Goal: Task Accomplishment & Management: Manage account settings

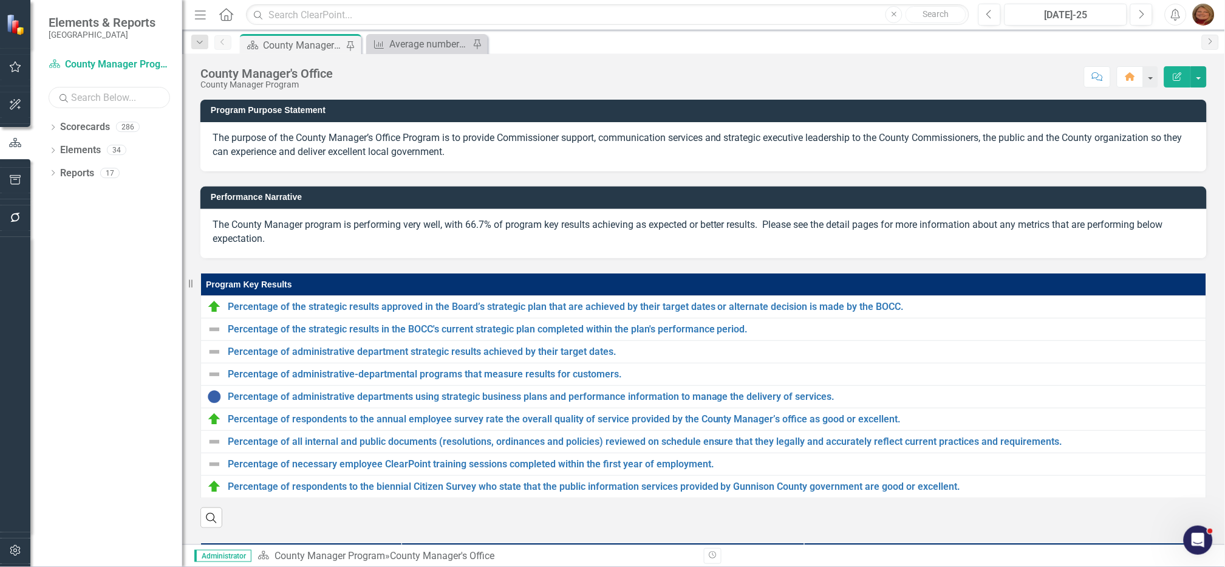
click at [126, 96] on input "text" at bounding box center [109, 97] width 121 height 21
type input "schm"
click at [52, 125] on icon "Dropdown" at bounding box center [53, 128] width 9 height 7
click at [130, 196] on link "[PERSON_NAME]" at bounding box center [136, 197] width 91 height 14
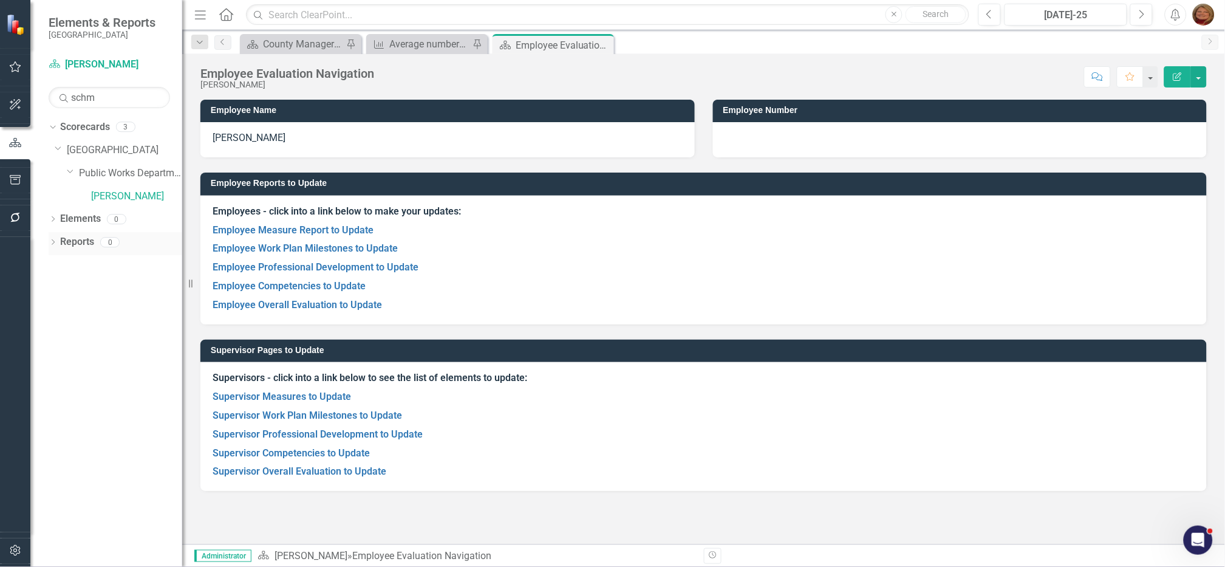
click at [51, 241] on icon "Dropdown" at bounding box center [53, 243] width 9 height 7
click at [105, 267] on link "Scorecard Scorecard" at bounding box center [96, 263] width 61 height 14
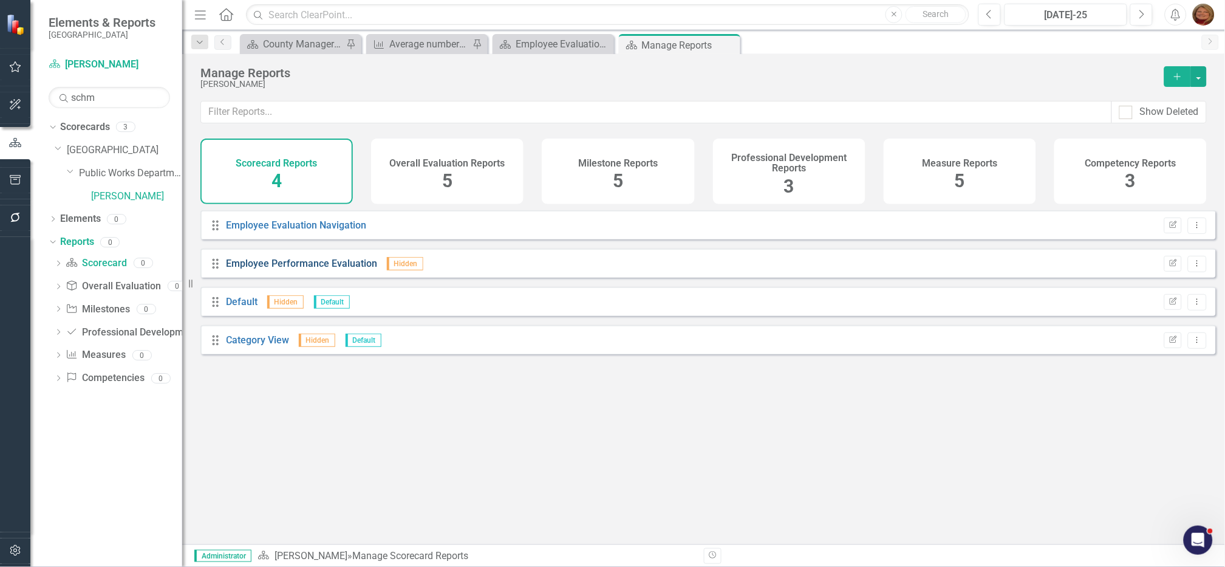
click at [326, 269] on link "Employee Performance Evaluation" at bounding box center [302, 264] width 151 height 12
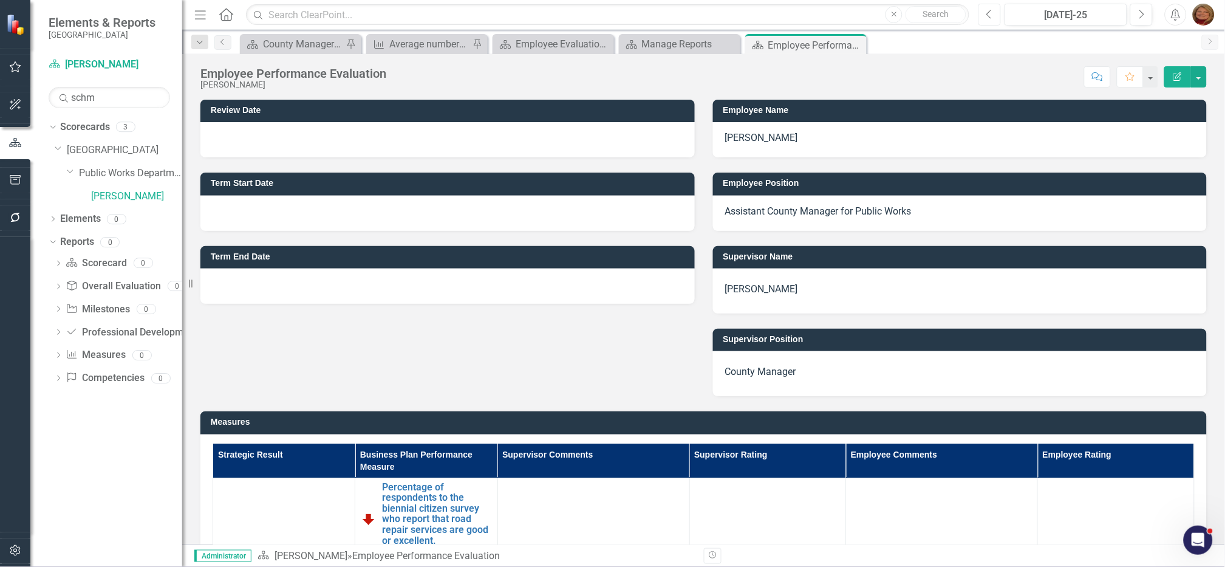
click at [988, 9] on icon "Previous" at bounding box center [990, 14] width 7 height 11
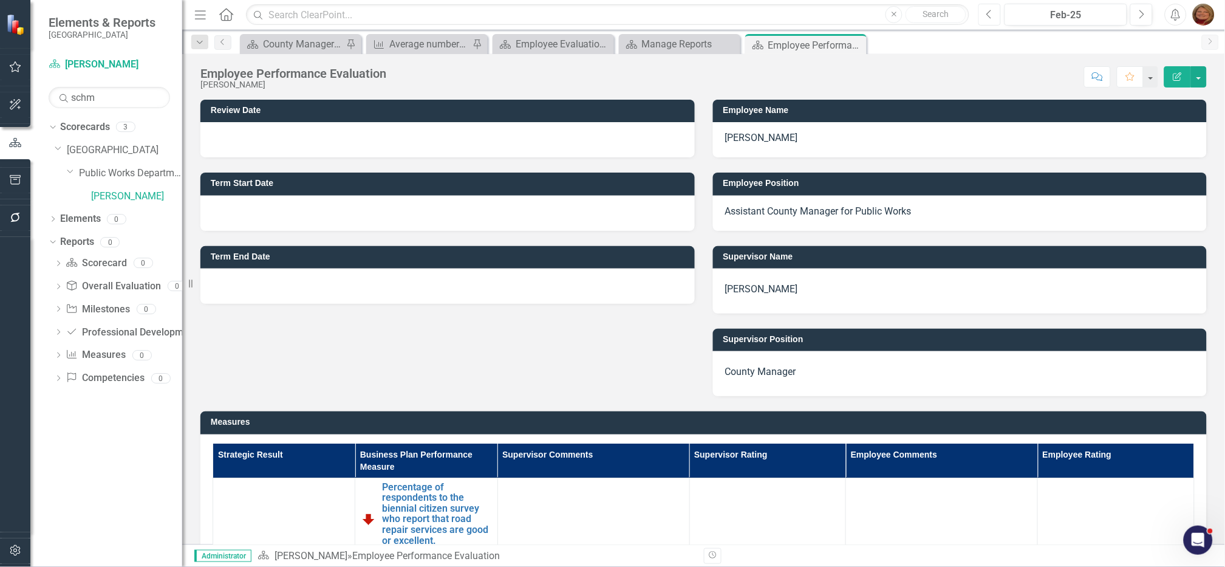
click at [988, 9] on icon "Previous" at bounding box center [990, 14] width 7 height 11
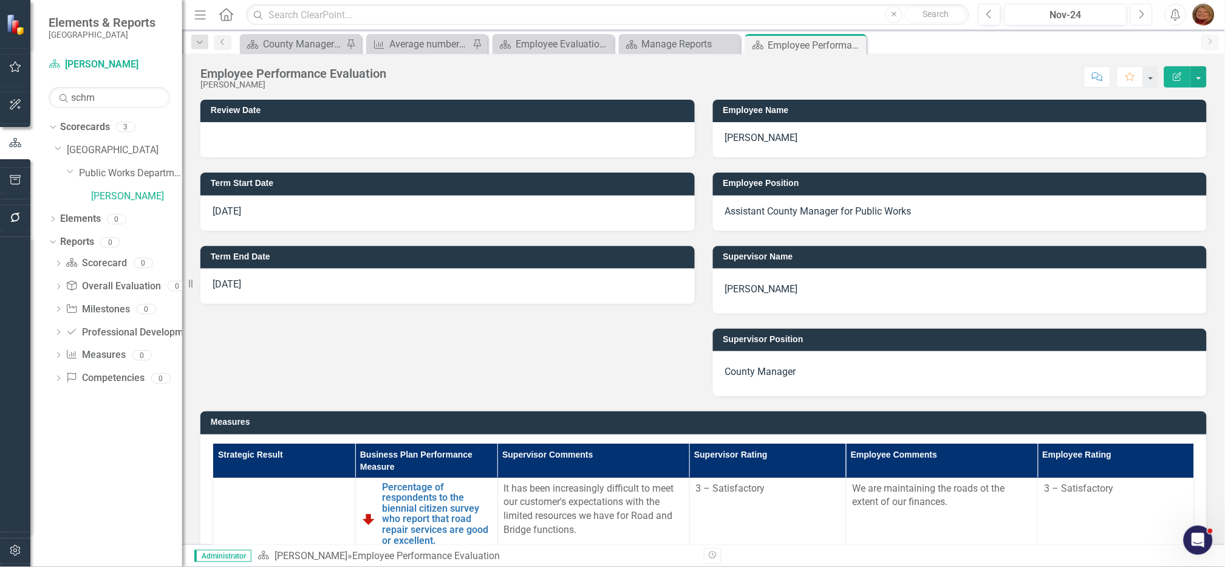
click at [1146, 19] on button "Next" at bounding box center [1142, 15] width 22 height 22
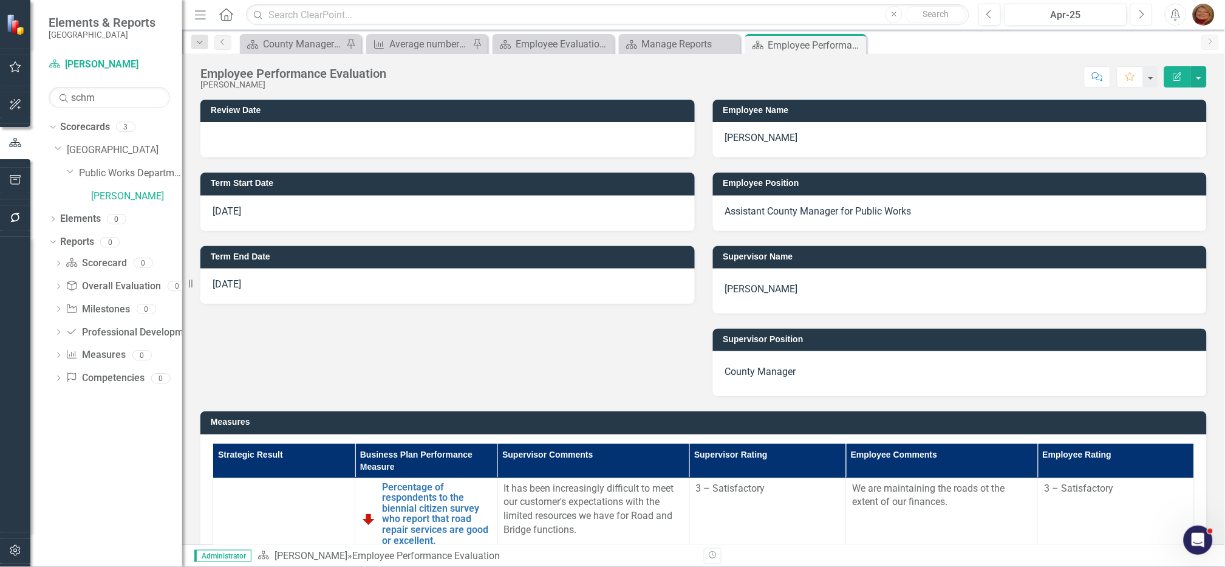
click at [1146, 19] on button "Next" at bounding box center [1142, 15] width 22 height 22
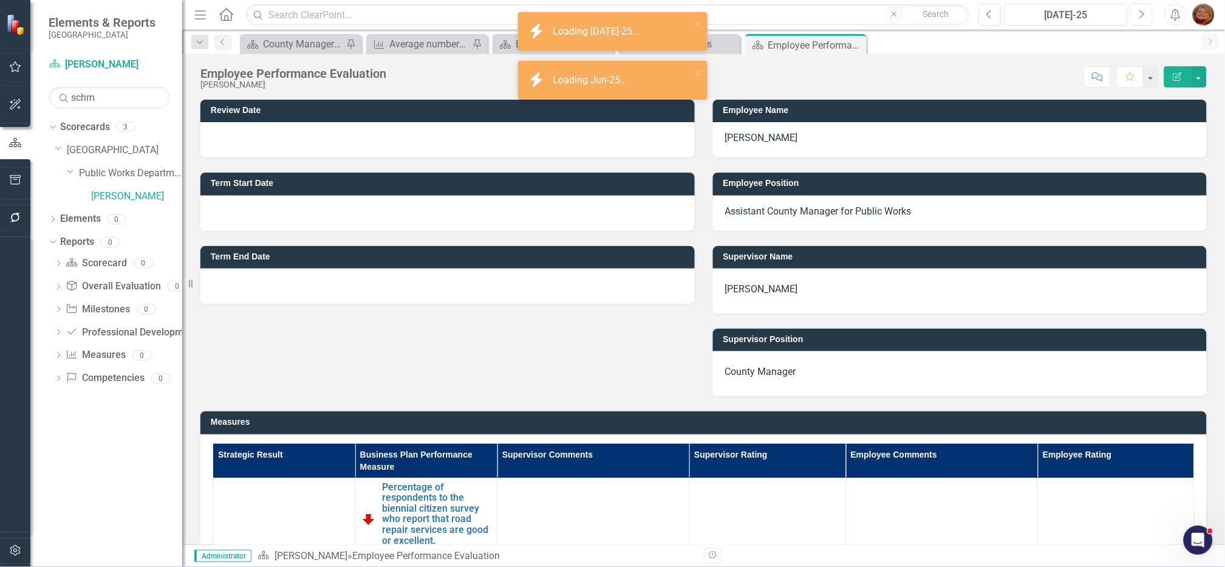
click at [1146, 20] on button "Next" at bounding box center [1142, 15] width 22 height 22
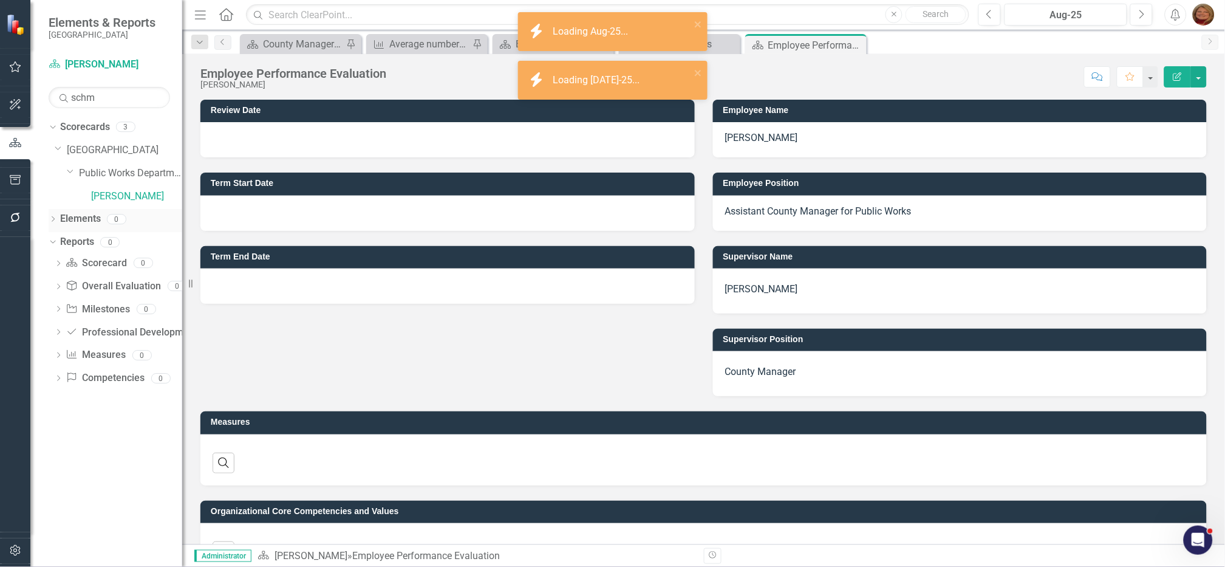
click at [56, 219] on icon "Dropdown" at bounding box center [53, 220] width 9 height 7
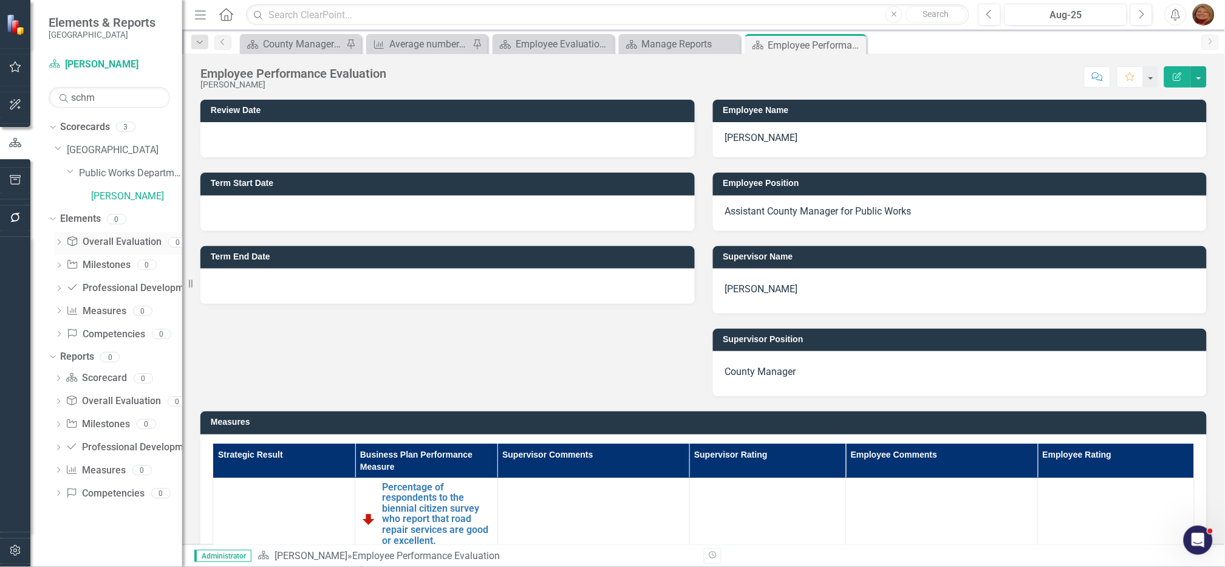
click at [120, 244] on link "Overall Evaluation Overall Evaluation" at bounding box center [113, 242] width 95 height 14
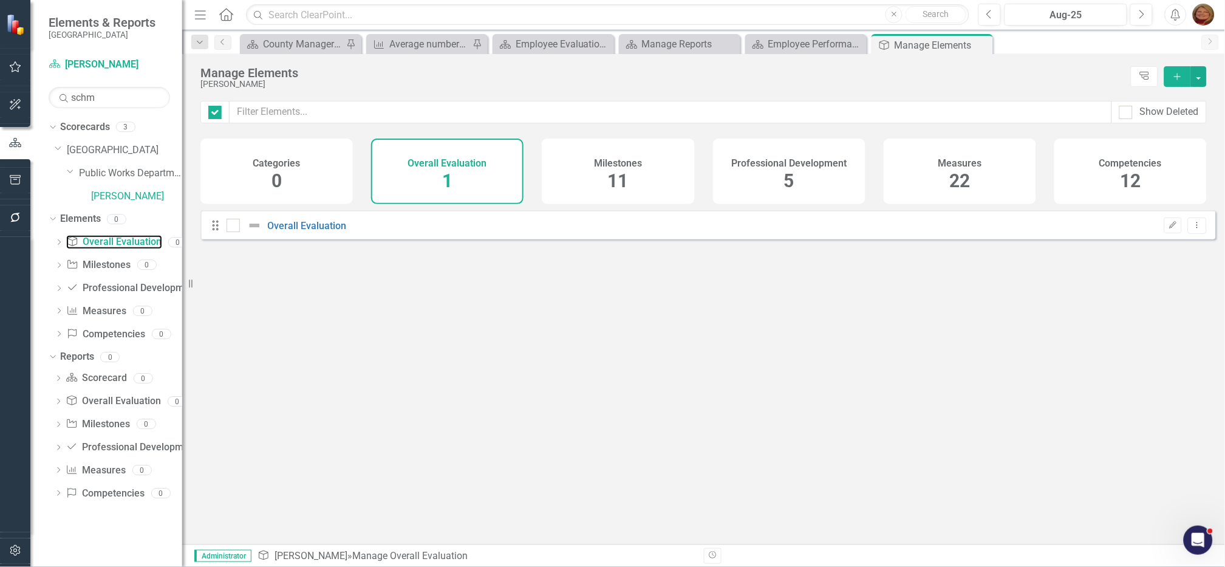
checkbox input "false"
click at [315, 231] on link "Overall Evaluation" at bounding box center [307, 226] width 79 height 12
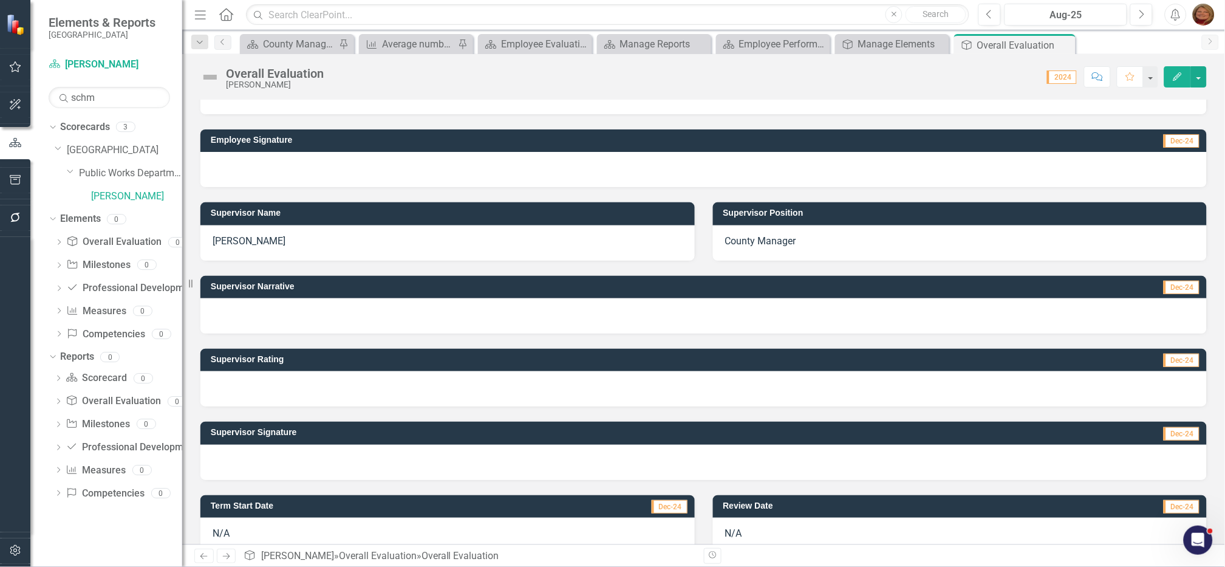
scroll to position [209, 0]
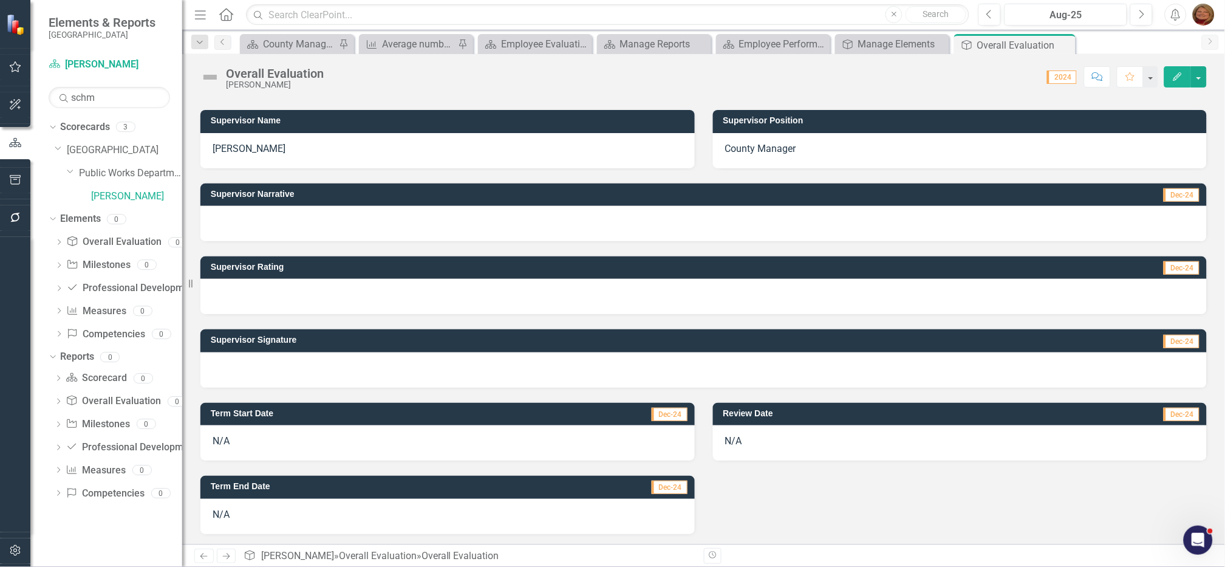
click at [234, 440] on div "N/A" at bounding box center [447, 442] width 494 height 35
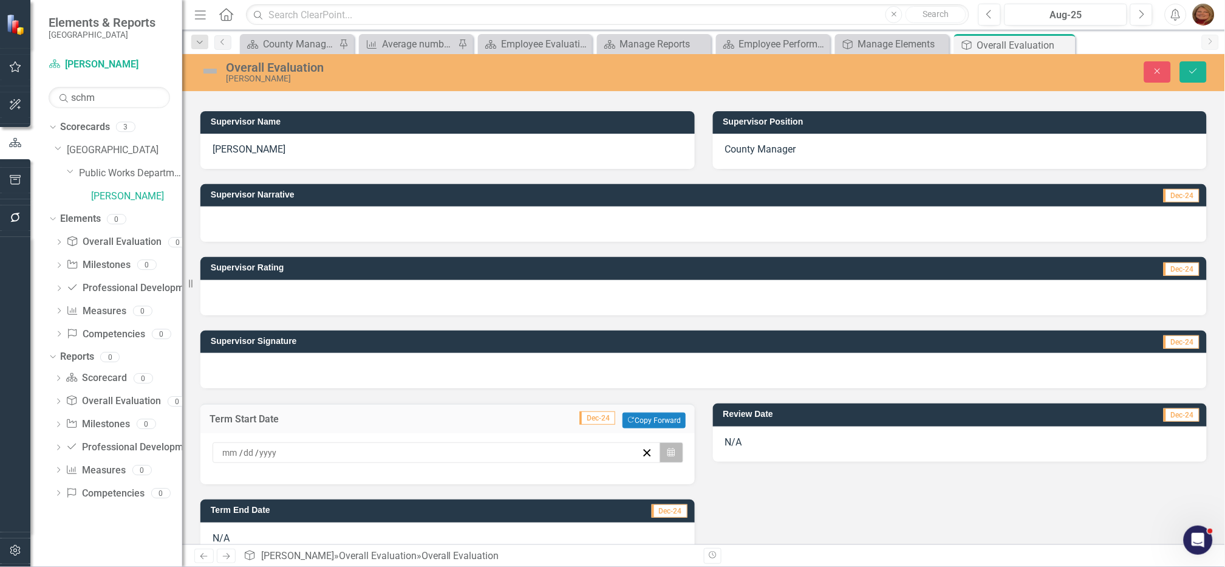
click at [672, 446] on button "Calendar" at bounding box center [671, 452] width 23 height 21
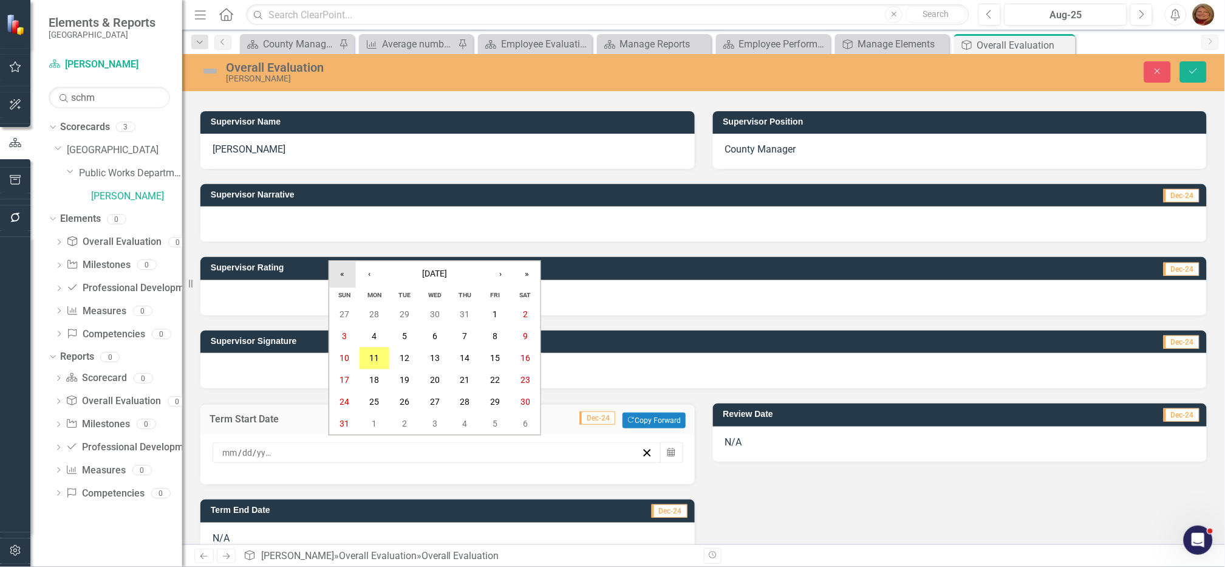
click at [339, 276] on button "«" at bounding box center [342, 274] width 27 height 27
click at [464, 310] on abbr "1" at bounding box center [465, 315] width 5 height 10
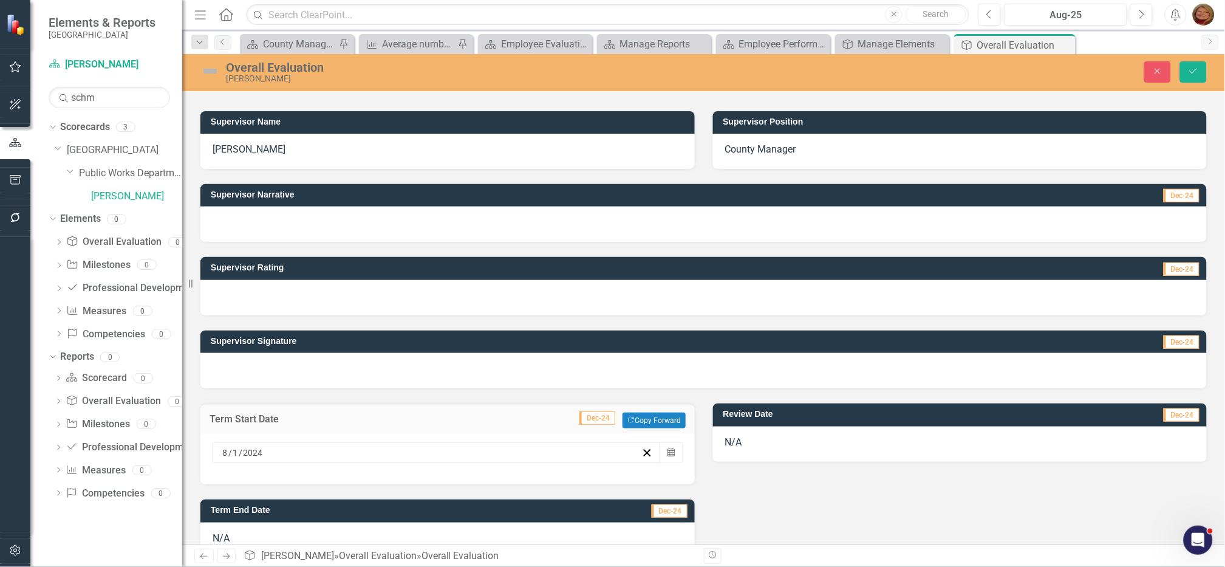
scroll to position [233, 0]
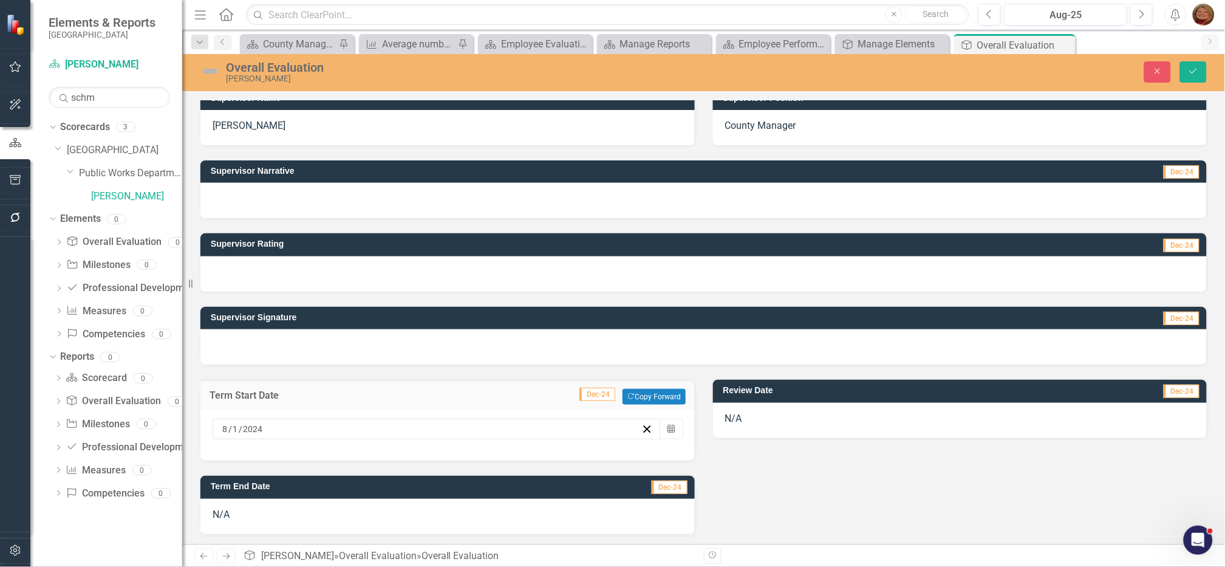
click at [230, 514] on div "N/A" at bounding box center [447, 516] width 494 height 35
click at [230, 513] on div "N/A" at bounding box center [447, 516] width 494 height 35
click at [230, 512] on div "N/A" at bounding box center [447, 516] width 494 height 35
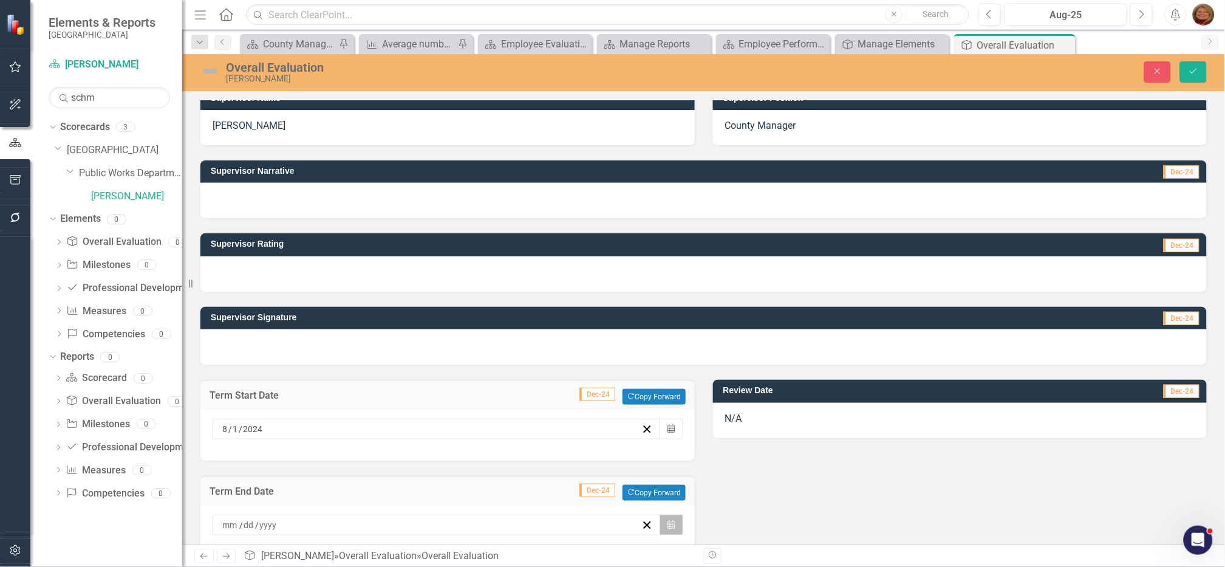
click at [668, 524] on icon "Calendar" at bounding box center [671, 525] width 7 height 9
click at [369, 347] on button "‹" at bounding box center [369, 345] width 27 height 27
click at [463, 470] on abbr "31" at bounding box center [465, 473] width 10 height 10
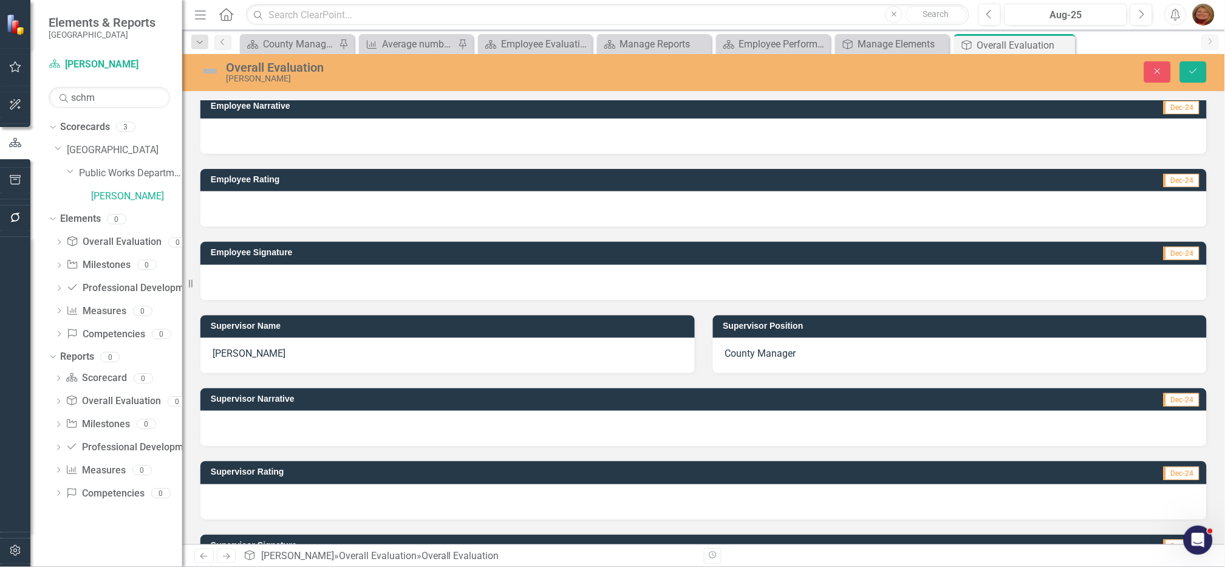
scroll to position [0, 0]
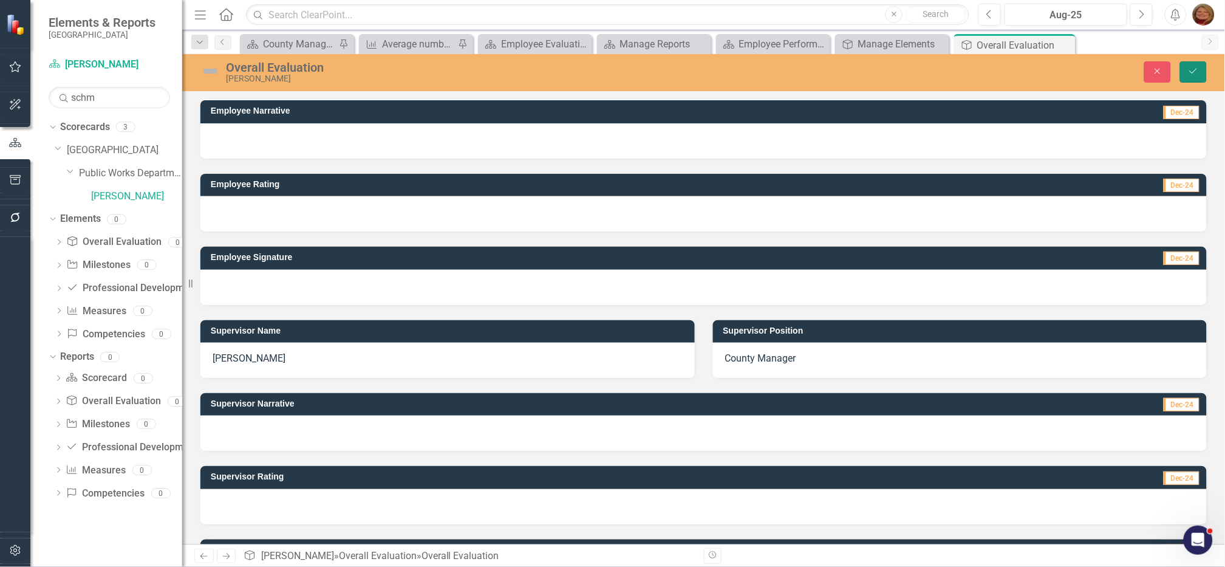
click at [1190, 70] on icon "Save" at bounding box center [1193, 71] width 11 height 9
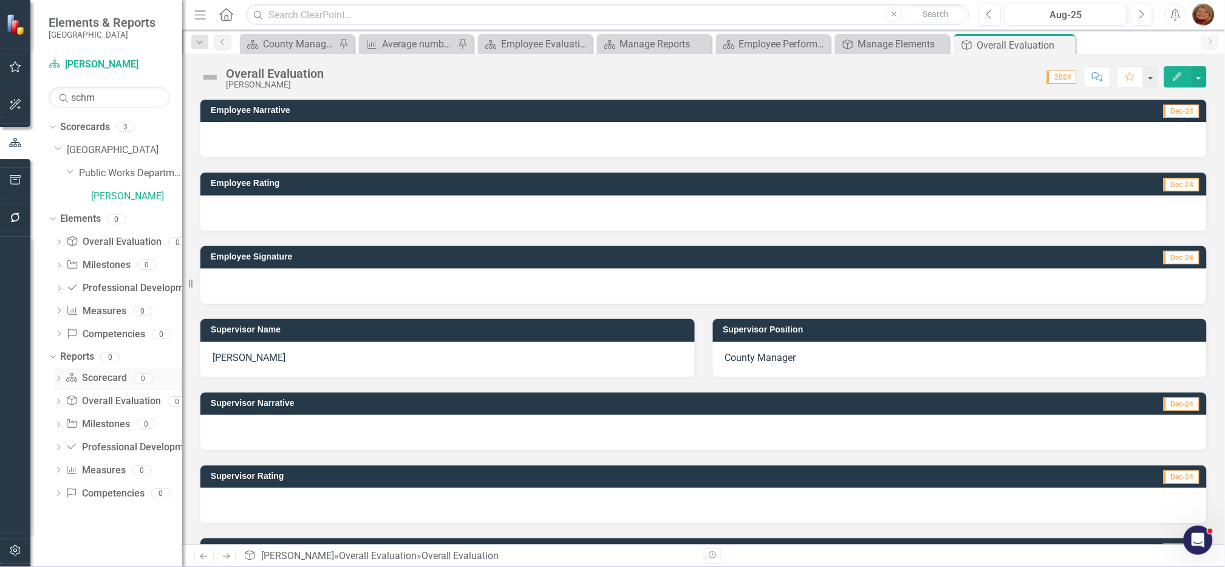
click at [103, 378] on link "Scorecard Scorecard" at bounding box center [96, 378] width 61 height 14
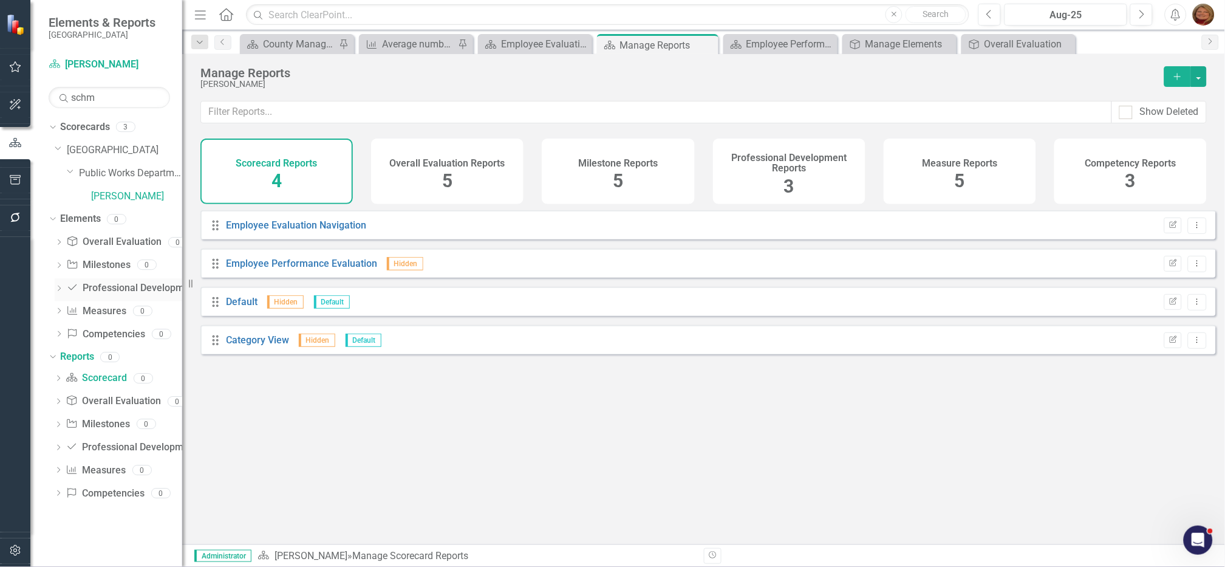
click at [110, 291] on link "Professional Development Professional Development" at bounding box center [132, 288] width 132 height 14
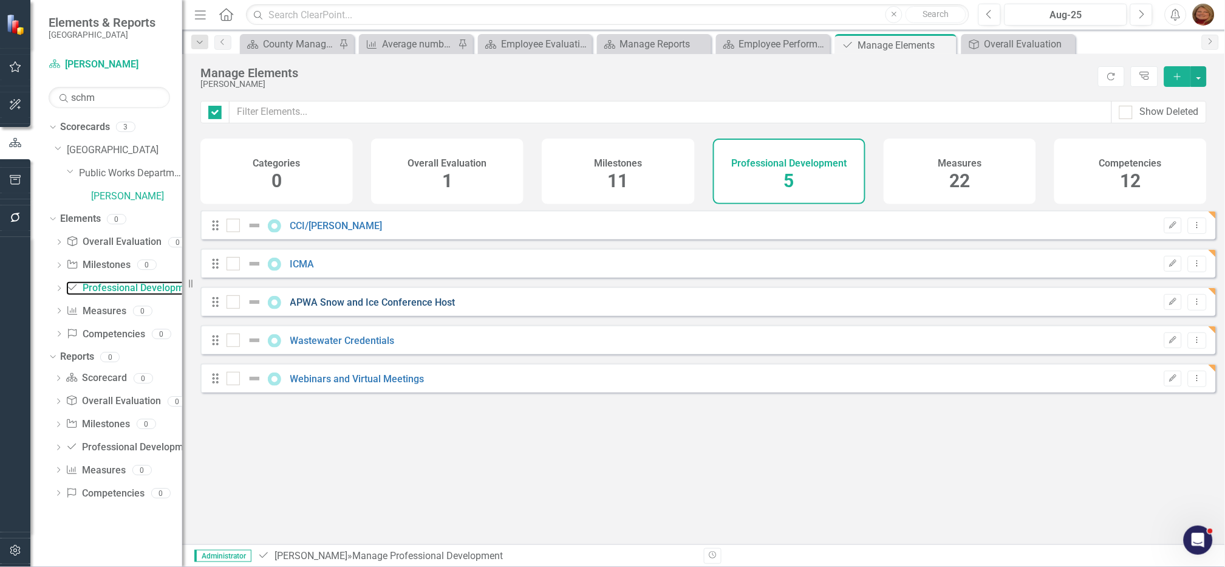
checkbox input "false"
click at [1169, 306] on icon "Edit" at bounding box center [1173, 301] width 9 height 7
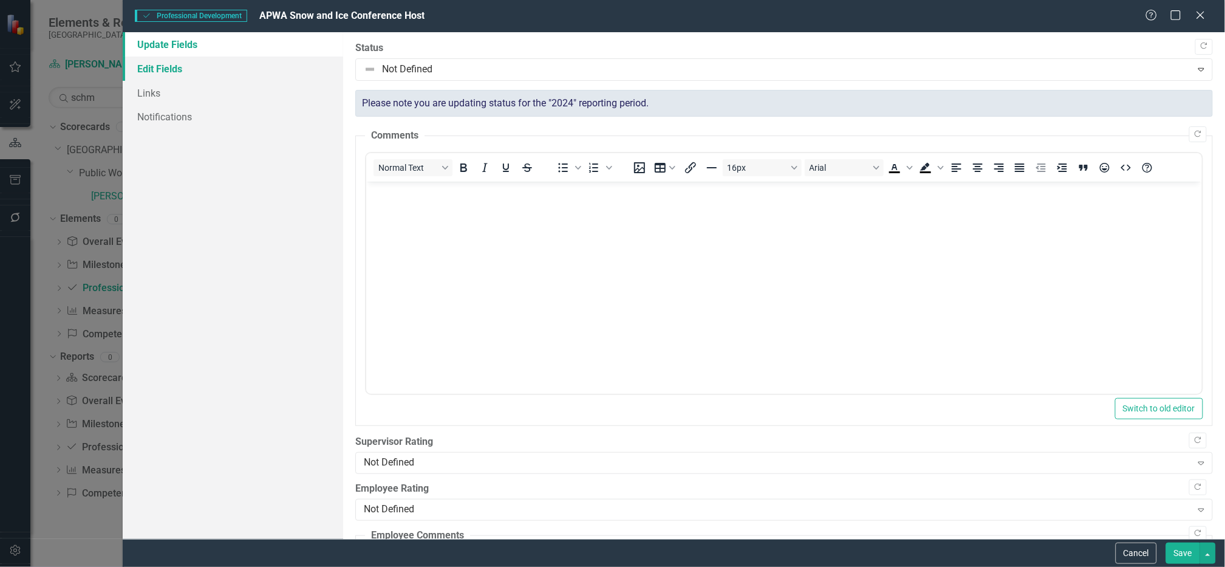
click at [196, 67] on link "Edit Fields" at bounding box center [233, 68] width 221 height 24
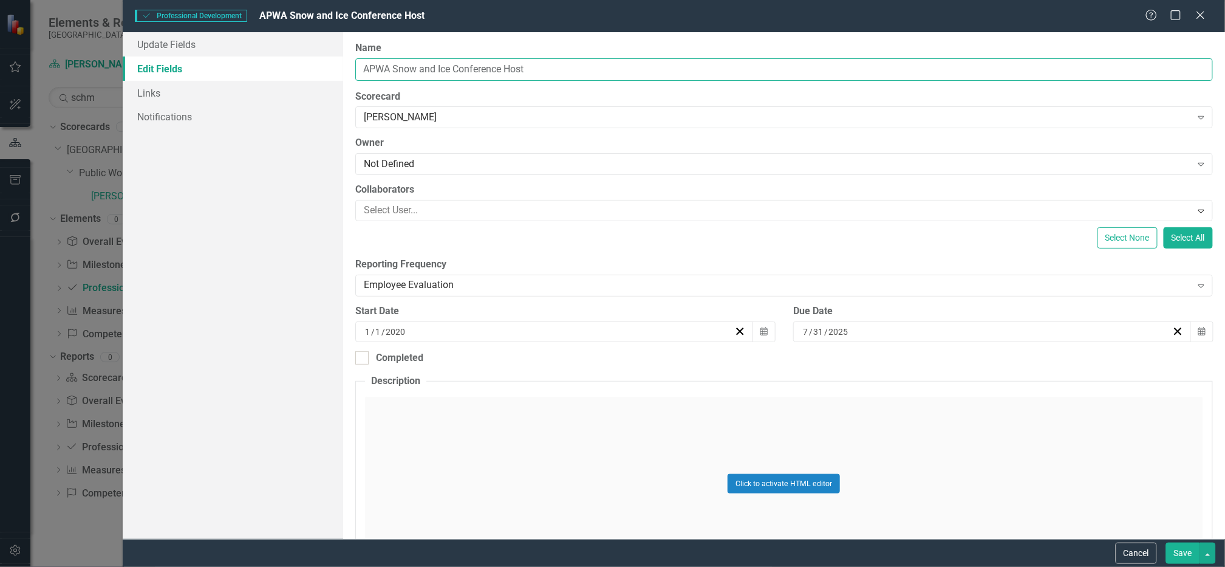
drag, startPoint x: 394, startPoint y: 67, endPoint x: 610, endPoint y: 68, distance: 216.3
click at [609, 69] on input "APWA Snow and Ice Conference Host" at bounding box center [784, 69] width 858 height 22
type input "APWA Conferences & Trainings"
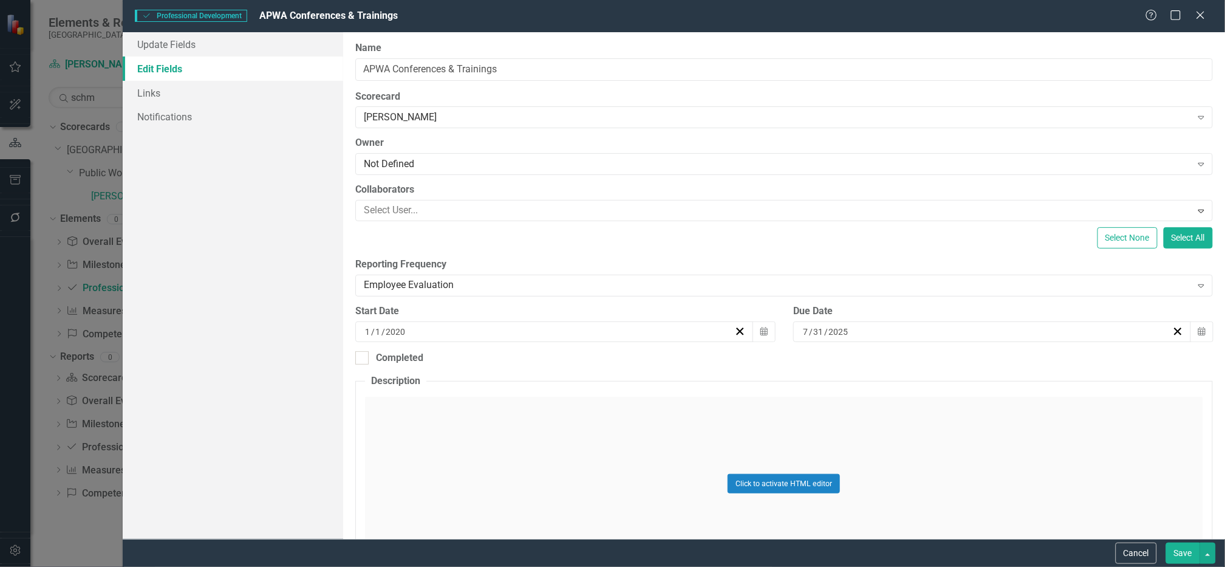
click at [1186, 552] on button "Save" at bounding box center [1183, 552] width 34 height 21
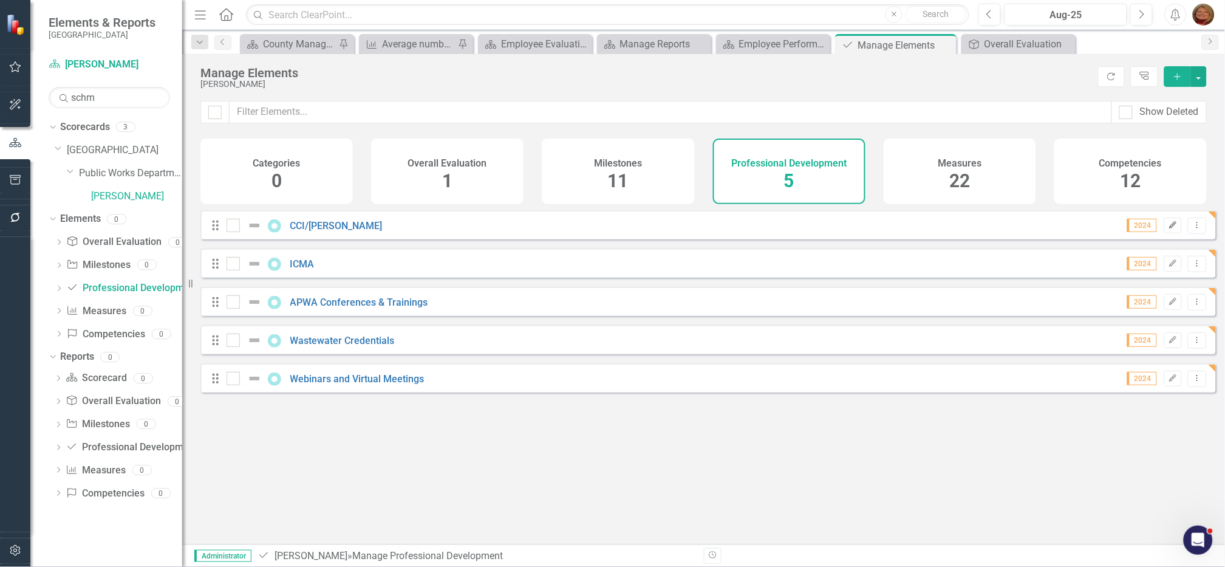
click at [1169, 229] on icon "Edit" at bounding box center [1173, 225] width 9 height 7
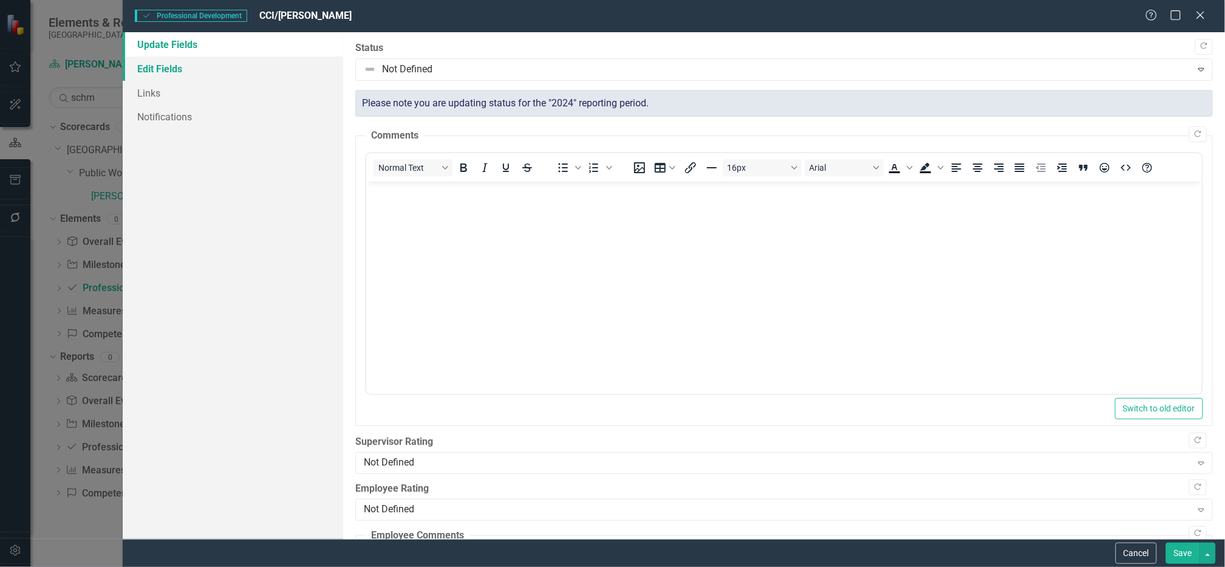
drag, startPoint x: 171, startPoint y: 64, endPoint x: 188, endPoint y: 63, distance: 16.4
click at [171, 63] on link "Edit Fields" at bounding box center [233, 68] width 221 height 24
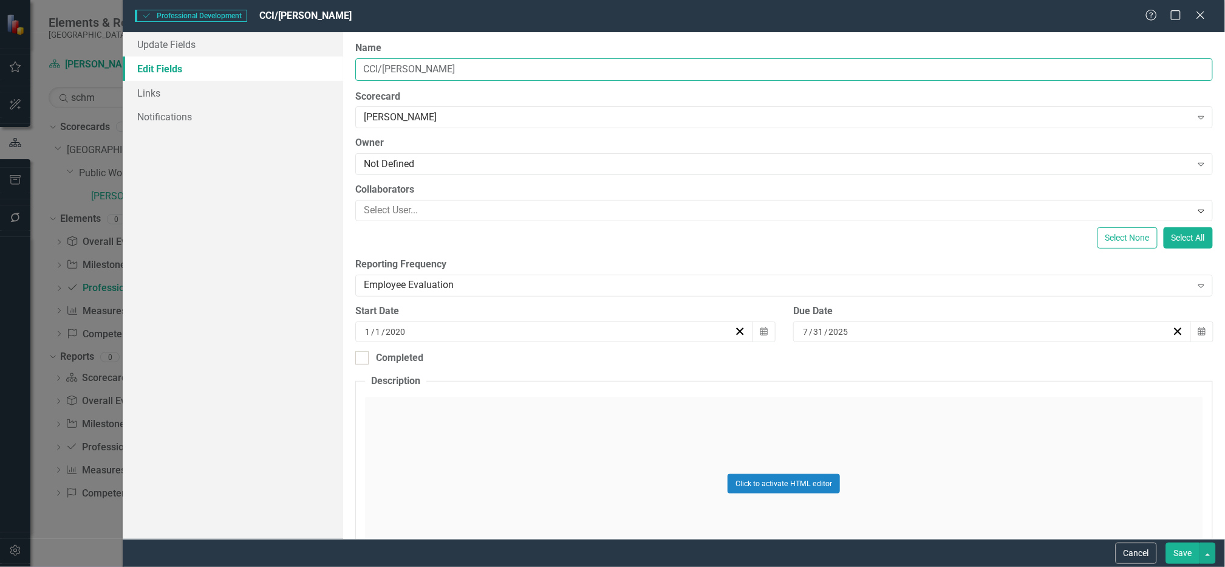
drag, startPoint x: 424, startPoint y: 66, endPoint x: 166, endPoint y: 26, distance: 261.3
click at [159, 56] on div "Update Fields Edit Fields Links Notifications "Update" fields in ClearPoint are…" at bounding box center [674, 285] width 1103 height 507
type input "P"
type input "Conferences"
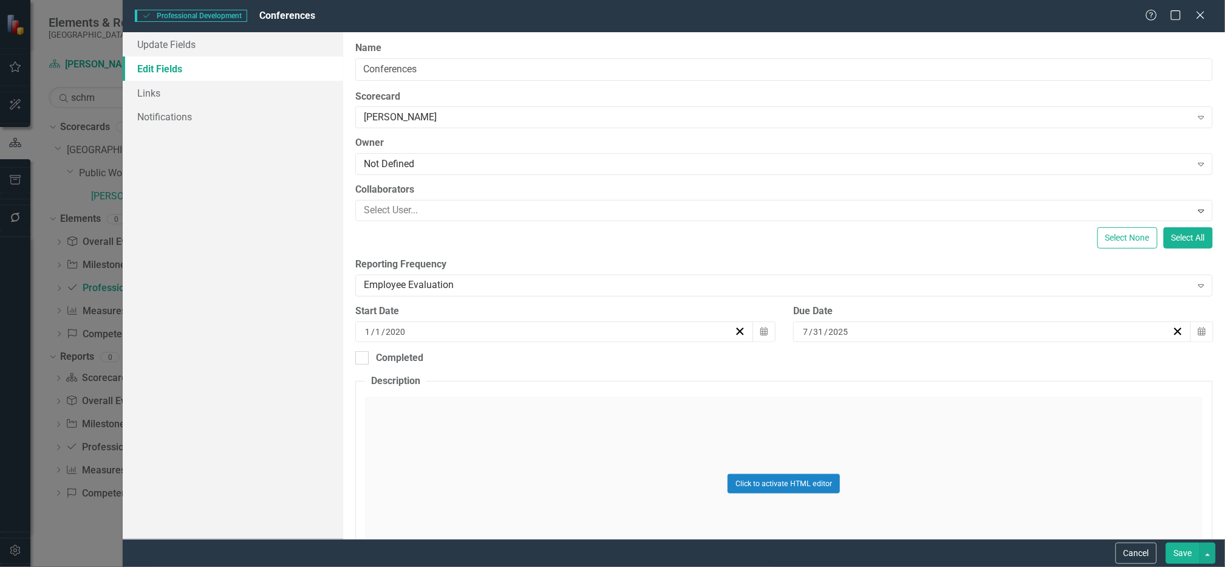
click at [1182, 555] on button "Save" at bounding box center [1183, 552] width 34 height 21
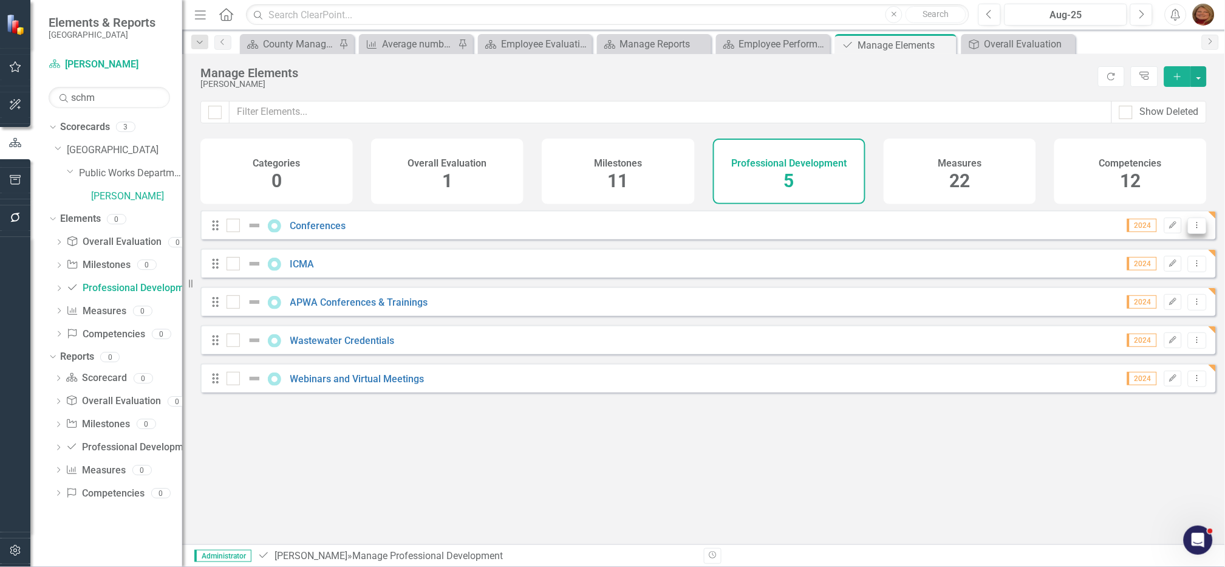
click at [1193, 229] on icon "Dropdown Menu" at bounding box center [1198, 225] width 10 height 8
click at [1118, 304] on link "Copy Duplicate Professional Development" at bounding box center [1105, 299] width 185 height 22
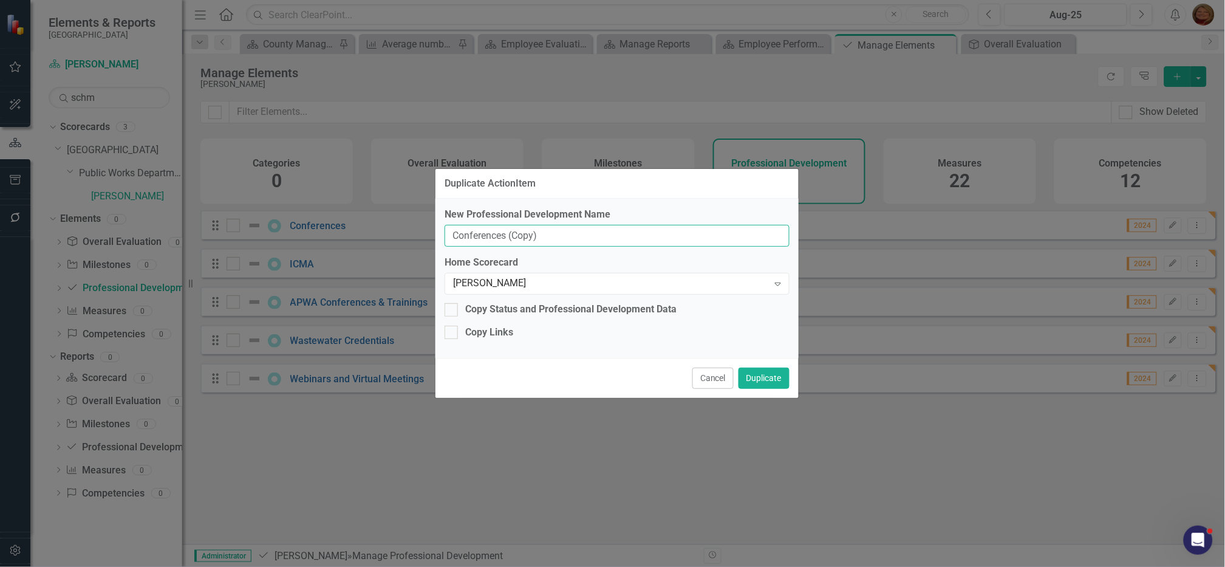
drag, startPoint x: 553, startPoint y: 232, endPoint x: 77, endPoint y: 199, distance: 476.8
click at [77, 199] on div "Duplicate ActionItem New Professional Development Name Conferences (Copy) Home …" at bounding box center [612, 283] width 1225 height 567
paste input "Traffic Supervisor Certification"
type input "Traffic Supervisor Certification"
click at [753, 375] on button "Duplicate" at bounding box center [764, 378] width 51 height 21
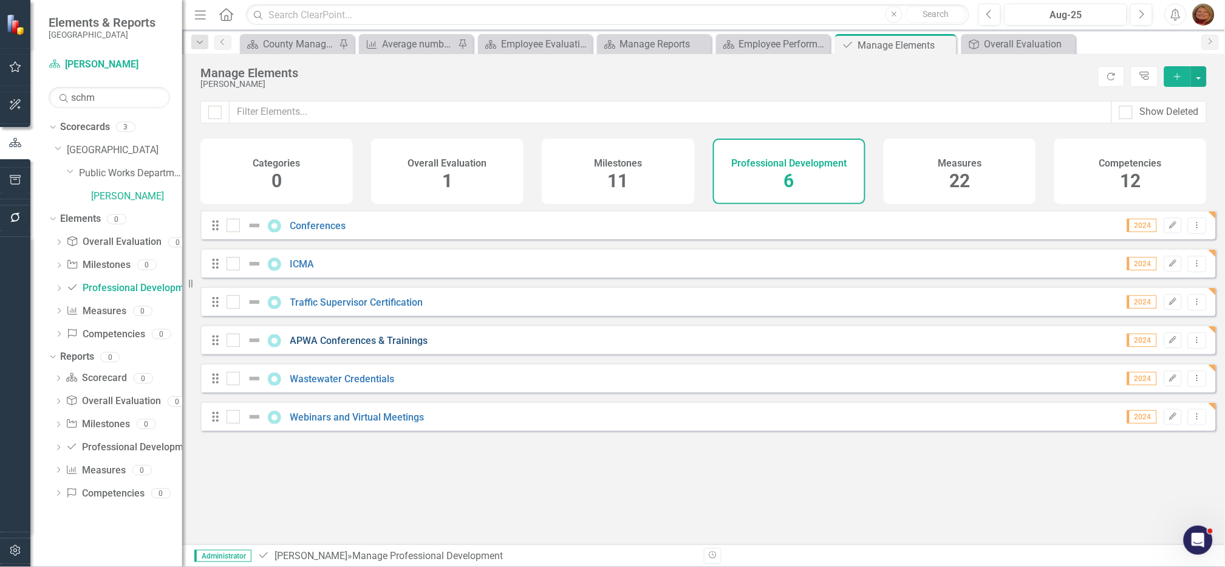
click at [371, 346] on link "APWA Conferences & Trainings" at bounding box center [359, 341] width 138 height 12
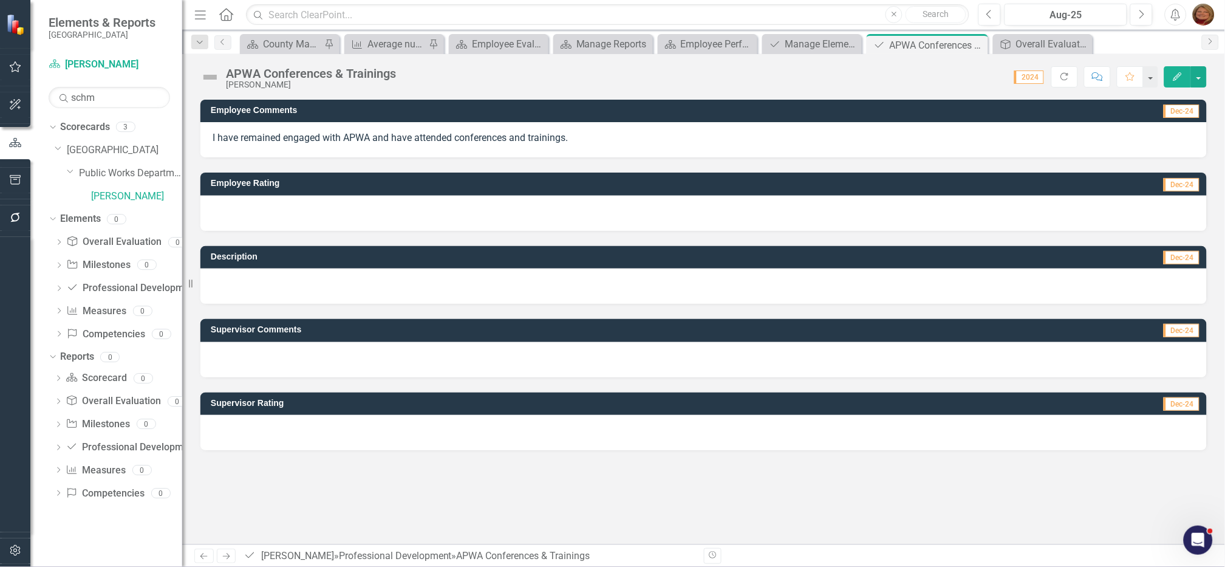
click at [534, 137] on p "I have remained engaged with APWA and have attended conferences and trainings." at bounding box center [704, 138] width 982 height 14
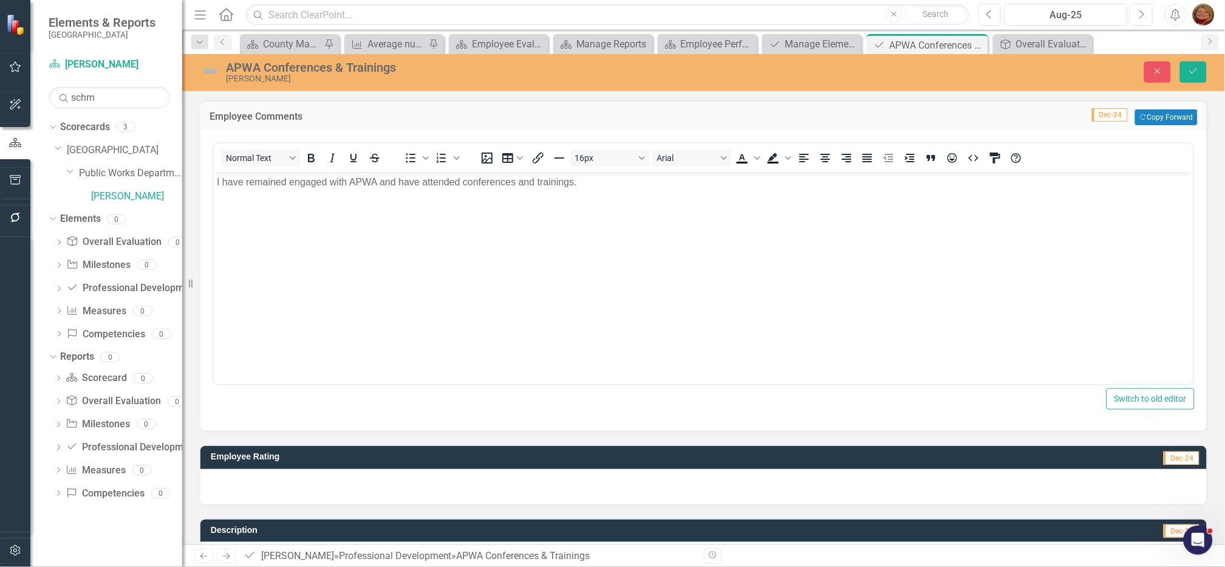
click at [594, 182] on p "I have remained engaged with APWA and have attended conferences and trainings." at bounding box center [703, 182] width 974 height 15
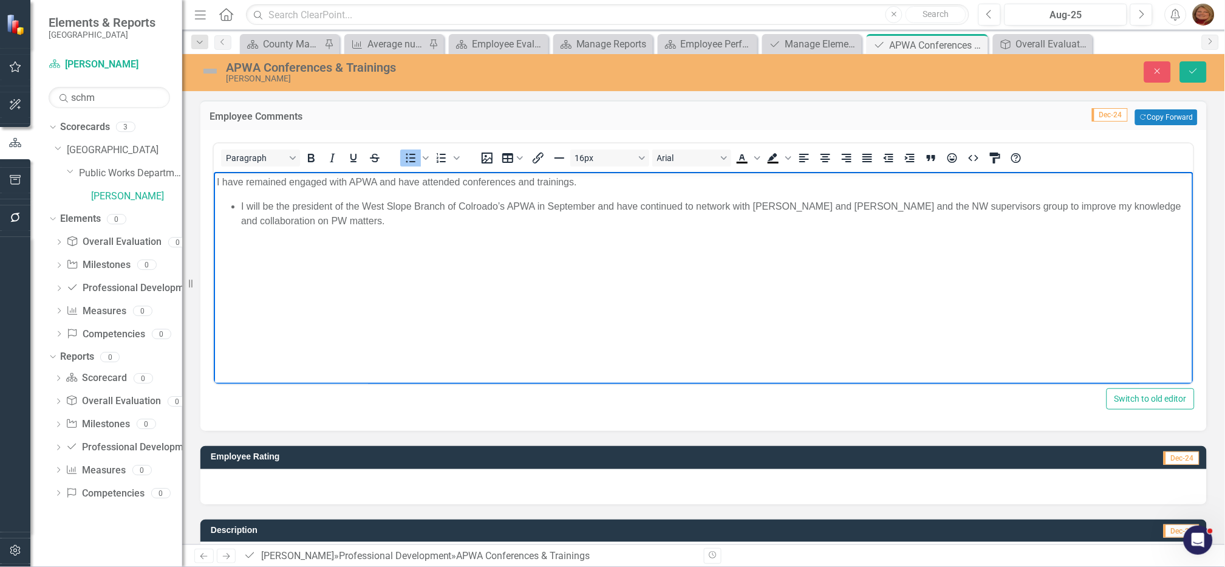
click at [241, 205] on li "I will be the president of the West Slope Branch of Colroado’s APWA in Septembe…" at bounding box center [716, 213] width 950 height 29
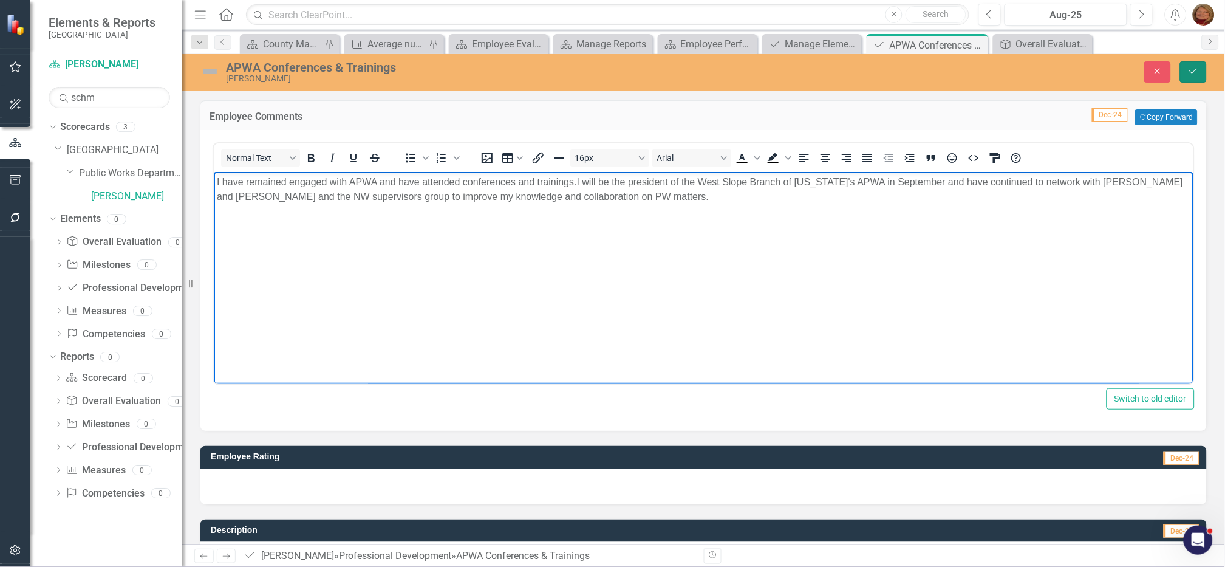
click at [1191, 68] on icon "Save" at bounding box center [1193, 71] width 11 height 9
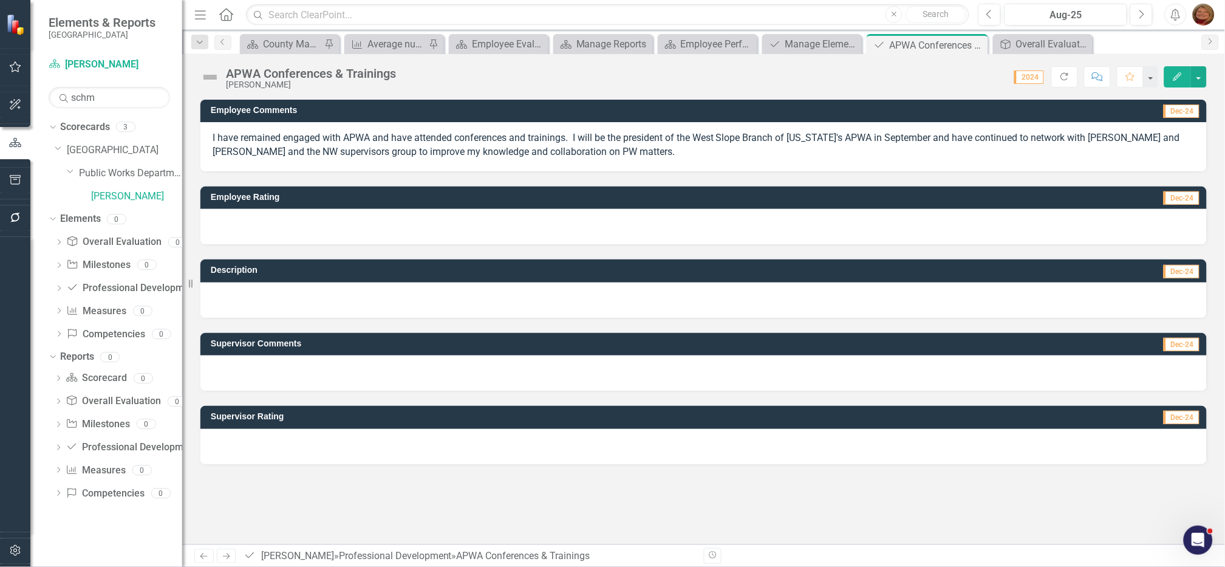
click at [1175, 72] on icon "Edit" at bounding box center [1177, 76] width 11 height 9
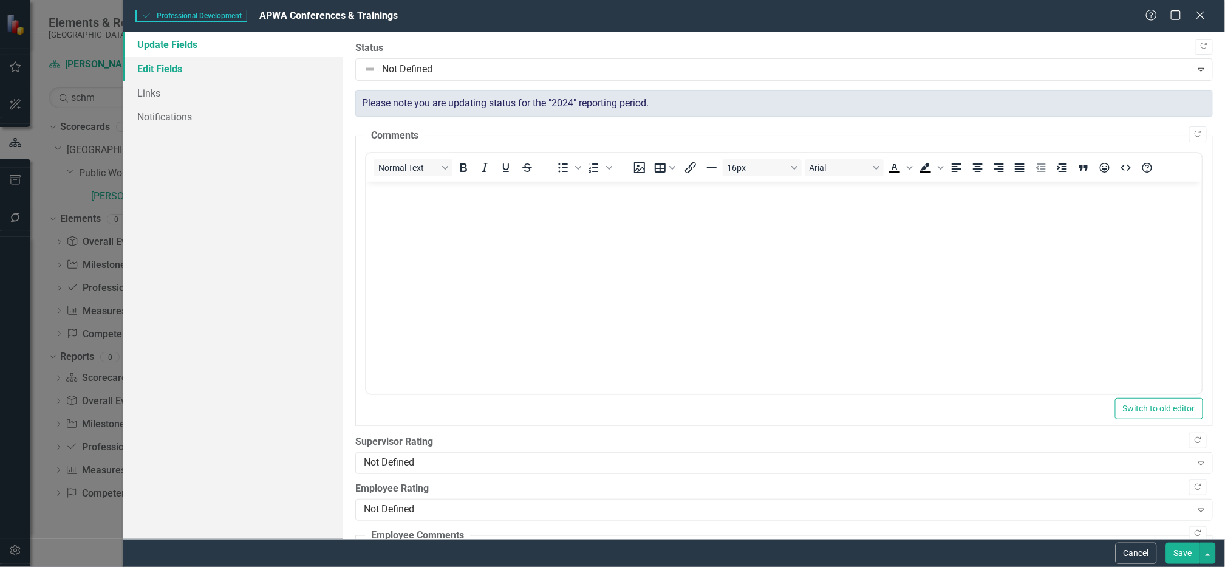
click at [167, 64] on link "Edit Fields" at bounding box center [233, 68] width 221 height 24
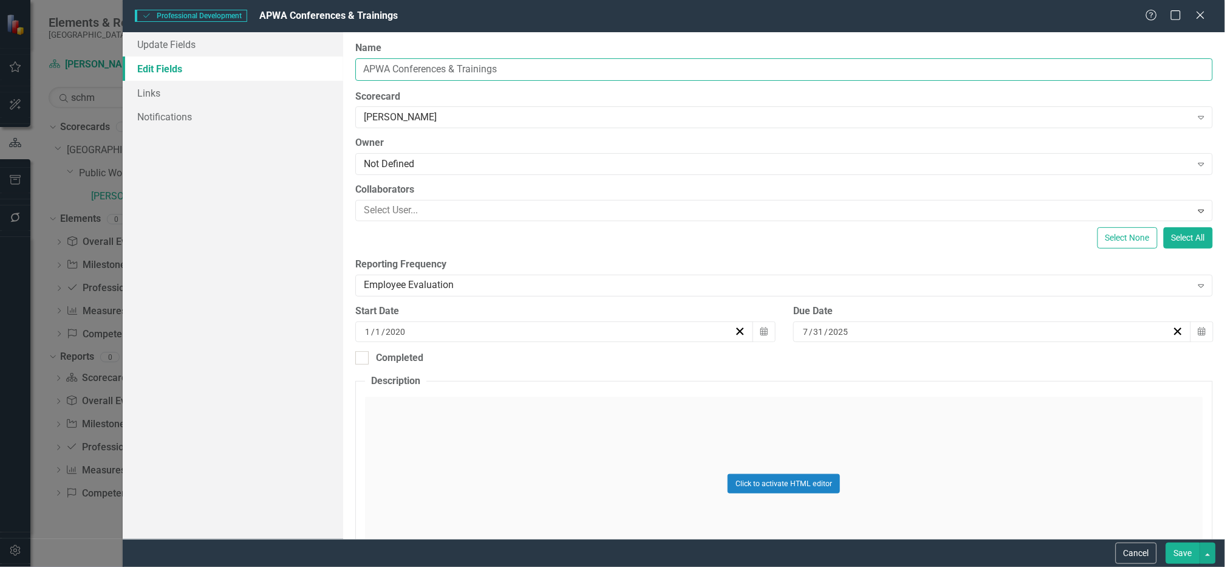
drag, startPoint x: 519, startPoint y: 67, endPoint x: 74, endPoint y: 46, distance: 445.8
click at [74, 46] on div "Professional Development Professional Development APWA Conferences & Trainings …" at bounding box center [612, 283] width 1225 height 567
type input "[US_STATE] Conferences & Trainings"
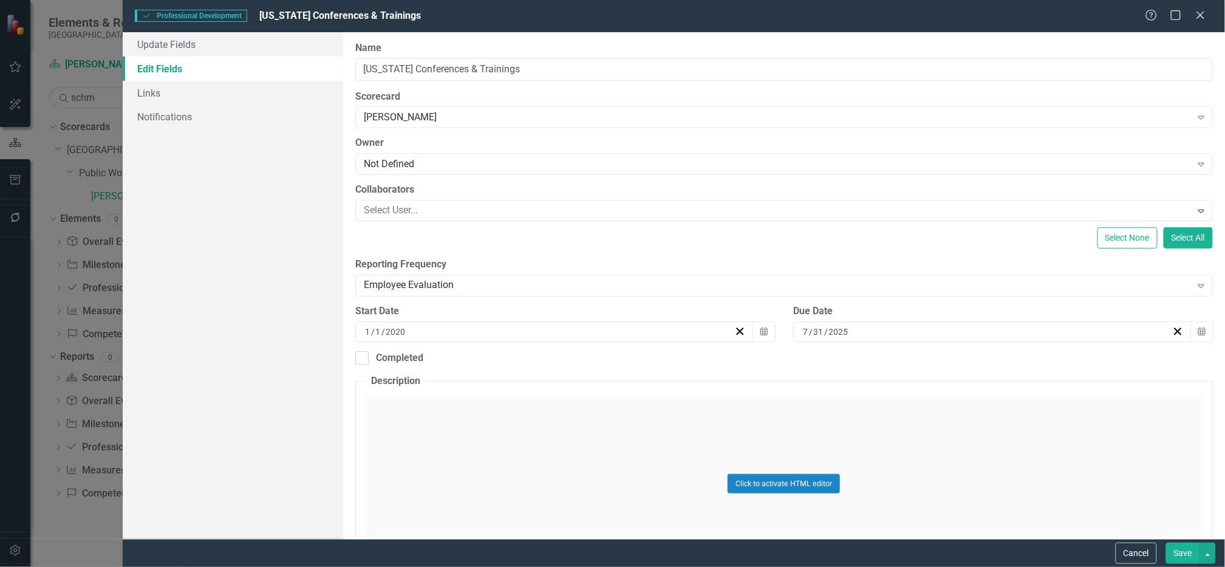
click at [1179, 551] on button "Save" at bounding box center [1183, 552] width 34 height 21
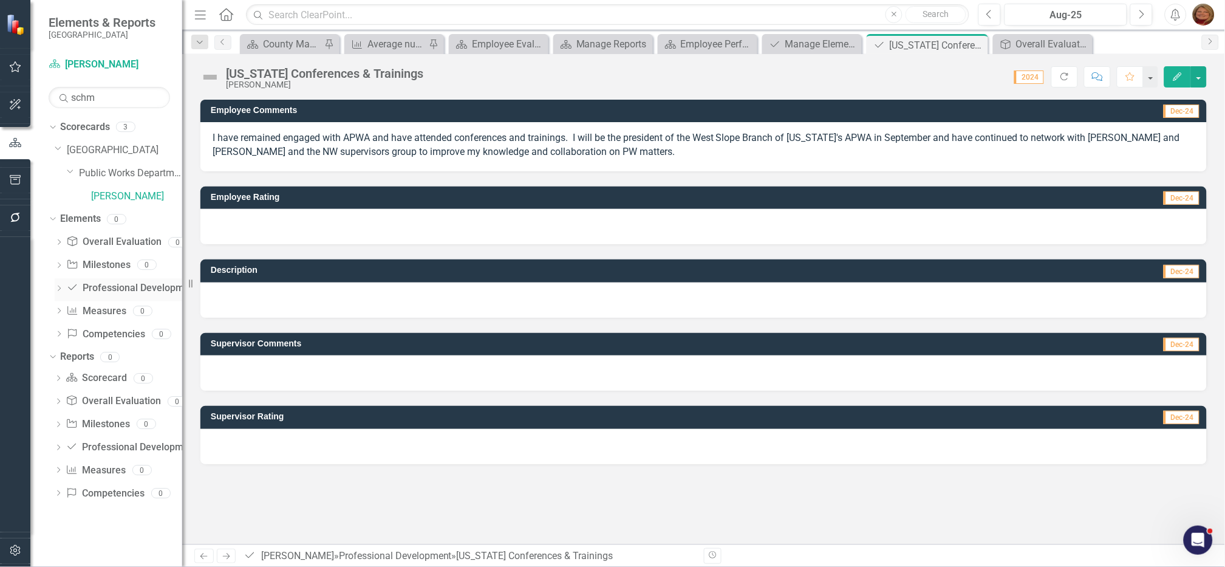
click at [104, 288] on link "Professional Development Professional Development" at bounding box center [132, 288] width 132 height 14
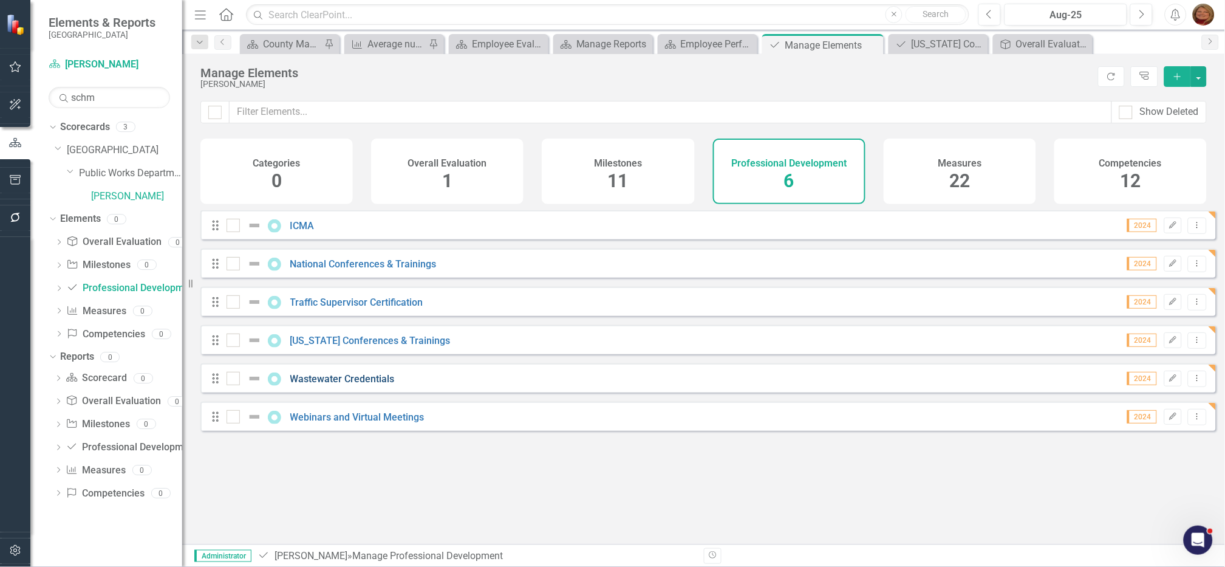
click at [349, 385] on link "Wastewater Credentials" at bounding box center [342, 379] width 104 height 12
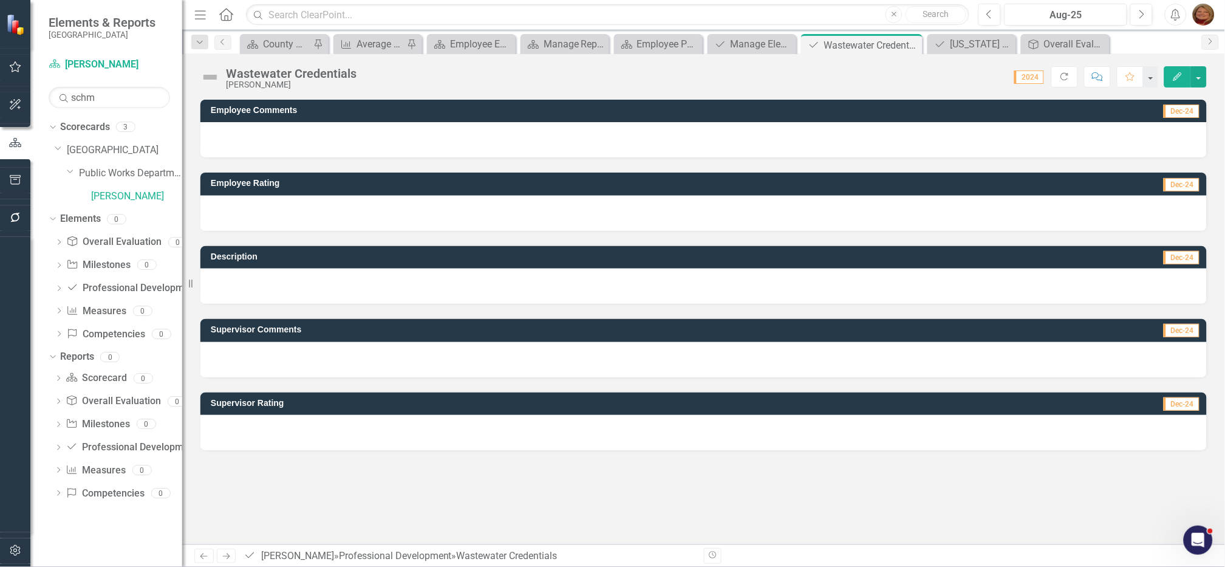
click at [303, 135] on div at bounding box center [703, 139] width 1007 height 35
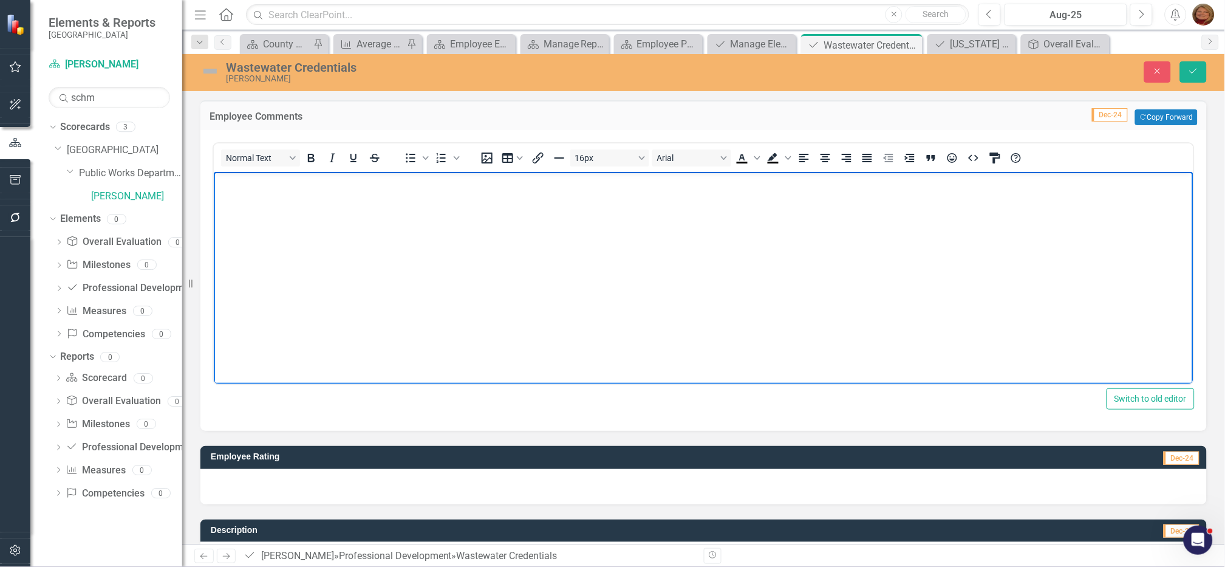
click at [307, 210] on body "Rich Text Area. Press ALT-0 for help." at bounding box center [703, 263] width 980 height 182
click at [1196, 67] on icon "Save" at bounding box center [1193, 71] width 11 height 9
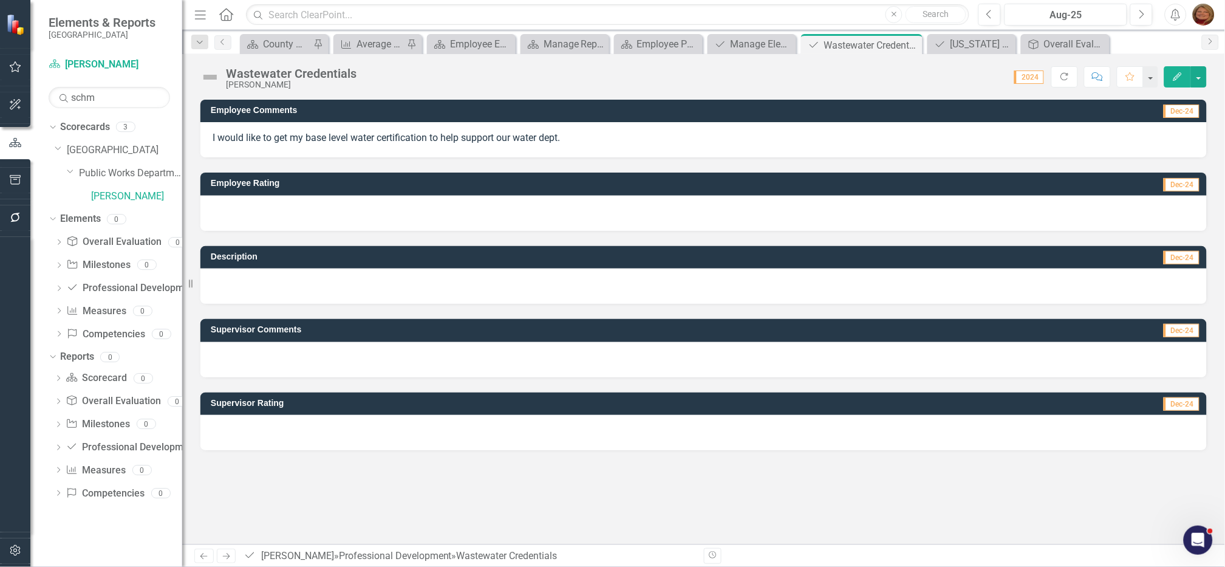
click at [1177, 74] on icon "Edit" at bounding box center [1177, 76] width 11 height 9
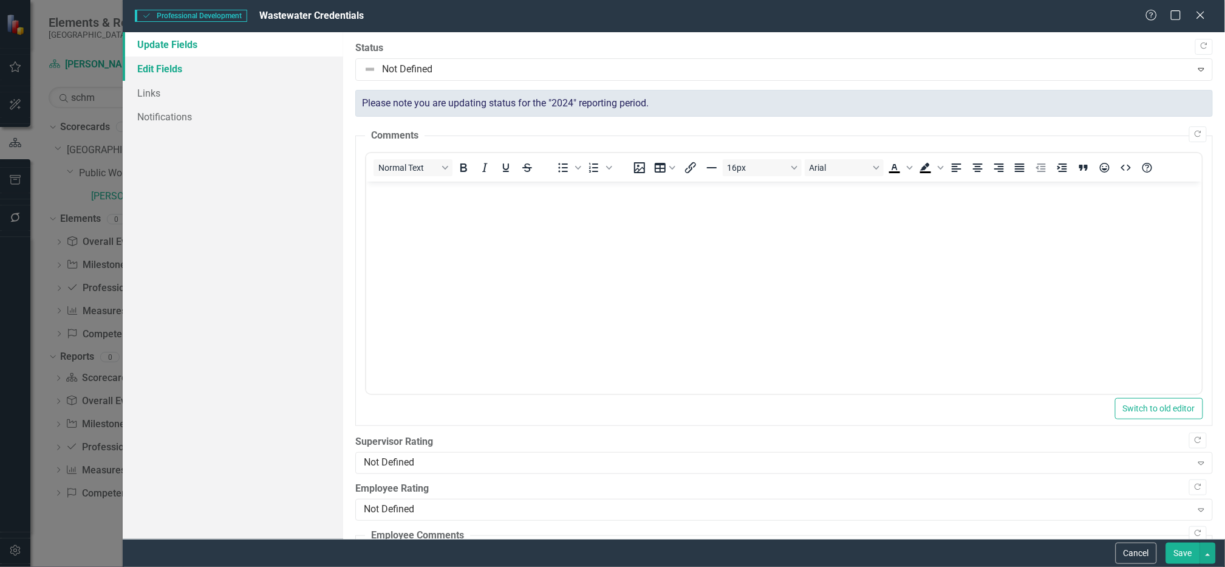
click at [187, 67] on link "Edit Fields" at bounding box center [233, 68] width 221 height 24
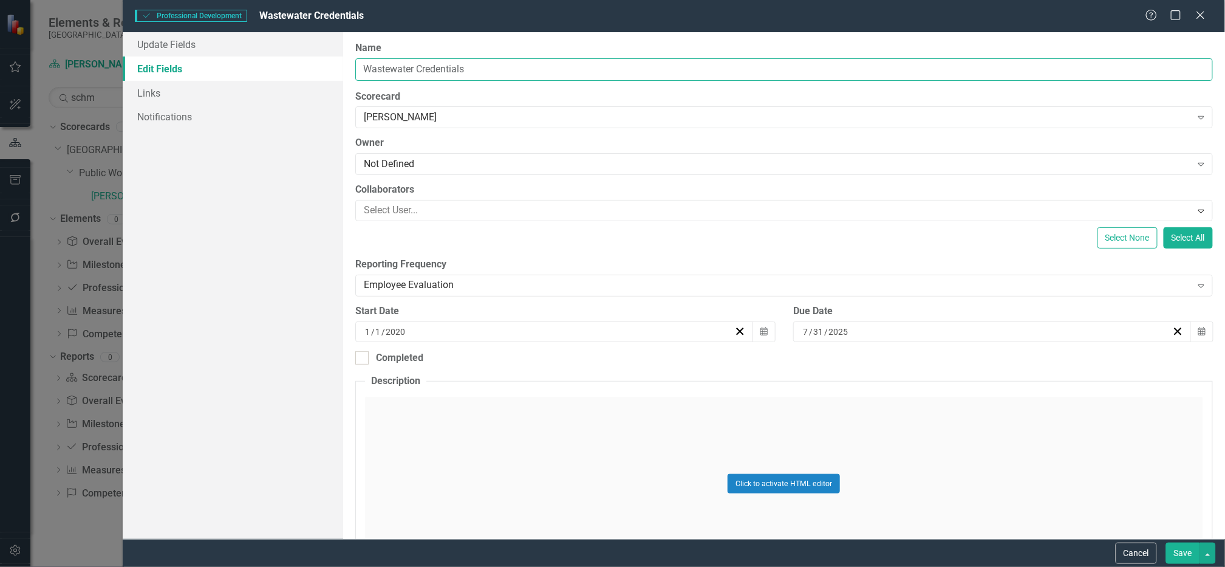
drag, startPoint x: 429, startPoint y: 61, endPoint x: 94, endPoint y: 16, distance: 338.3
click at [94, 16] on div "Professional Development Professional Development Wastewater Credentials Help M…" at bounding box center [612, 283] width 1225 height 567
type input "Water Certification"
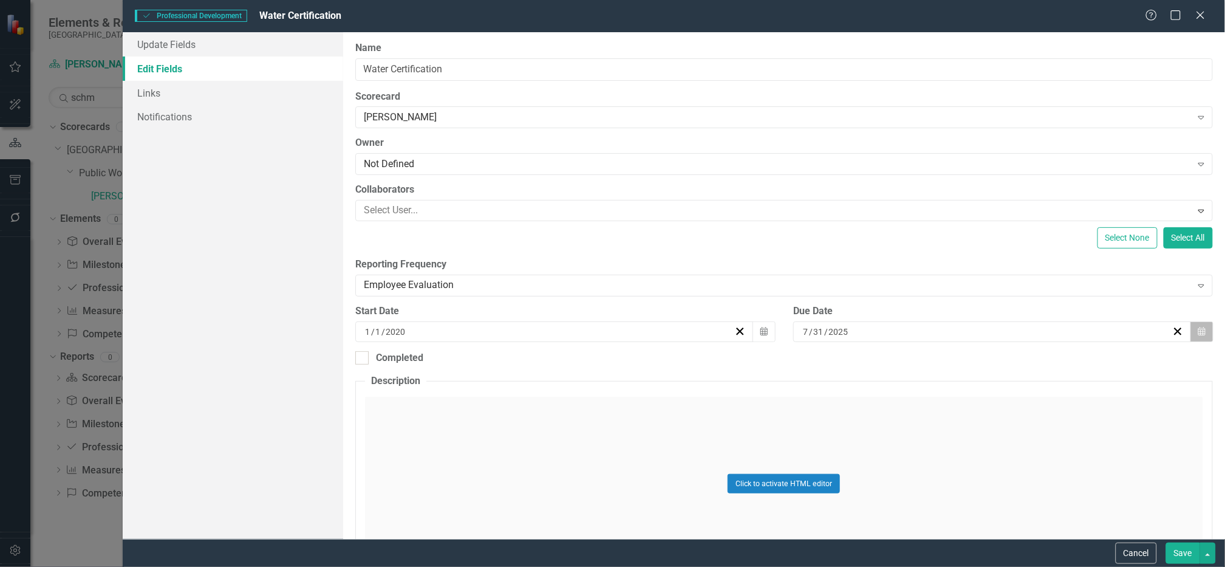
click at [1197, 332] on button "Calendar" at bounding box center [1202, 331] width 23 height 21
click at [1087, 362] on button "»" at bounding box center [1079, 361] width 27 height 27
click at [1046, 481] on button "31" at bounding box center [1047, 490] width 30 height 22
click at [1186, 550] on button "Save" at bounding box center [1183, 552] width 34 height 21
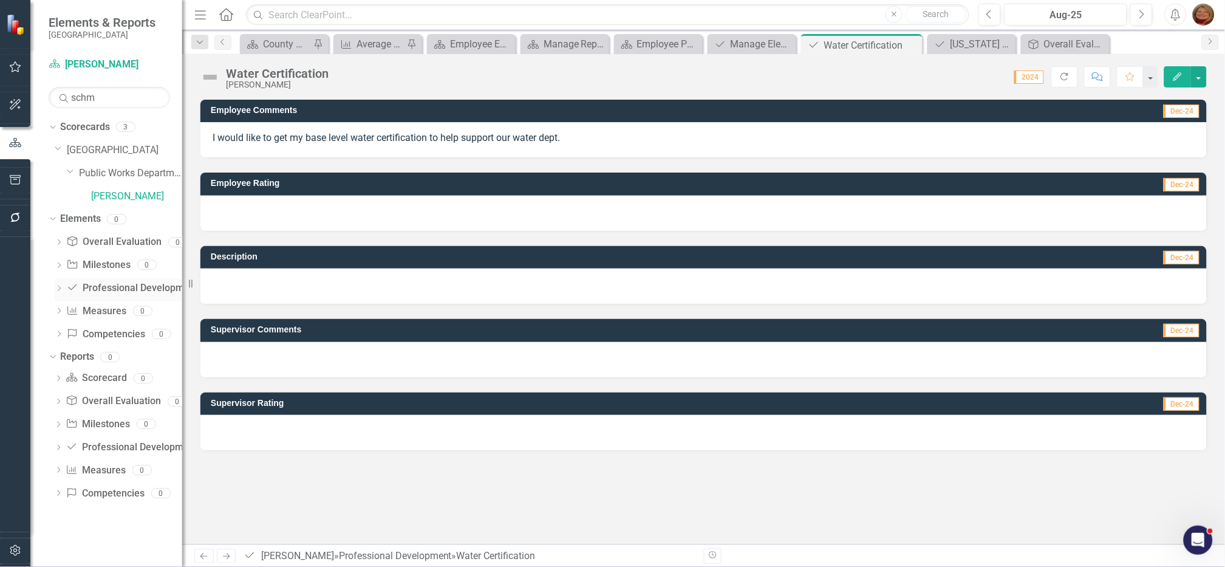
click at [109, 286] on link "Professional Development Professional Development" at bounding box center [132, 288] width 132 height 14
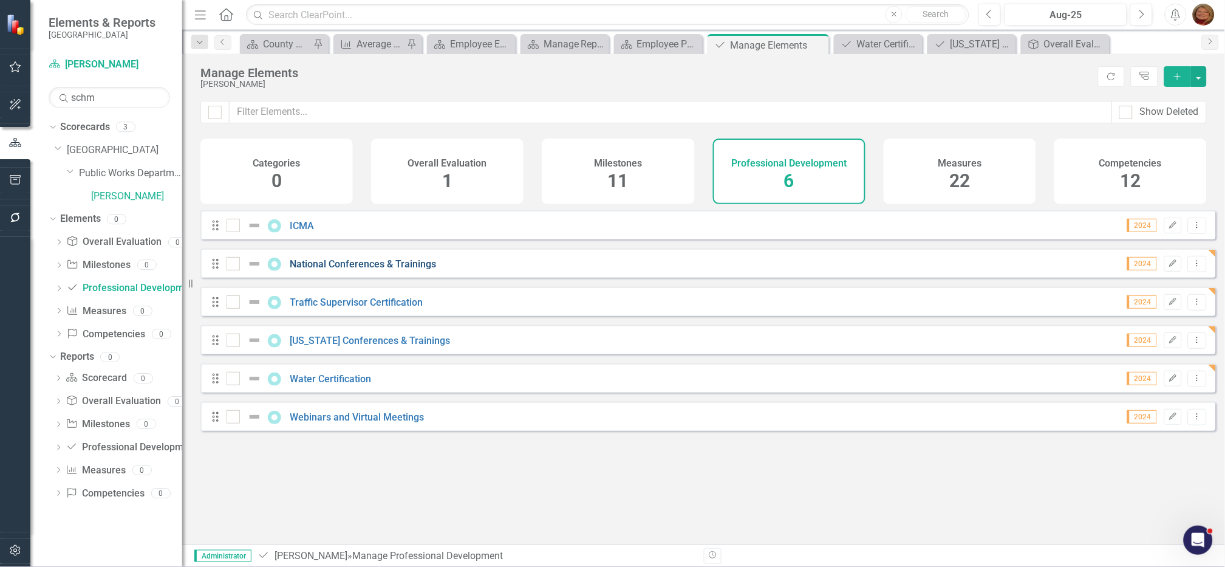
click at [368, 269] on link "National Conferences & Trainings" at bounding box center [363, 264] width 146 height 12
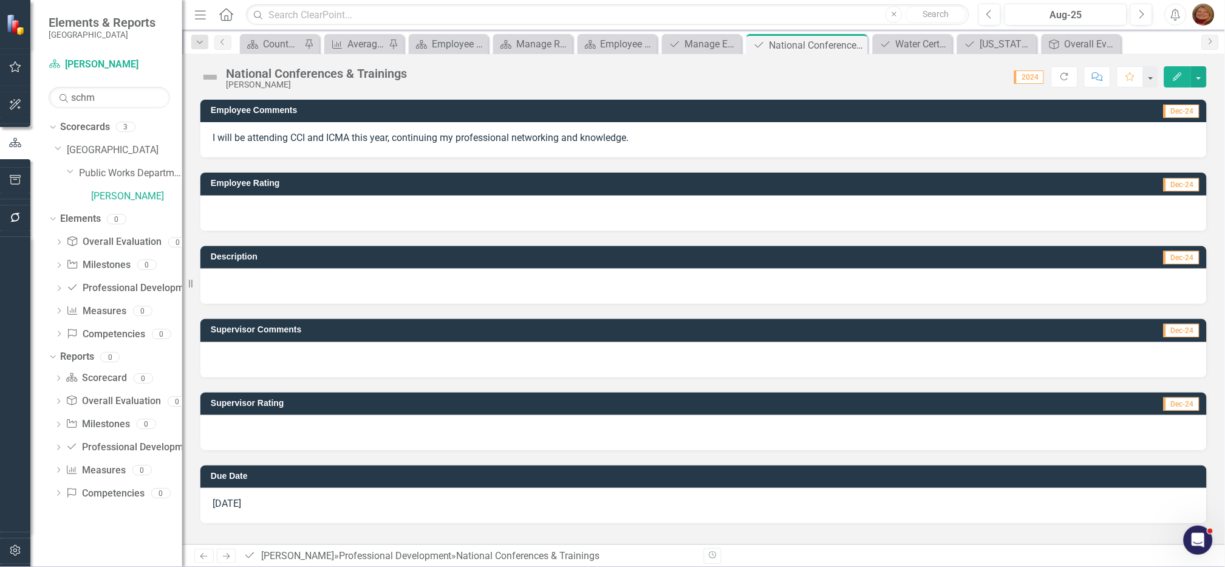
click at [400, 136] on p "I will be attending CCI and ICMA this year, continuing my professional networki…" at bounding box center [704, 138] width 982 height 14
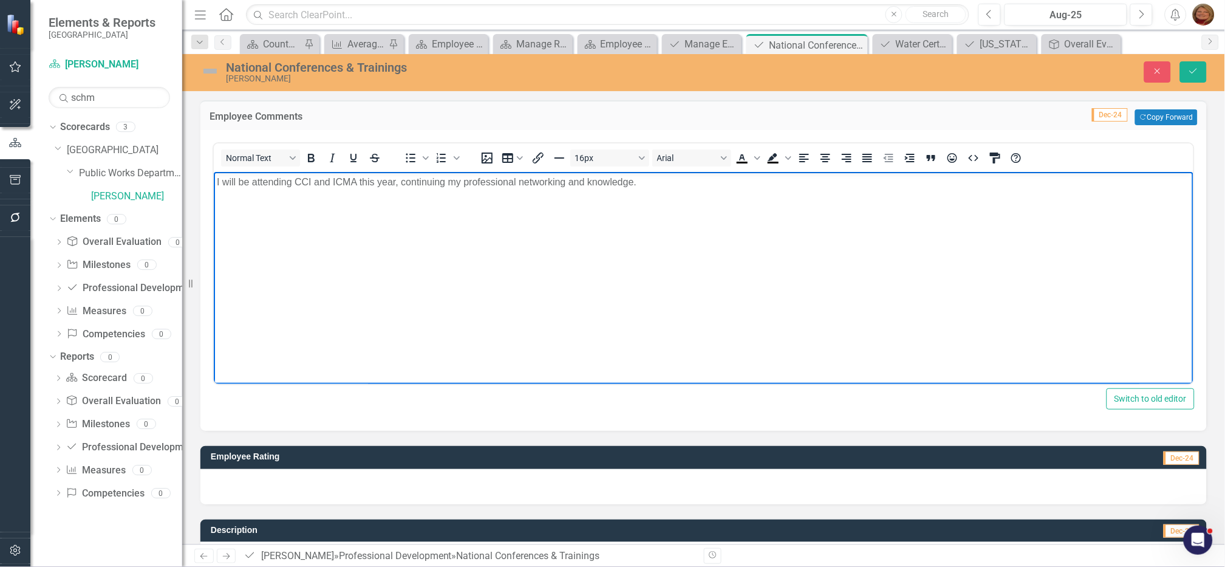
click at [653, 185] on p "I will be attending CCI and ICMA this year, continuing my professional networki…" at bounding box center [703, 182] width 974 height 15
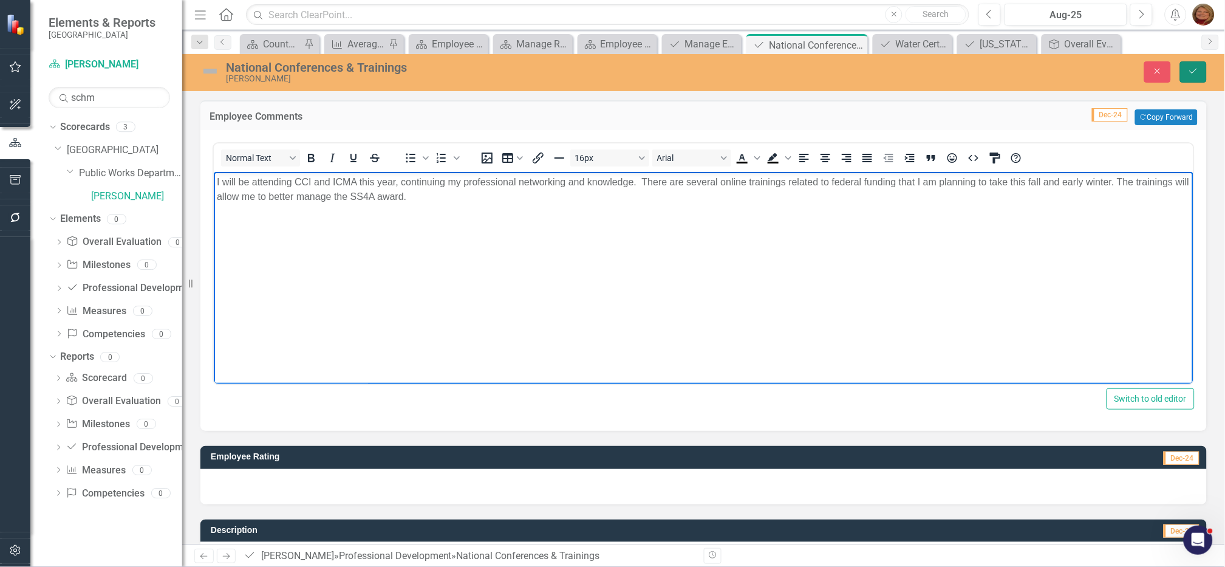
drag, startPoint x: 1194, startPoint y: 70, endPoint x: 1191, endPoint y: 77, distance: 7.3
click at [1194, 72] on icon "Save" at bounding box center [1193, 71] width 11 height 9
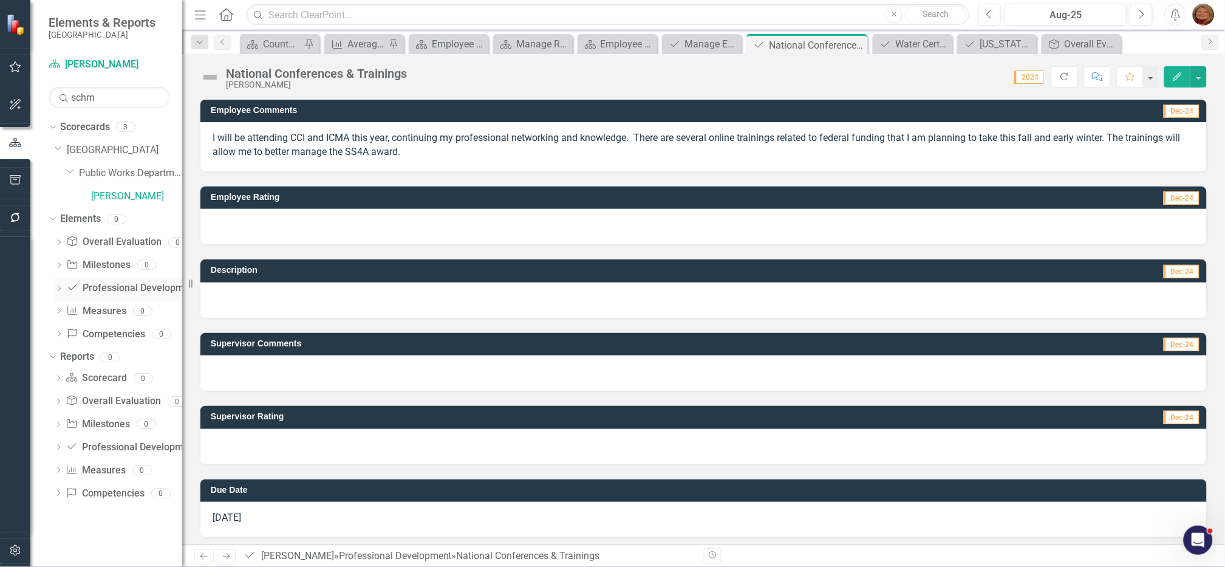
click at [128, 286] on link "Professional Development Professional Development" at bounding box center [132, 288] width 132 height 14
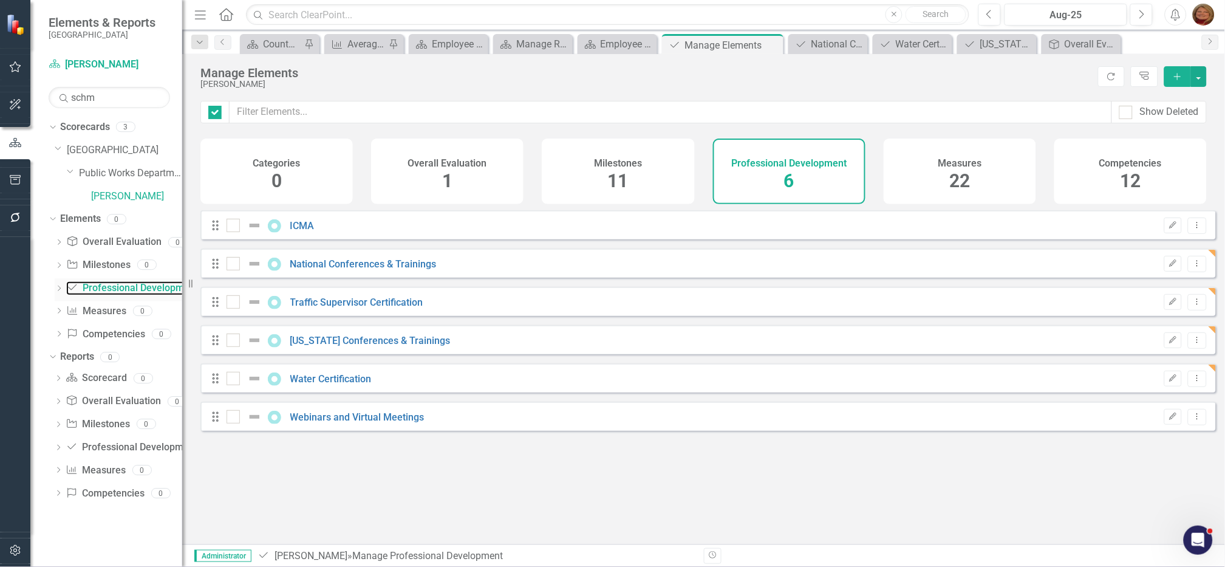
checkbox input "false"
click at [100, 375] on link "Scorecard Scorecard" at bounding box center [96, 378] width 61 height 14
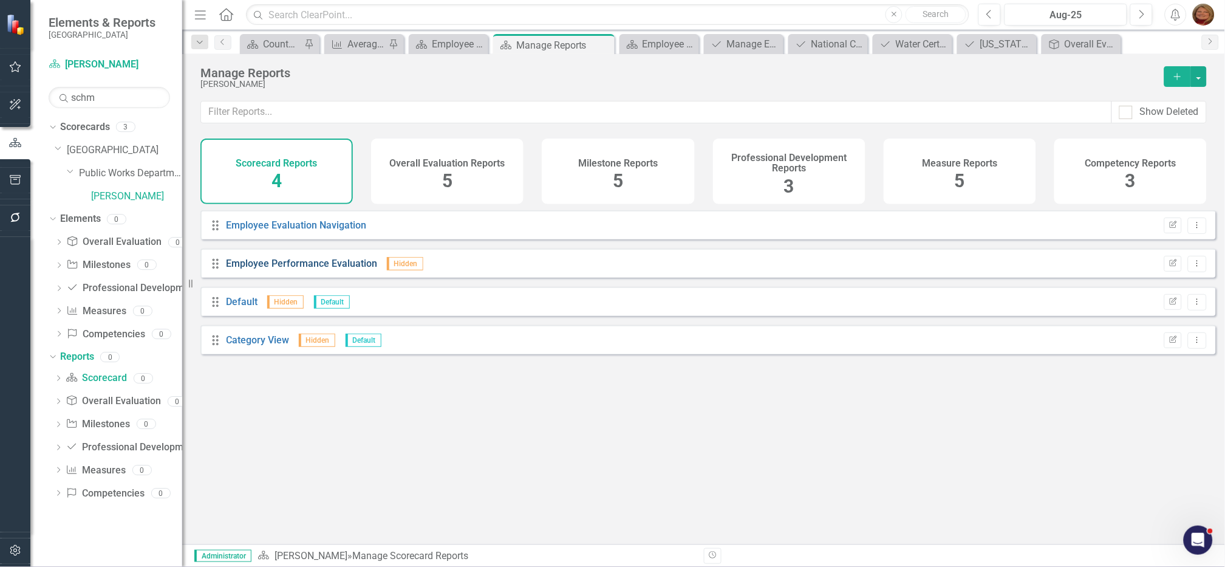
click at [331, 269] on link "Employee Performance Evaluation" at bounding box center [302, 264] width 151 height 12
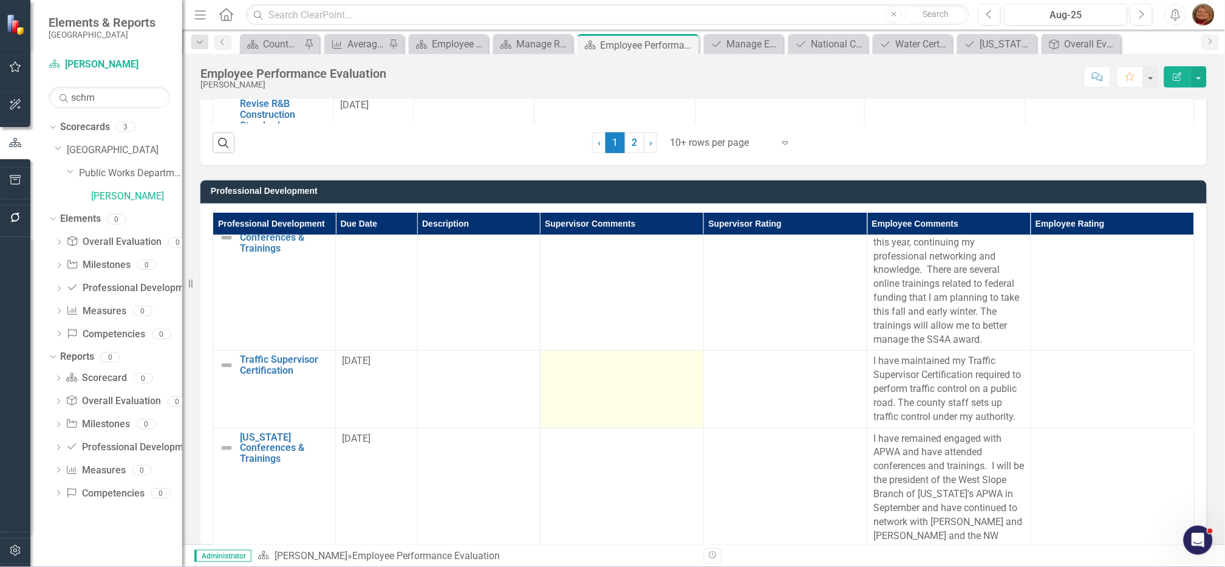
scroll to position [1925, 0]
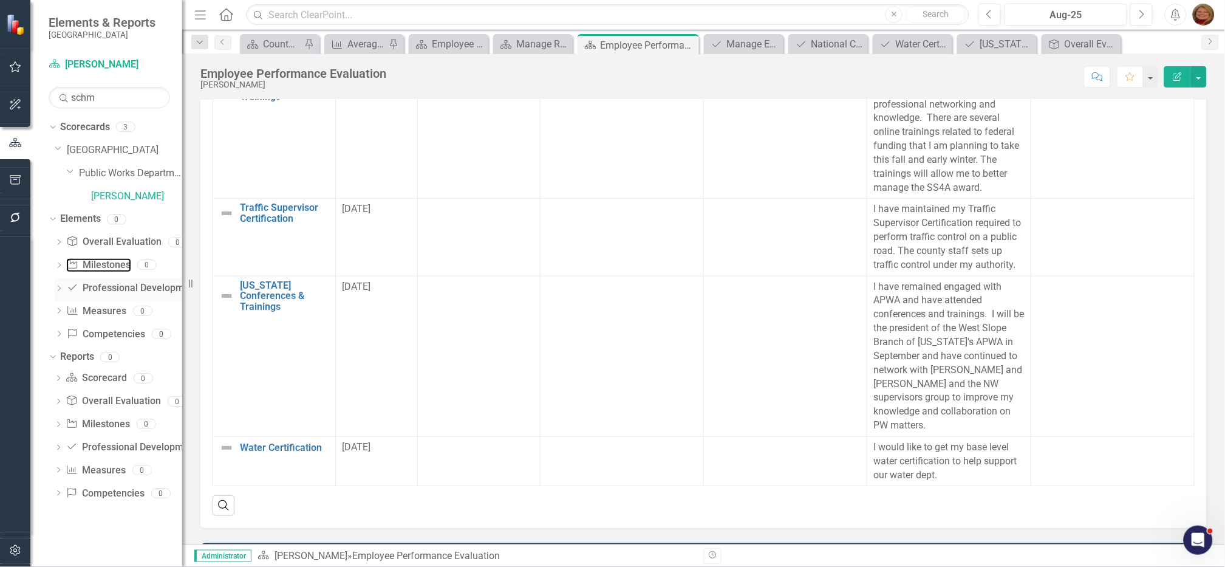
drag, startPoint x: 121, startPoint y: 262, endPoint x: 162, endPoint y: 287, distance: 48.2
click at [121, 262] on link "Milestone Milestones" at bounding box center [98, 265] width 64 height 14
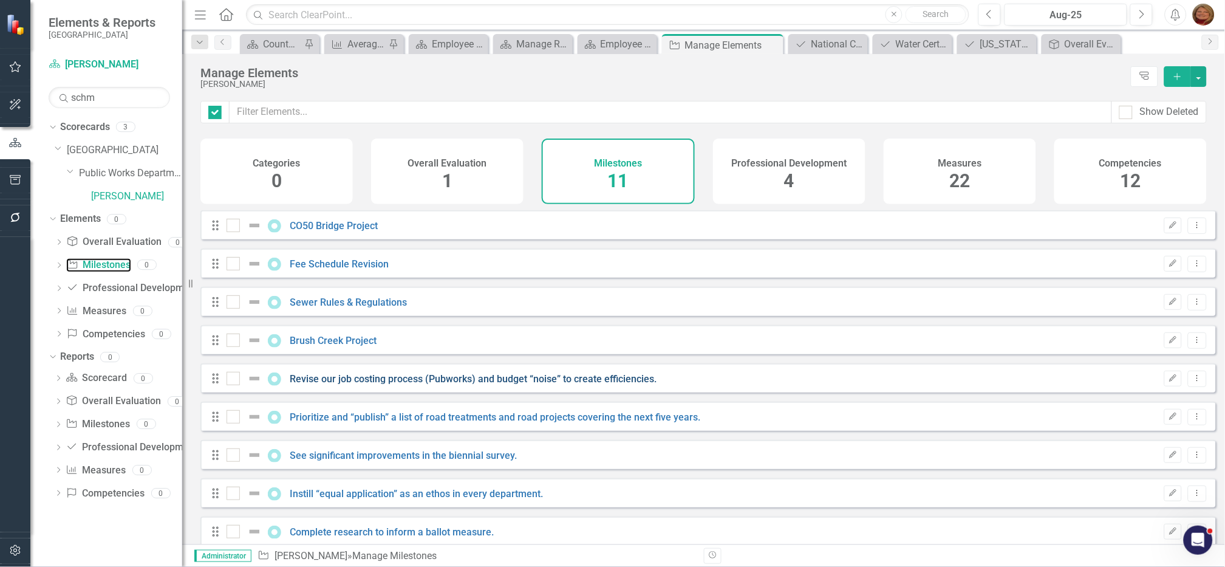
checkbox input "false"
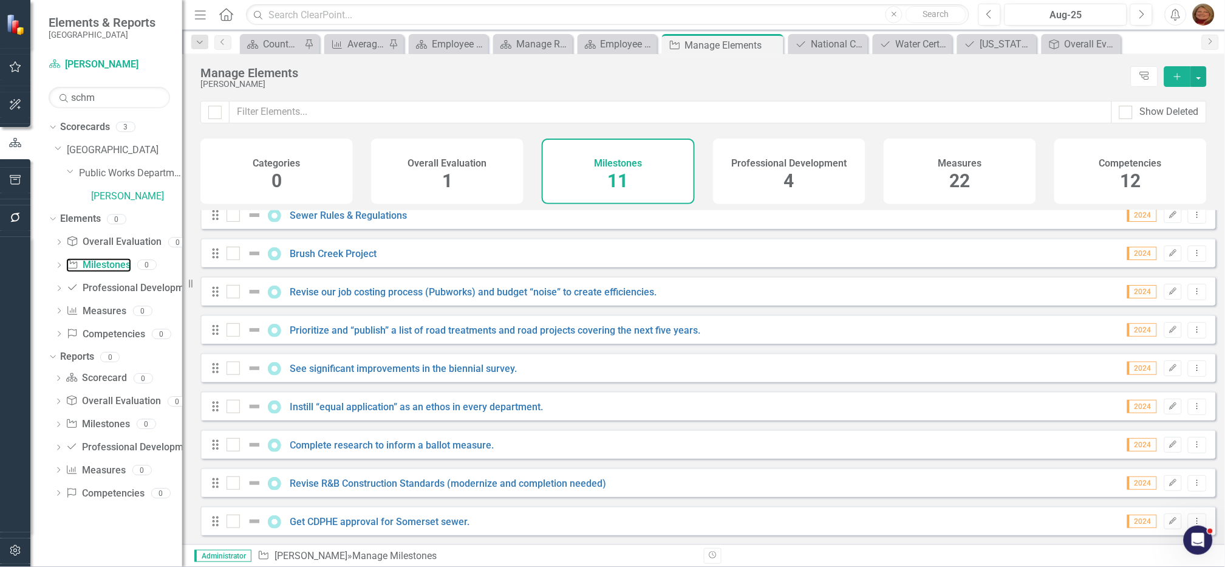
scroll to position [95, 0]
click at [109, 310] on link "Measure Measures" at bounding box center [96, 311] width 60 height 14
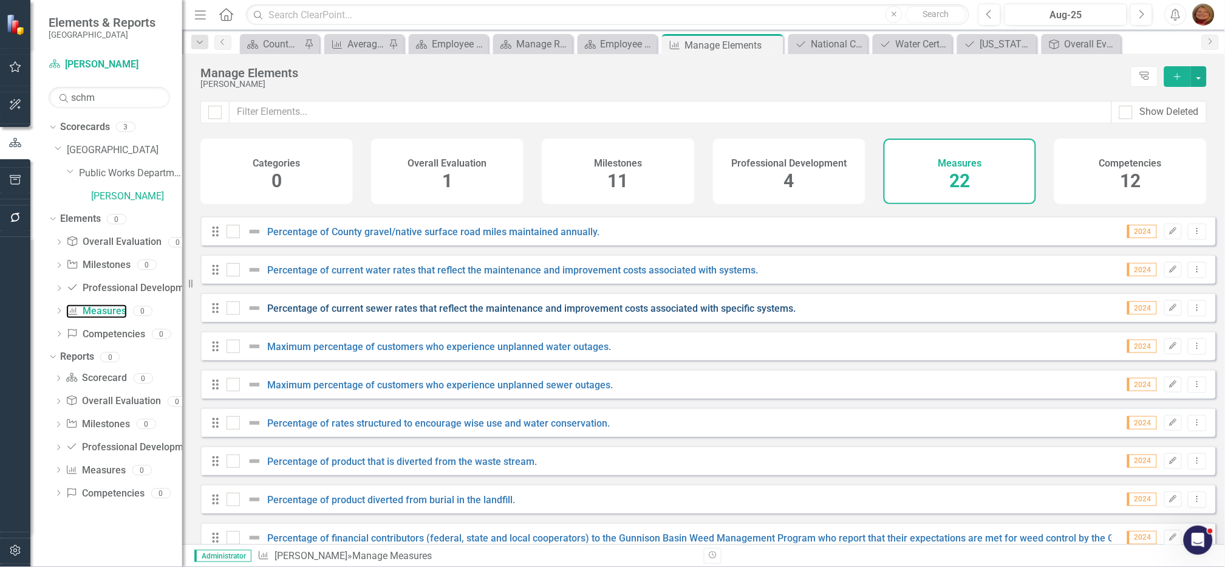
scroll to position [516, 0]
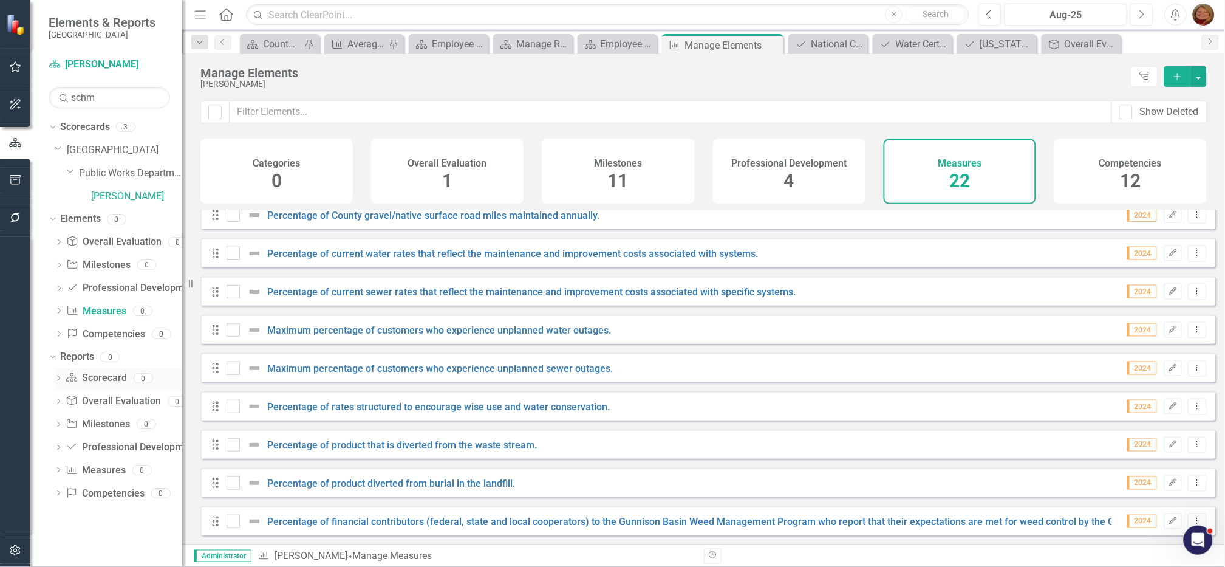
click at [104, 370] on div "Scorecard Scorecard" at bounding box center [96, 378] width 61 height 20
click at [99, 378] on link "Scorecard Scorecard" at bounding box center [96, 378] width 61 height 14
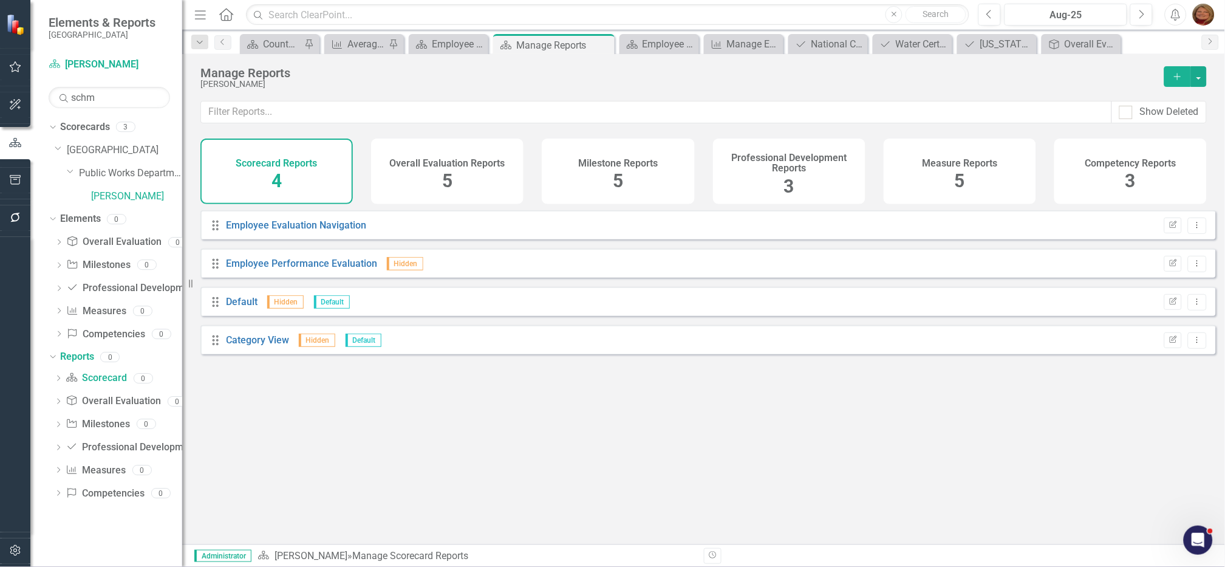
click at [341, 264] on div "Drag Employee Performance Evaluation Hidden Edit Report Dropdown Menu" at bounding box center [708, 262] width 1016 height 29
click at [340, 269] on link "Employee Performance Evaluation" at bounding box center [302, 264] width 151 height 12
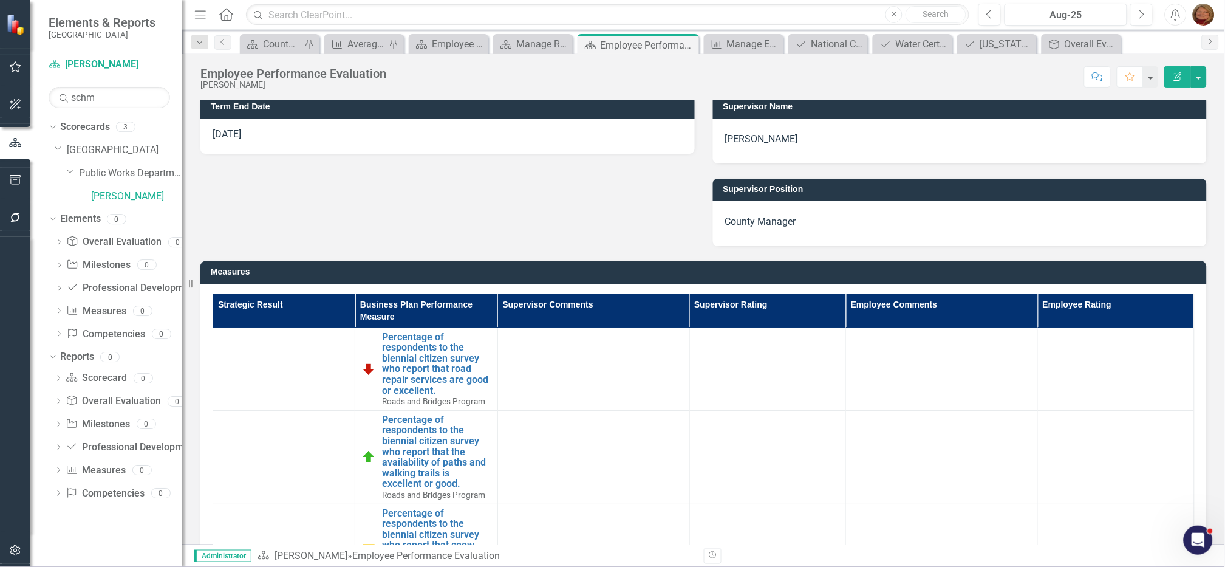
scroll to position [135, 0]
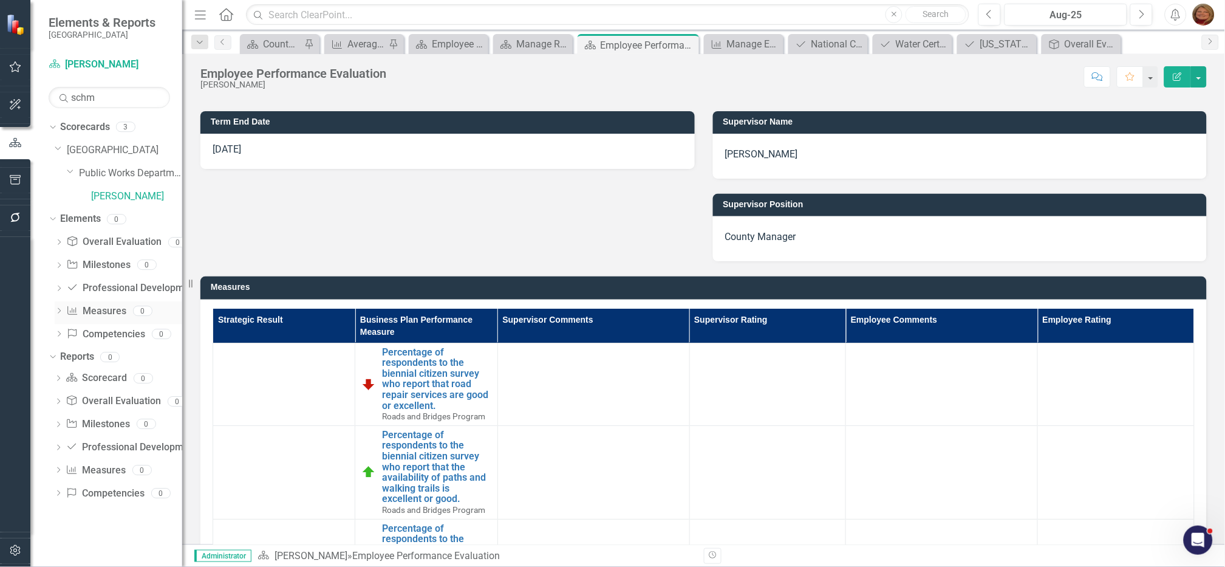
click at [94, 309] on link "Measure Measures" at bounding box center [96, 311] width 60 height 14
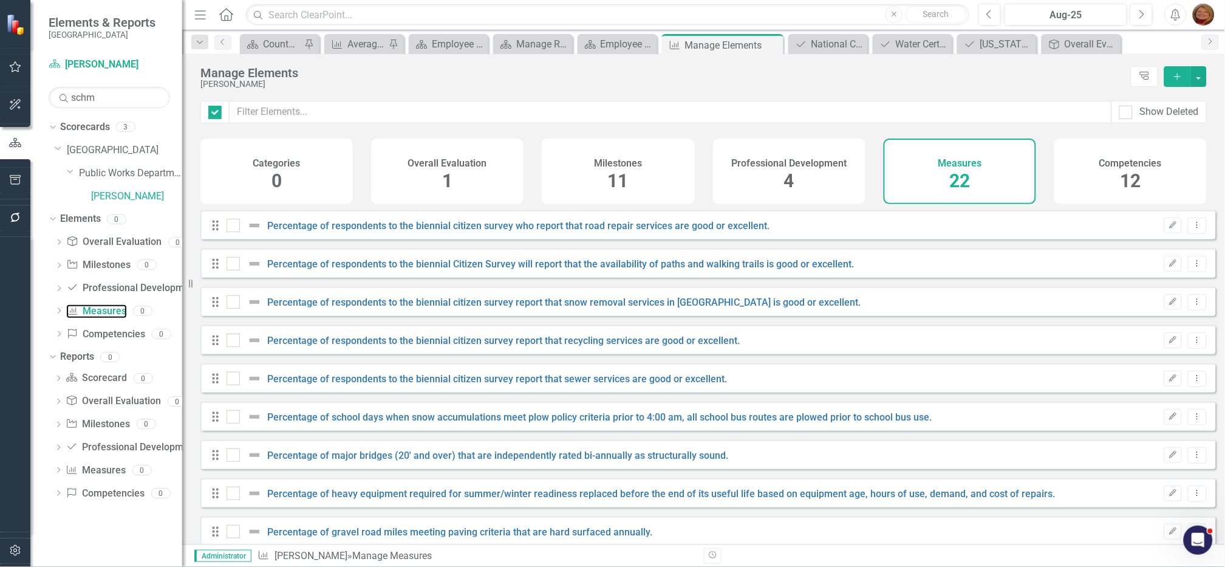
checkbox input "false"
click at [1193, 229] on icon "Dropdown Menu" at bounding box center [1198, 225] width 10 height 8
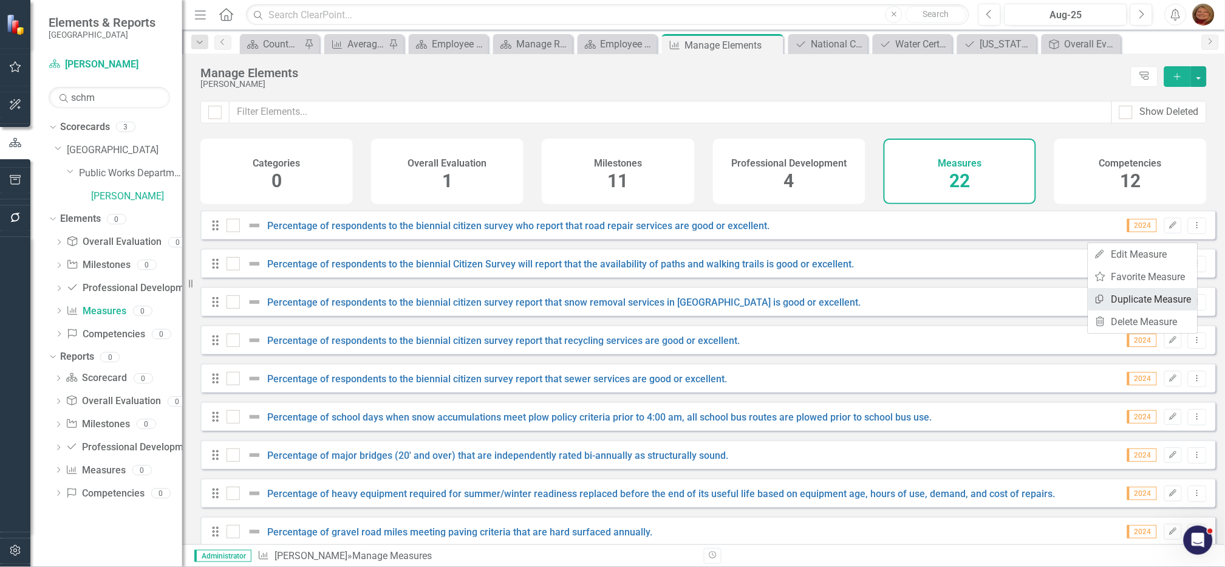
click at [1169, 302] on link "Copy Duplicate Measure" at bounding box center [1143, 299] width 109 height 22
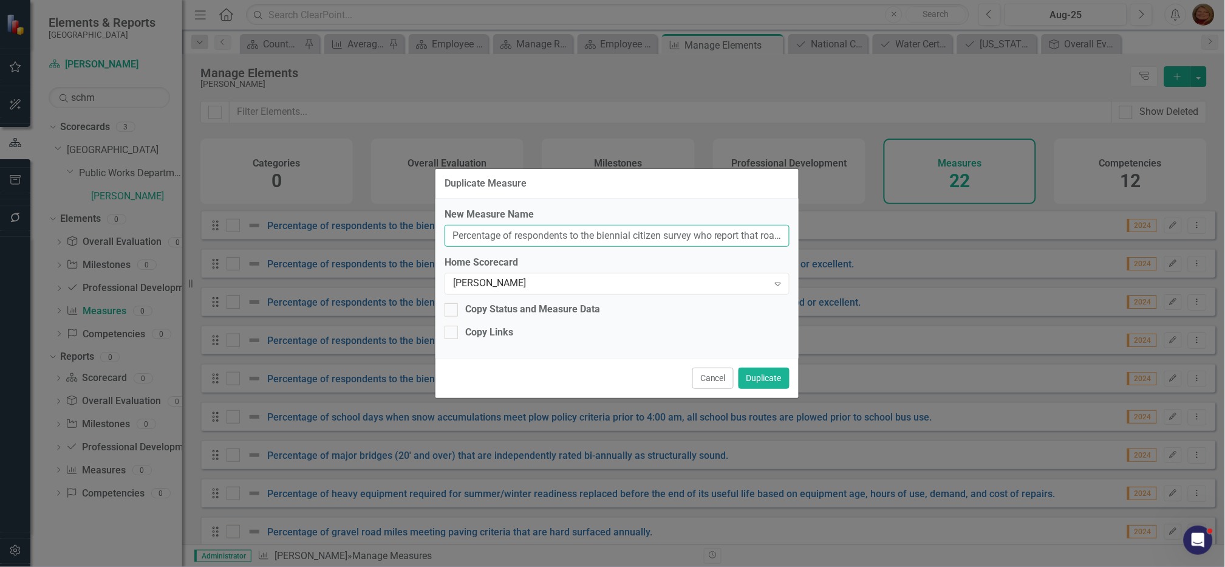
scroll to position [0, 194]
drag, startPoint x: 448, startPoint y: 236, endPoint x: 1224, endPoint y: 252, distance: 775.9
click at [1224, 261] on div "Duplicate Measure New Measure Name Percentage of respondents to the biennial ci…" at bounding box center [612, 283] width 1225 height 567
type input "copy"
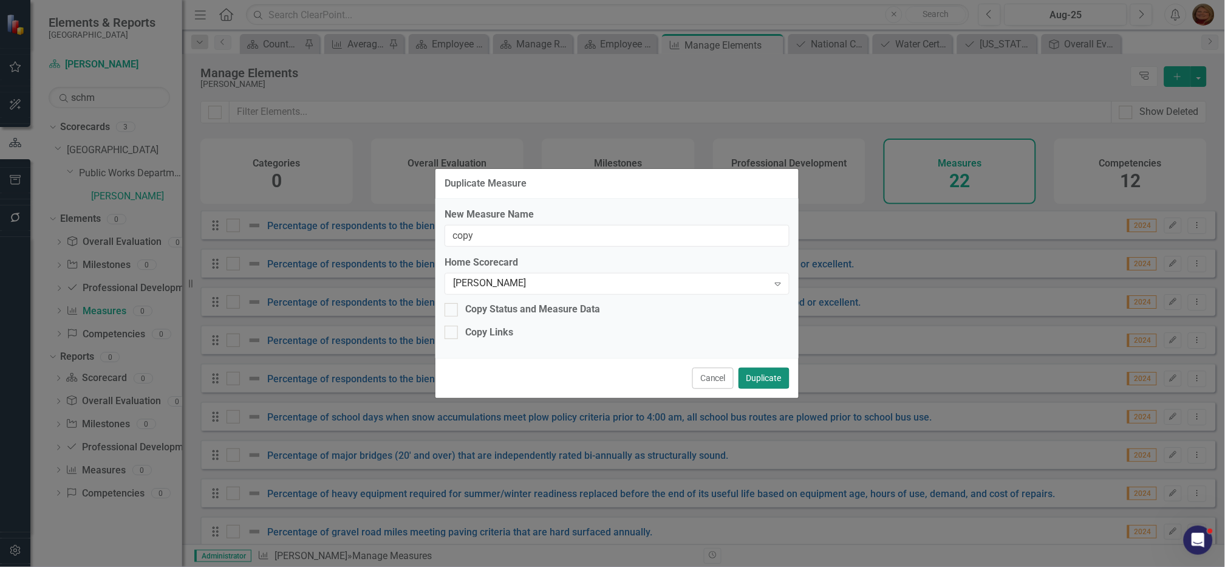
drag, startPoint x: 759, startPoint y: 373, endPoint x: 754, endPoint y: 368, distance: 7.3
click at [760, 375] on button "Duplicate" at bounding box center [764, 378] width 51 height 21
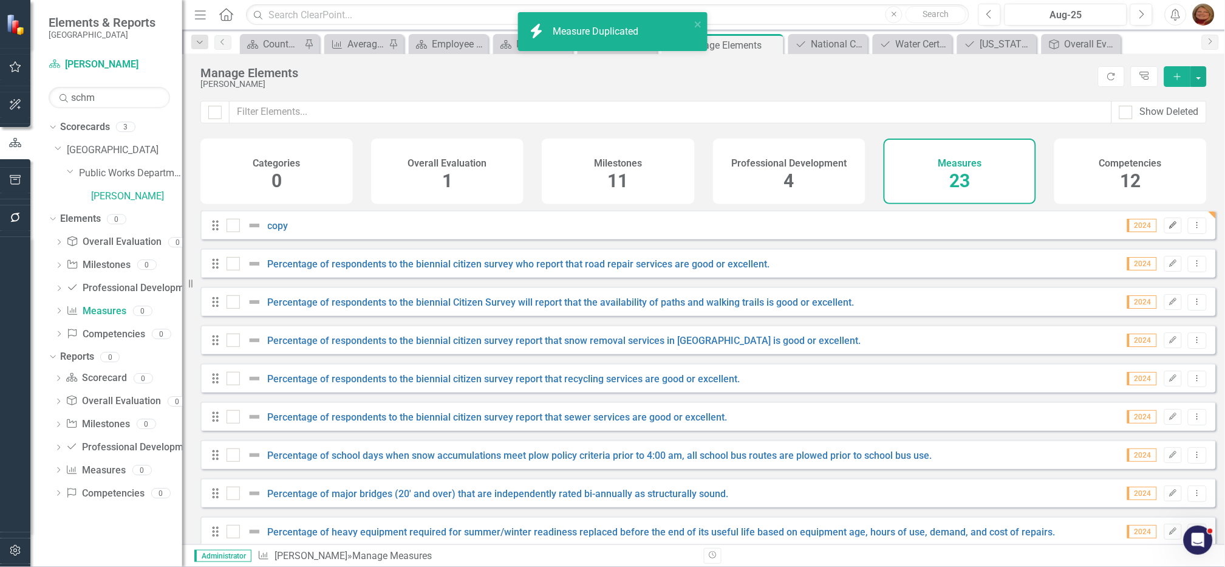
click at [1165, 228] on button "Edit" at bounding box center [1174, 225] width 18 height 16
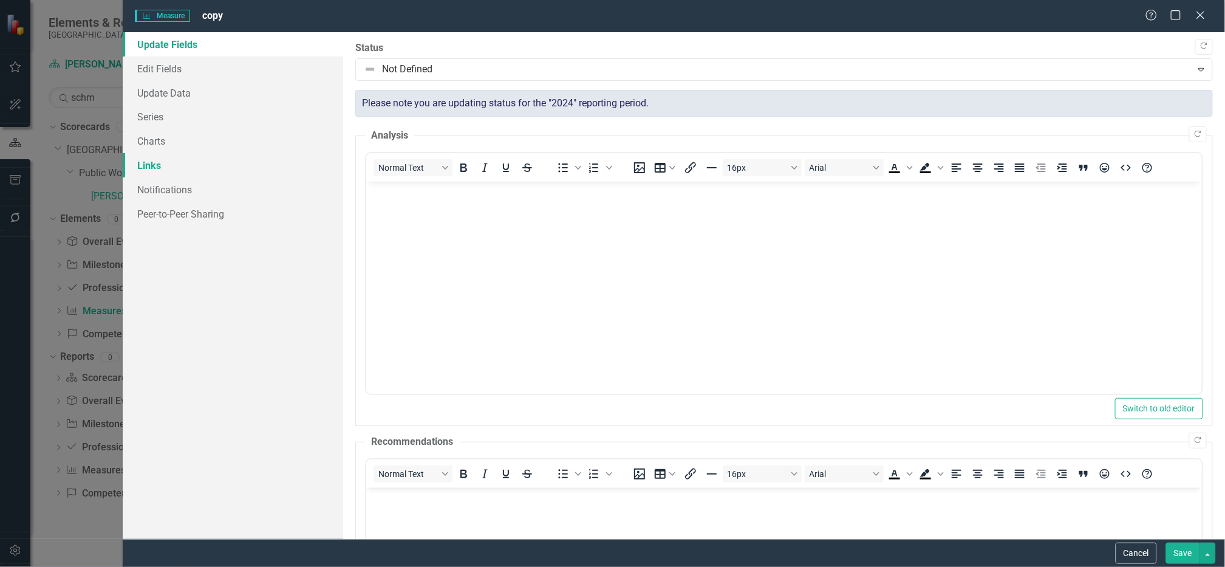
click at [167, 158] on link "Links" at bounding box center [233, 165] width 221 height 24
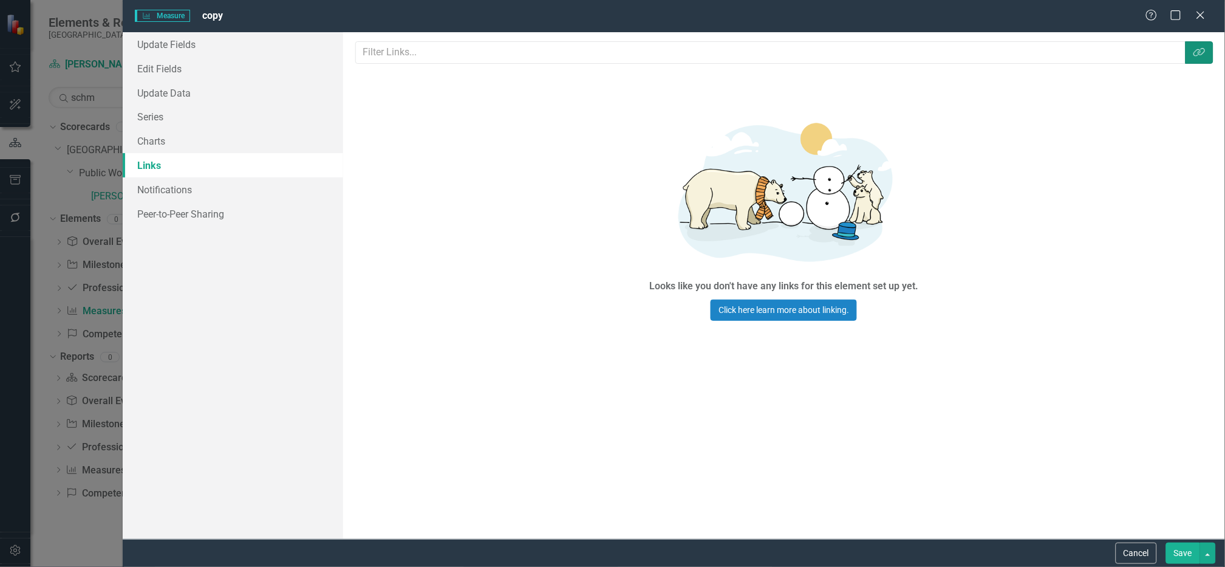
click at [1209, 49] on button "Link Tag" at bounding box center [1200, 52] width 28 height 22
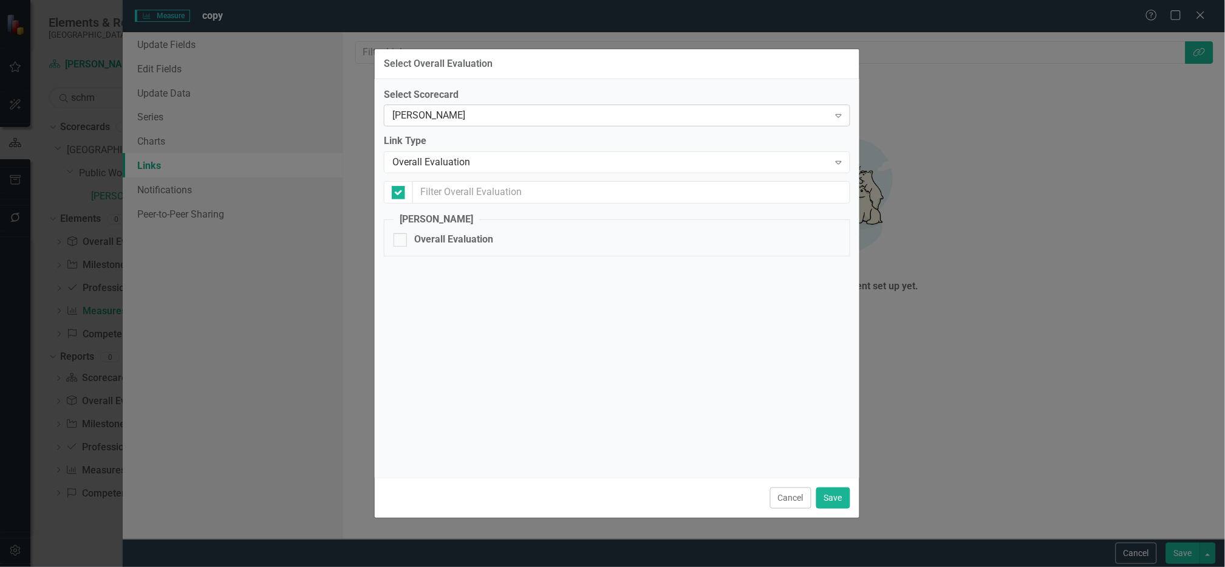
checkbox input "false"
click at [453, 120] on div "[PERSON_NAME]" at bounding box center [610, 116] width 437 height 14
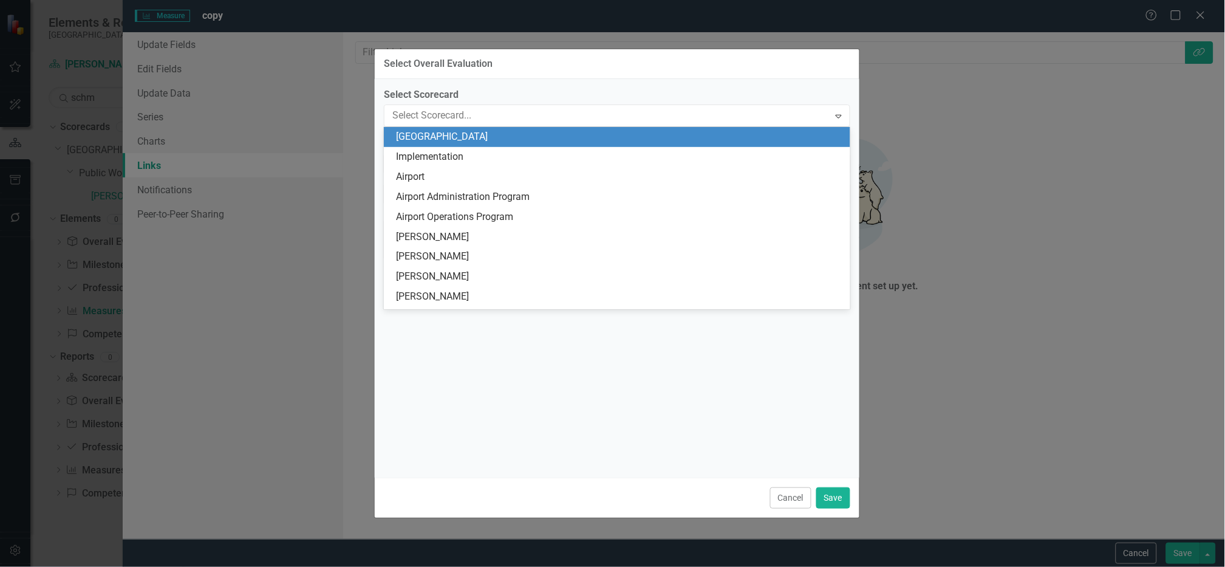
click at [477, 146] on div "[GEOGRAPHIC_DATA]" at bounding box center [617, 137] width 467 height 20
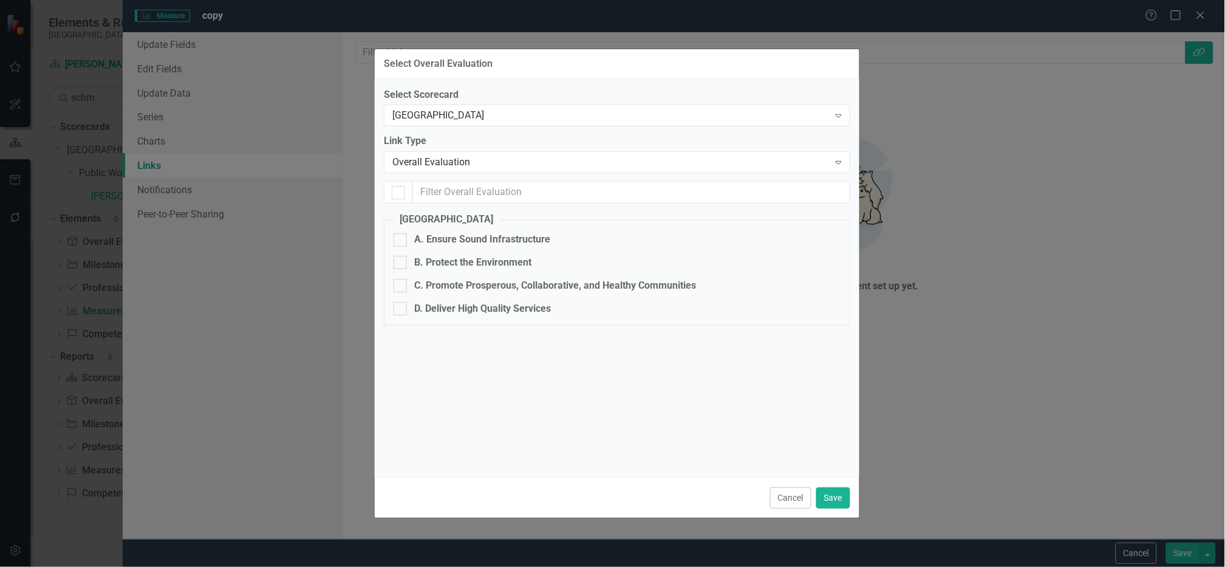
checkbox input "false"
click at [399, 242] on div at bounding box center [400, 239] width 13 height 13
click at [399, 241] on input "A. Ensure Sound Infrastructure" at bounding box center [398, 237] width 8 height 8
checkbox input "true"
click at [456, 162] on div "Goal" at bounding box center [610, 163] width 437 height 14
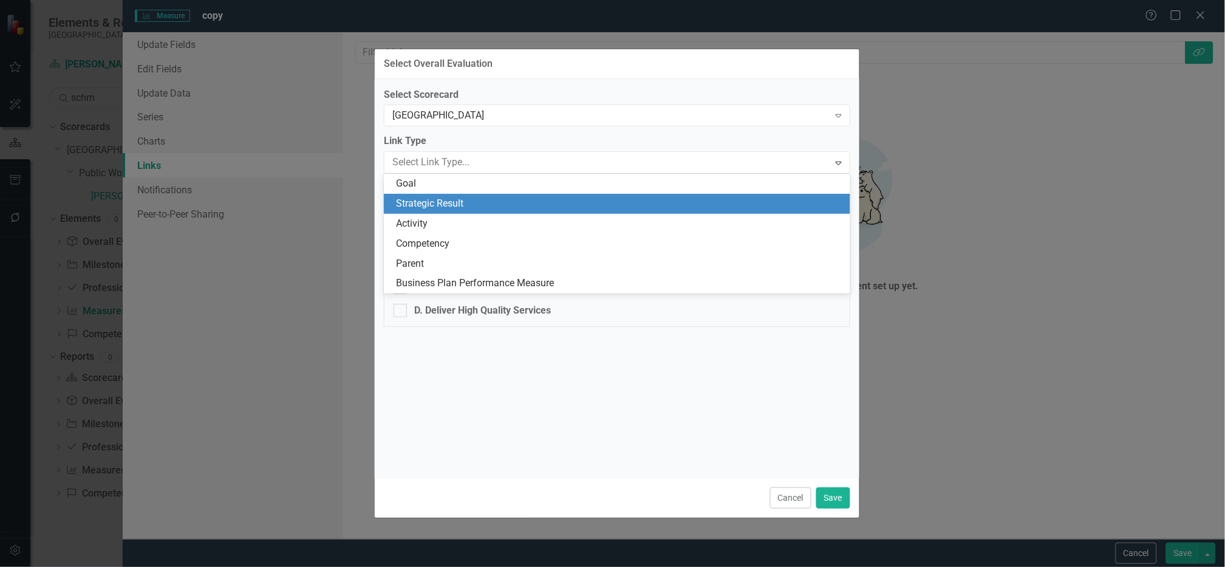
click at [468, 207] on div "Strategic Result" at bounding box center [619, 204] width 447 height 14
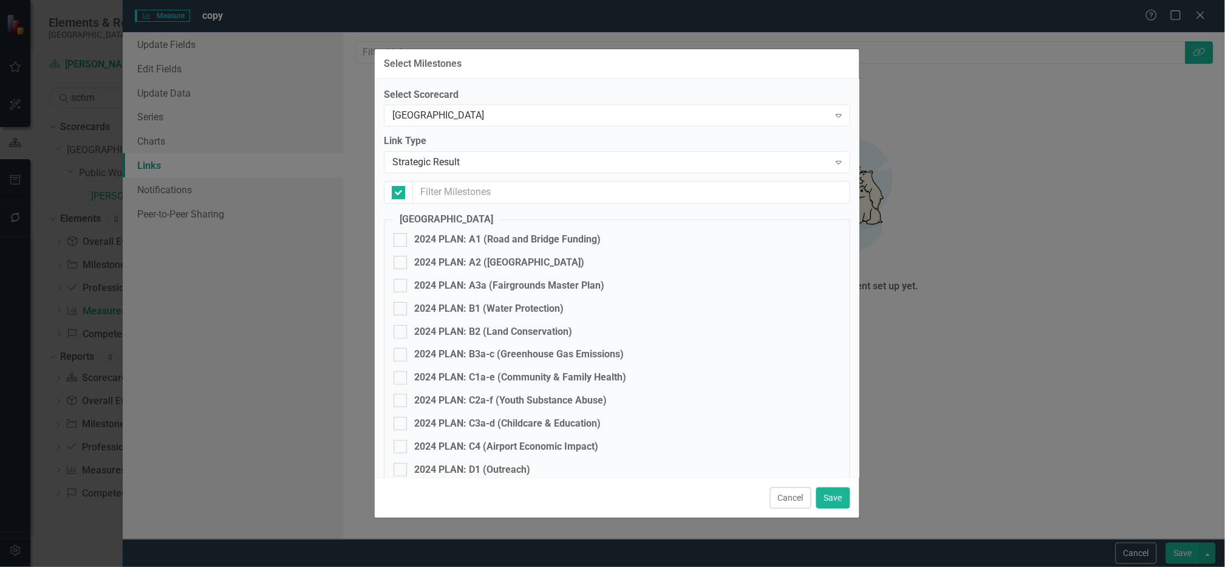
checkbox input "false"
click at [402, 239] on div at bounding box center [400, 239] width 13 height 13
click at [402, 239] on input "2024 PLAN: A1 (Road and Bridge Funding)" at bounding box center [398, 237] width 8 height 8
checkbox input "true"
click at [832, 495] on button "Save" at bounding box center [833, 497] width 34 height 21
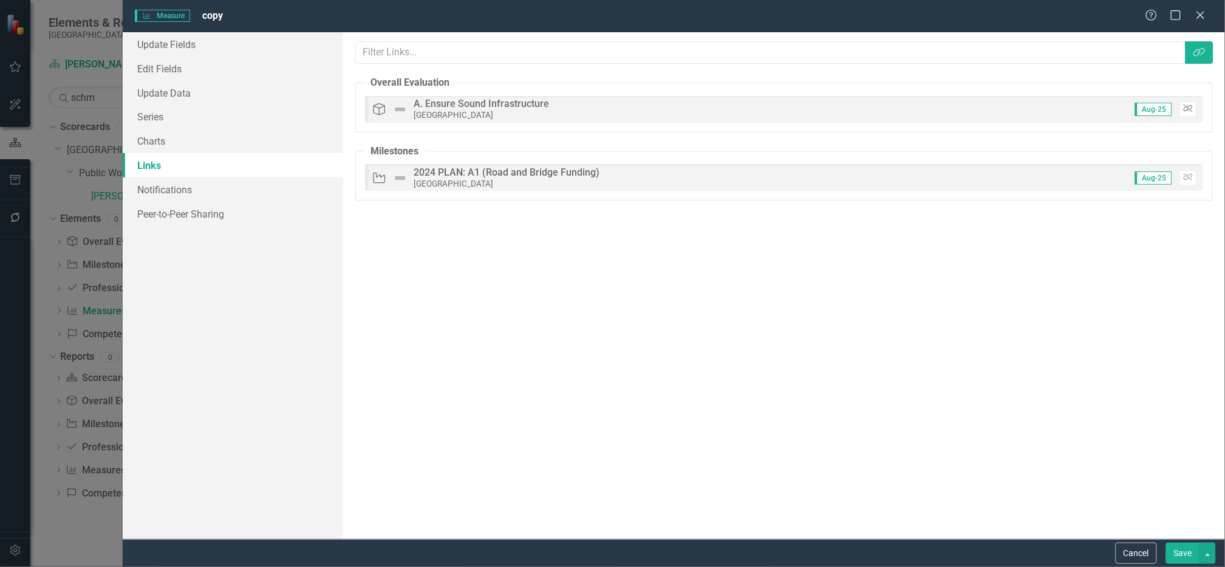
click at [1196, 105] on button "Unlink" at bounding box center [1189, 109] width 18 height 16
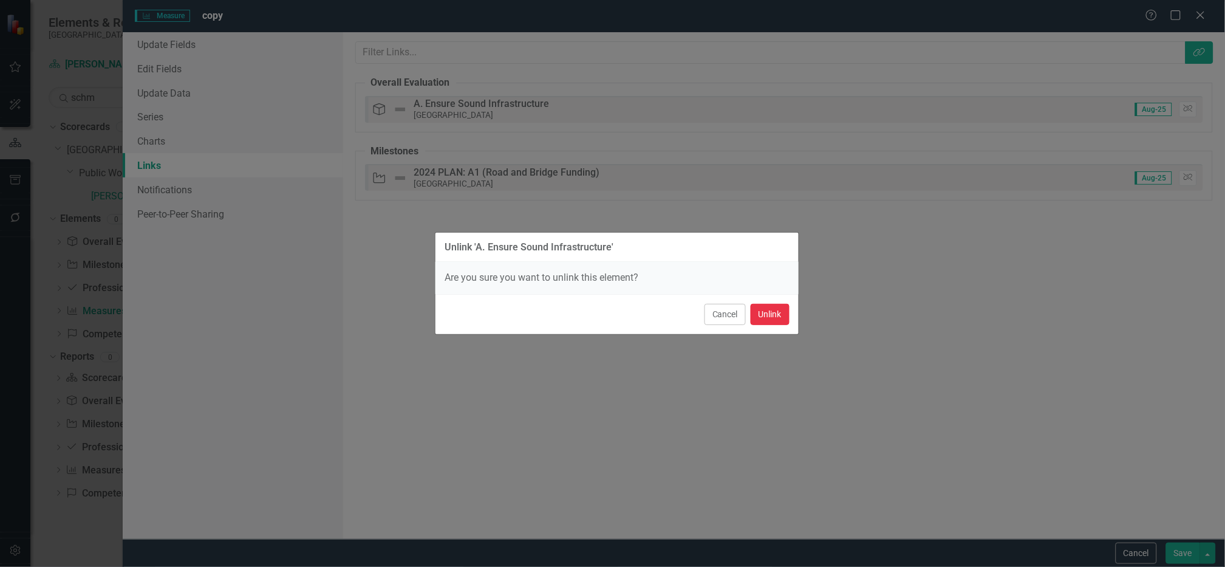
click at [773, 313] on button "Unlink" at bounding box center [770, 314] width 39 height 21
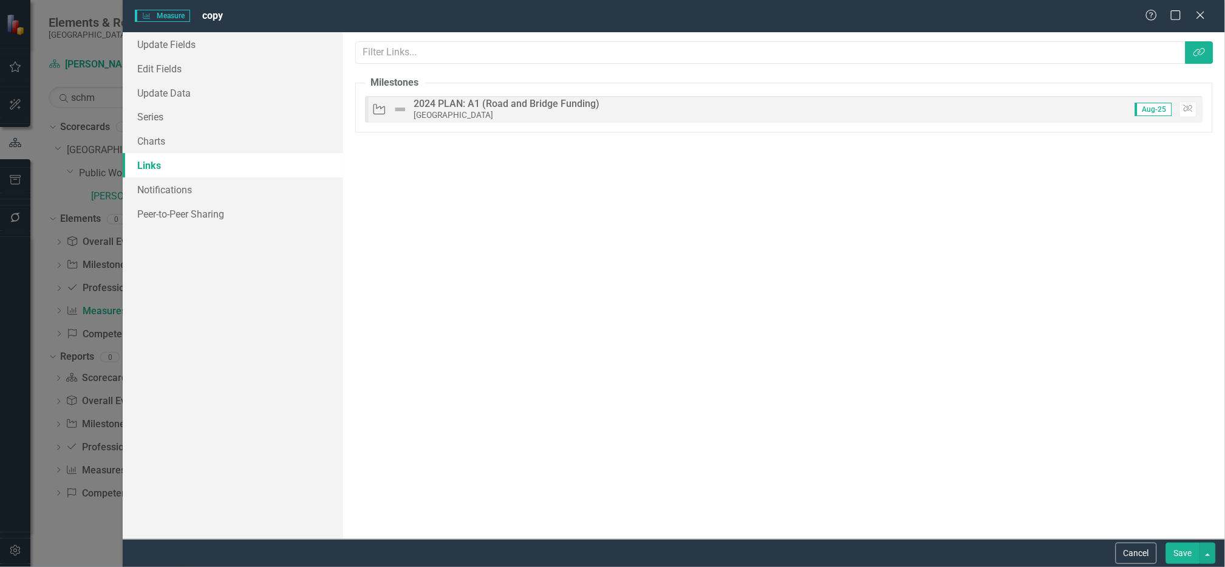
click at [1174, 550] on button "Save" at bounding box center [1183, 552] width 34 height 21
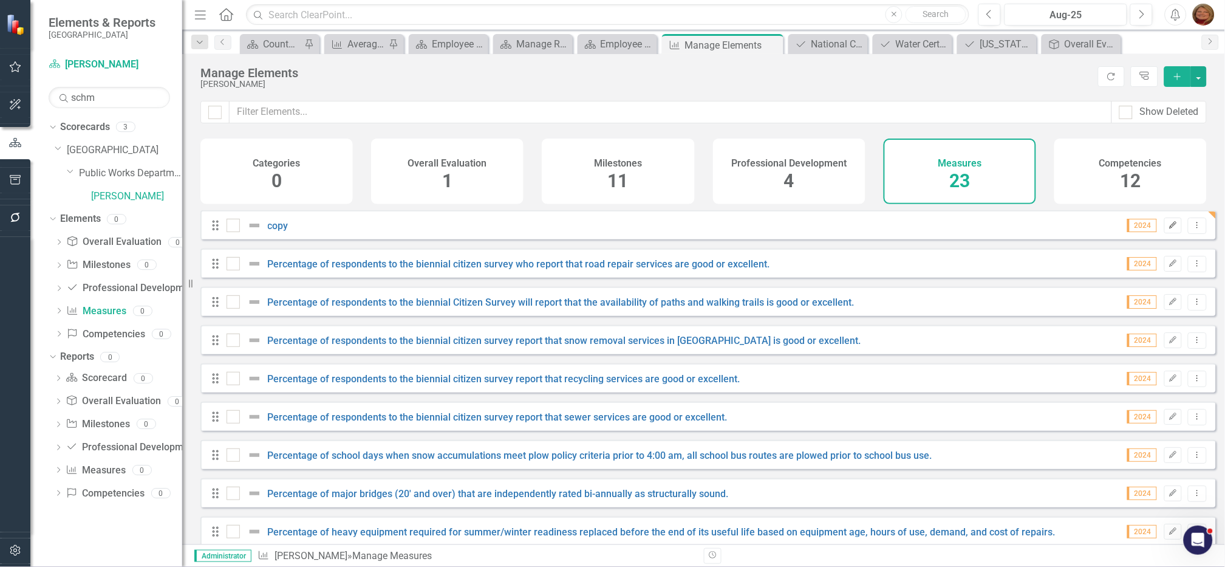
click at [1169, 229] on icon "Edit" at bounding box center [1173, 225] width 9 height 7
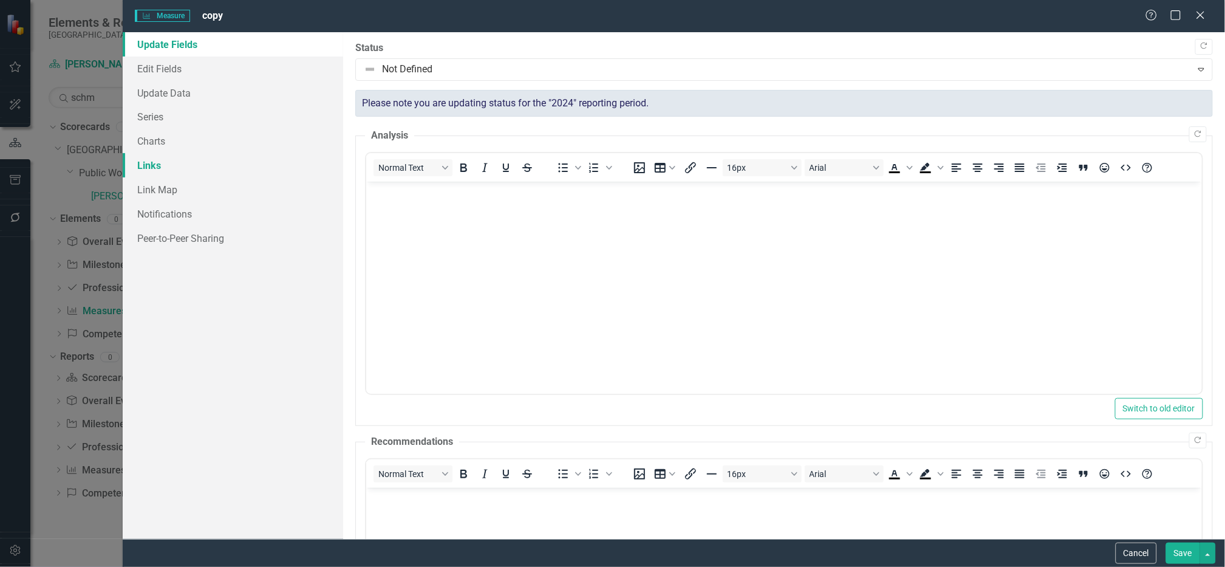
click at [146, 166] on link "Links" at bounding box center [233, 165] width 221 height 24
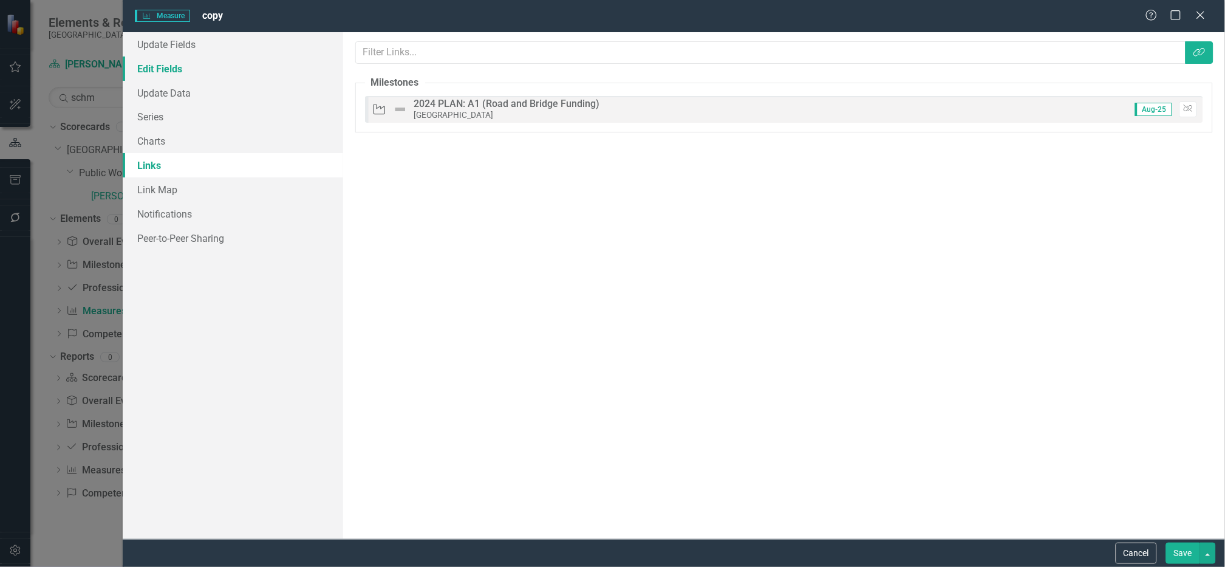
click at [157, 61] on link "Edit Fields" at bounding box center [233, 68] width 221 height 24
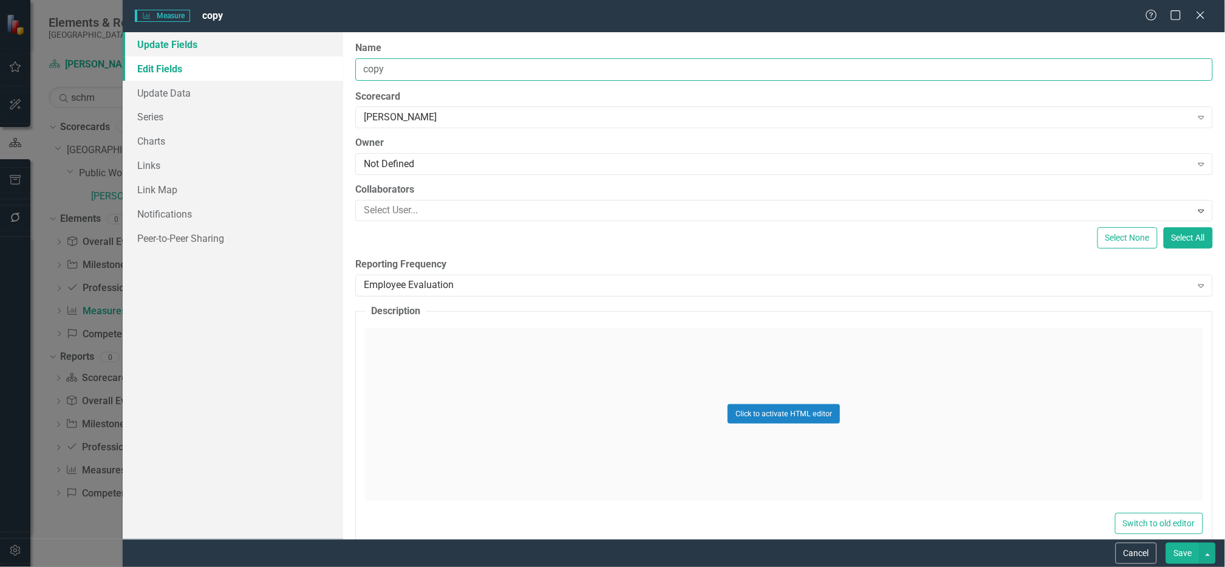
drag, startPoint x: 395, startPoint y: 70, endPoint x: 233, endPoint y: 49, distance: 163.6
click at [235, 49] on div "Update Fields Edit Fields Update Data Series Charts Links Link Map Notification…" at bounding box center [674, 285] width 1103 height 507
type input "Road and Bridge Funding"
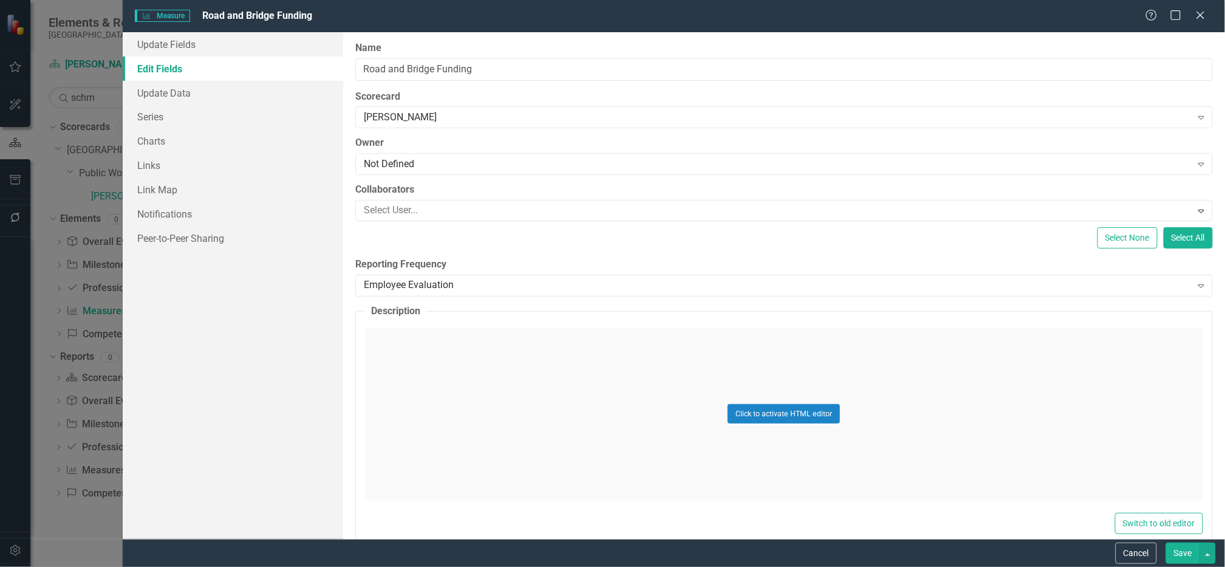
click at [1178, 550] on button "Save" at bounding box center [1183, 552] width 34 height 21
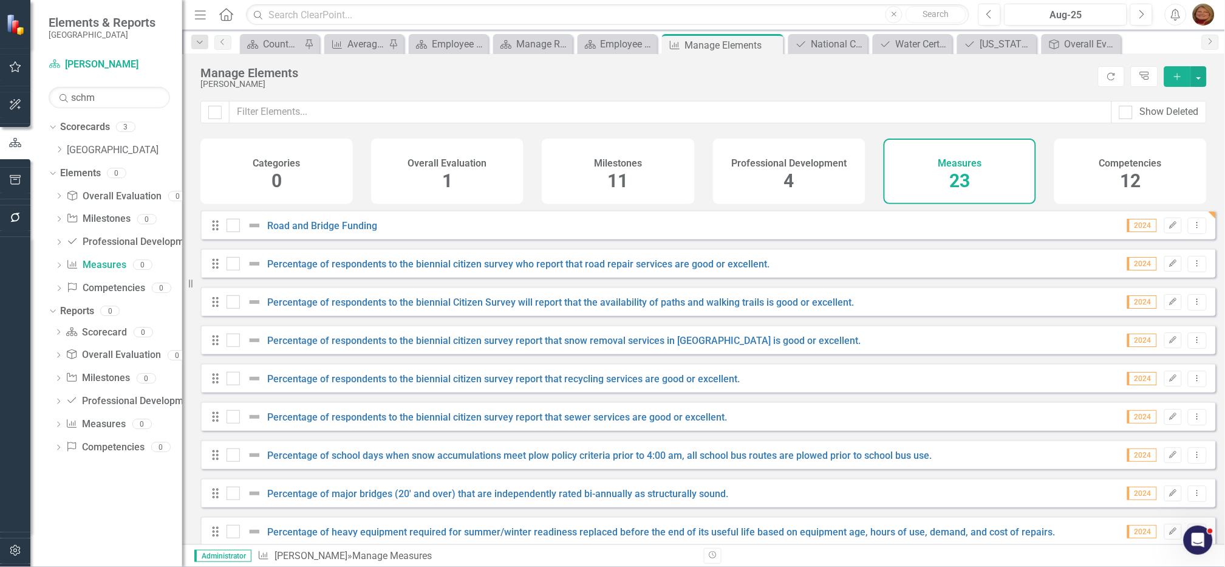
click at [213, 269] on icon at bounding box center [216, 264] width 6 height 10
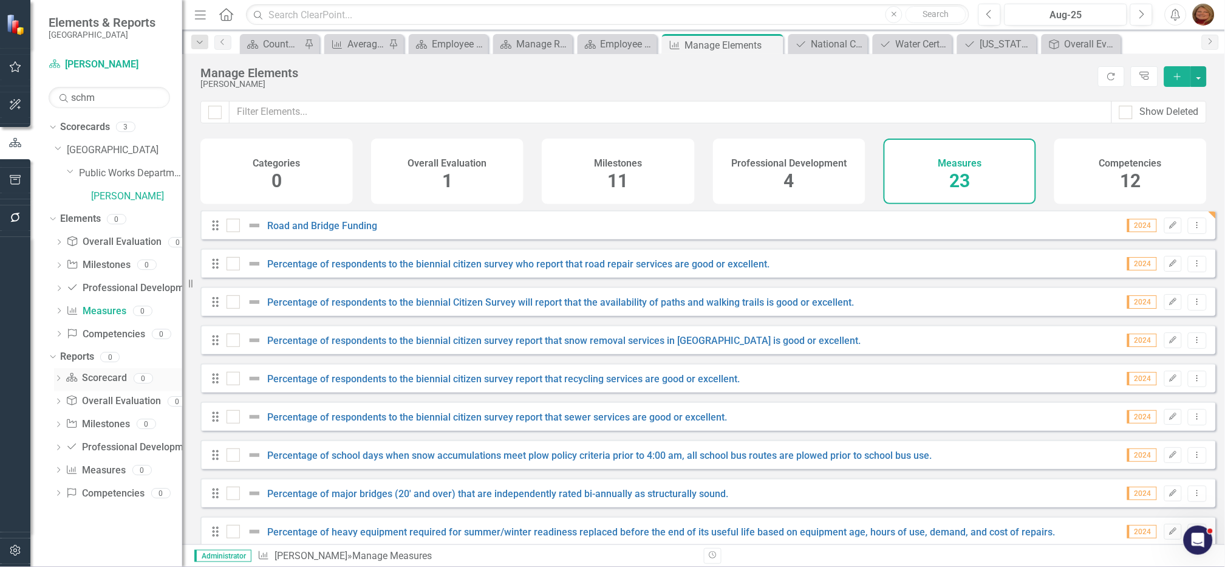
click at [99, 380] on link "Scorecard Scorecard" at bounding box center [96, 378] width 61 height 14
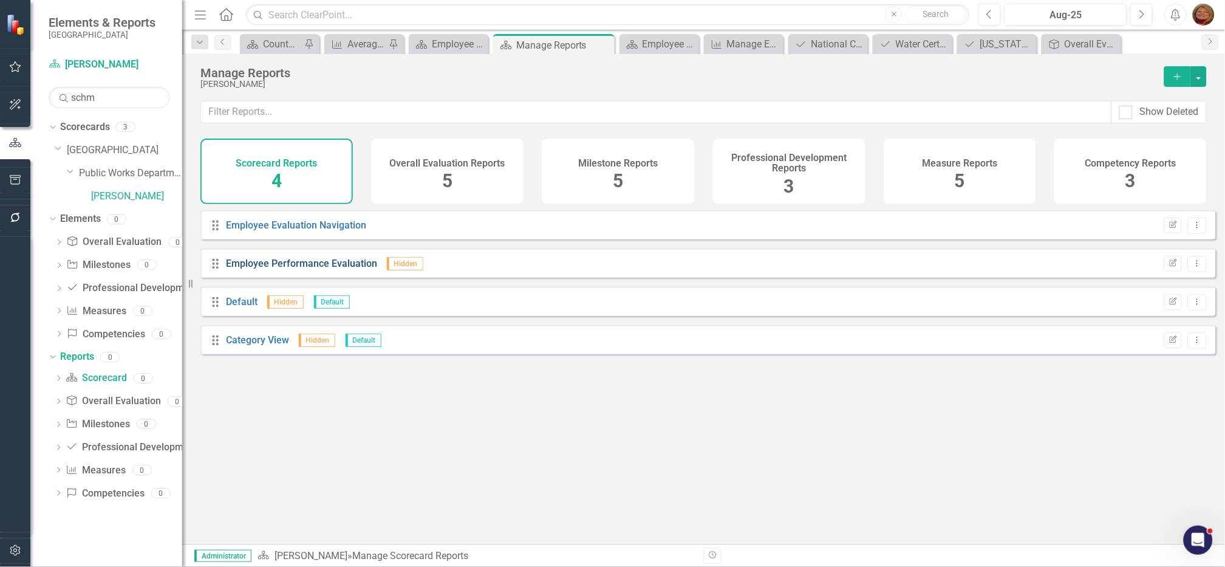
click at [326, 268] on link "Employee Performance Evaluation" at bounding box center [302, 264] width 151 height 12
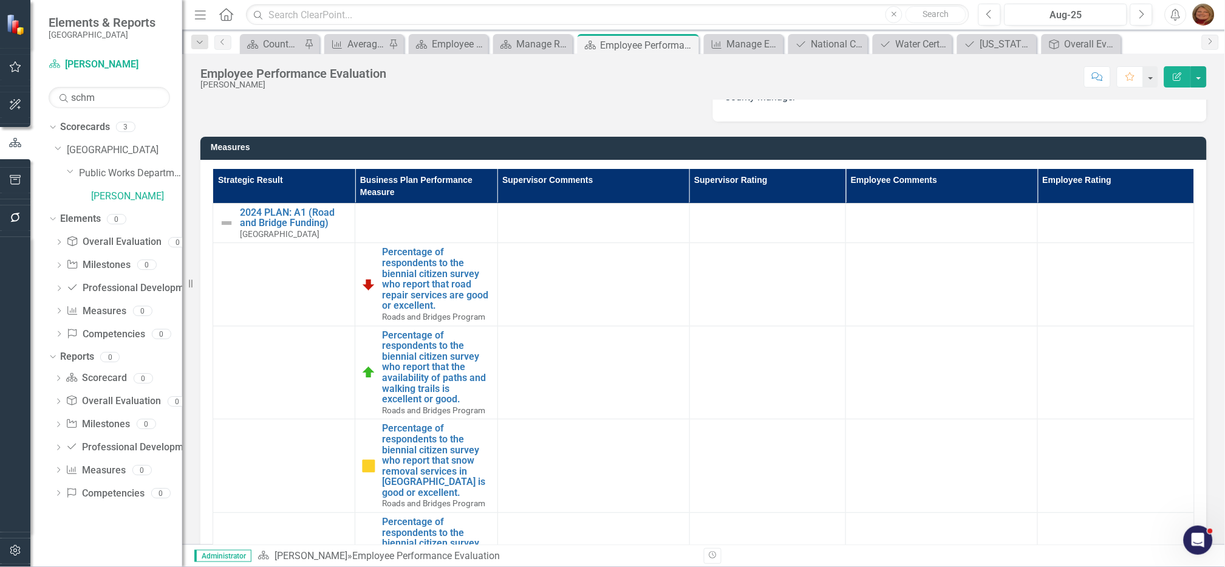
scroll to position [279, 0]
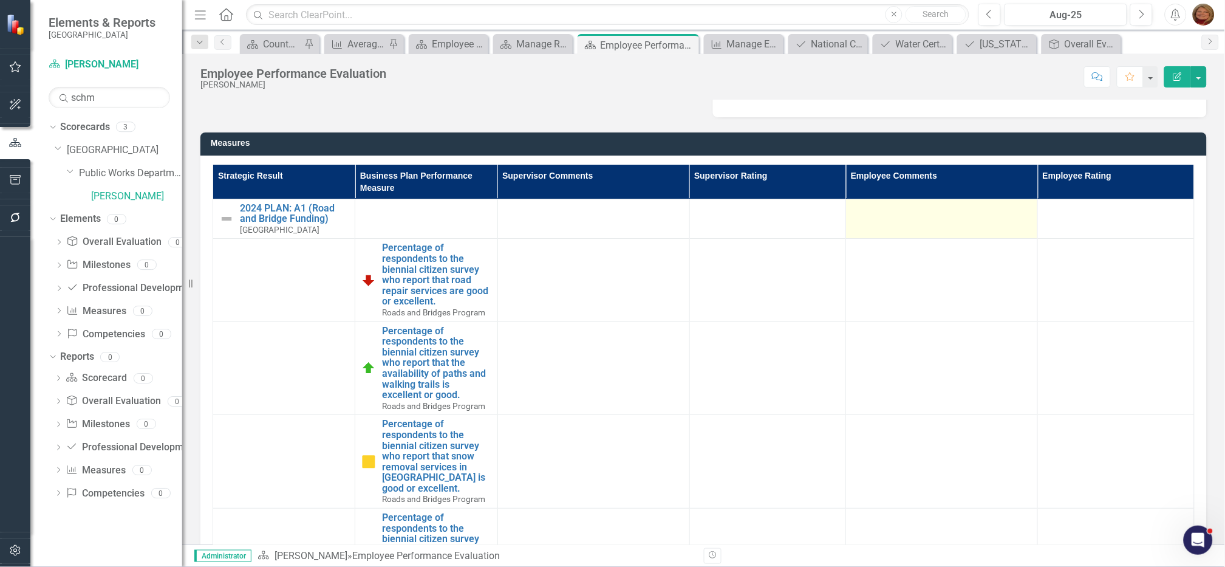
click at [966, 217] on td at bounding box center [942, 219] width 192 height 40
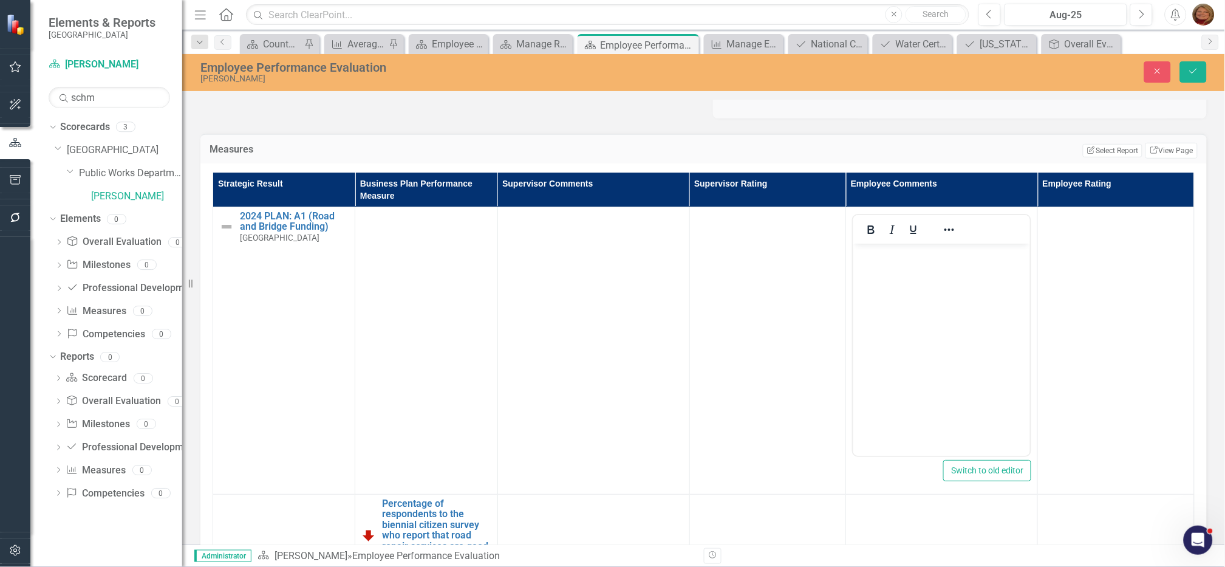
scroll to position [0, 0]
click at [889, 261] on body "Rich Text Area. Press ALT-0 for help." at bounding box center [941, 334] width 177 height 182
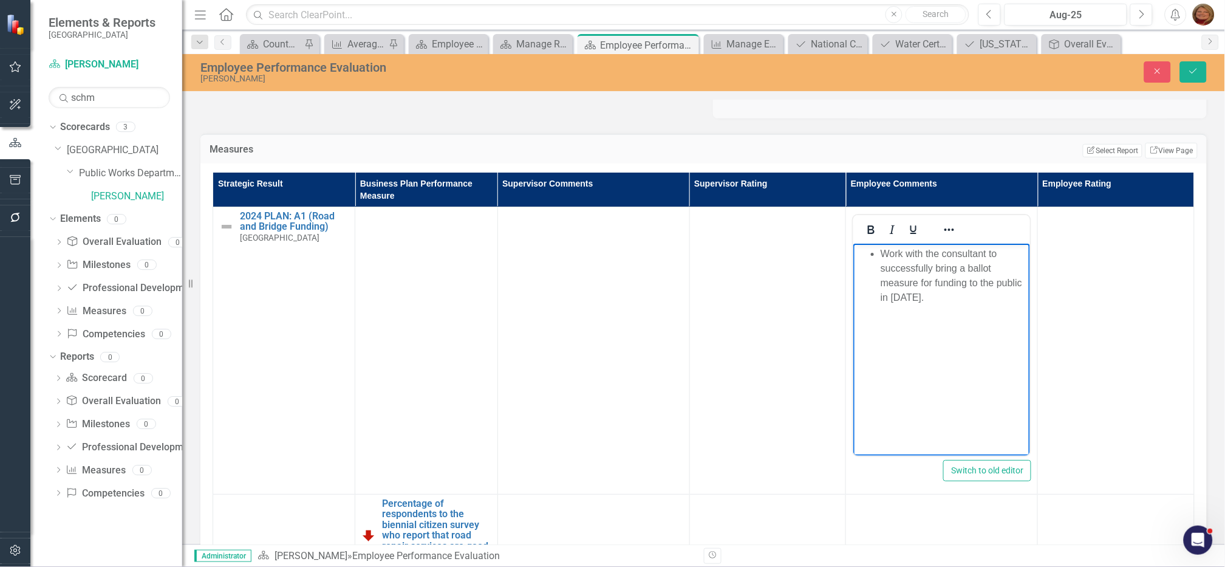
click at [884, 250] on li "Work with the consultant to successfully bring a ballot measure for funding to …" at bounding box center [953, 275] width 146 height 58
click at [1202, 63] on button "Save" at bounding box center [1193, 71] width 27 height 21
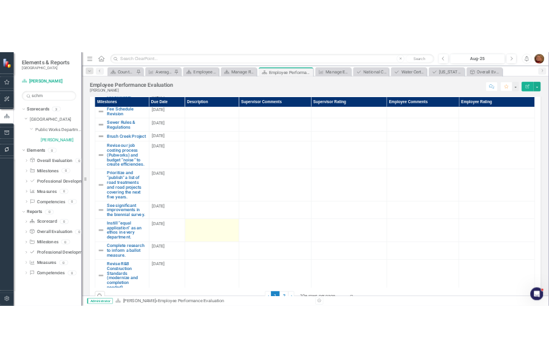
scroll to position [49, 0]
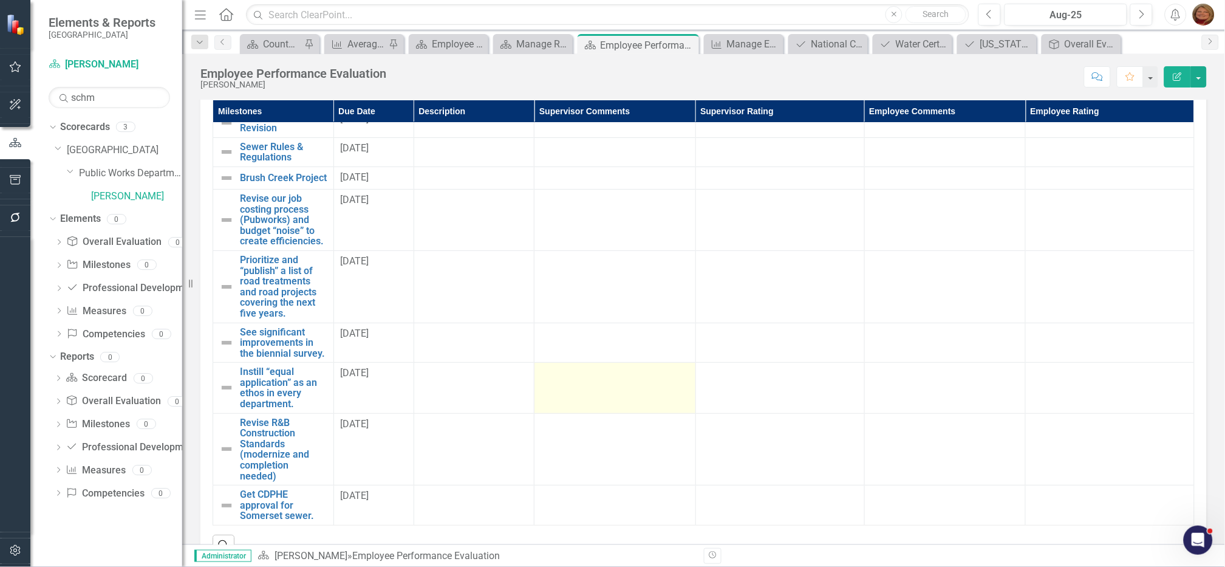
click at [655, 388] on td at bounding box center [615, 388] width 161 height 50
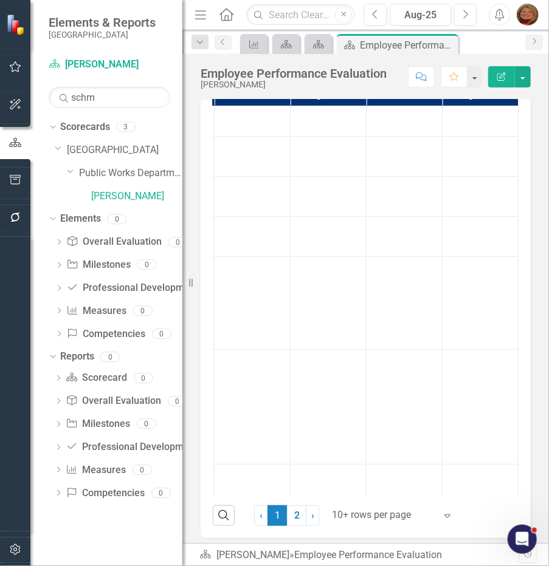
scroll to position [49, 244]
click at [401, 155] on div at bounding box center [403, 147] width 63 height 15
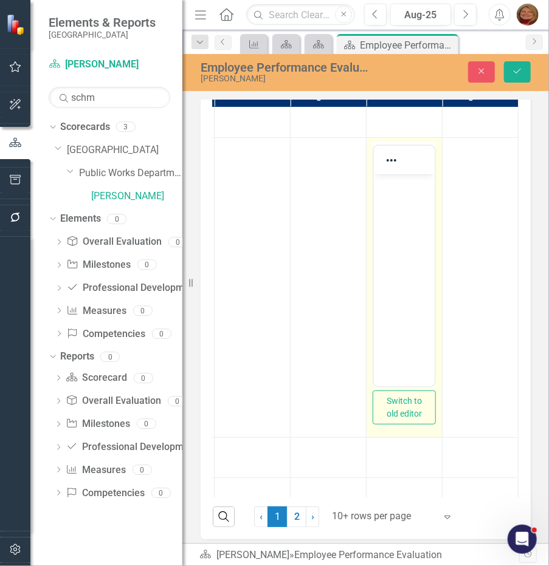
scroll to position [0, 0]
click at [411, 199] on body "Rich Text Area. Press ALT-0 for help." at bounding box center [403, 265] width 61 height 182
paste body "Rich Text Area. Press ALT-0 for help."
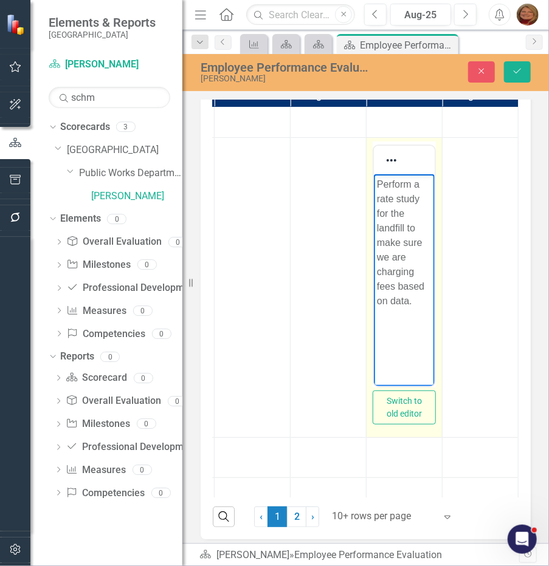
click at [374, 180] on body "Perform a rate study for the landfill to make sure we are charging fees based o…" at bounding box center [403, 265] width 61 height 182
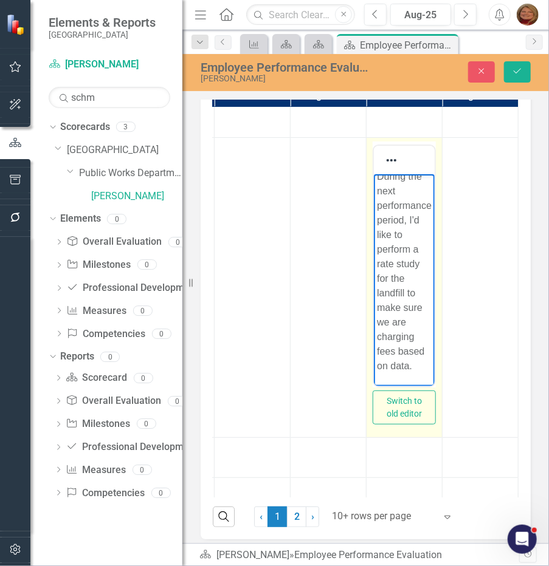
scroll to position [50, 0]
drag, startPoint x: 429, startPoint y: 258, endPoint x: 790, endPoint y: 510, distance: 440.2
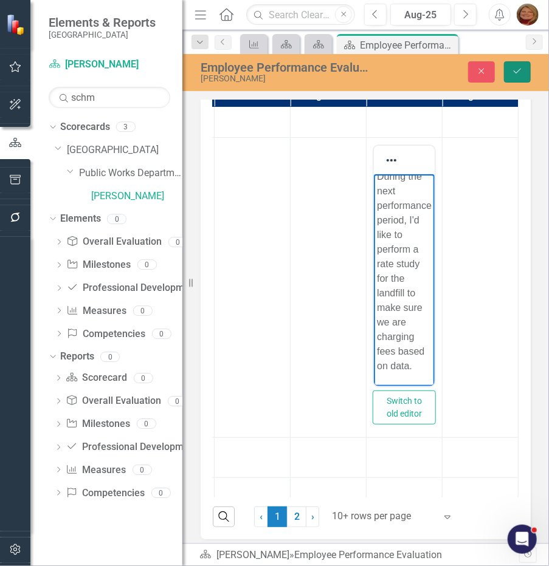
click at [514, 70] on icon "Save" at bounding box center [517, 71] width 11 height 9
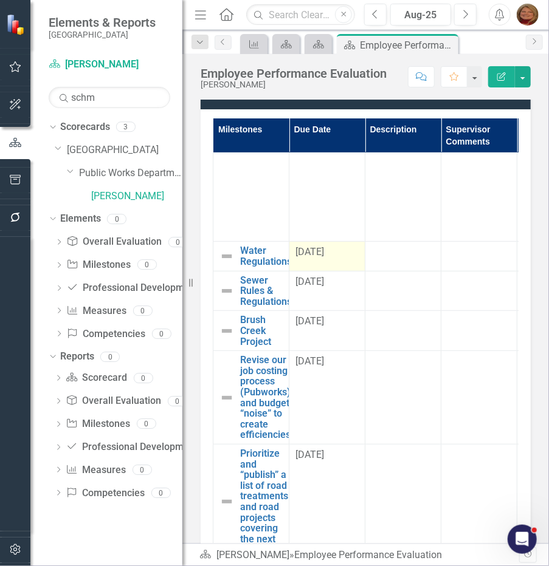
scroll to position [227, 0]
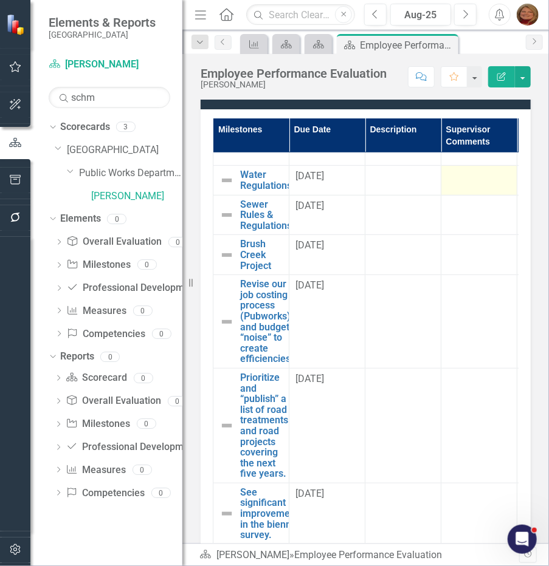
click at [454, 184] on div at bounding box center [478, 176] width 63 height 15
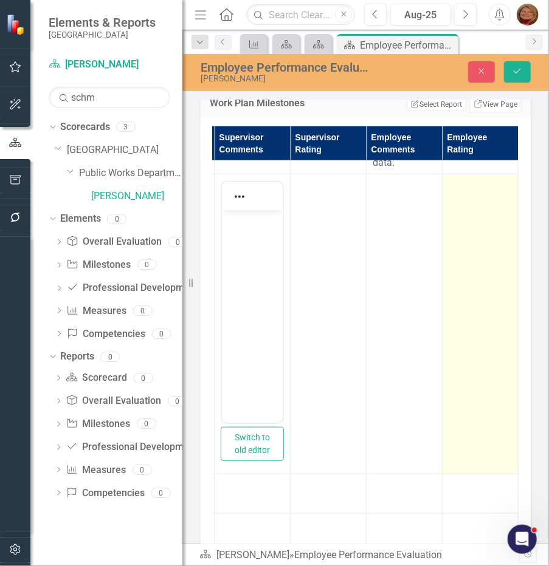
scroll to position [227, 239]
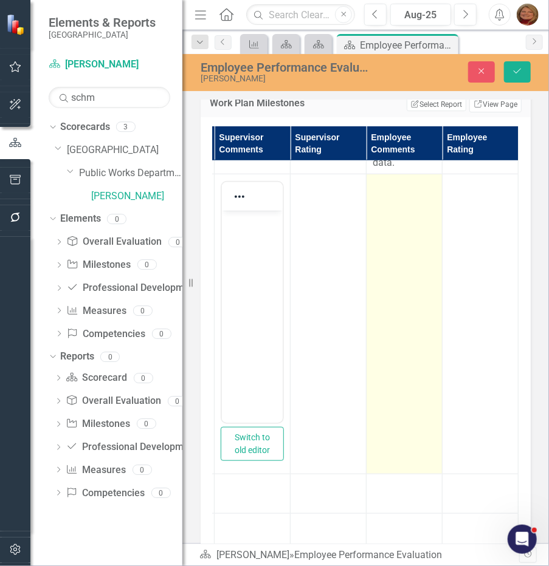
click at [373, 232] on td at bounding box center [404, 324] width 76 height 300
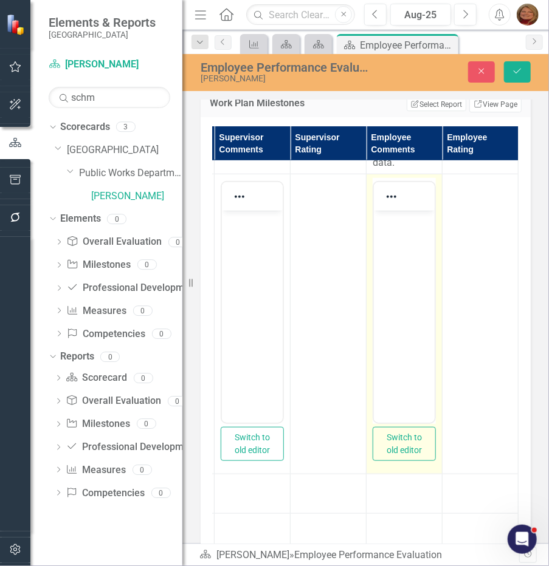
scroll to position [0, 0]
click at [394, 225] on p "Rich Text Area. Press ALT-0 for help." at bounding box center [403, 220] width 55 height 15
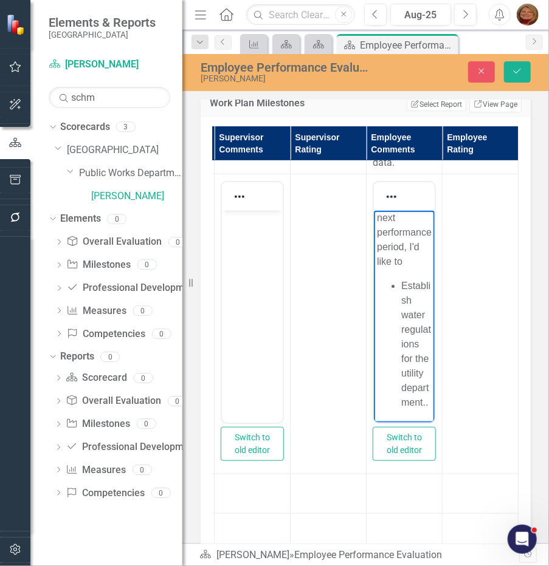
scroll to position [49, 0]
click at [403, 278] on li "Establish water regulations for the utility department.." at bounding box center [415, 343] width 30 height 131
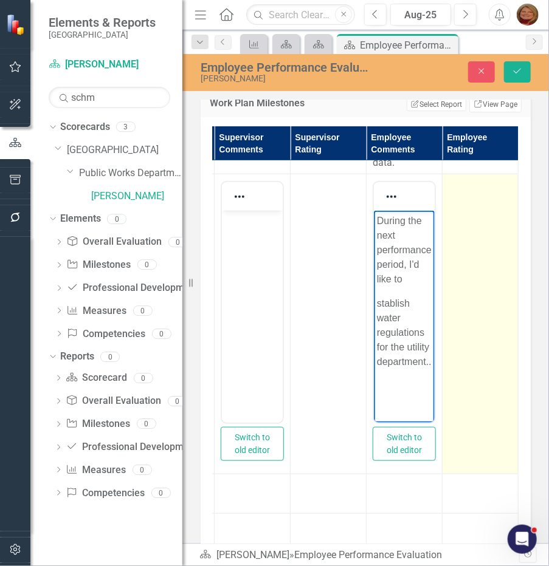
scroll to position [0, 0]
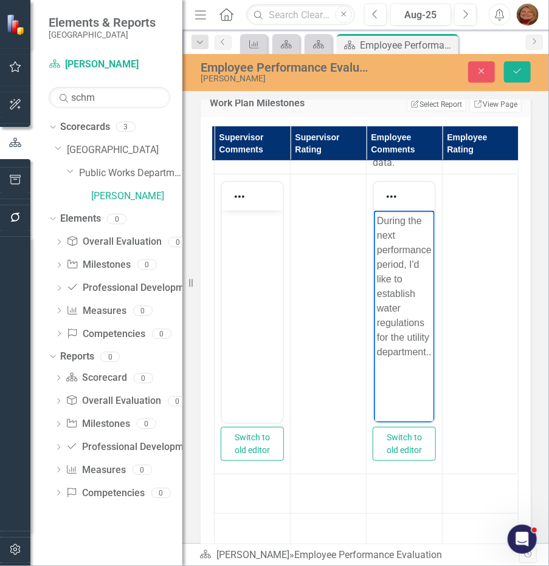
drag, startPoint x: 426, startPoint y: 354, endPoint x: 820, endPoint y: 583, distance: 455.4
click at [426, 354] on p "During the next performance period, I'd like to e stablish water regulations fo…" at bounding box center [403, 286] width 55 height 146
click at [513, 65] on button "Save" at bounding box center [517, 71] width 27 height 21
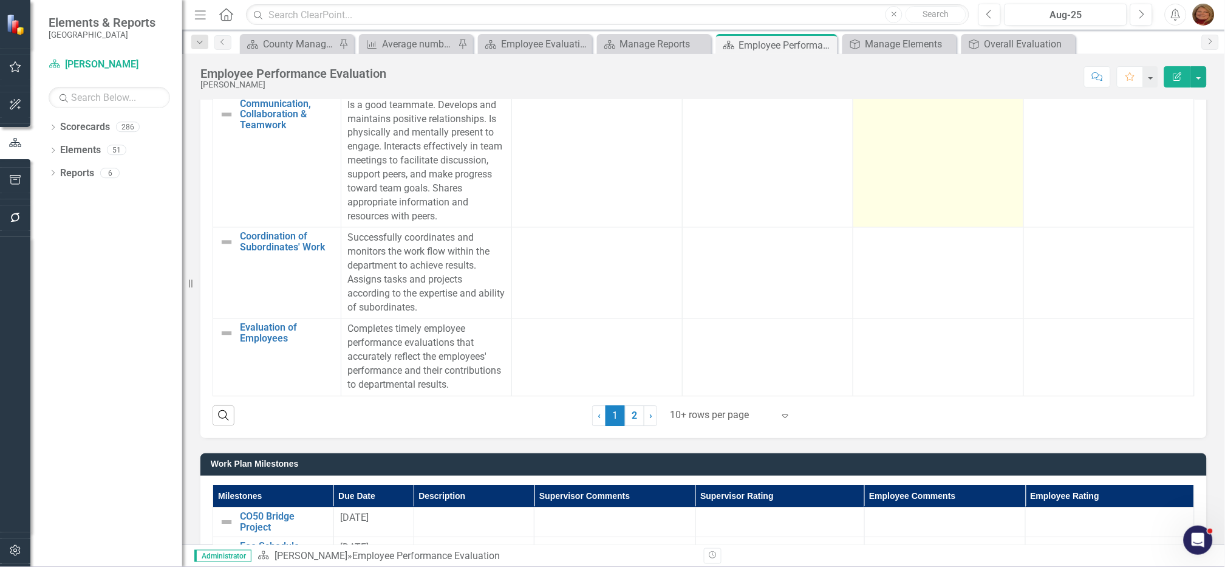
scroll to position [717, 0]
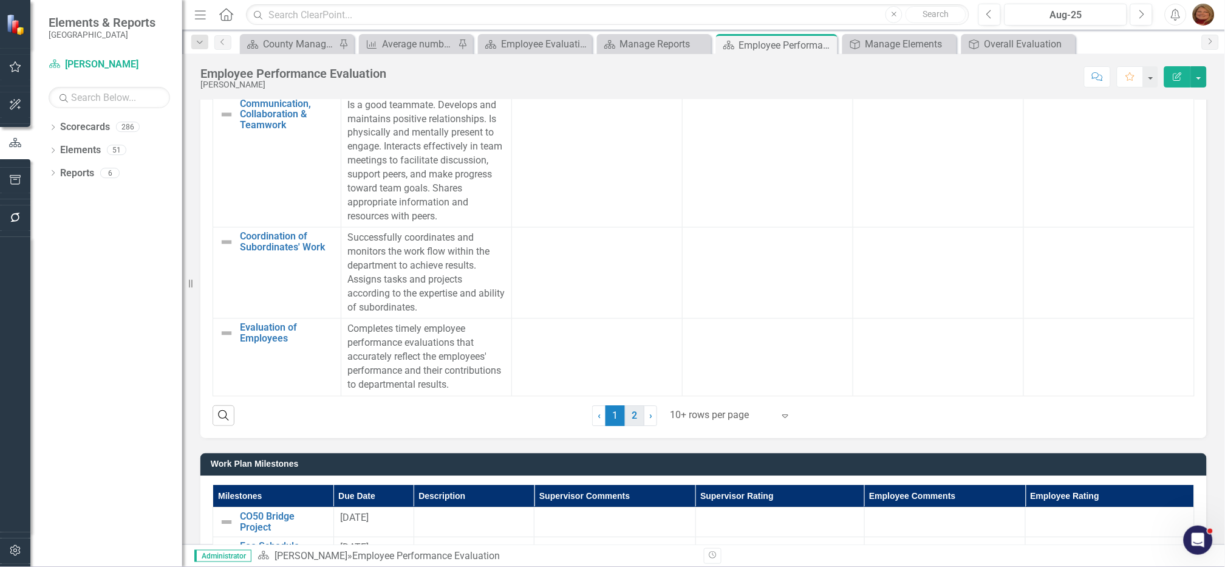
click at [628, 419] on link "2" at bounding box center [634, 415] width 19 height 21
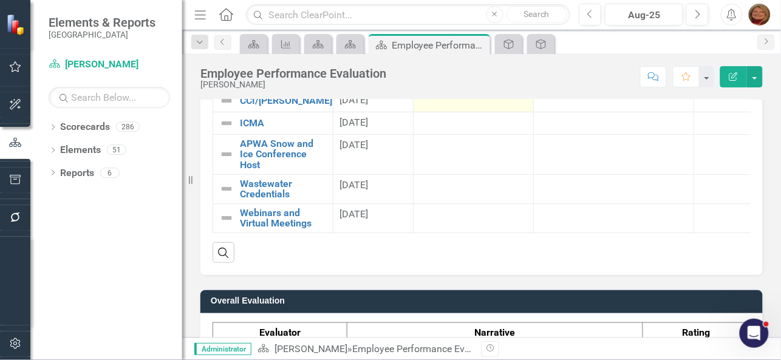
scroll to position [1378, 0]
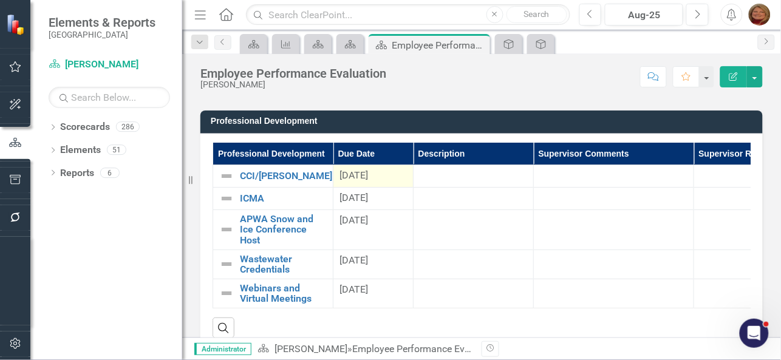
click at [377, 177] on div "[DATE]" at bounding box center [373, 176] width 67 height 14
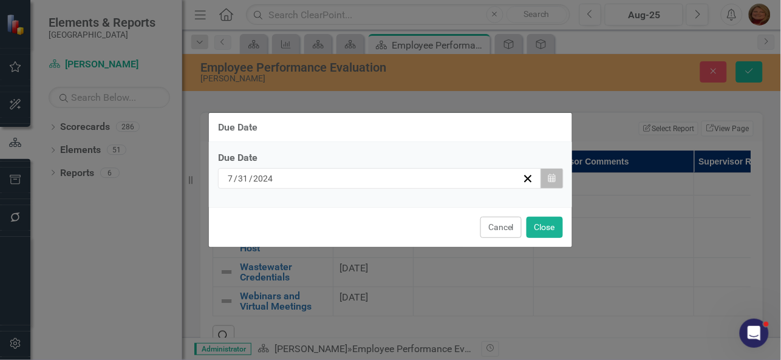
click at [555, 171] on button "Calendar" at bounding box center [552, 178] width 23 height 21
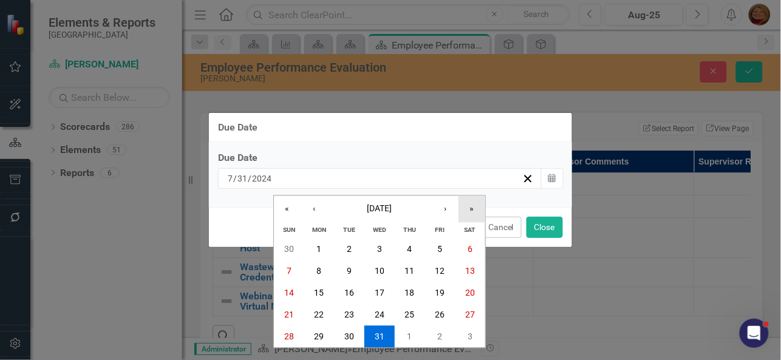
click at [474, 208] on button "»" at bounding box center [472, 209] width 27 height 27
click at [408, 330] on button "31" at bounding box center [410, 337] width 30 height 22
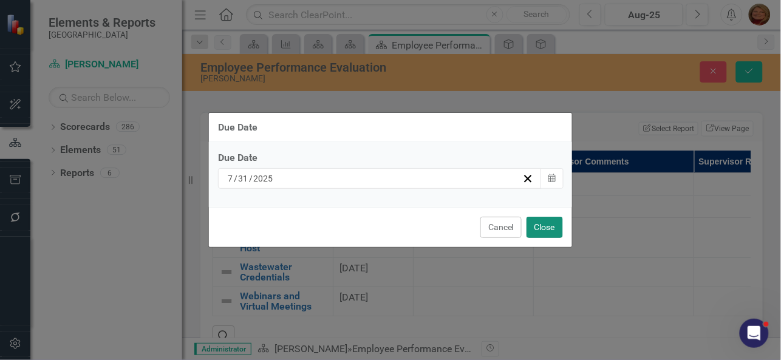
click at [547, 227] on button "Close" at bounding box center [545, 227] width 36 height 21
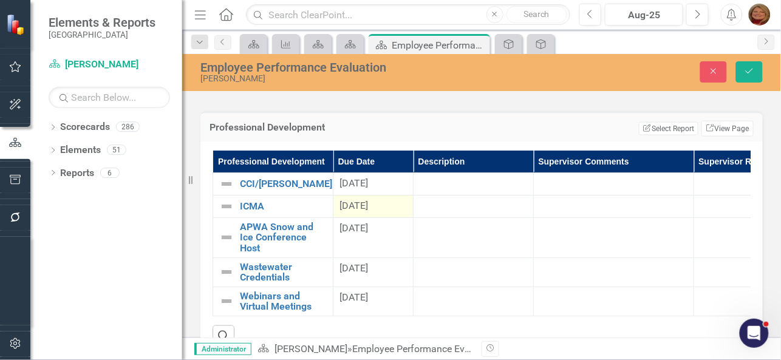
click at [368, 201] on span "[DATE]" at bounding box center [354, 206] width 29 height 12
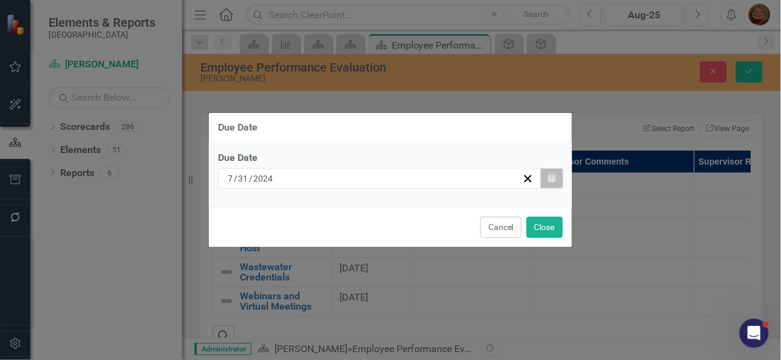
click at [555, 176] on icon "button" at bounding box center [552, 178] width 7 height 9
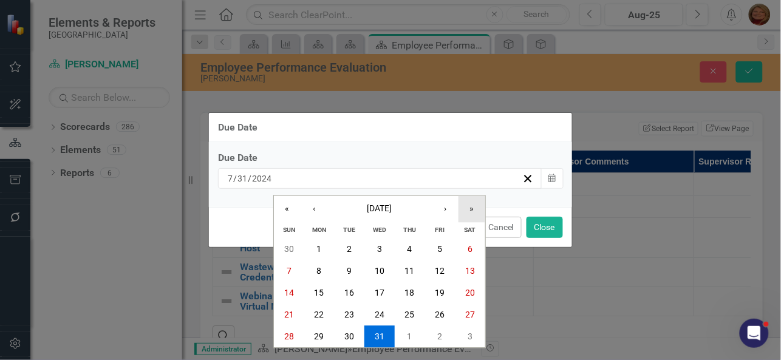
click at [474, 204] on button "»" at bounding box center [472, 209] width 27 height 27
drag, startPoint x: 406, startPoint y: 338, endPoint x: 421, endPoint y: 333, distance: 15.9
click at [408, 338] on abbr "31" at bounding box center [410, 337] width 10 height 10
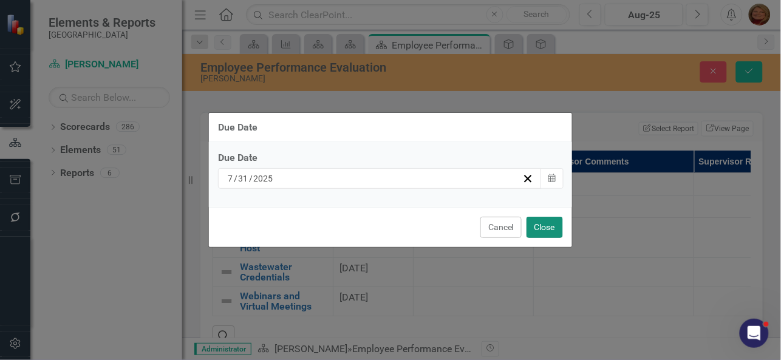
click at [541, 226] on button "Close" at bounding box center [545, 227] width 36 height 21
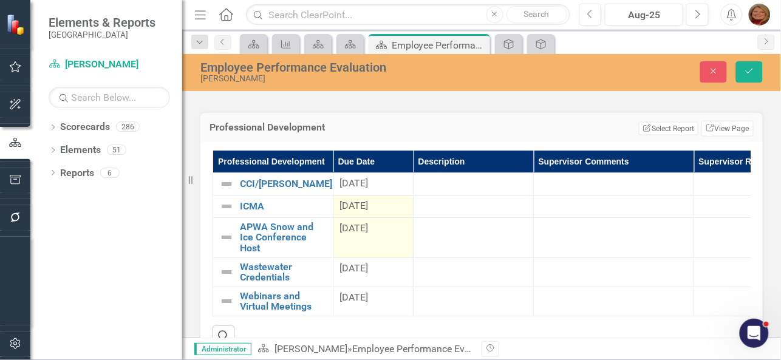
click at [363, 229] on span "[DATE]" at bounding box center [354, 228] width 29 height 12
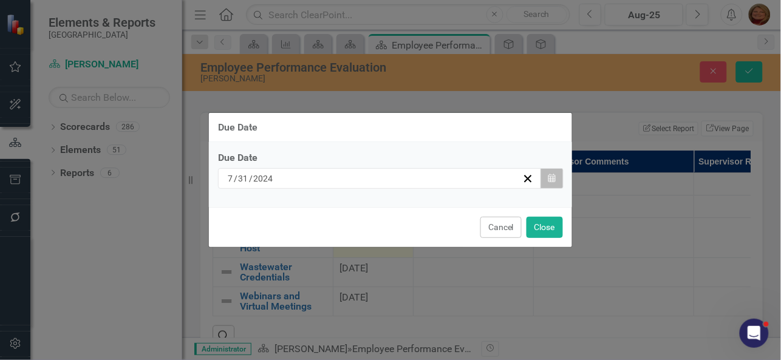
click at [554, 176] on icon "Calendar" at bounding box center [552, 178] width 7 height 9
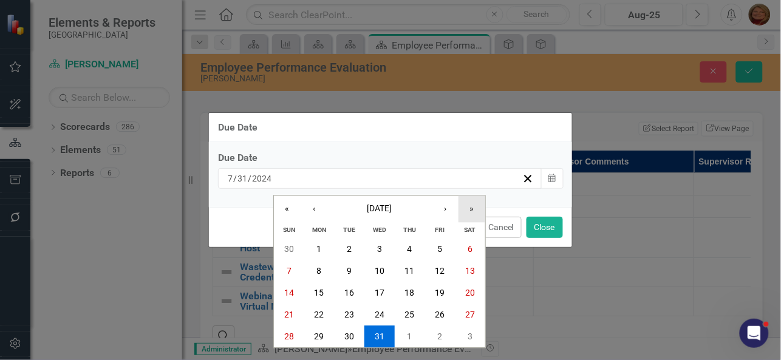
click at [476, 206] on button "»" at bounding box center [472, 209] width 27 height 27
click at [411, 332] on abbr "31" at bounding box center [410, 337] width 10 height 10
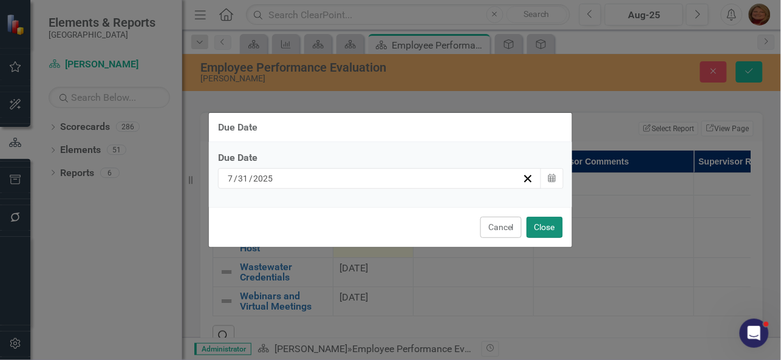
click at [546, 227] on button "Close" at bounding box center [545, 227] width 36 height 21
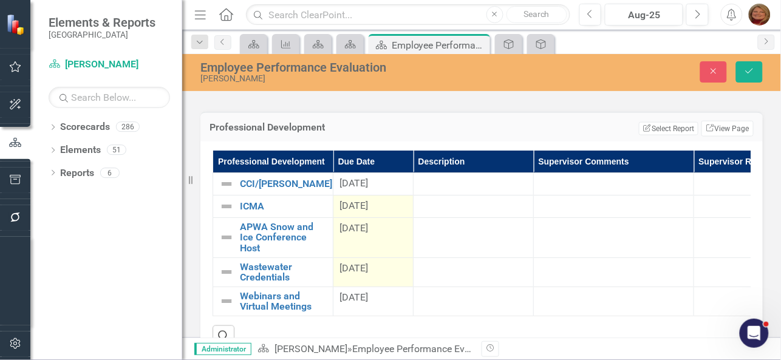
click at [368, 264] on span "[DATE]" at bounding box center [354, 268] width 29 height 12
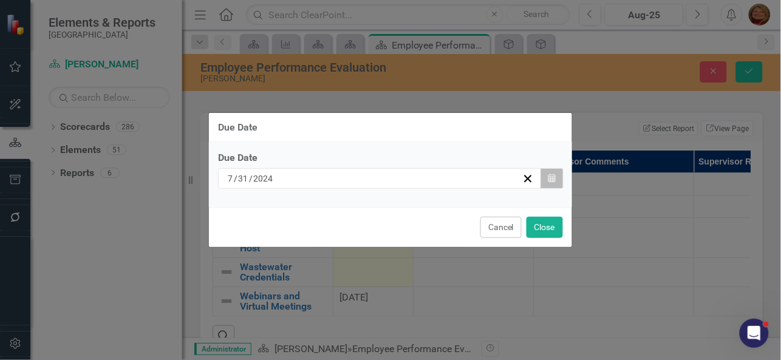
click at [550, 179] on icon "button" at bounding box center [552, 178] width 7 height 9
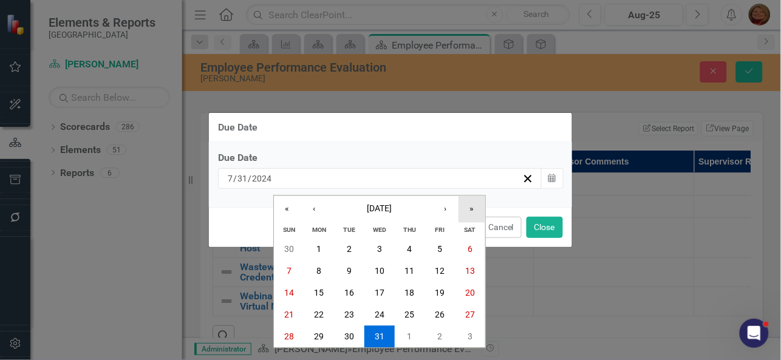
click at [479, 210] on button "»" at bounding box center [472, 209] width 27 height 27
click at [410, 335] on abbr "31" at bounding box center [410, 337] width 10 height 10
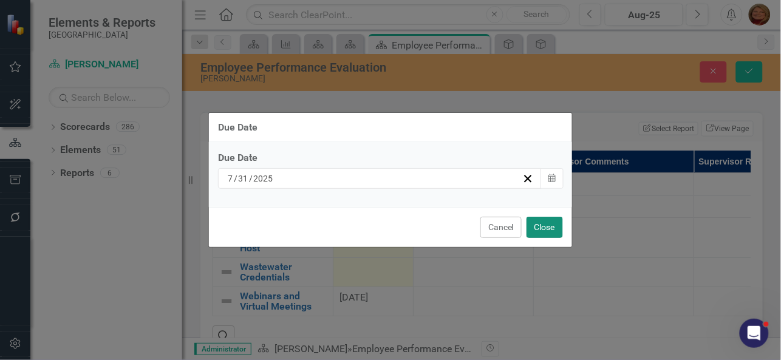
click at [542, 229] on button "Close" at bounding box center [545, 227] width 36 height 21
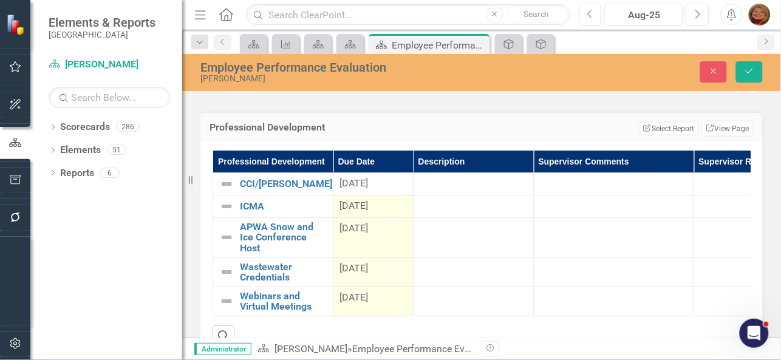
click at [382, 295] on div "7/31/23" at bounding box center [373, 298] width 67 height 14
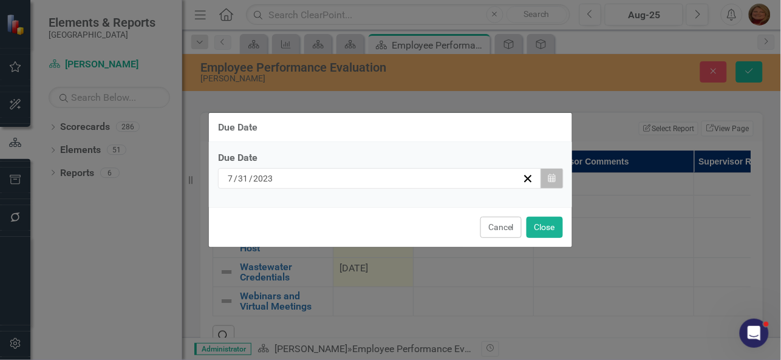
click at [553, 177] on icon "button" at bounding box center [552, 178] width 7 height 9
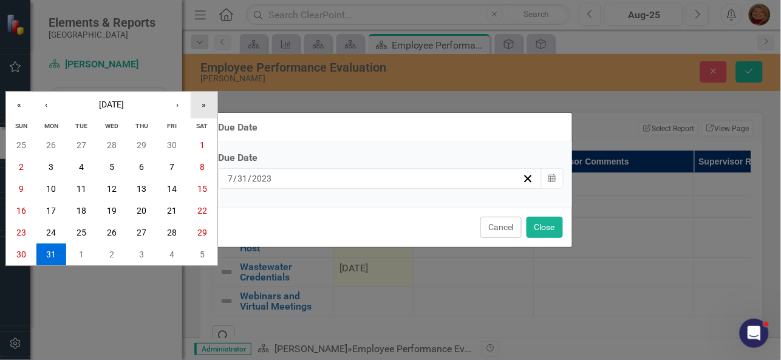
click at [197, 101] on button "»" at bounding box center [204, 105] width 27 height 27
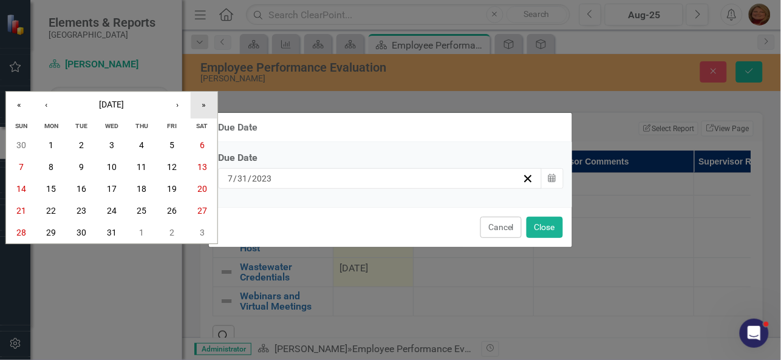
click at [208, 100] on button "»" at bounding box center [204, 105] width 27 height 27
drag, startPoint x: 143, startPoint y: 228, endPoint x: 464, endPoint y: 222, distance: 320.8
click at [146, 230] on abbr "31" at bounding box center [142, 233] width 10 height 10
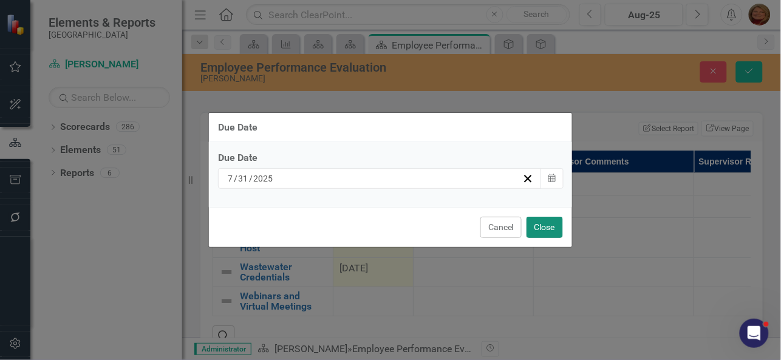
click at [541, 224] on button "Close" at bounding box center [545, 227] width 36 height 21
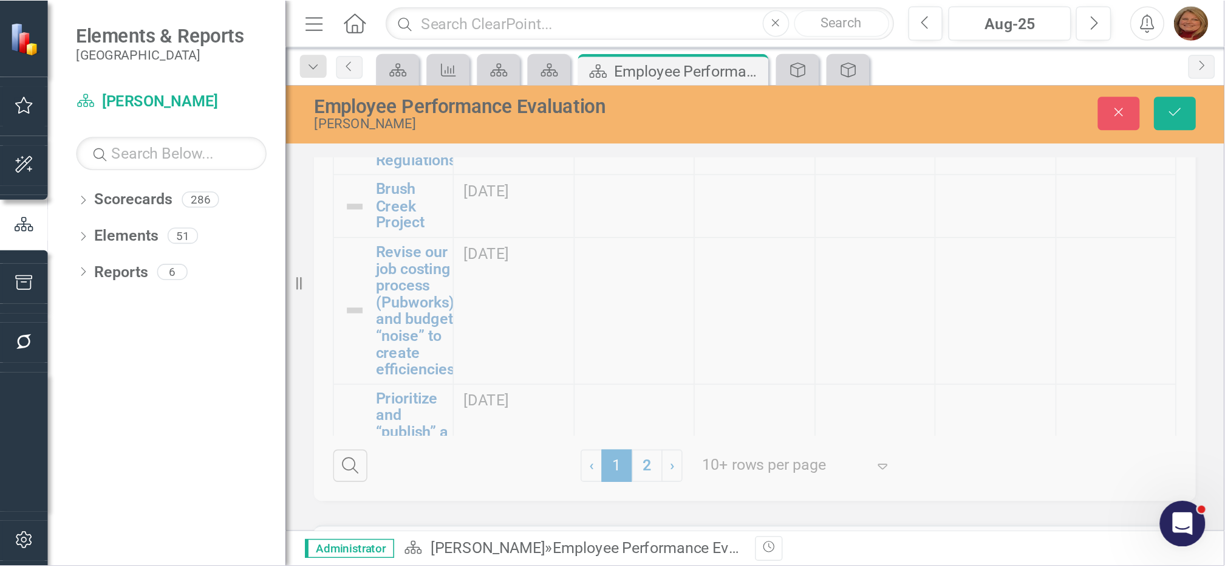
scroll to position [1151, 0]
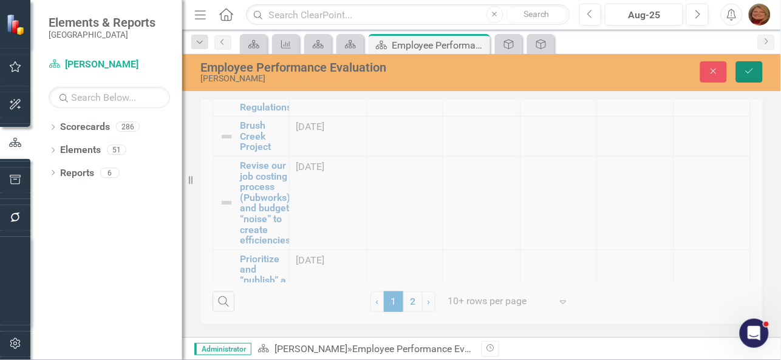
click at [750, 65] on button "Save" at bounding box center [749, 71] width 27 height 21
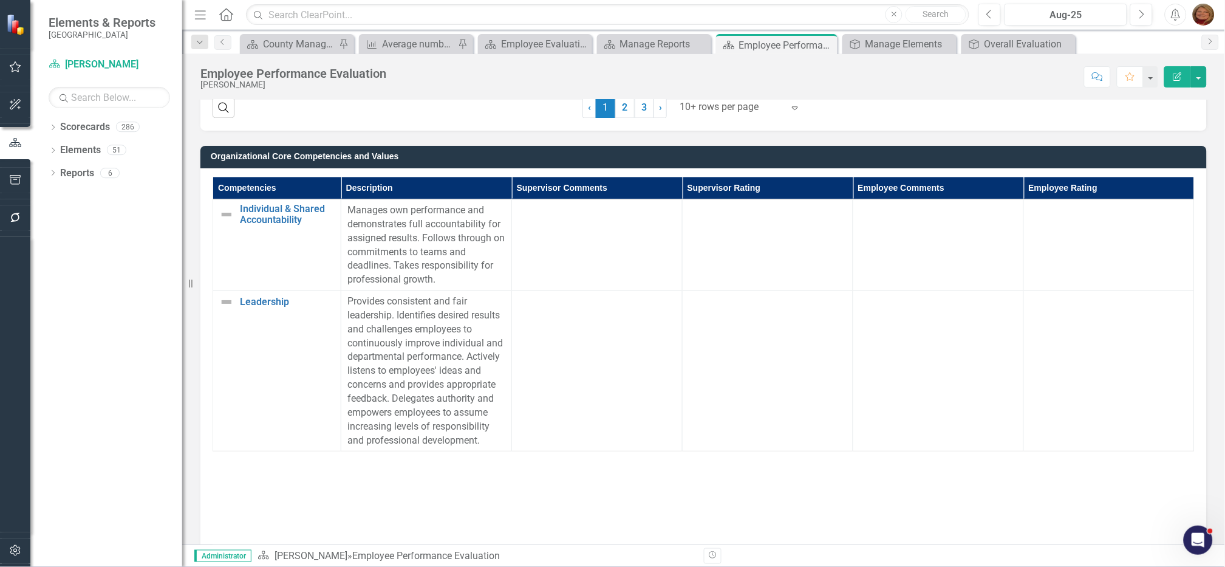
scroll to position [1670, 0]
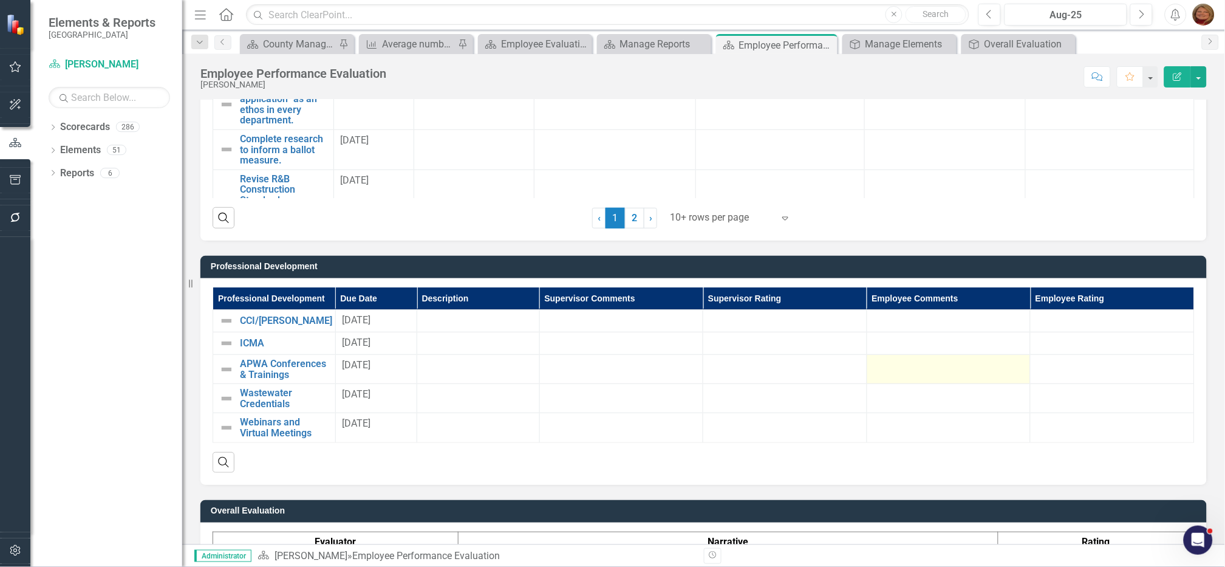
click at [905, 371] on div at bounding box center [949, 365] width 151 height 15
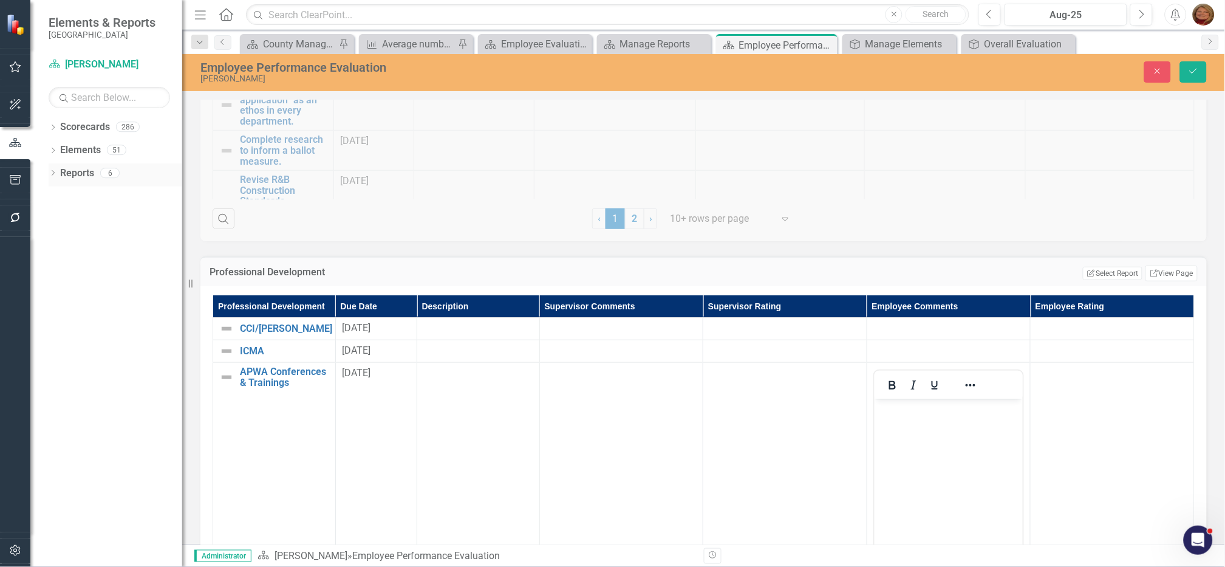
scroll to position [0, 0]
click at [911, 419] on body "Rich Text Area. Press ALT-0 for help." at bounding box center [948, 490] width 149 height 182
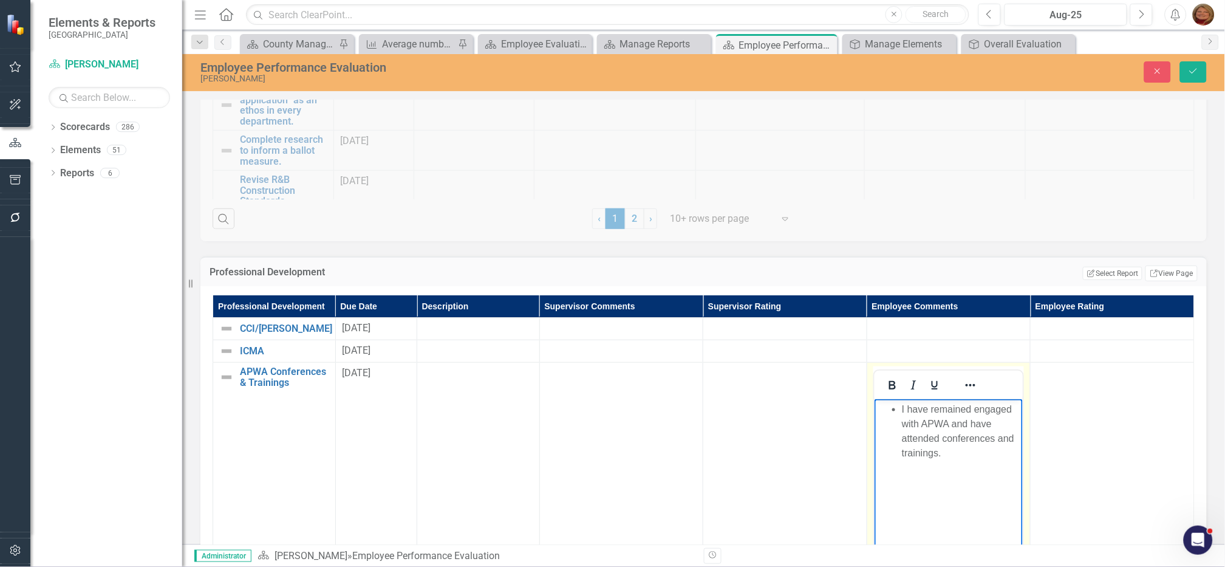
drag, startPoint x: 900, startPoint y: 408, endPoint x: 950, endPoint y: 412, distance: 49.3
click at [901, 408] on ul "I have remained engaged with APWA and have attended conferences and trainings." at bounding box center [948, 431] width 143 height 58
click at [1197, 70] on icon "Save" at bounding box center [1193, 71] width 11 height 9
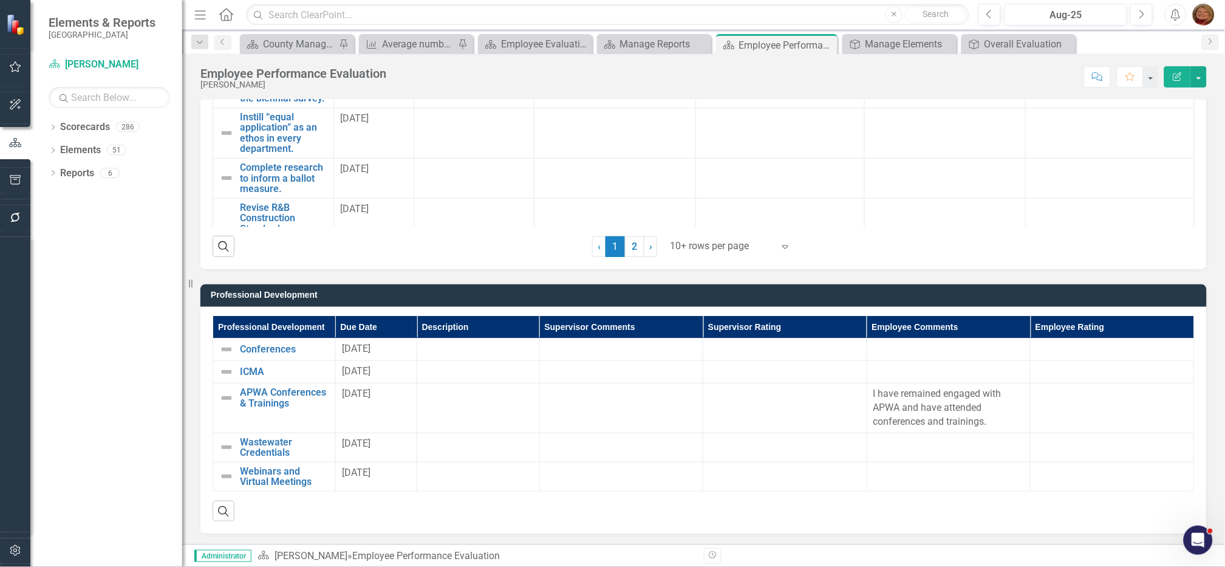
scroll to position [1838, 0]
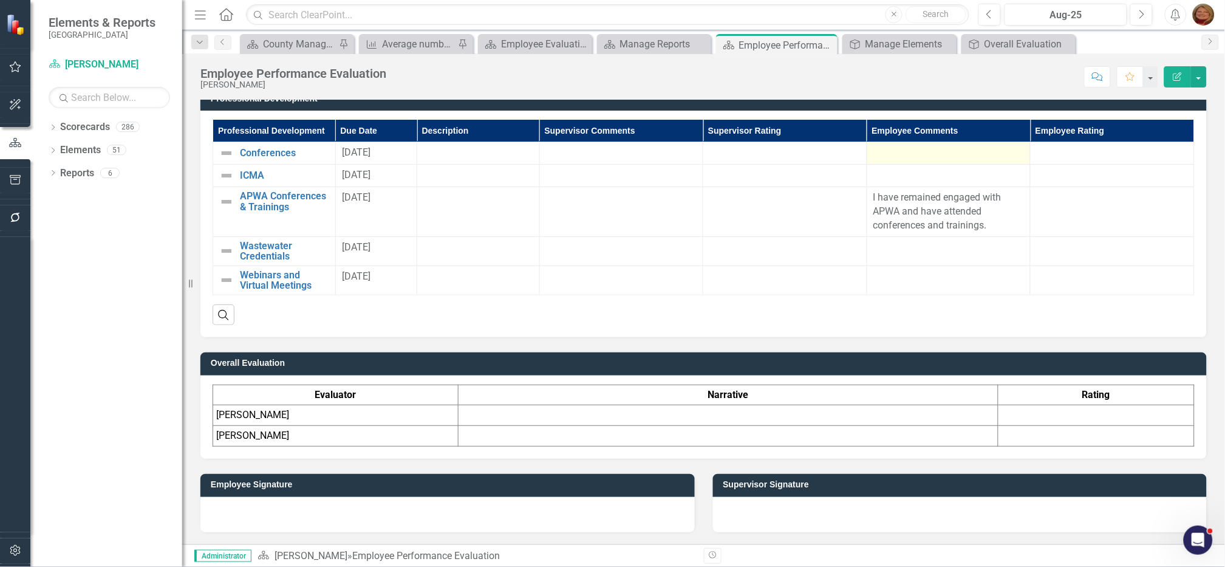
click at [913, 149] on div at bounding box center [949, 153] width 151 height 15
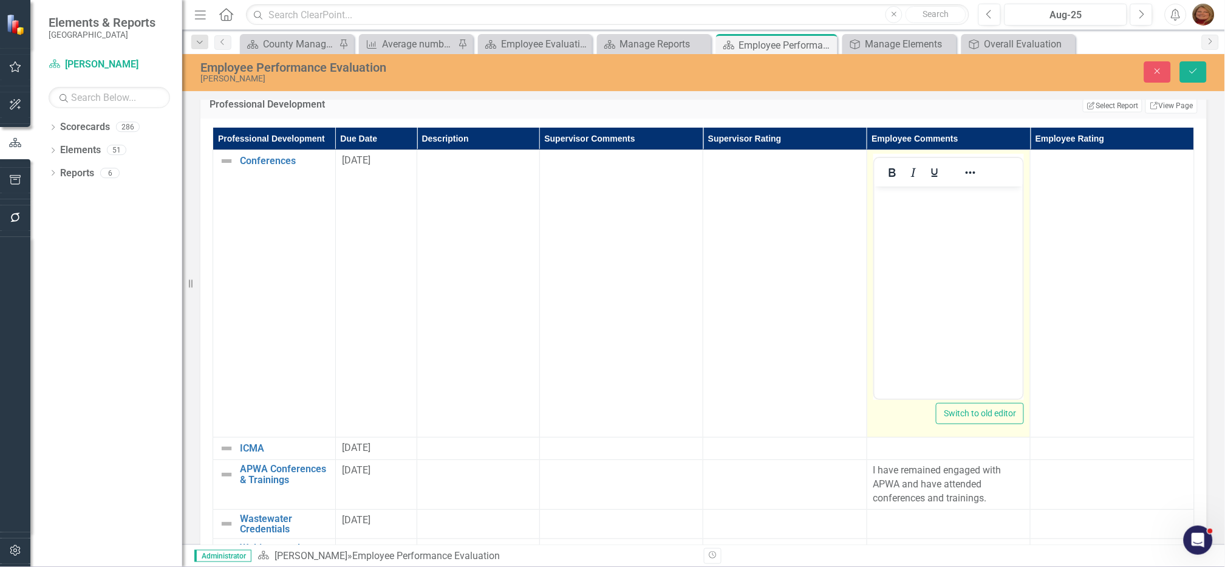
scroll to position [0, 0]
click at [917, 261] on body "Rich Text Area. Press ALT-0 for help." at bounding box center [949, 278] width 148 height 182
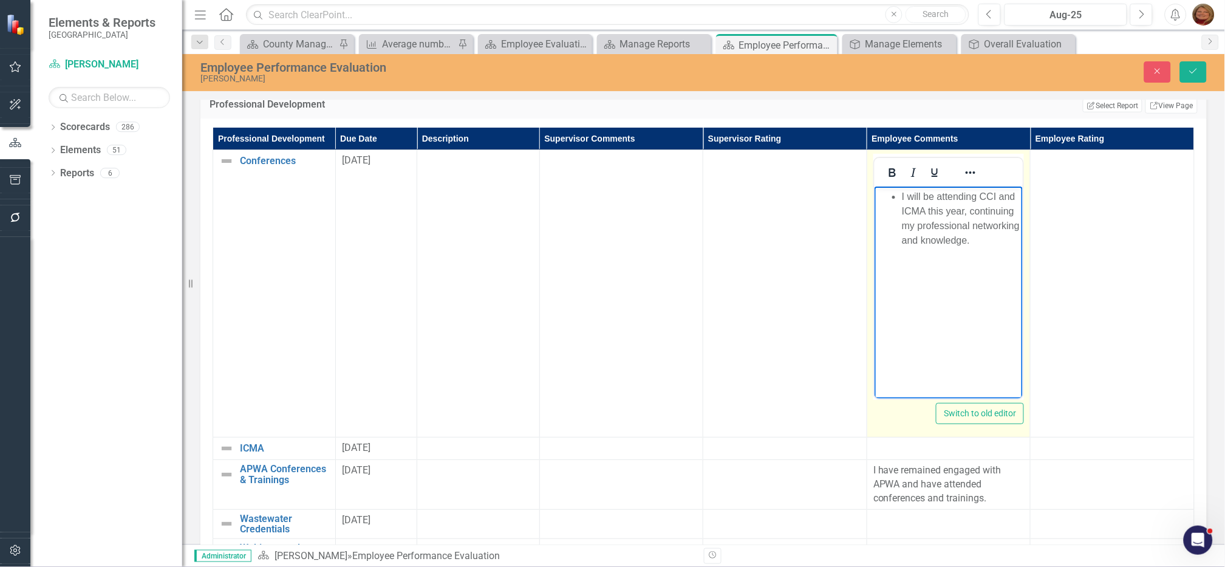
click at [899, 194] on ul "I will be attending CCI and ICMA this year, continuing my professional networki…" at bounding box center [948, 219] width 143 height 58
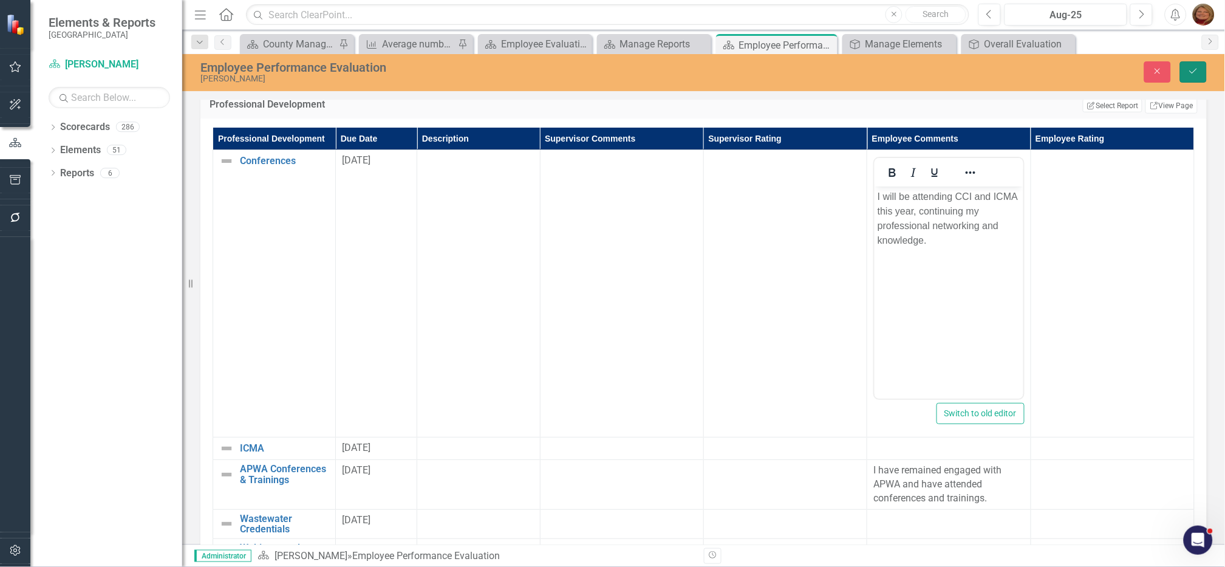
click at [1188, 70] on icon "Save" at bounding box center [1193, 71] width 11 height 9
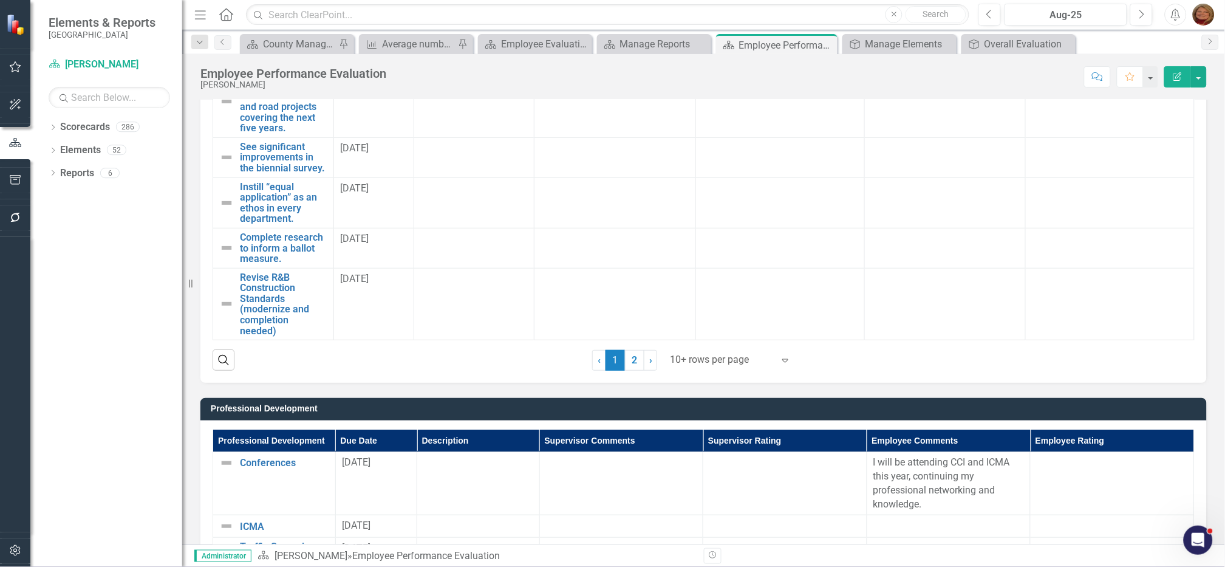
scroll to position [1746, 0]
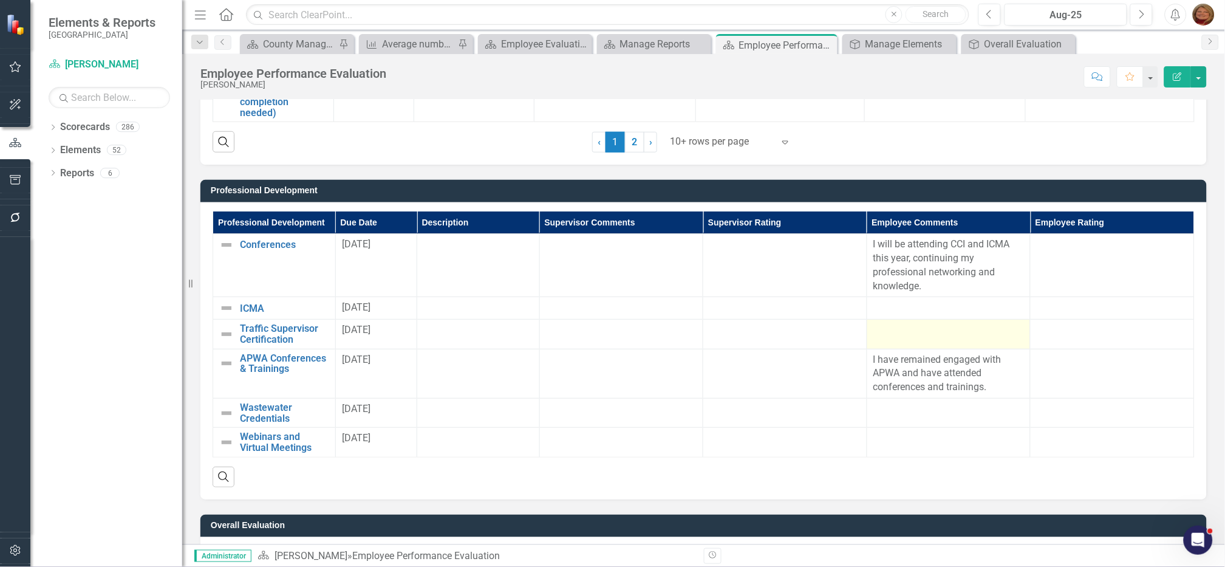
click at [922, 332] on div at bounding box center [949, 330] width 151 height 15
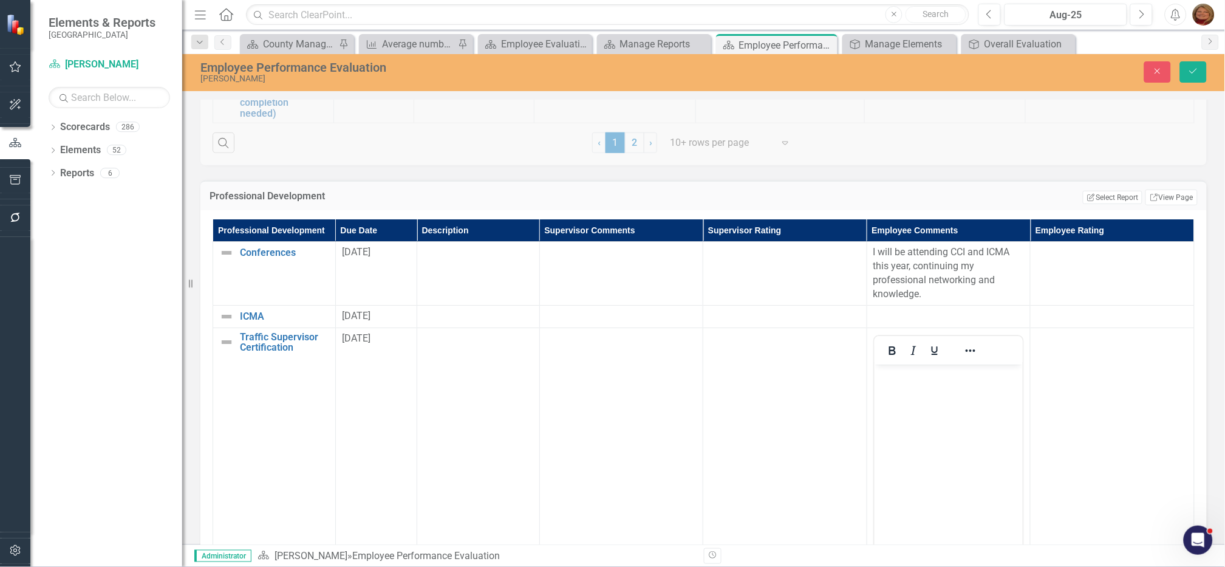
scroll to position [0, 0]
click at [922, 394] on body "Rich Text Area. Press ALT-0 for help." at bounding box center [949, 455] width 148 height 182
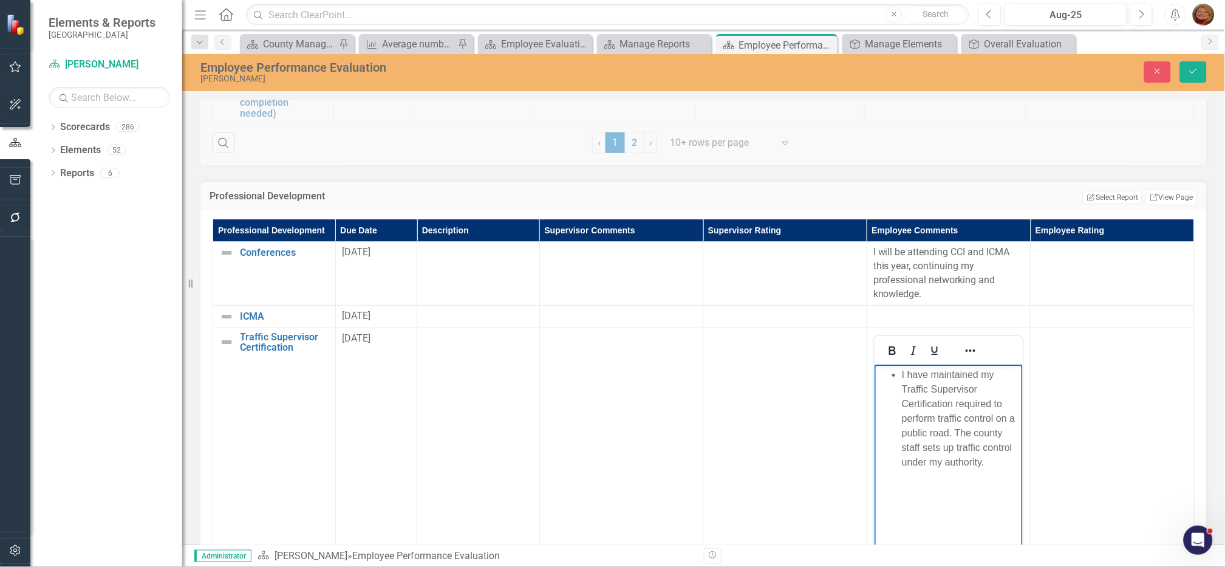
click at [902, 374] on li "I have maintained my Traffic Supervisor Certification required to perform traff…" at bounding box center [961, 418] width 118 height 102
click at [1195, 61] on button "Save" at bounding box center [1193, 71] width 27 height 21
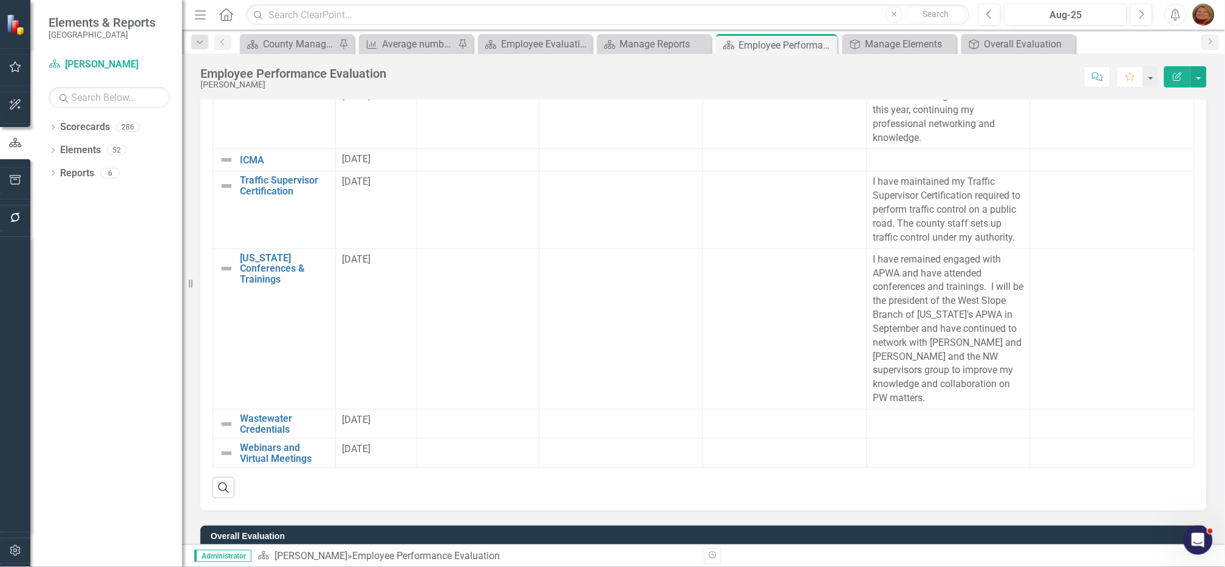
scroll to position [1839, 0]
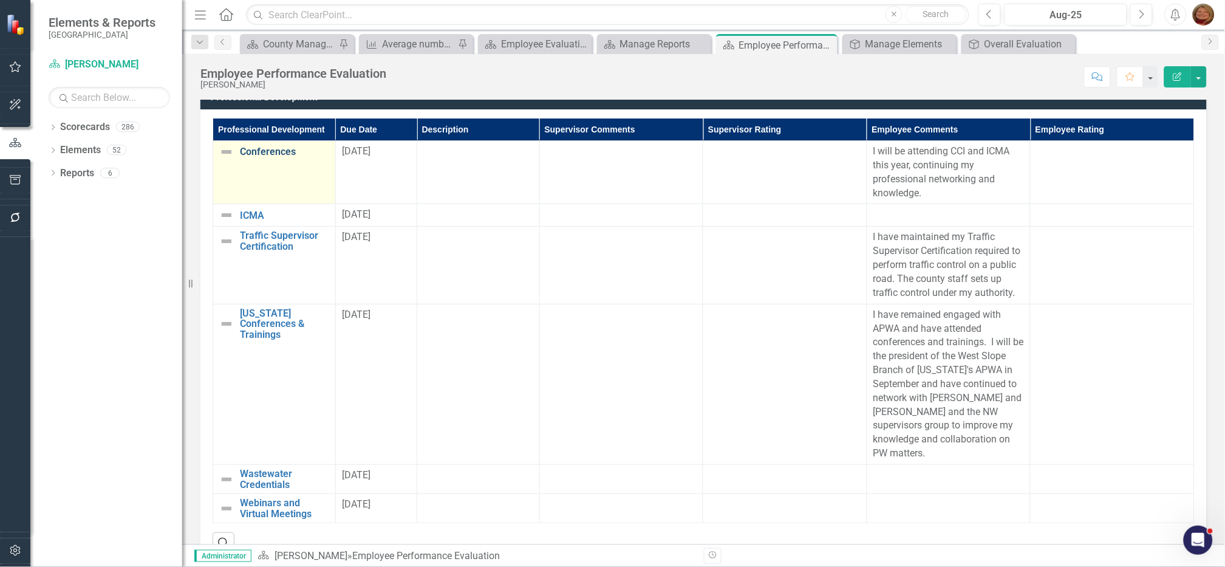
click at [281, 151] on link "Conferences" at bounding box center [284, 151] width 89 height 11
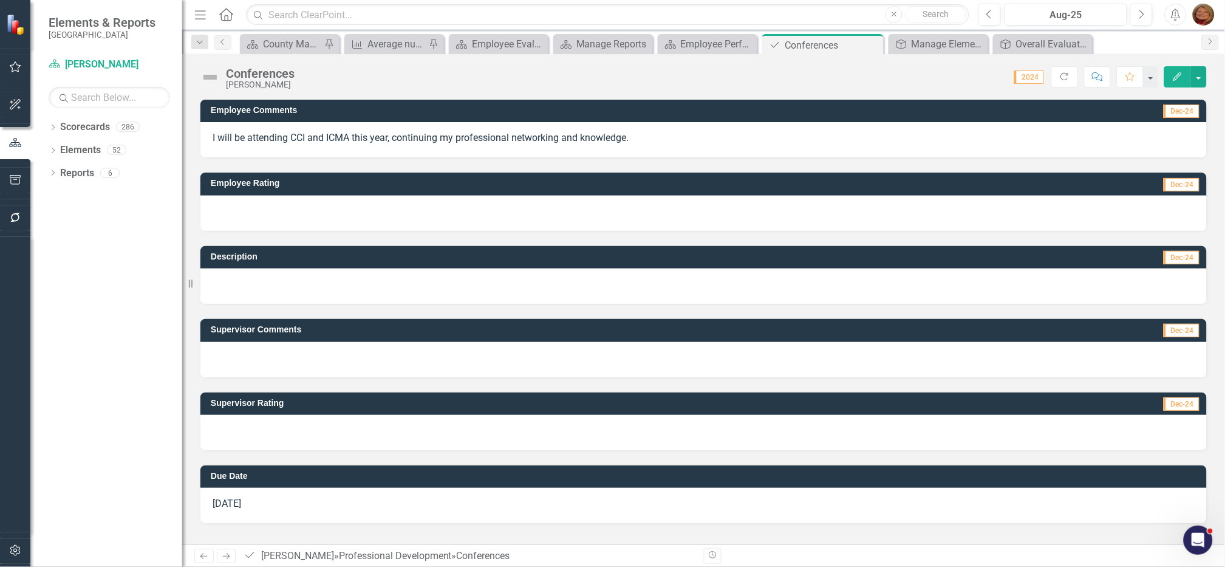
click at [1182, 77] on icon "Edit" at bounding box center [1177, 76] width 11 height 9
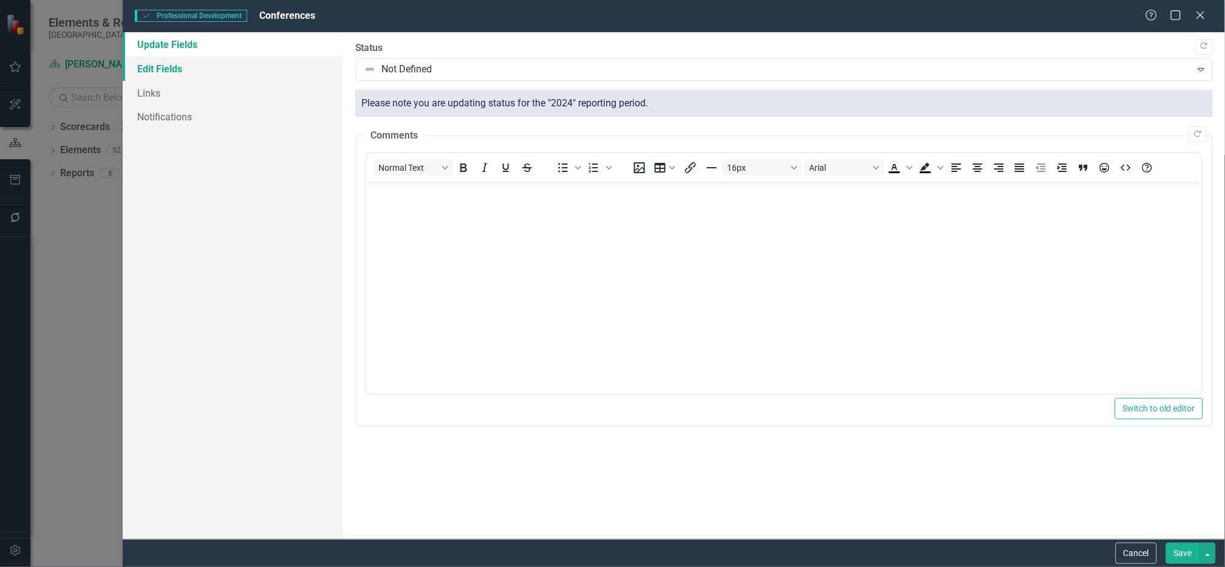
click at [165, 69] on link "Edit Fields" at bounding box center [233, 68] width 221 height 24
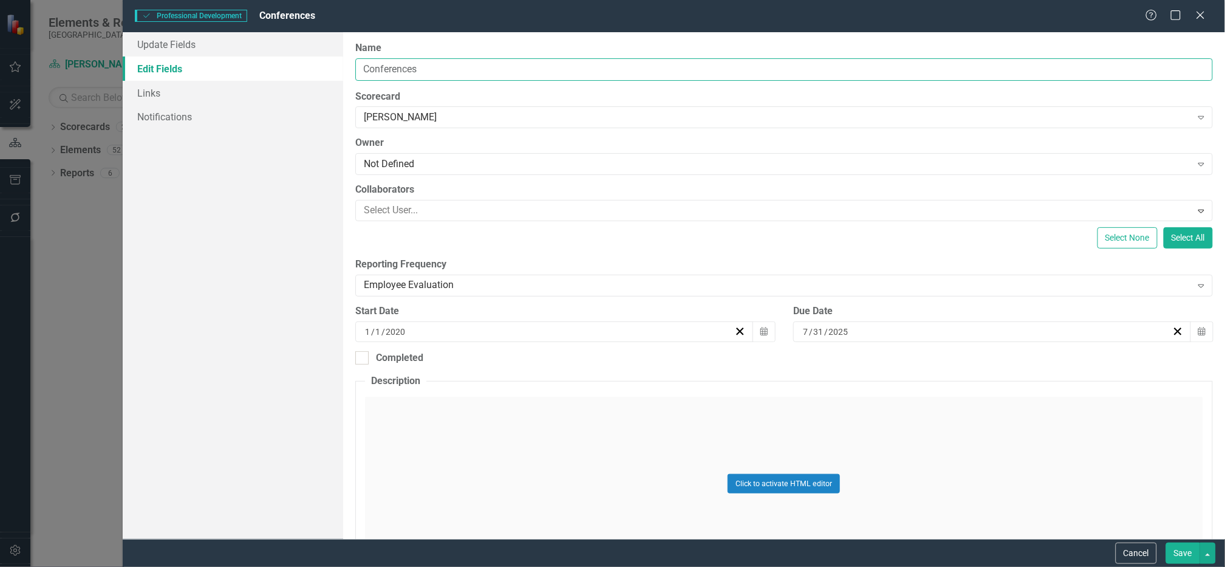
click at [361, 69] on input "Conferences" at bounding box center [784, 69] width 858 height 22
click at [470, 65] on input "National Conferences" at bounding box center [784, 69] width 858 height 22
type input "National Conferences & Trainings"
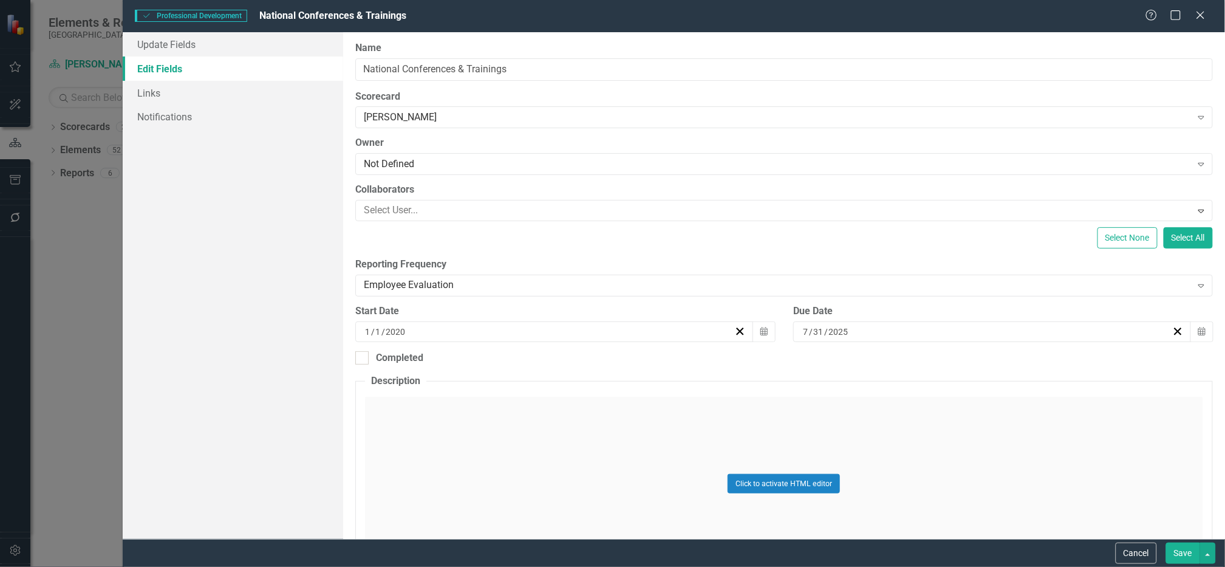
drag, startPoint x: 1183, startPoint y: 551, endPoint x: 1165, endPoint y: 547, distance: 18.6
click at [1181, 552] on button "Save" at bounding box center [1183, 552] width 34 height 21
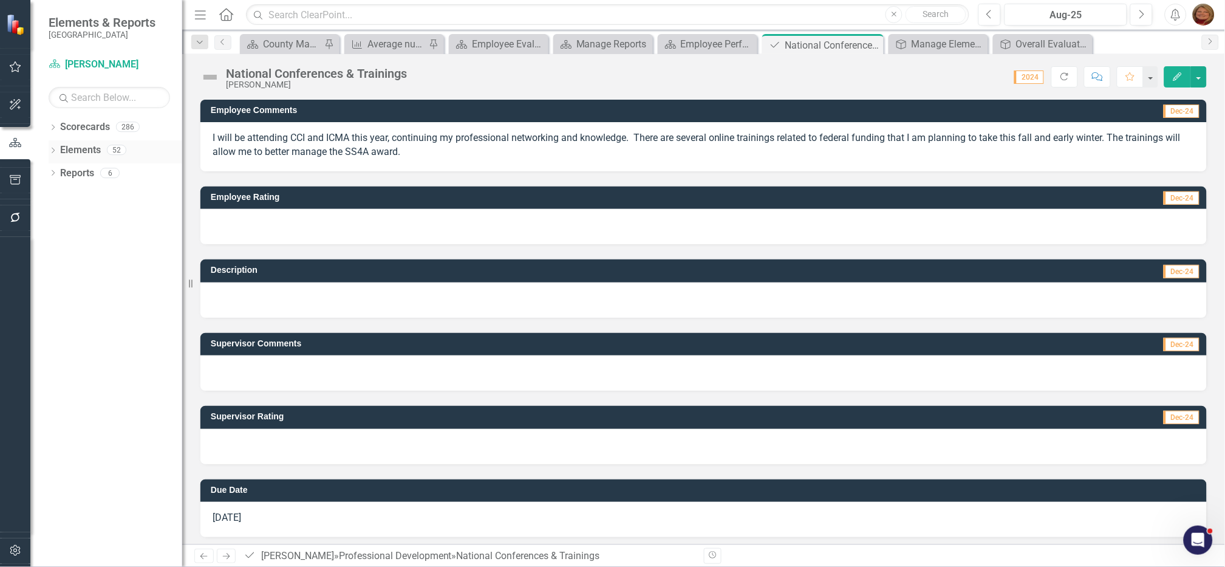
click at [53, 149] on icon at bounding box center [53, 150] width 3 height 5
click at [112, 221] on link "Professional Development Professional Development" at bounding box center [132, 219] width 132 height 14
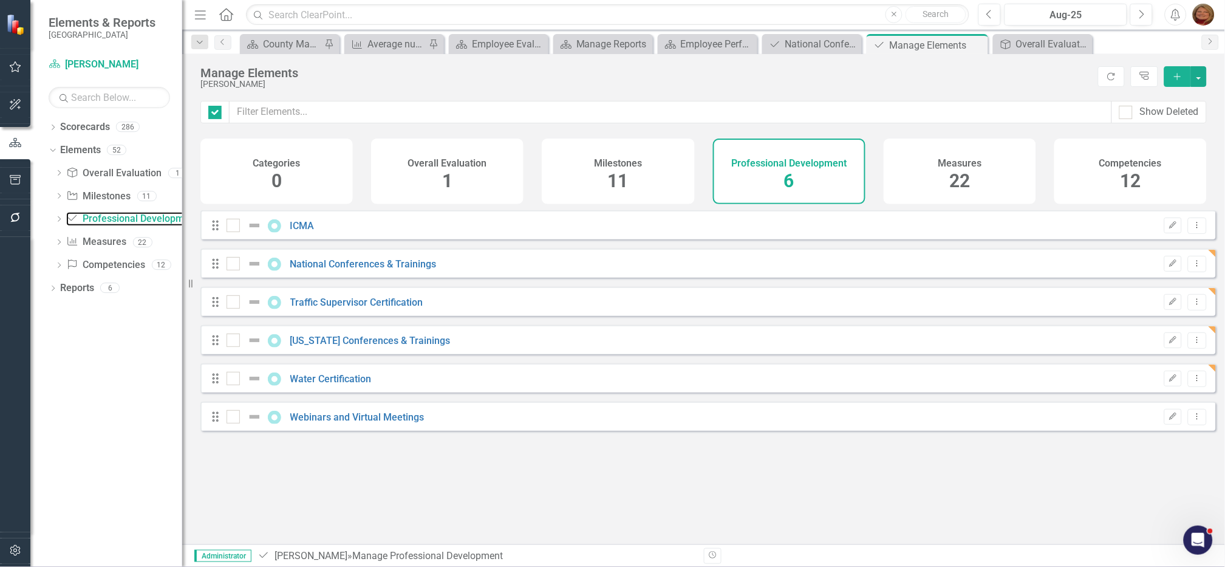
checkbox input "false"
click at [1197, 228] on icon at bounding box center [1197, 225] width 1 height 6
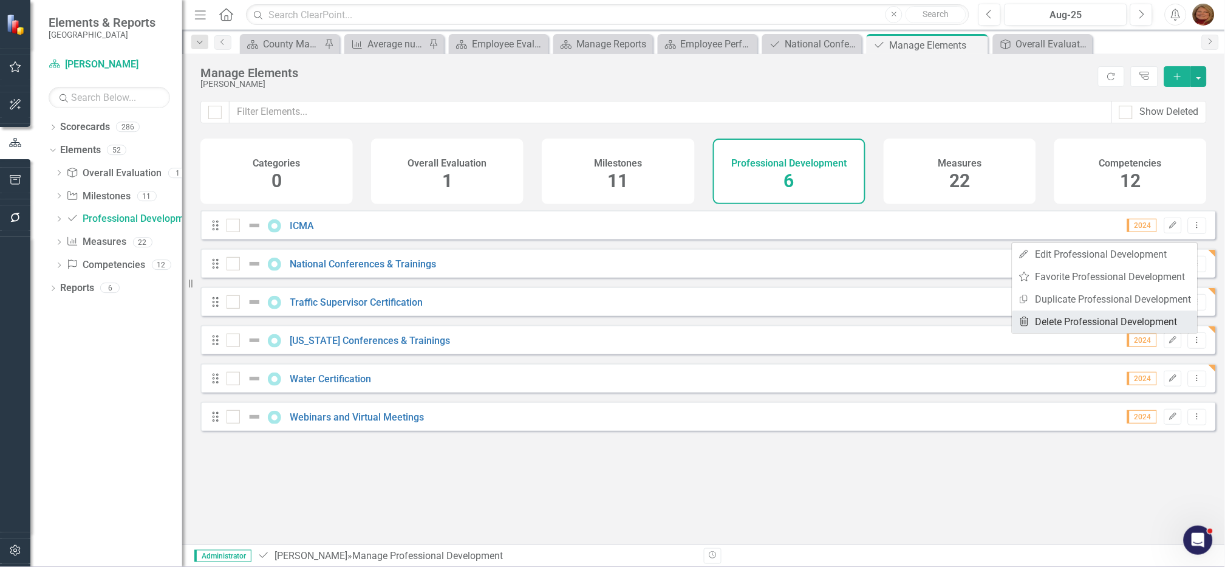
click at [1089, 317] on link "Trash Delete Professional Development" at bounding box center [1105, 321] width 185 height 22
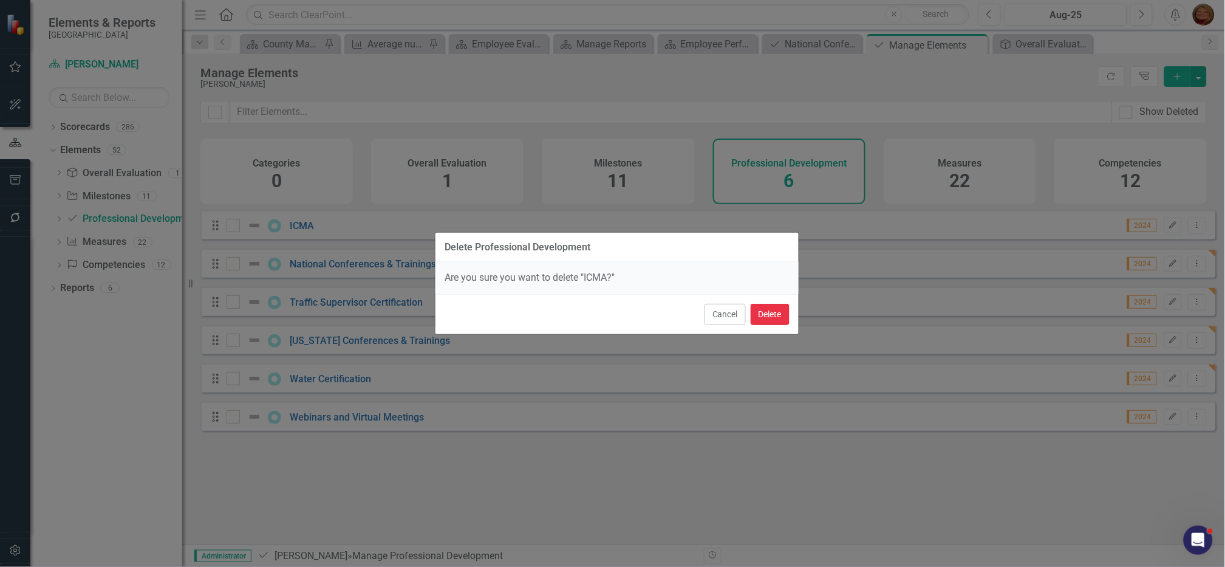
click at [773, 311] on button "Delete" at bounding box center [770, 314] width 39 height 21
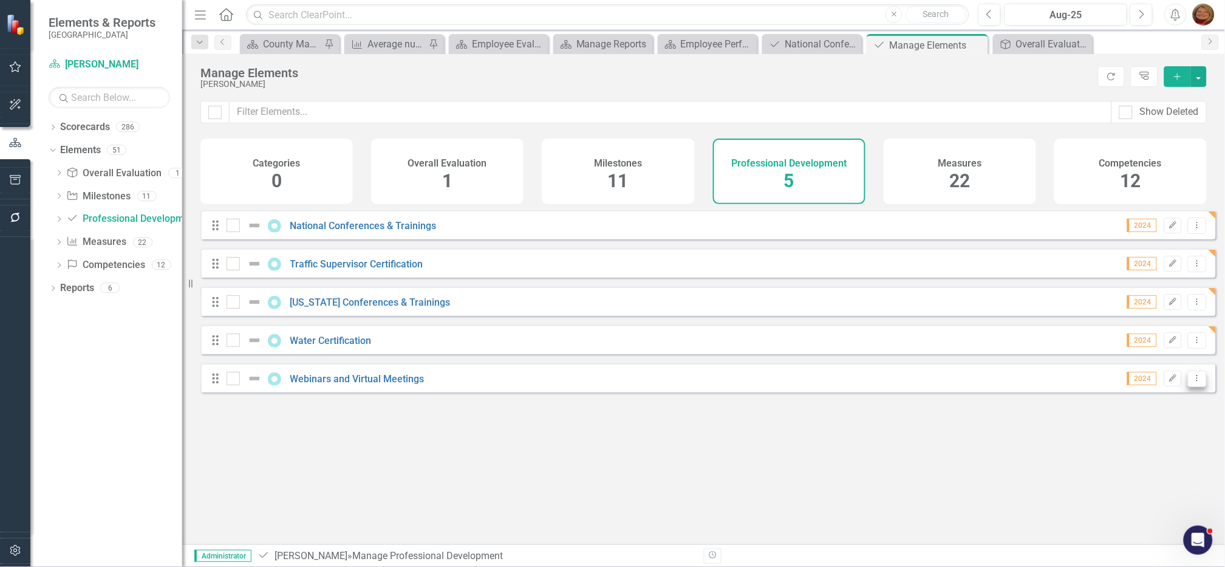
click at [1193, 382] on icon "Dropdown Menu" at bounding box center [1198, 378] width 10 height 8
click at [1117, 473] on link "Trash Delete Professional Development" at bounding box center [1105, 475] width 185 height 22
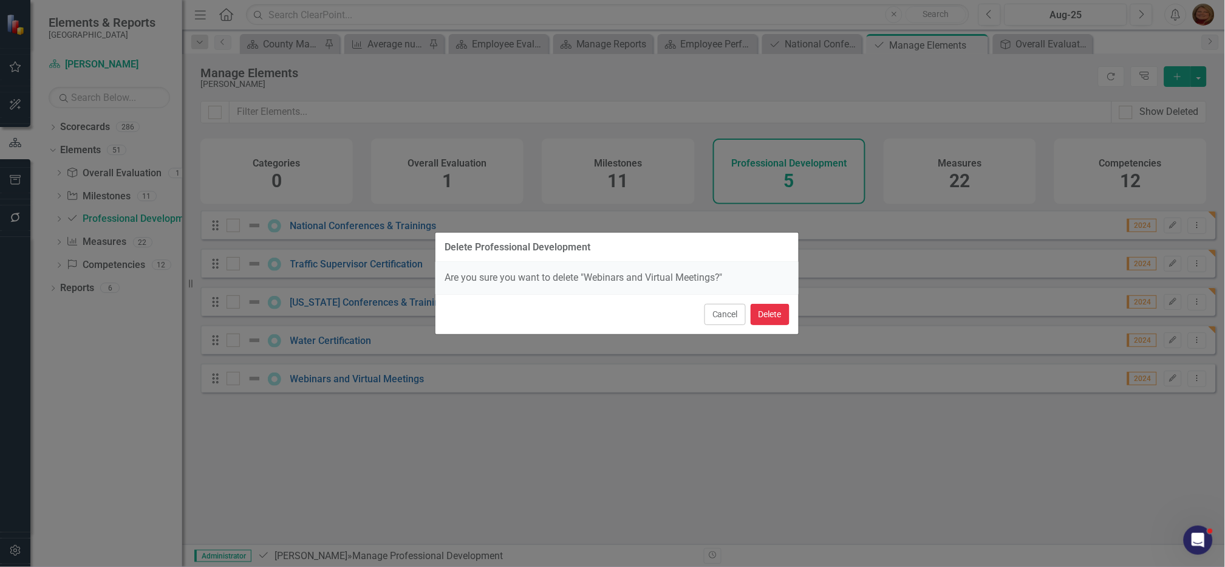
click at [770, 313] on button "Delete" at bounding box center [770, 314] width 39 height 21
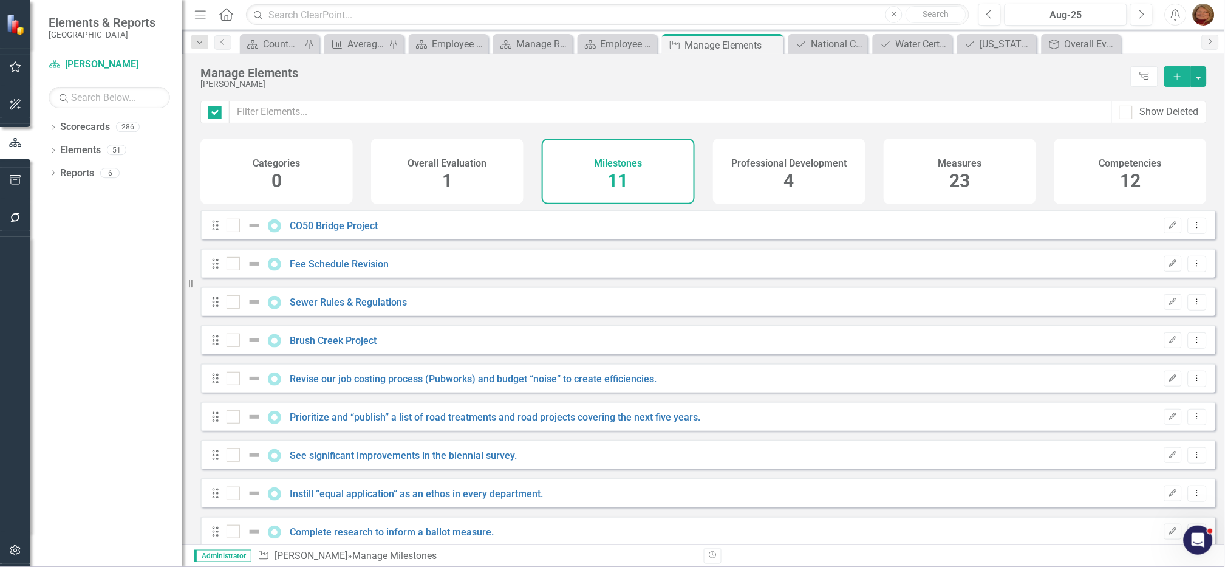
checkbox input "false"
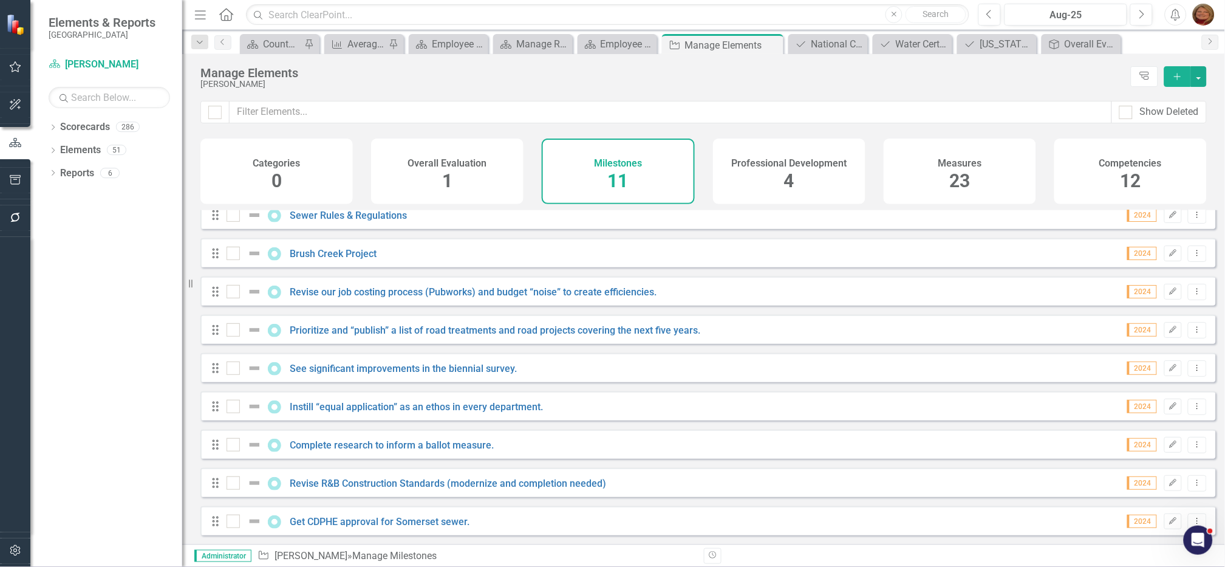
scroll to position [95, 0]
click at [1193, 447] on icon "Dropdown Menu" at bounding box center [1198, 444] width 10 height 8
click at [1148, 534] on link "Trash Delete Milestone" at bounding box center [1141, 532] width 114 height 22
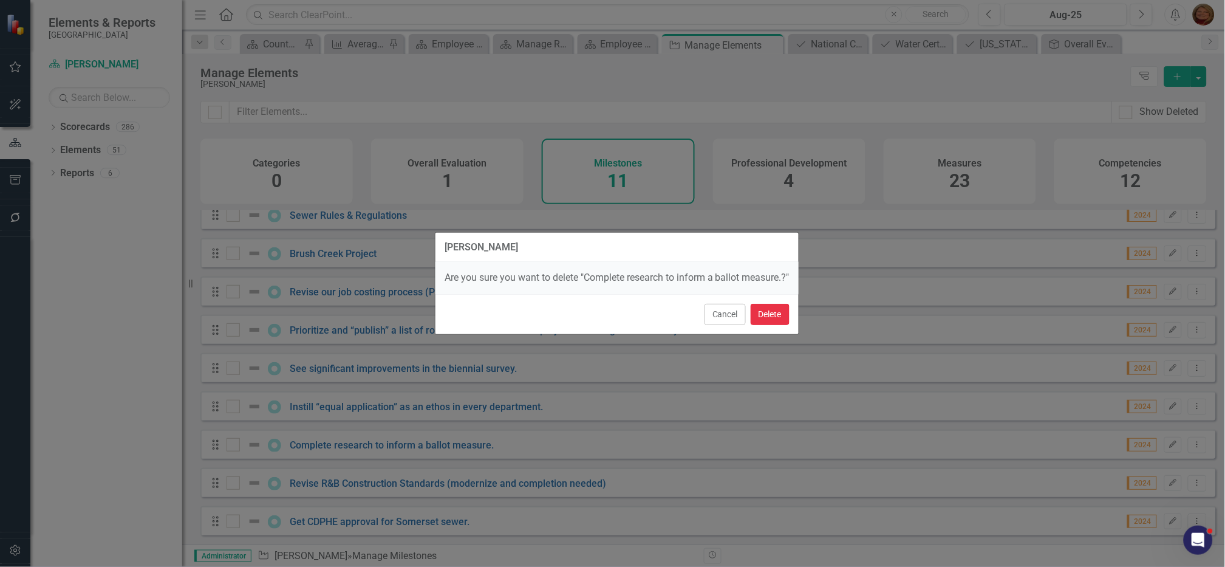
click at [769, 317] on button "Delete" at bounding box center [770, 314] width 39 height 21
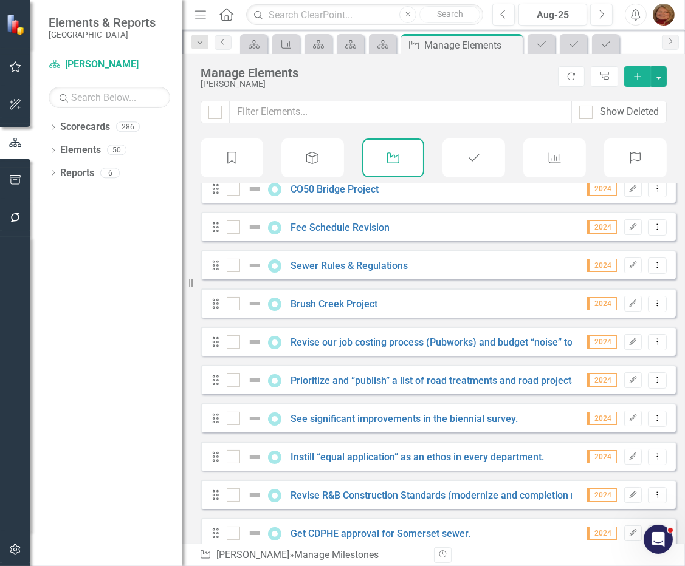
scroll to position [0, 0]
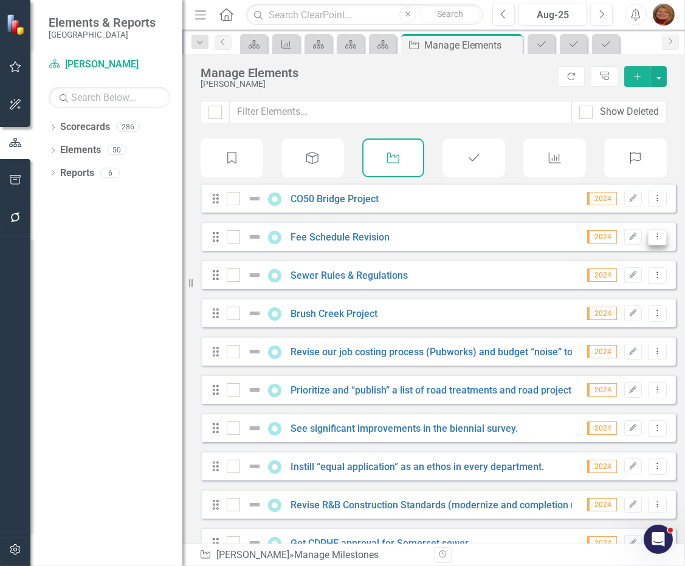
click at [648, 239] on button "Dropdown Menu" at bounding box center [657, 237] width 19 height 16
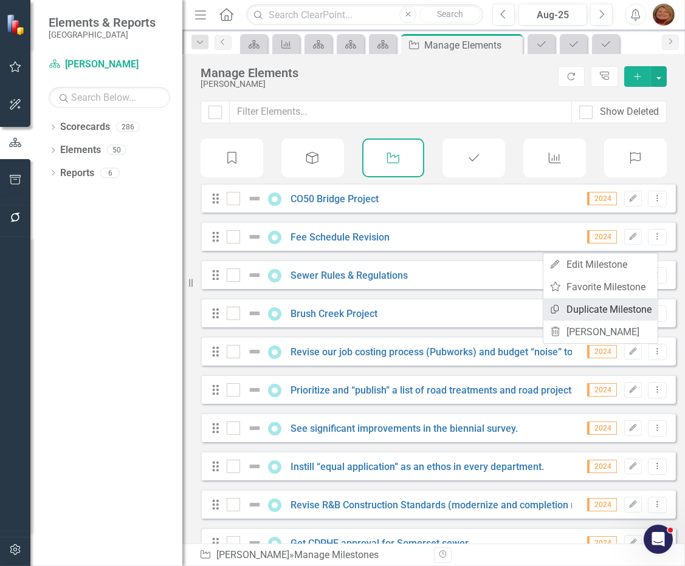
click at [625, 304] on link "Copy Duplicate Milestone" at bounding box center [600, 309] width 114 height 22
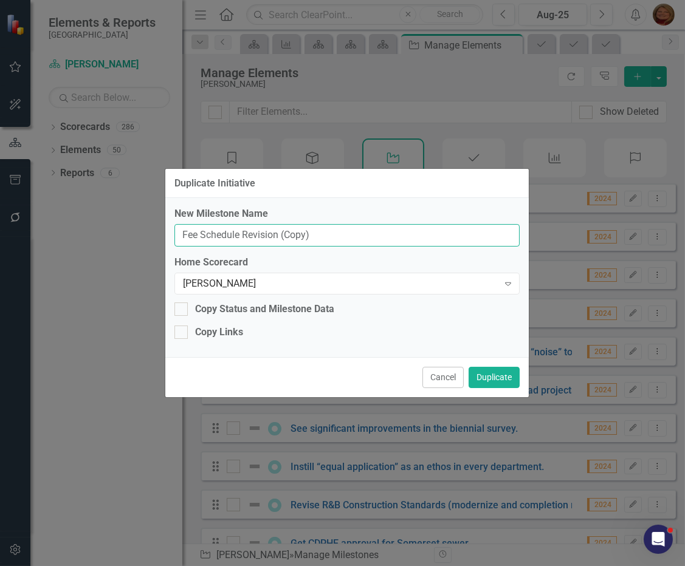
drag, startPoint x: 321, startPoint y: 233, endPoint x: -240, endPoint y: 193, distance: 562.8
click at [0, 193] on html "Elements & Reports Gunnison County Scorecard Martin Schmidt Search Dropdown Sco…" at bounding box center [342, 283] width 685 height 566
type input "k"
type input "Landfill Rate Study"
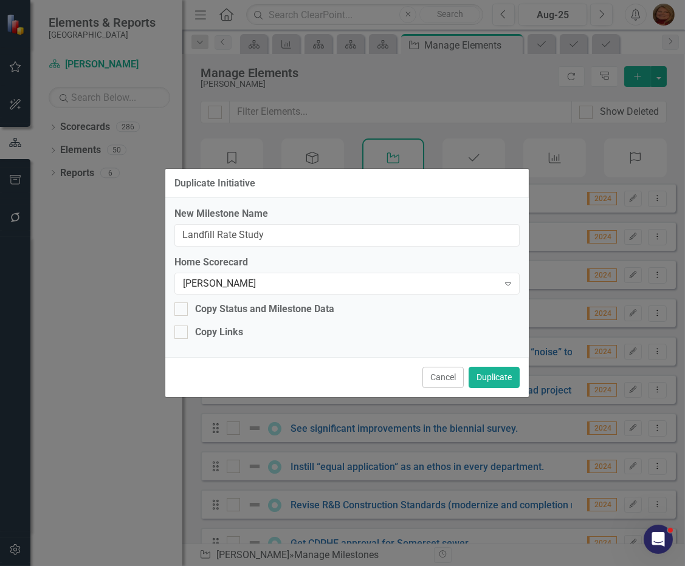
click at [495, 365] on div "Cancel Duplicate" at bounding box center [346, 377] width 363 height 40
click at [497, 371] on button "Duplicate" at bounding box center [493, 377] width 51 height 21
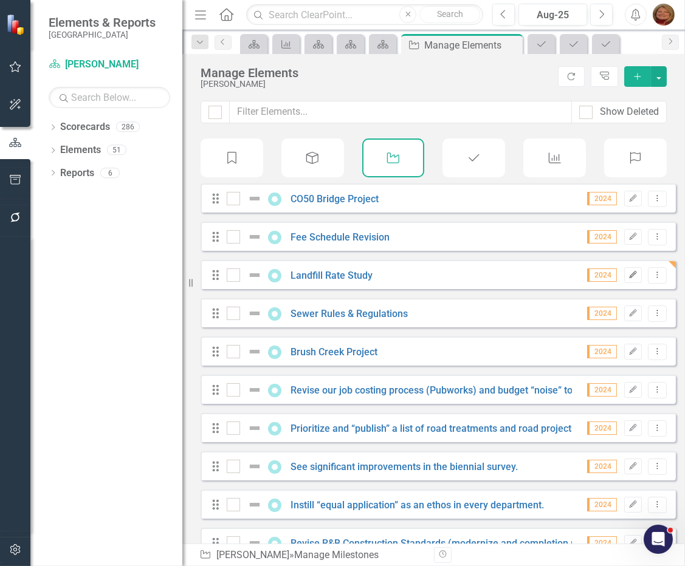
click at [629, 278] on icon "button" at bounding box center [632, 274] width 7 height 7
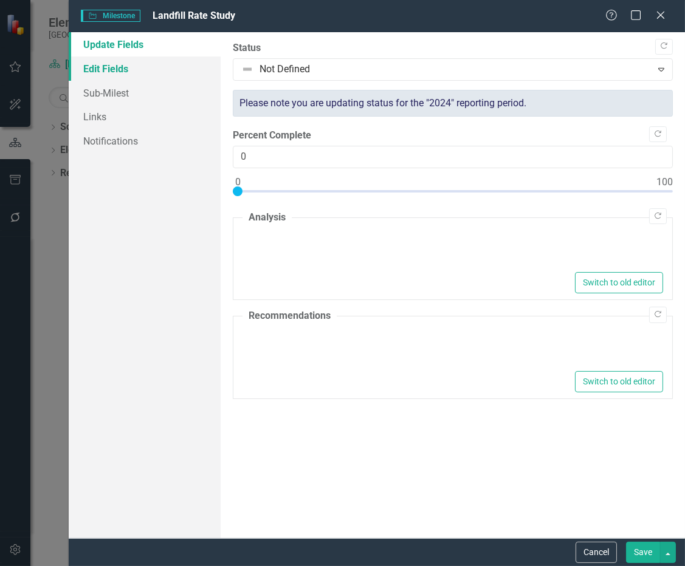
click at [111, 67] on link "Edit Fields" at bounding box center [145, 68] width 152 height 24
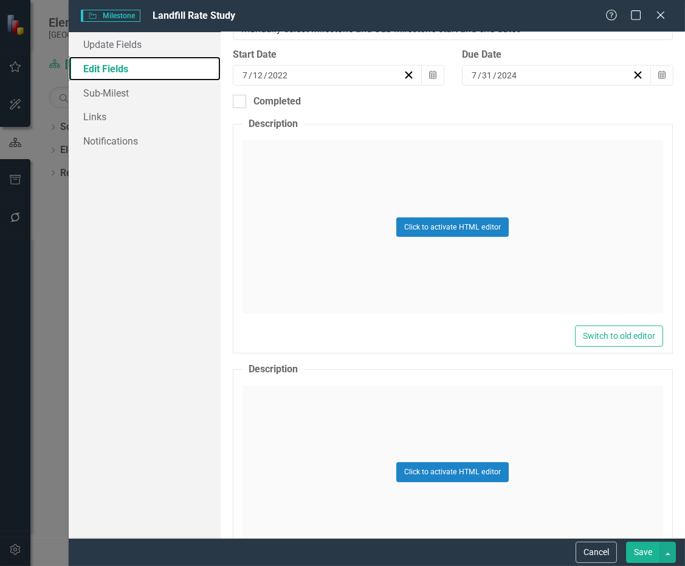
scroll to position [227, 0]
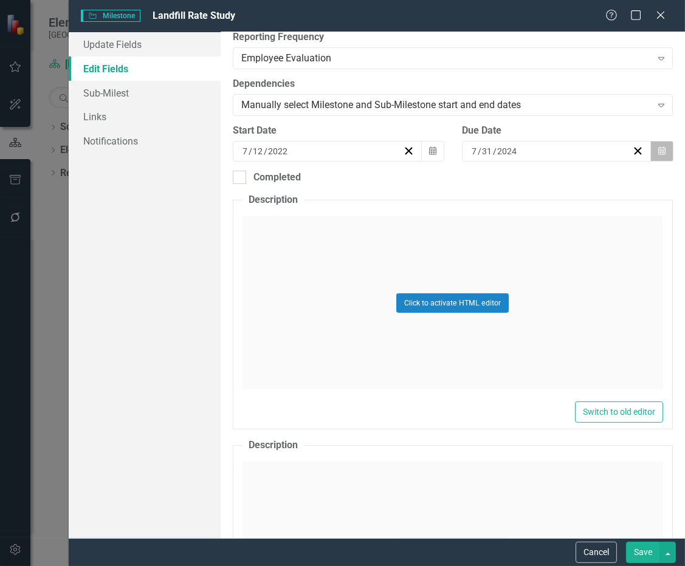
click at [650, 144] on button "Calendar" at bounding box center [661, 151] width 23 height 21
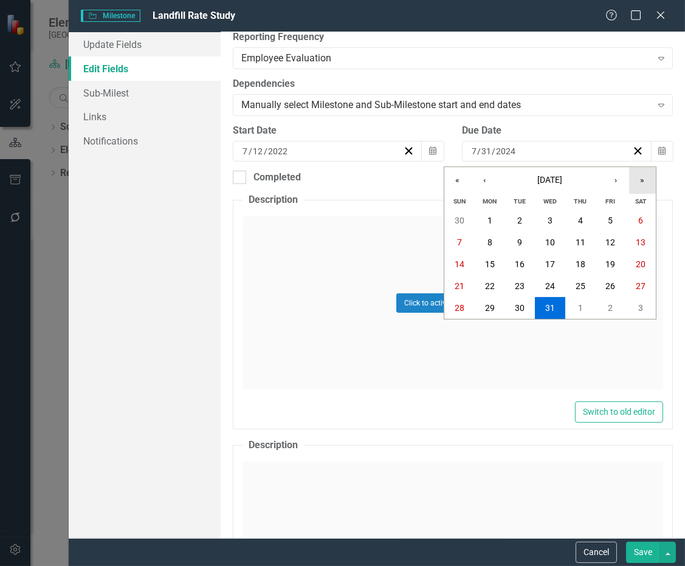
click at [637, 178] on button "»" at bounding box center [642, 180] width 27 height 27
click at [610, 307] on abbr "31" at bounding box center [610, 308] width 10 height 10
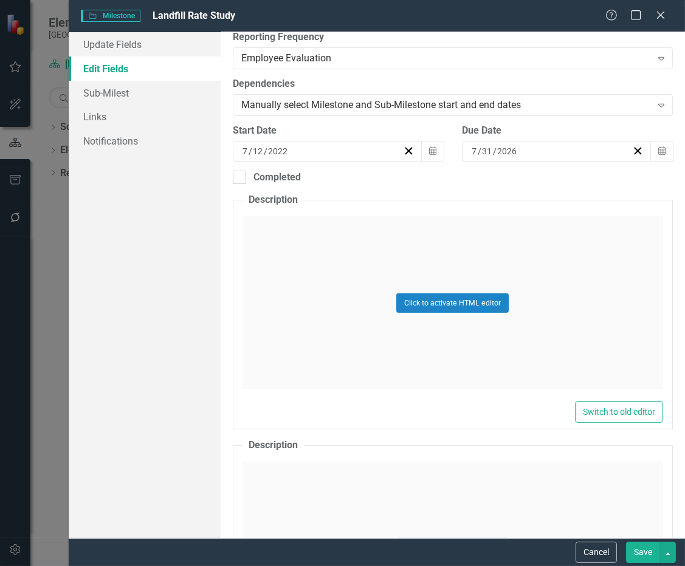
click at [643, 555] on button "Save" at bounding box center [643, 552] width 34 height 21
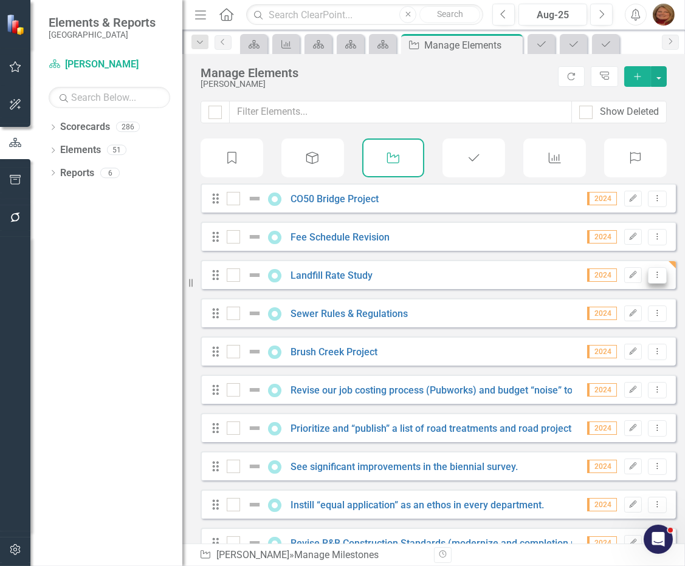
click at [652, 279] on icon "Dropdown Menu" at bounding box center [657, 275] width 10 height 8
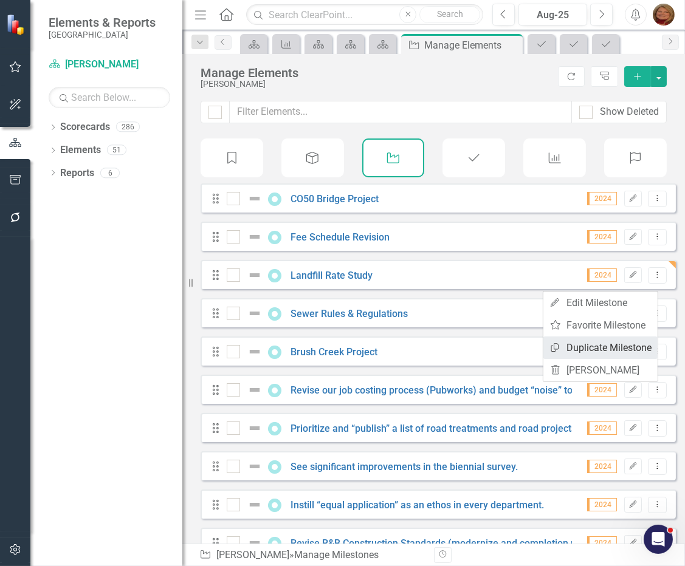
click at [628, 345] on link "Copy Duplicate Milestone" at bounding box center [600, 348] width 114 height 22
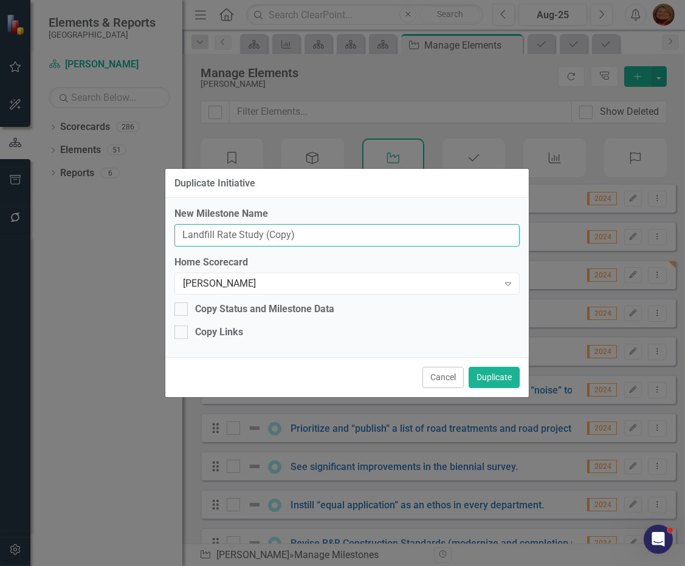
drag, startPoint x: 317, startPoint y: 237, endPoint x: 78, endPoint y: 241, distance: 238.8
click at [81, 247] on div "Duplicate Initiative New Milestone Name Landfill Rate Study (Copy) Home Scoreca…" at bounding box center [342, 283] width 685 height 566
type input "Water Regulations"
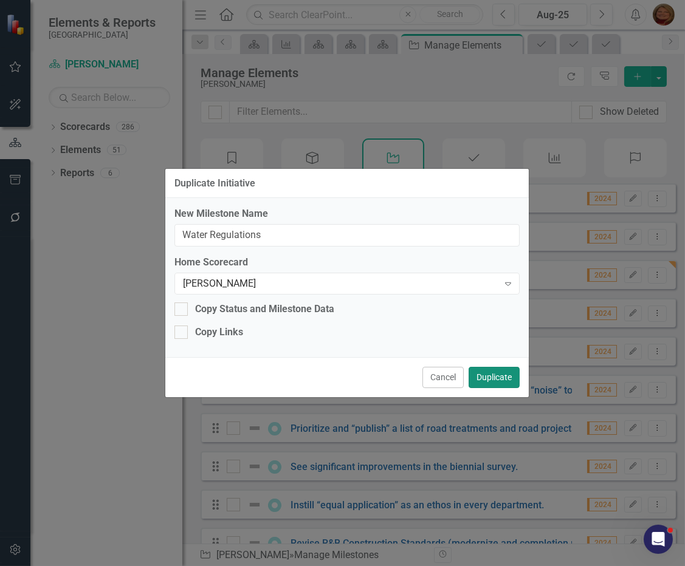
drag, startPoint x: 487, startPoint y: 374, endPoint x: 499, endPoint y: 377, distance: 12.4
click at [488, 375] on button "Duplicate" at bounding box center [493, 377] width 51 height 21
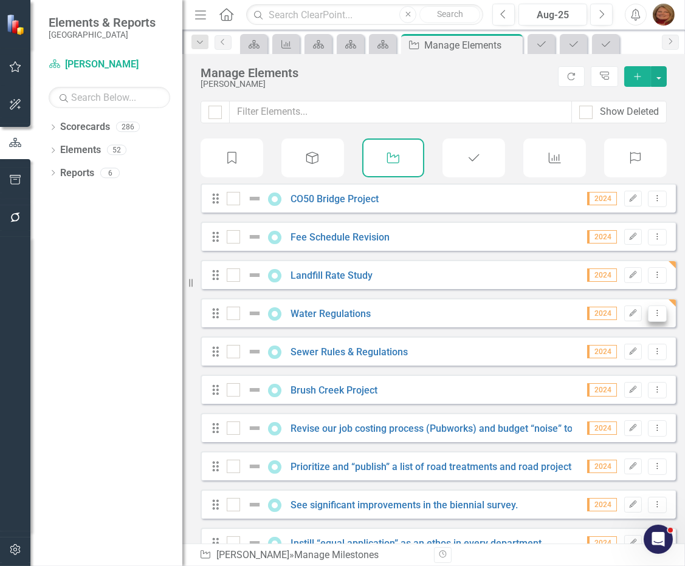
click at [652, 317] on icon "Dropdown Menu" at bounding box center [657, 313] width 10 height 8
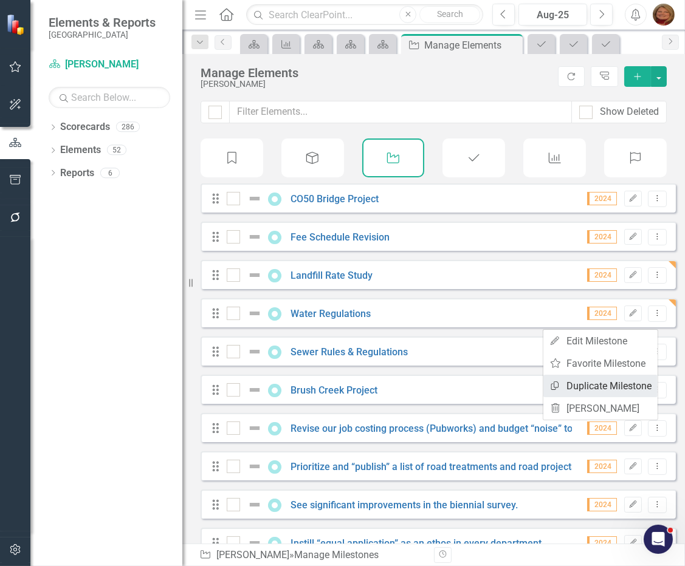
click at [618, 387] on link "Copy Duplicate Milestone" at bounding box center [600, 386] width 114 height 22
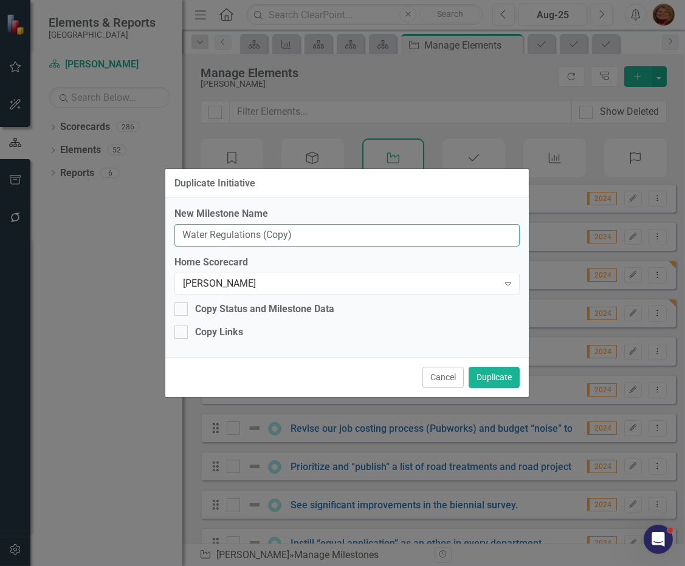
drag, startPoint x: 308, startPoint y: 234, endPoint x: -84, endPoint y: 190, distance: 394.3
click at [0, 190] on html "Elements & Reports Gunnison County Scorecard Martin Schmidt Search Dropdown Sco…" at bounding box center [342, 283] width 685 height 566
type input "Utility Management"
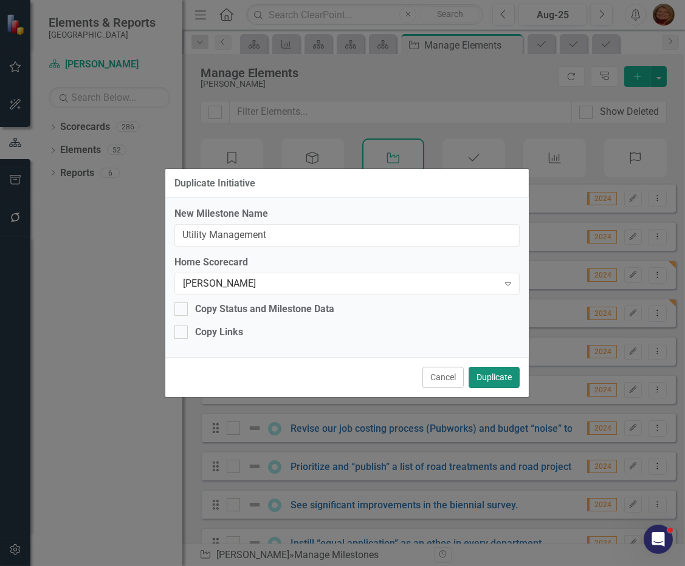
click at [493, 375] on button "Duplicate" at bounding box center [493, 377] width 51 height 21
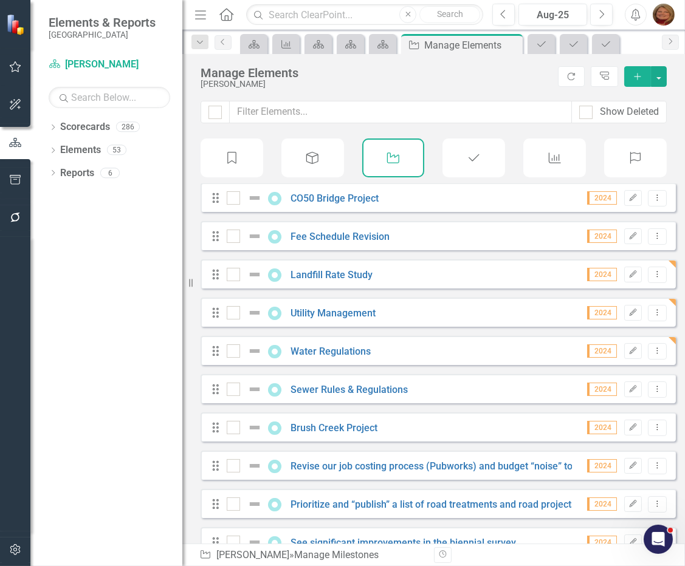
scroll to position [0, 0]
click at [652, 202] on icon "Dropdown Menu" at bounding box center [657, 198] width 10 height 8
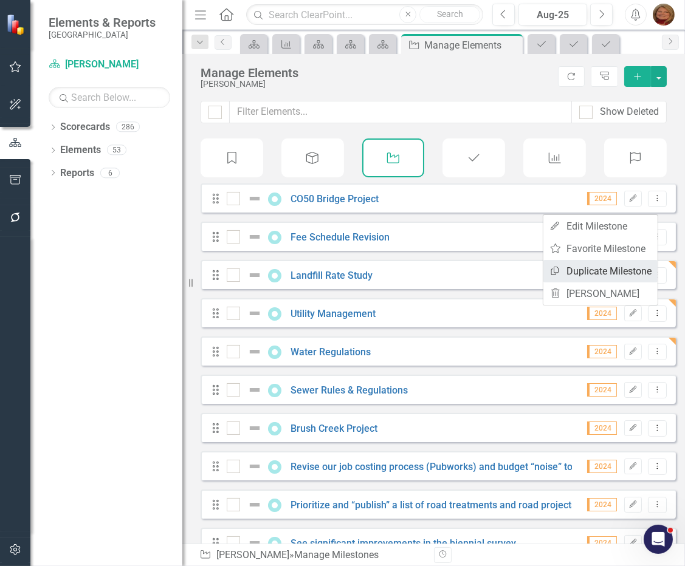
click at [631, 270] on link "Copy Duplicate Milestone" at bounding box center [600, 271] width 114 height 22
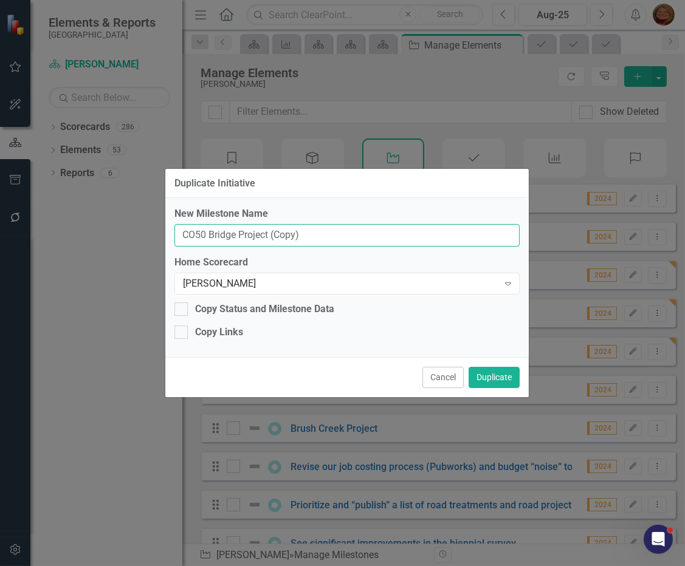
drag, startPoint x: 130, startPoint y: 220, endPoint x: -39, endPoint y: 197, distance: 170.4
click at [0, 197] on html "Elements & Reports Gunnison County Scorecard Martin Schmidt Search Dropdown Sco…" at bounding box center [342, 283] width 685 height 566
type input "Somerset Sewer Project"
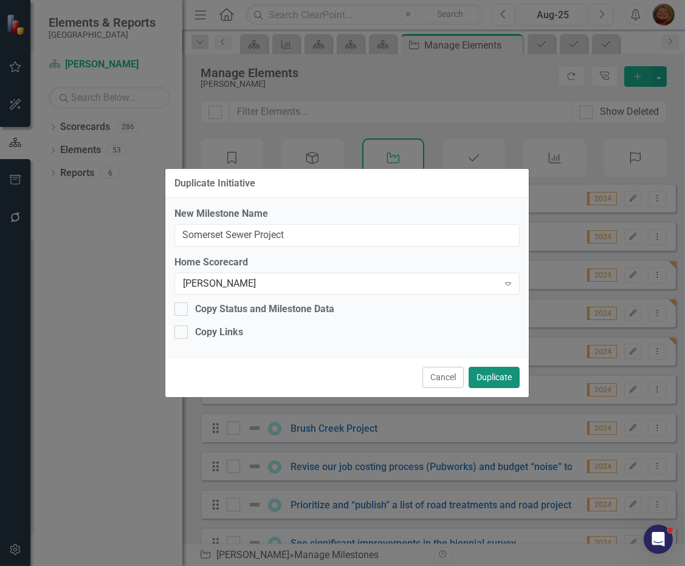
click at [504, 372] on button "Duplicate" at bounding box center [493, 377] width 51 height 21
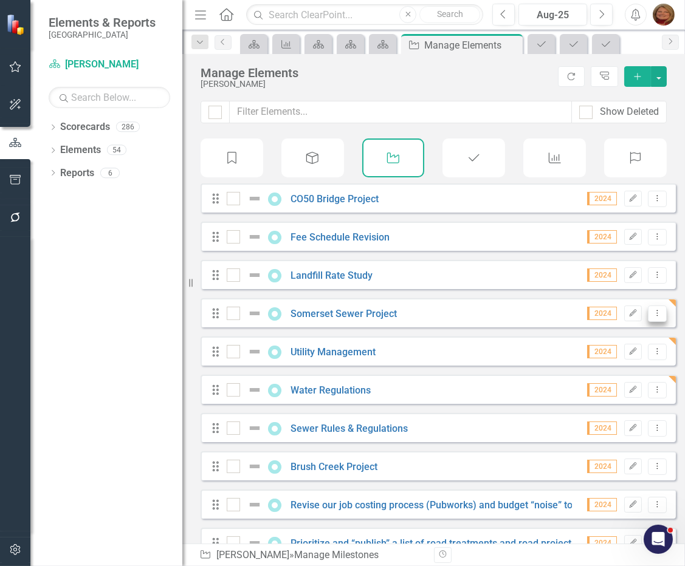
click at [652, 317] on icon "Dropdown Menu" at bounding box center [657, 313] width 10 height 8
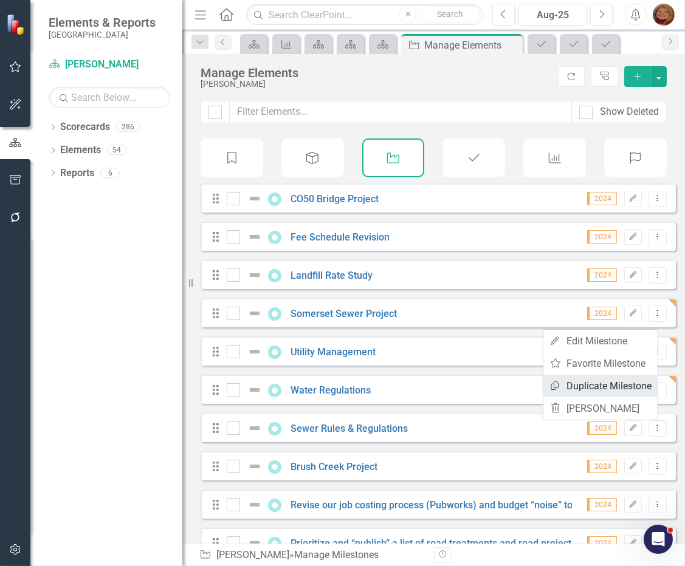
click at [612, 391] on link "Copy Duplicate Milestone" at bounding box center [600, 386] width 114 height 22
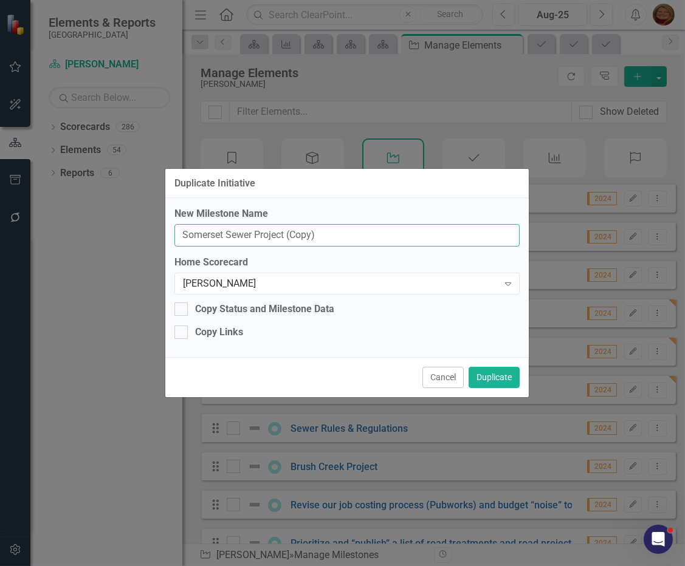
drag, startPoint x: 331, startPoint y: 235, endPoint x: -201, endPoint y: 213, distance: 532.6
click at [0, 213] on html "Elements & Reports Gunnison County Scorecard Martin Schmidt Search Dropdown Sco…" at bounding box center [342, 283] width 685 height 566
type input "Permit Management"
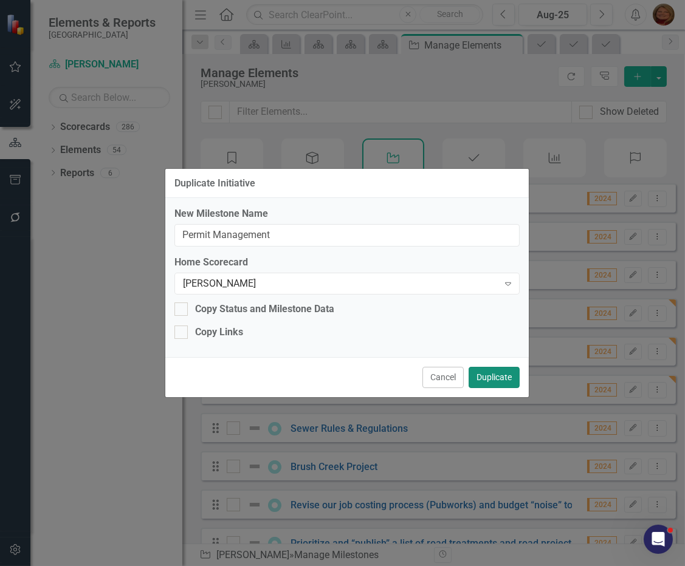
click at [504, 377] on button "Duplicate" at bounding box center [493, 377] width 51 height 21
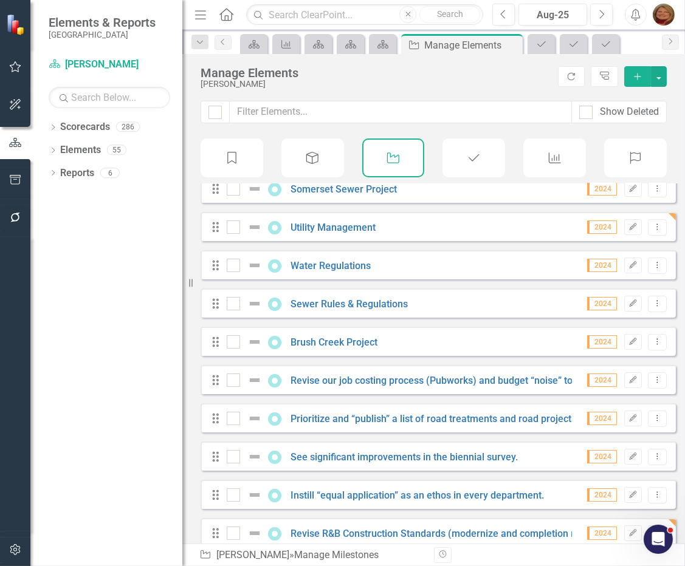
scroll to position [221, 0]
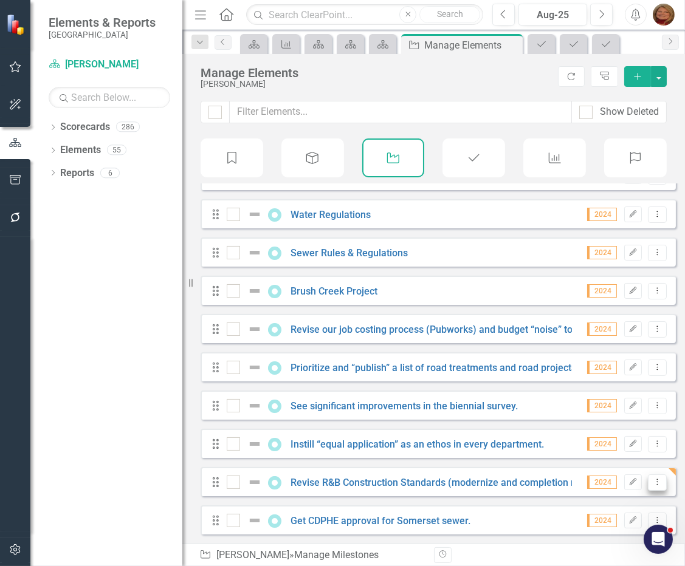
click at [652, 484] on icon "Dropdown Menu" at bounding box center [657, 482] width 10 height 8
click at [611, 441] on link "Copy Duplicate Milestone" at bounding box center [600, 440] width 114 height 22
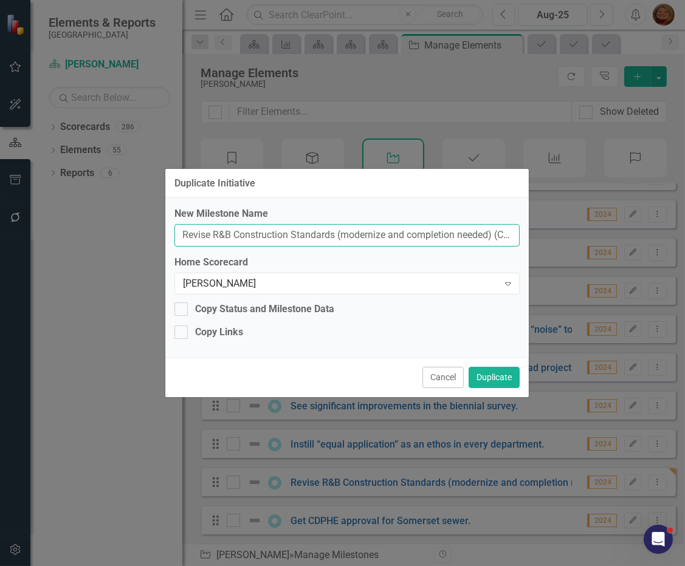
scroll to position [0, 13]
drag, startPoint x: 182, startPoint y: 233, endPoint x: 851, endPoint y: 297, distance: 672.5
click at [685, 297] on html "Elements & Reports Gunnison County Scorecard Martin Schmidt Search Dropdown Sco…" at bounding box center [342, 283] width 685 height 566
click at [207, 234] on input "CR32 Deck Failure" at bounding box center [346, 235] width 345 height 22
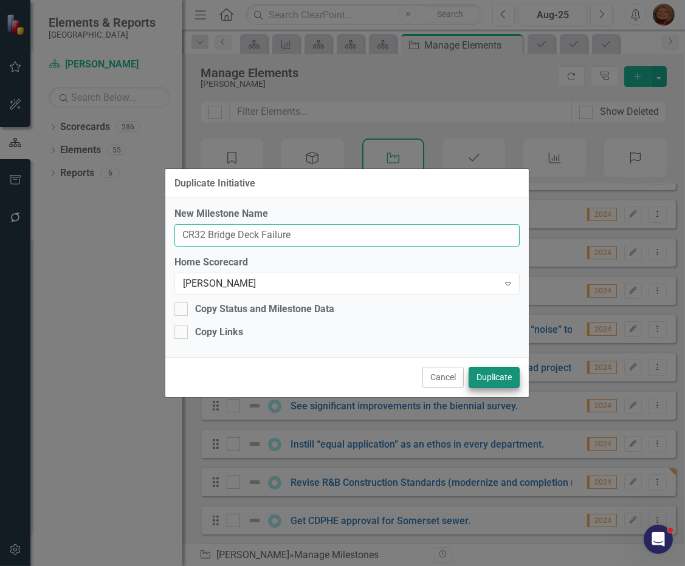
type input "CR32 Bridge Deck Failure"
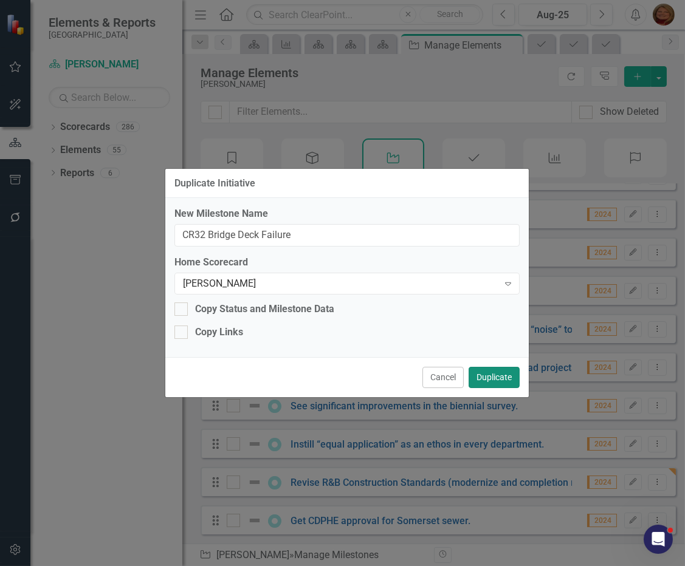
click at [502, 378] on button "Duplicate" at bounding box center [493, 377] width 51 height 21
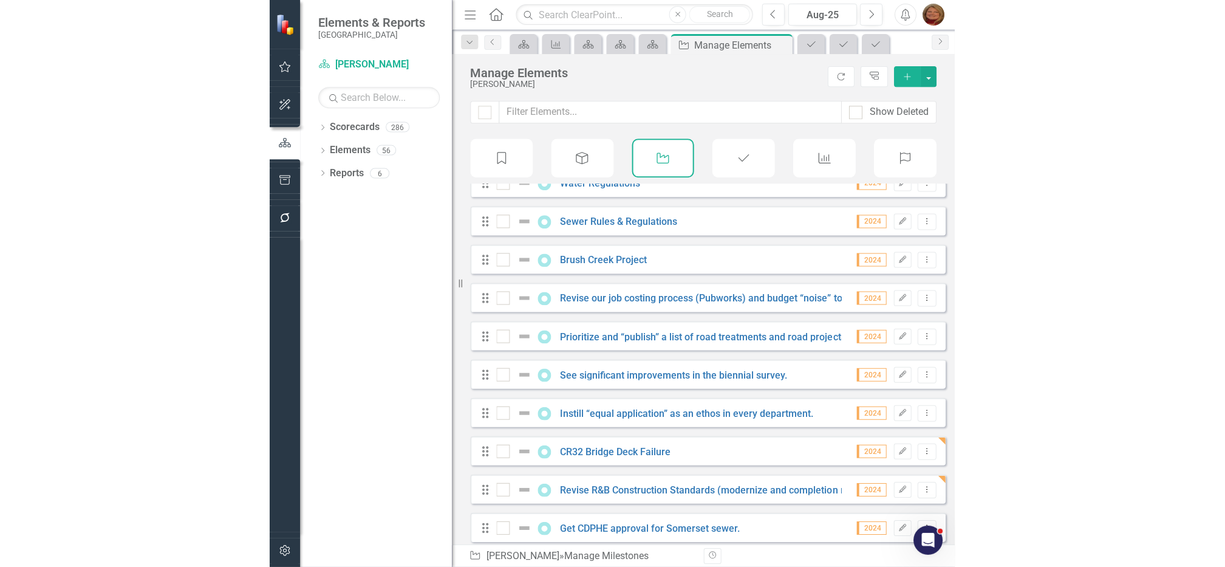
scroll to position [259, 0]
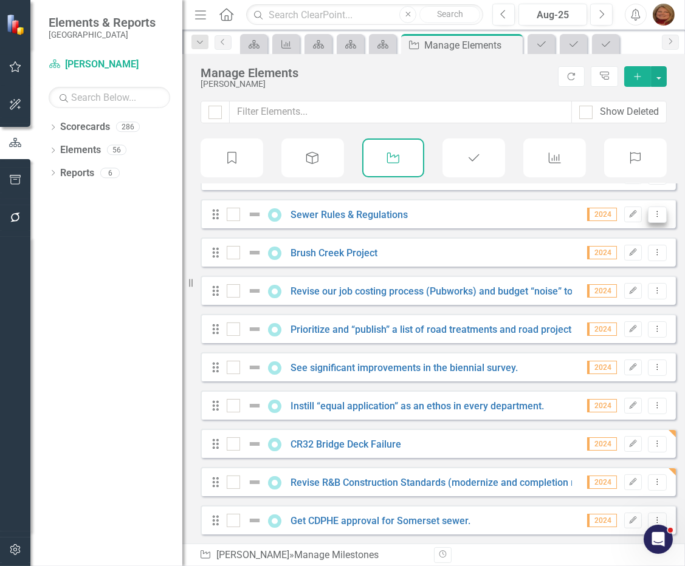
click at [652, 216] on icon "Dropdown Menu" at bounding box center [657, 214] width 10 height 8
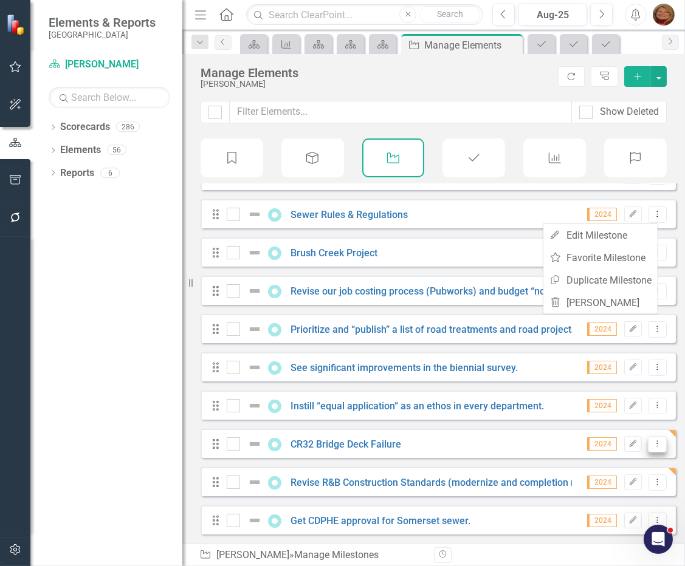
click at [652, 443] on icon "Dropdown Menu" at bounding box center [657, 444] width 10 height 8
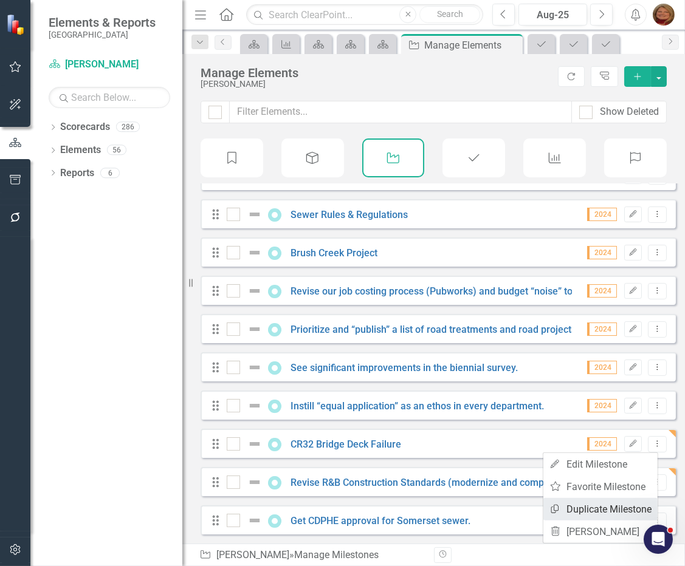
click at [595, 505] on link "Copy Duplicate Milestone" at bounding box center [600, 509] width 114 height 22
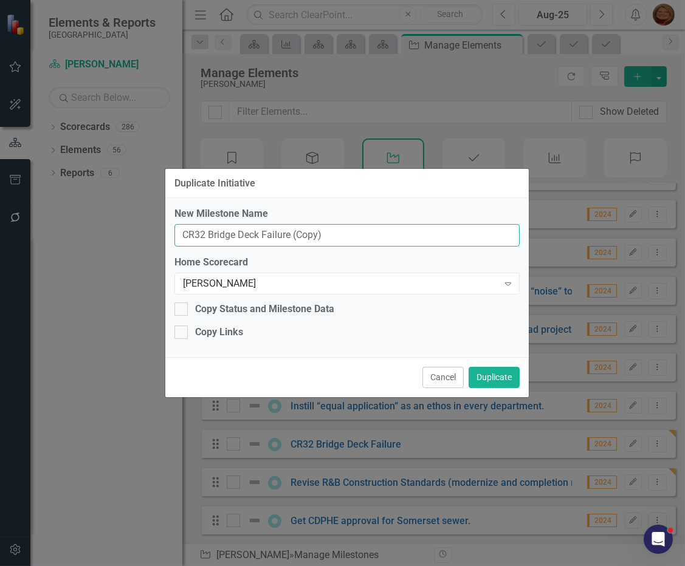
drag, startPoint x: 343, startPoint y: 236, endPoint x: -274, endPoint y: 177, distance: 620.0
click at [0, 177] on html "Elements & Reports Gunnison County Scorecard Martin Schmidt Search Dropdown Sco…" at bounding box center [342, 283] width 685 height 566
type input "Permit Fees"
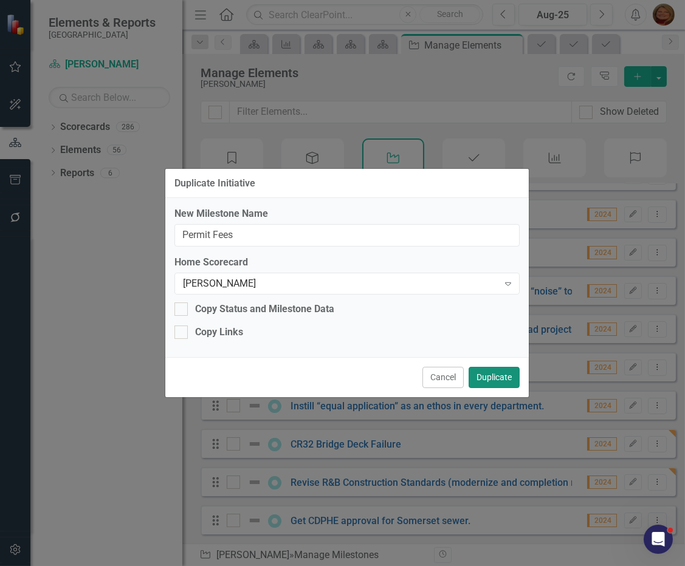
click at [492, 375] on button "Duplicate" at bounding box center [493, 377] width 51 height 21
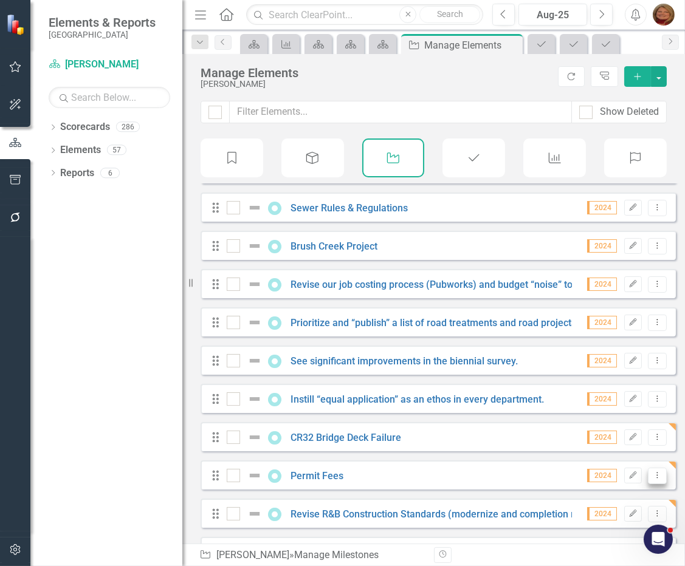
click at [649, 477] on button "Dropdown Menu" at bounding box center [657, 476] width 19 height 16
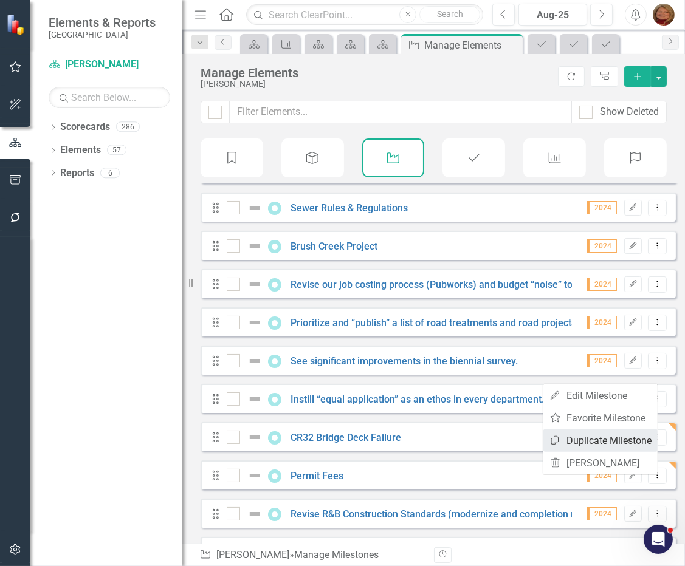
click at [640, 436] on link "Copy Duplicate Milestone" at bounding box center [600, 440] width 114 height 22
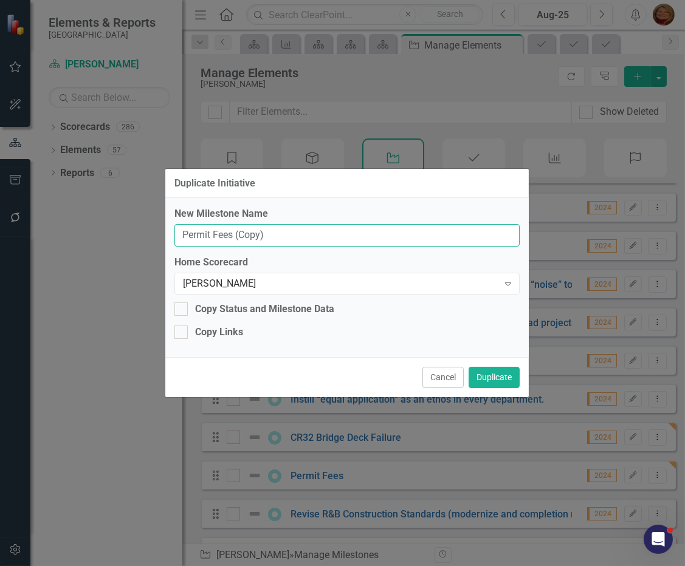
drag, startPoint x: 281, startPoint y: 234, endPoint x: -70, endPoint y: 224, distance: 351.3
click at [0, 224] on html "Elements & Reports Gunnison County Scorecard Martin Schmidt Search Dropdown Sco…" at bounding box center [342, 283] width 685 height 566
type input "SS4A Grant Management"
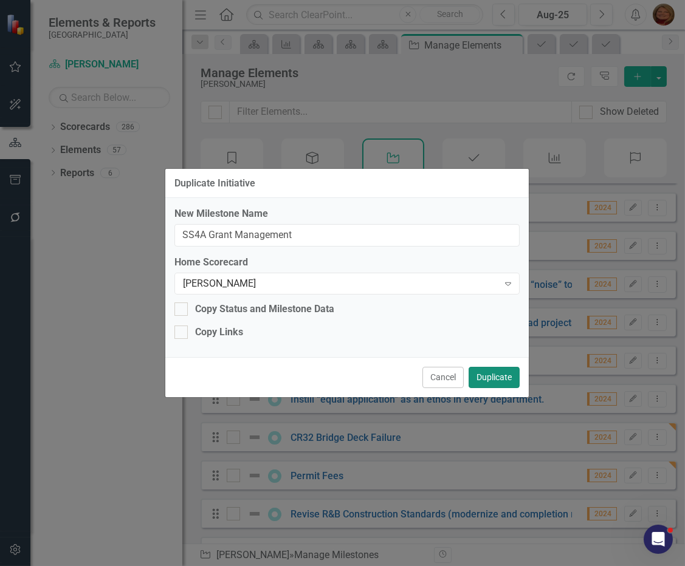
click at [504, 373] on button "Duplicate" at bounding box center [493, 377] width 51 height 21
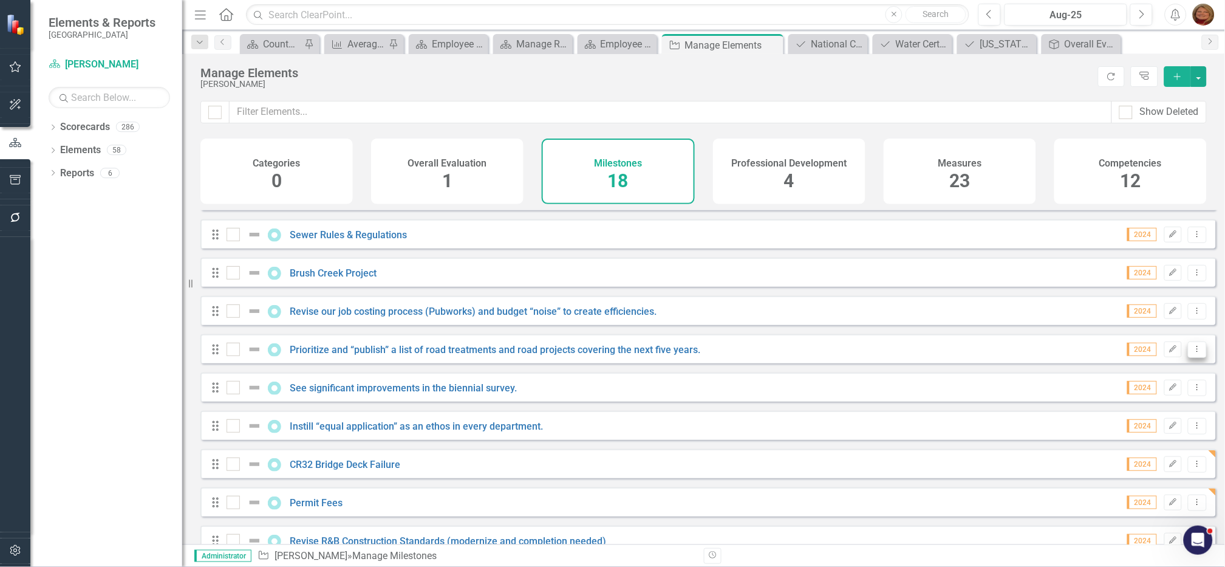
click at [1193, 353] on icon "Dropdown Menu" at bounding box center [1198, 349] width 10 height 8
click at [1146, 437] on link "Trash Delete Milestone" at bounding box center [1141, 445] width 114 height 22
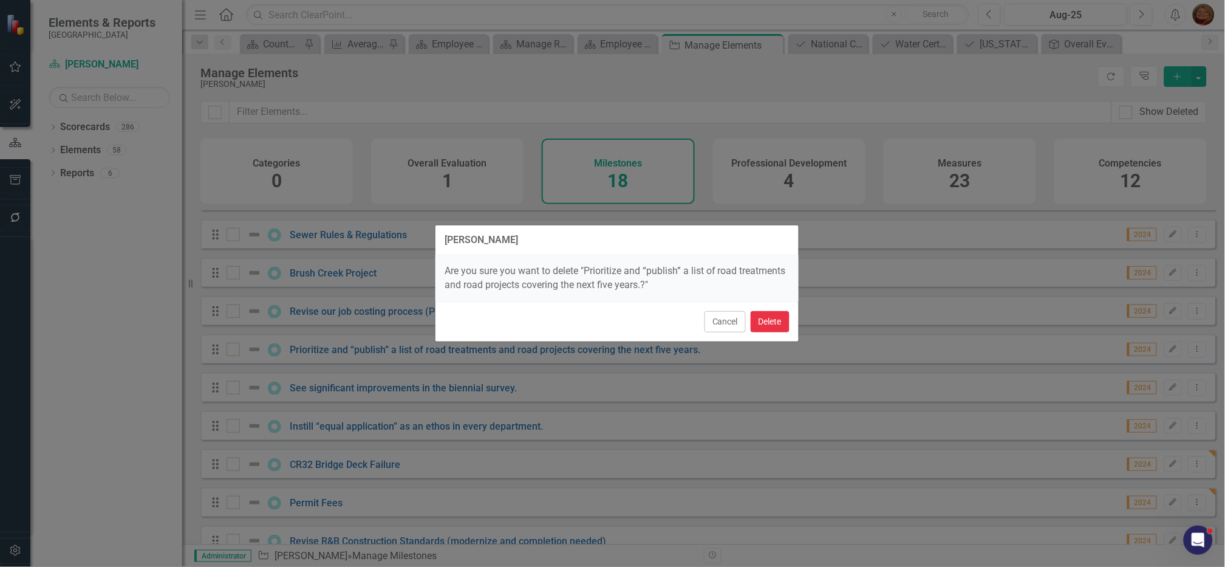
click at [767, 318] on button "Delete" at bounding box center [770, 321] width 39 height 21
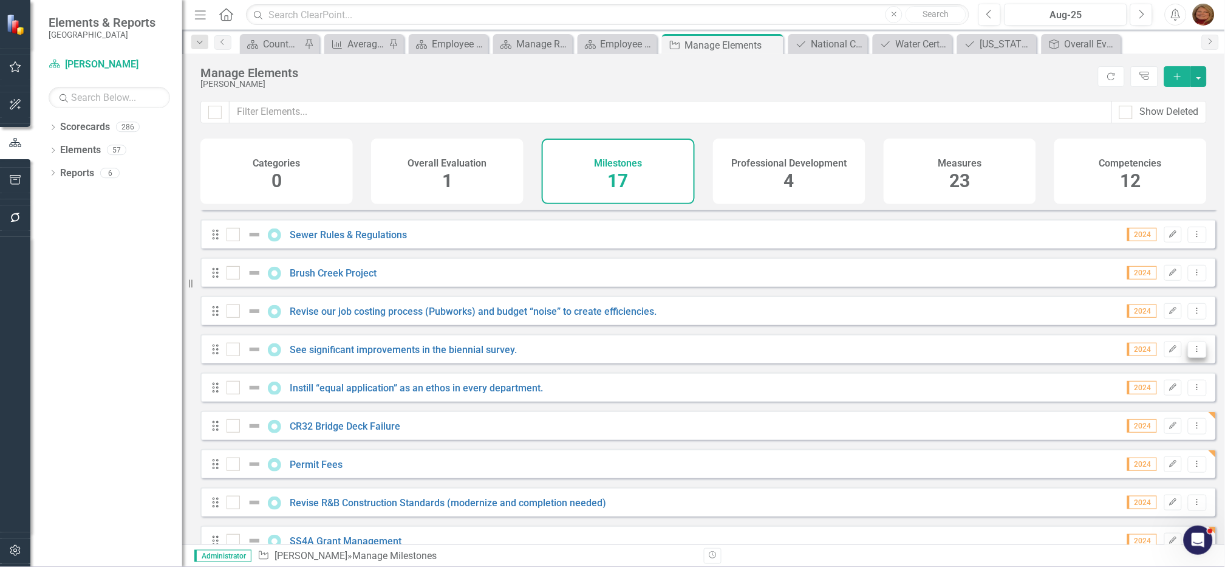
click at [1194, 353] on icon "Dropdown Menu" at bounding box center [1198, 349] width 10 height 8
click at [1148, 443] on link "Trash Delete Milestone" at bounding box center [1141, 445] width 114 height 22
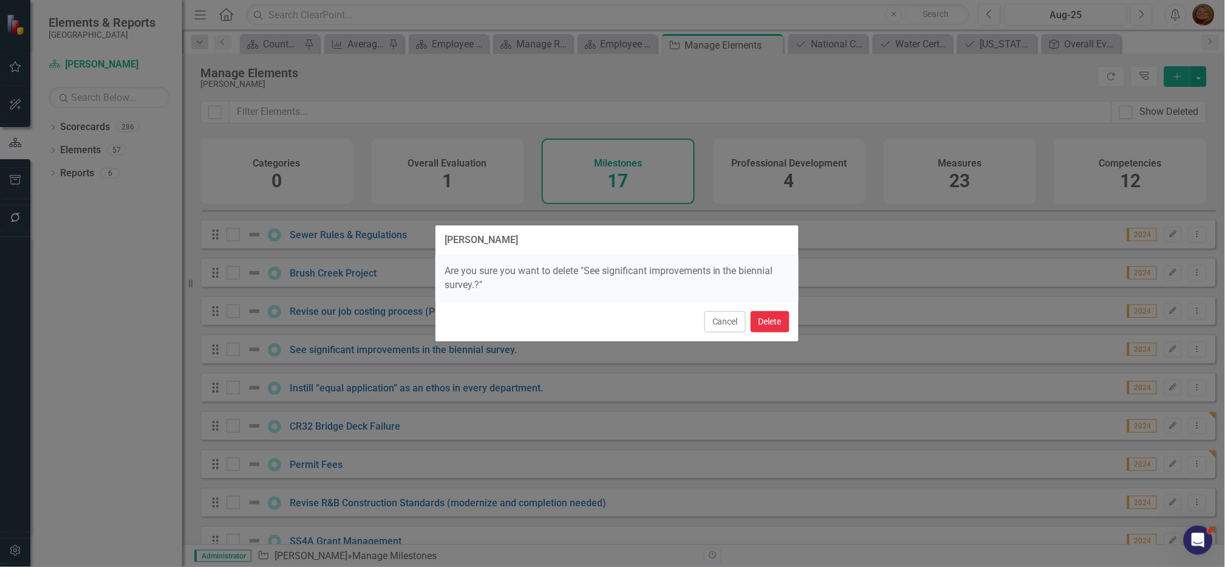
click at [773, 319] on button "Delete" at bounding box center [770, 321] width 39 height 21
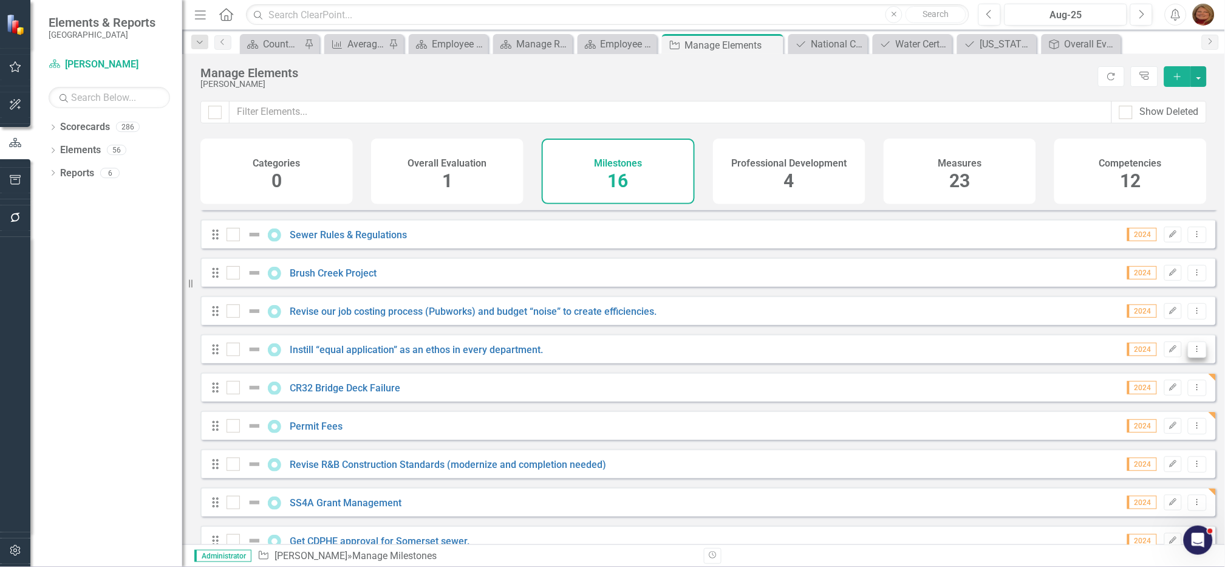
click at [1193, 353] on icon "Dropdown Menu" at bounding box center [1198, 349] width 10 height 8
click at [1149, 449] on link "Trash Delete Milestone" at bounding box center [1141, 445] width 114 height 22
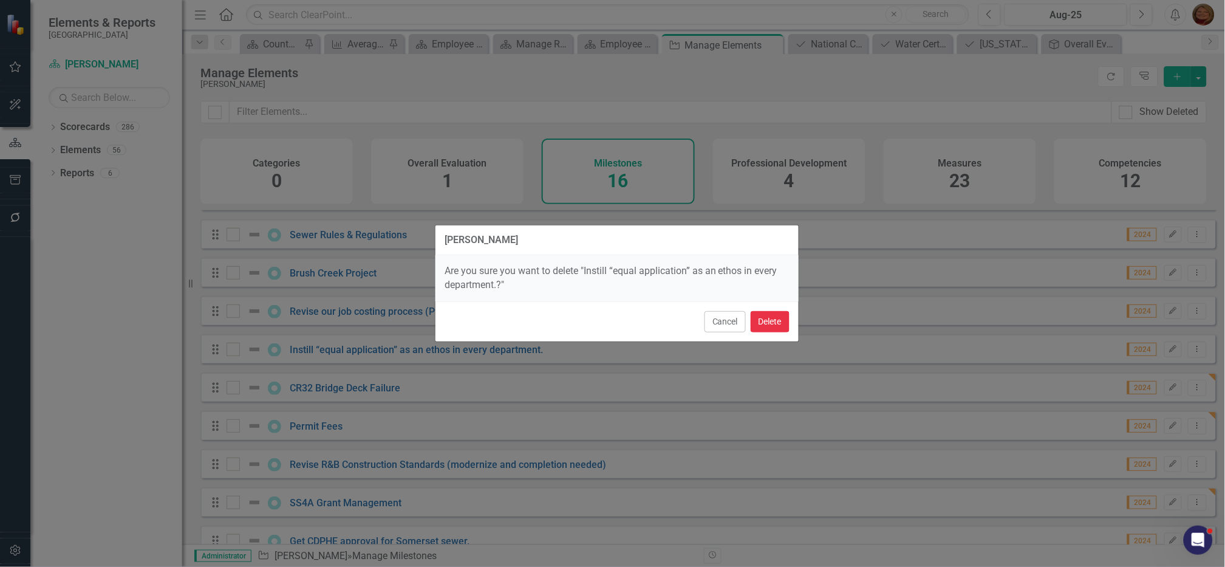
click at [755, 320] on button "Delete" at bounding box center [770, 321] width 39 height 21
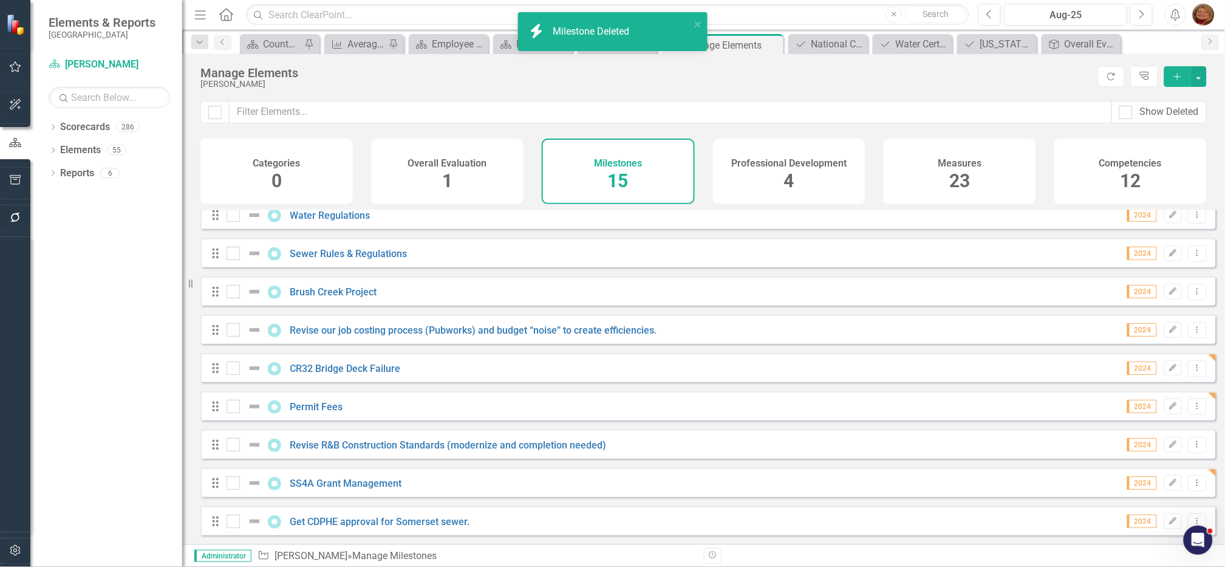
scroll to position [248, 0]
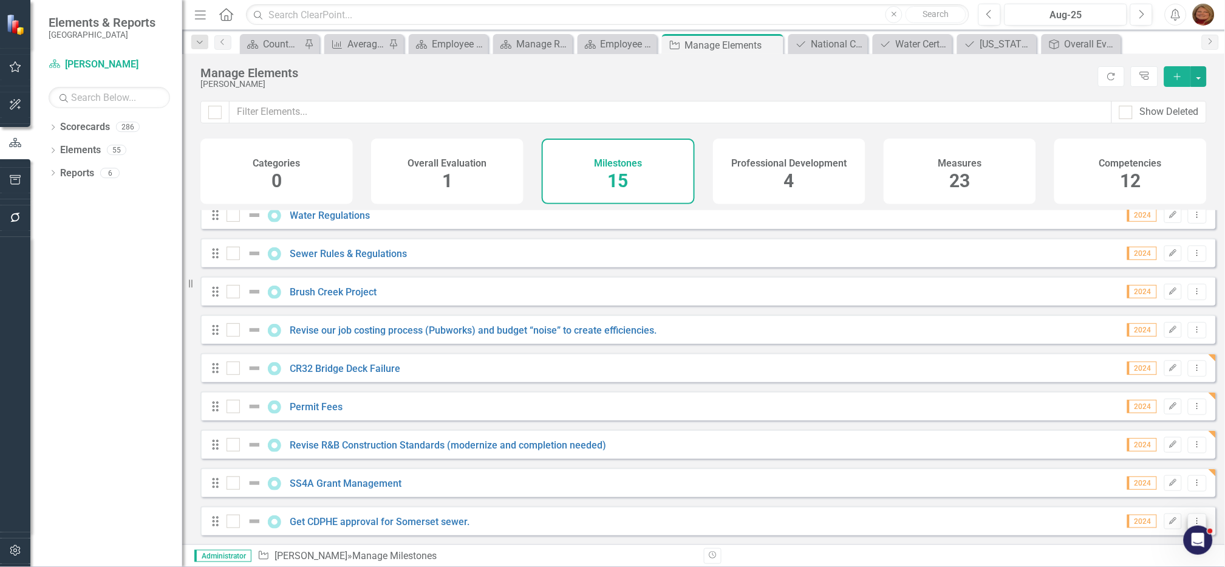
click at [1193, 519] on icon "Dropdown Menu" at bounding box center [1198, 521] width 10 height 8
click at [1141, 499] on link "Trash Delete Milestone" at bounding box center [1141, 501] width 114 height 22
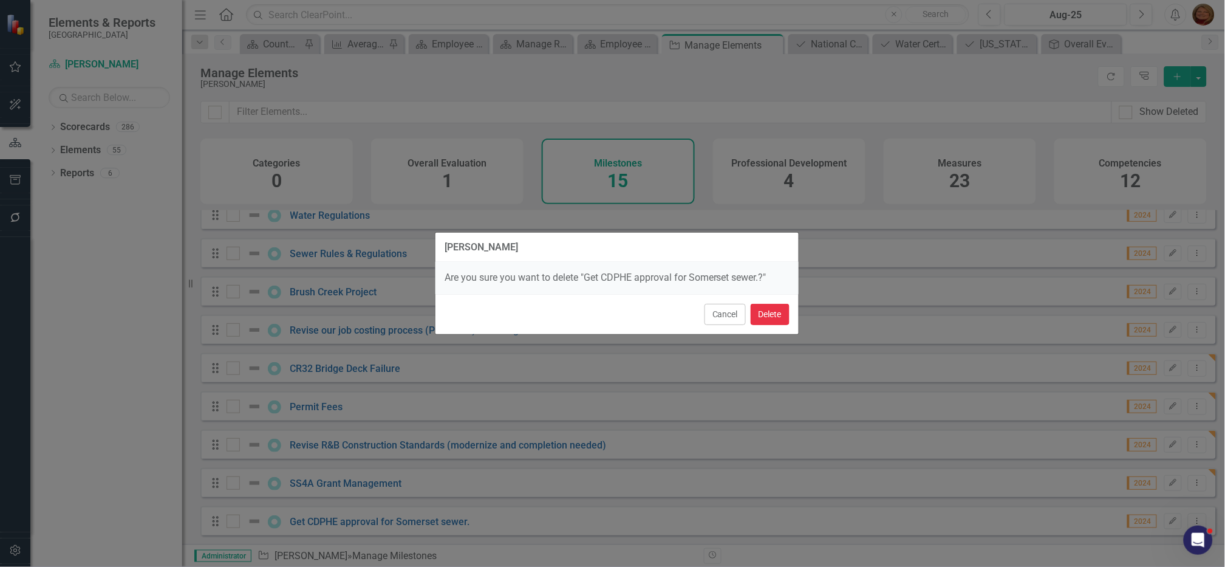
click at [765, 311] on button "Delete" at bounding box center [770, 314] width 39 height 21
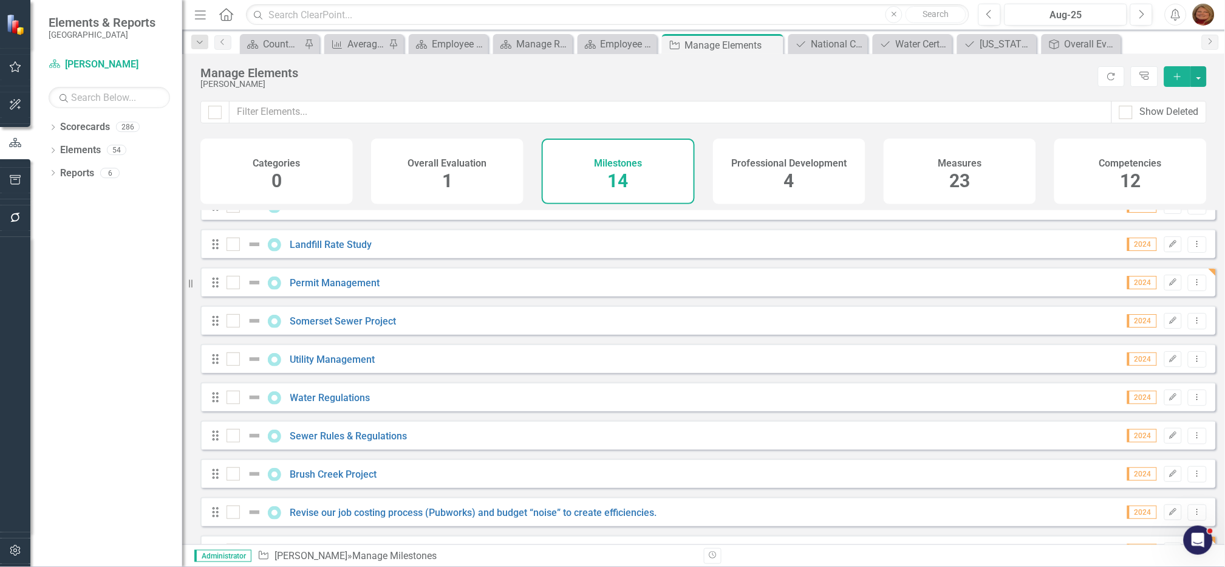
scroll to position [0, 0]
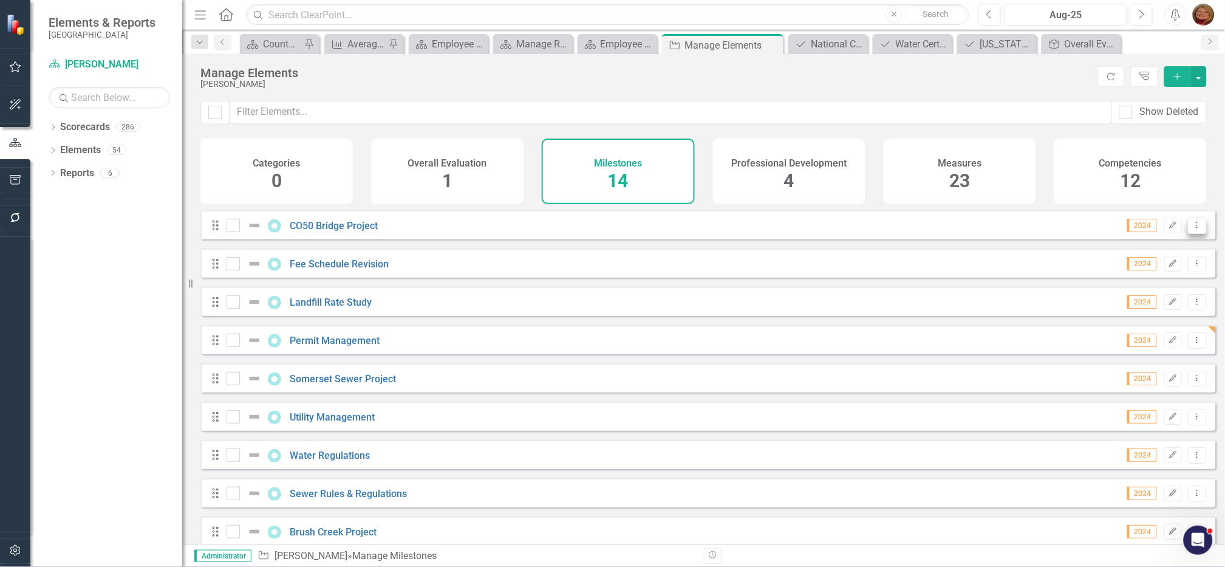
click at [1193, 229] on icon "Dropdown Menu" at bounding box center [1198, 225] width 10 height 8
click at [1127, 315] on link "Trash Delete Milestone" at bounding box center [1141, 321] width 114 height 22
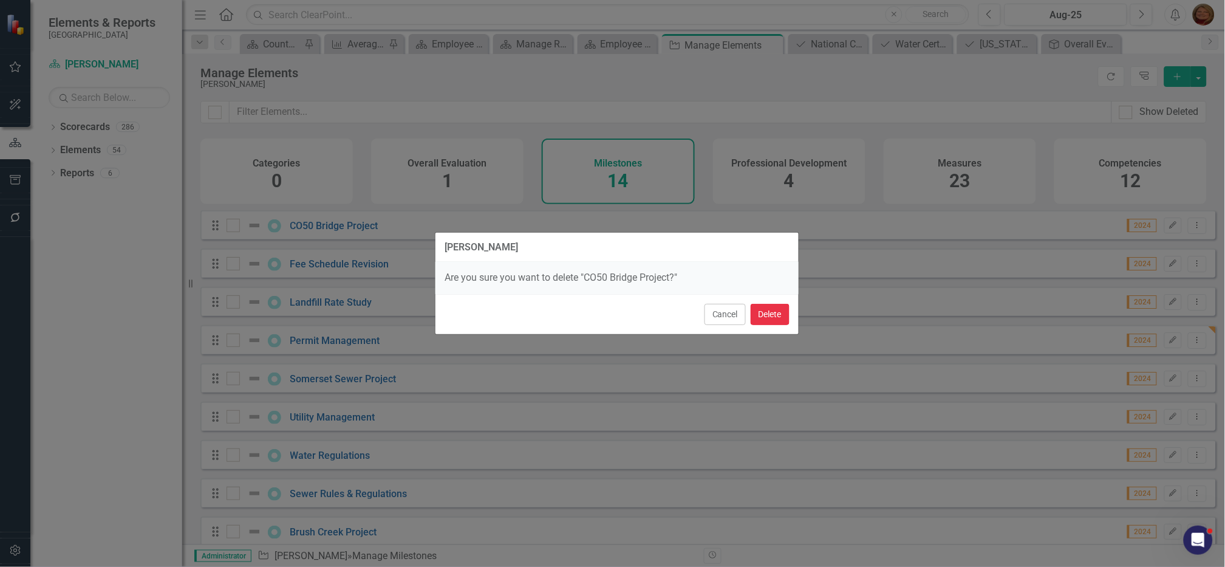
click at [776, 314] on button "Delete" at bounding box center [770, 314] width 39 height 21
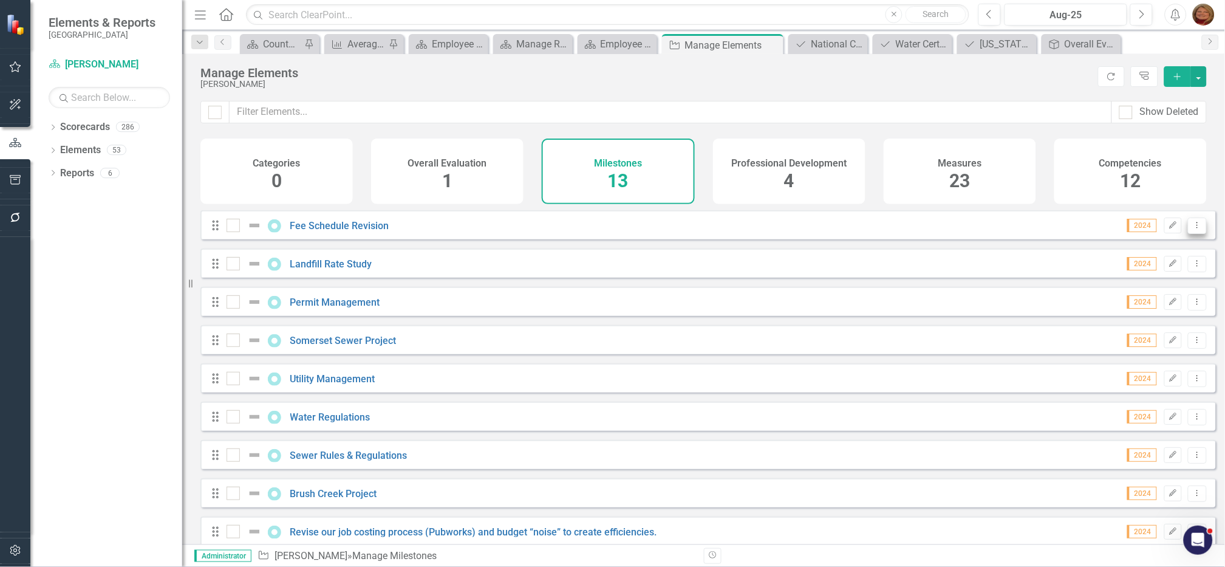
click at [1193, 229] on icon "Dropdown Menu" at bounding box center [1198, 225] width 10 height 8
click at [1126, 317] on link "Trash Delete Milestone" at bounding box center [1141, 321] width 114 height 22
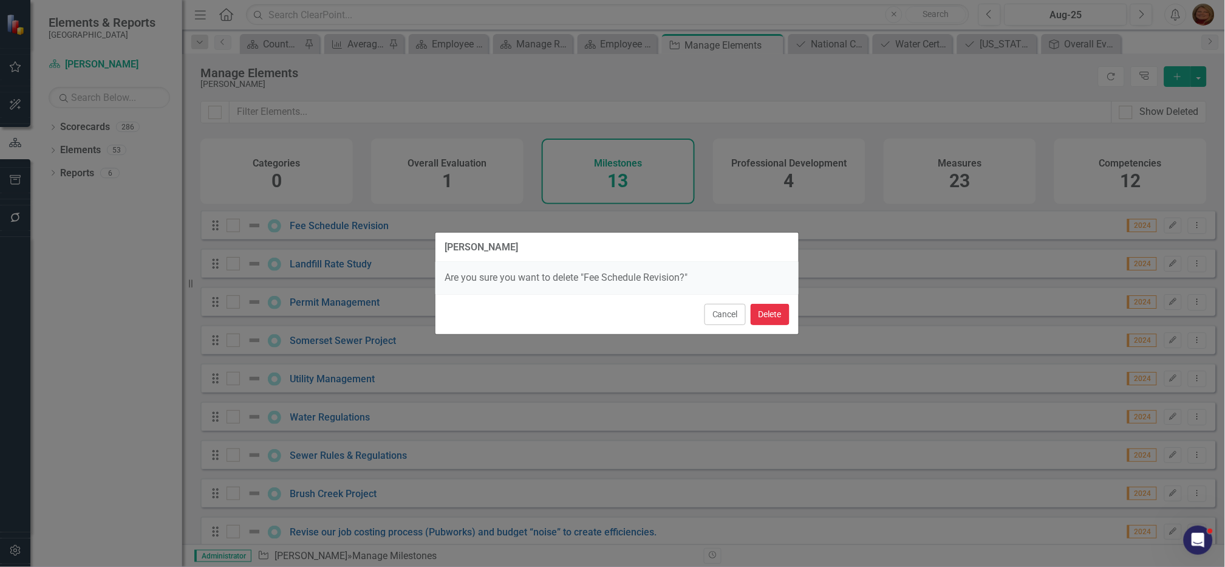
click at [770, 312] on button "Delete" at bounding box center [770, 314] width 39 height 21
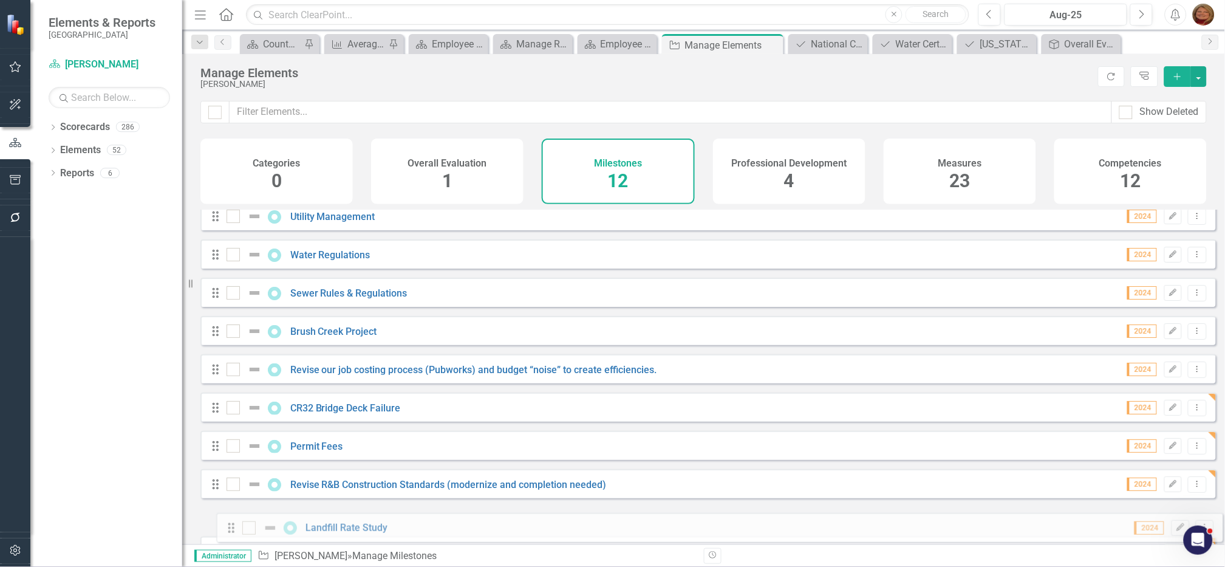
scroll to position [133, 0]
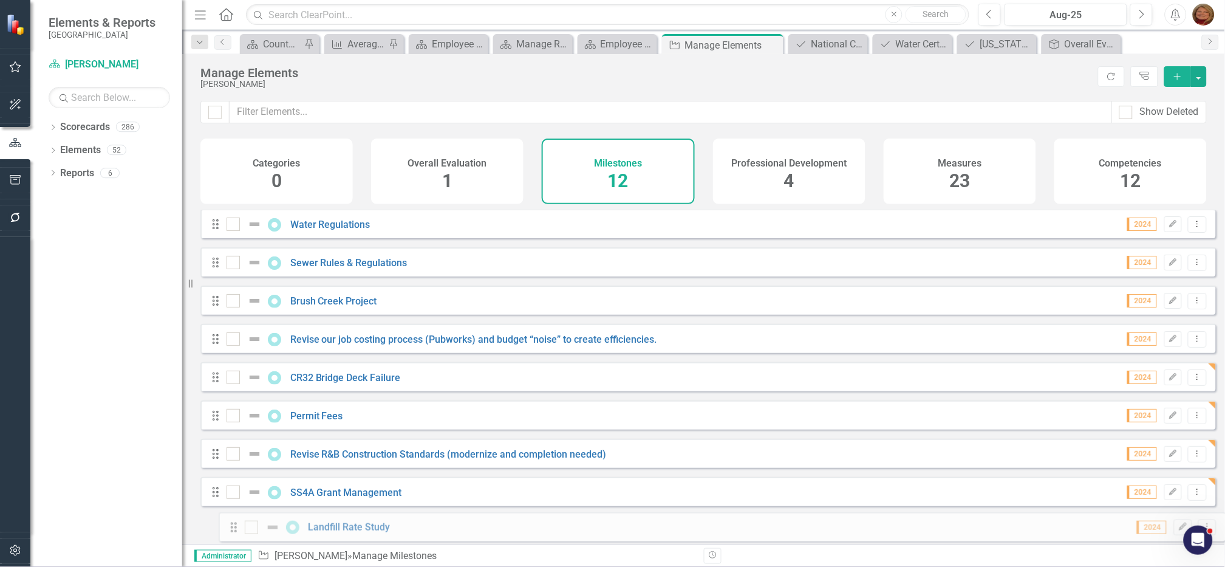
drag, startPoint x: 214, startPoint y: 235, endPoint x: 233, endPoint y: 529, distance: 294.0
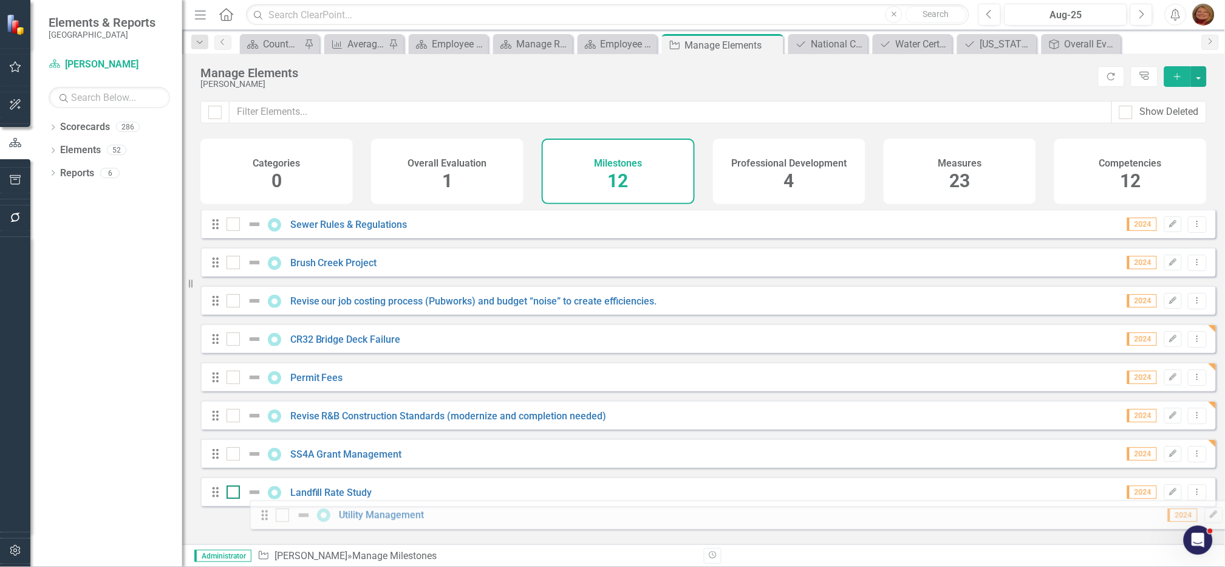
drag, startPoint x: 216, startPoint y: 310, endPoint x: 262, endPoint y: 488, distance: 183.7
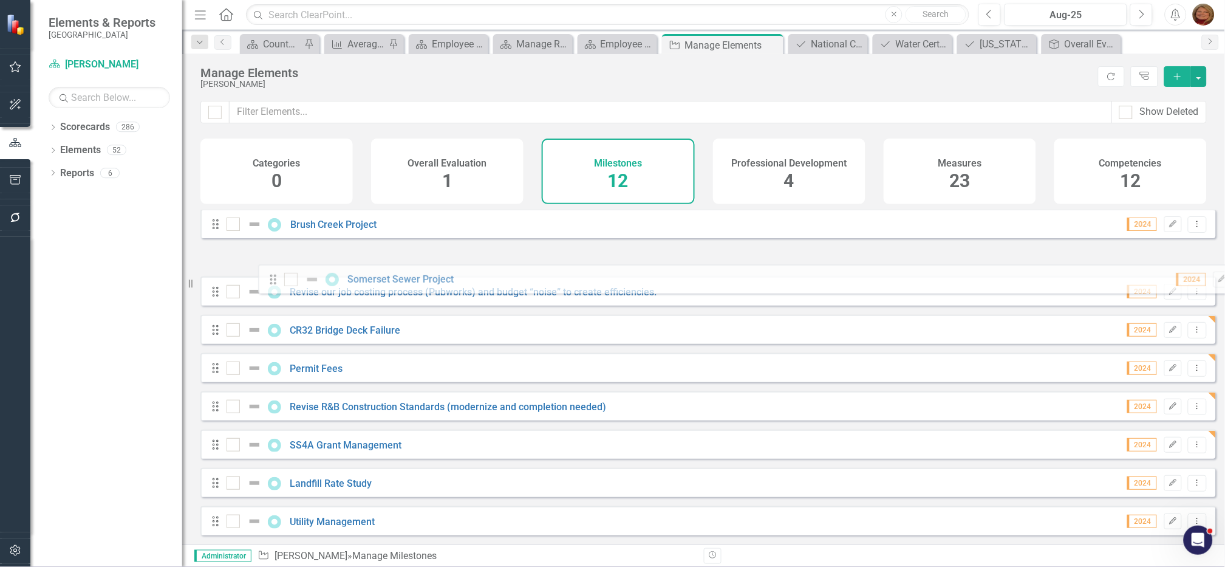
drag, startPoint x: 216, startPoint y: 272, endPoint x: 261, endPoint y: 278, distance: 45.9
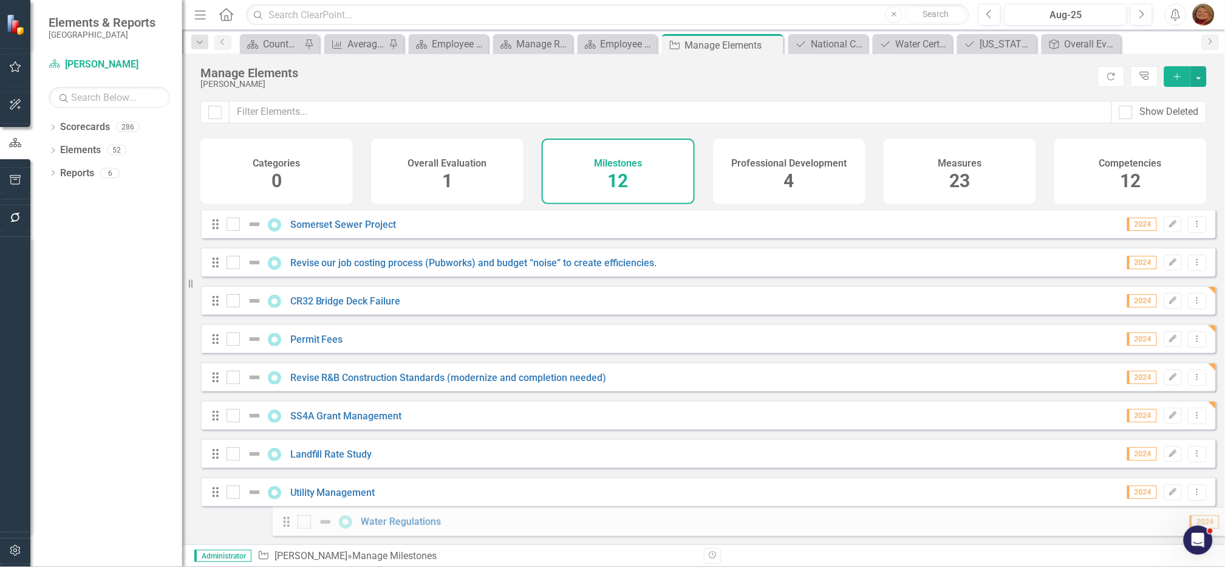
drag, startPoint x: 214, startPoint y: 272, endPoint x: 280, endPoint y: 518, distance: 254.8
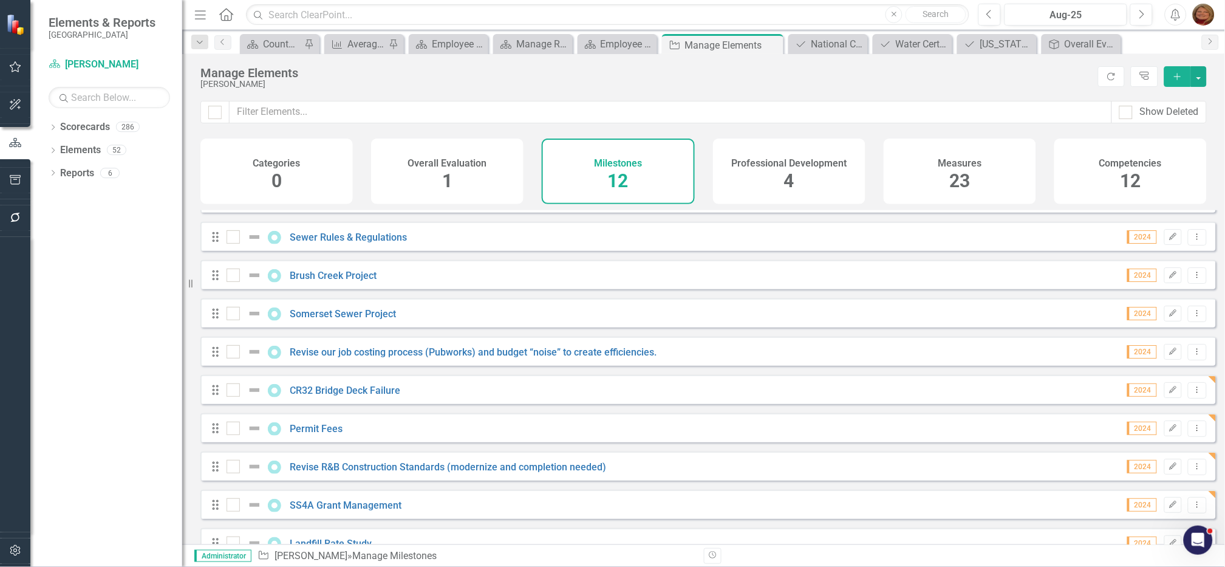
scroll to position [0, 0]
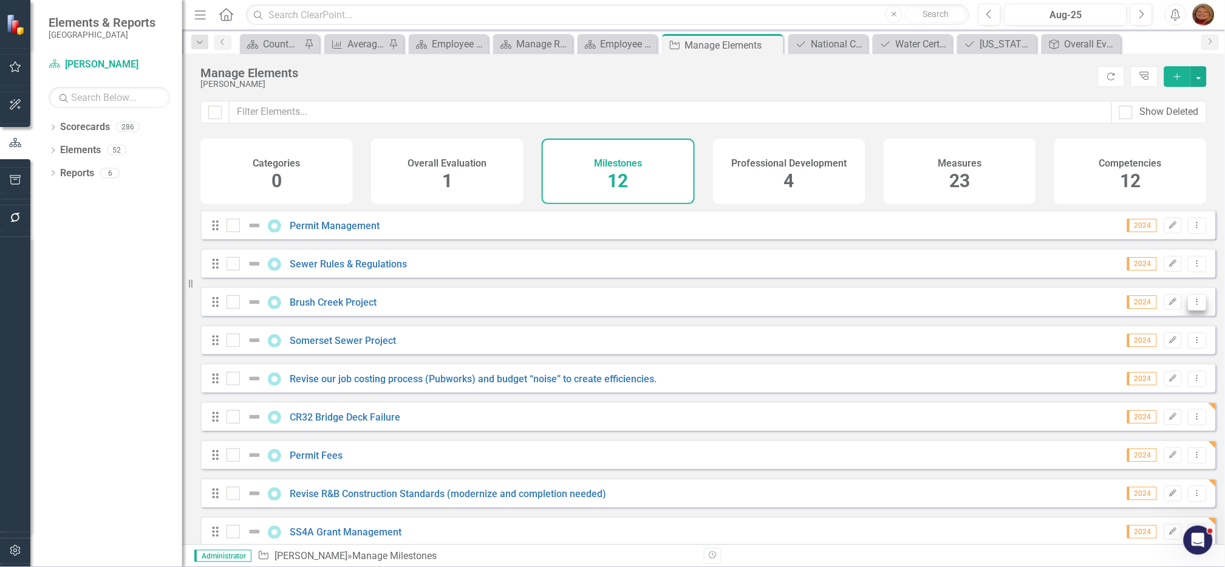
click at [1197, 304] on icon at bounding box center [1197, 301] width 1 height 6
click at [1155, 394] on link "Trash Delete Milestone" at bounding box center [1141, 398] width 114 height 22
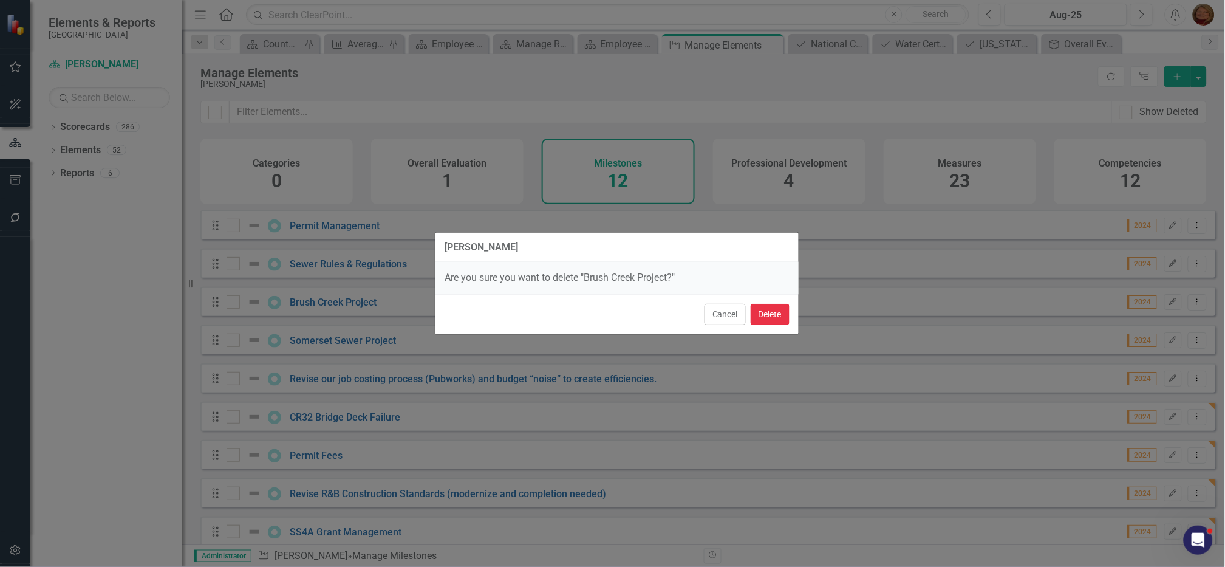
click at [764, 315] on button "Delete" at bounding box center [770, 314] width 39 height 21
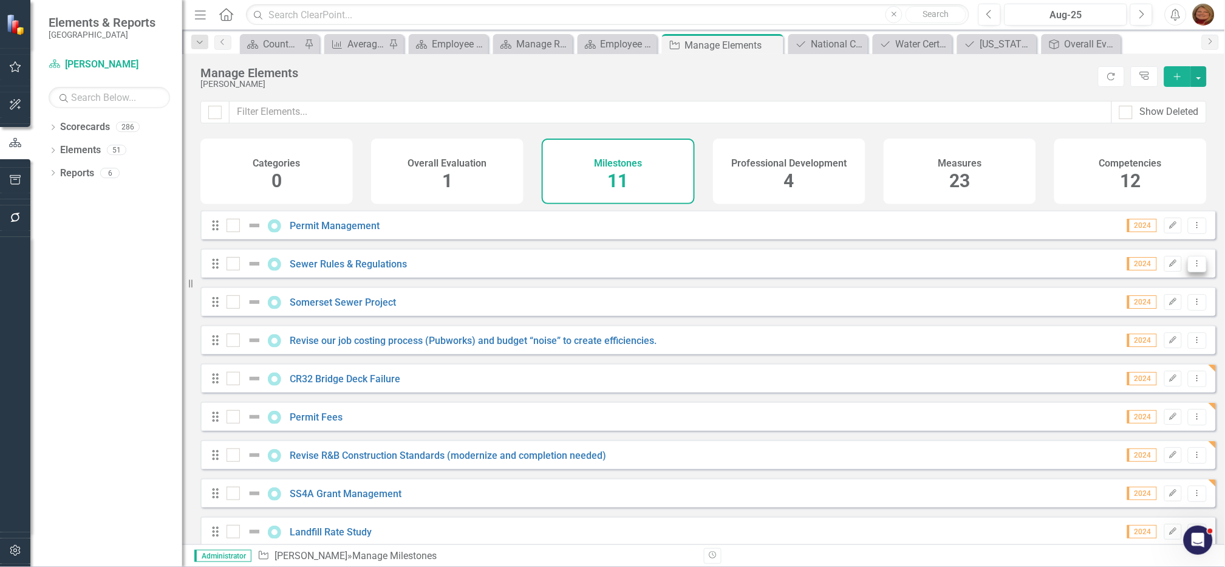
click at [1193, 267] on icon "Dropdown Menu" at bounding box center [1198, 263] width 10 height 8
click at [1153, 357] on link "Trash Delete Milestone" at bounding box center [1141, 360] width 114 height 22
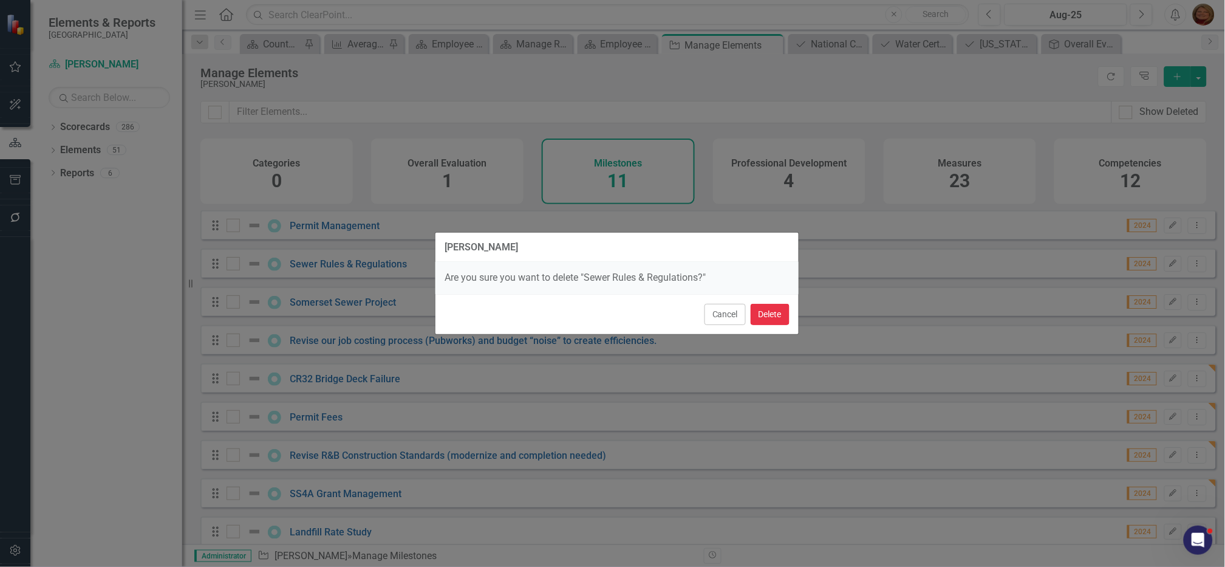
click at [771, 315] on button "Delete" at bounding box center [770, 314] width 39 height 21
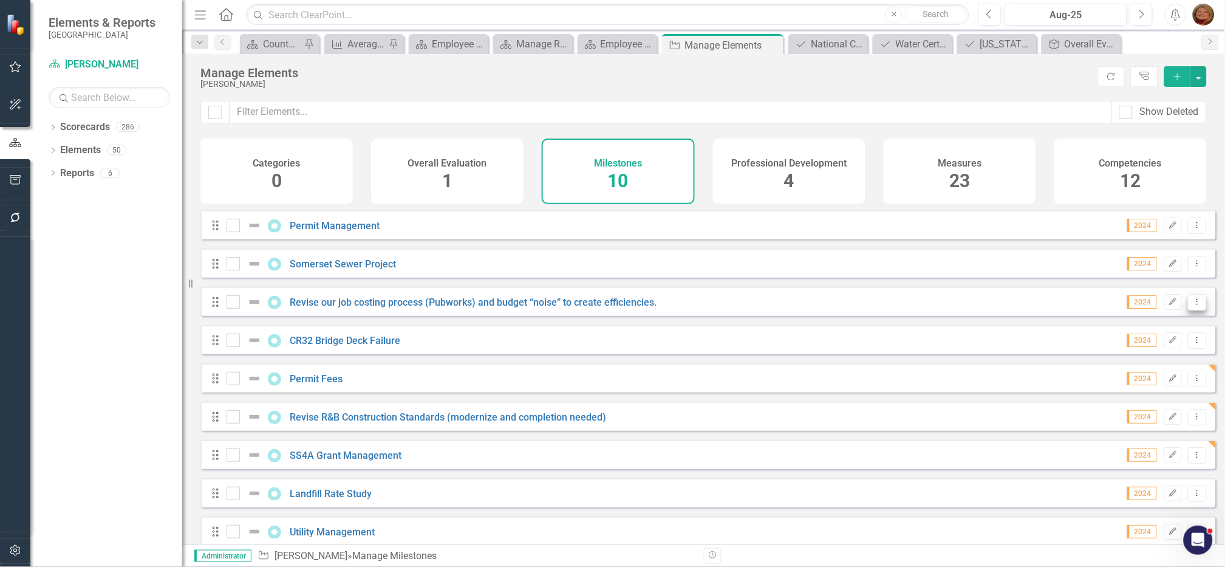
click at [1193, 306] on icon "Dropdown Menu" at bounding box center [1198, 302] width 10 height 8
click at [1152, 400] on link "Trash Delete Milestone" at bounding box center [1141, 398] width 114 height 22
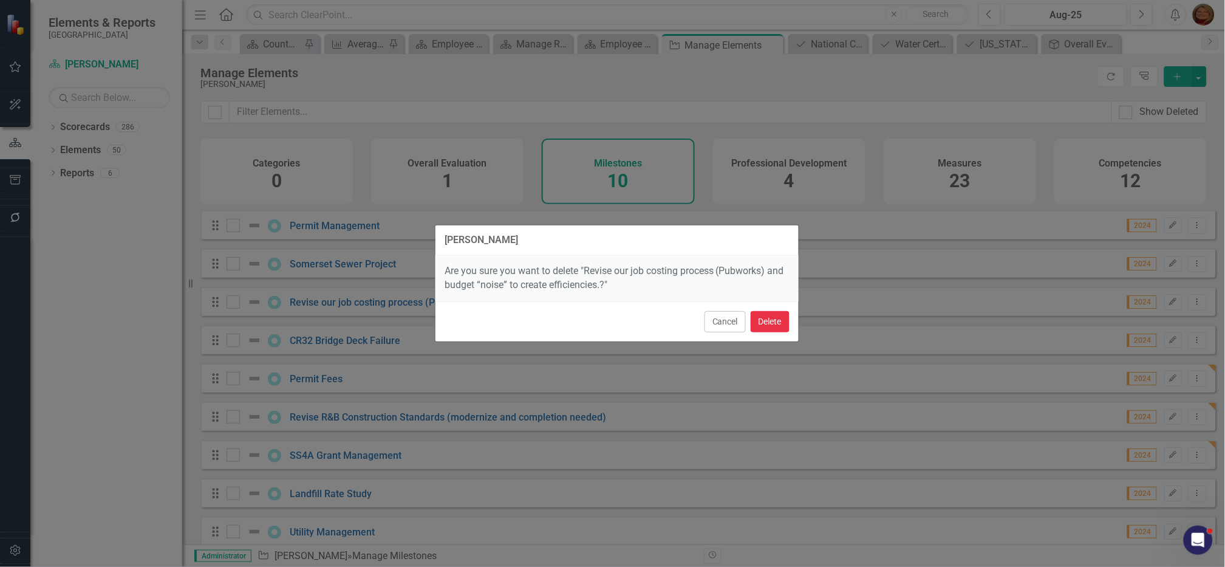
click at [756, 321] on button "Delete" at bounding box center [770, 321] width 39 height 21
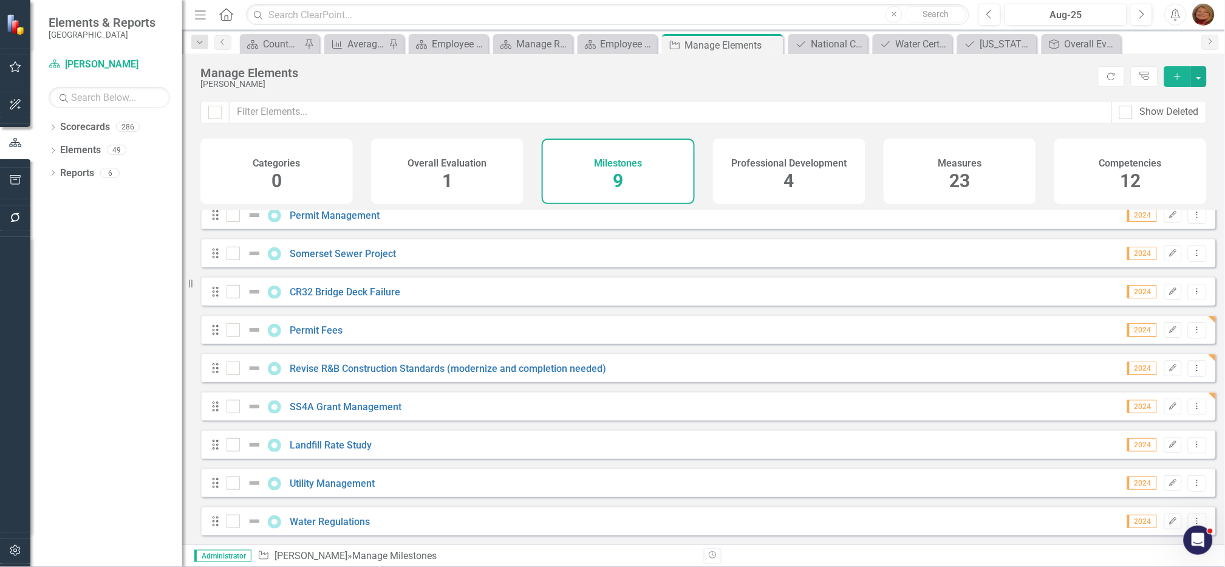
scroll to position [18, 0]
click at [1193, 521] on icon "Dropdown Menu" at bounding box center [1198, 521] width 10 height 8
click at [1181, 485] on link "Copy Duplicate Milestone" at bounding box center [1141, 479] width 114 height 22
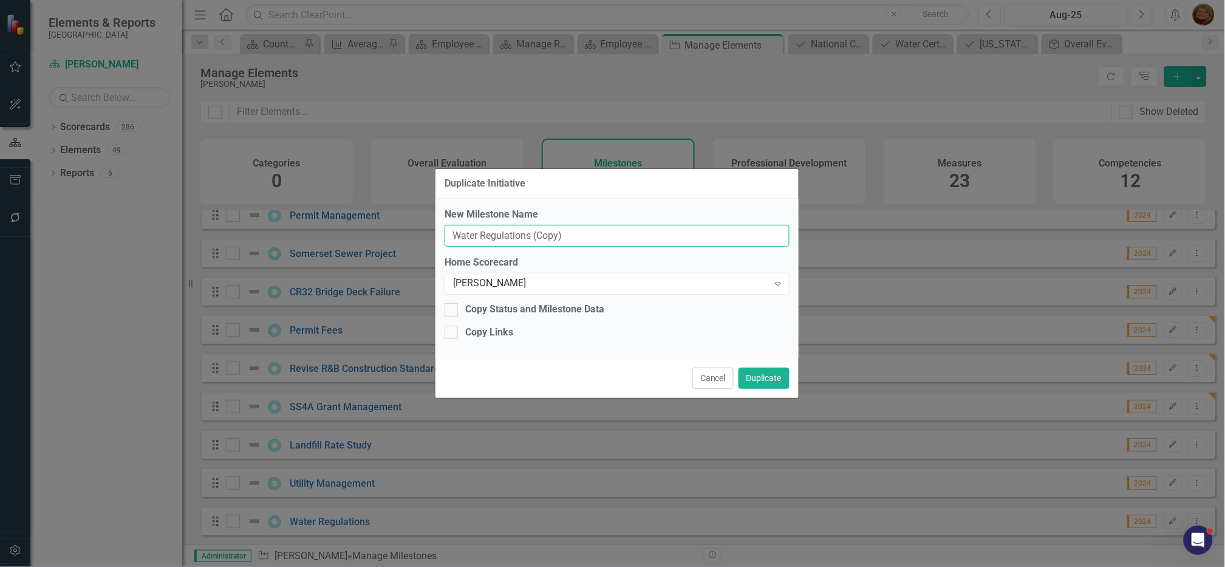
drag, startPoint x: 421, startPoint y: 226, endPoint x: 188, endPoint y: 208, distance: 234.0
click at [190, 208] on div "Duplicate Initiative New Milestone Name Water Regulations (Copy) Home Scorecard…" at bounding box center [612, 283] width 1225 height 567
type input "Budget & Budget Process"
click at [761, 371] on button "Duplicate" at bounding box center [764, 378] width 51 height 21
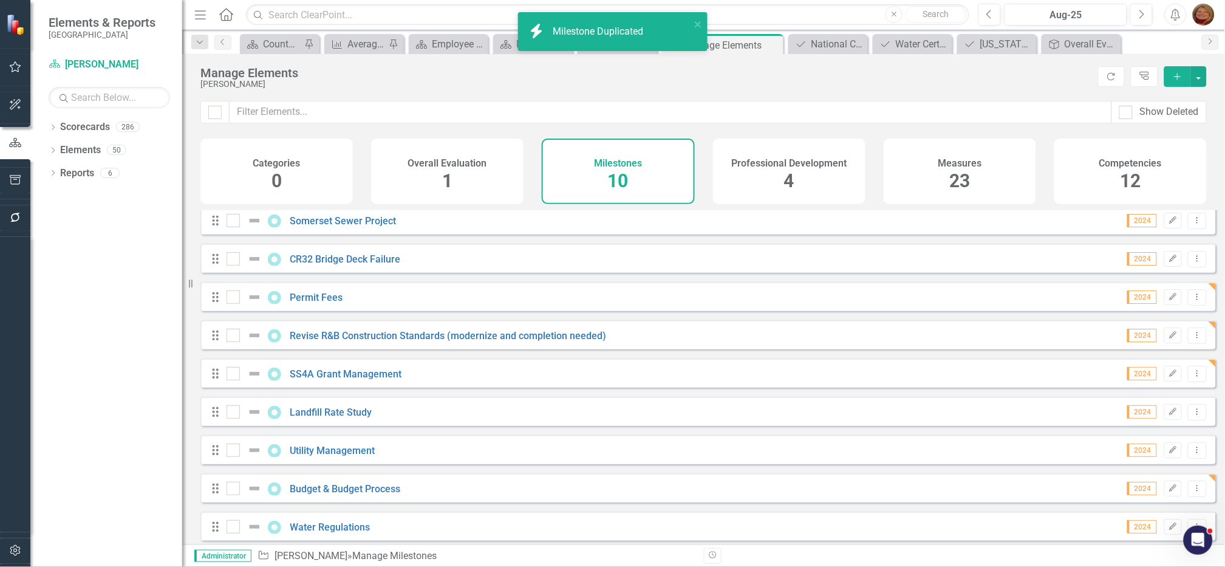
scroll to position [56, 0]
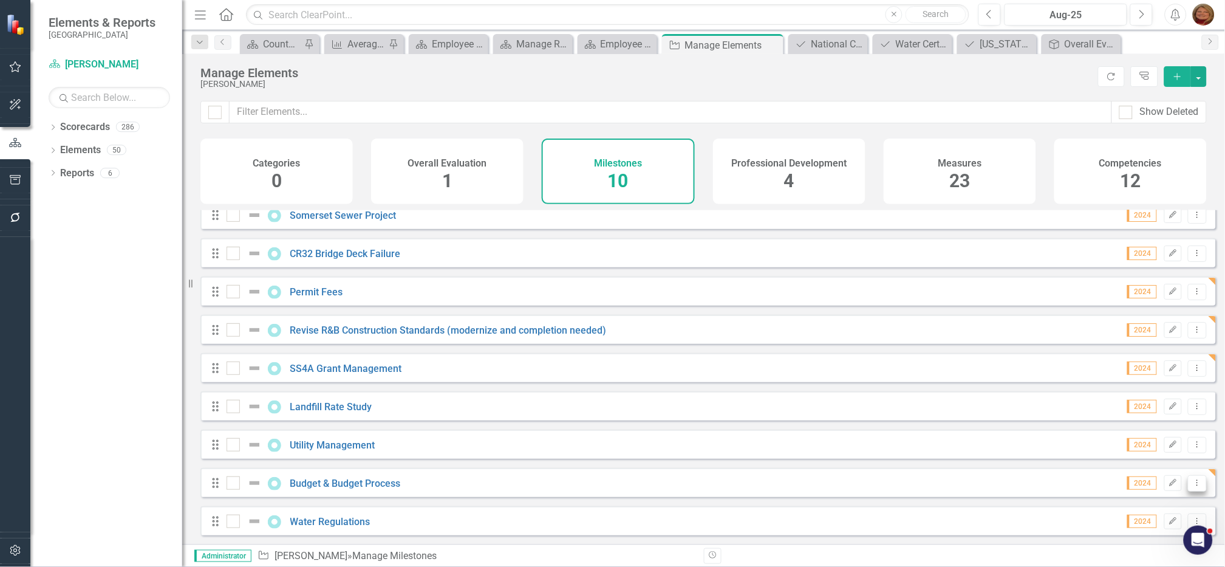
click at [1193, 484] on icon "Dropdown Menu" at bounding box center [1198, 483] width 10 height 8
click at [1158, 446] on link "Copy Duplicate Milestone" at bounding box center [1141, 441] width 114 height 22
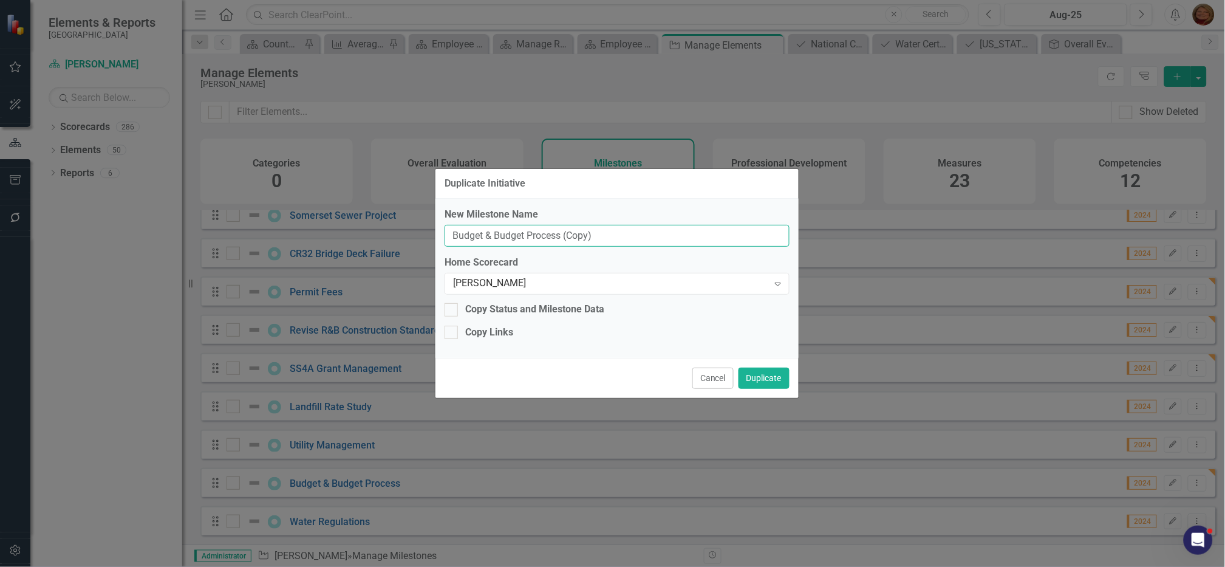
drag, startPoint x: 205, startPoint y: 202, endPoint x: 124, endPoint y: 197, distance: 81.5
click at [124, 197] on div "Duplicate Initiative New Milestone Name Budget & Budget Process (Copy) Home Sco…" at bounding box center [612, 283] width 1225 height 567
type input "Public Works Files"
click at [768, 377] on button "Duplicate" at bounding box center [764, 378] width 51 height 21
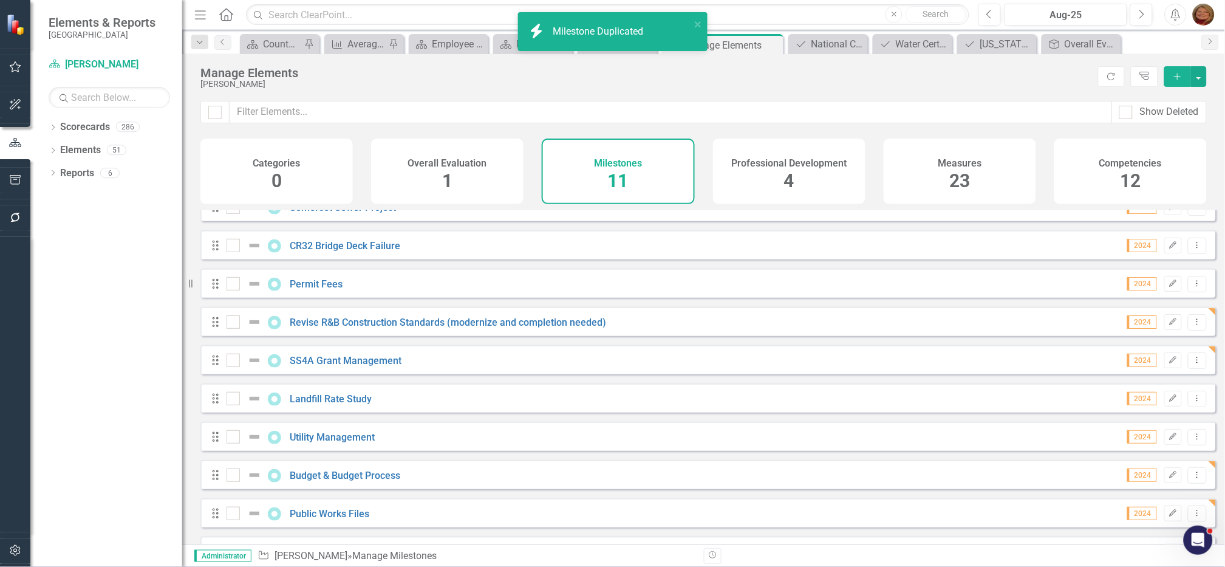
scroll to position [95, 0]
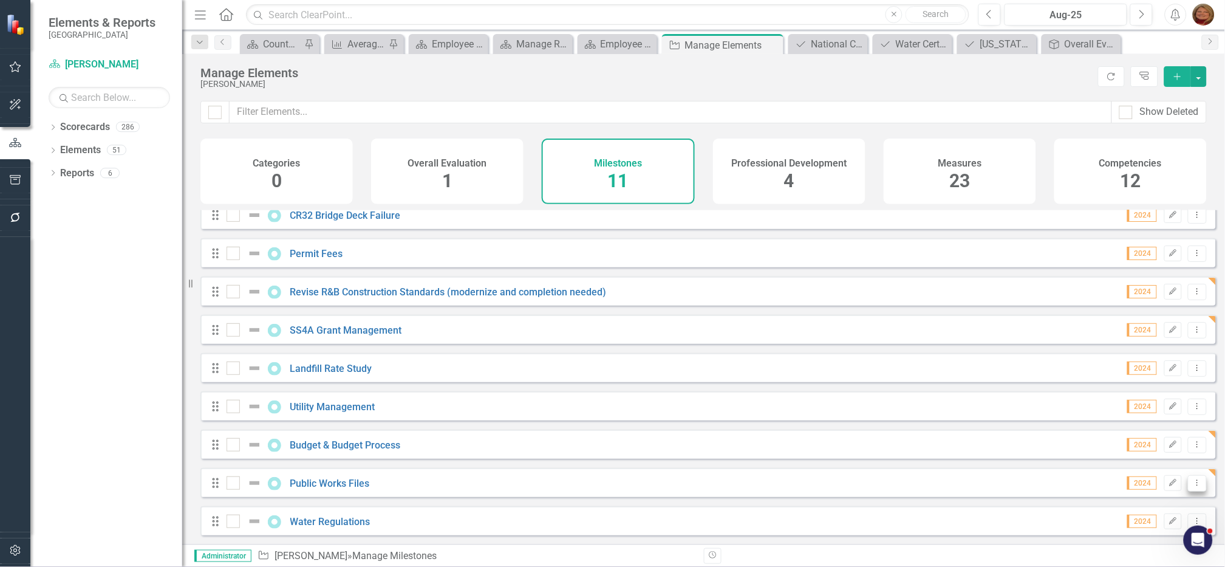
click at [1193, 484] on icon "Dropdown Menu" at bounding box center [1198, 483] width 10 height 8
click at [1145, 448] on link "Copy Duplicate Milestone" at bounding box center [1141, 441] width 114 height 22
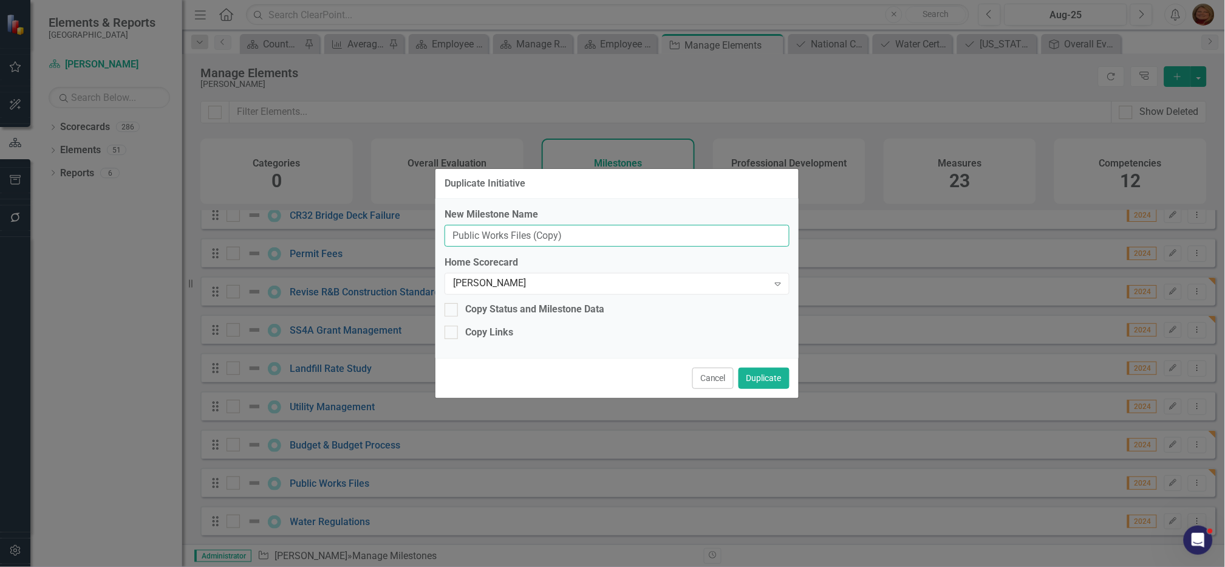
drag, startPoint x: 579, startPoint y: 230, endPoint x: 81, endPoint y: 196, distance: 498.7
click at [81, 196] on div "Duplicate Initiative New Milestone Name Public Works Files (Copy) Home Scorecar…" at bounding box center [612, 283] width 1225 height 567
type input "Project Timelines"
click at [773, 376] on button "Duplicate" at bounding box center [764, 378] width 51 height 21
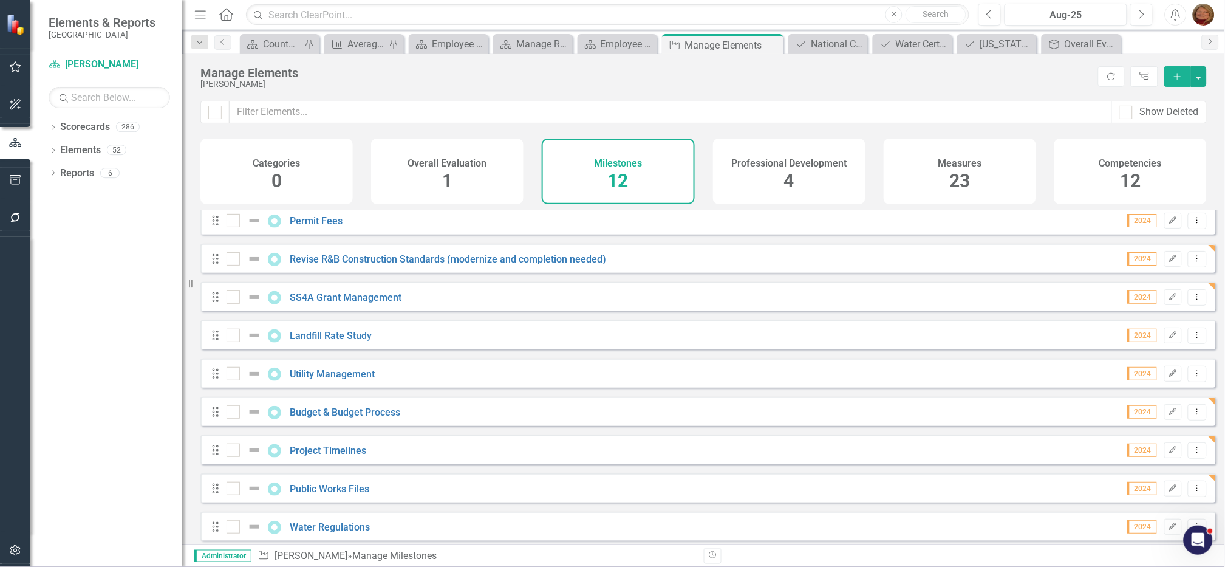
scroll to position [133, 0]
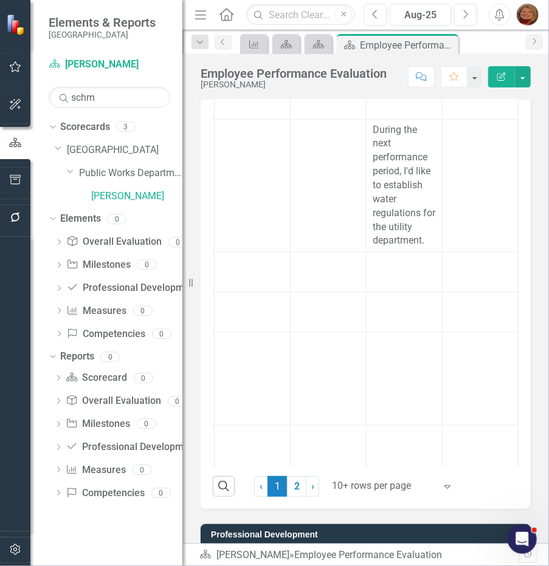
scroll to position [227, 244]
click at [386, 108] on div at bounding box center [403, 101] width 63 height 15
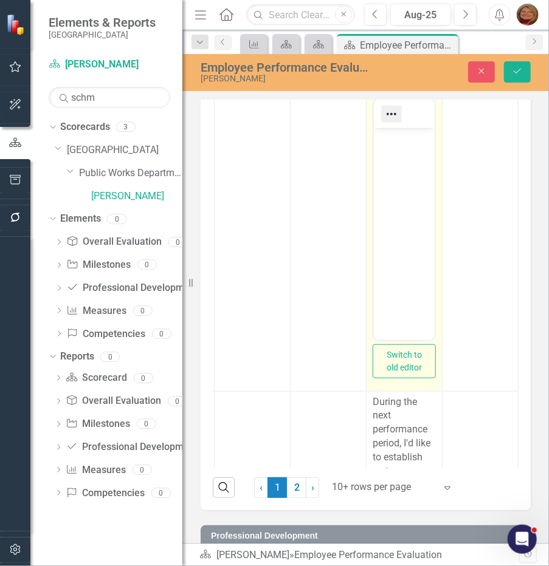
scroll to position [0, 0]
click at [386, 155] on body "Rich Text Area. Press ALT-0 for help." at bounding box center [403, 219] width 61 height 182
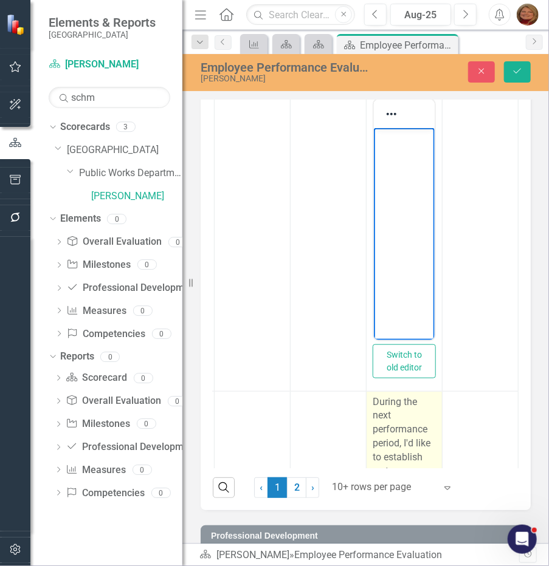
click at [372, 419] on p "During the next performance period, I'd like to establish water regulations for…" at bounding box center [403, 457] width 63 height 125
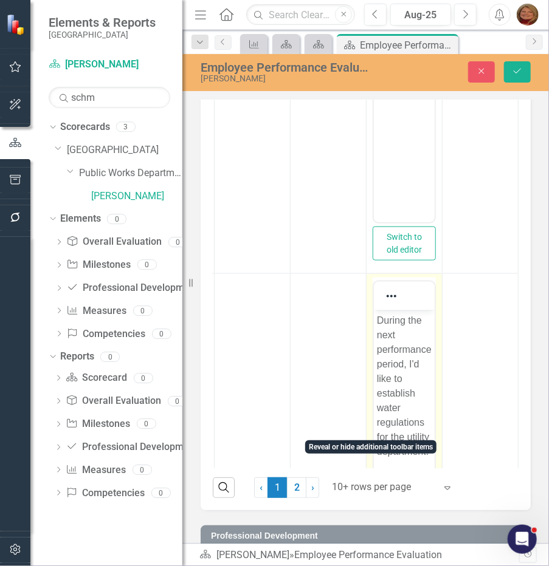
scroll to position [379, 244]
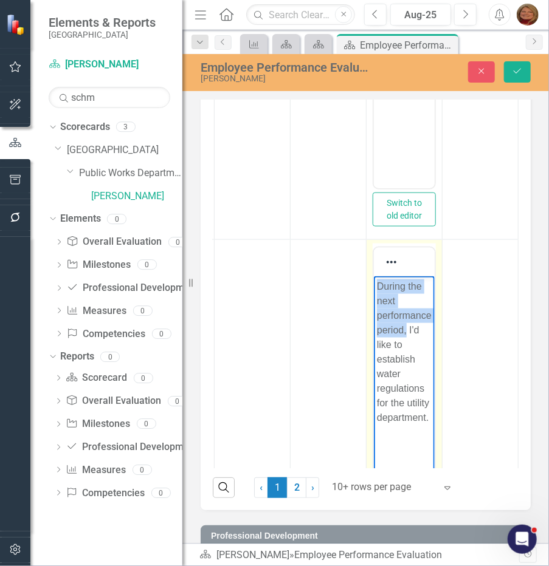
drag, startPoint x: 374, startPoint y: 286, endPoint x: 405, endPoint y: 329, distance: 53.1
click at [405, 329] on body "During the next performance period, I'd like to establish water regulations for…" at bounding box center [403, 367] width 61 height 182
copy p "During the next performance period,"
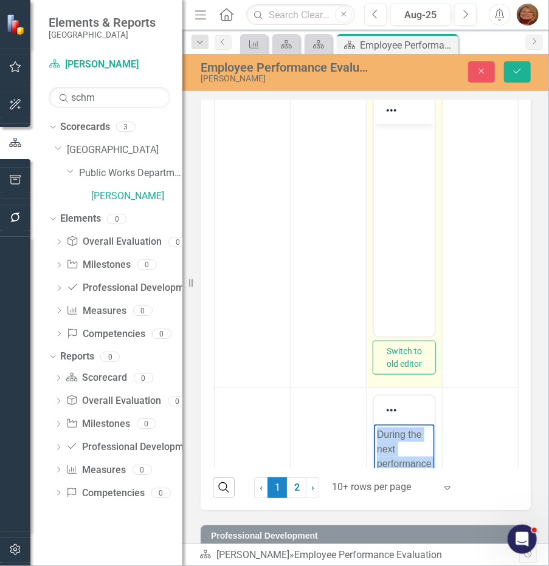
scroll to position [227, 244]
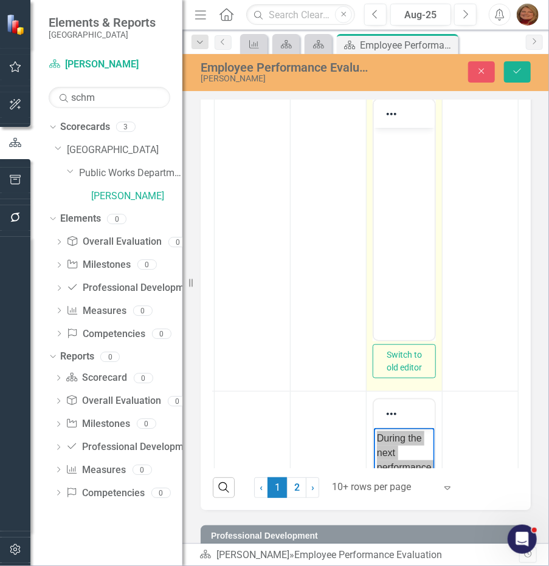
click at [403, 156] on body "Rich Text Area. Press ALT-0 for help." at bounding box center [403, 219] width 61 height 182
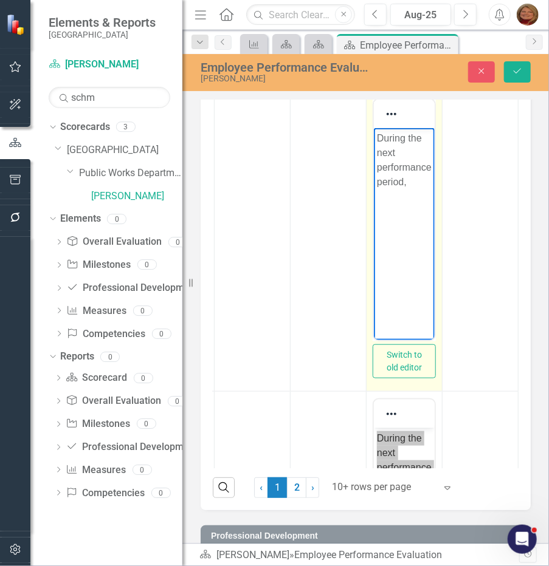
click at [419, 179] on p "During the next performance period," at bounding box center [403, 160] width 55 height 58
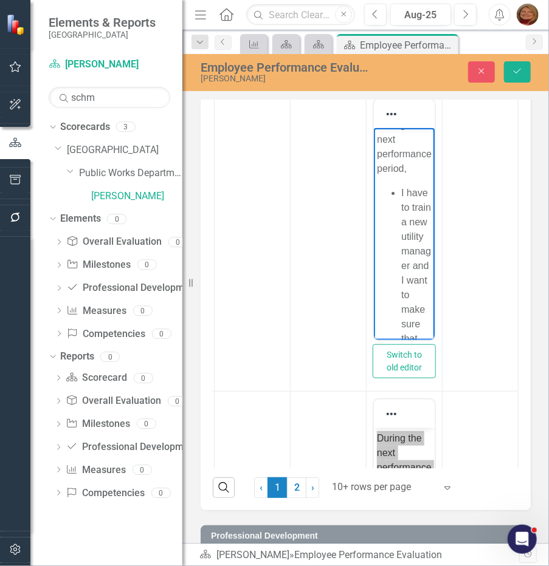
scroll to position [0, 0]
click at [407, 221] on li "I have to train a new utility manager and I want to make sure that the departme…" at bounding box center [415, 468] width 30 height 539
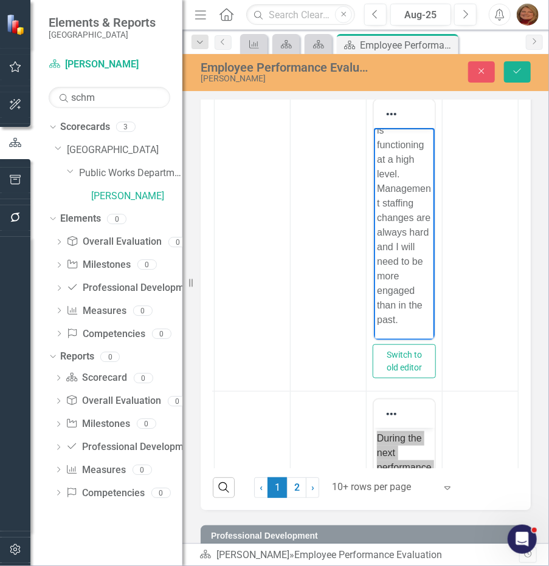
scroll to position [284, 0]
click at [515, 64] on button "Save" at bounding box center [517, 71] width 27 height 21
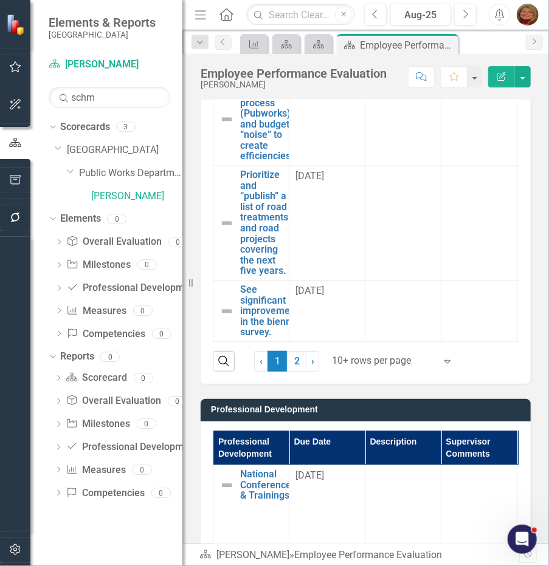
scroll to position [1594, 0]
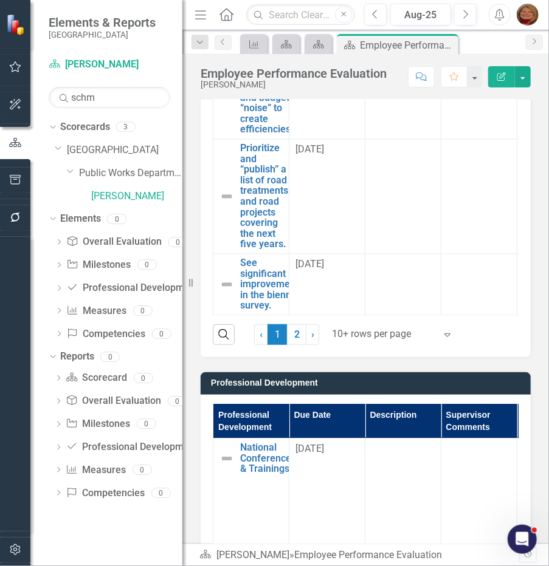
drag, startPoint x: 292, startPoint y: 346, endPoint x: 331, endPoint y: 317, distance: 49.1
click at [292, 345] on link "2" at bounding box center [296, 334] width 19 height 21
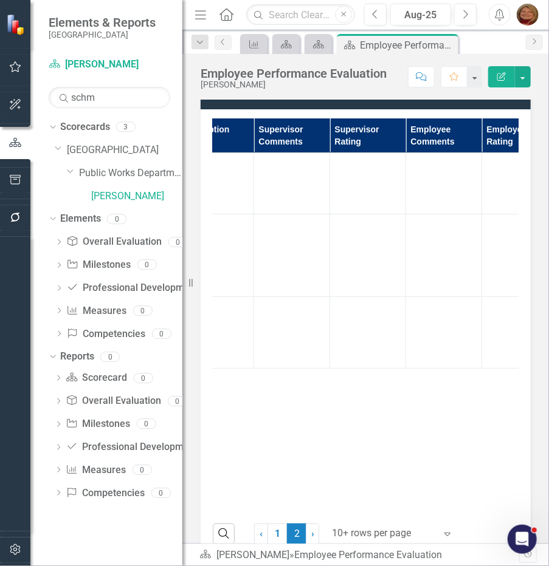
scroll to position [0, 188]
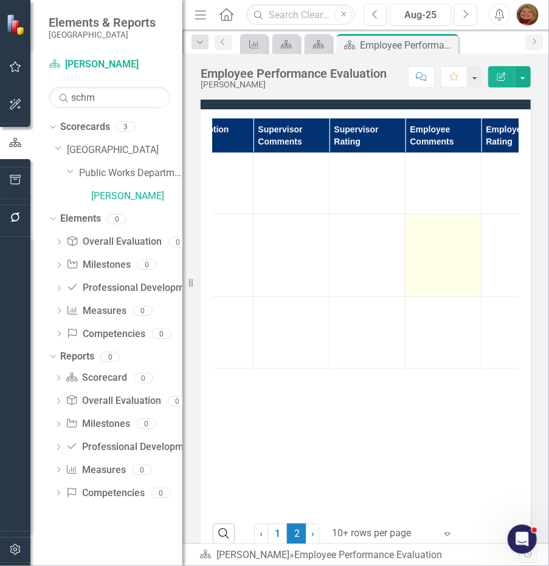
click at [428, 270] on td at bounding box center [443, 255] width 76 height 83
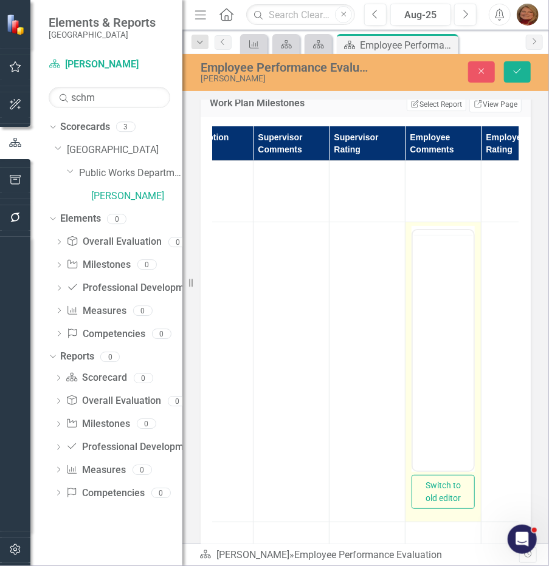
scroll to position [0, 0]
click at [443, 276] on body "Rich Text Area. Press ALT-0 for help." at bounding box center [442, 349] width 61 height 182
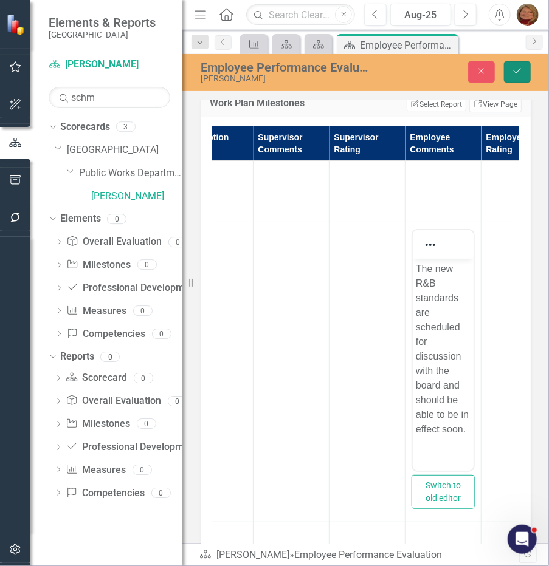
click at [513, 70] on icon "Save" at bounding box center [517, 71] width 11 height 9
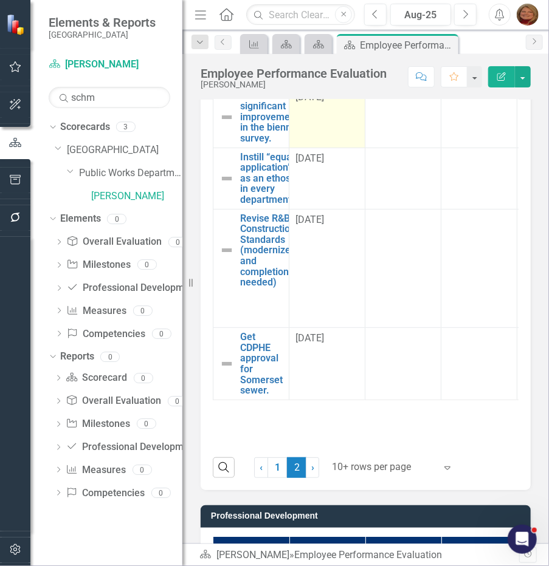
scroll to position [1442, 0]
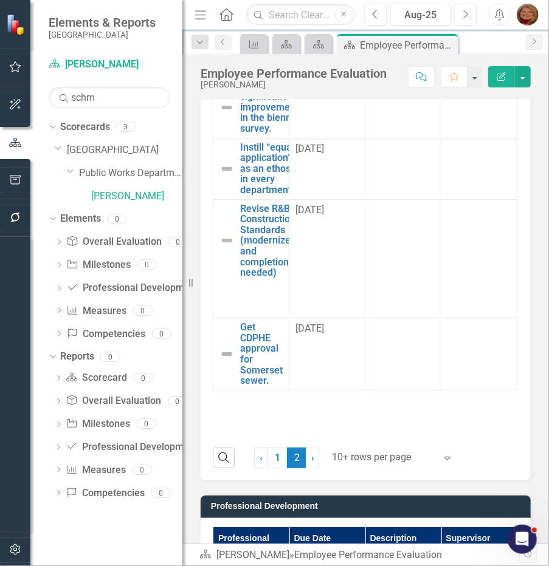
drag, startPoint x: 273, startPoint y: 475, endPoint x: 279, endPoint y: 459, distance: 16.9
click at [273, 468] on link "1" at bounding box center [276, 458] width 19 height 21
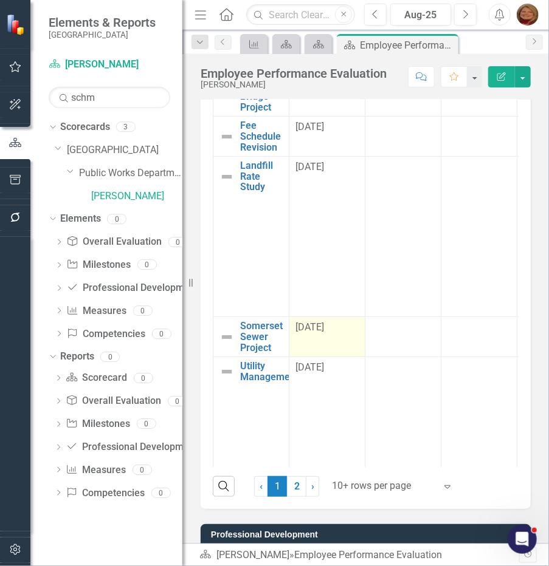
click at [323, 333] on span "[DATE]" at bounding box center [309, 327] width 29 height 12
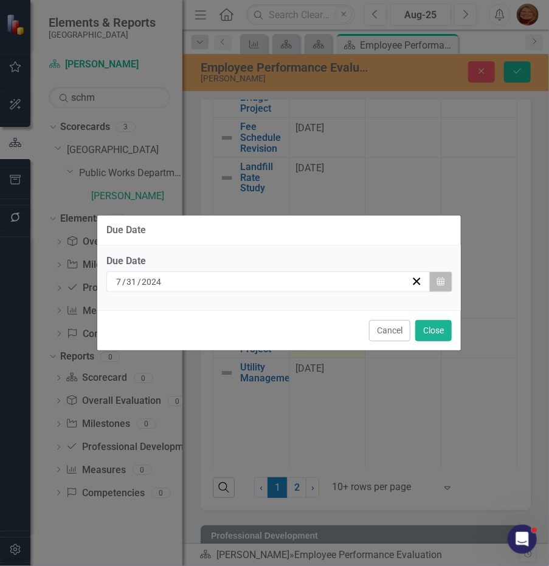
click at [442, 280] on icon "button" at bounding box center [440, 281] width 7 height 9
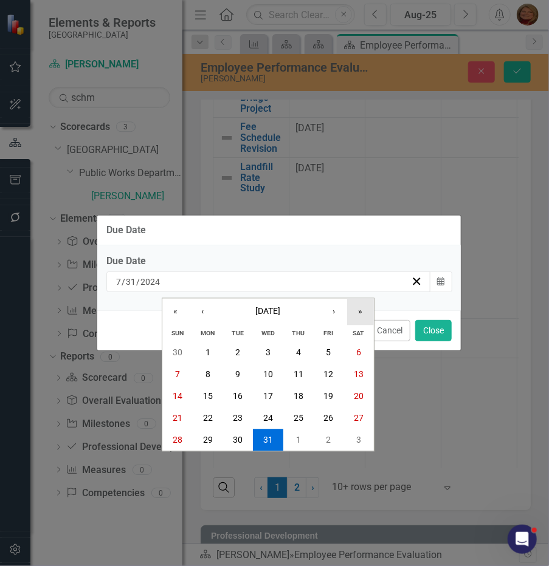
click at [356, 310] on button "»" at bounding box center [360, 312] width 27 height 27
click at [300, 440] on abbr "31" at bounding box center [298, 440] width 10 height 10
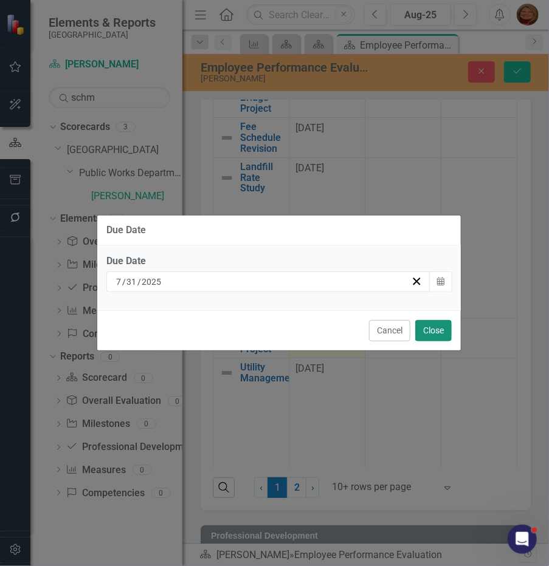
click at [440, 329] on button "Close" at bounding box center [433, 330] width 36 height 21
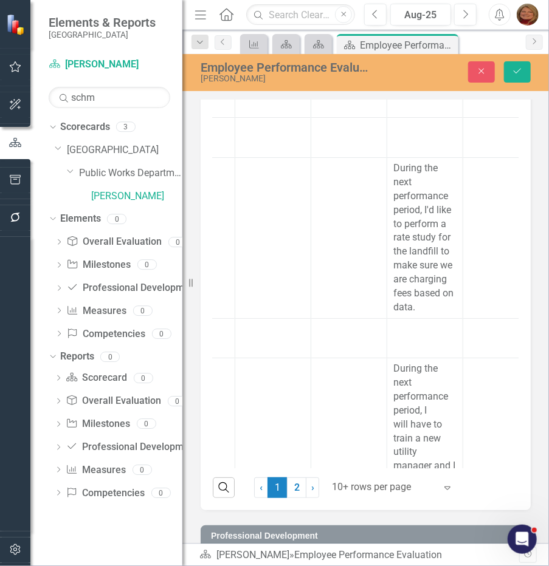
scroll to position [0, 244]
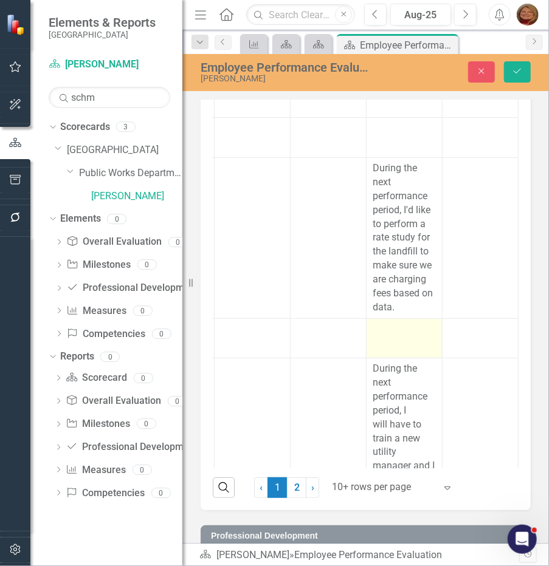
click at [379, 337] on div at bounding box center [403, 330] width 63 height 15
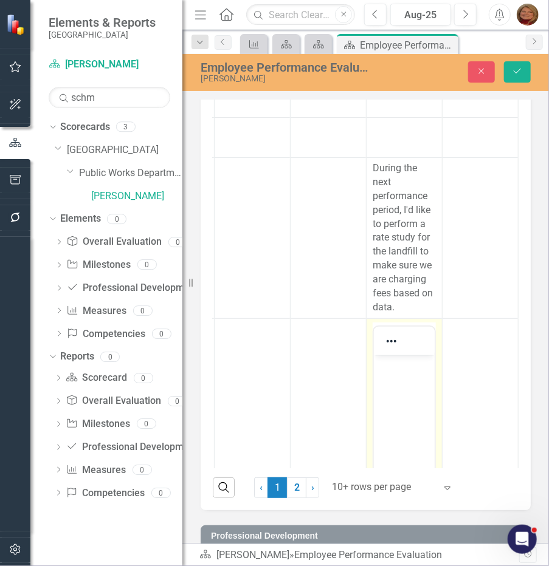
scroll to position [0, 0]
click at [409, 372] on p "Rich Text Area. Press ALT-0 for help." at bounding box center [403, 365] width 55 height 15
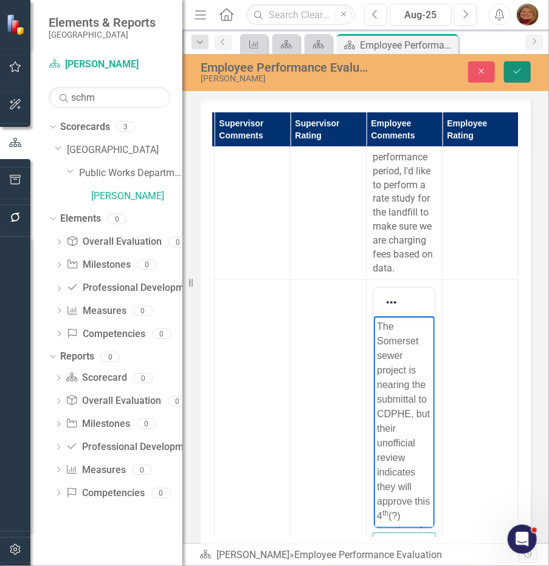
click at [515, 74] on icon "Save" at bounding box center [517, 71] width 11 height 9
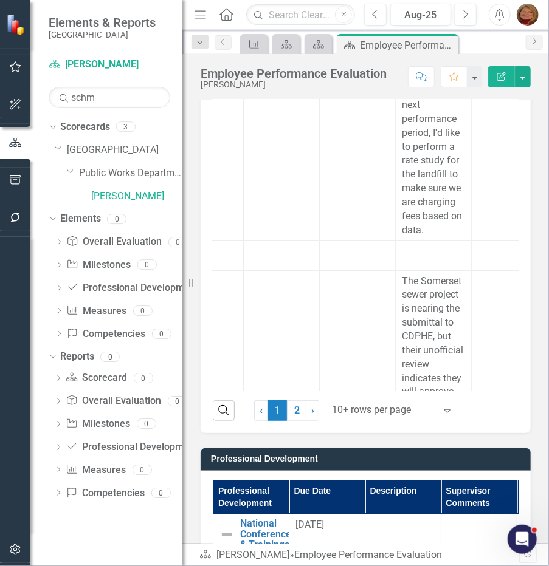
scroll to position [0, 241]
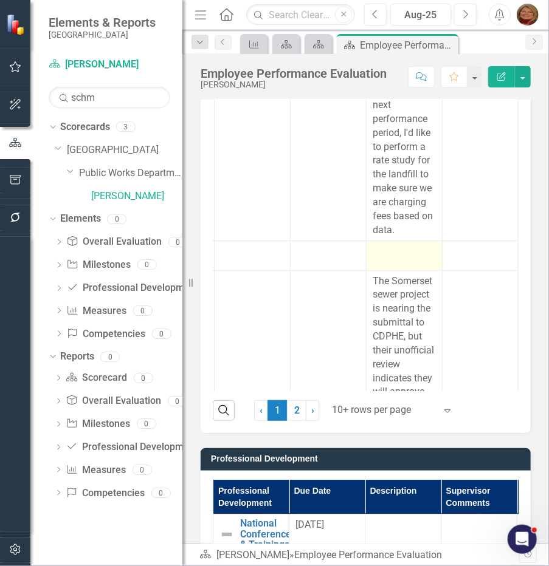
click at [397, 259] on div at bounding box center [403, 252] width 63 height 15
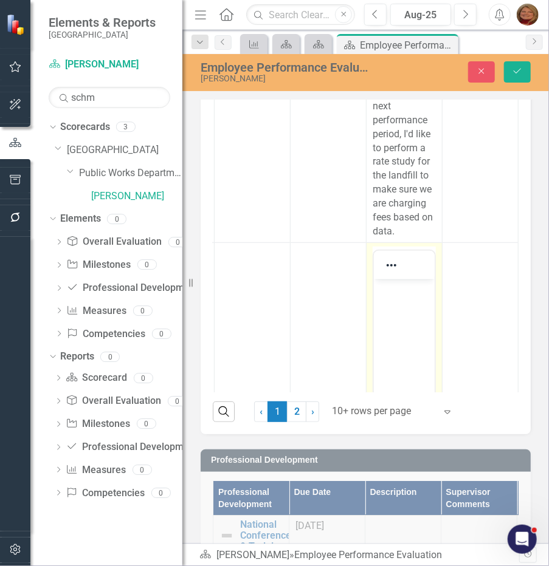
scroll to position [0, 0]
click at [405, 309] on body "Rich Text Area. Press ALT-0 for help." at bounding box center [403, 370] width 61 height 182
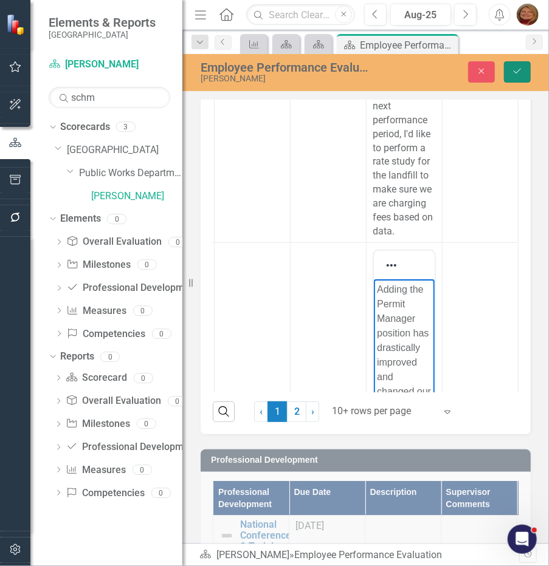
click at [522, 74] on icon "Save" at bounding box center [517, 71] width 11 height 9
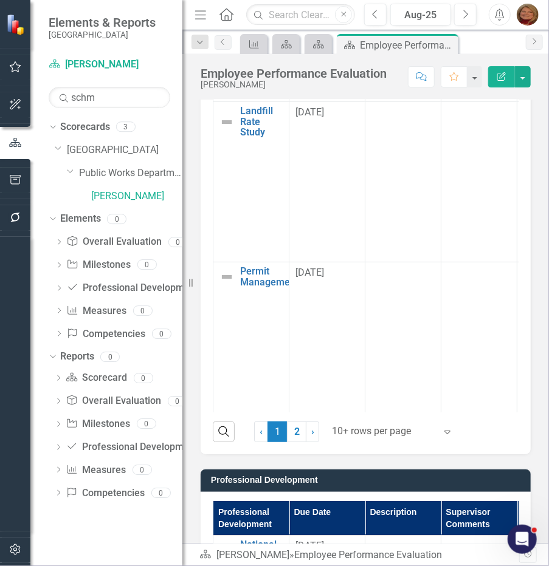
scroll to position [1594, 0]
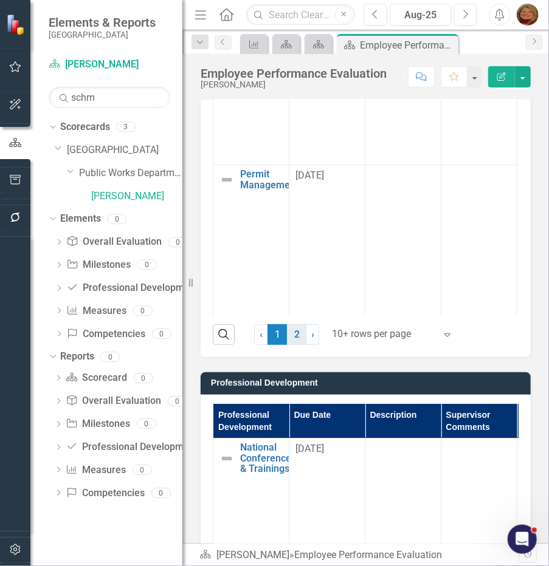
click at [292, 345] on link "2" at bounding box center [296, 334] width 19 height 21
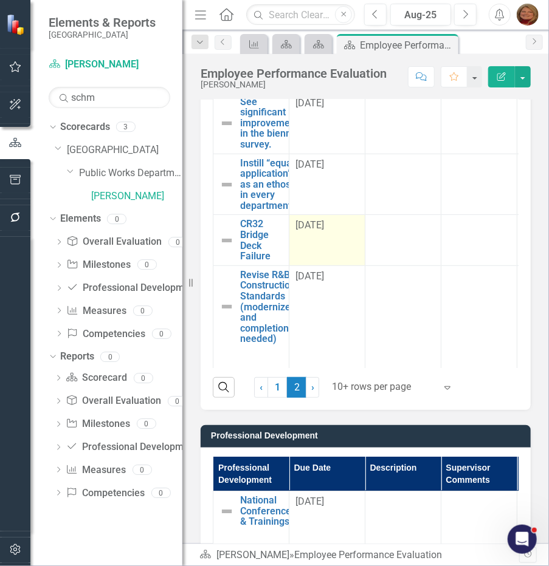
scroll to position [1518, 0]
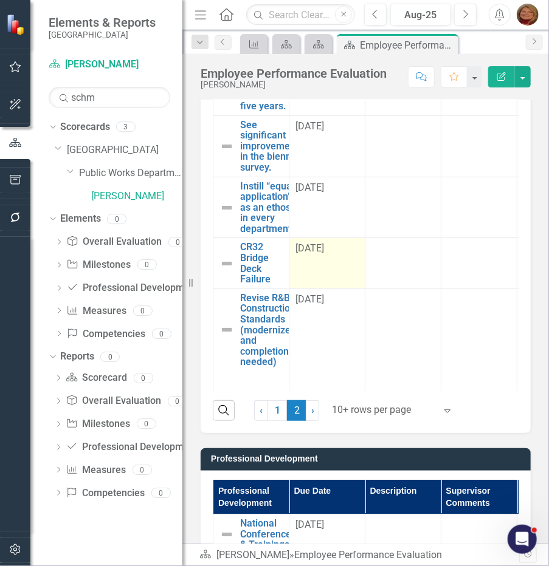
click at [332, 256] on div "7/31/24" at bounding box center [326, 249] width 63 height 14
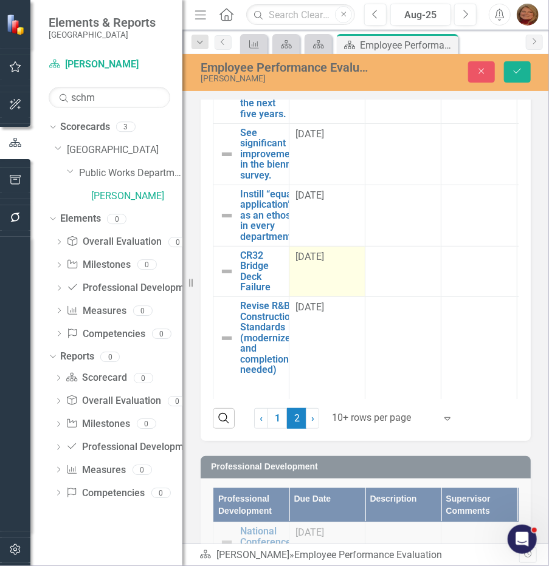
scroll to position [1525, 0]
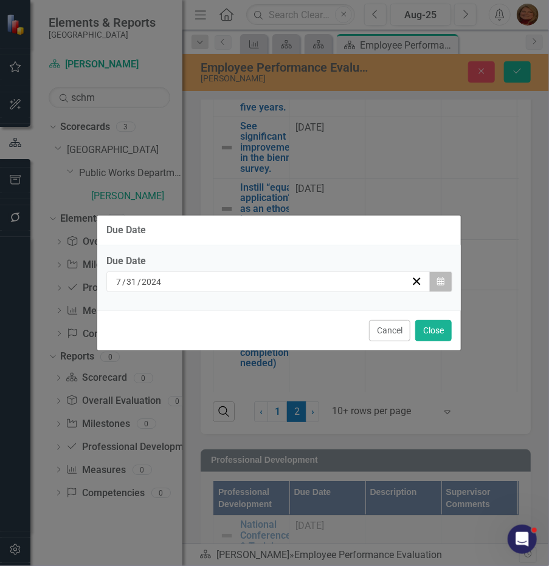
click at [443, 281] on icon "Calendar" at bounding box center [440, 282] width 7 height 9
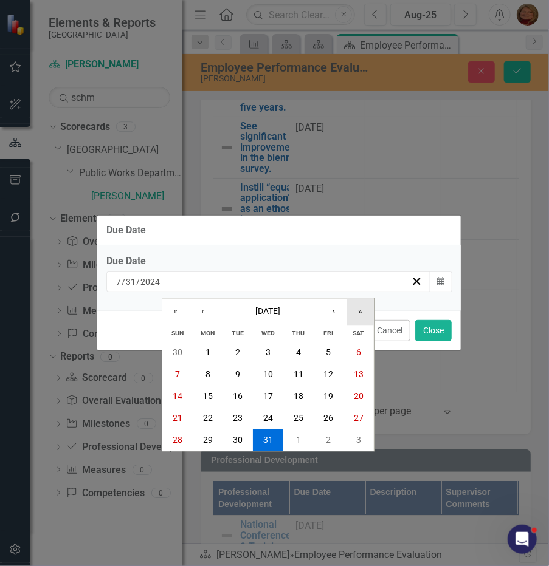
click at [359, 308] on button "»" at bounding box center [360, 312] width 27 height 27
click at [293, 438] on abbr "31" at bounding box center [298, 440] width 10 height 10
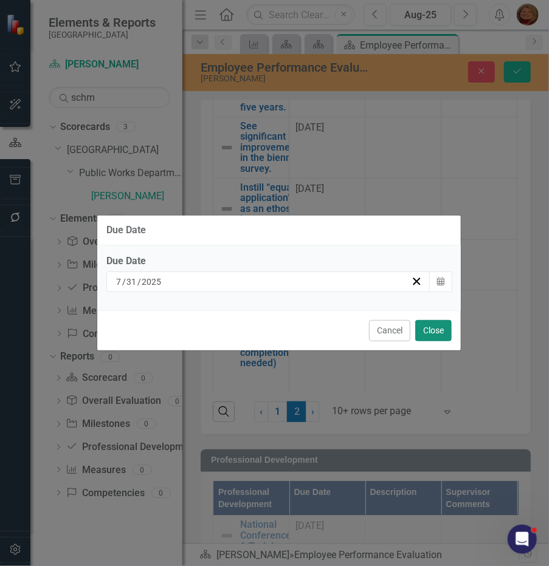
click at [447, 327] on button "Close" at bounding box center [433, 330] width 36 height 21
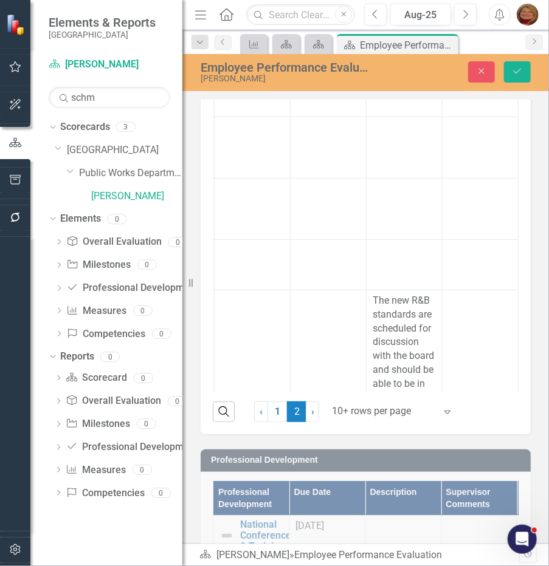
scroll to position [0, 244]
click at [400, 289] on td at bounding box center [404, 264] width 76 height 50
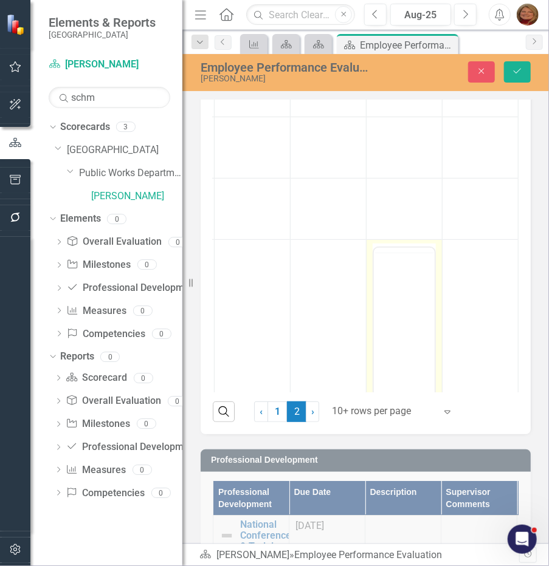
scroll to position [0, 0]
click at [404, 296] on body "Rich Text Area. Press ALT-0 for help." at bounding box center [403, 367] width 61 height 182
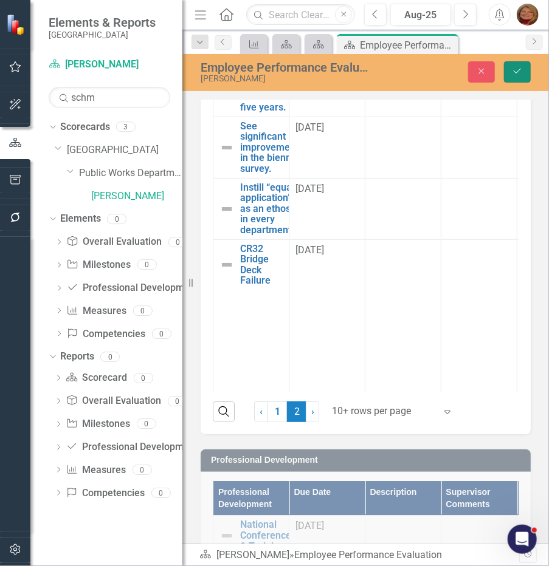
click at [512, 65] on button "Save" at bounding box center [517, 71] width 27 height 21
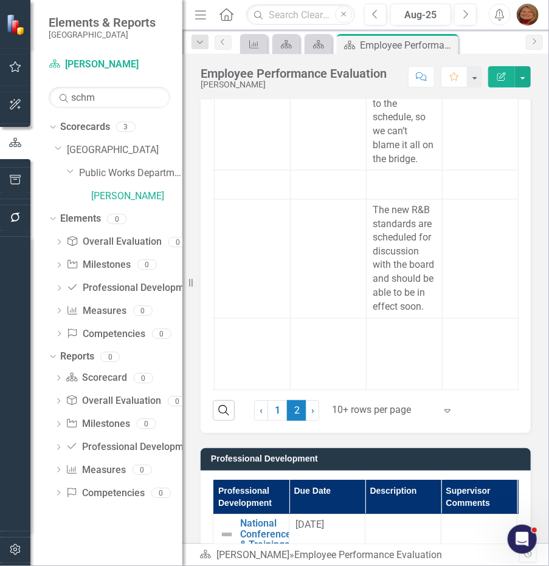
scroll to position [525, 243]
click at [392, 185] on div at bounding box center [403, 181] width 63 height 15
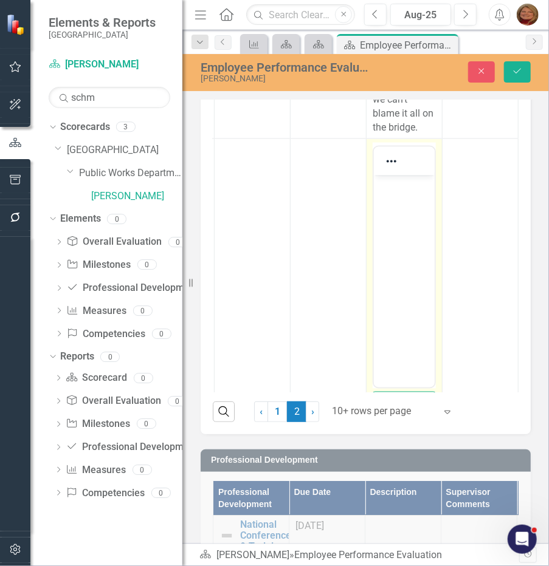
scroll to position [0, 0]
click at [410, 204] on body "Rich Text Area. Press ALT-0 for help." at bounding box center [403, 266] width 61 height 182
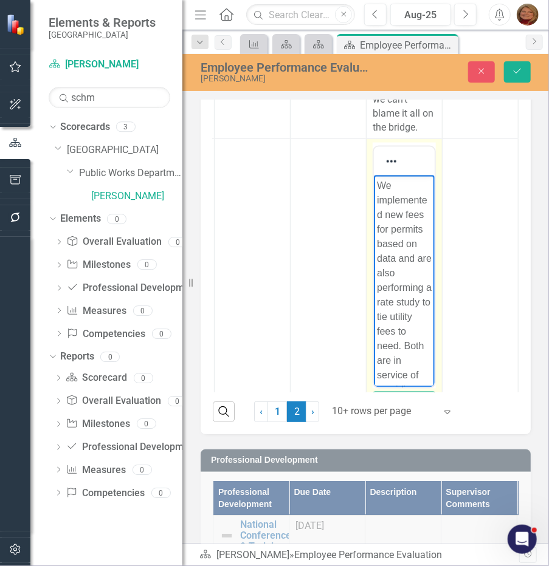
scroll to position [225, 0]
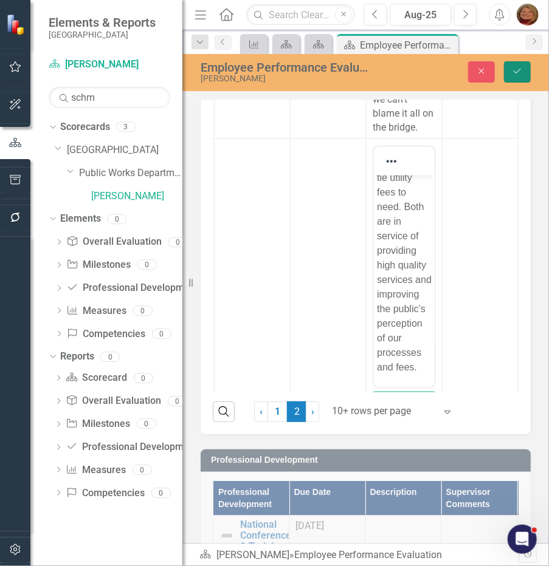
click at [519, 68] on icon "Save" at bounding box center [517, 71] width 11 height 9
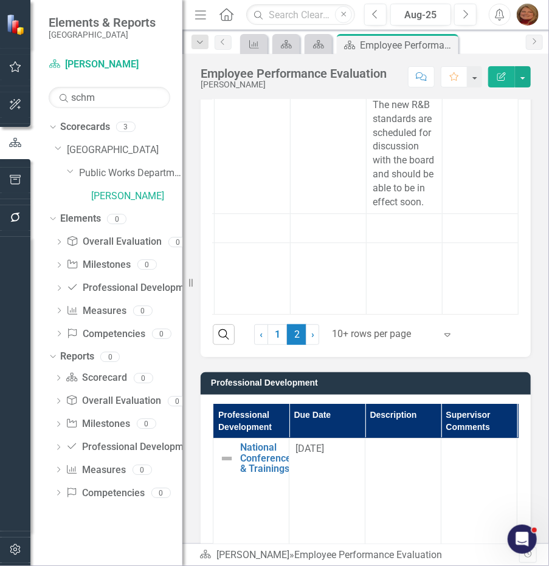
scroll to position [796, 244]
click at [390, 230] on div at bounding box center [403, 224] width 63 height 15
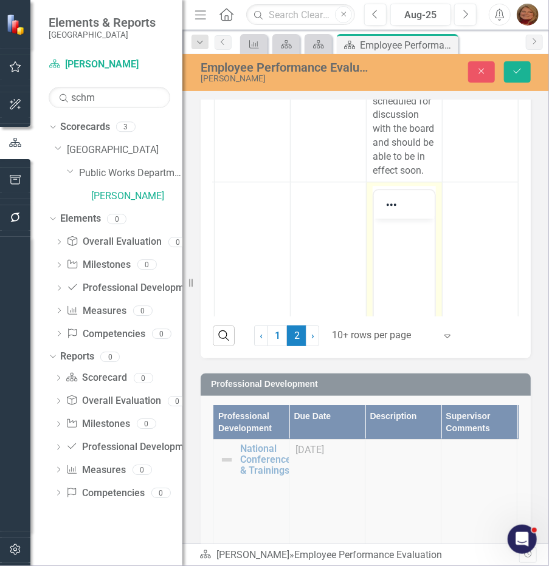
scroll to position [0, 0]
click at [400, 232] on p "Rich Text Area. Press ALT-0 for help." at bounding box center [403, 228] width 55 height 15
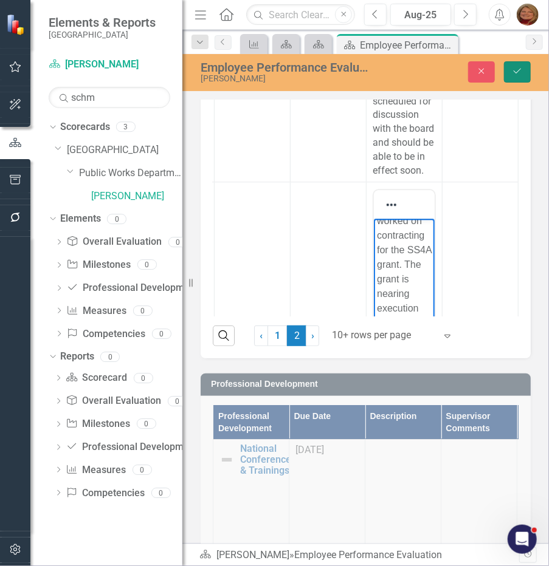
click at [521, 67] on icon "Save" at bounding box center [517, 71] width 11 height 9
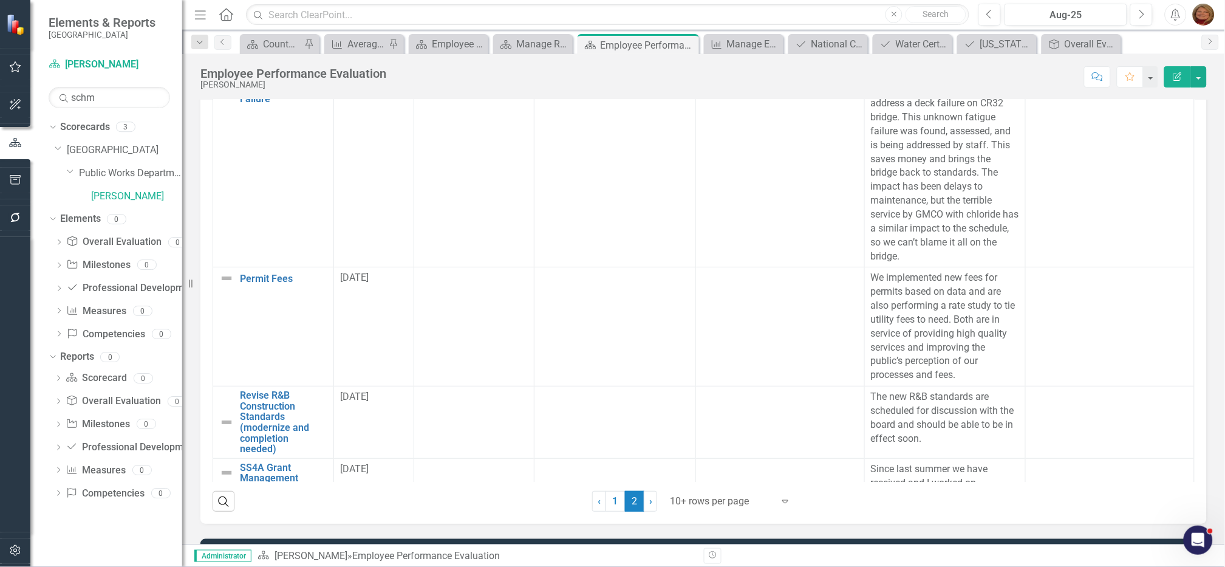
scroll to position [1419, 0]
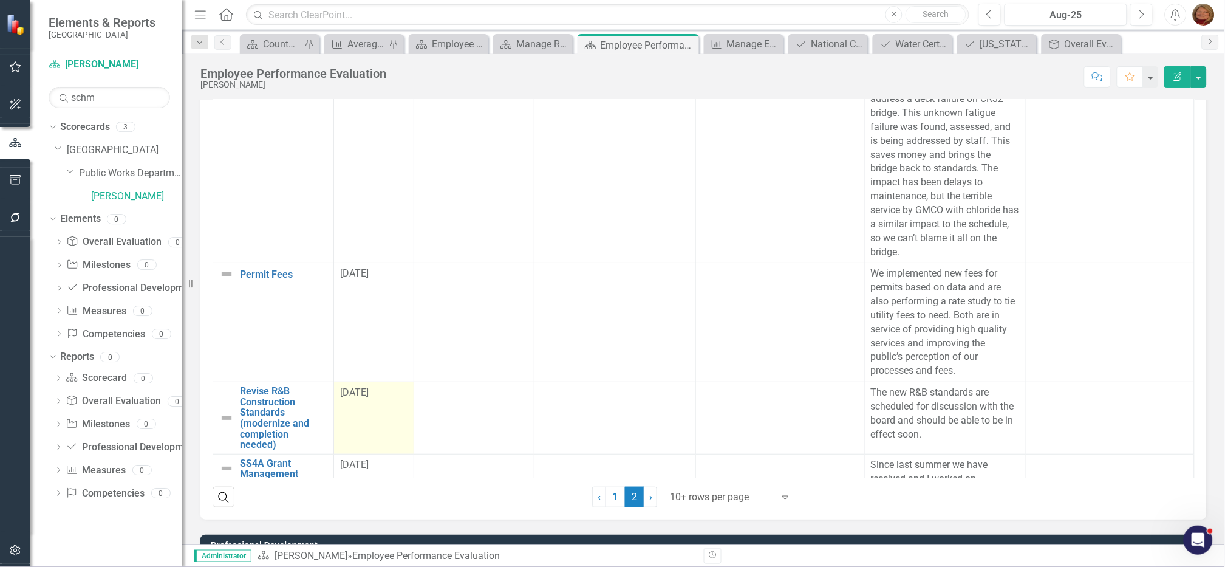
click at [366, 394] on span "7/31/24" at bounding box center [354, 392] width 29 height 12
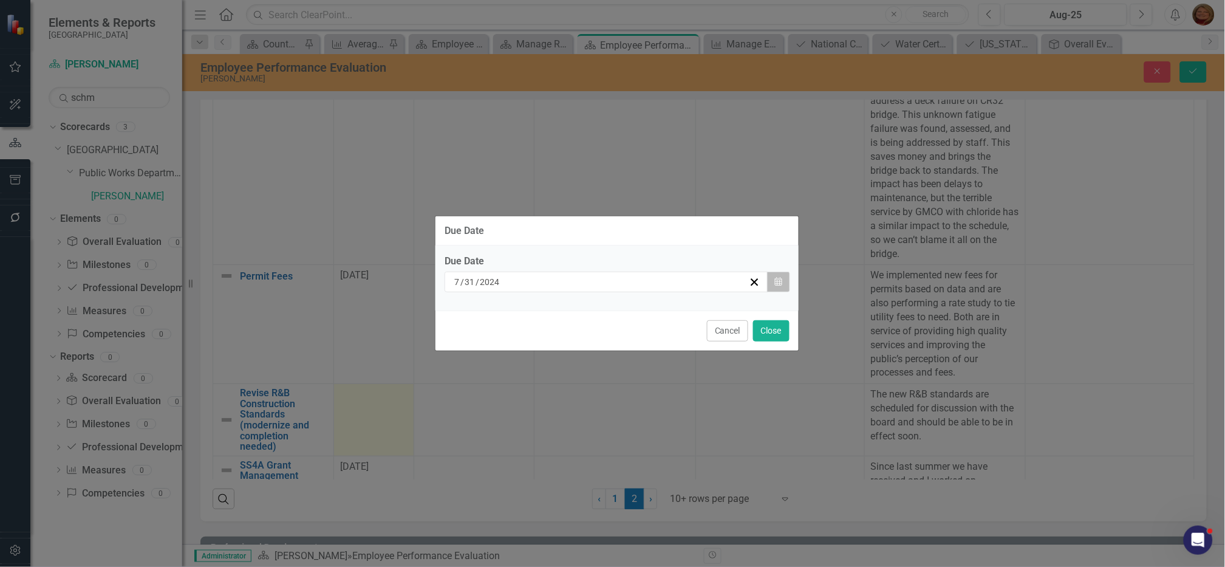
click at [548, 279] on button "Calendar" at bounding box center [778, 282] width 23 height 21
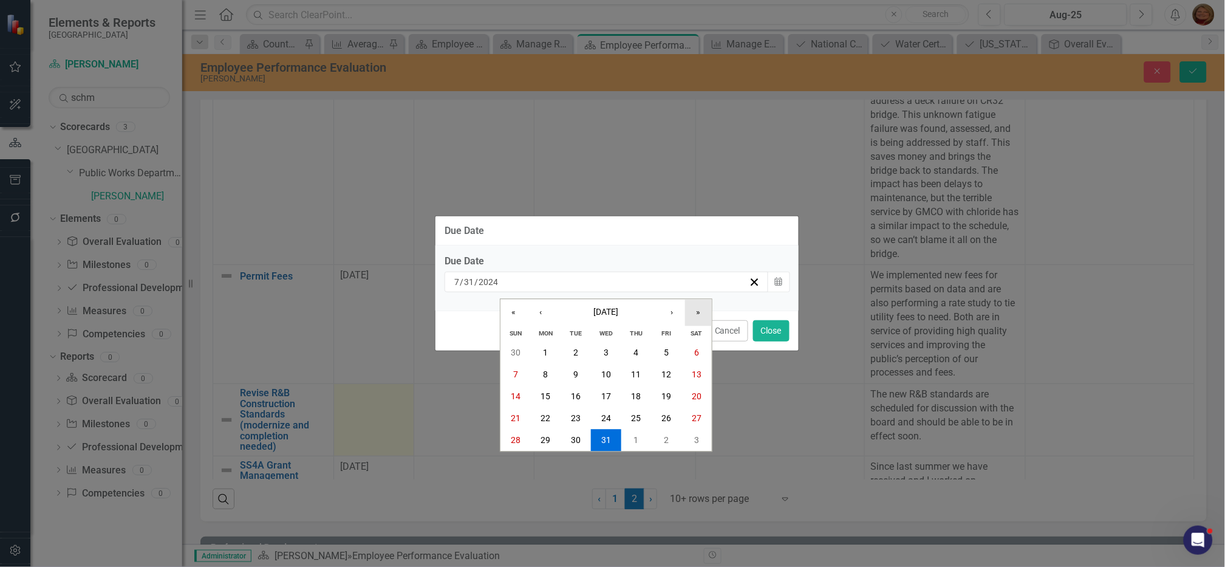
click at [548, 310] on button "»" at bounding box center [698, 312] width 27 height 27
click at [548, 436] on button "31" at bounding box center [636, 440] width 30 height 22
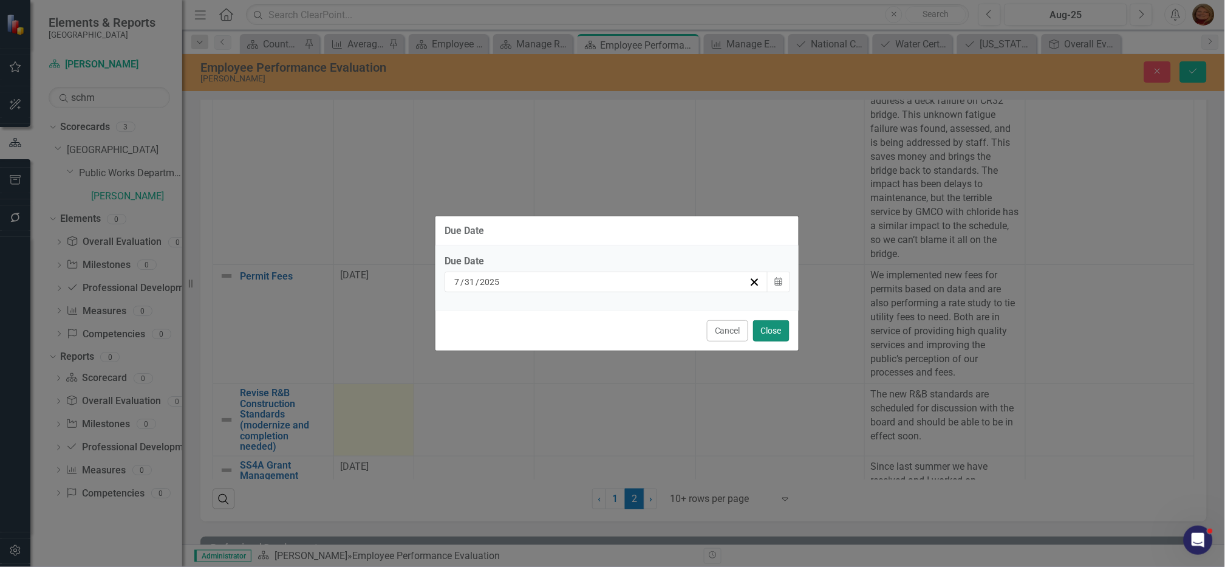
click at [548, 327] on button "Close" at bounding box center [771, 330] width 36 height 21
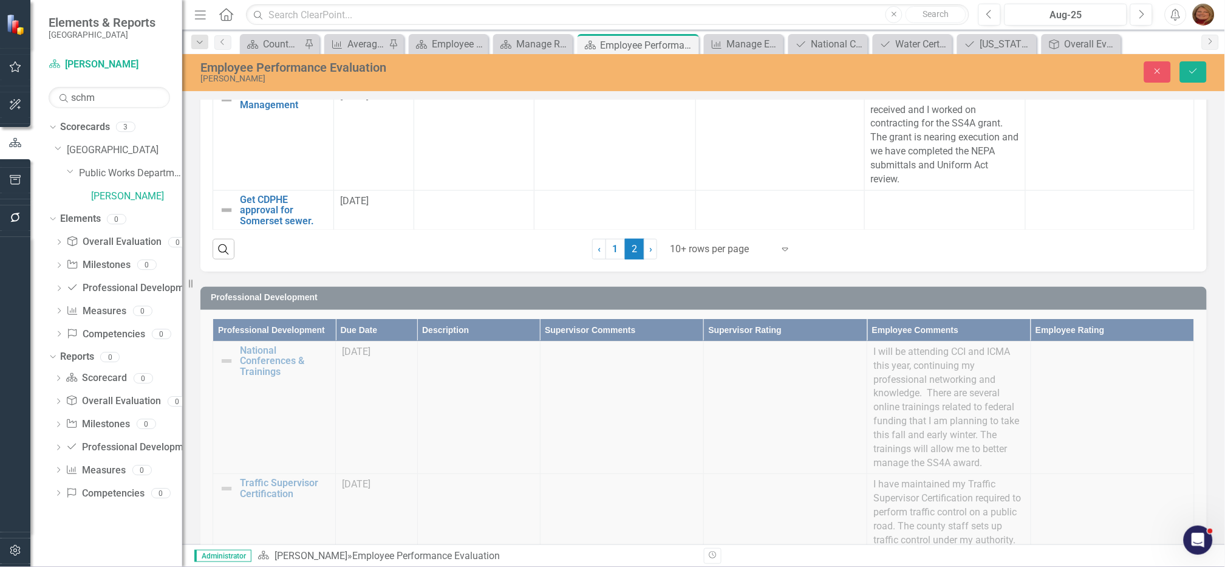
scroll to position [1689, 0]
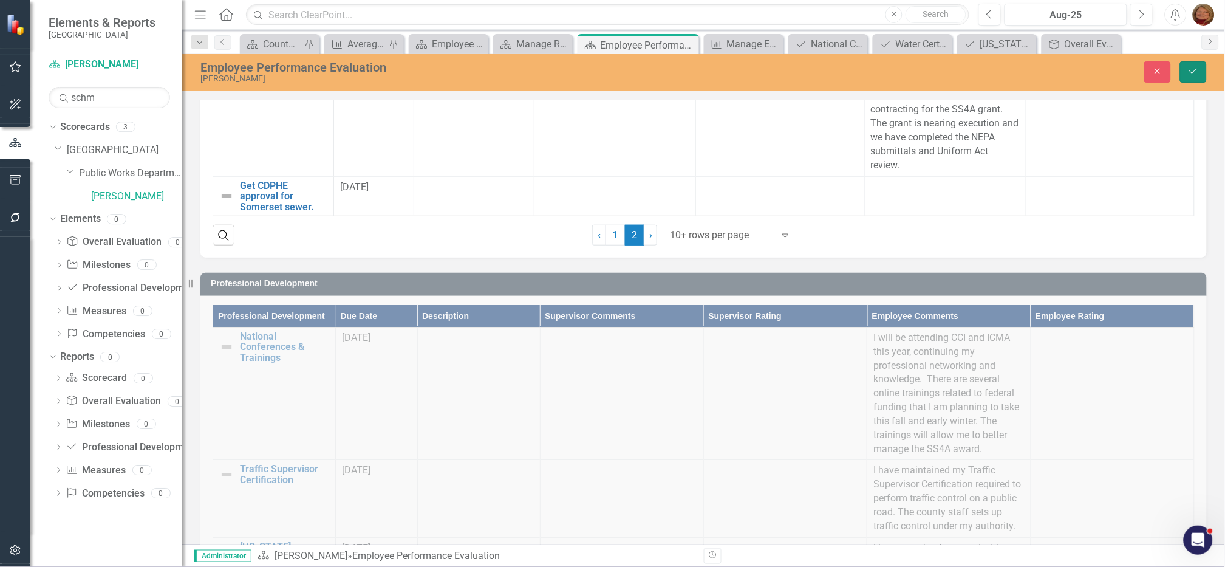
click at [548, 71] on icon "Save" at bounding box center [1193, 71] width 11 height 9
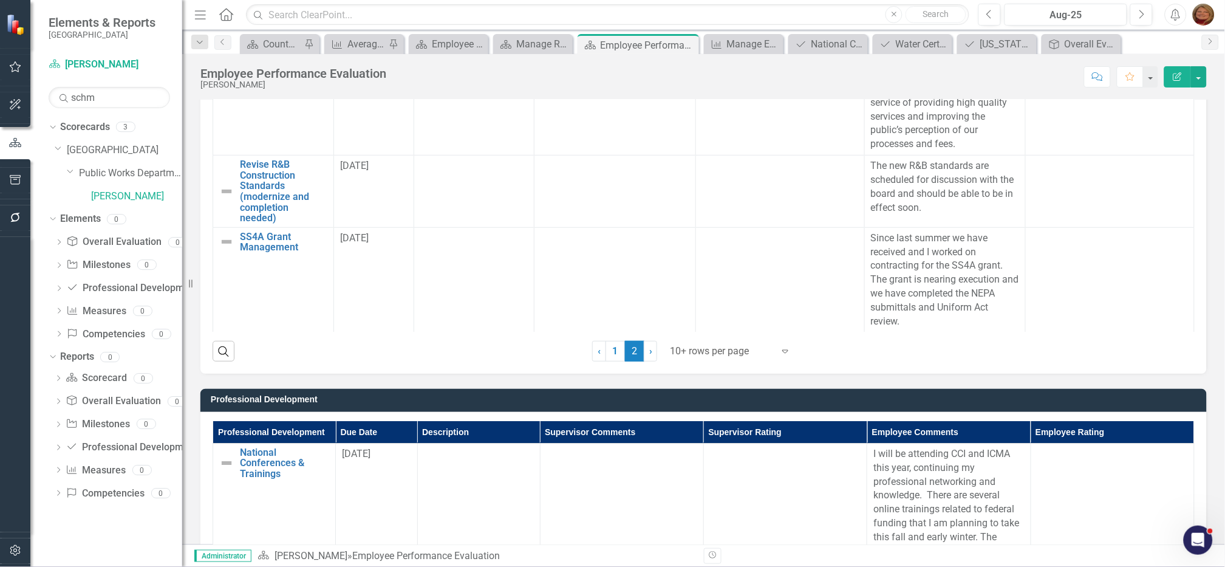
scroll to position [1573, 0]
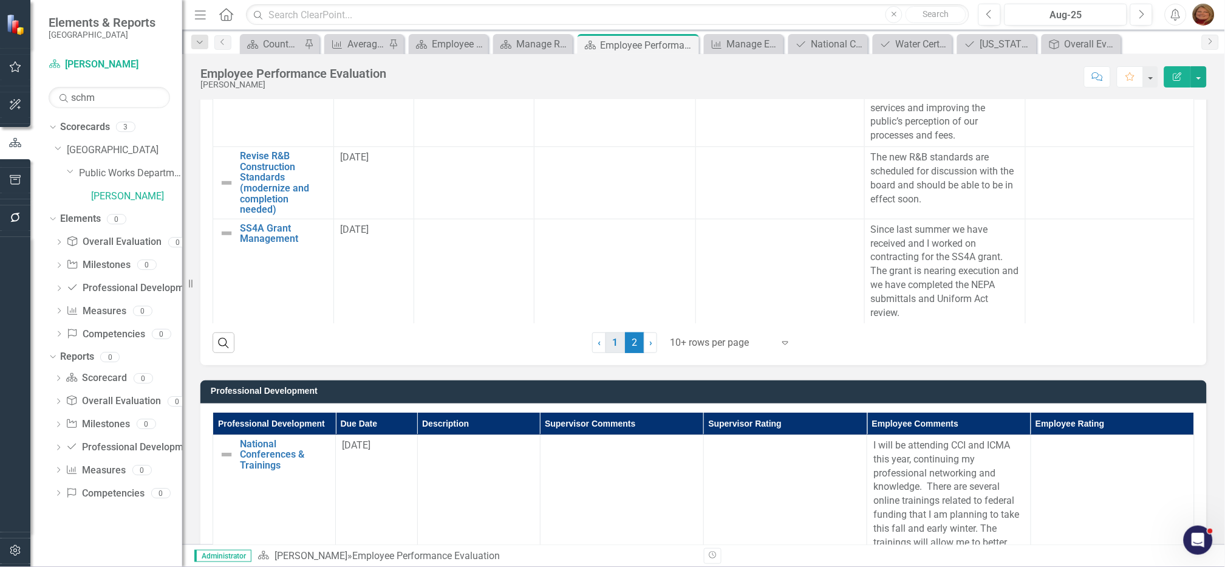
click at [548, 348] on link "1" at bounding box center [615, 342] width 19 height 21
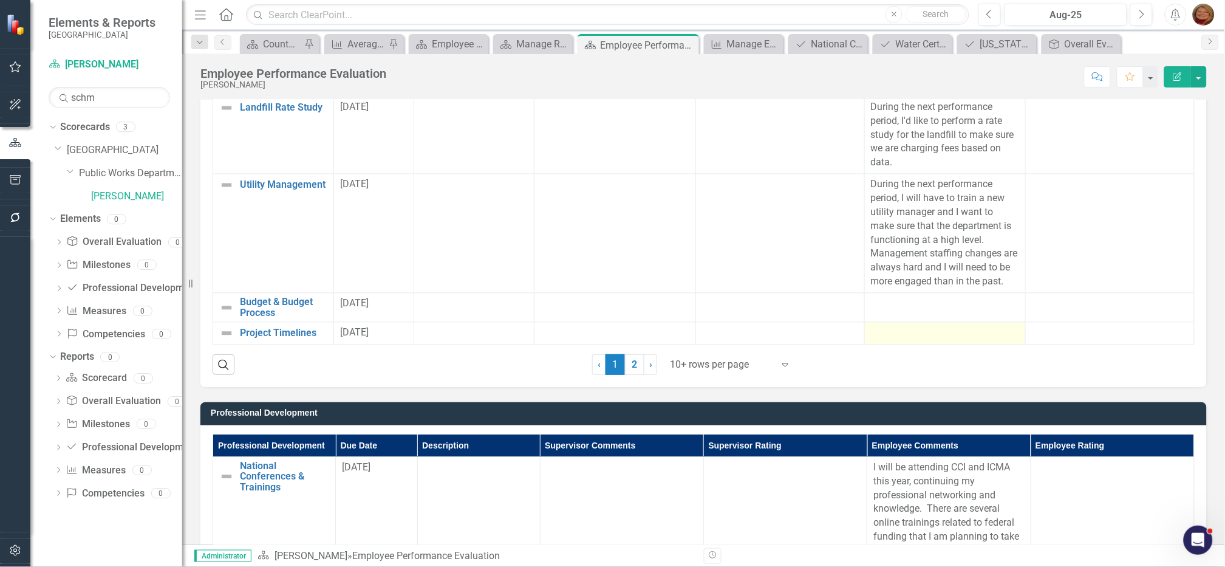
scroll to position [1598, 0]
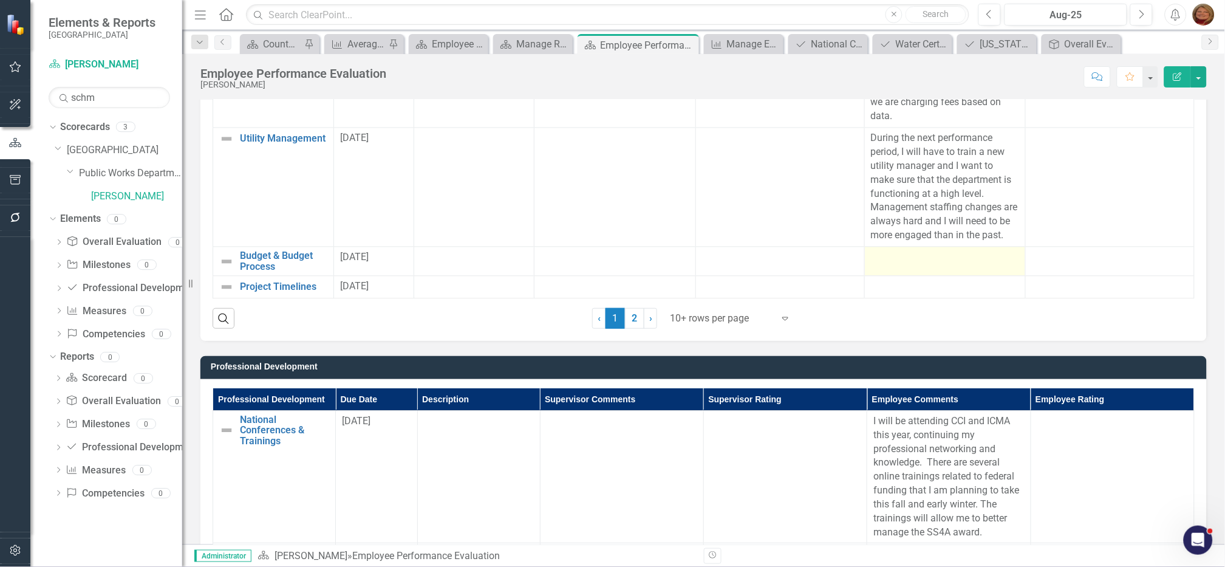
click at [548, 259] on div at bounding box center [945, 258] width 148 height 15
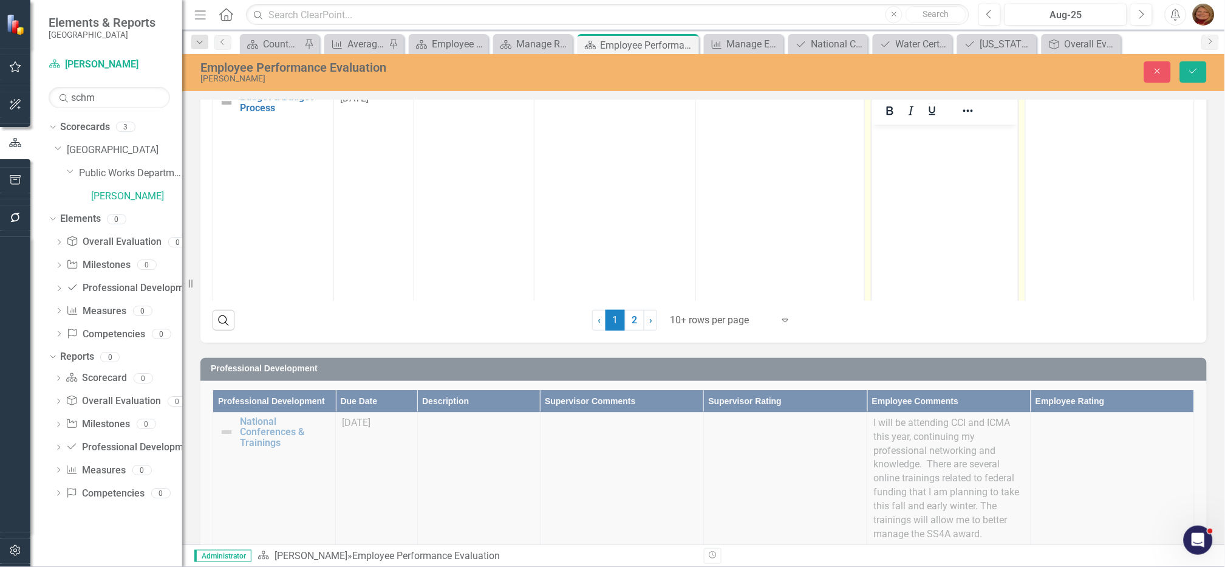
scroll to position [761, 0]
click at [548, 131] on body "Rich Text Area. Press ALT-0 for help." at bounding box center [945, 197] width 146 height 182
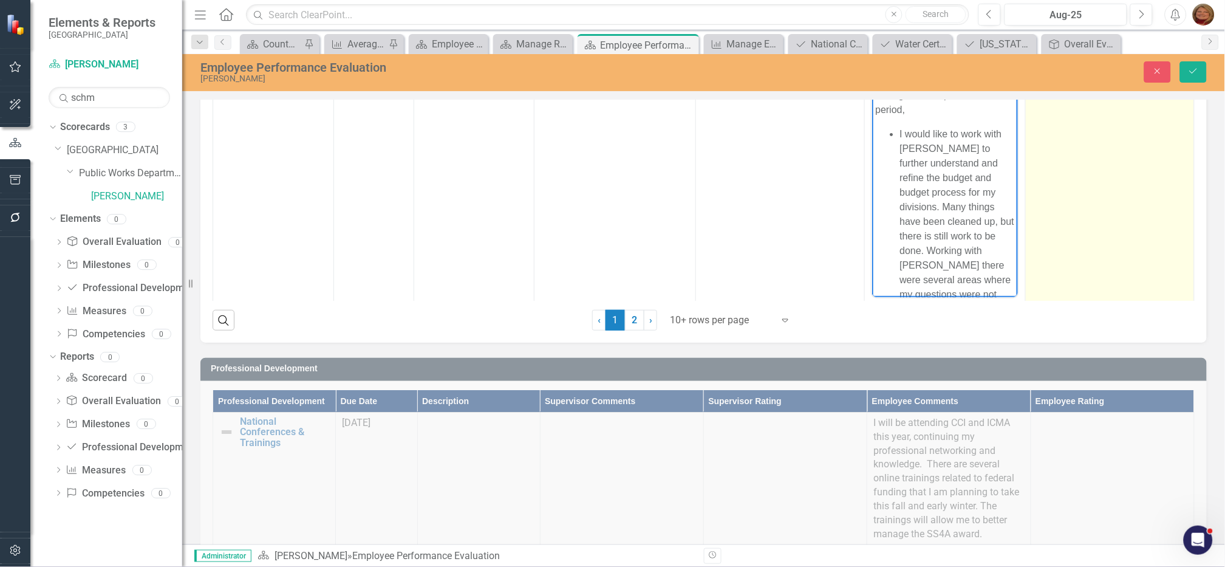
scroll to position [715, 0]
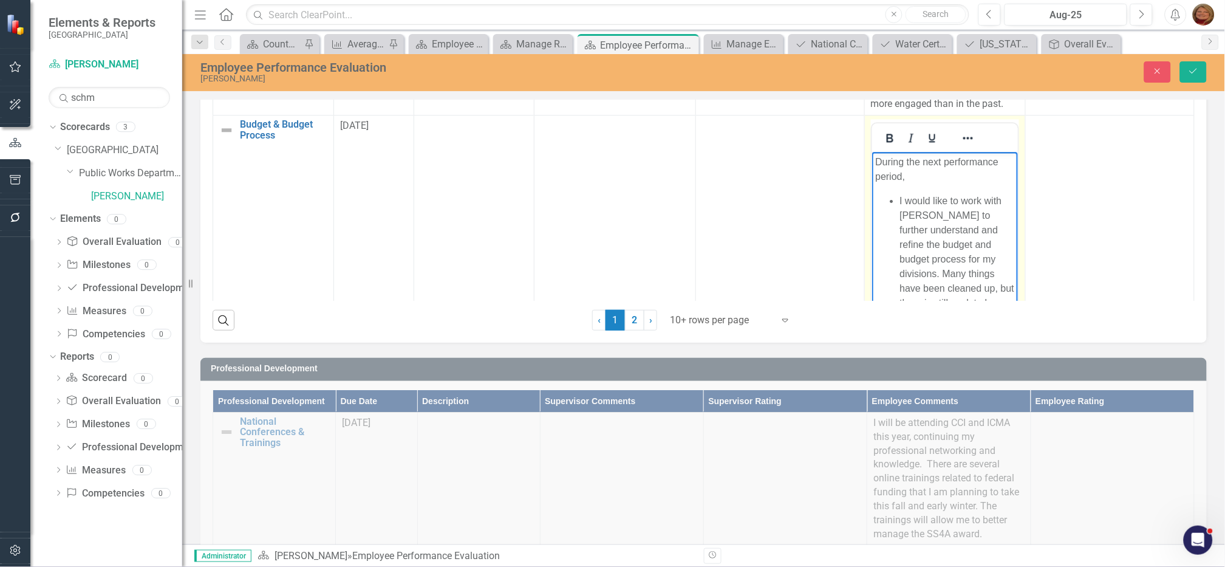
drag, startPoint x: 897, startPoint y: 196, endPoint x: 933, endPoint y: 199, distance: 35.4
click at [898, 196] on ul "I would like to work with [PERSON_NAME] to further understand and refine the bu…" at bounding box center [945, 404] width 140 height 423
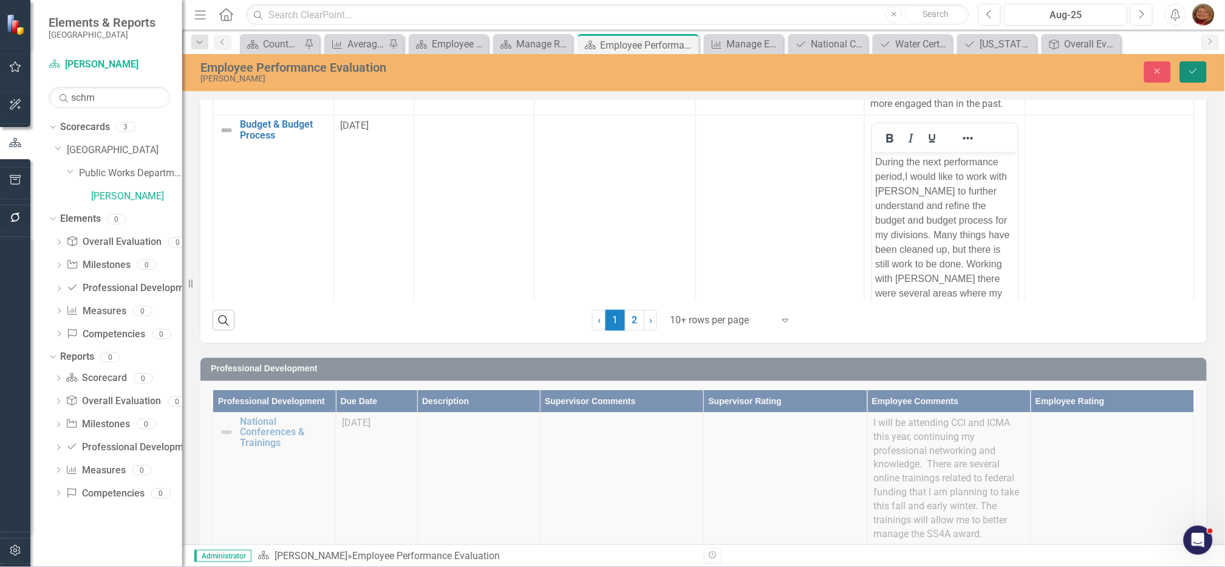
click at [1194, 69] on icon "Save" at bounding box center [1193, 71] width 11 height 9
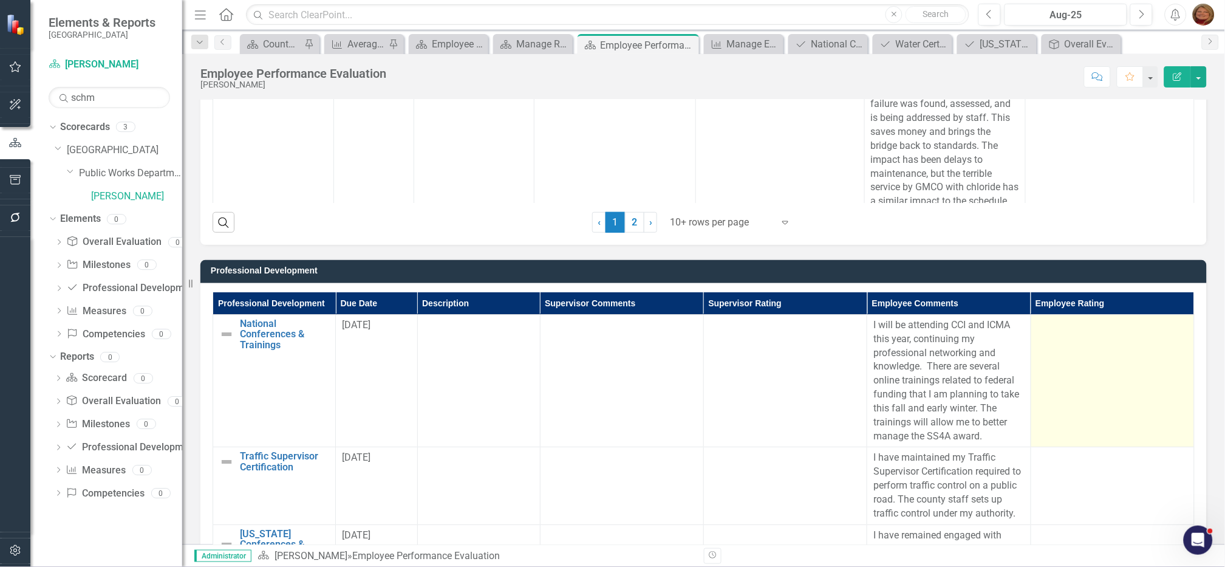
scroll to position [1687, 0]
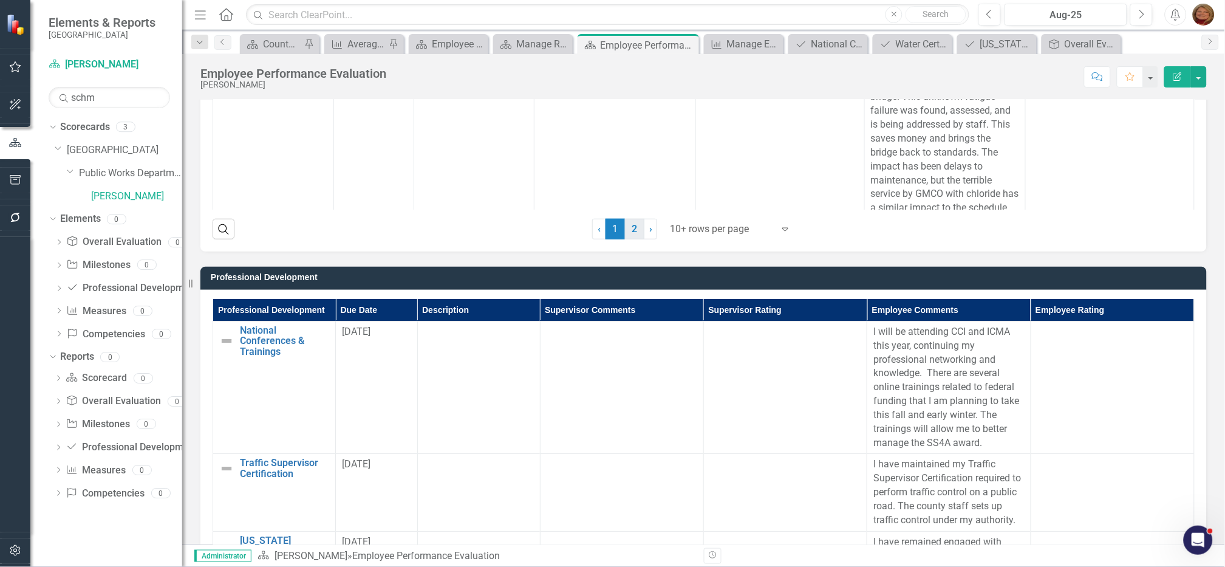
click at [636, 236] on link "2" at bounding box center [634, 229] width 19 height 21
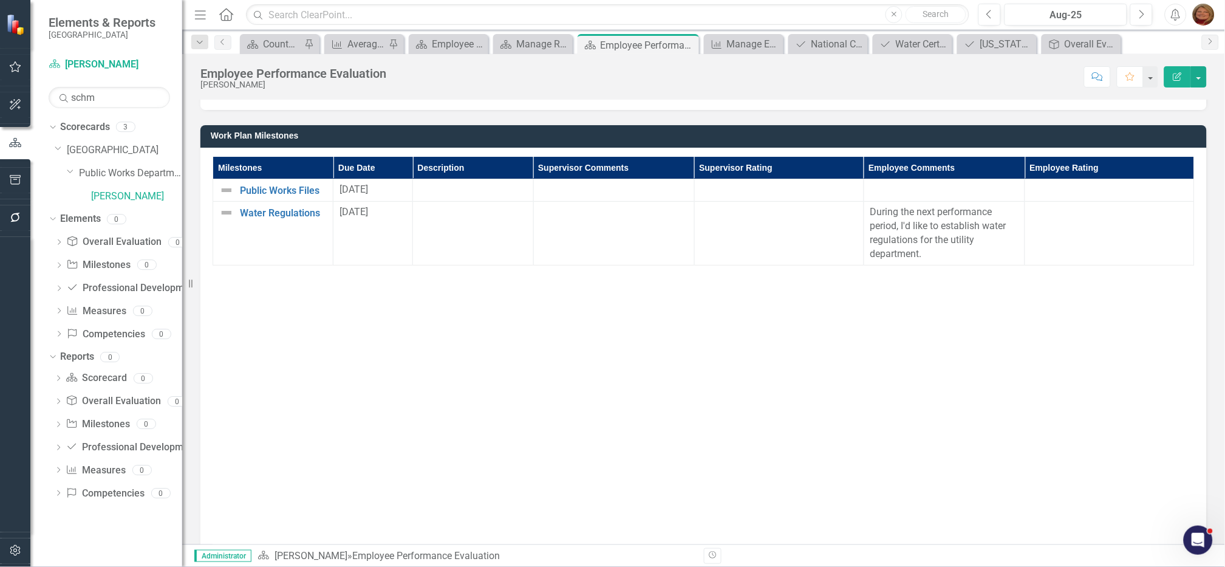
scroll to position [1231, 0]
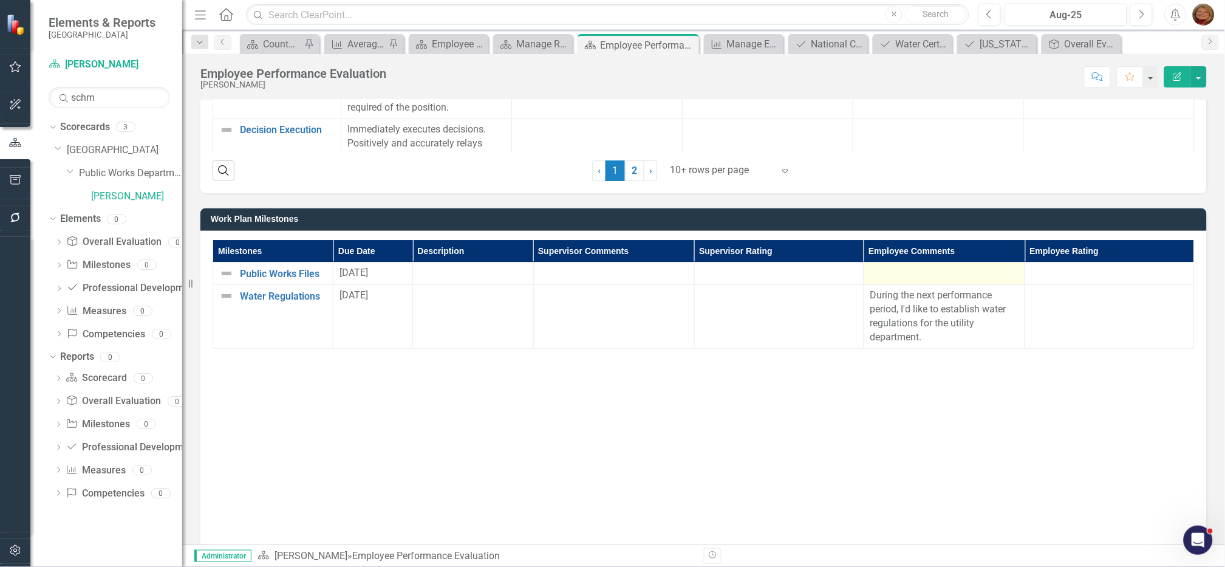
click at [903, 270] on div at bounding box center [945, 273] width 148 height 15
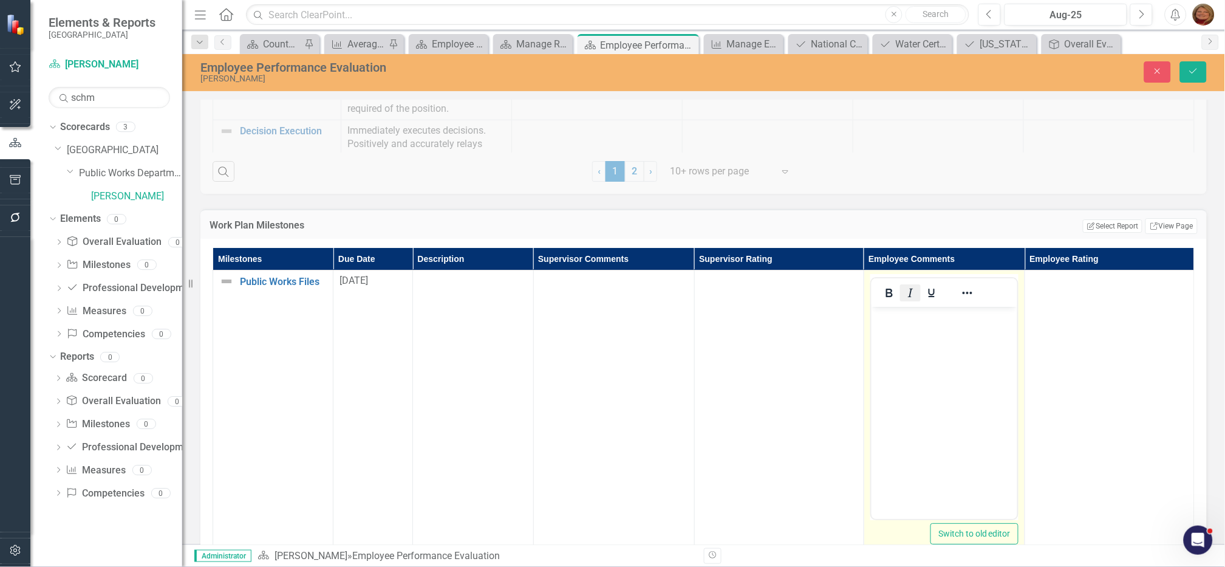
scroll to position [0, 0]
click at [916, 330] on body "Rich Text Area. Press ALT-0 for help." at bounding box center [944, 398] width 146 height 182
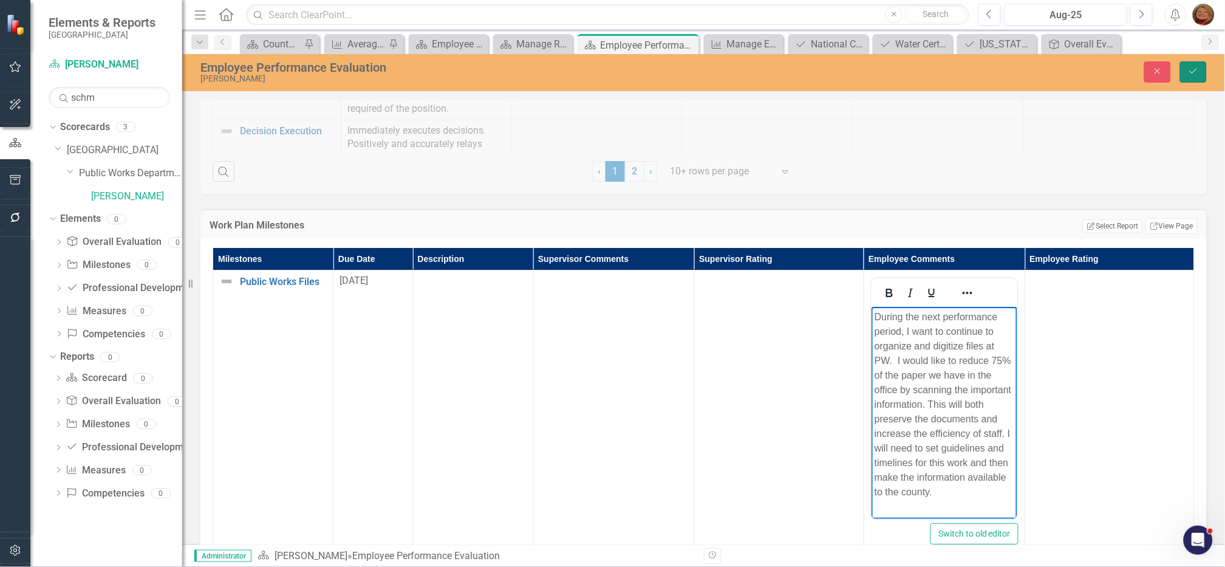
click at [1196, 69] on icon "Save" at bounding box center [1193, 71] width 11 height 9
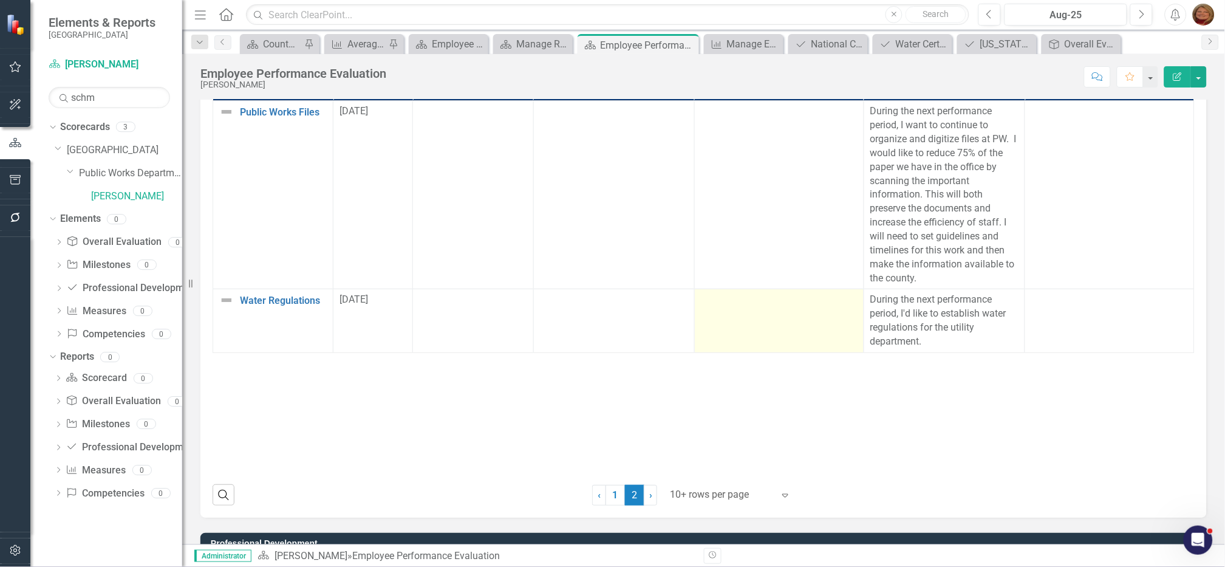
scroll to position [1366, 0]
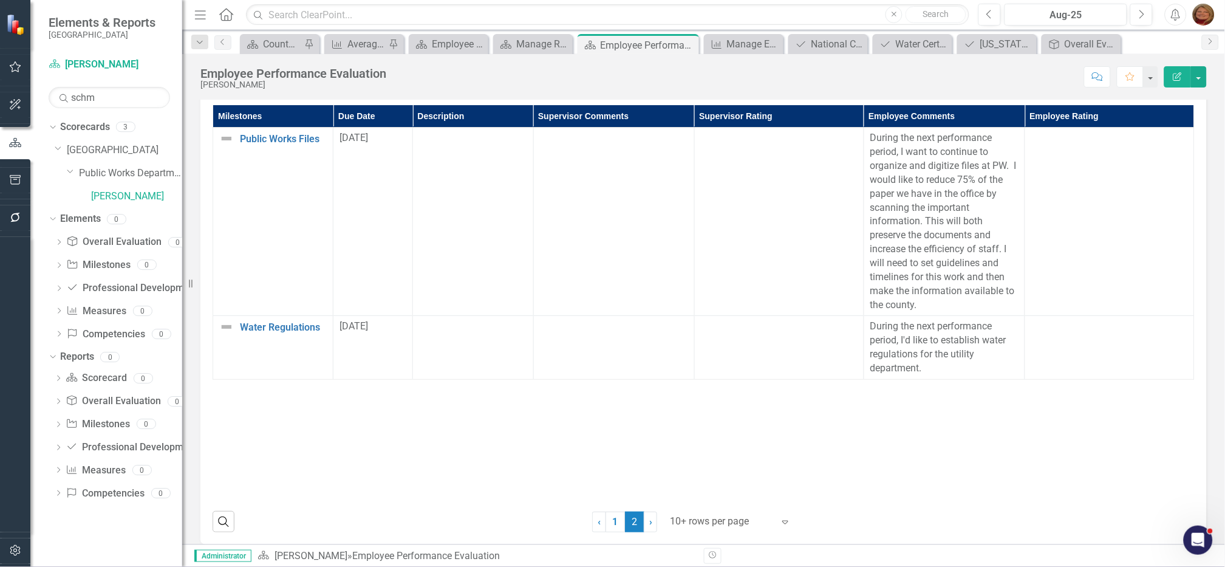
drag, startPoint x: 614, startPoint y: 518, endPoint x: 638, endPoint y: 470, distance: 53.5
click at [614, 518] on link "1" at bounding box center [615, 522] width 19 height 21
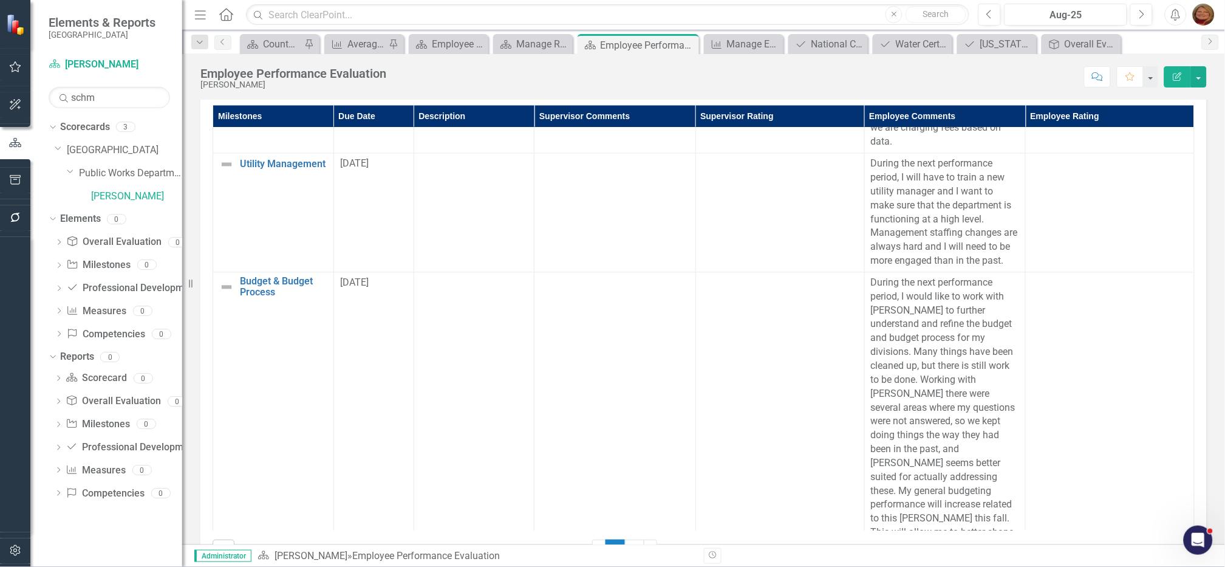
scroll to position [892, 0]
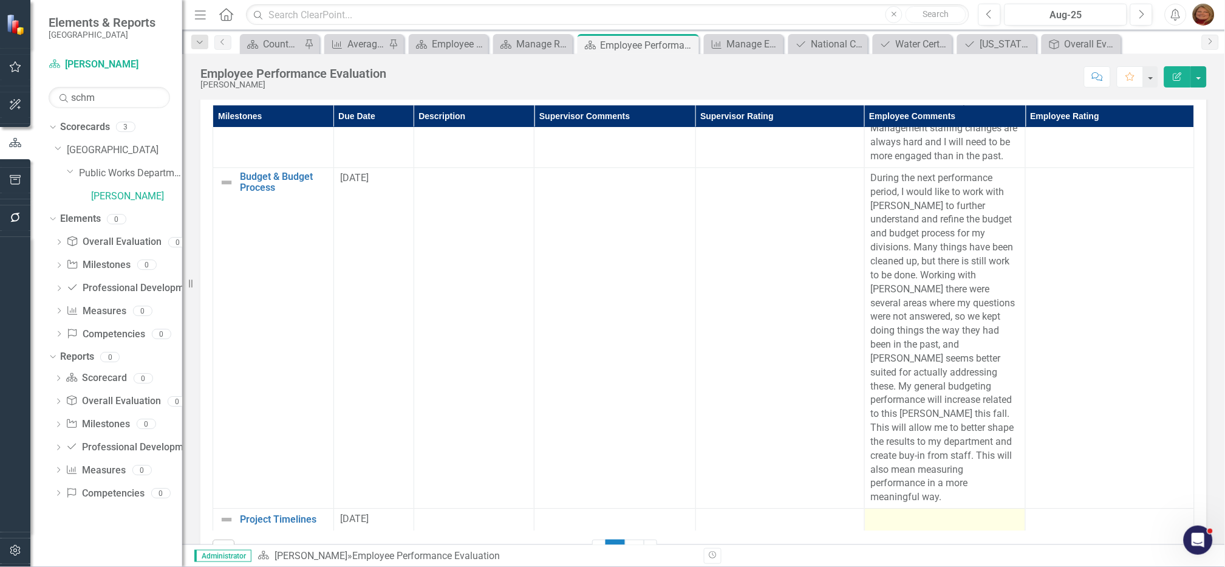
click at [883, 515] on div at bounding box center [945, 519] width 148 height 15
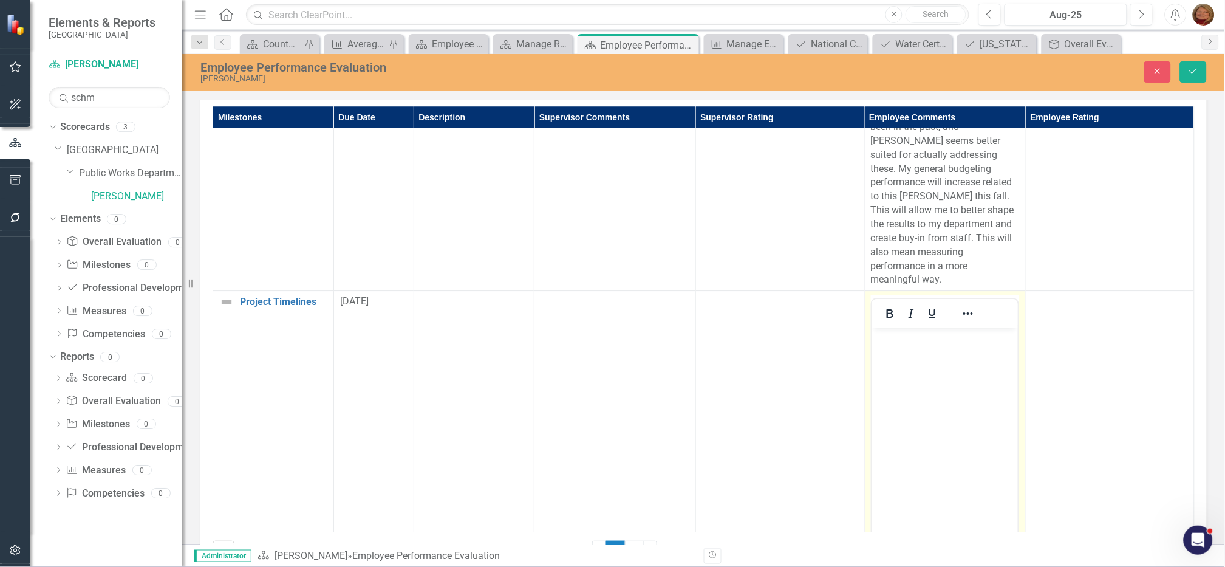
scroll to position [1120, 0]
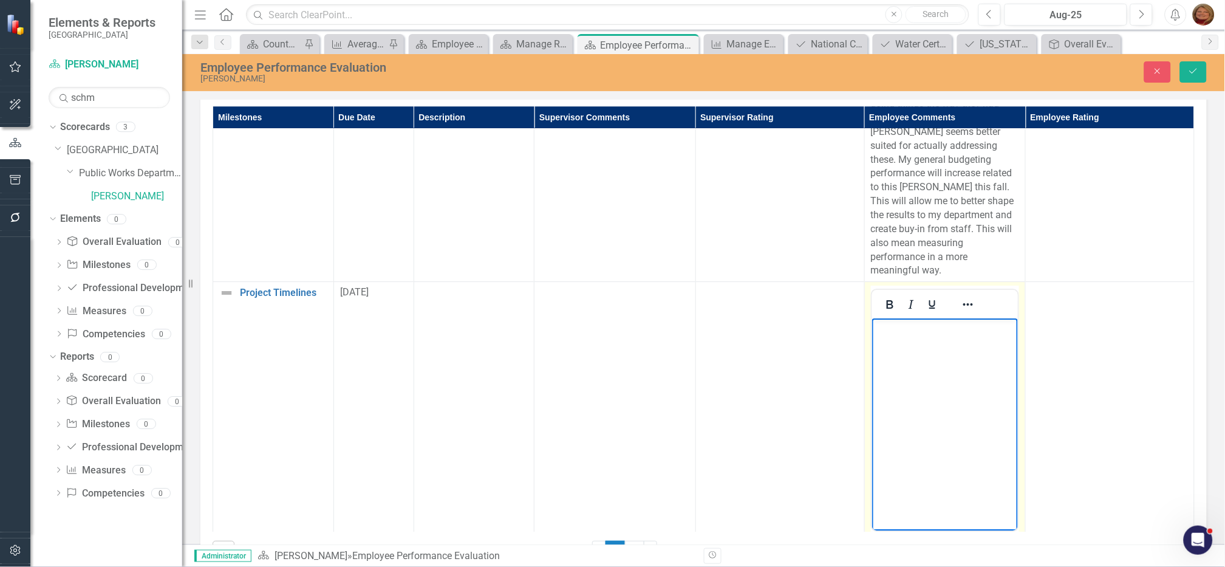
click at [902, 348] on body "Rich Text Area. Press ALT-0 for help." at bounding box center [945, 409] width 146 height 182
click at [928, 347] on p "During the next performance period," at bounding box center [945, 335] width 140 height 29
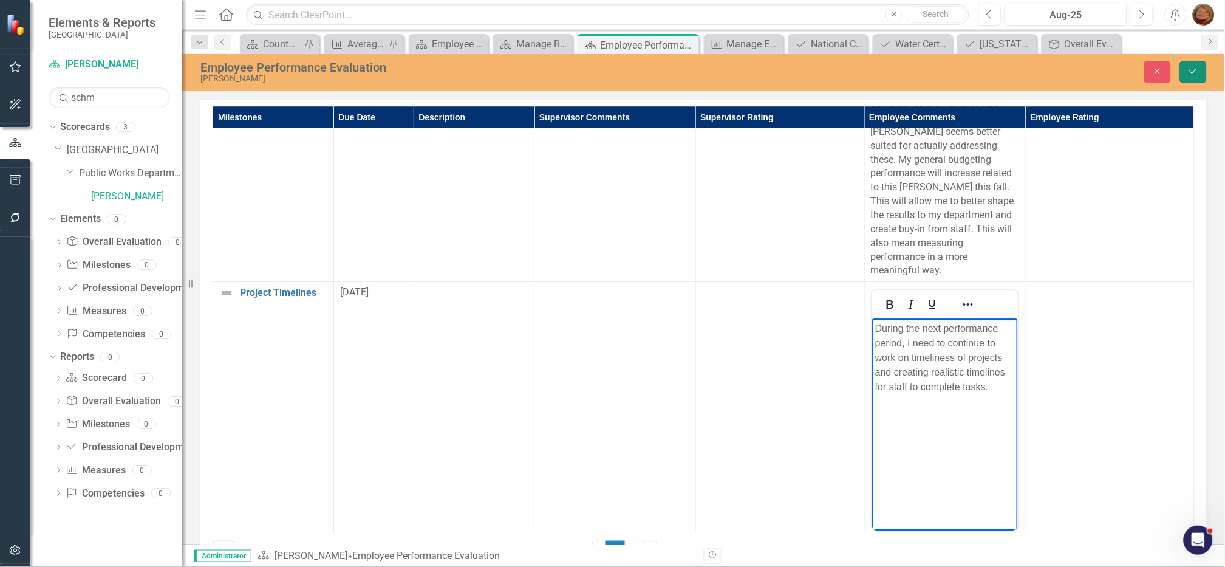
click at [1190, 76] on button "Save" at bounding box center [1193, 71] width 27 height 21
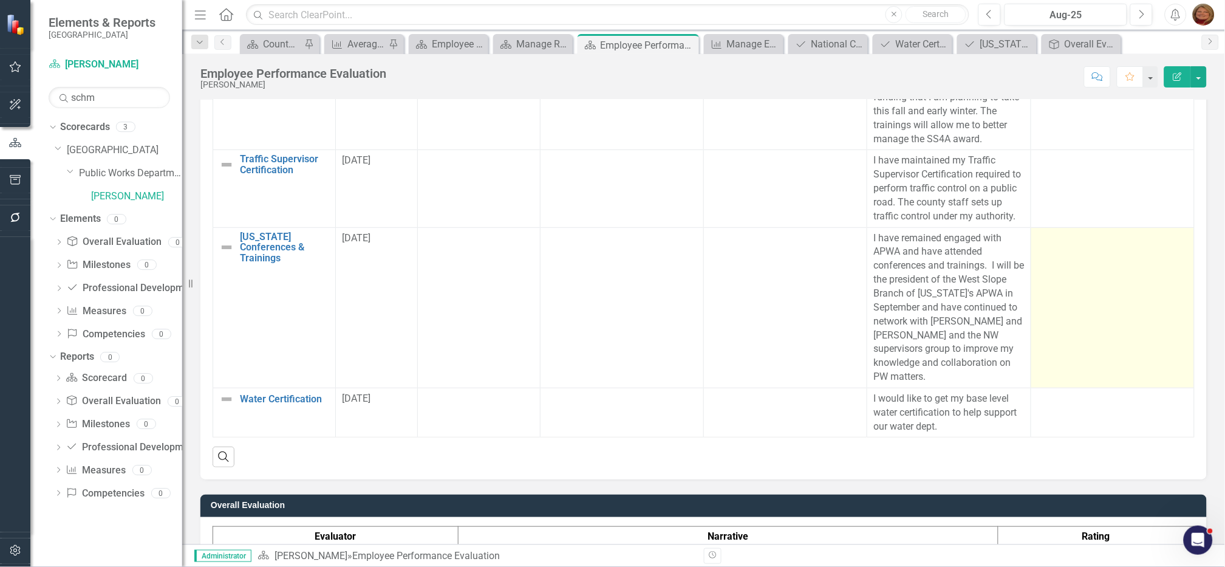
scroll to position [2116, 0]
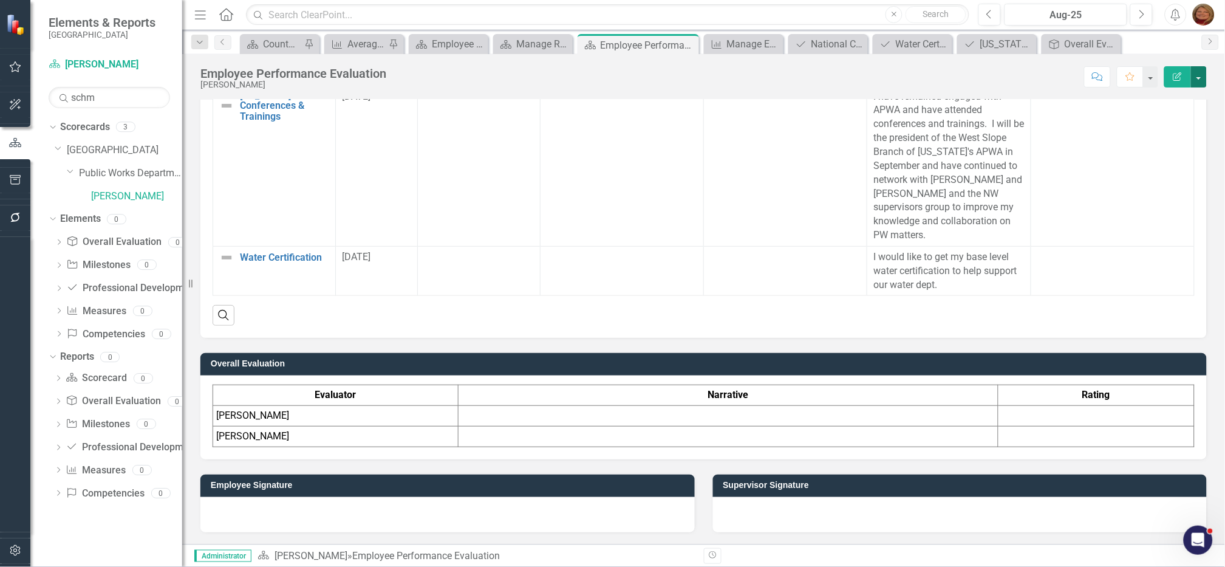
click at [1203, 77] on button "button" at bounding box center [1199, 76] width 16 height 21
click at [1169, 169] on link "PDF Export to PDF" at bounding box center [1158, 170] width 98 height 22
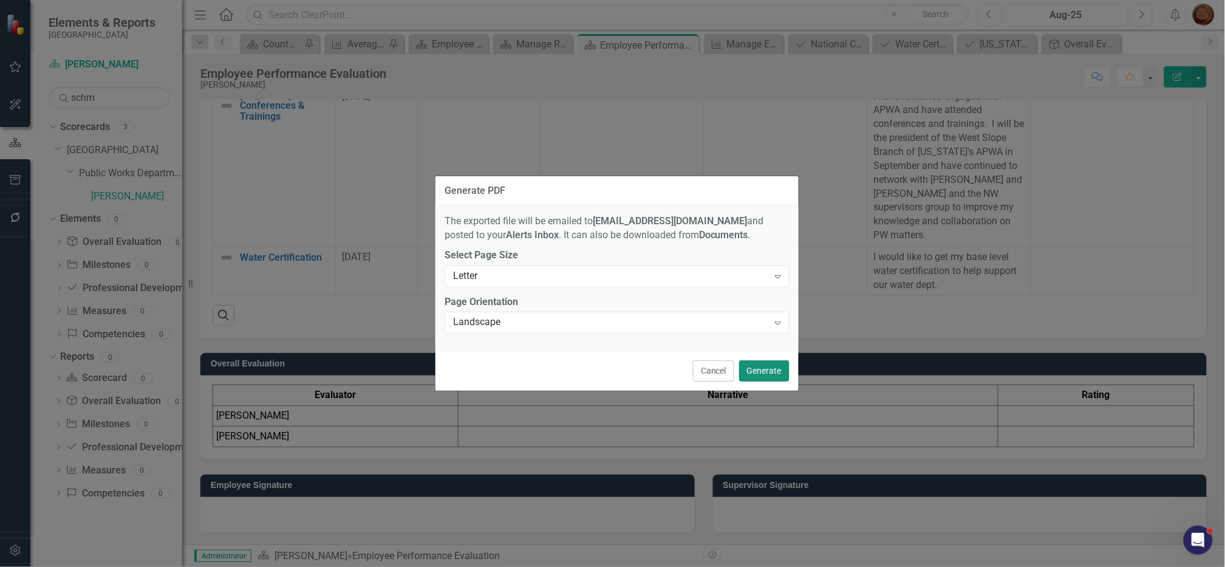
click at [763, 369] on button "Generate" at bounding box center [764, 370] width 50 height 21
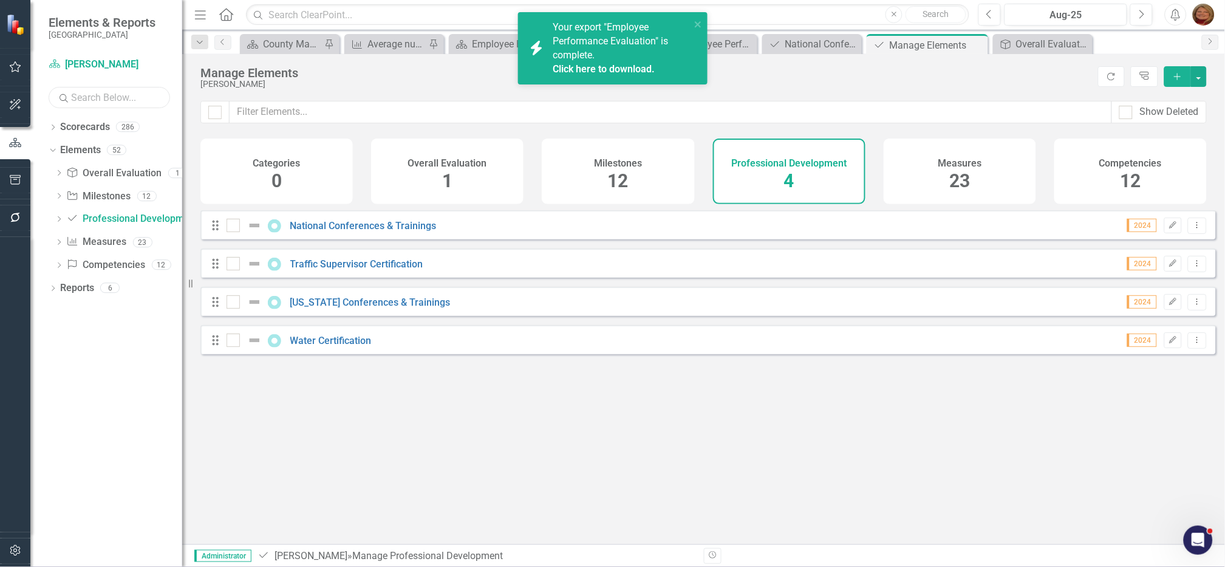
drag, startPoint x: 125, startPoint y: 98, endPoint x: 154, endPoint y: 78, distance: 35.0
click at [125, 98] on input "text" at bounding box center [109, 97] width 121 height 21
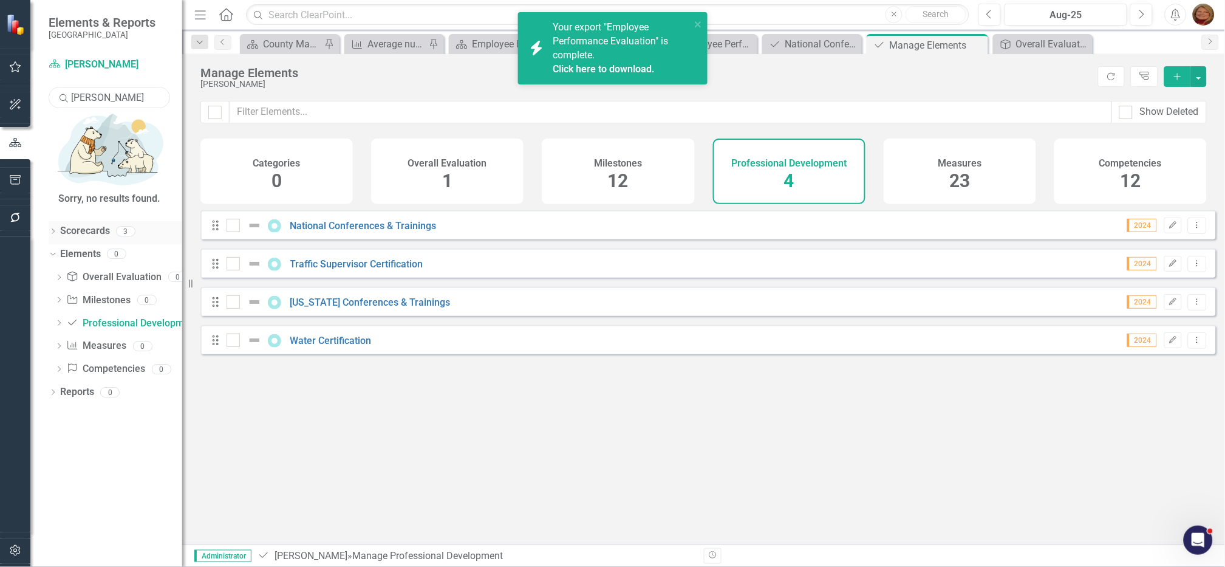
type input "[PERSON_NAME]"
click at [56, 229] on icon "Dropdown" at bounding box center [53, 232] width 9 height 7
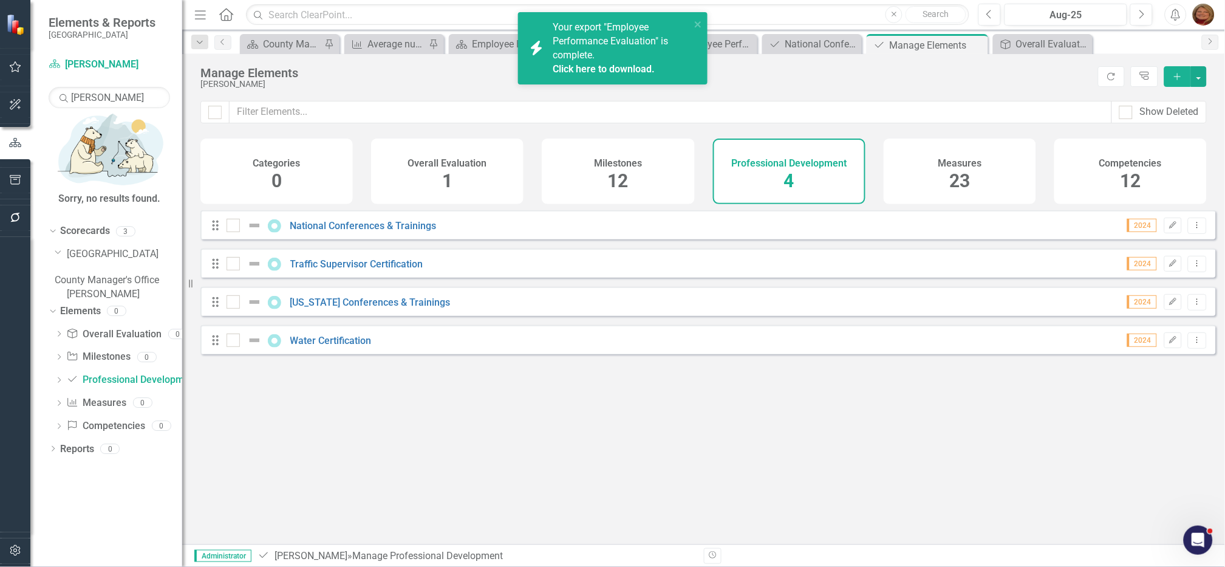
click at [121, 287] on link "[PERSON_NAME]" at bounding box center [124, 294] width 115 height 14
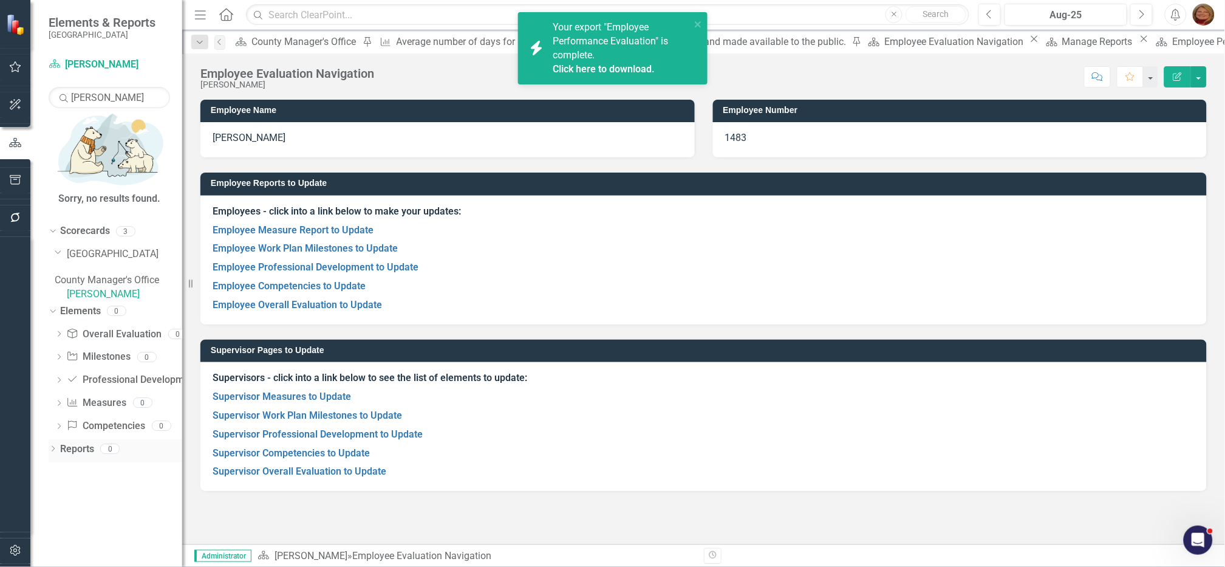
click at [52, 446] on icon at bounding box center [53, 448] width 3 height 5
click at [109, 486] on link "Overall Evaluation Overall Evaluation" at bounding box center [113, 493] width 95 height 14
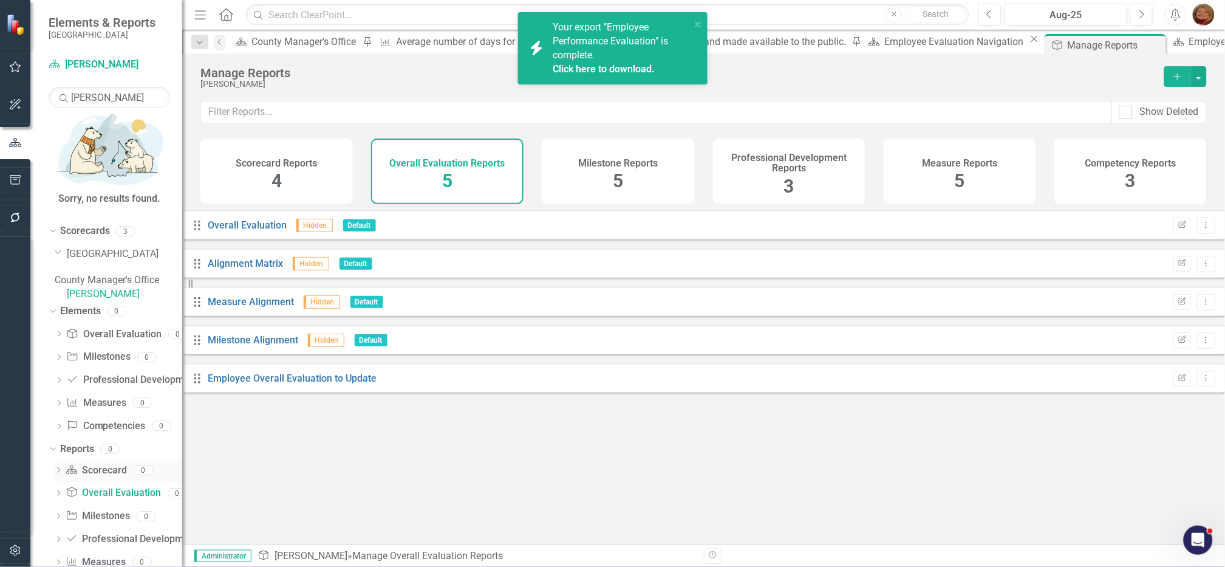
click at [98, 464] on link "Scorecard Scorecard" at bounding box center [96, 471] width 61 height 14
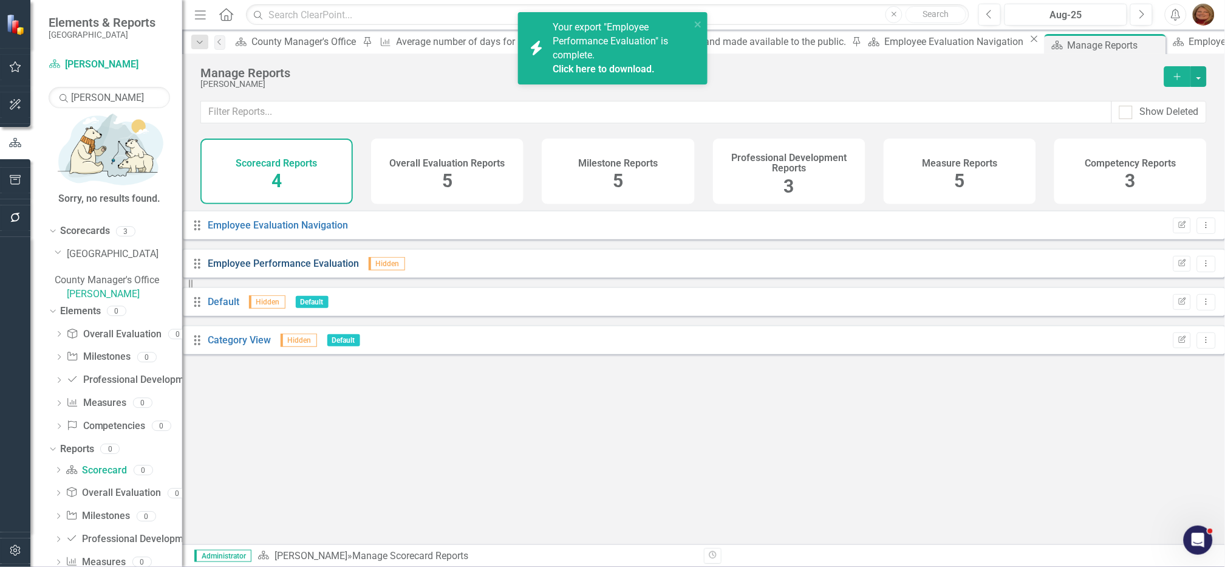
click at [277, 269] on link "Employee Performance Evaluation" at bounding box center [283, 264] width 151 height 12
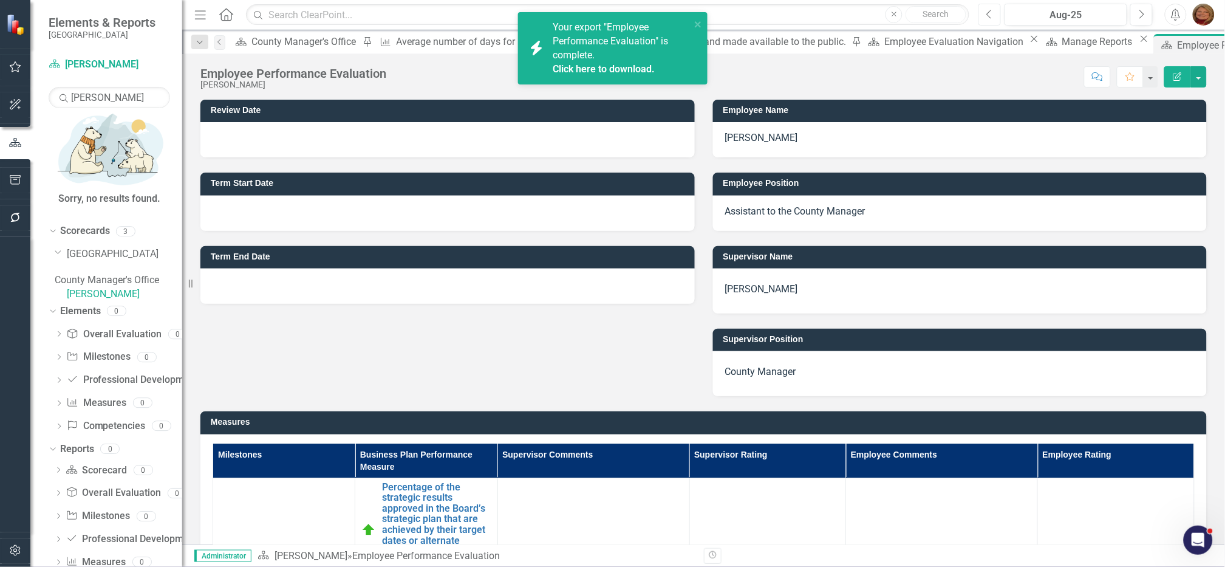
click at [992, 13] on icon "Previous" at bounding box center [990, 14] width 7 height 11
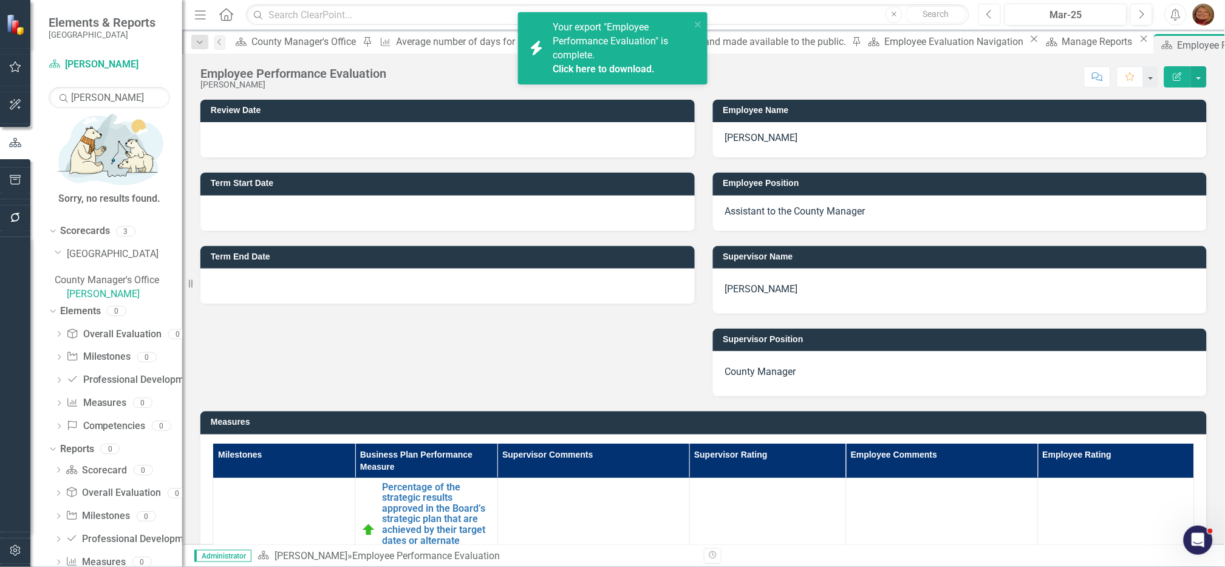
click at [992, 13] on icon "Previous" at bounding box center [990, 14] width 7 height 11
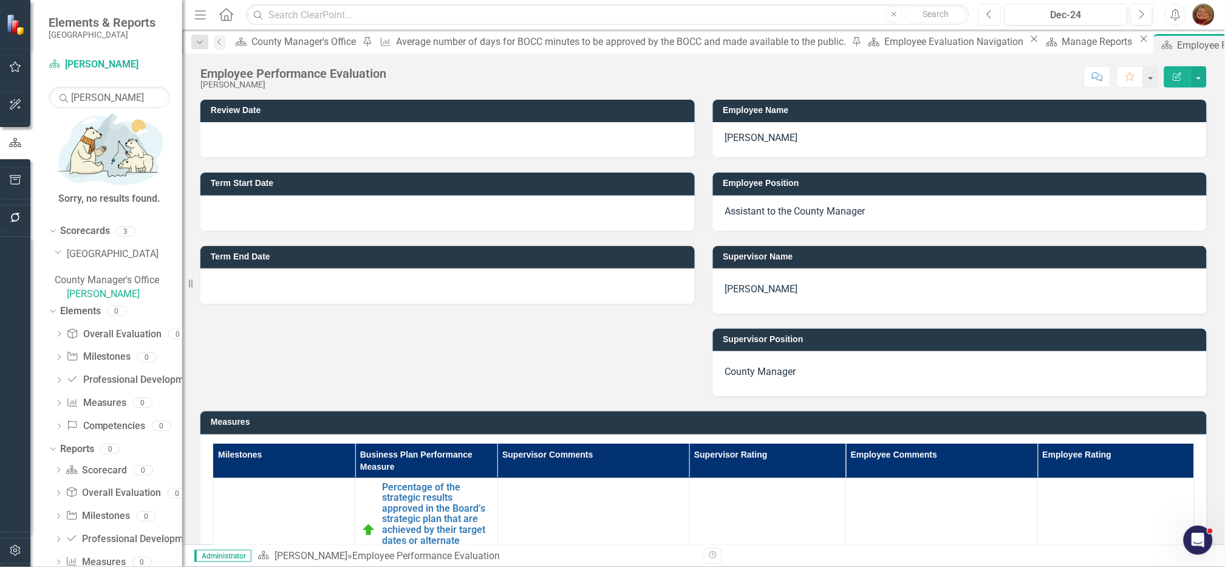
click at [991, 19] on icon "Previous" at bounding box center [990, 14] width 7 height 11
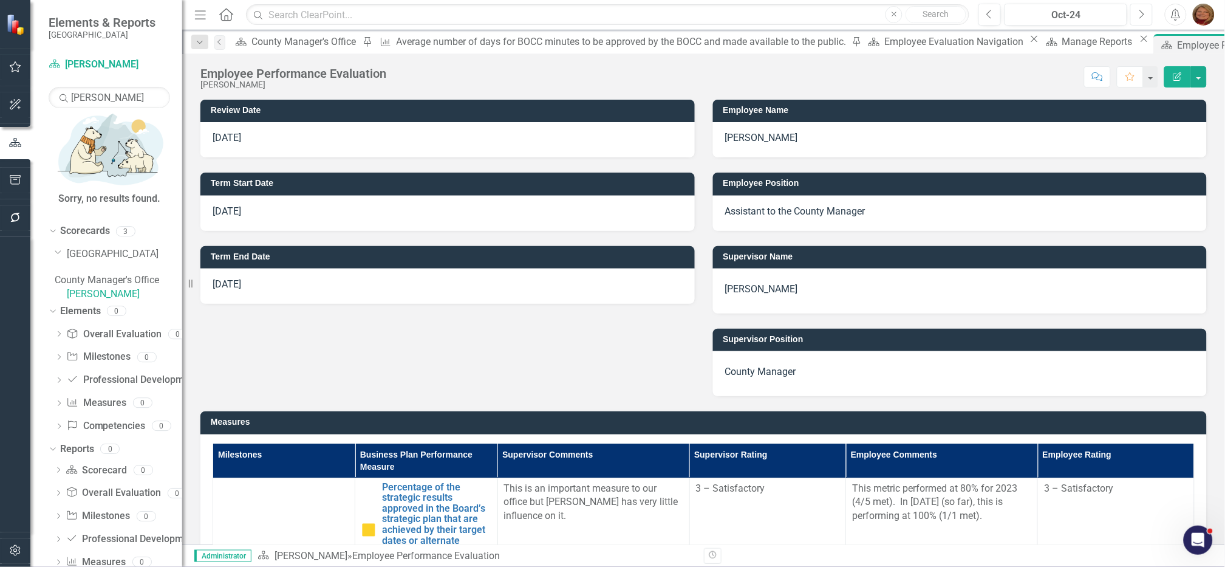
click at [1142, 17] on icon "Next" at bounding box center [1141, 14] width 7 height 11
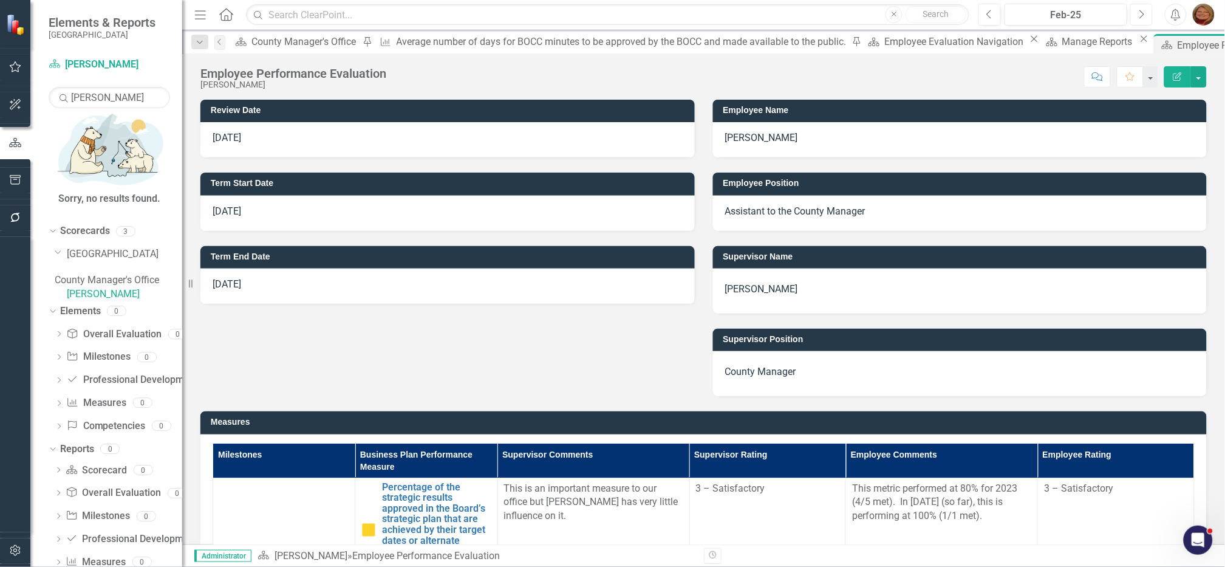
click at [1142, 17] on icon "Next" at bounding box center [1141, 14] width 7 height 11
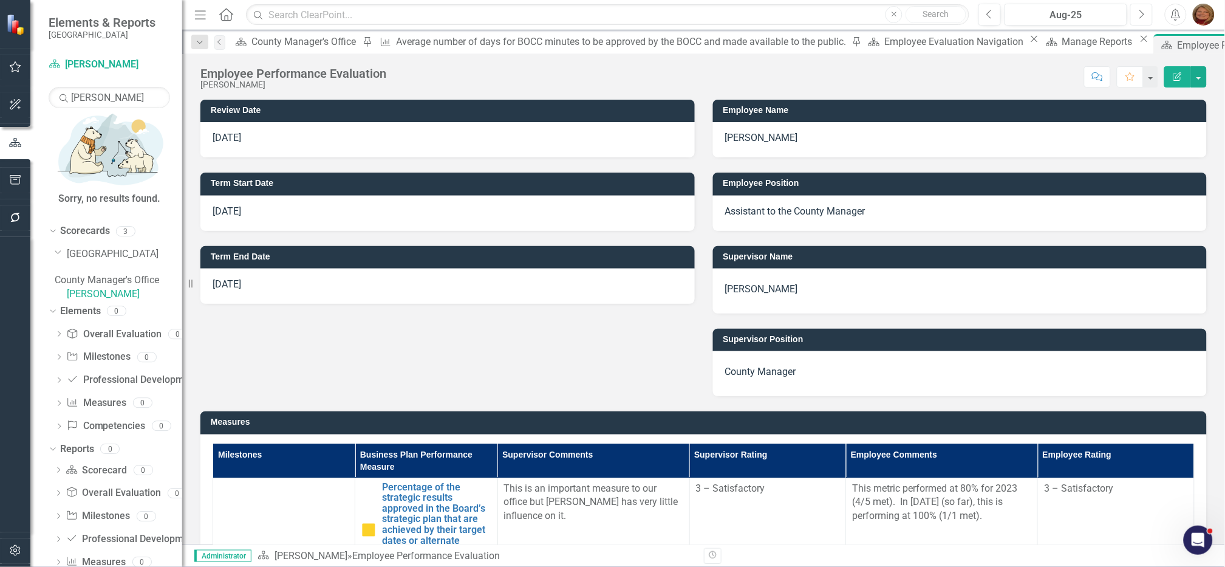
click at [1142, 17] on icon "Next" at bounding box center [1141, 14] width 7 height 11
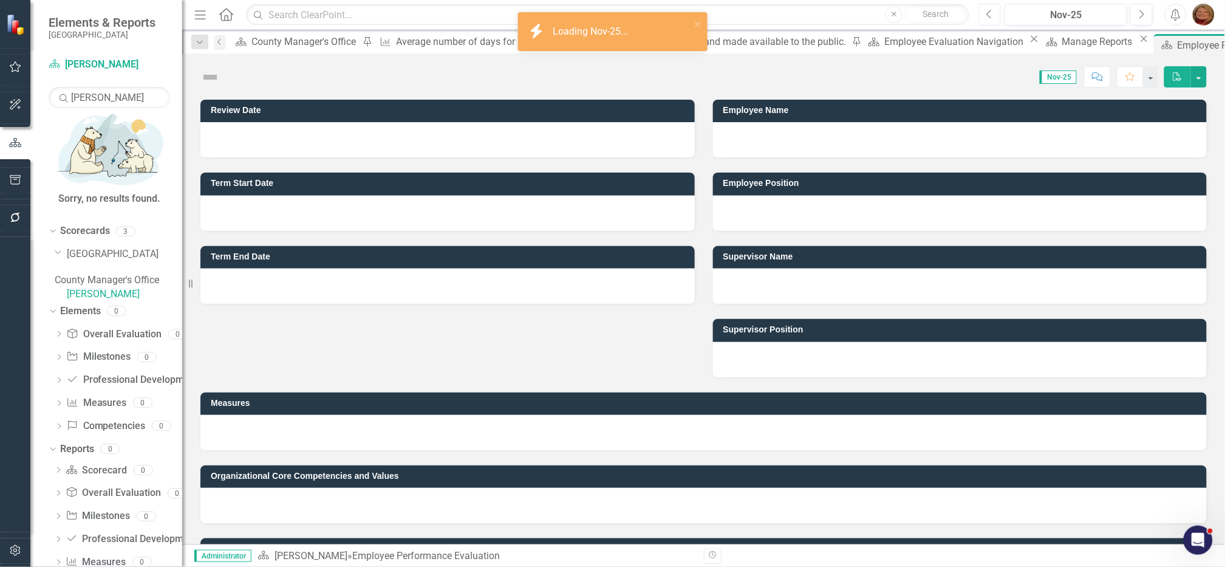
click at [985, 13] on button "Previous" at bounding box center [990, 15] width 22 height 22
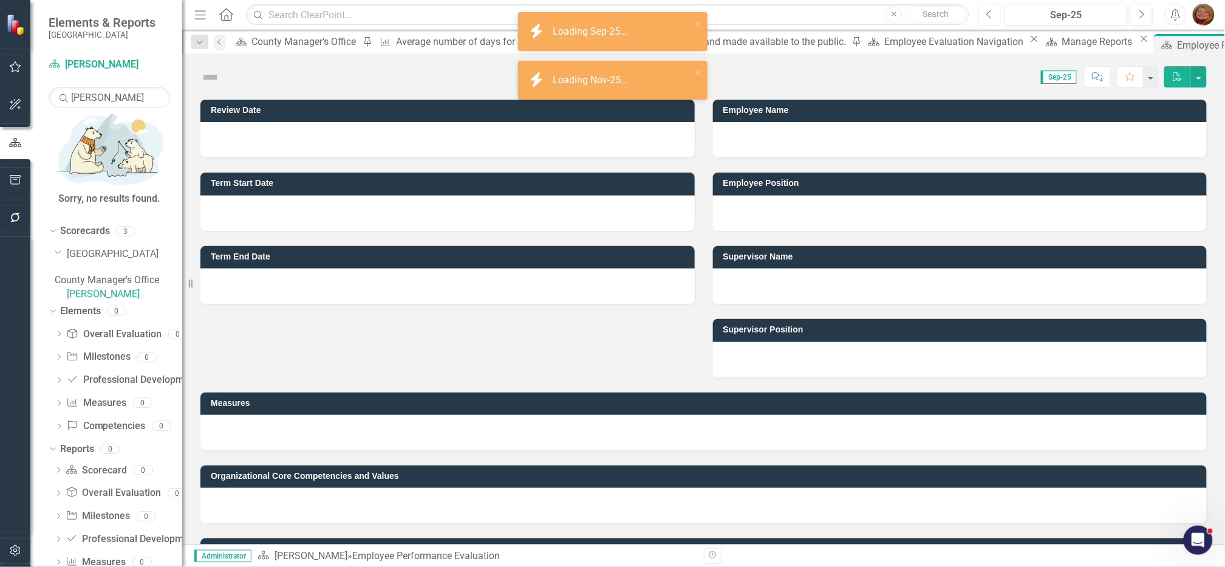
click at [986, 13] on button "Previous" at bounding box center [990, 15] width 22 height 22
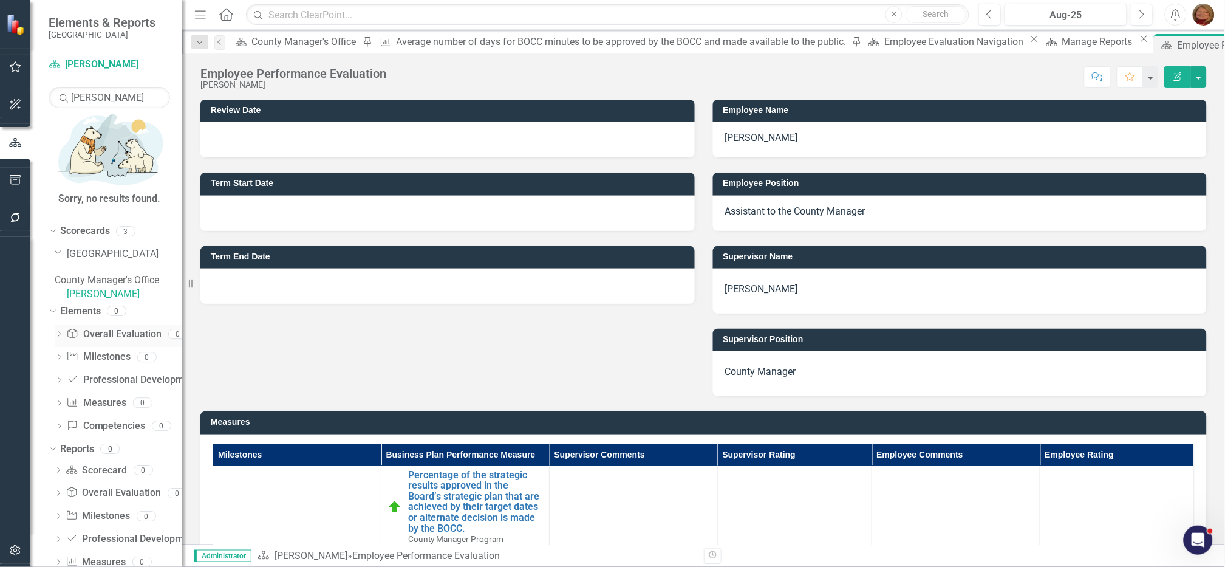
click at [119, 327] on link "Overall Evaluation Overall Evaluation" at bounding box center [113, 334] width 95 height 14
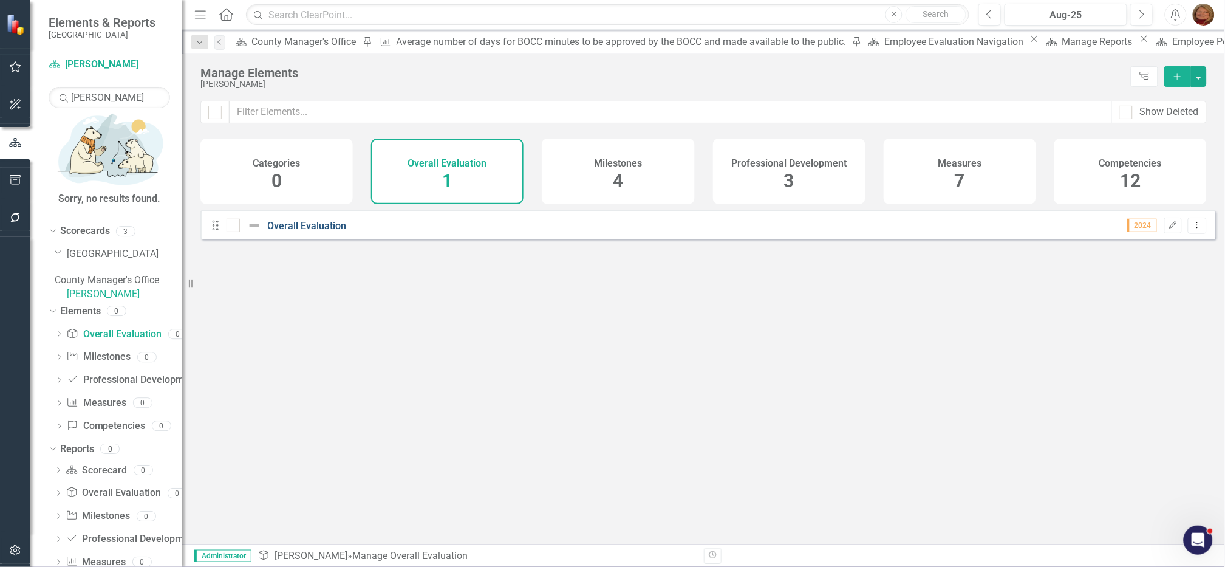
click at [305, 231] on link "Overall Evaluation" at bounding box center [307, 226] width 79 height 12
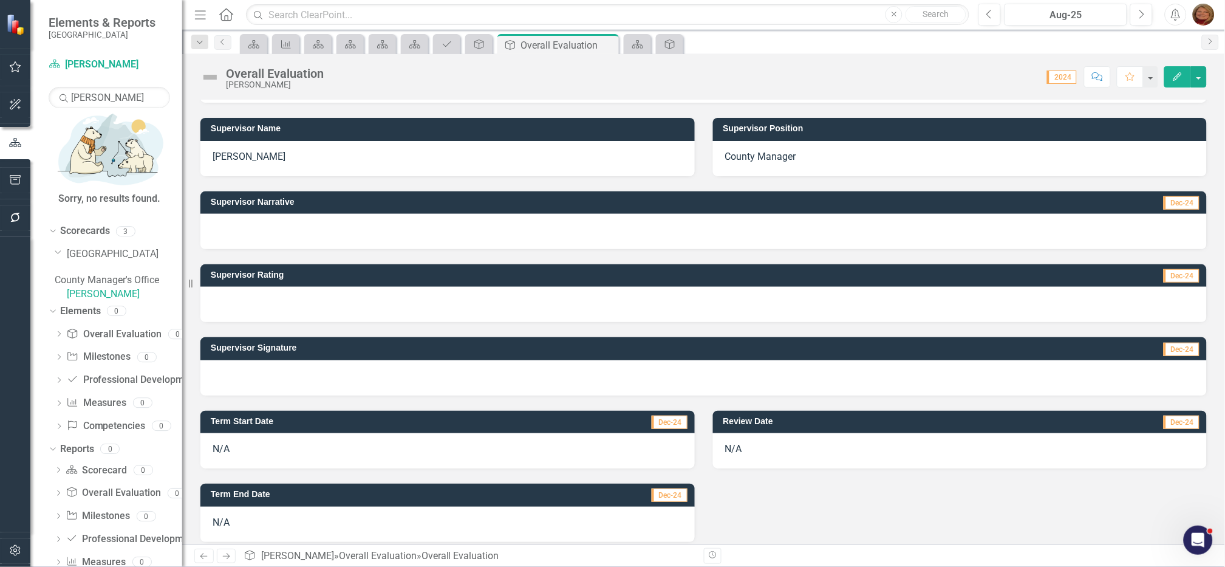
scroll to position [209, 0]
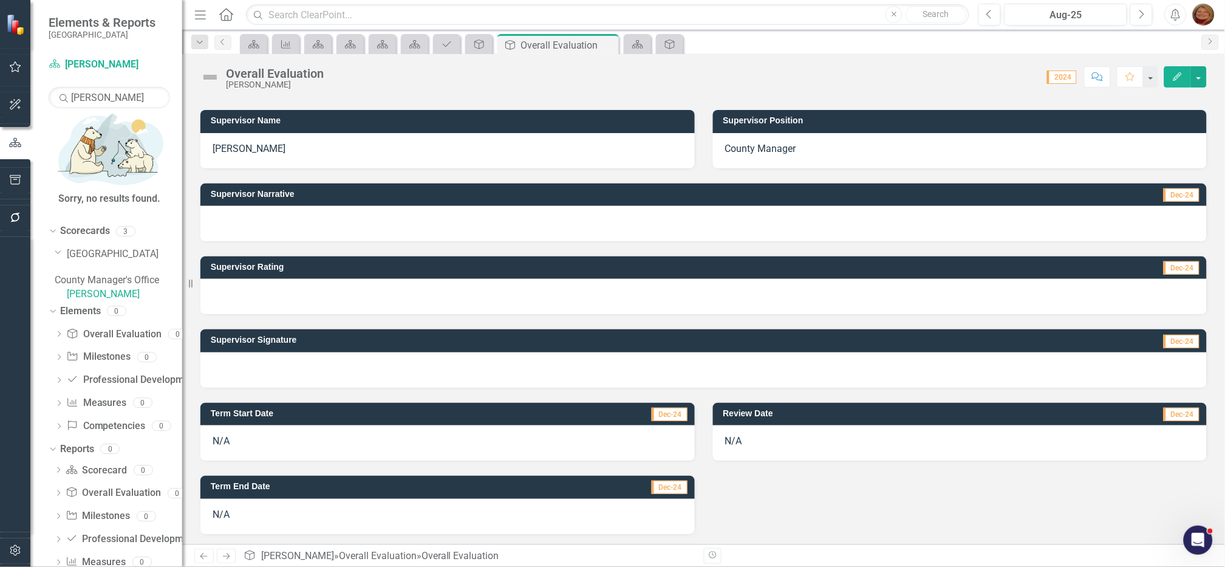
click at [225, 435] on div "N/A" at bounding box center [447, 442] width 494 height 35
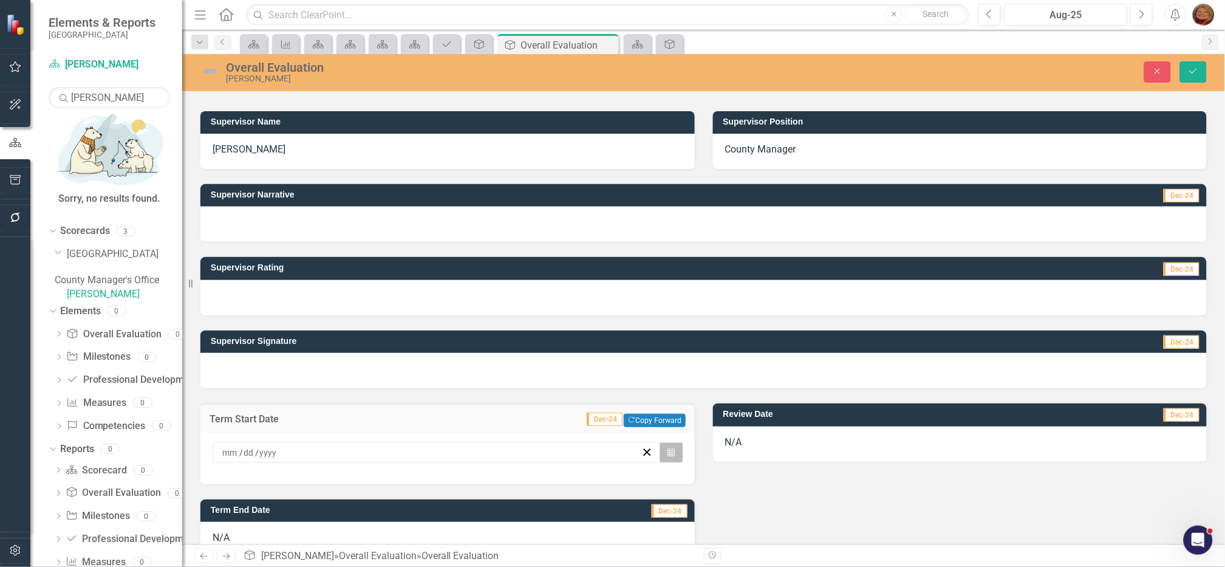
click at [668, 456] on icon "Calendar" at bounding box center [671, 452] width 7 height 9
click at [241, 463] on button "«" at bounding box center [227, 476] width 27 height 27
click at [267, 463] on button "‹" at bounding box center [254, 476] width 27 height 27
click at [275, 505] on button "1" at bounding box center [259, 516] width 30 height 22
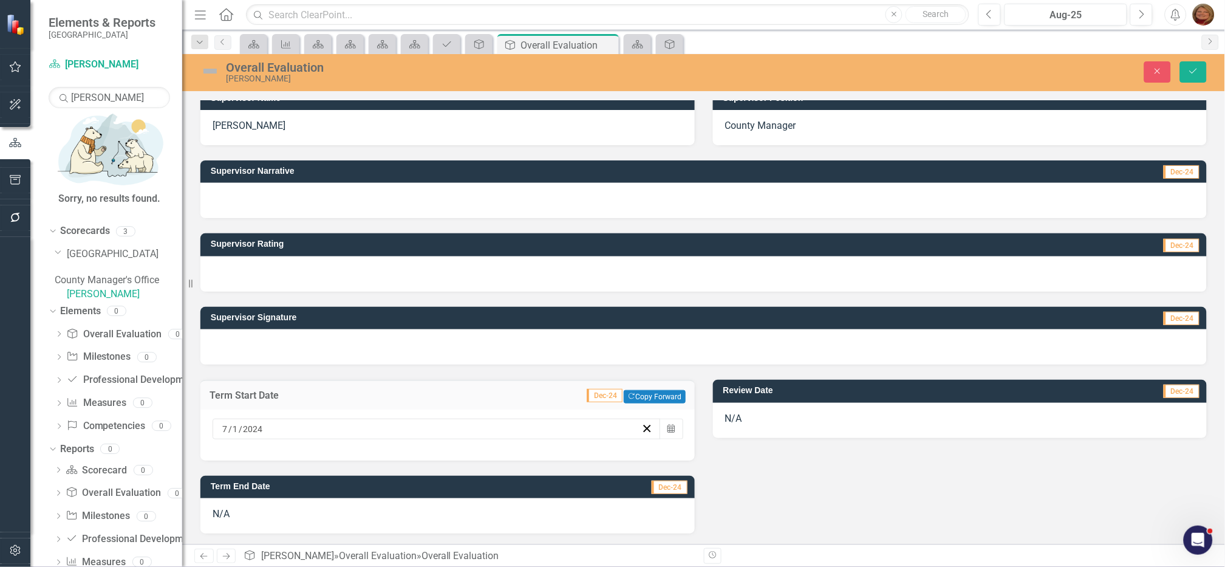
click at [597, 512] on div "N/A" at bounding box center [447, 515] width 494 height 35
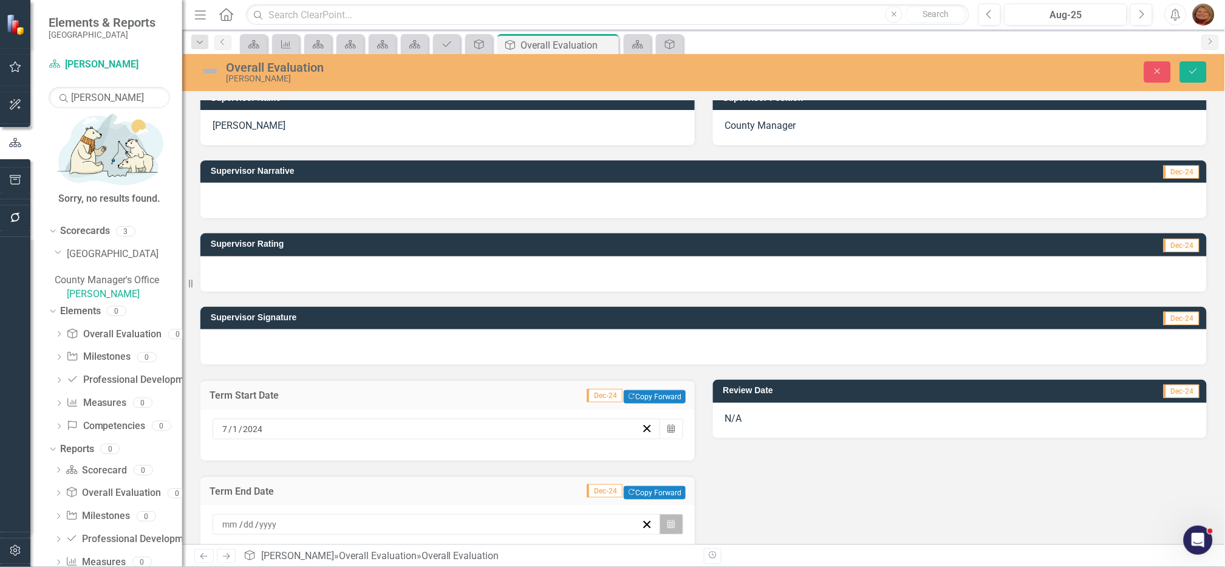
click at [662, 522] on button "Calendar" at bounding box center [671, 524] width 23 height 21
click at [267, 535] on button "‹" at bounding box center [254, 548] width 27 height 27
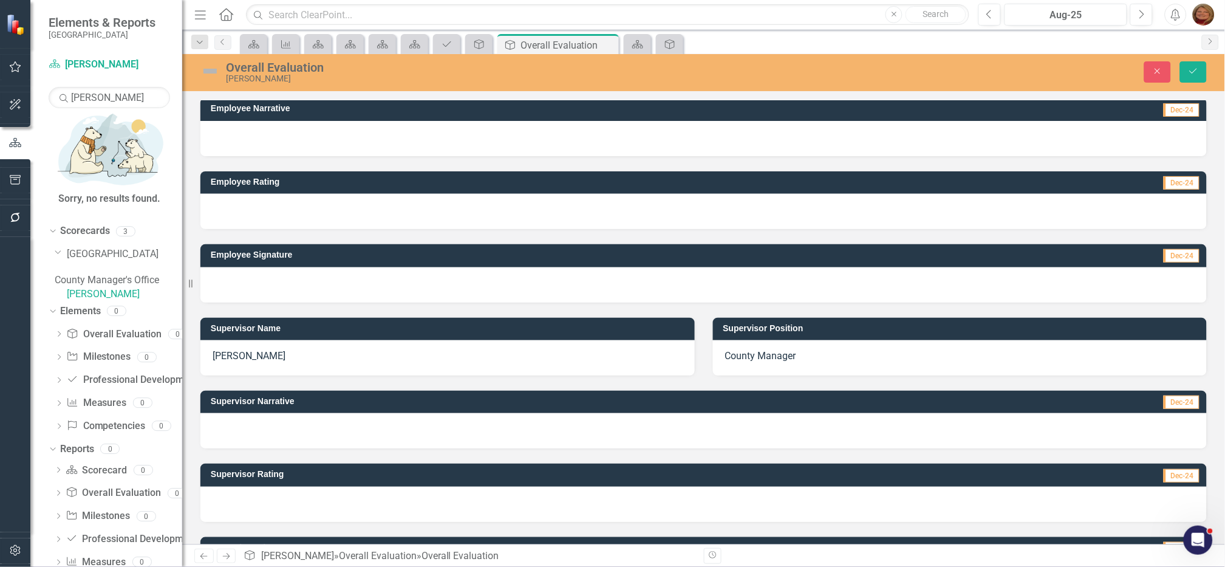
scroll to position [0, 0]
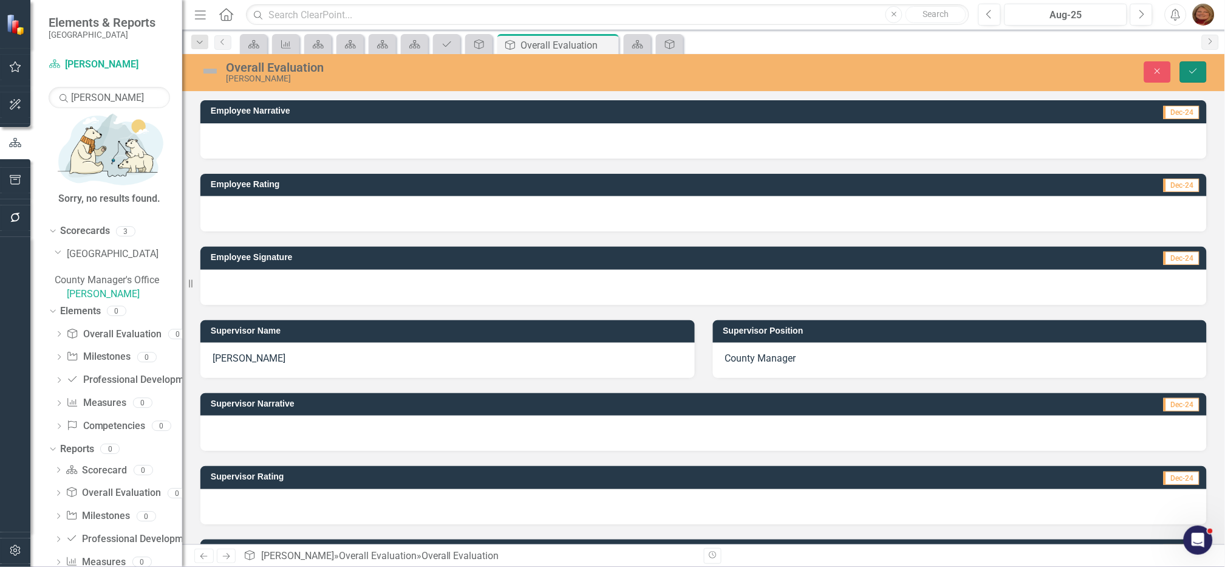
click at [1197, 64] on button "Save" at bounding box center [1193, 71] width 27 height 21
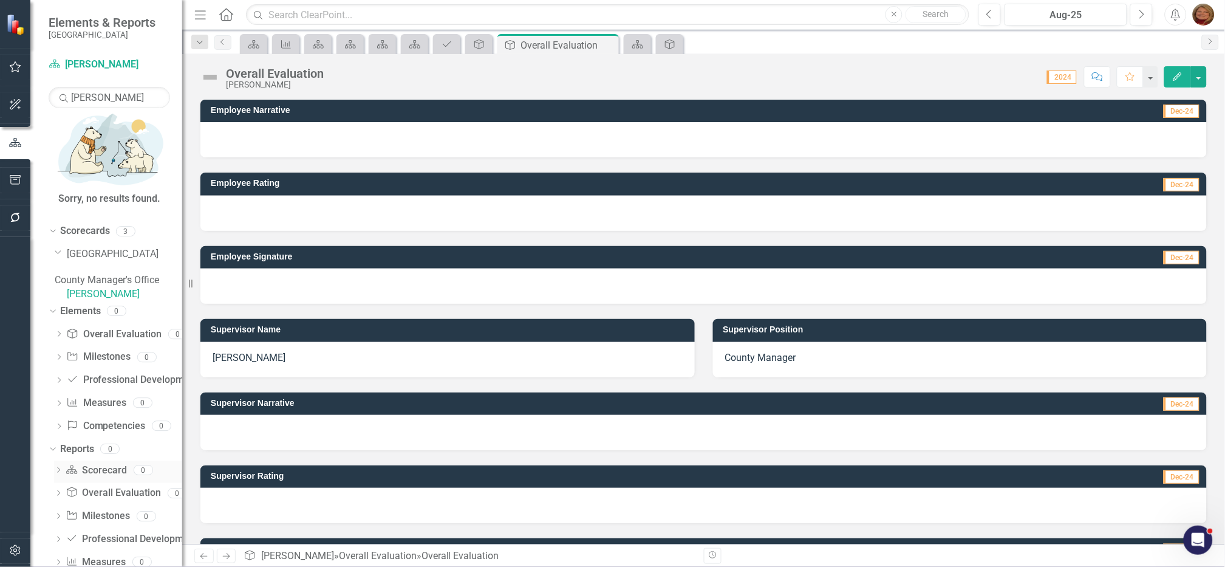
click at [104, 464] on link "Scorecard Scorecard" at bounding box center [96, 471] width 61 height 14
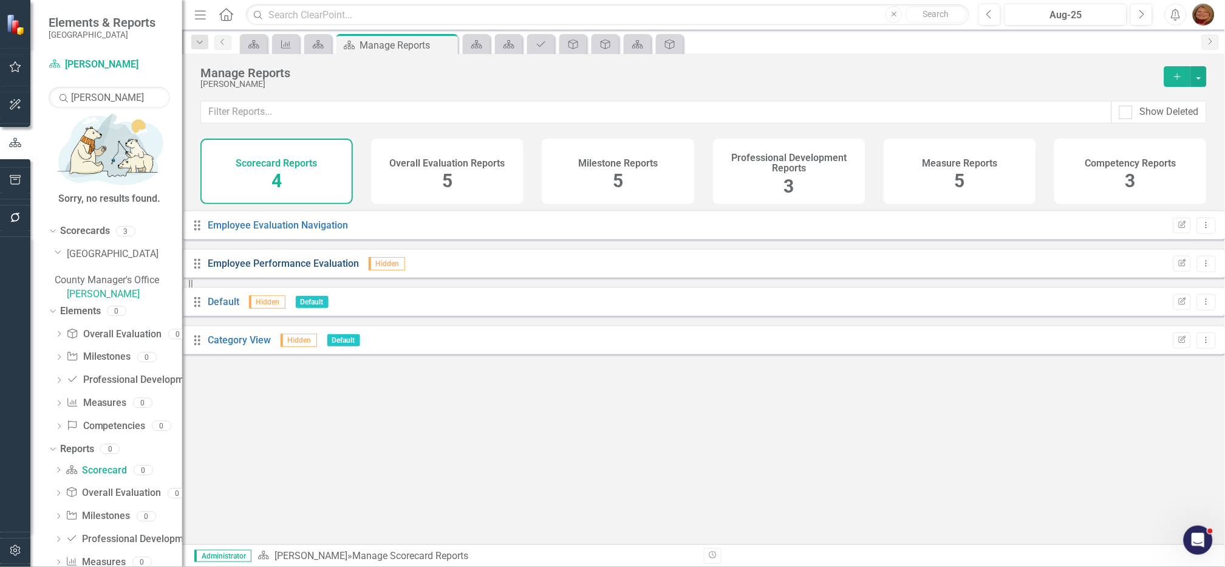
click at [310, 269] on link "Employee Performance Evaluation" at bounding box center [283, 264] width 151 height 12
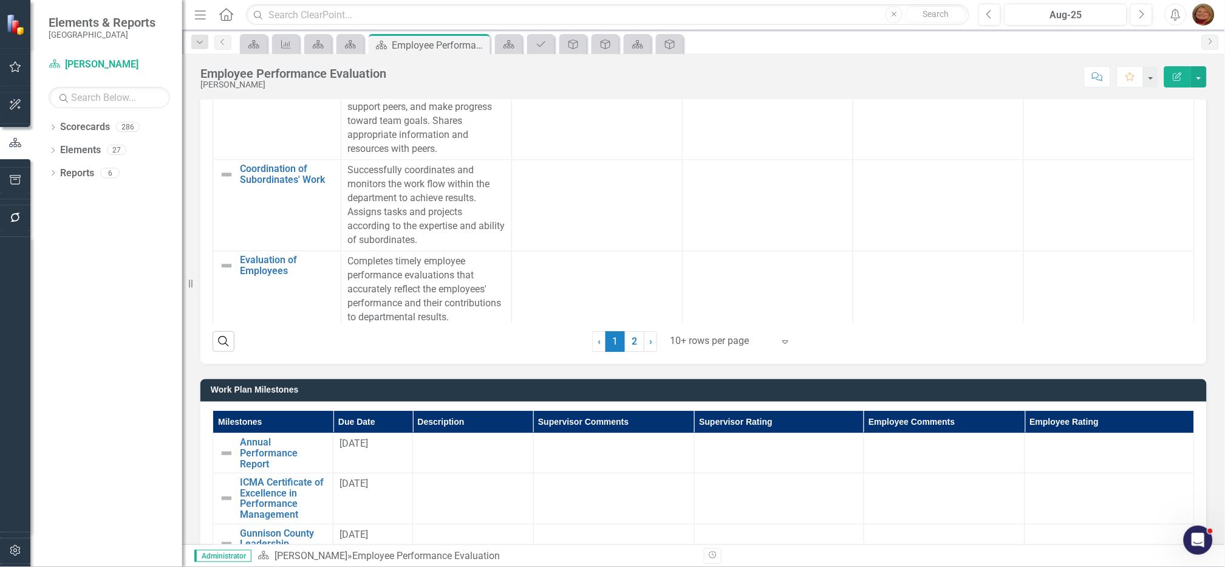
scroll to position [1063, 0]
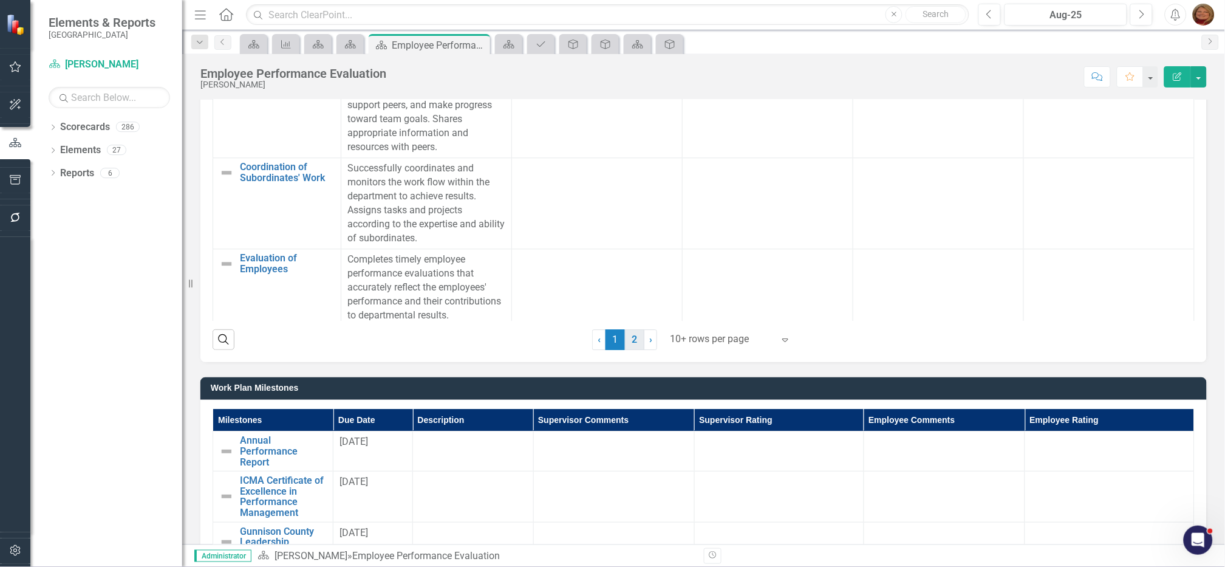
click at [628, 343] on link "2" at bounding box center [634, 339] width 19 height 21
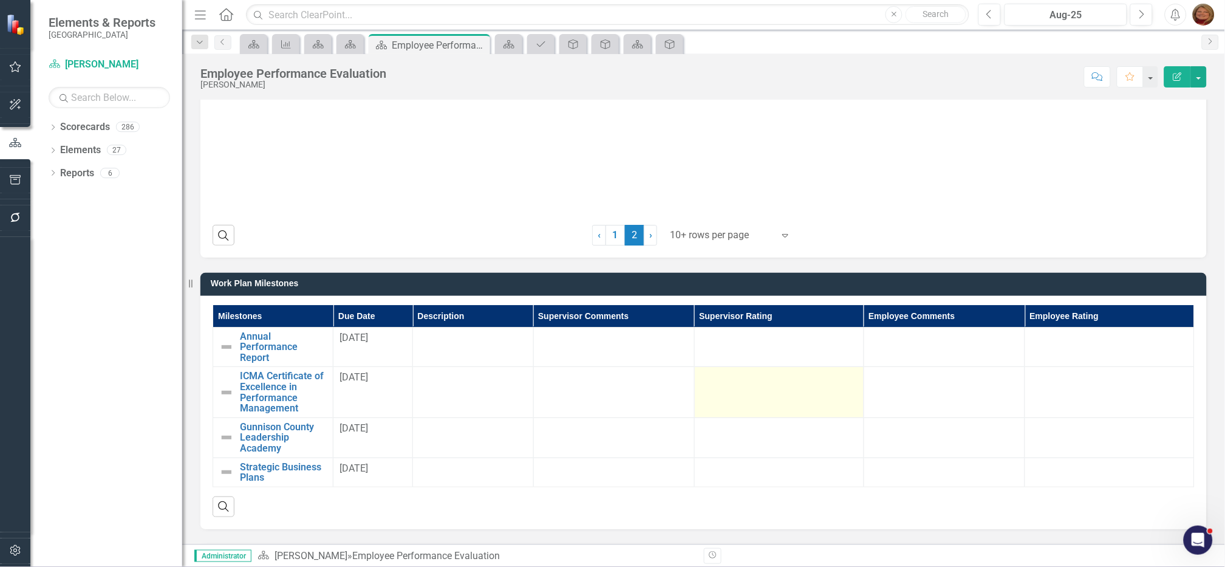
scroll to position [1214, 0]
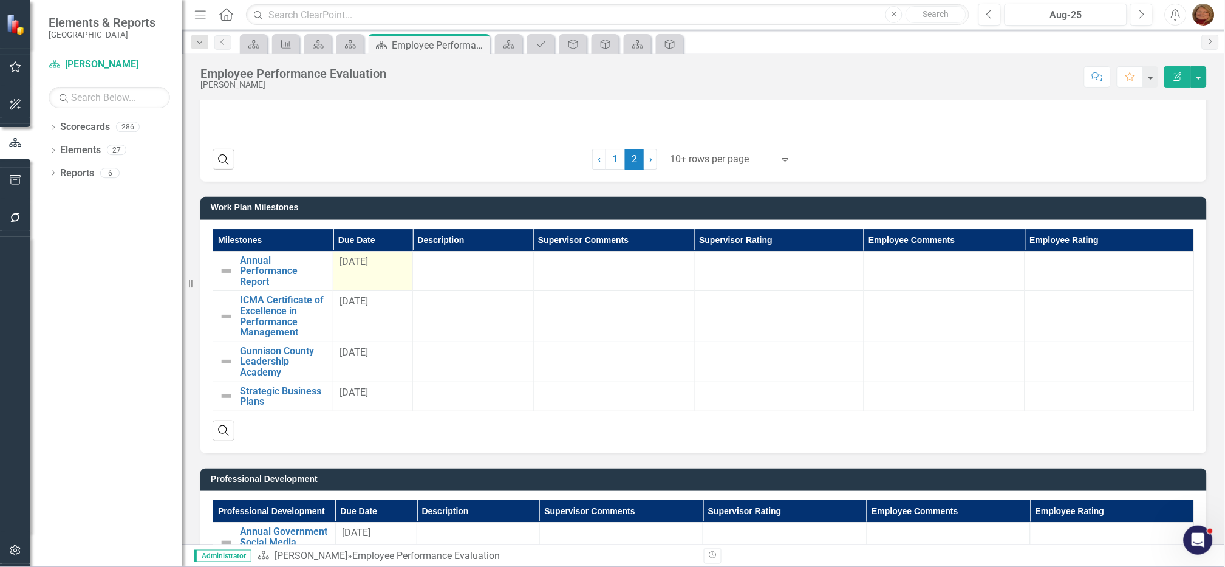
click at [368, 260] on span "[DATE]" at bounding box center [354, 262] width 29 height 12
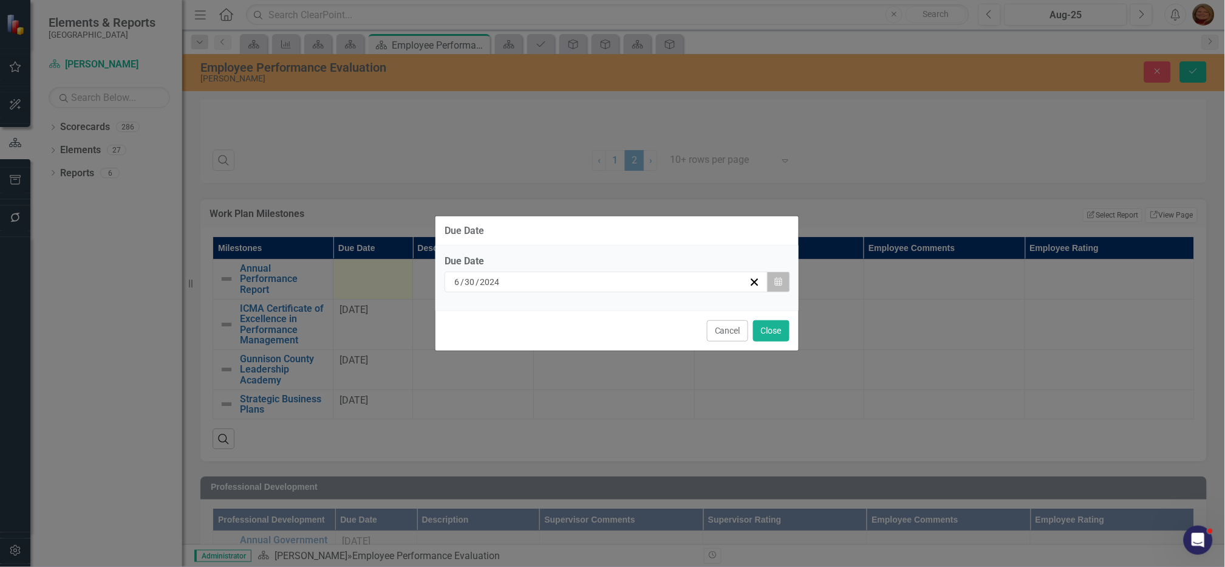
click at [783, 278] on button "Calendar" at bounding box center [778, 282] width 23 height 21
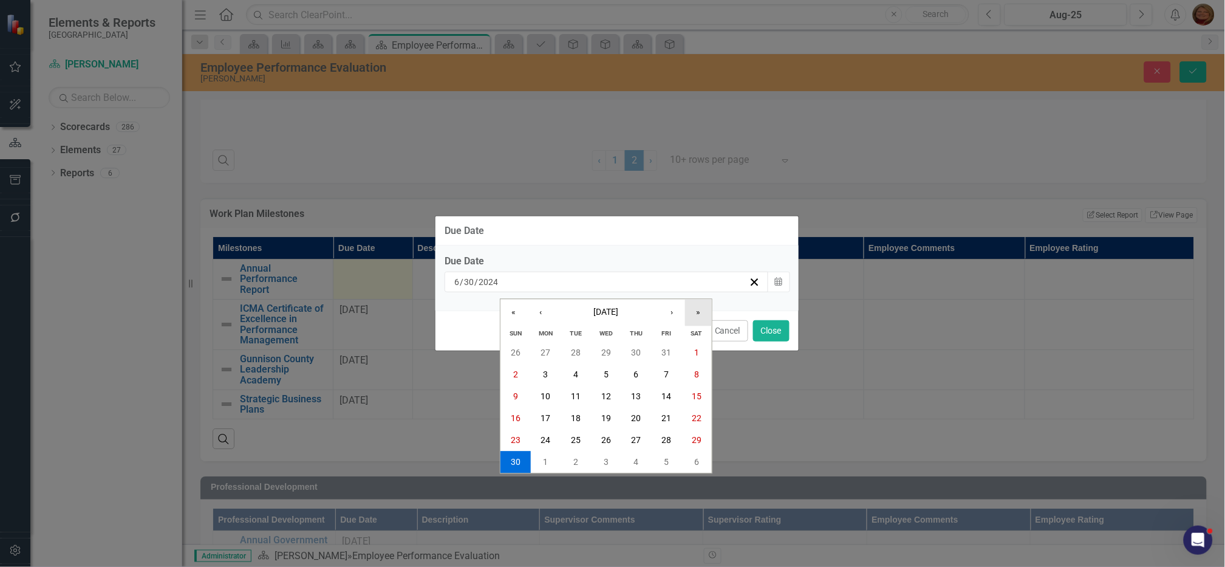
click at [699, 310] on button "»" at bounding box center [698, 312] width 27 height 27
click at [549, 439] on abbr "30" at bounding box center [546, 441] width 10 height 10
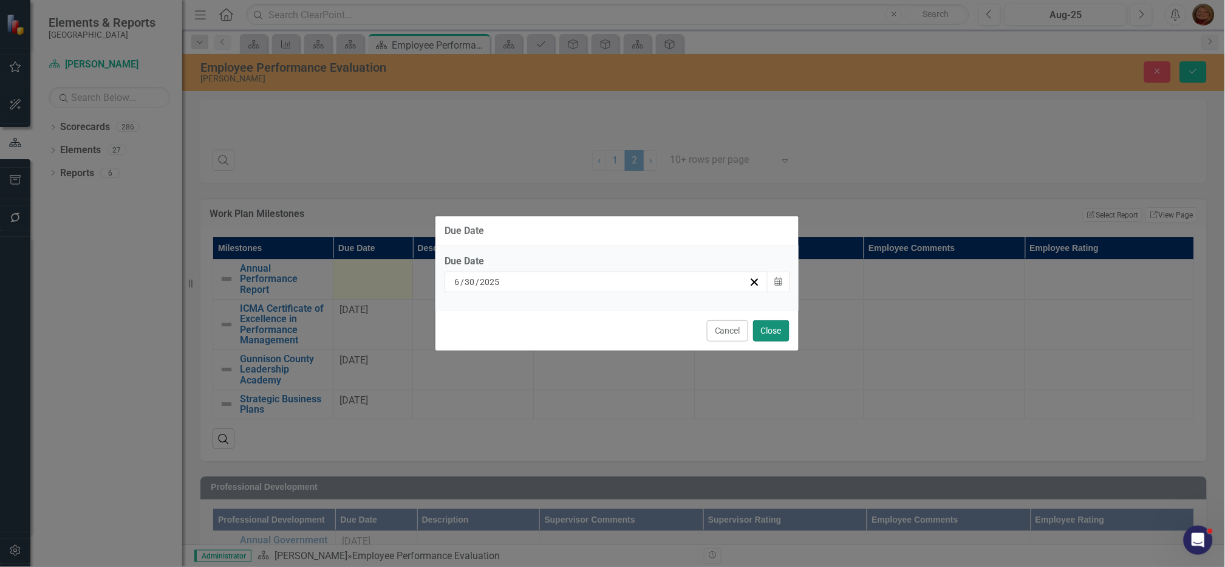
click at [773, 324] on button "Close" at bounding box center [771, 330] width 36 height 21
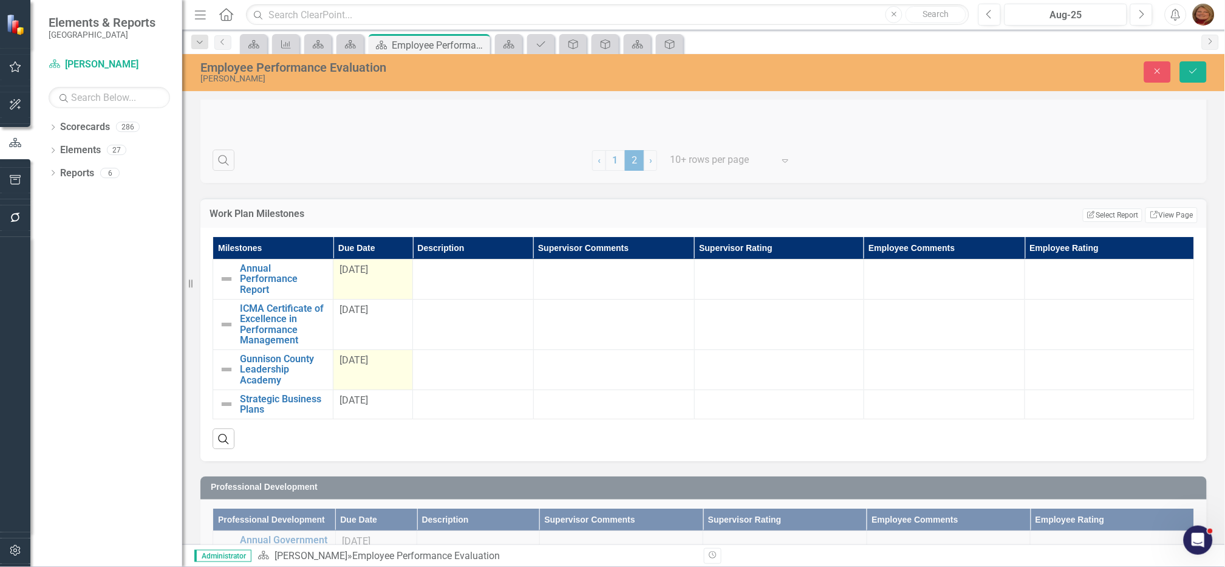
click at [361, 361] on span "[DATE]" at bounding box center [354, 360] width 29 height 12
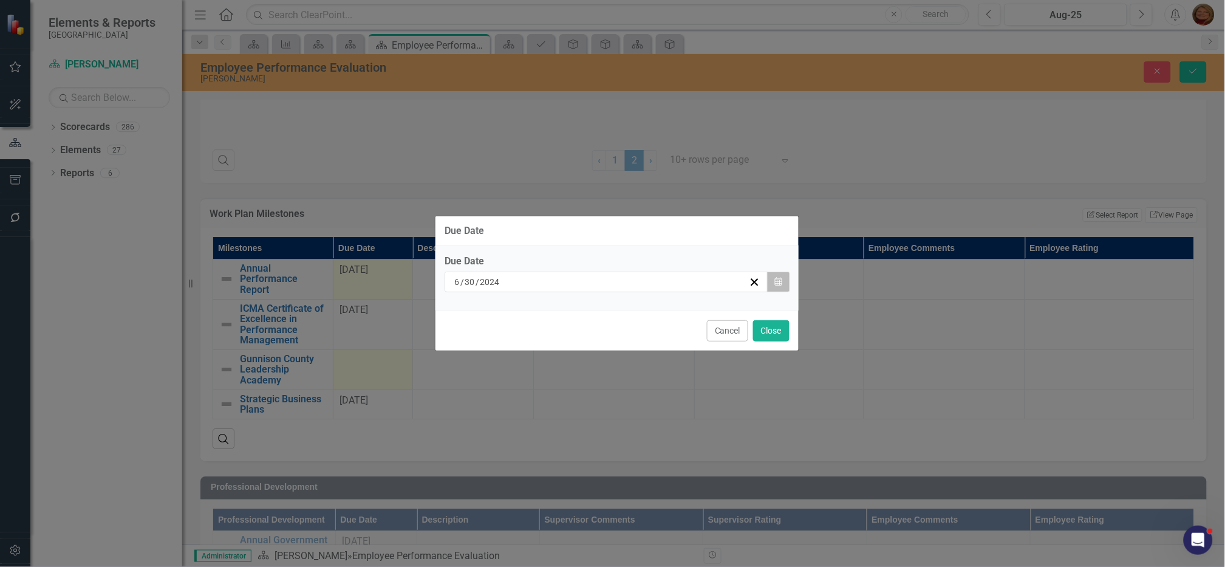
click at [779, 281] on icon "Calendar" at bounding box center [778, 282] width 7 height 9
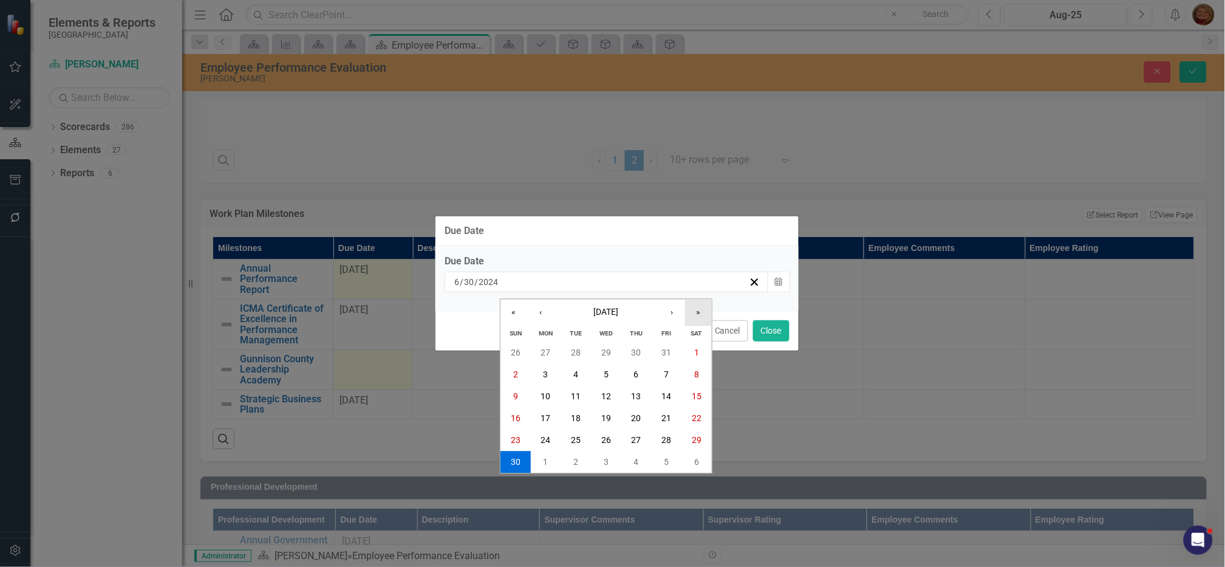
click at [697, 311] on button "»" at bounding box center [698, 312] width 27 height 27
click at [676, 311] on button "›" at bounding box center [672, 312] width 27 height 27
click at [524, 460] on button "31" at bounding box center [516, 462] width 30 height 22
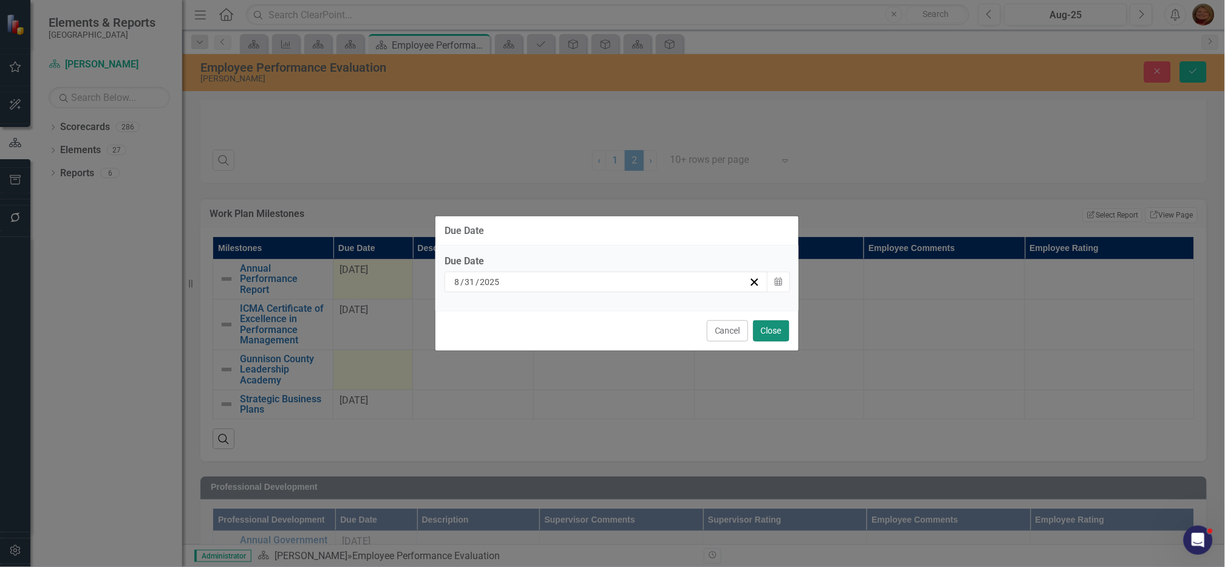
click at [778, 328] on button "Close" at bounding box center [771, 330] width 36 height 21
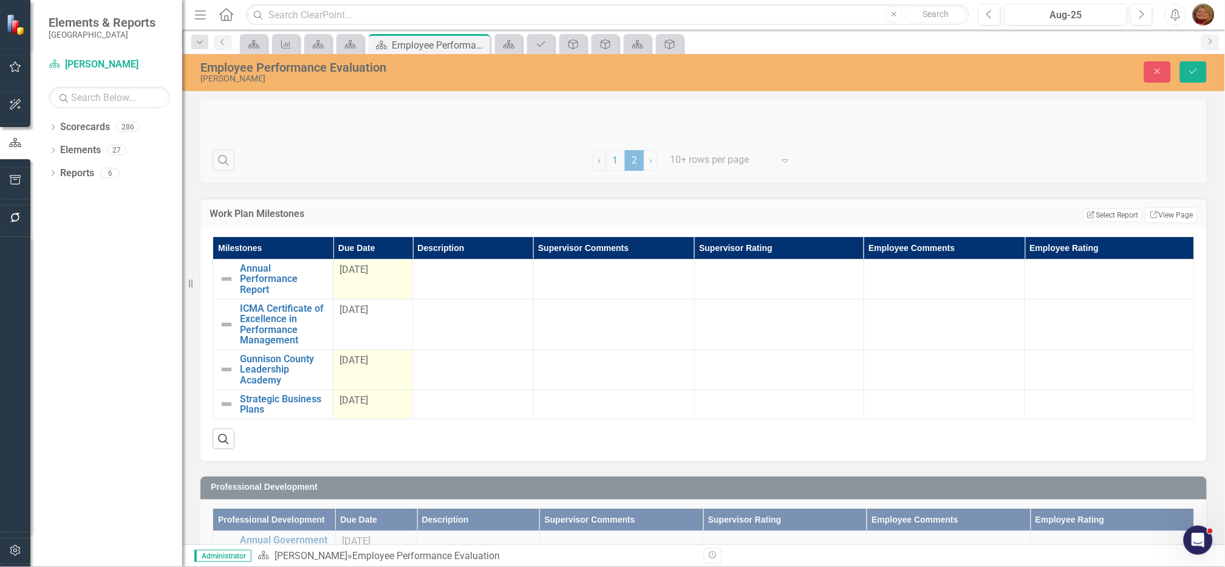
click at [368, 399] on span "[DATE]" at bounding box center [354, 400] width 29 height 12
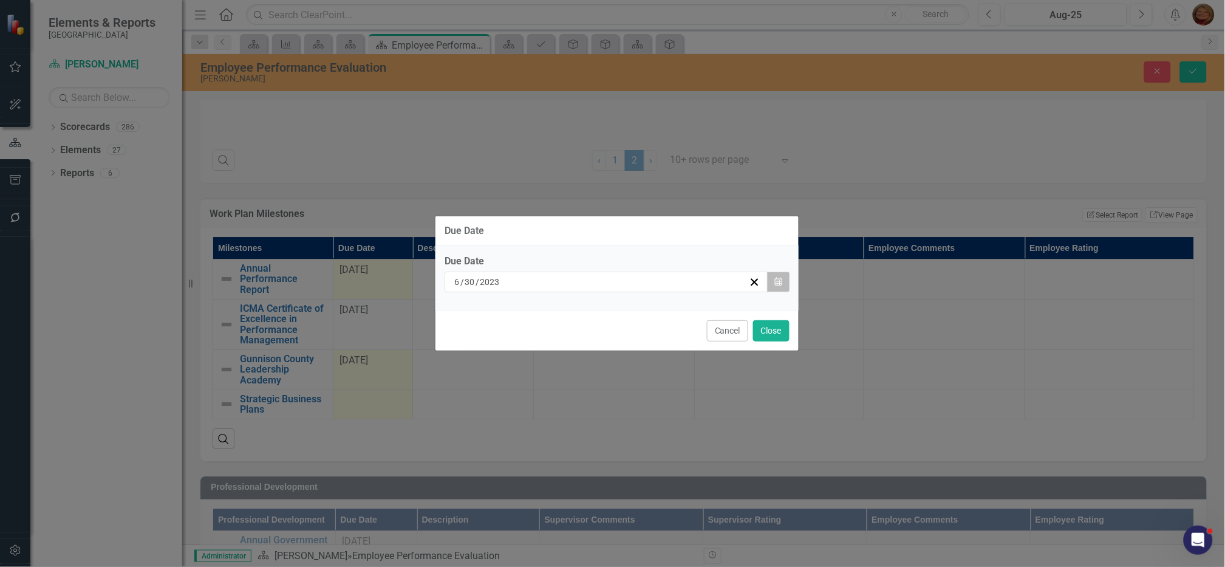
click at [774, 280] on button "Calendar" at bounding box center [778, 282] width 23 height 21
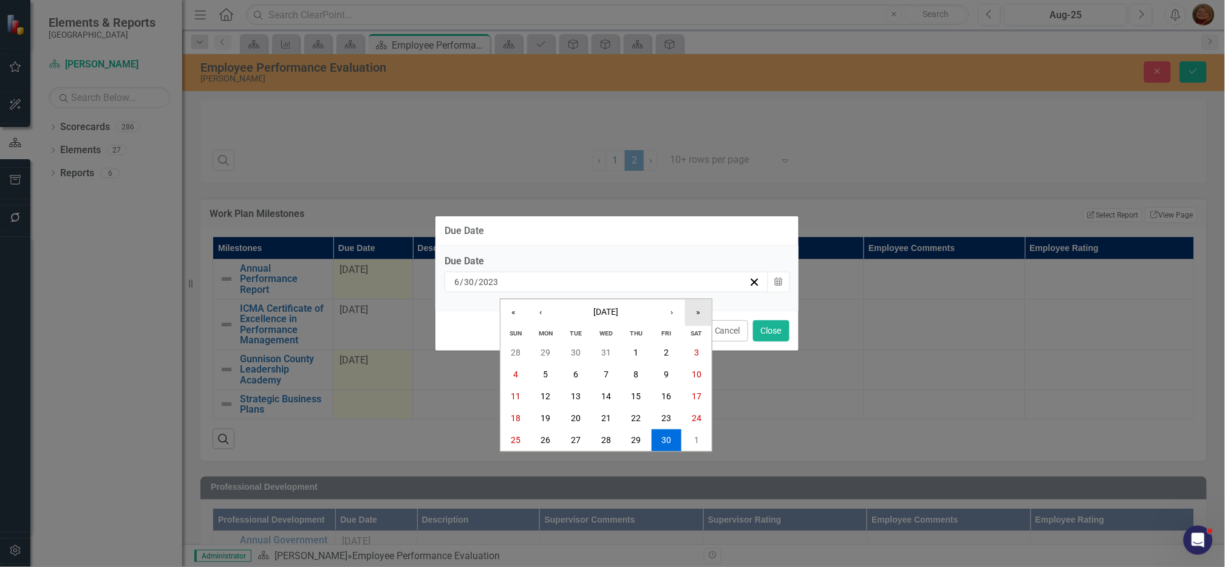
click at [709, 310] on button "»" at bounding box center [698, 312] width 27 height 27
click at [539, 436] on button "30" at bounding box center [546, 440] width 30 height 22
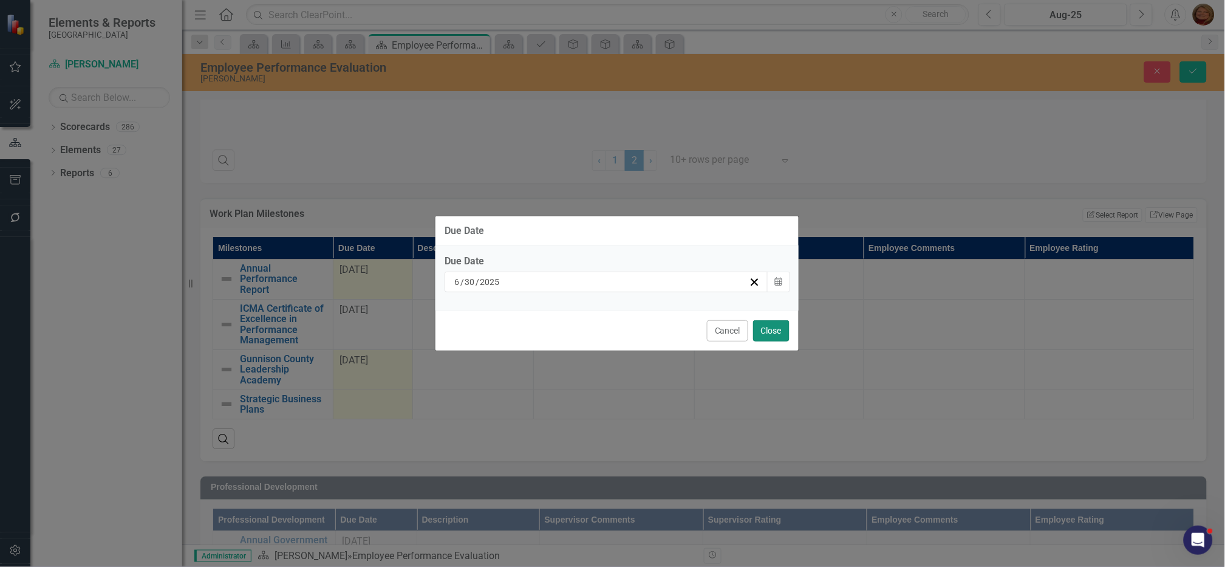
click at [770, 325] on button "Close" at bounding box center [771, 330] width 36 height 21
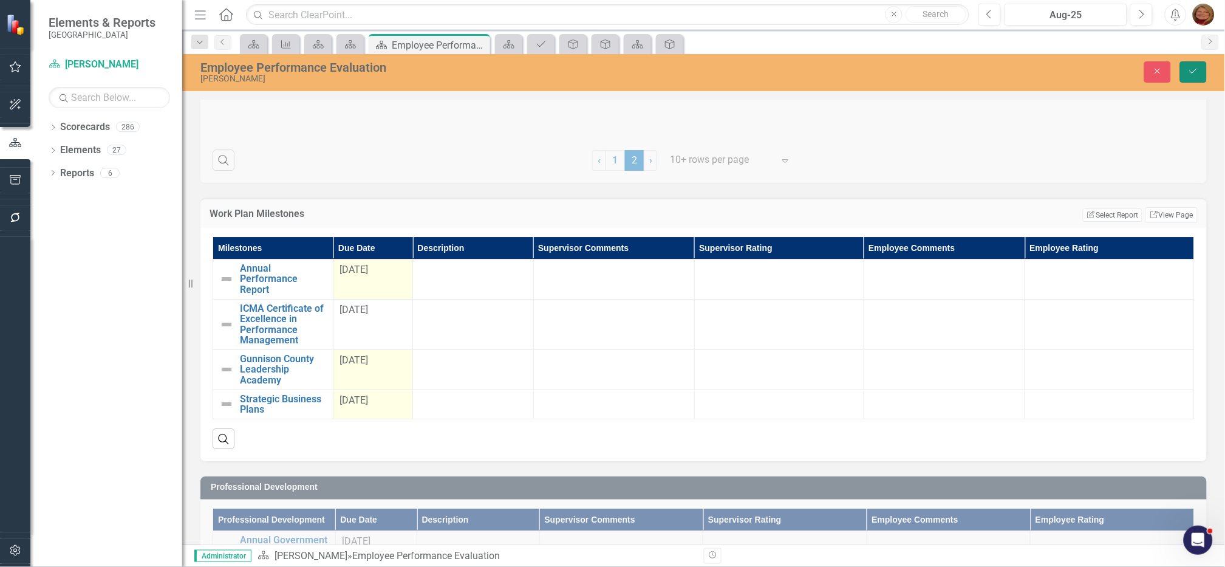
click at [1199, 66] on button "Save" at bounding box center [1193, 71] width 27 height 21
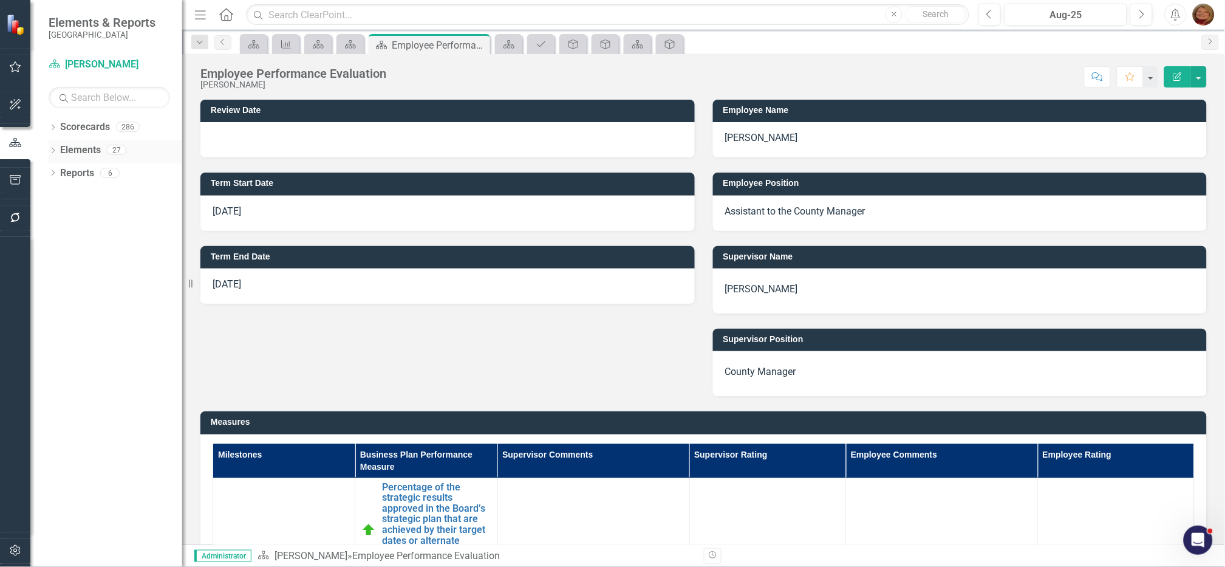
click at [53, 146] on div "Dropdown" at bounding box center [53, 151] width 9 height 10
click at [99, 192] on link "Milestone Milestones" at bounding box center [98, 197] width 64 height 14
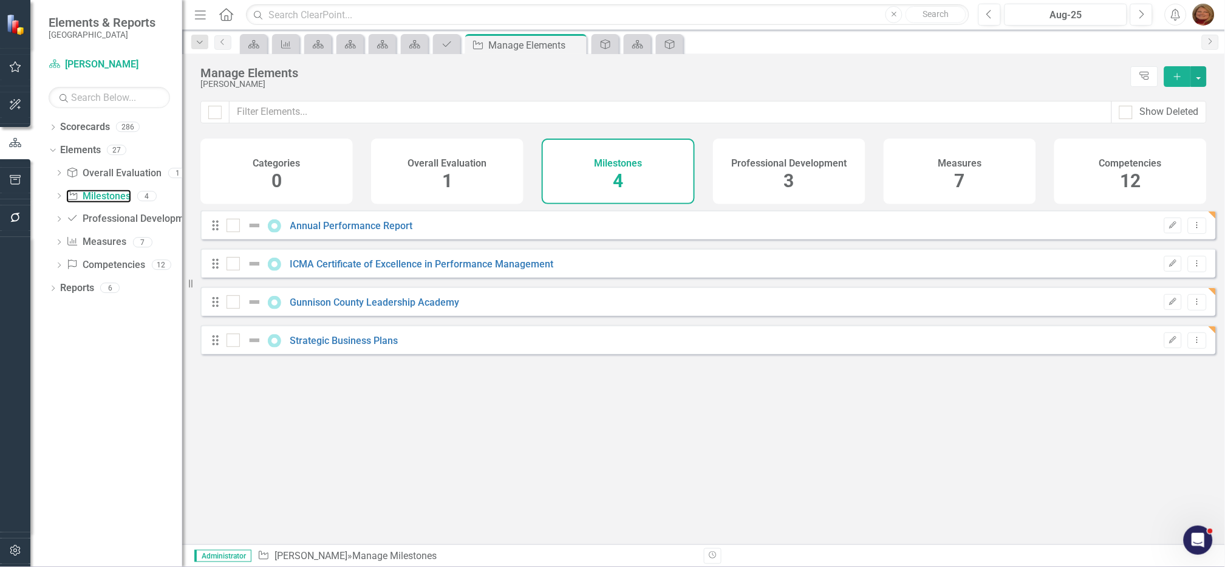
checkbox input "false"
click at [1193, 267] on icon "Dropdown Menu" at bounding box center [1198, 263] width 10 height 8
click at [1169, 358] on link "Trash Delete Milestone" at bounding box center [1141, 360] width 114 height 22
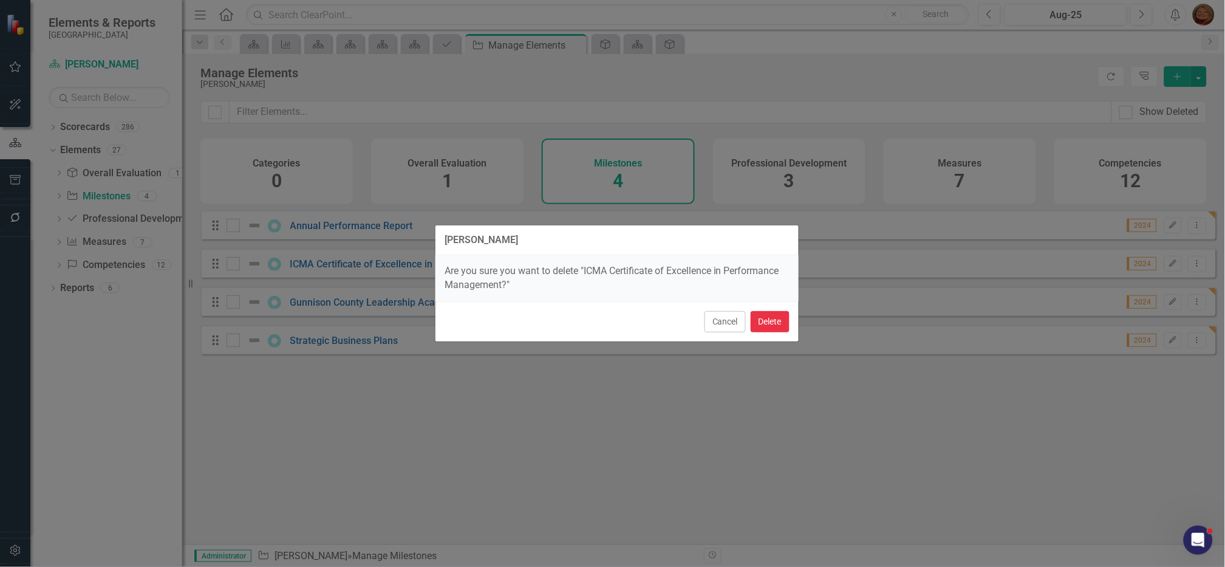
click at [770, 321] on button "Delete" at bounding box center [770, 321] width 39 height 21
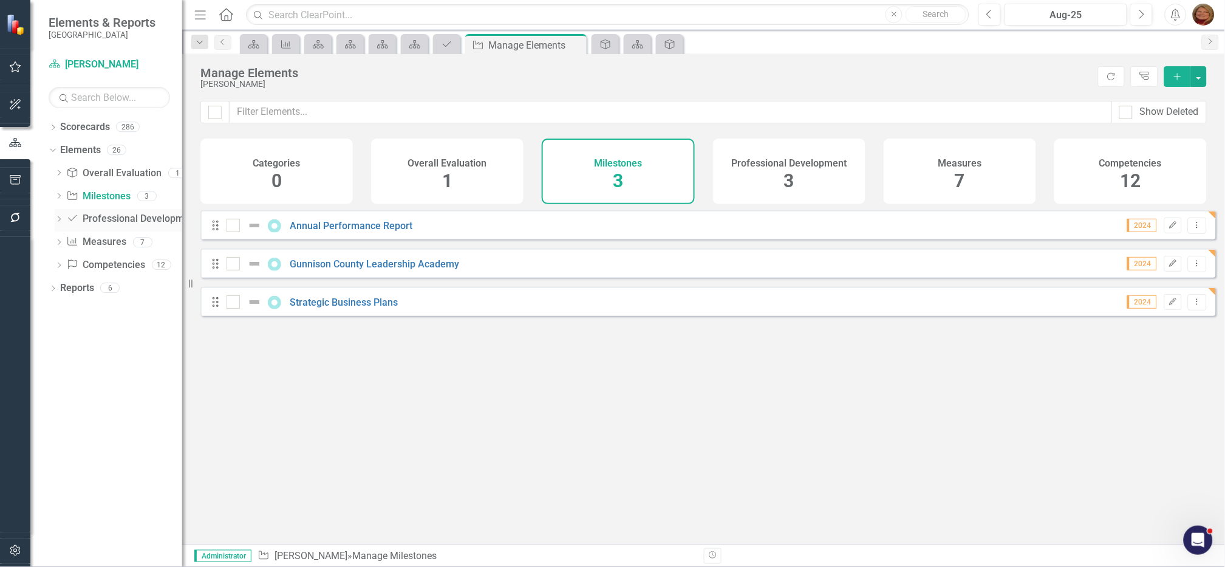
click at [130, 215] on link "Professional Development Professional Development" at bounding box center [132, 219] width 132 height 14
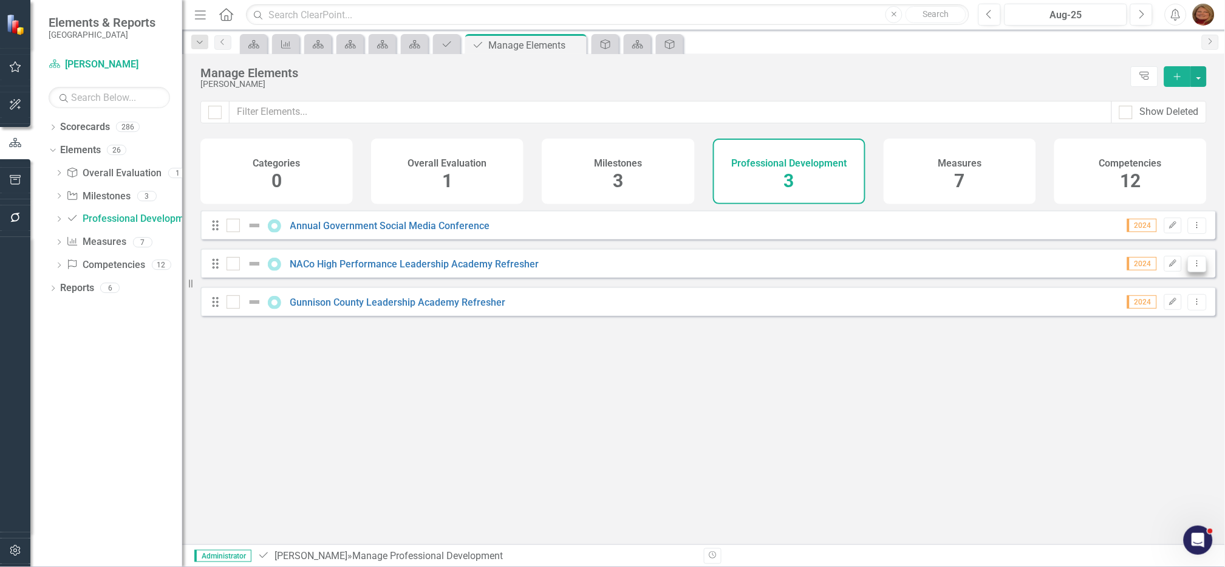
click at [1195, 272] on button "Dropdown Menu" at bounding box center [1197, 264] width 19 height 16
click at [1116, 352] on link "Trash Delete Professional Development" at bounding box center [1105, 360] width 185 height 22
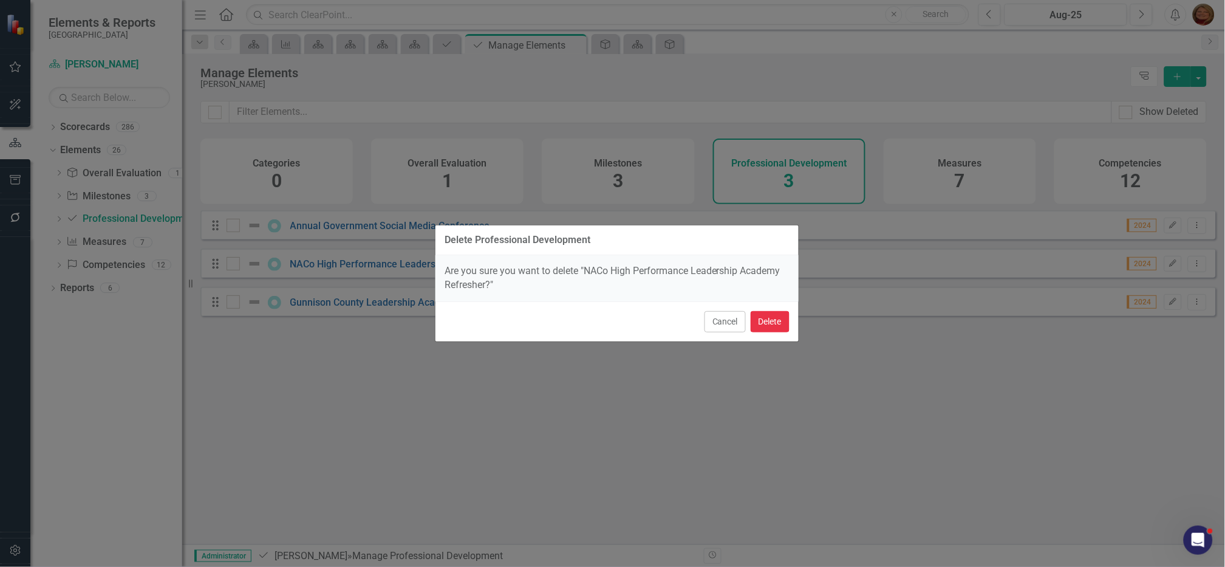
click at [761, 314] on button "Delete" at bounding box center [770, 321] width 39 height 21
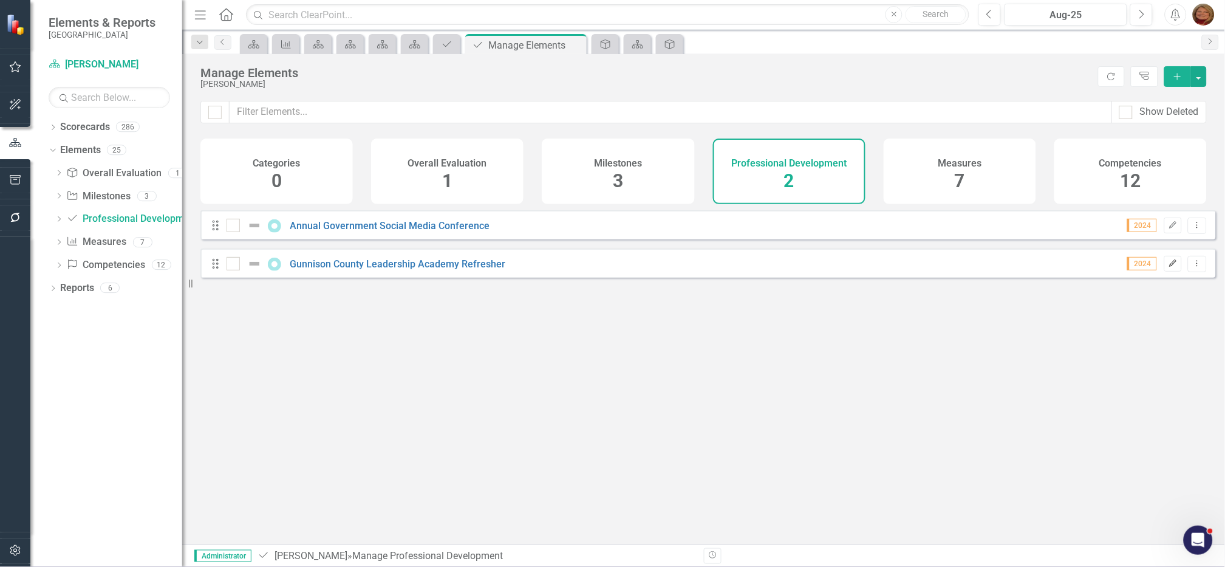
click at [1169, 267] on icon "Edit" at bounding box center [1173, 263] width 9 height 7
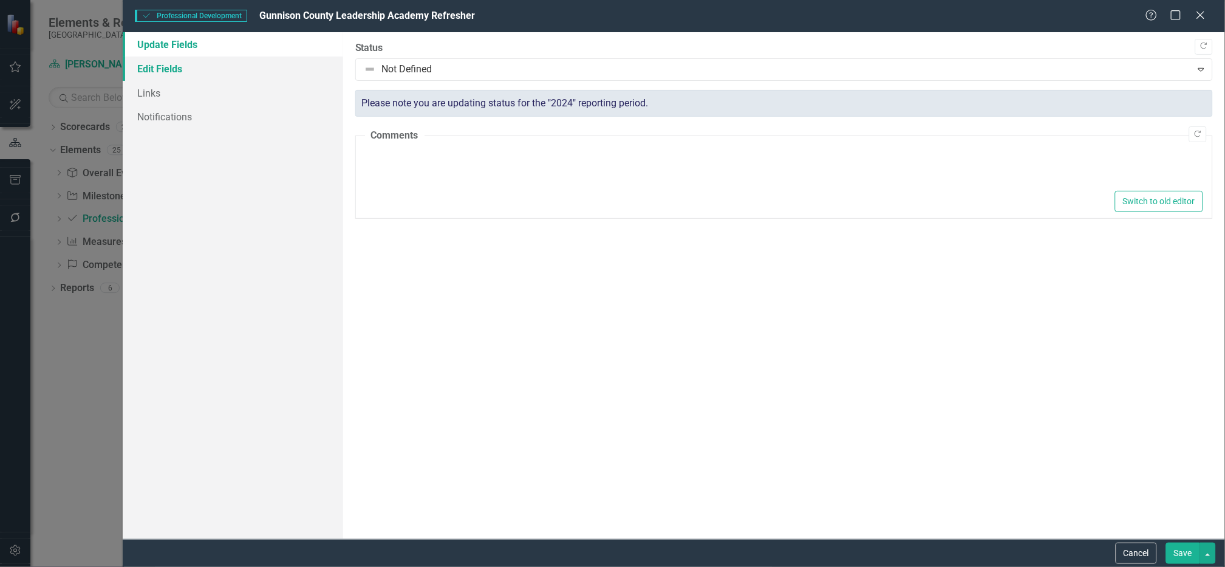
click at [183, 67] on link "Edit Fields" at bounding box center [233, 68] width 221 height 24
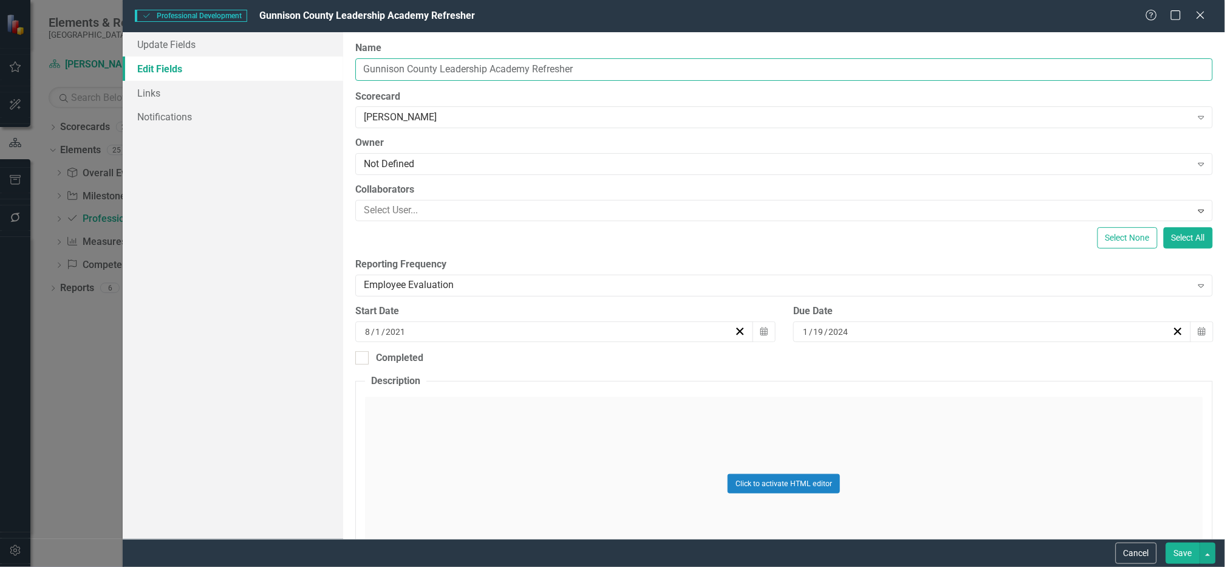
click at [361, 67] on input "Gunnison County Leadership Academy Refresher" at bounding box center [784, 69] width 858 height 22
drag, startPoint x: 555, startPoint y: 67, endPoint x: 799, endPoint y: 77, distance: 245.0
click at [795, 78] on input "2025 Gunnison County Leadership Academy Refresher" at bounding box center [784, 69] width 858 height 22
drag, startPoint x: 574, startPoint y: 69, endPoint x: 231, endPoint y: 47, distance: 343.9
click at [231, 47] on div "Update Fields Edit Fields Links Notifications "Update" fields in ClearPoint are…" at bounding box center [674, 285] width 1103 height 507
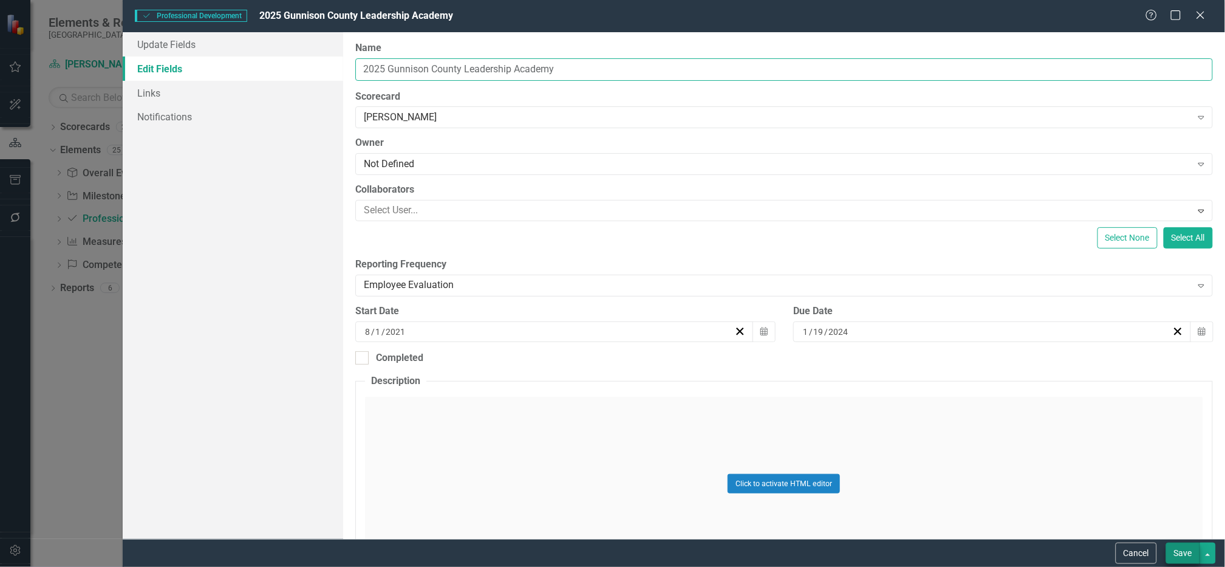
type input "2025 Gunnison County Leadership Academy"
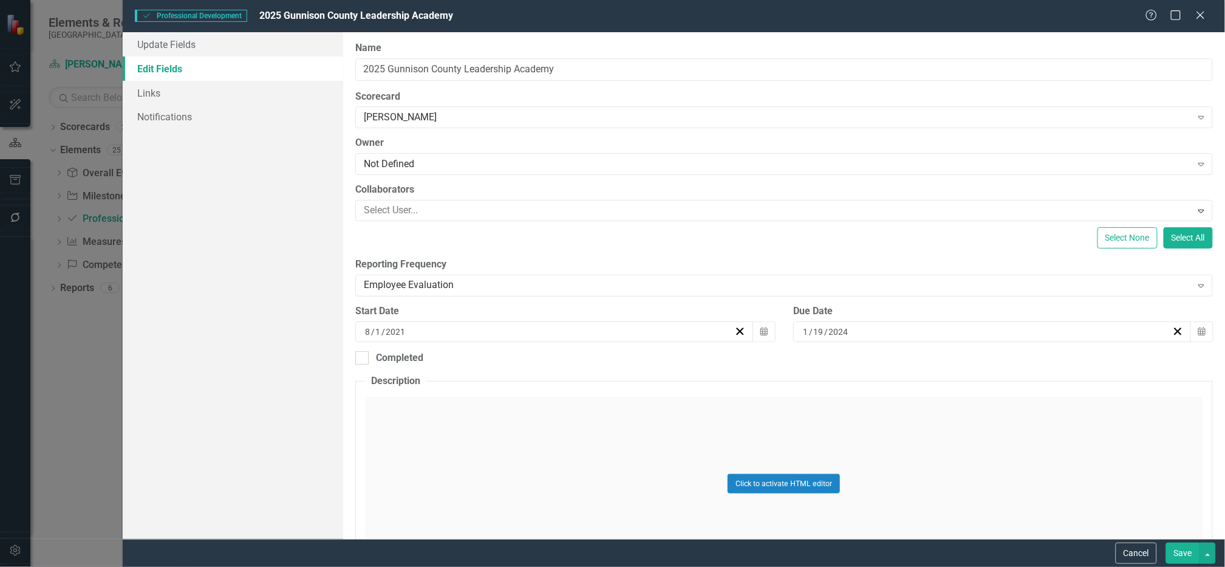
drag, startPoint x: 1192, startPoint y: 552, endPoint x: 1186, endPoint y: 549, distance: 7.1
click at [1191, 553] on button "Save" at bounding box center [1183, 552] width 34 height 21
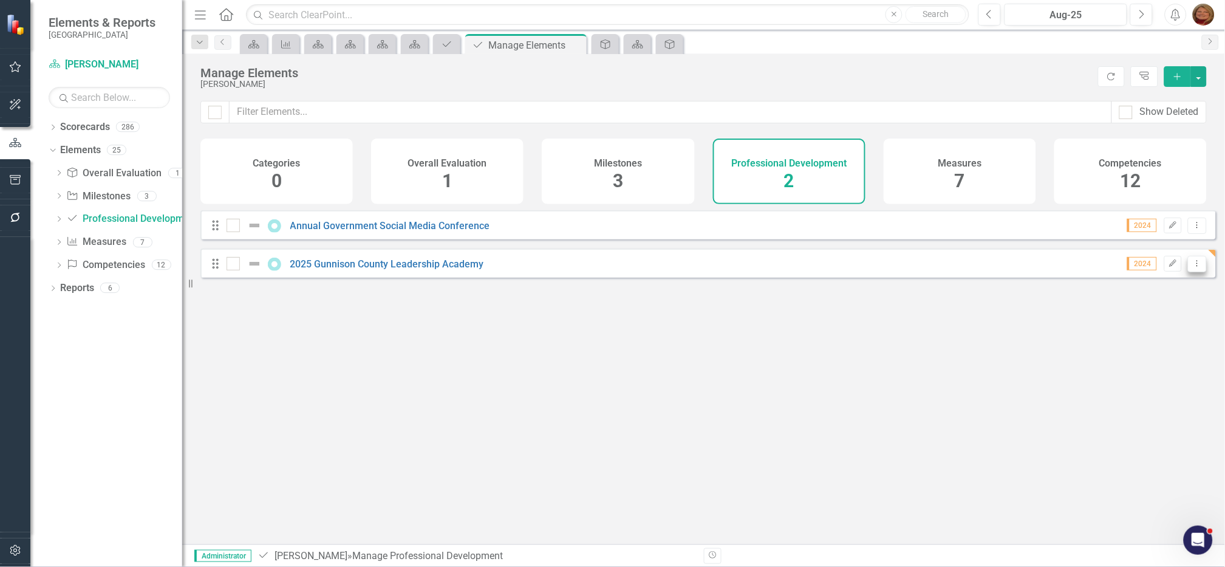
click at [1197, 266] on icon at bounding box center [1197, 263] width 1 height 6
click at [1096, 357] on link "Trash Delete Professional Development" at bounding box center [1105, 360] width 185 height 22
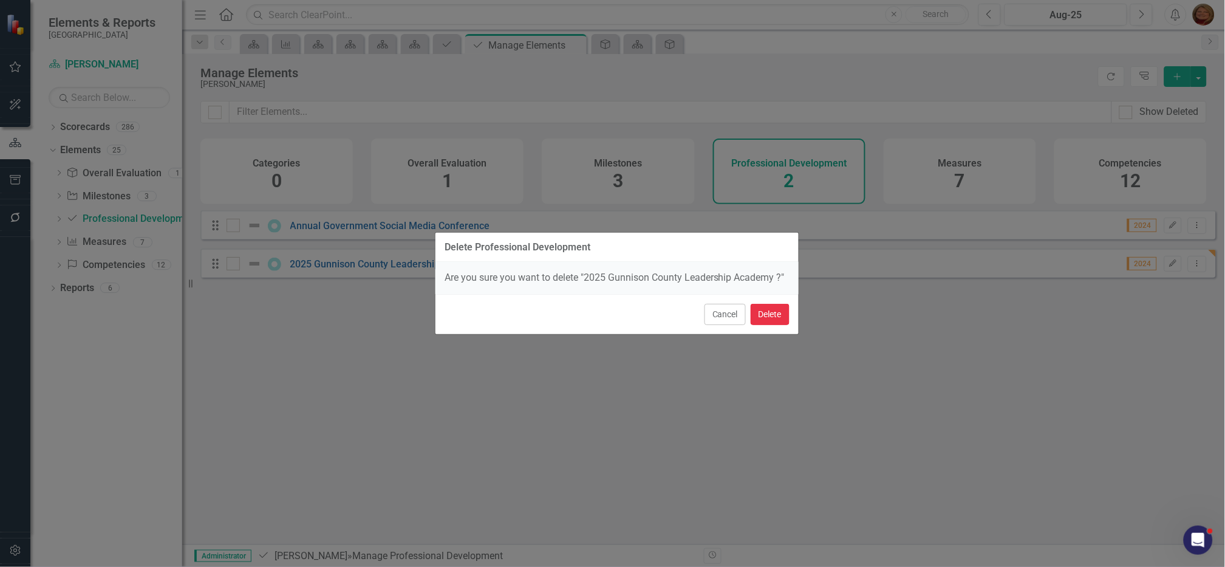
click at [761, 313] on button "Delete" at bounding box center [770, 314] width 39 height 21
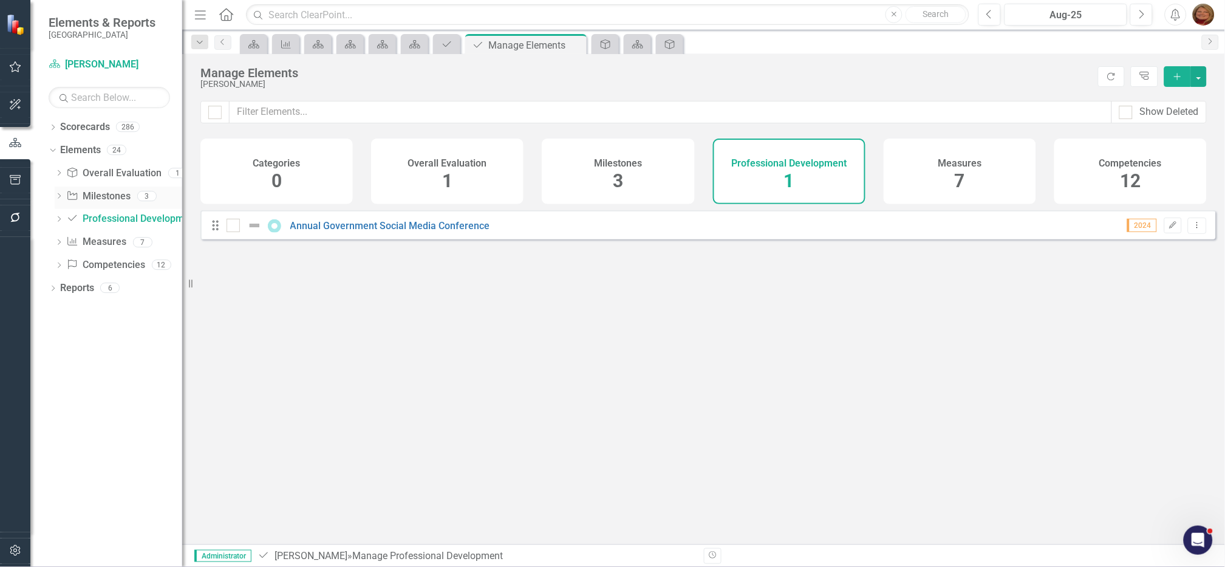
click at [104, 194] on link "Milestone Milestones" at bounding box center [98, 197] width 64 height 14
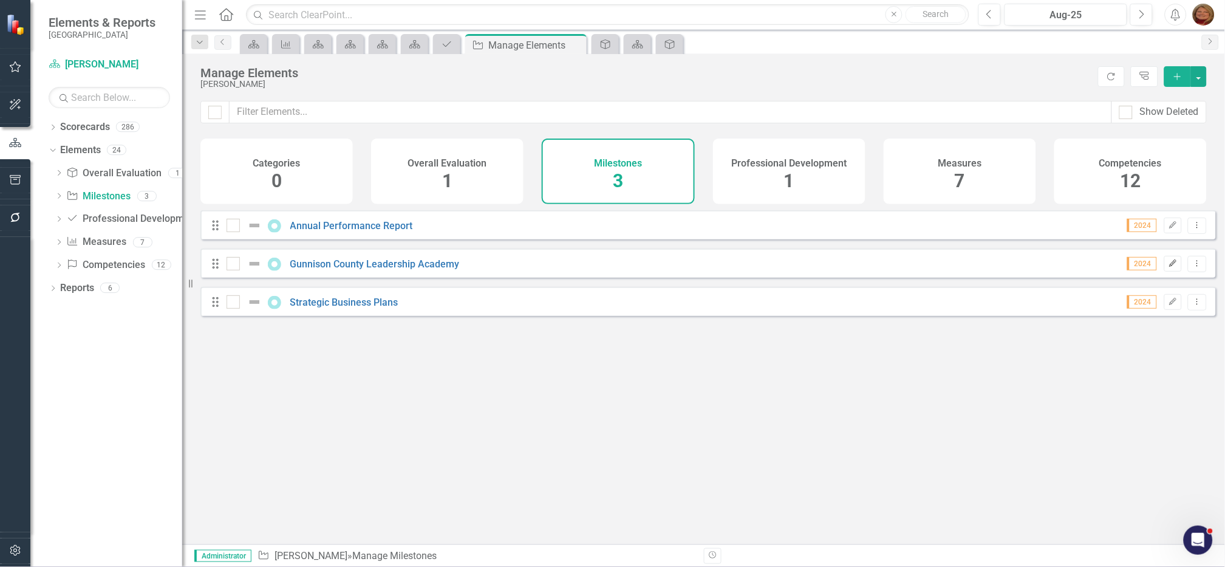
click at [1169, 267] on icon "Edit" at bounding box center [1173, 263] width 9 height 7
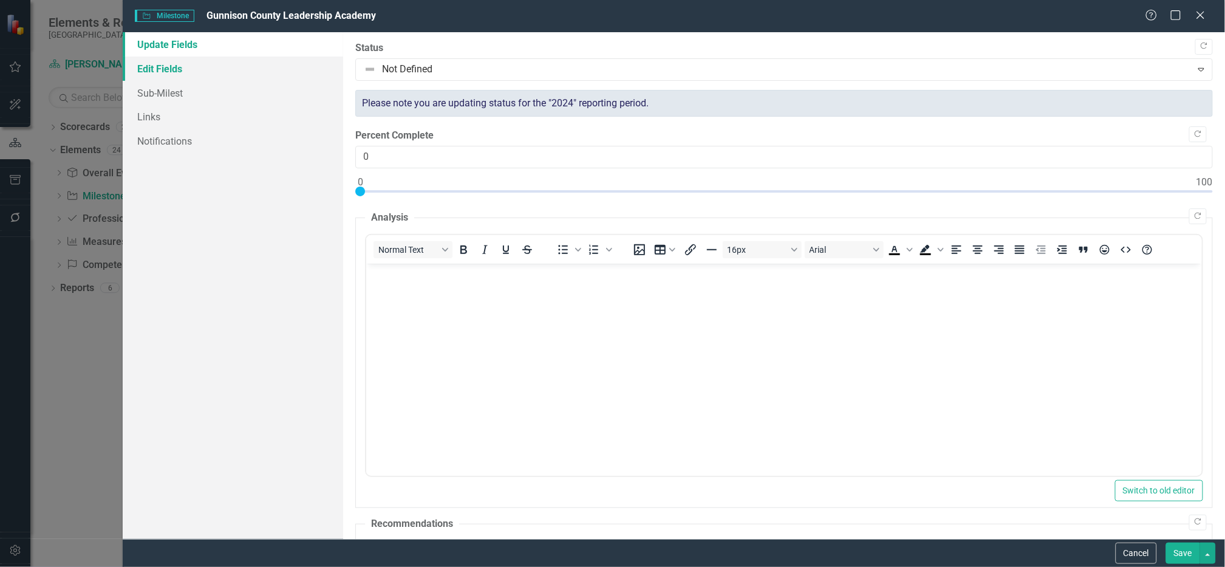
click at [155, 60] on link "Edit Fields" at bounding box center [233, 68] width 221 height 24
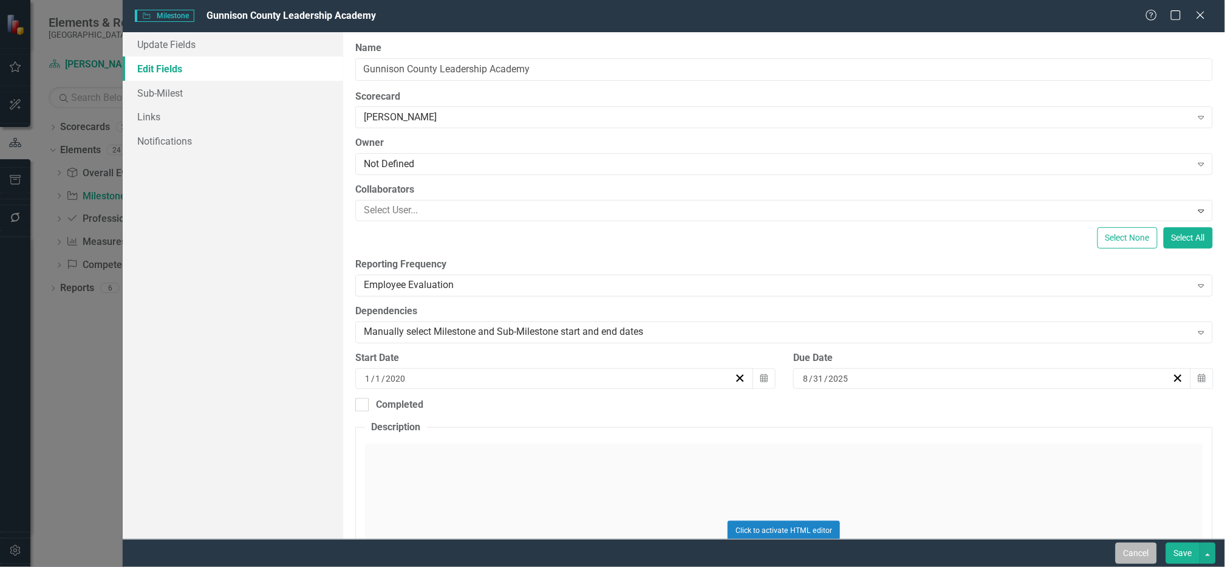
click at [1128, 547] on button "Cancel" at bounding box center [1136, 552] width 41 height 21
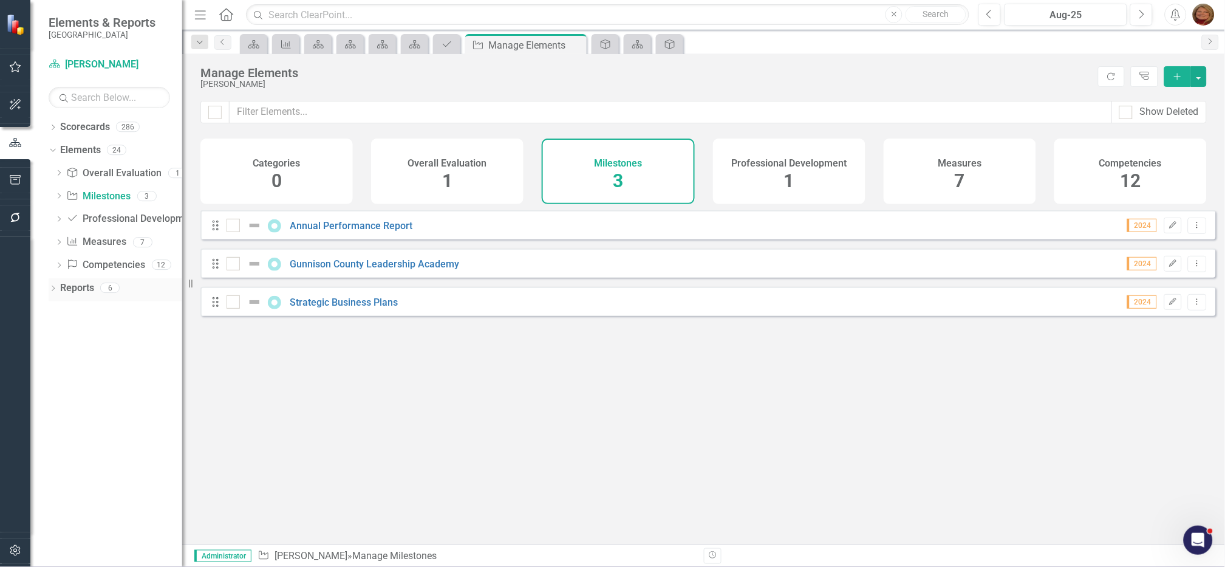
click at [49, 285] on div "Dropdown" at bounding box center [53, 289] width 9 height 10
click at [110, 310] on link "Scorecard Scorecard" at bounding box center [96, 310] width 61 height 14
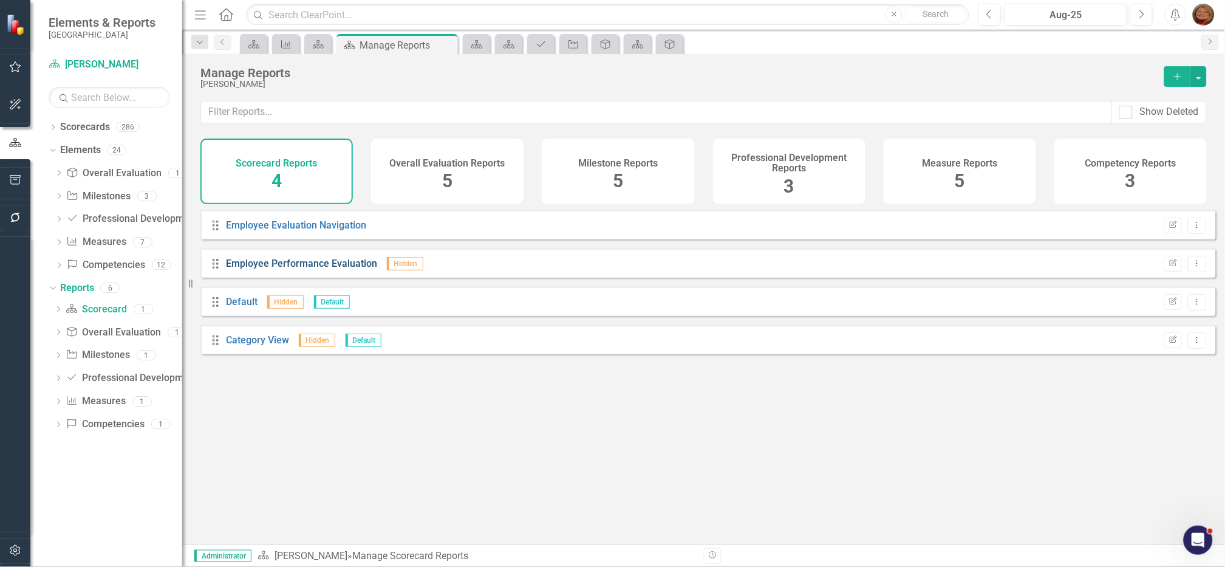
click at [315, 269] on link "Employee Performance Evaluation" at bounding box center [302, 264] width 151 height 12
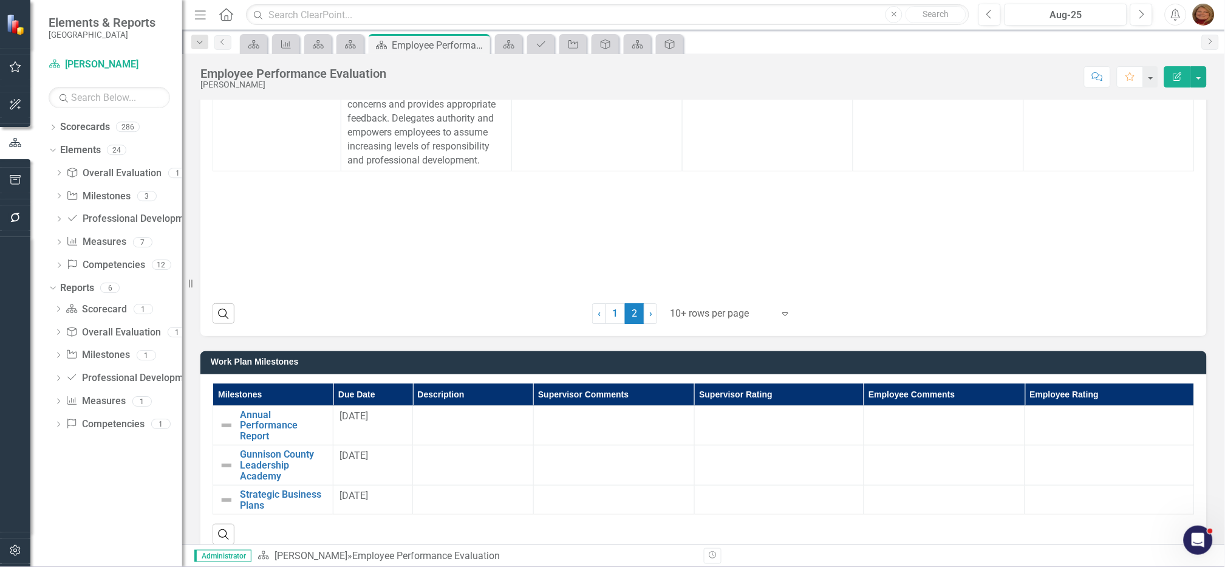
scroll to position [1138, 0]
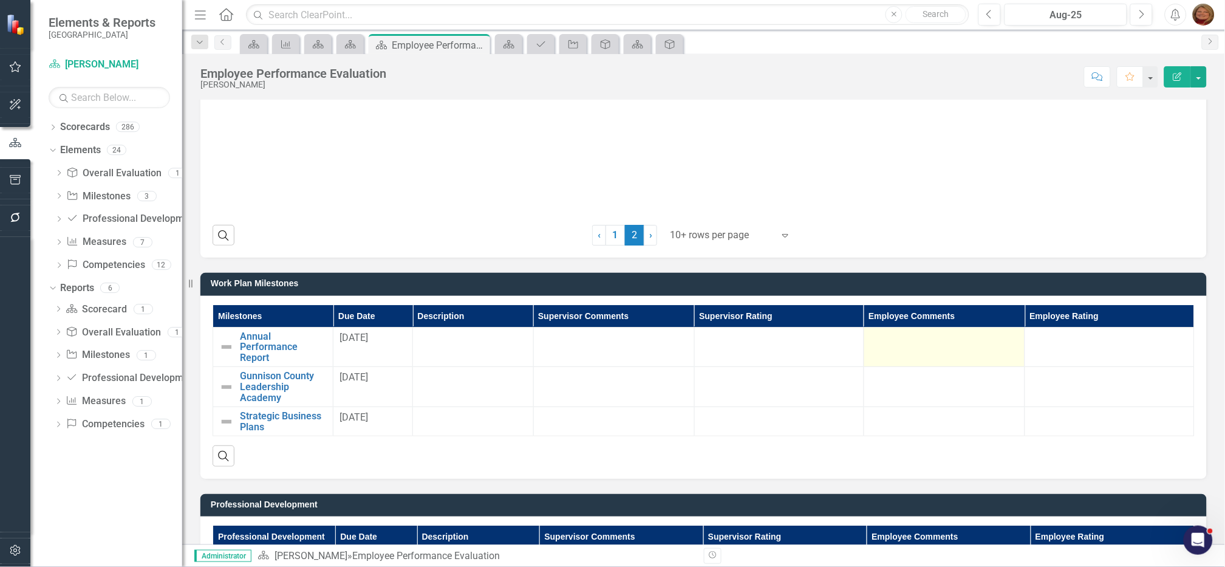
click at [888, 344] on div at bounding box center [945, 338] width 148 height 15
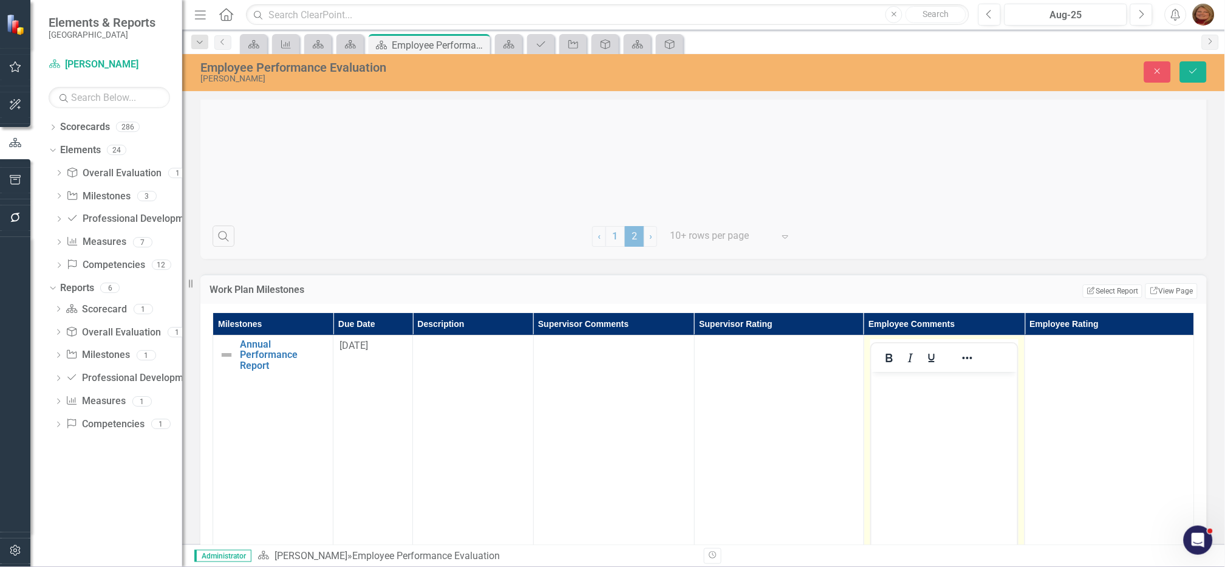
scroll to position [0, 0]
click at [943, 397] on body "Rich Text Area. Press ALT-0 for help." at bounding box center [944, 462] width 146 height 182
drag, startPoint x: 974, startPoint y: 385, endPoint x: 846, endPoint y: 381, distance: 128.2
click at [871, 381] on html "This project has been" at bounding box center [944, 462] width 146 height 182
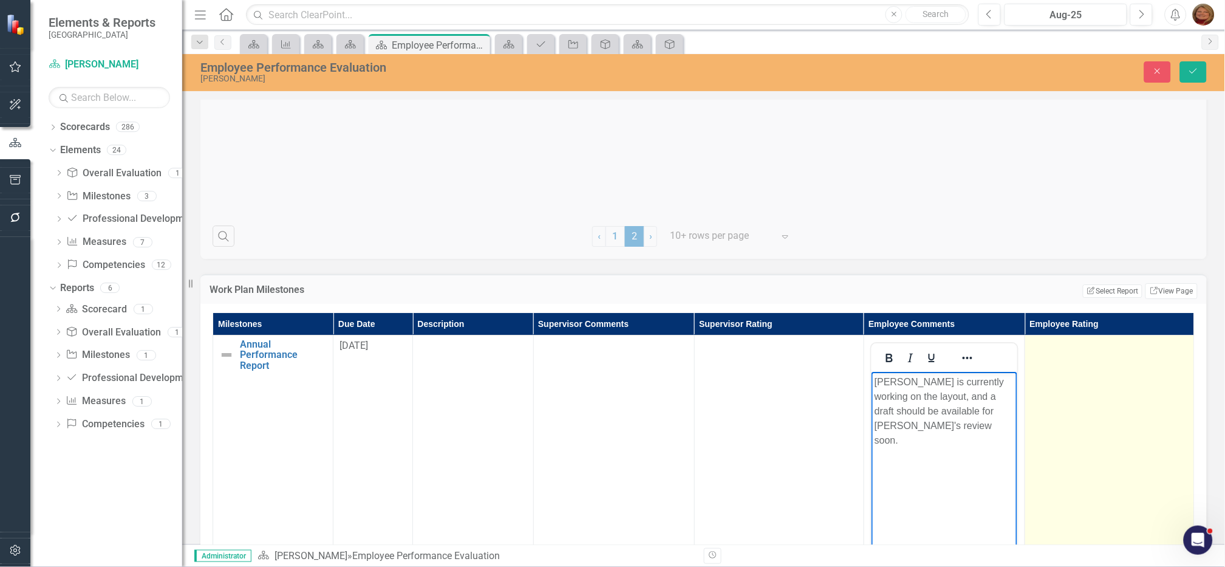
click at [1074, 348] on div at bounding box center [1110, 346] width 157 height 15
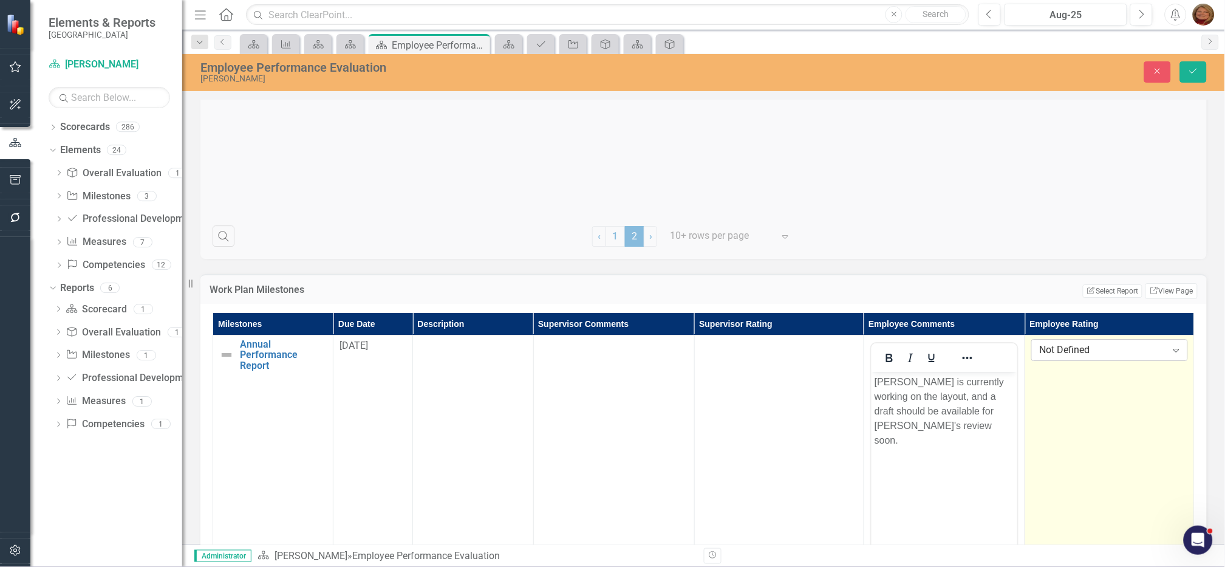
click at [1087, 347] on div "Not Defined" at bounding box center [1103, 350] width 126 height 14
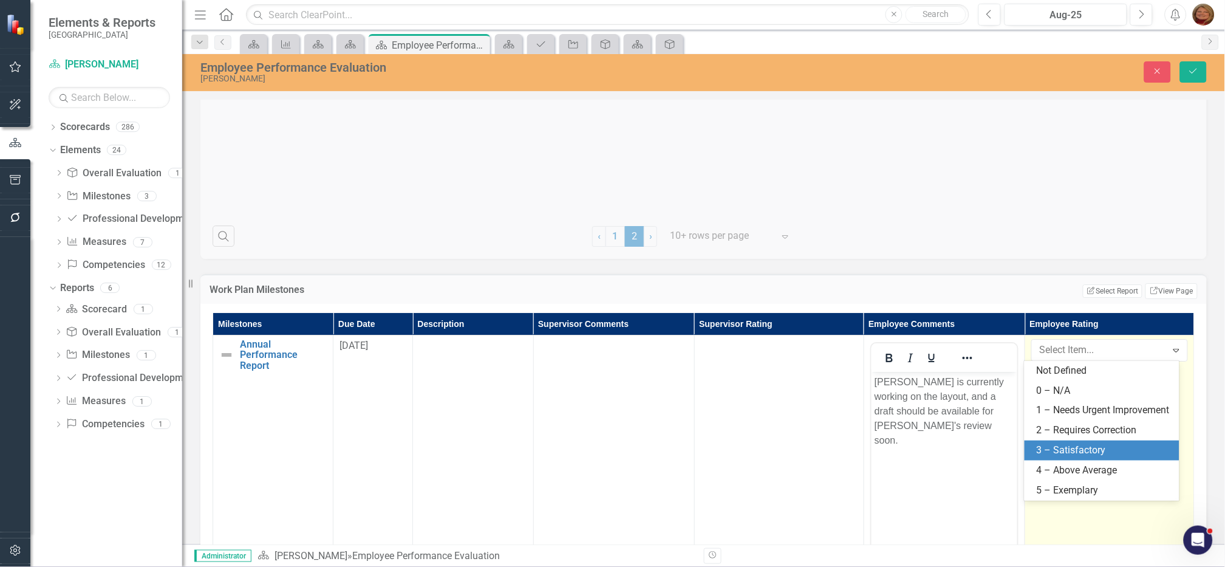
click at [1073, 447] on div "3 – Satisfactory" at bounding box center [1105, 450] width 136 height 14
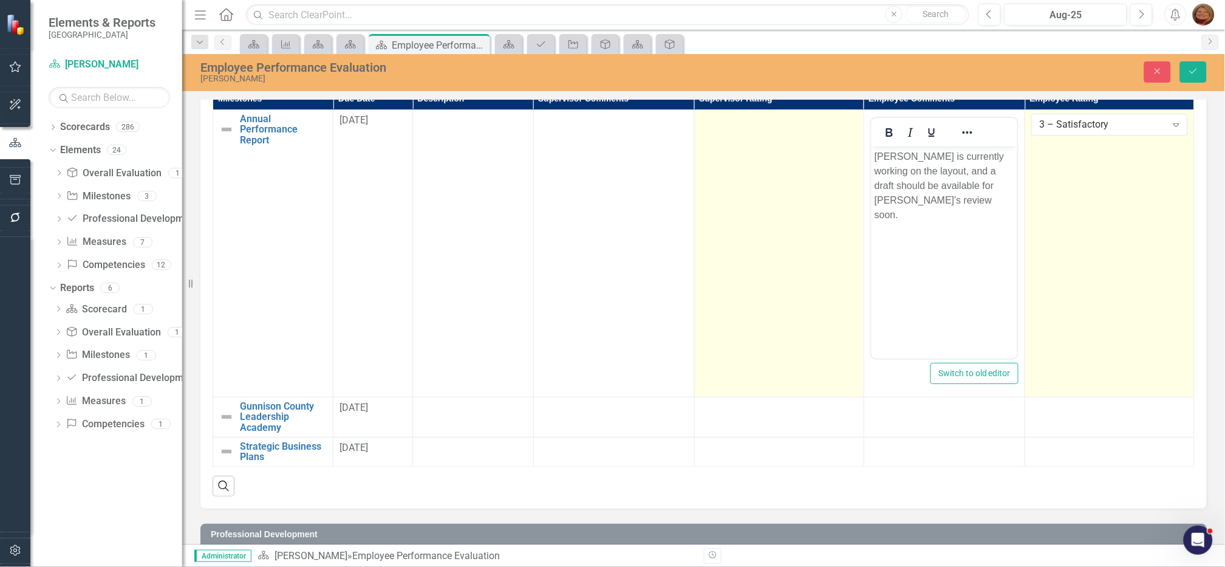
scroll to position [1366, 0]
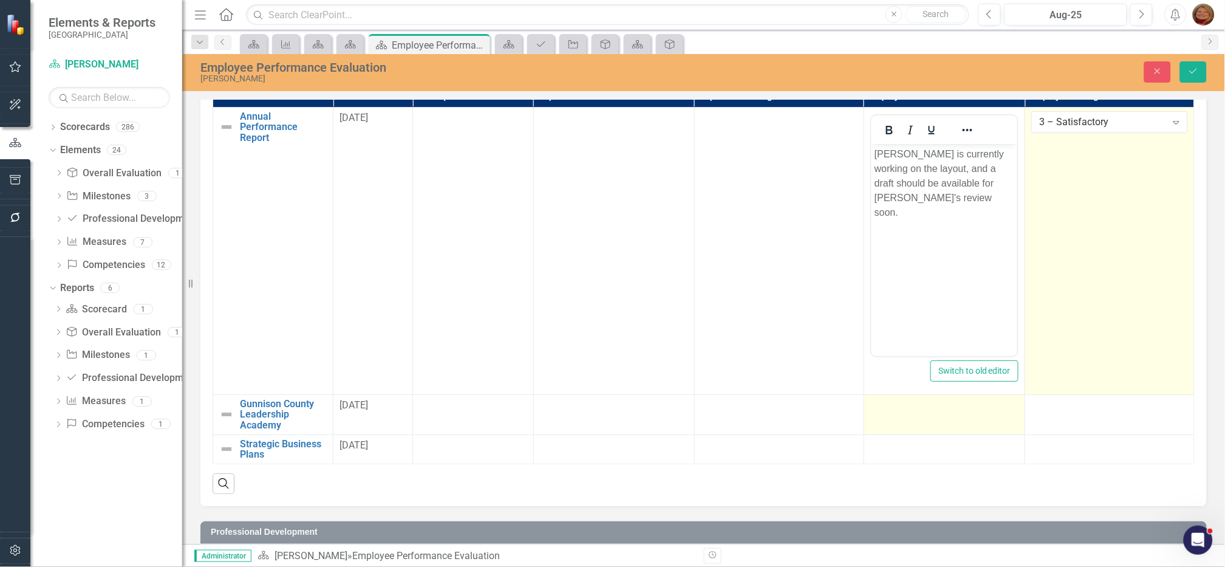
click at [905, 409] on div at bounding box center [945, 406] width 148 height 15
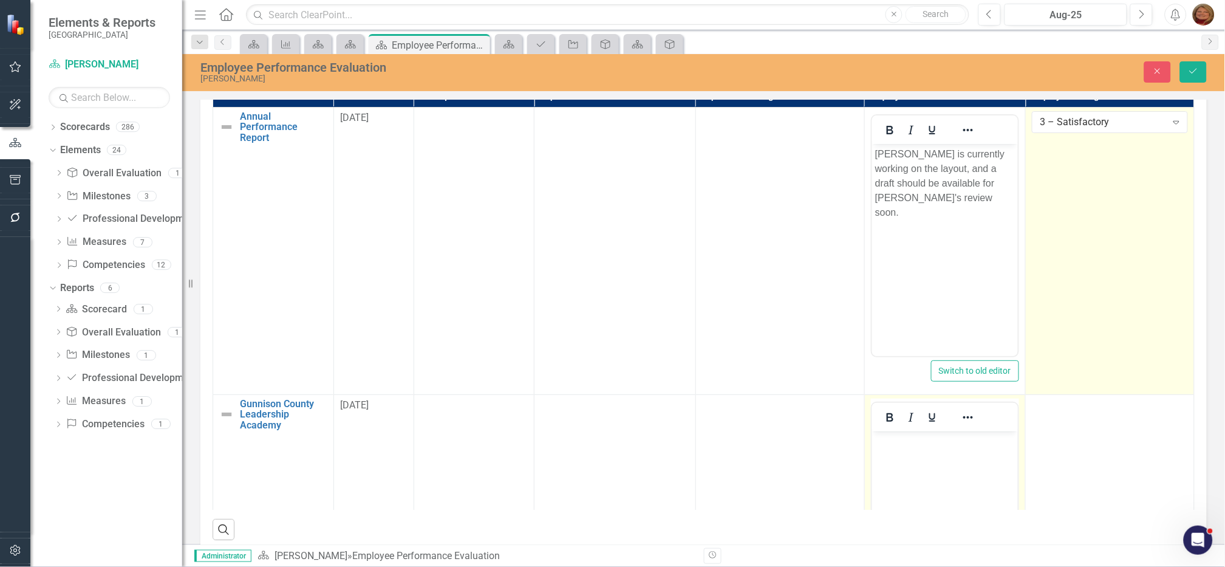
scroll to position [0, 0]
click at [909, 456] on body "Rich Text Area. Press ALT-0 for help." at bounding box center [945, 522] width 146 height 182
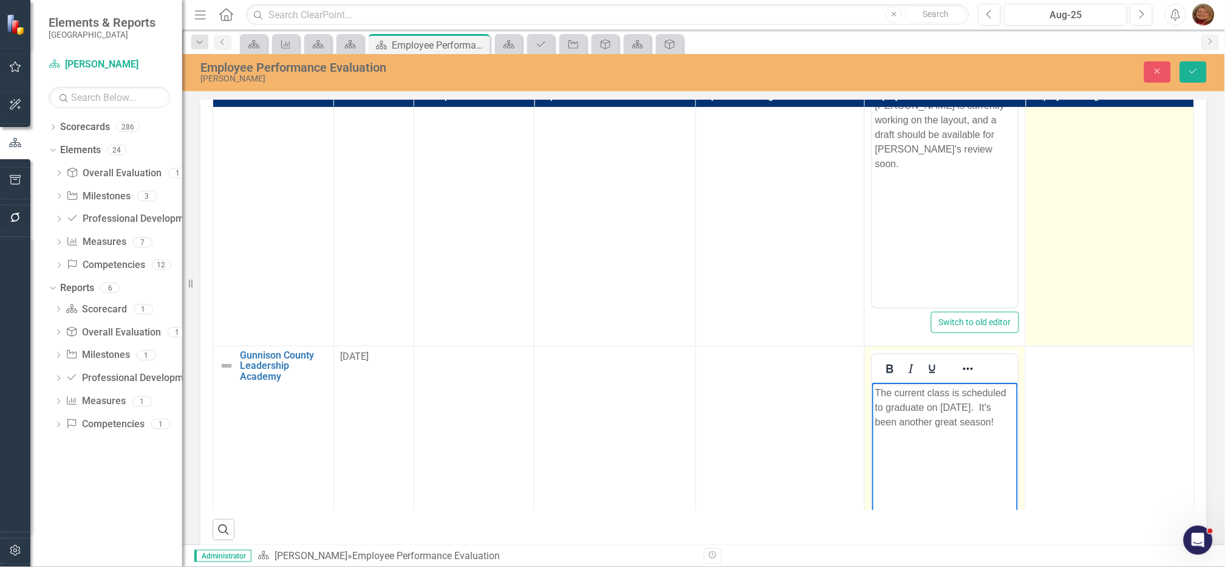
scroll to position [75, 0]
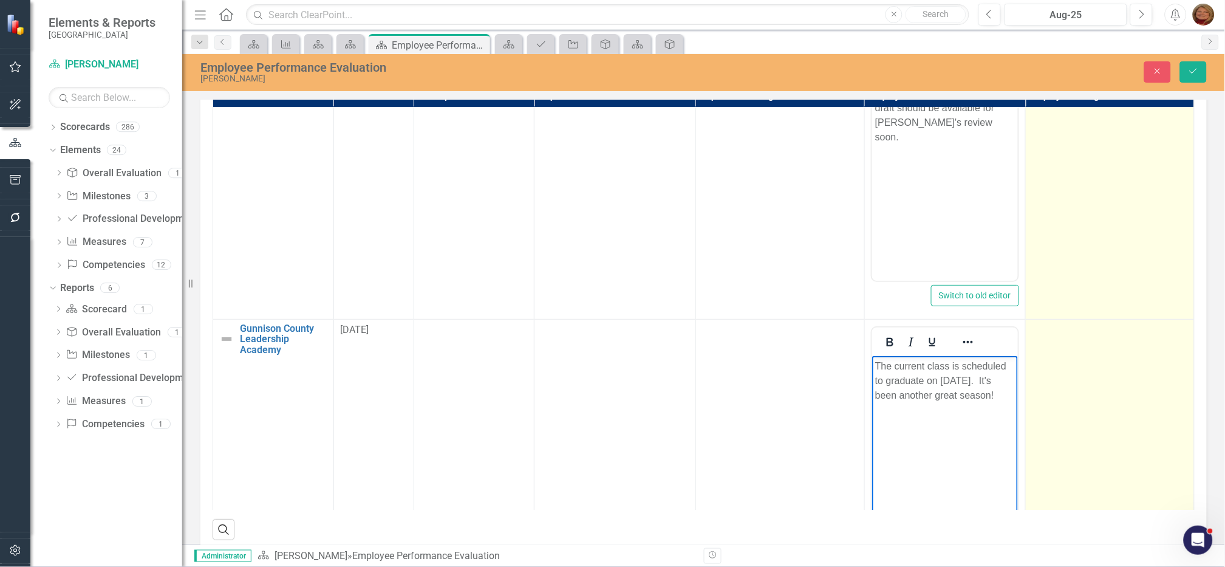
click at [1045, 332] on div at bounding box center [1110, 330] width 156 height 15
click at [1054, 337] on div "Not Defined" at bounding box center [1104, 334] width 126 height 14
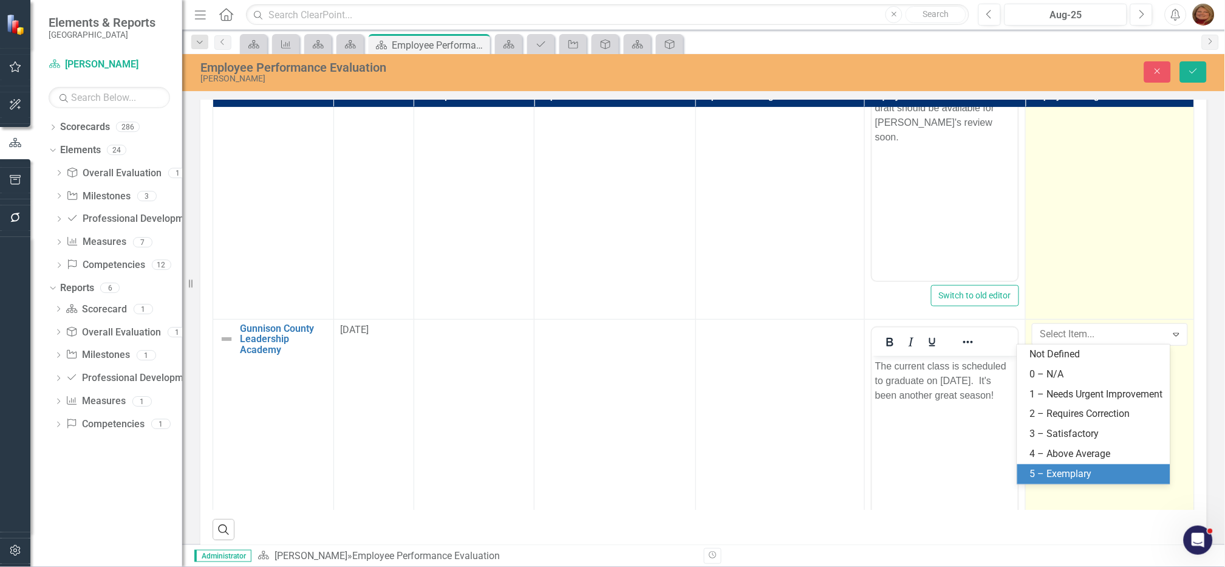
click at [1098, 481] on div "5 – Exemplary" at bounding box center [1097, 474] width 134 height 14
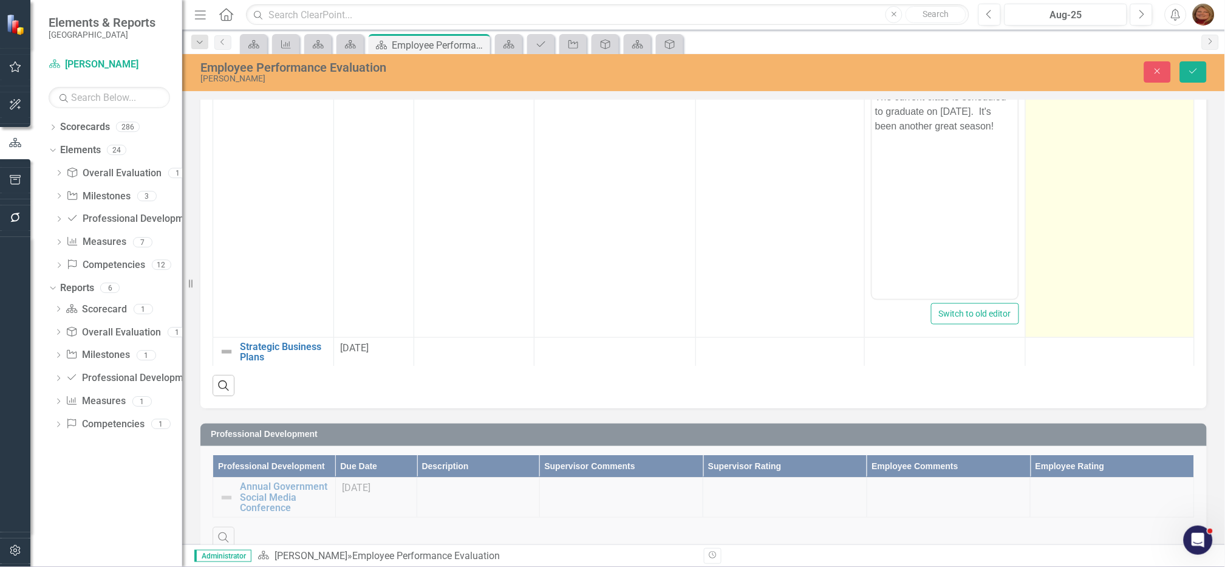
scroll to position [1518, 0]
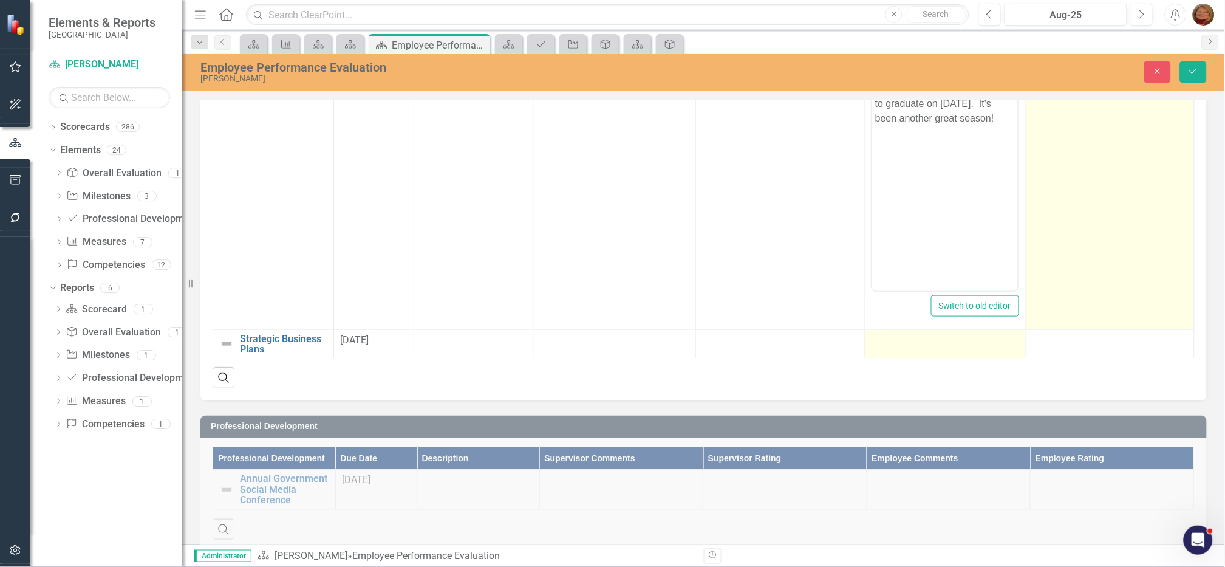
click at [888, 337] on div at bounding box center [945, 341] width 148 height 15
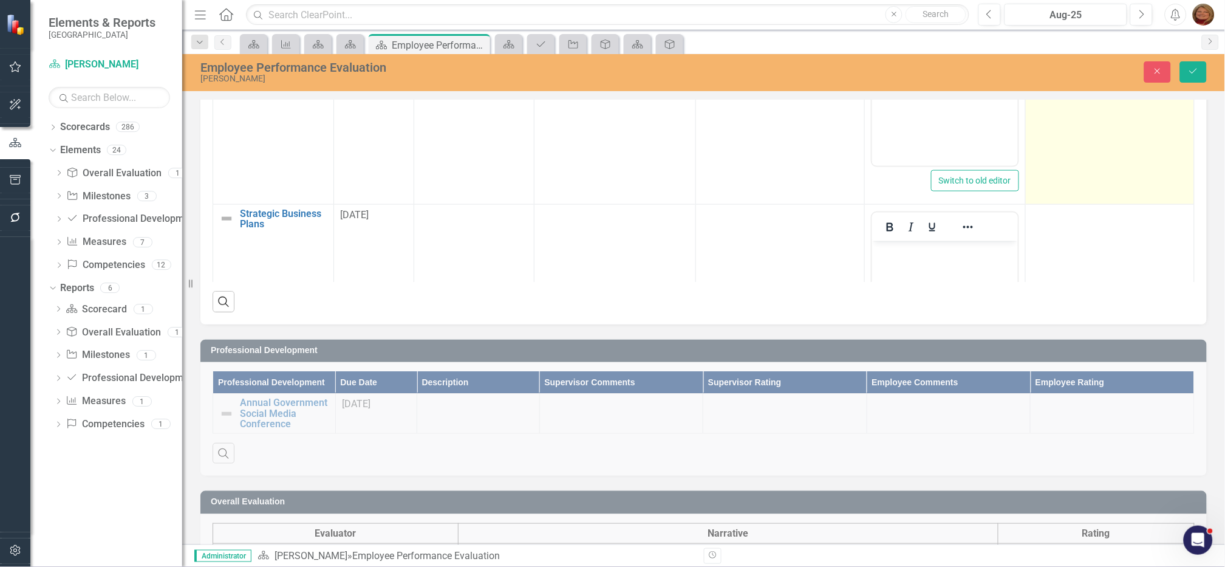
scroll to position [276, 0]
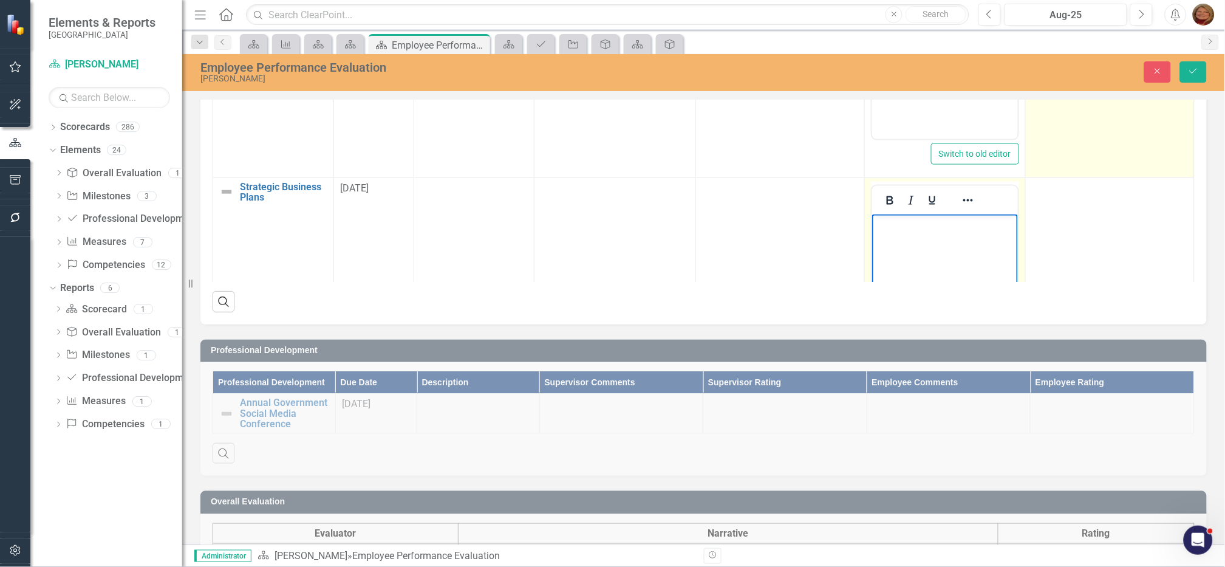
click at [954, 241] on body "Rich Text Area. Press ALT-0 for help." at bounding box center [945, 305] width 146 height 182
click at [912, 241] on p "During this performance period, the" at bounding box center [945, 231] width 140 height 29
click at [963, 245] on p "During this performance period, the Gunnison County strategic plan was finalized" at bounding box center [945, 239] width 140 height 44
drag, startPoint x: 891, startPoint y: 236, endPoint x: 987, endPoint y: 253, distance: 97.6
click at [985, 255] on p "During this performance period, the Gunnison County strategic plan was finalized" at bounding box center [945, 239] width 140 height 44
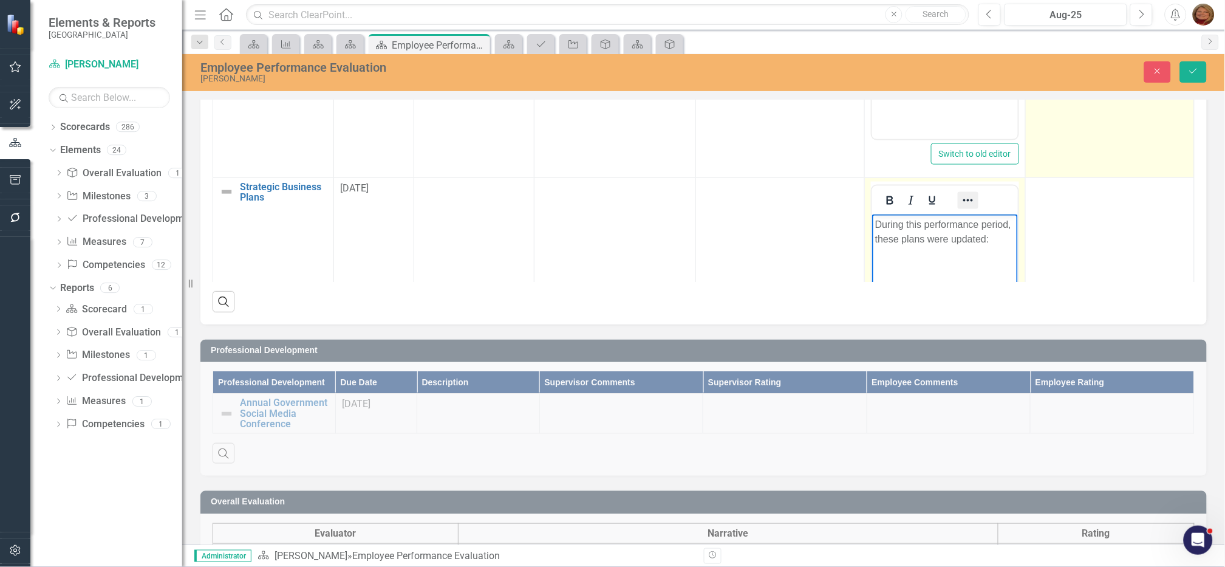
click at [961, 196] on icon "Reveal or hide additional toolbar items" at bounding box center [968, 200] width 15 height 15
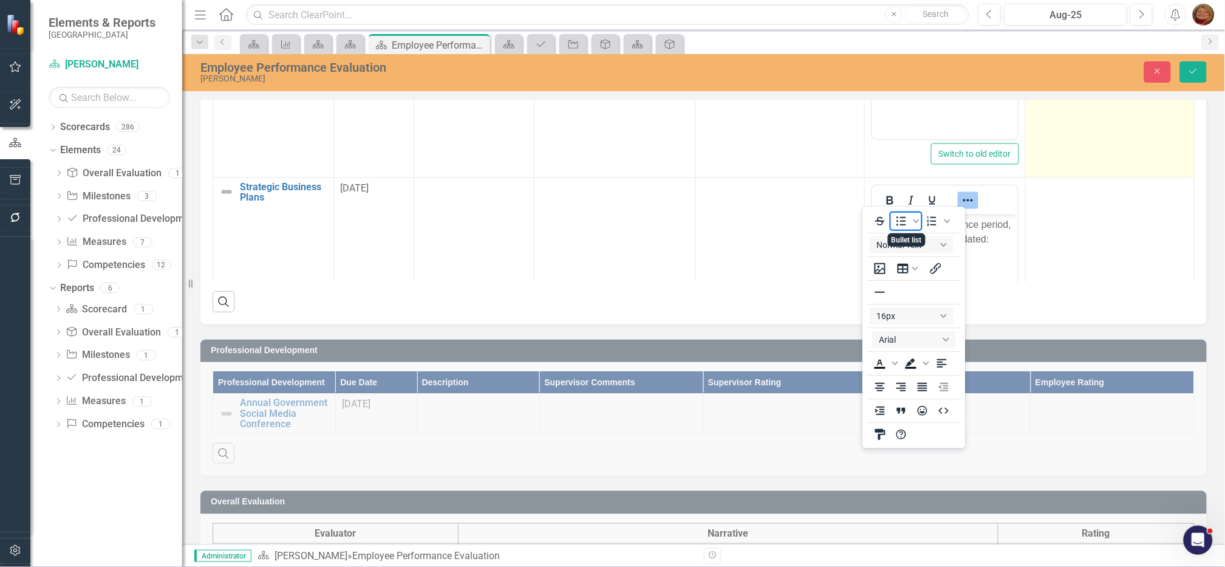
click at [900, 221] on icon "Bullet list" at bounding box center [901, 221] width 15 height 15
click at [996, 248] on body "During this performance period, these plans were updated: Community" at bounding box center [945, 305] width 146 height 182
click at [990, 275] on body "During this performance period, these plans were updated: Community" at bounding box center [945, 305] width 146 height 182
click at [919, 222] on icon "Bullet list" at bounding box center [917, 221] width 6 height 4
click at [922, 256] on div "Default" at bounding box center [914, 252] width 34 height 34
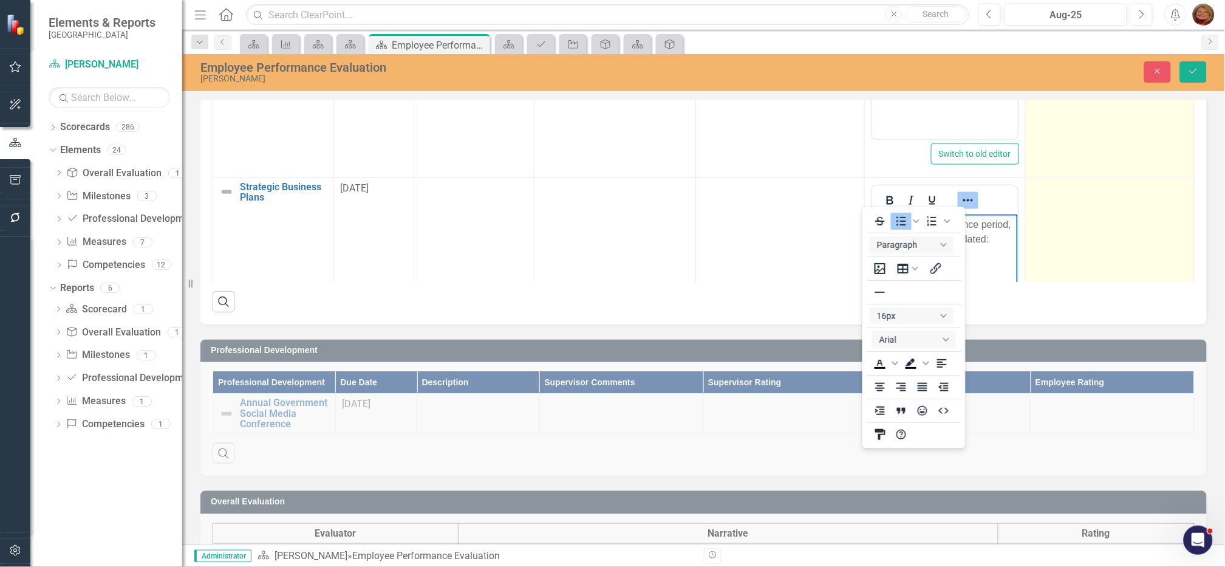
click at [1059, 270] on td at bounding box center [1110, 320] width 169 height 287
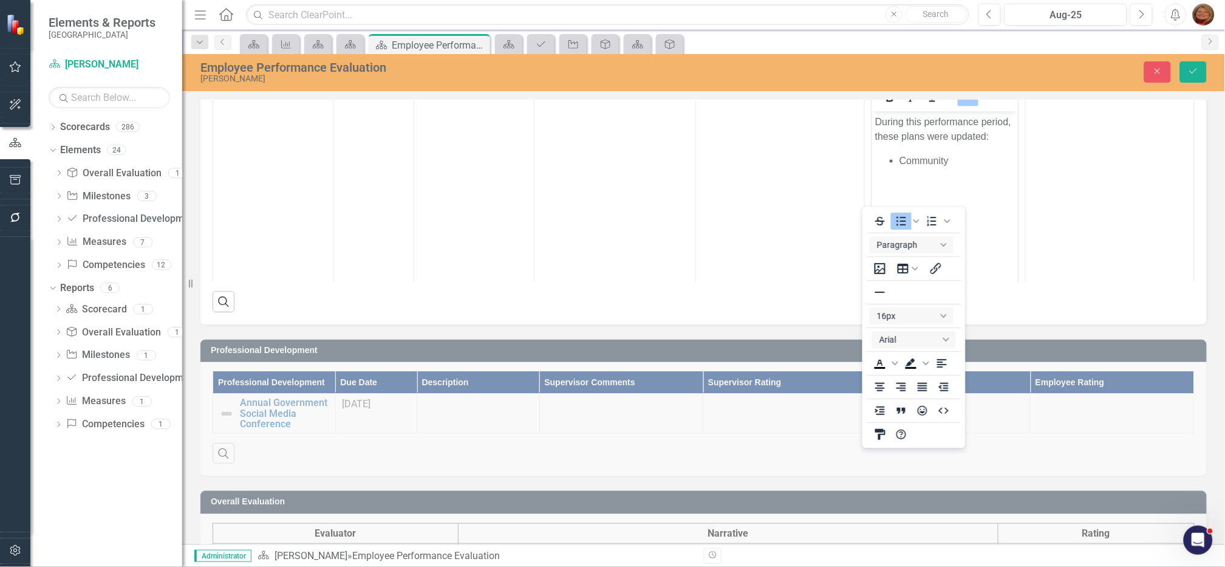
scroll to position [383, 0]
click at [960, 154] on li "Community" at bounding box center [956, 156] width 115 height 15
drag, startPoint x: 899, startPoint y: 153, endPoint x: 1003, endPoint y: 157, distance: 104.0
click at [899, 153] on li "Community & Economic Development" at bounding box center [956, 163] width 115 height 29
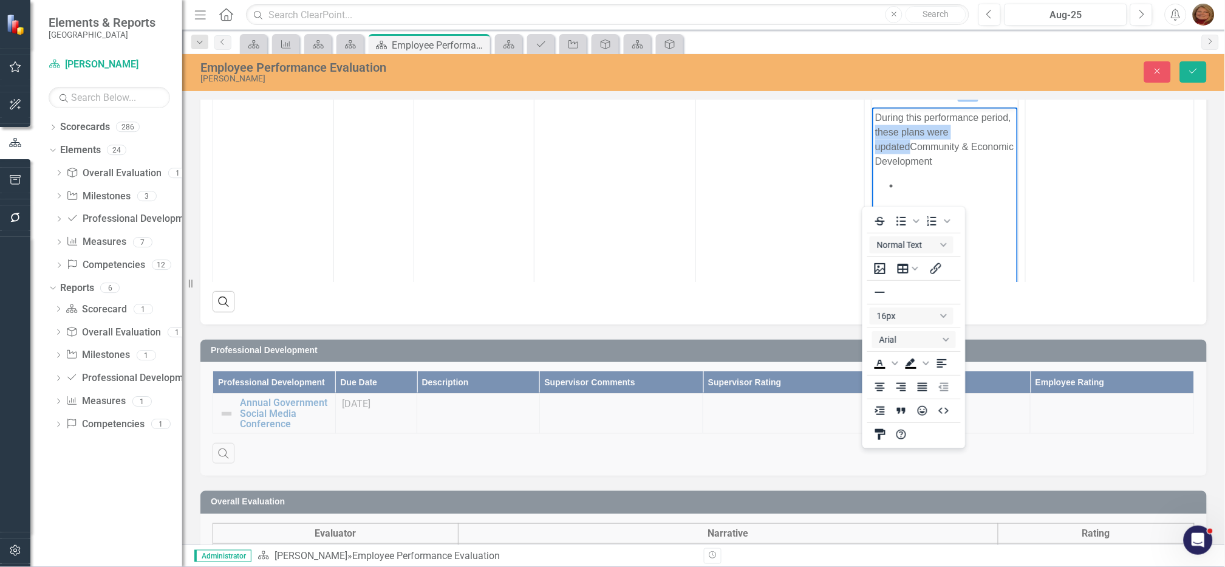
drag, startPoint x: 877, startPoint y: 129, endPoint x: 911, endPoint y: 146, distance: 37.5
click at [911, 146] on p "During this performance period, these plans were updated Community & Economic D…" at bounding box center [945, 139] width 140 height 58
click at [948, 145] on p "During this performance period, the Community & Economic Development" at bounding box center [945, 132] width 140 height 44
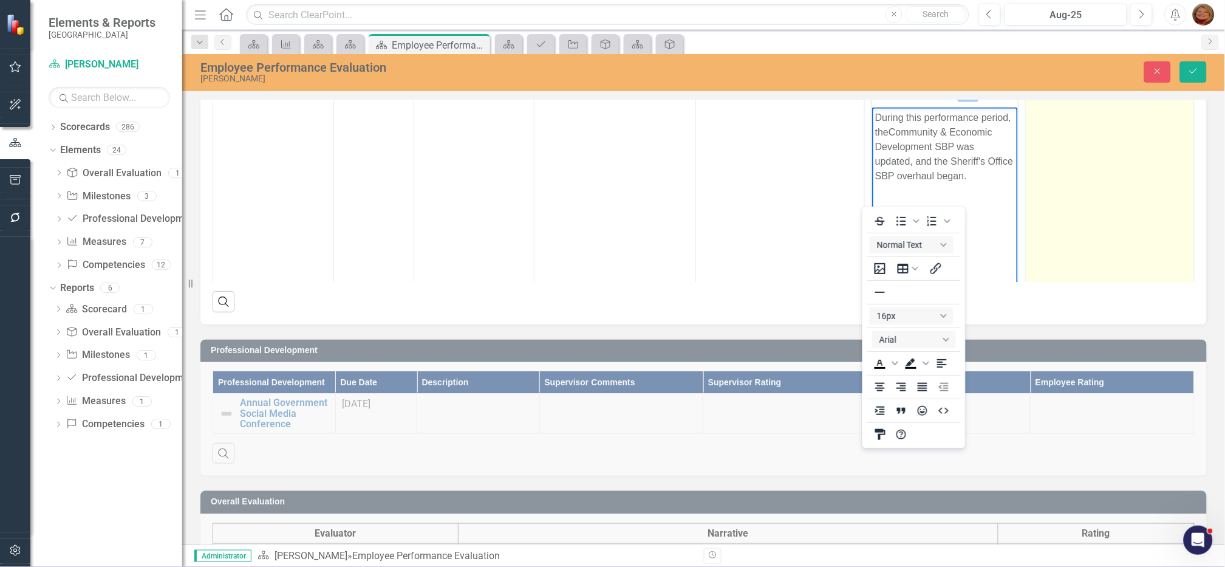
click at [1078, 129] on td at bounding box center [1110, 213] width 169 height 287
click at [1078, 118] on td "Not Defined Expand" at bounding box center [1110, 213] width 169 height 287
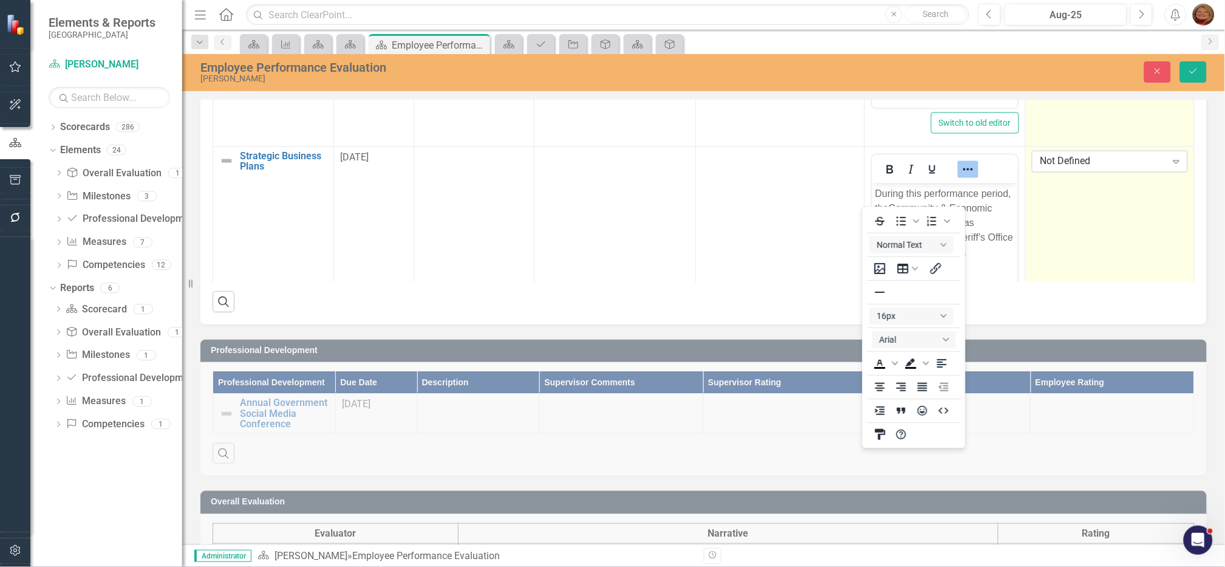
click at [1080, 158] on div "Not Defined" at bounding box center [1104, 161] width 126 height 14
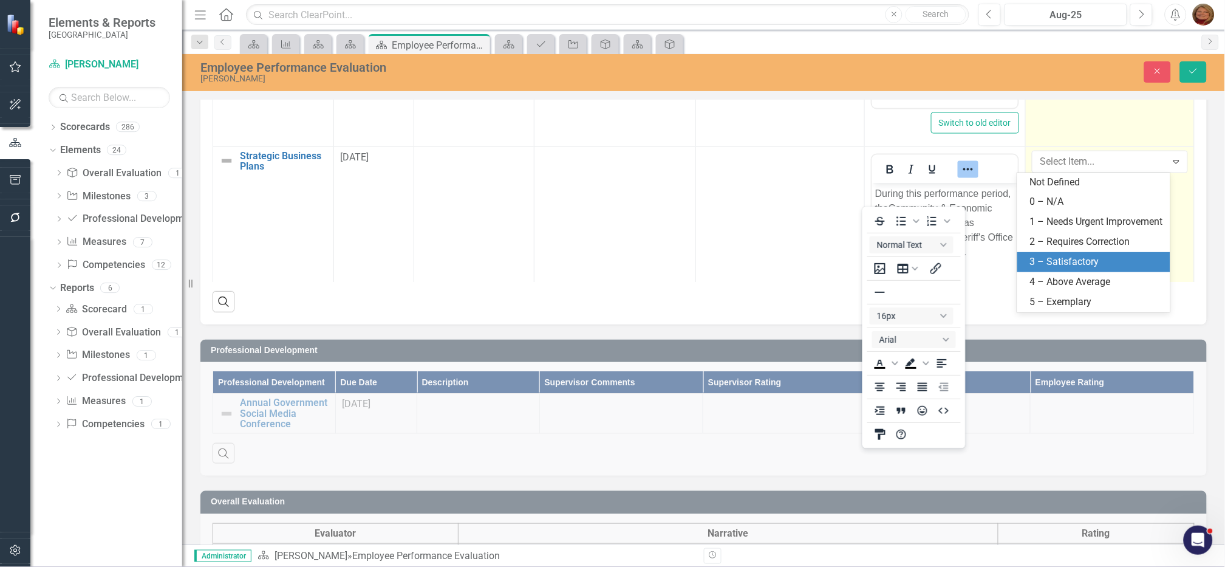
click at [1089, 269] on div "3 – Satisfactory" at bounding box center [1097, 262] width 134 height 14
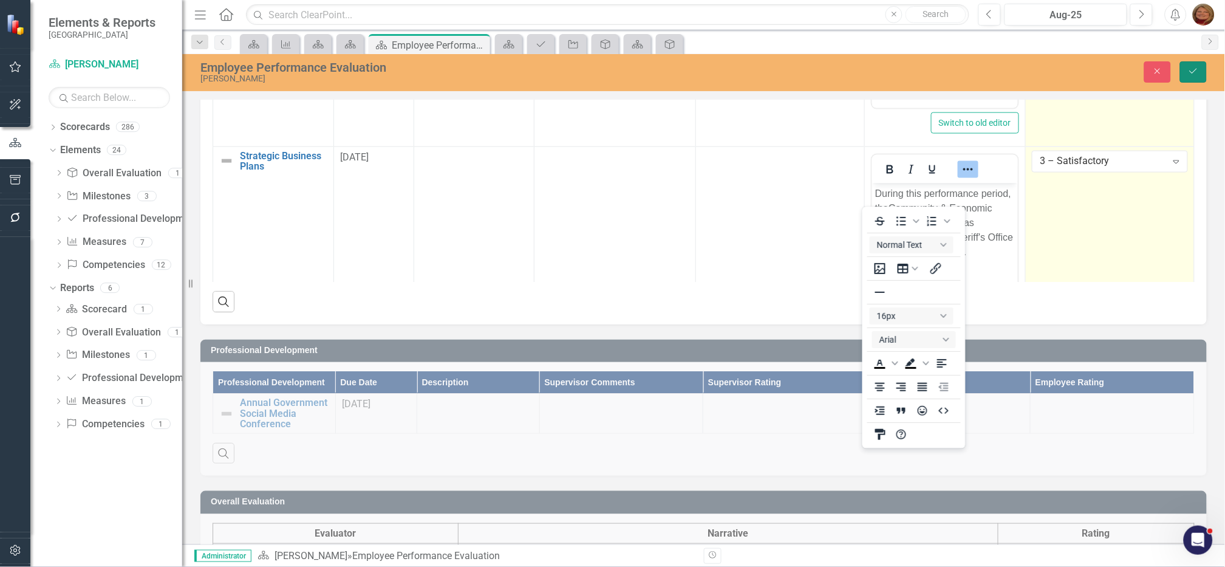
click at [1190, 67] on icon "Save" at bounding box center [1193, 71] width 11 height 9
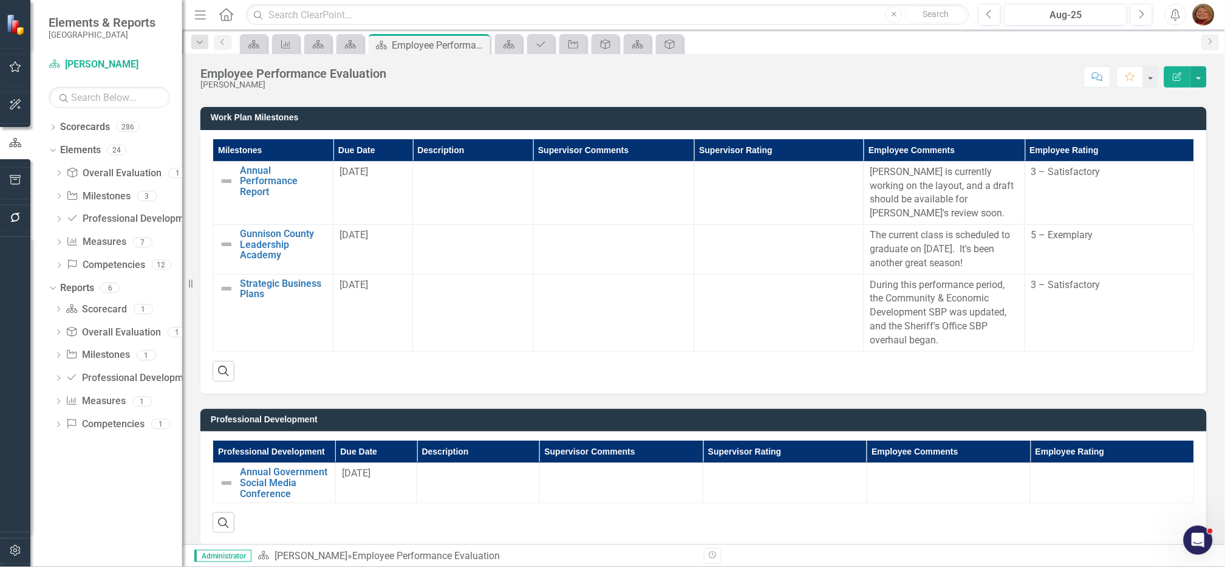
scroll to position [1380, 0]
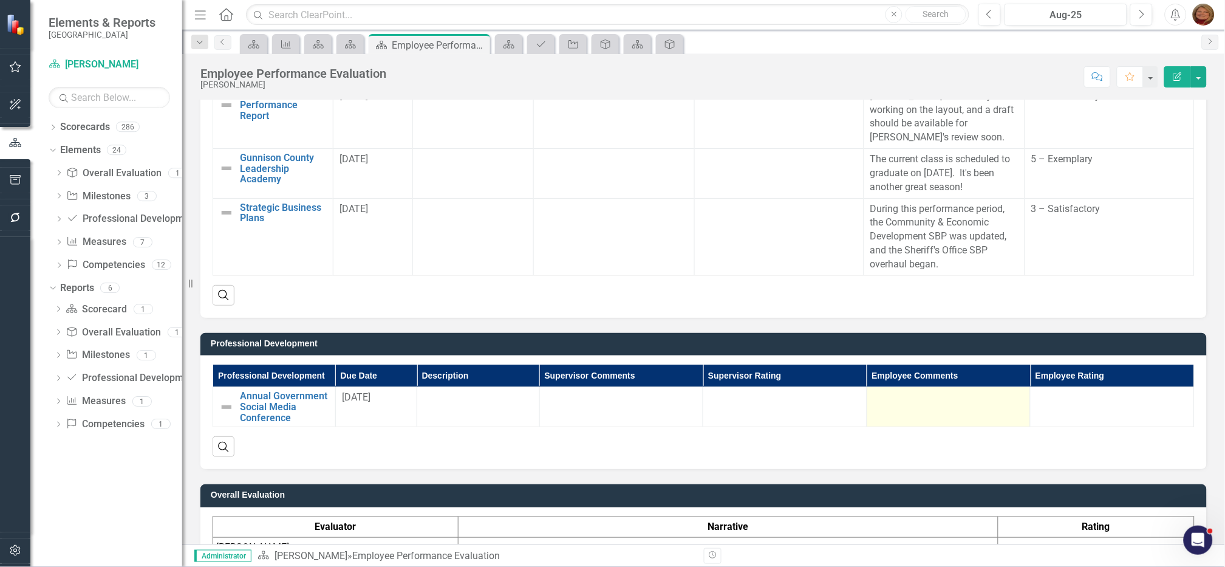
click at [913, 408] on td at bounding box center [949, 407] width 164 height 40
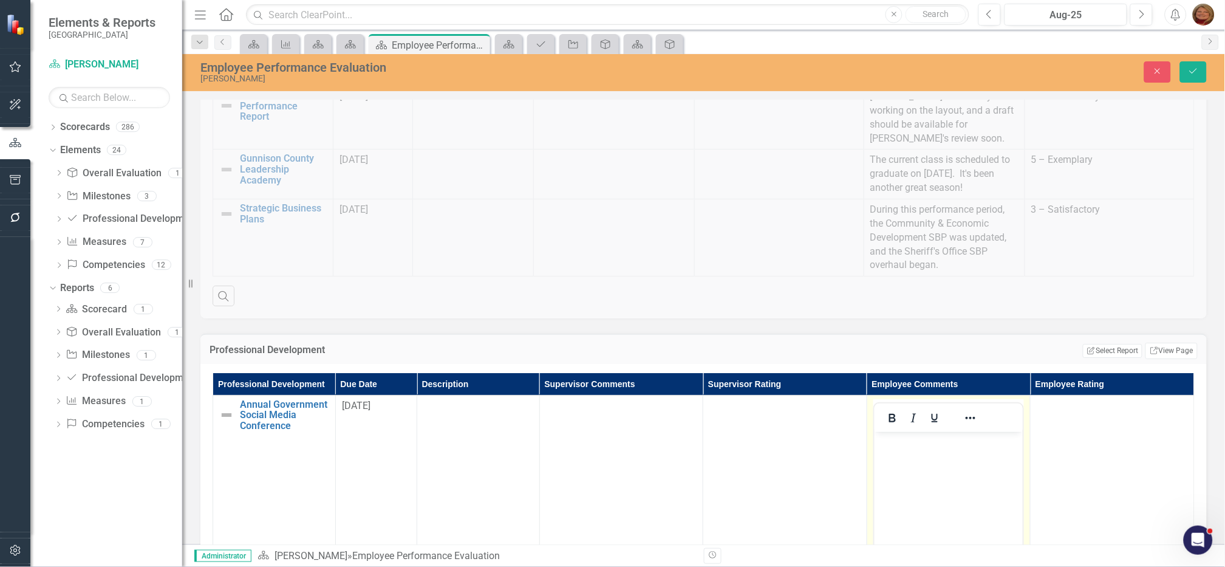
scroll to position [0, 0]
click at [930, 442] on p "Rich Text Area. Press ALT-0 for help." at bounding box center [948, 441] width 143 height 15
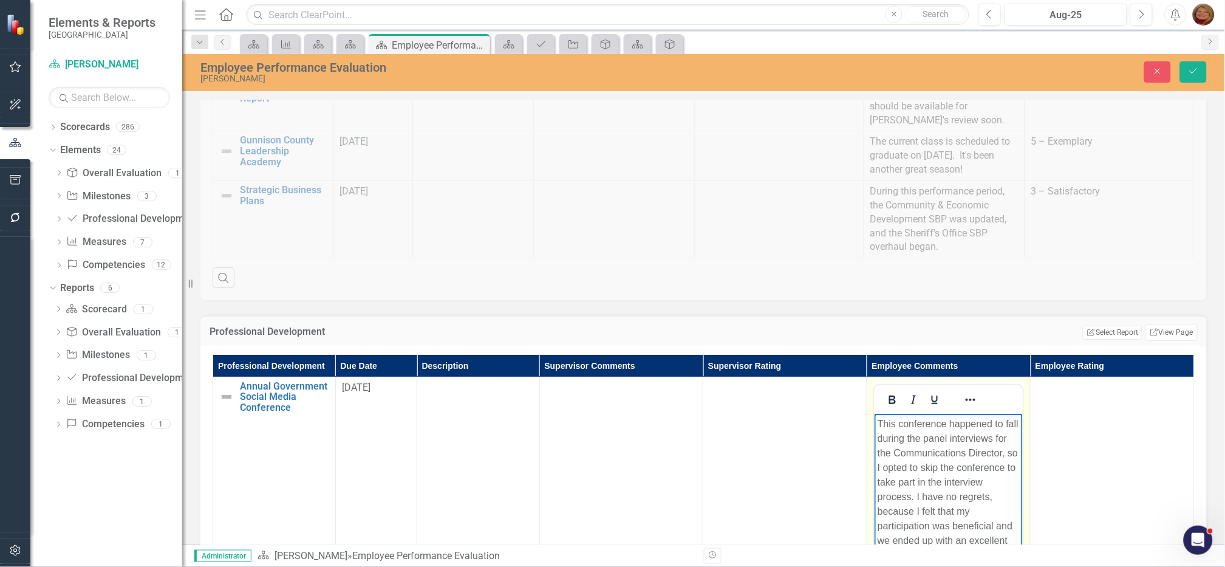
scroll to position [1413, 0]
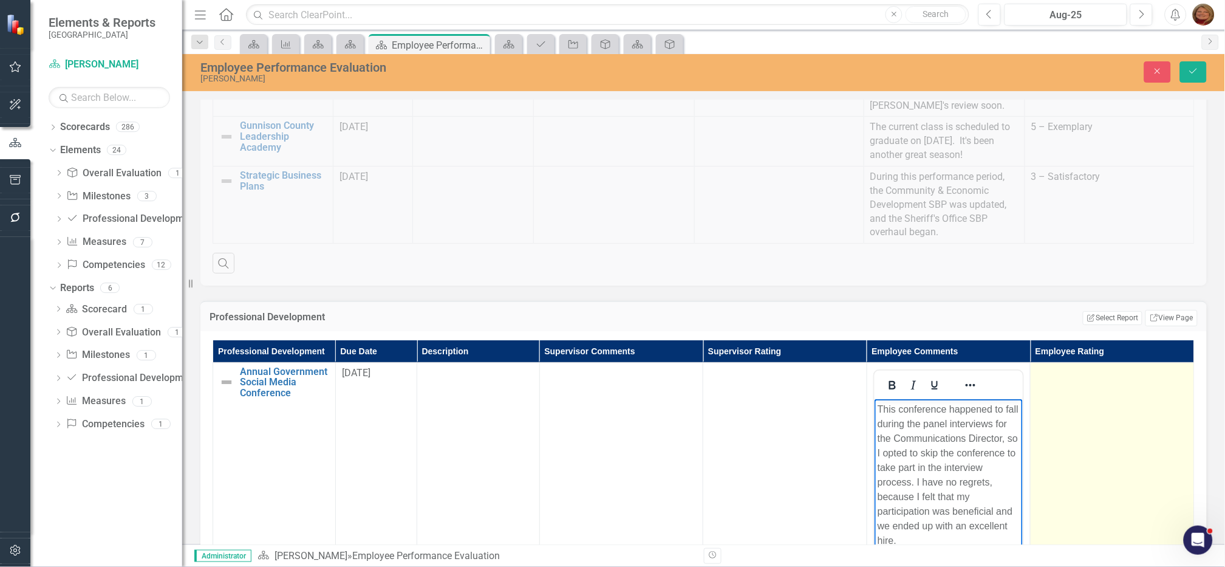
click at [1109, 378] on div at bounding box center [1112, 373] width 151 height 15
click at [1109, 378] on div "Not Defined" at bounding box center [1105, 377] width 121 height 14
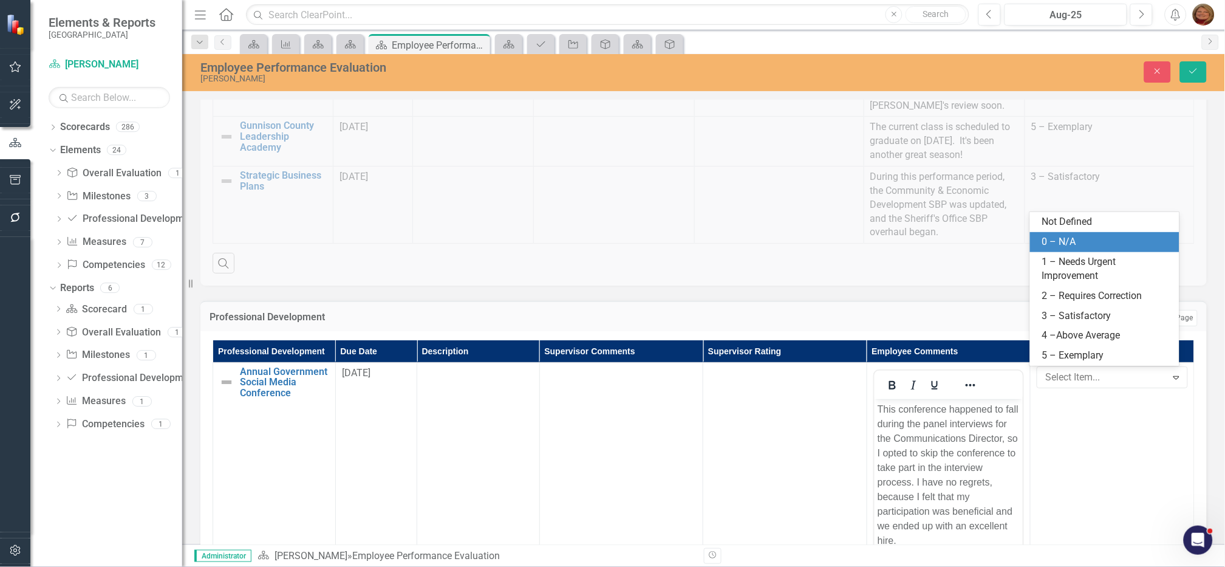
click at [1070, 245] on div "0 – N/A" at bounding box center [1107, 242] width 130 height 14
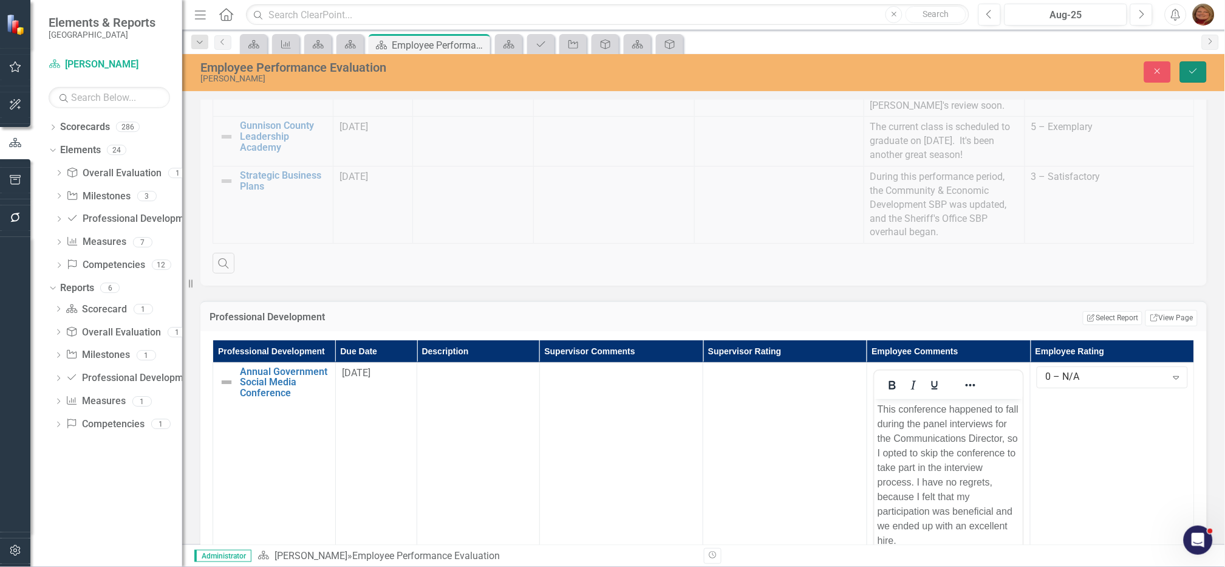
click at [1191, 76] on button "Save" at bounding box center [1193, 71] width 27 height 21
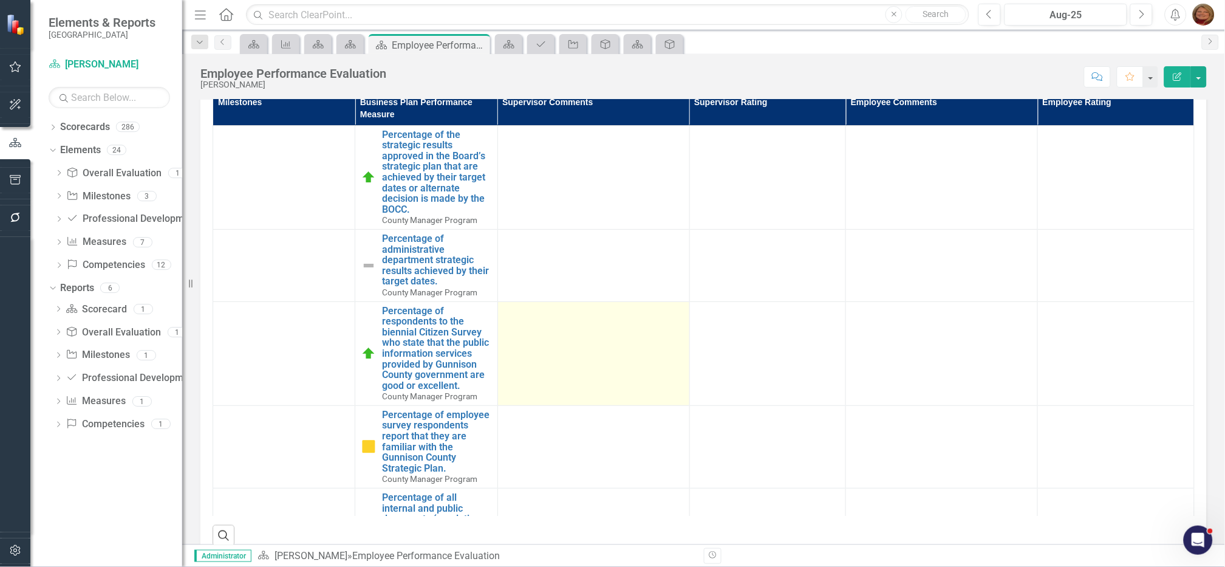
scroll to position [200, 0]
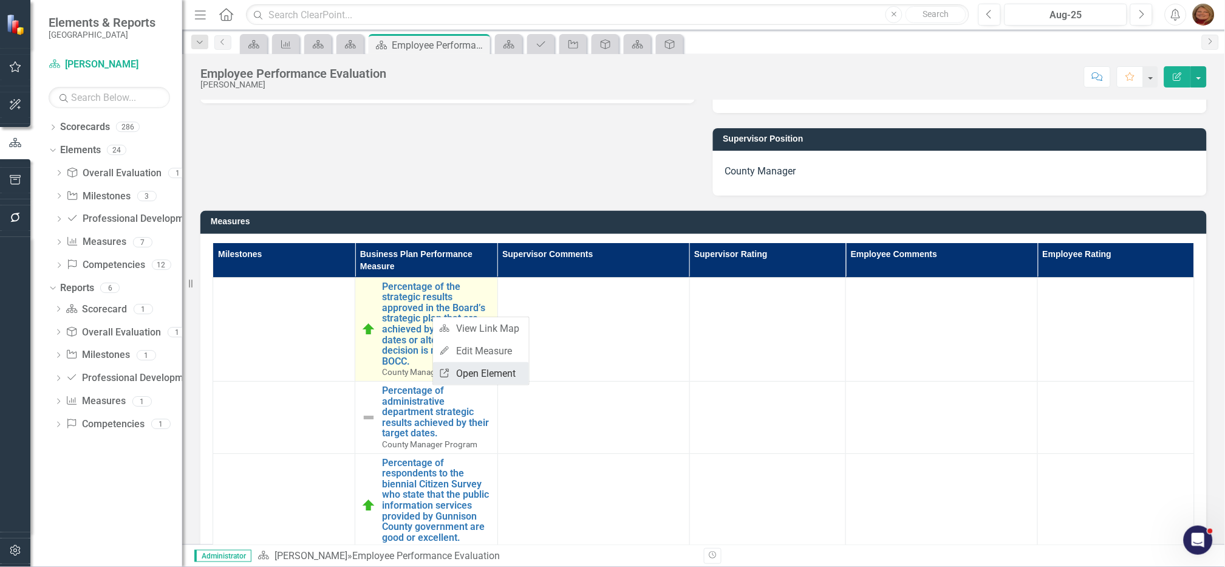
click at [493, 372] on link "Link Open Element" at bounding box center [481, 373] width 96 height 22
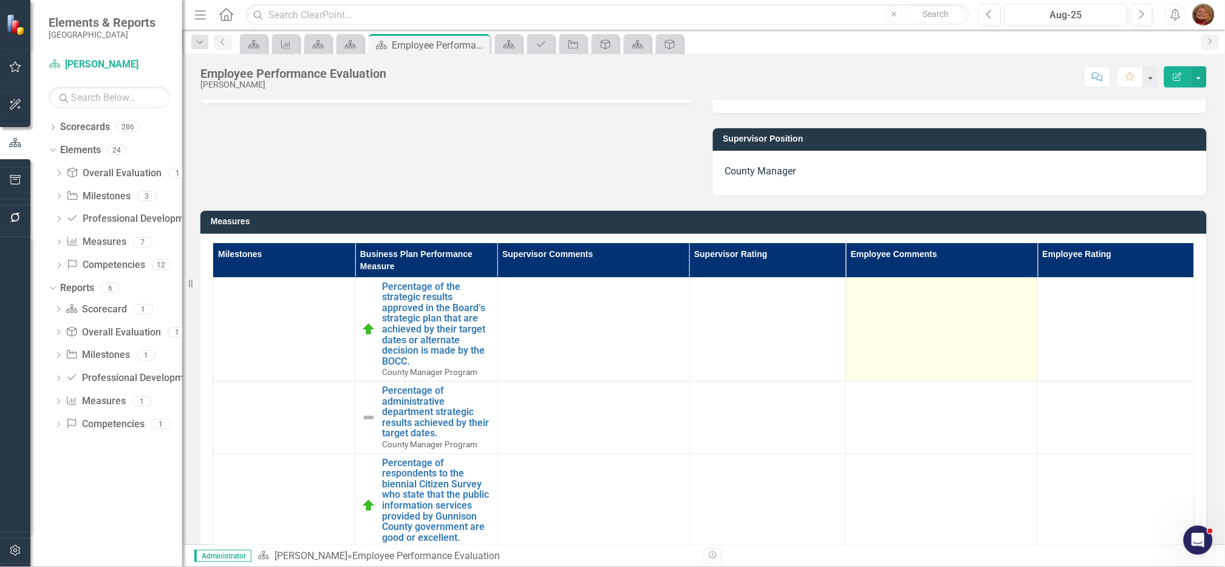
click at [872, 322] on td at bounding box center [942, 329] width 192 height 104
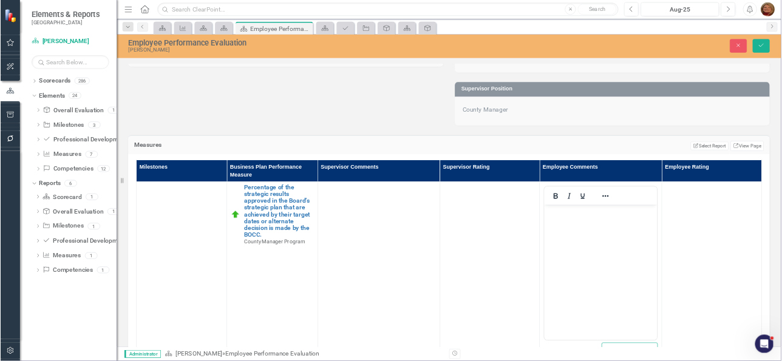
scroll to position [0, 0]
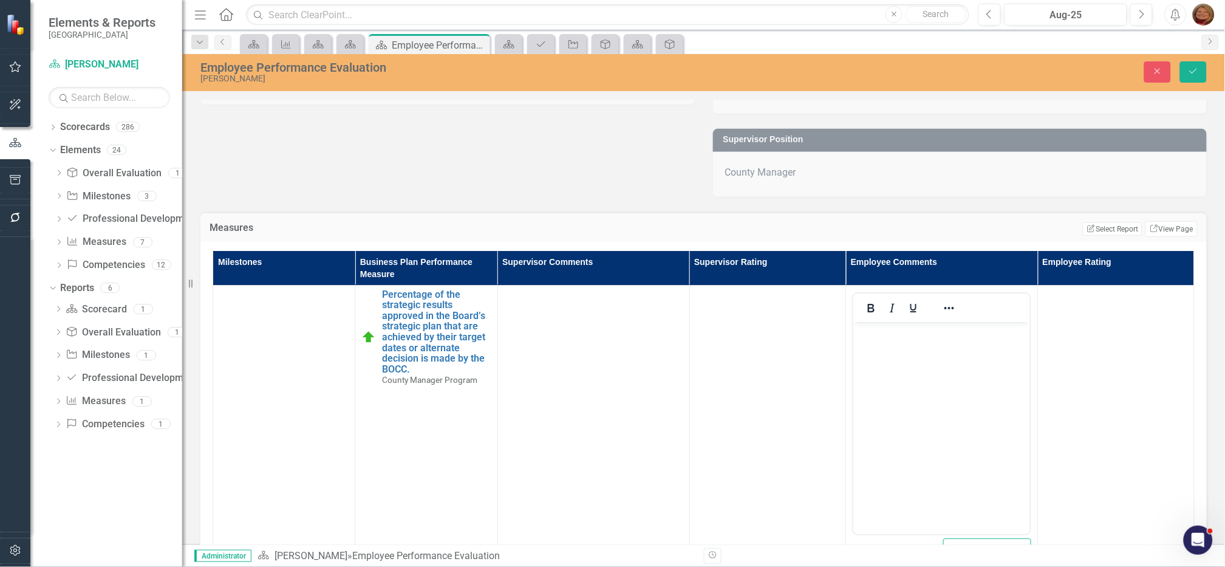
click at [931, 354] on body "Rich Text Area. Press ALT-0 for help." at bounding box center [941, 412] width 177 height 182
click at [933, 330] on p "The plan was last updated in June 2024," at bounding box center [941, 331] width 171 height 15
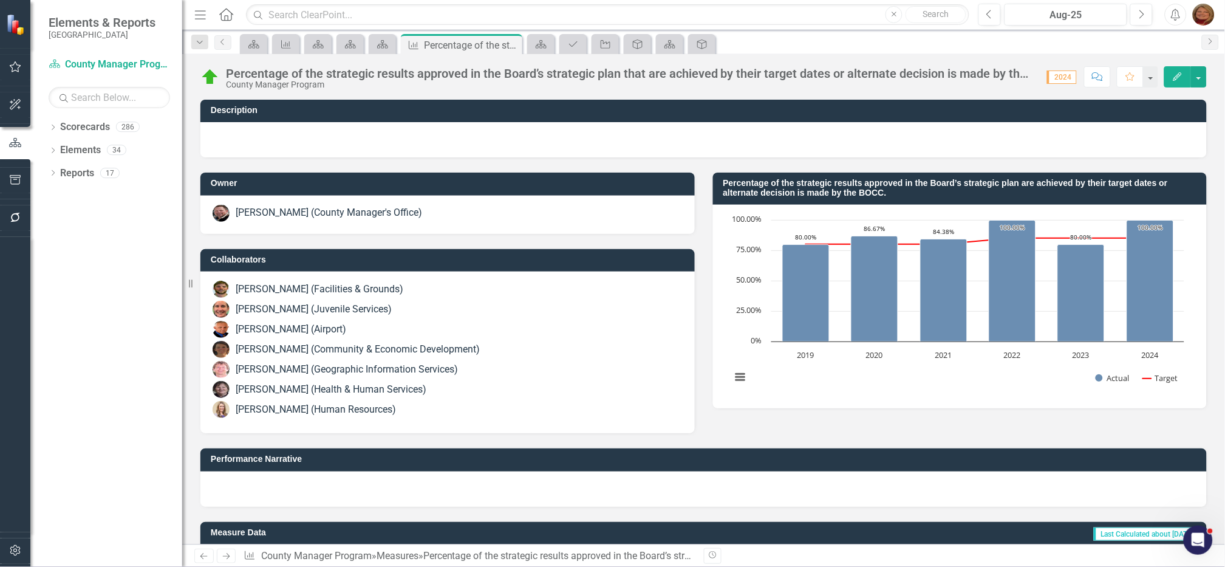
scroll to position [285, 0]
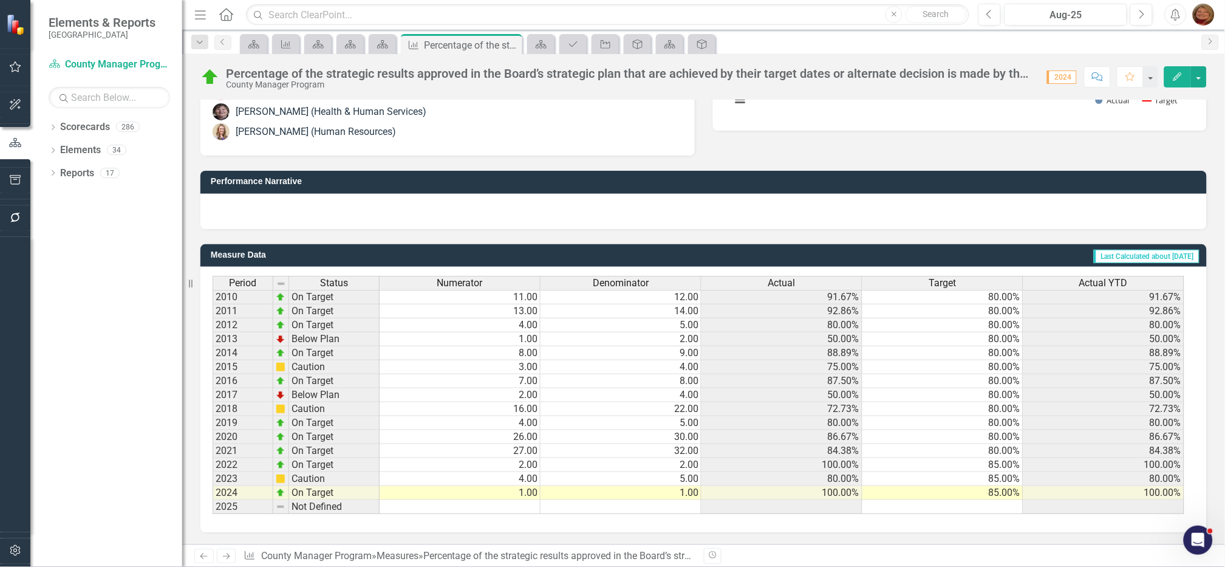
click at [690, 363] on td "1.00" at bounding box center [621, 493] width 161 height 14
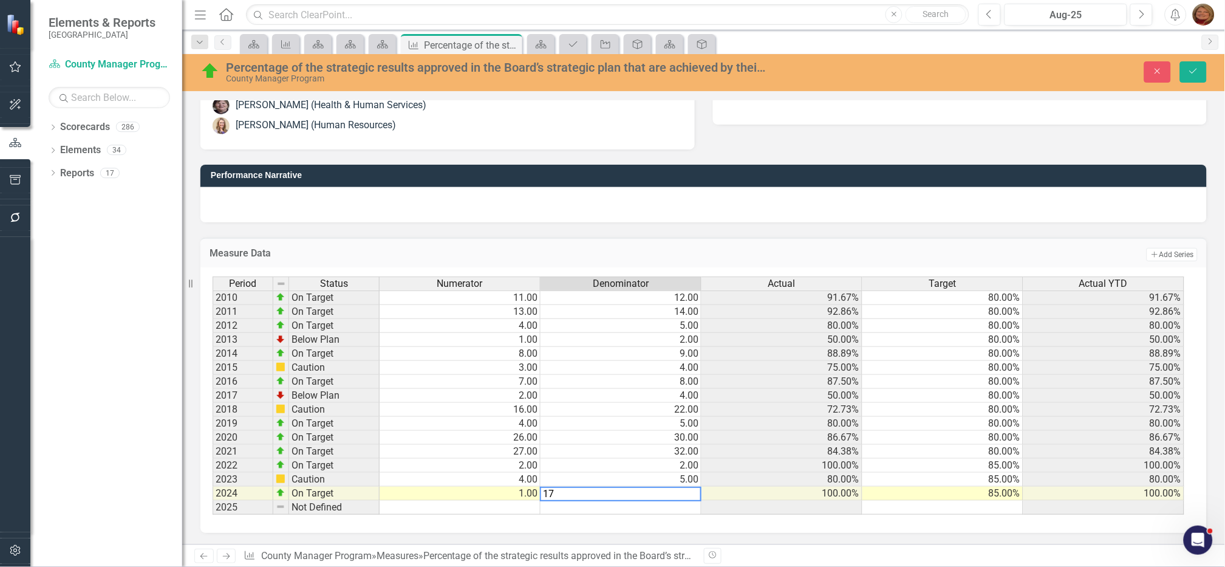
click at [660, 363] on td "32.00" at bounding box center [621, 452] width 161 height 14
type textarea "32"
drag, startPoint x: 1203, startPoint y: 68, endPoint x: 1211, endPoint y: 58, distance: 13.0
click at [785, 58] on div "Percentage of the strategic results approved in the Board’s strategic plan that…" at bounding box center [703, 72] width 1043 height 37
click at [785, 72] on icon "submit" at bounding box center [1193, 71] width 7 height 5
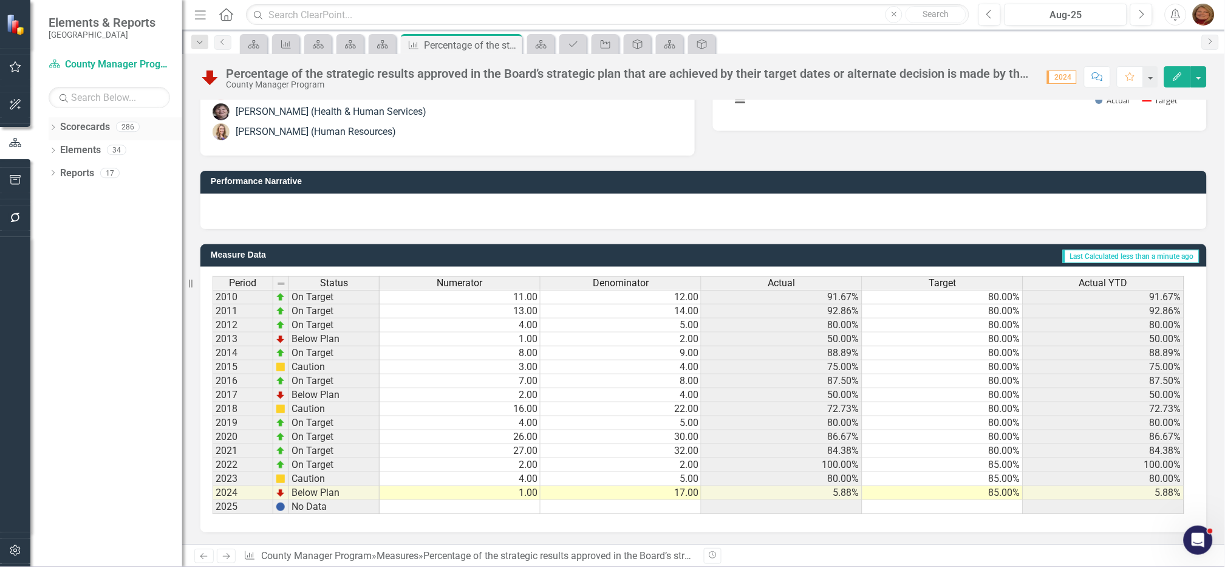
click at [54, 123] on div "Dropdown" at bounding box center [53, 128] width 9 height 10
click at [64, 149] on icon "Dropdown" at bounding box center [59, 149] width 9 height 7
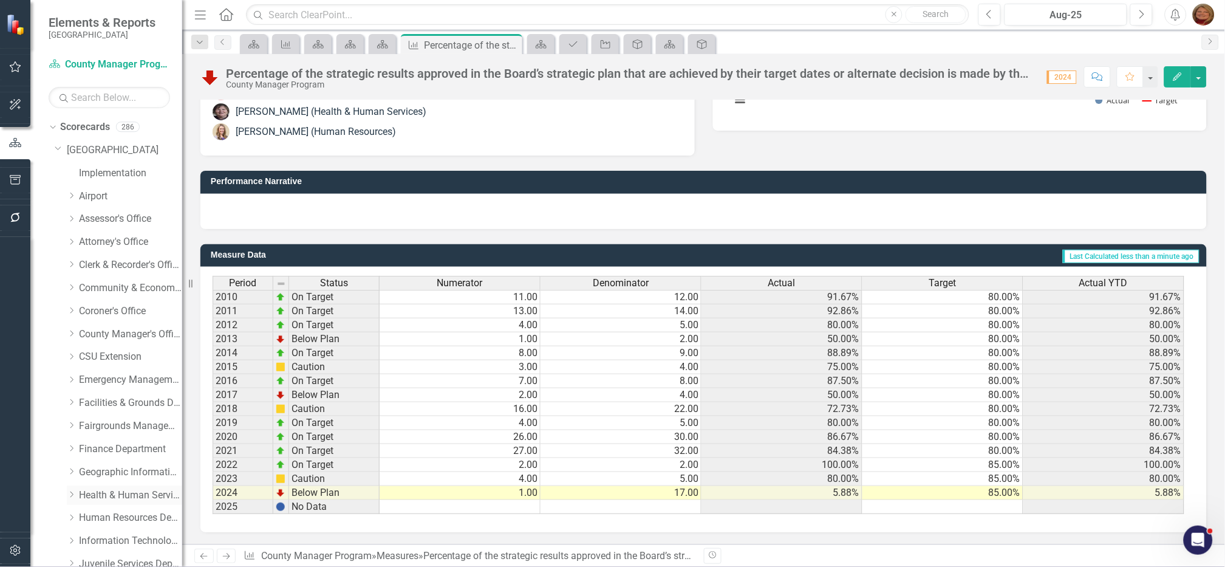
click at [74, 363] on icon "Dropdown" at bounding box center [71, 494] width 9 height 7
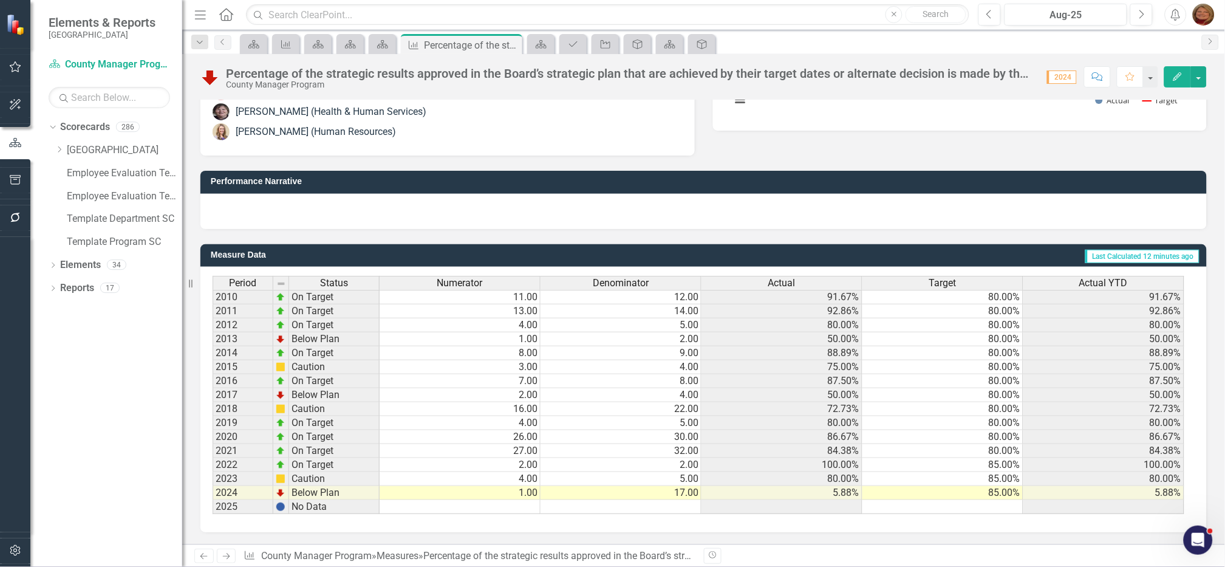
scroll to position [0, 0]
click at [520, 363] on td "1.00" at bounding box center [460, 493] width 161 height 14
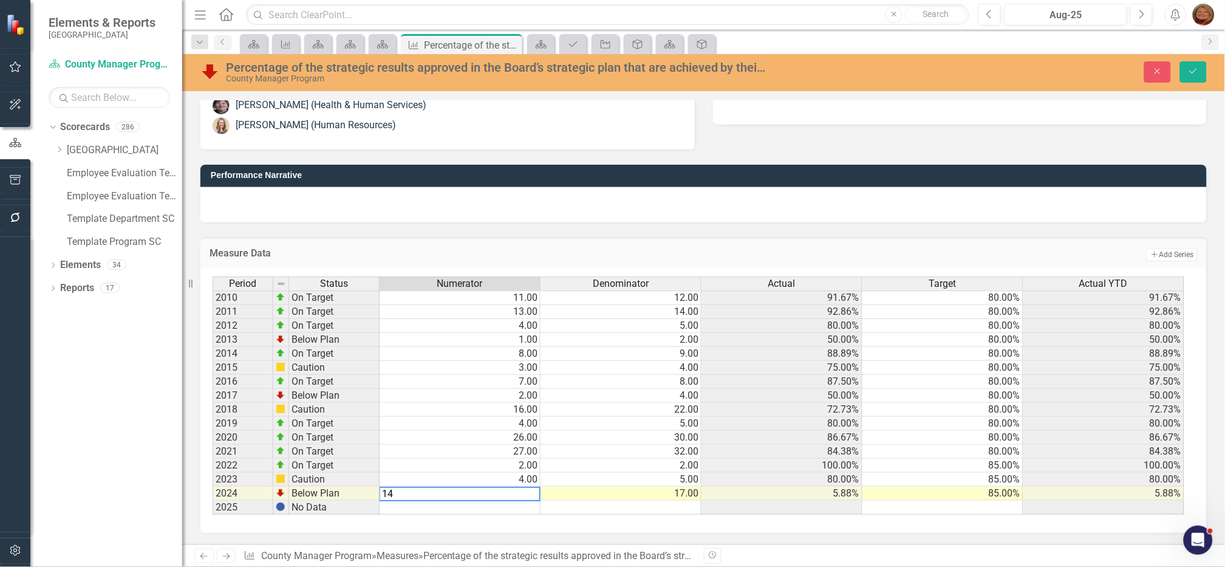
click at [629, 363] on td "32.00" at bounding box center [621, 452] width 161 height 14
type textarea "32"
click at [785, 69] on icon "submit" at bounding box center [1193, 71] width 7 height 5
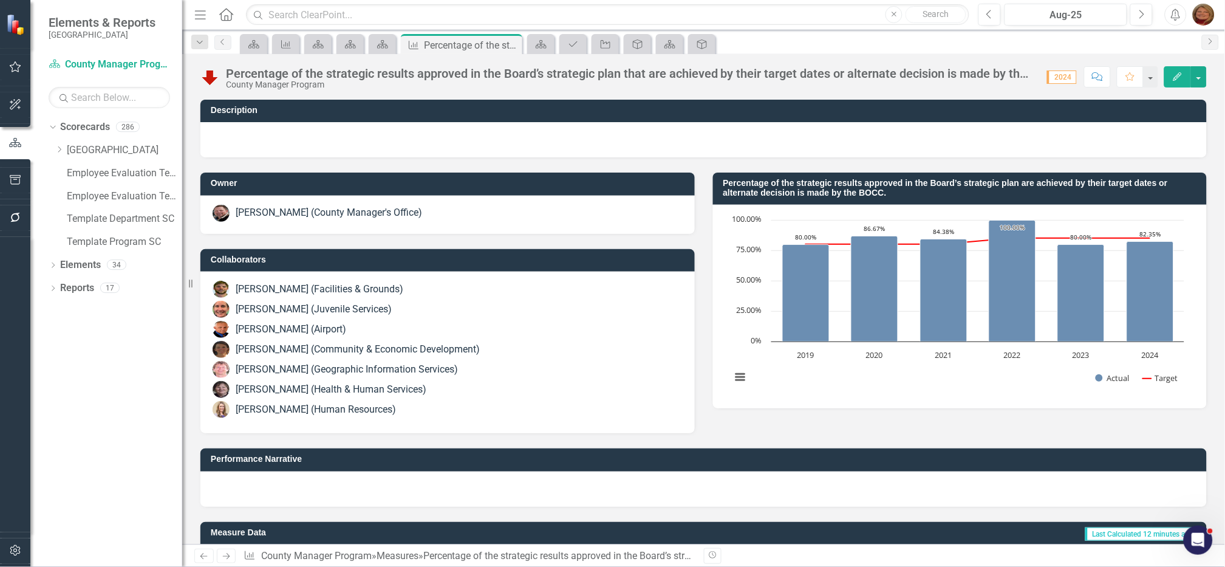
scroll to position [285, 0]
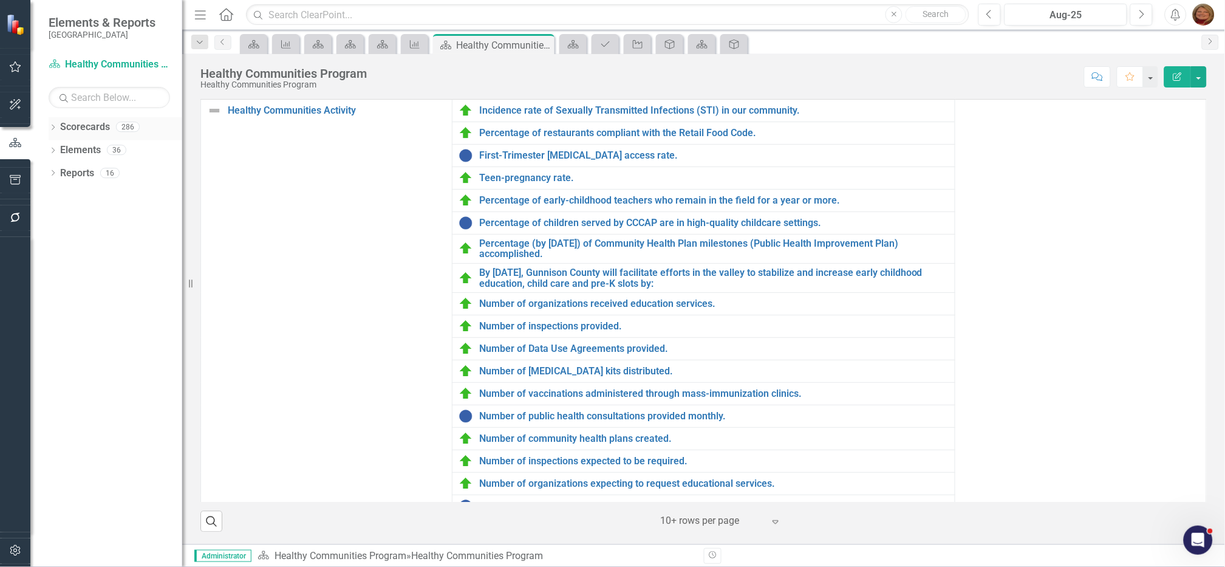
click at [52, 122] on div "Dropdown Scorecards 286" at bounding box center [116, 128] width 134 height 23
click at [52, 125] on icon at bounding box center [53, 127] width 3 height 5
click at [63, 154] on div "Dropdown" at bounding box center [59, 150] width 9 height 10
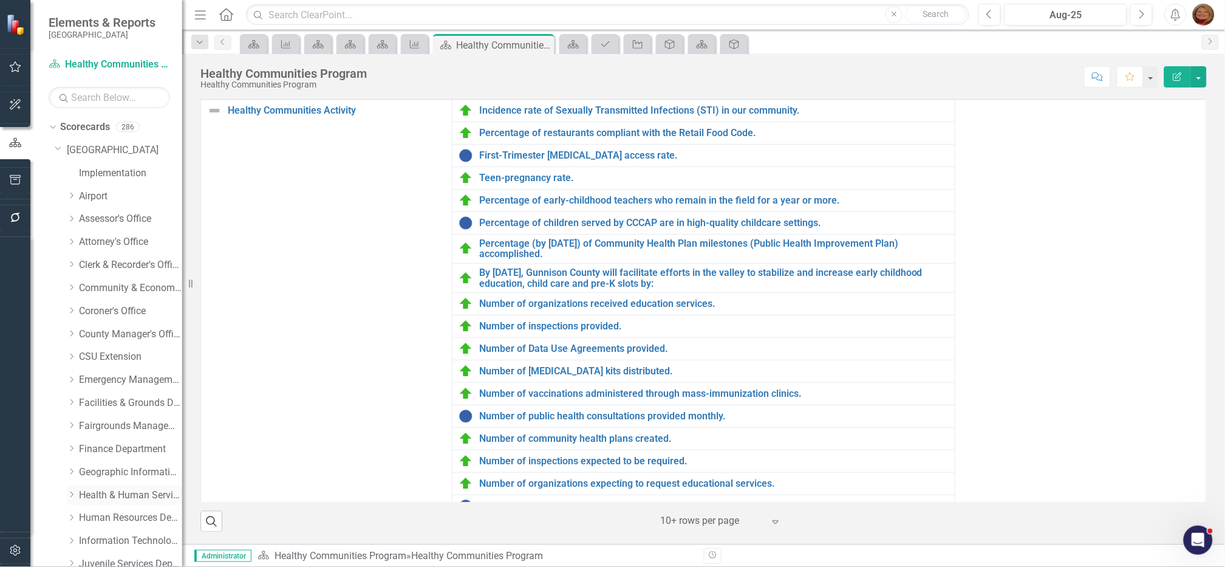
click at [111, 490] on link "Health & Human Services Department" at bounding box center [130, 495] width 103 height 14
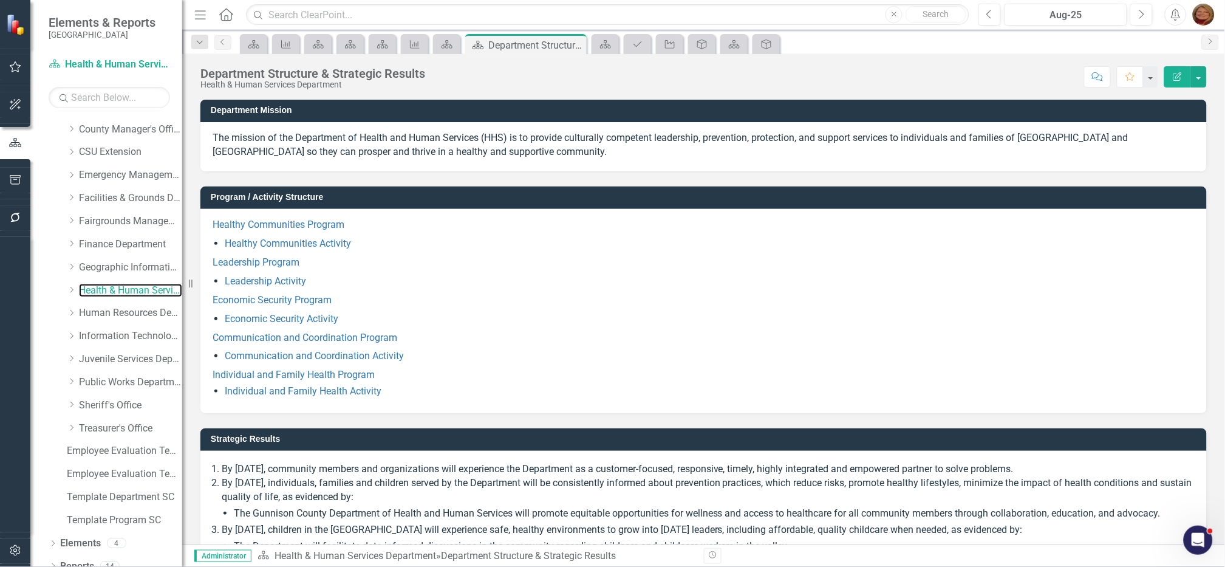
scroll to position [216, 0]
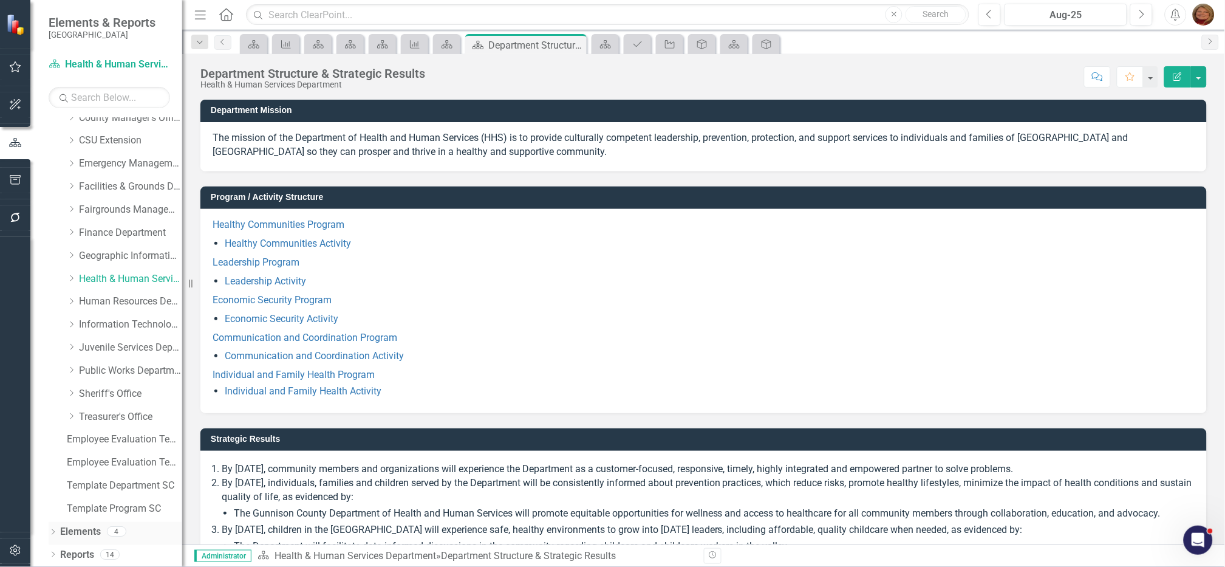
click at [53, 530] on icon "Dropdown" at bounding box center [53, 533] width 9 height 7
click at [99, 505] on link "Measure Measures" at bounding box center [96, 509] width 60 height 14
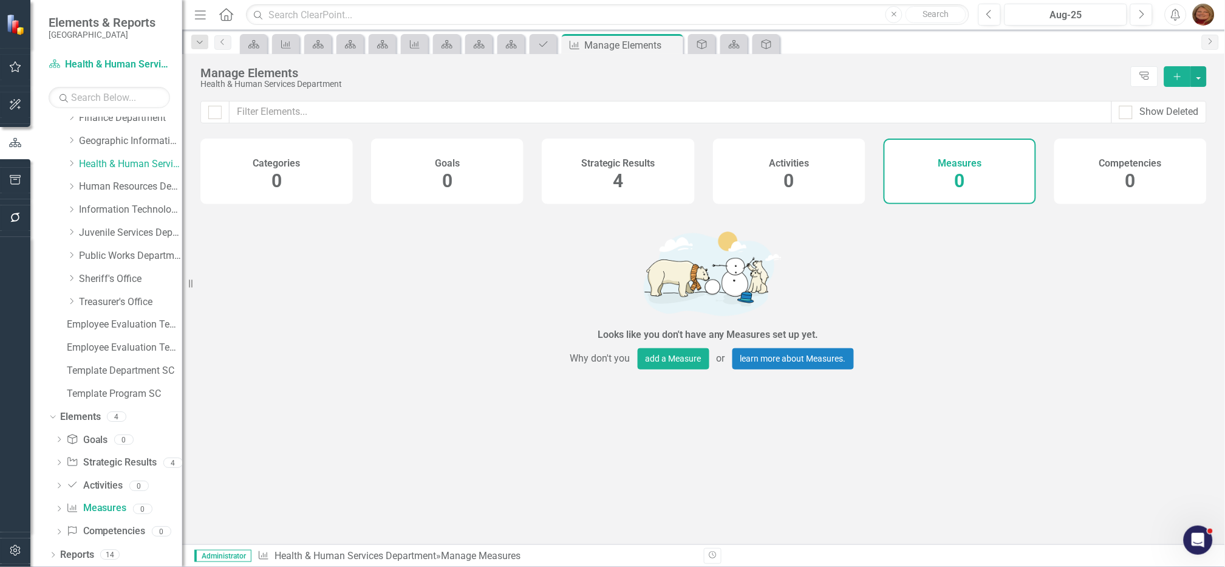
click at [635, 172] on div "Strategic Results 4" at bounding box center [618, 172] width 152 height 66
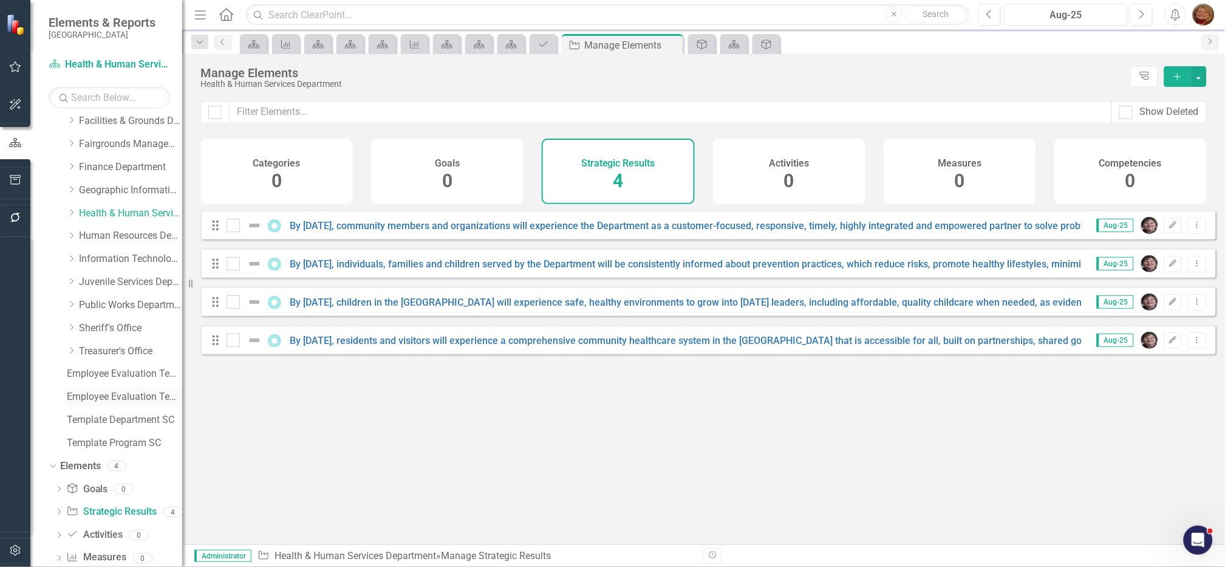
scroll to position [255, 0]
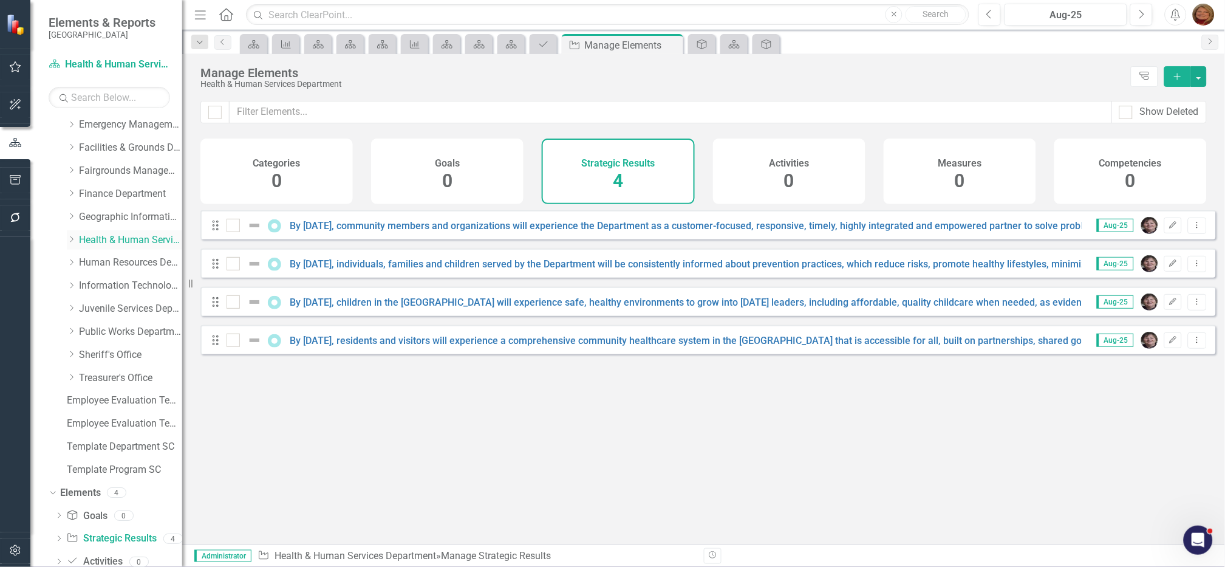
click at [74, 236] on icon "Dropdown" at bounding box center [71, 239] width 9 height 7
click at [125, 264] on link "Healthy Communities Program" at bounding box center [136, 263] width 91 height 14
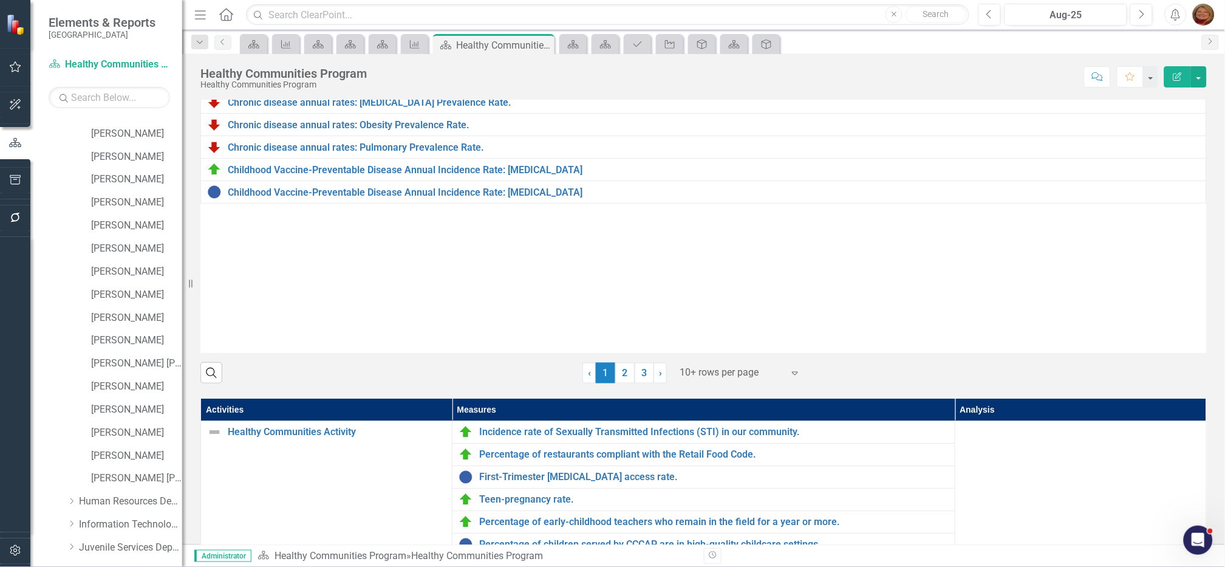
scroll to position [1640, 0]
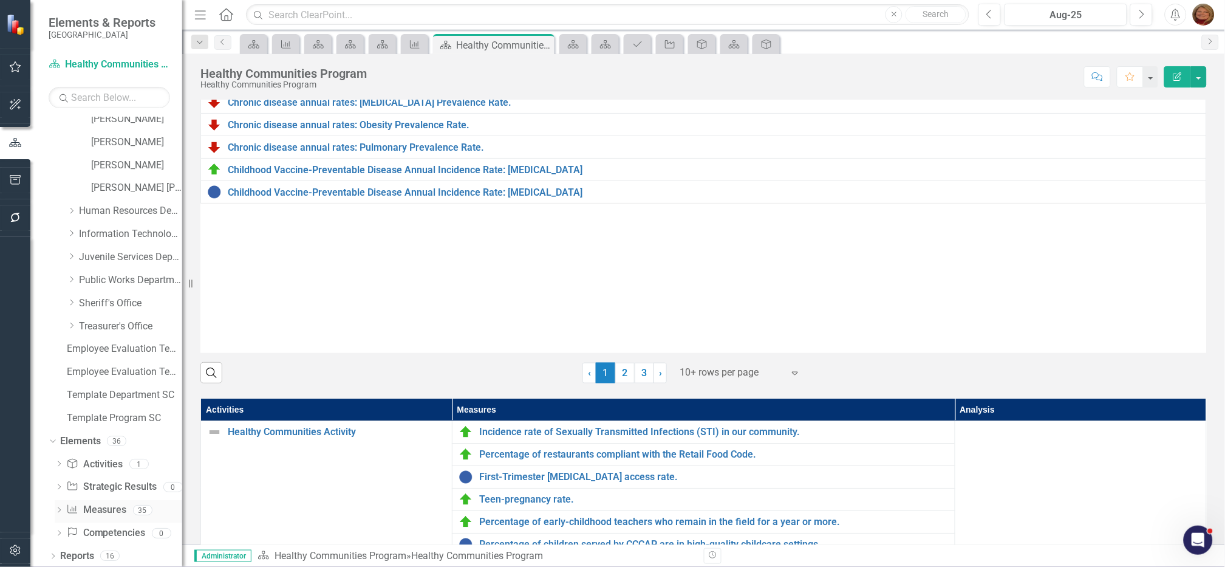
click at [104, 504] on link "Measure Measures" at bounding box center [96, 510] width 60 height 14
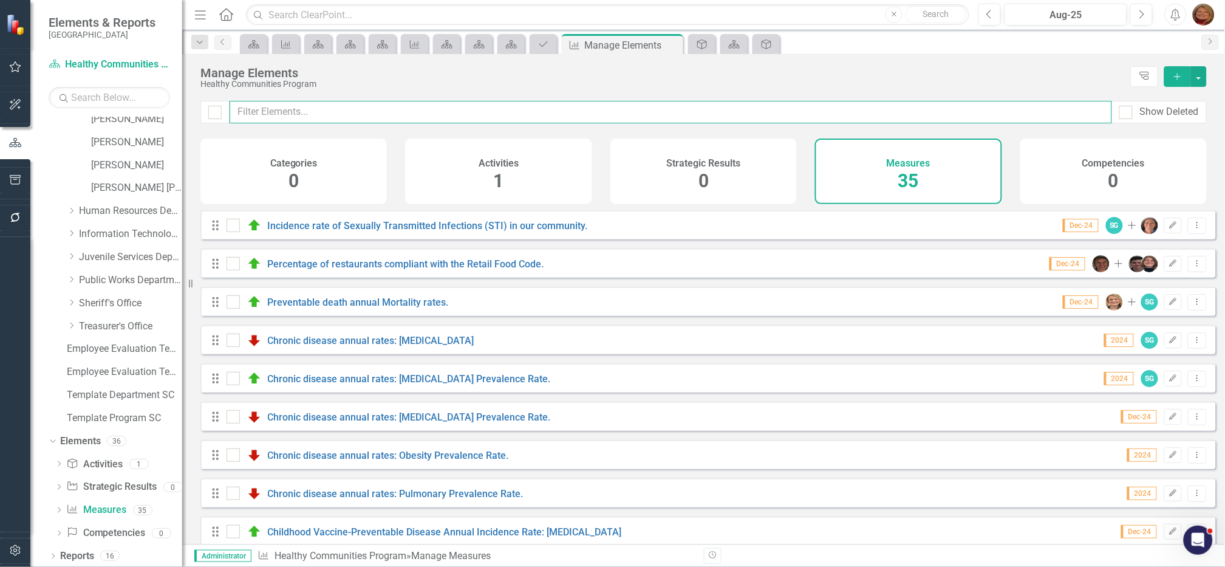
click at [373, 115] on input "text" at bounding box center [671, 112] width 883 height 22
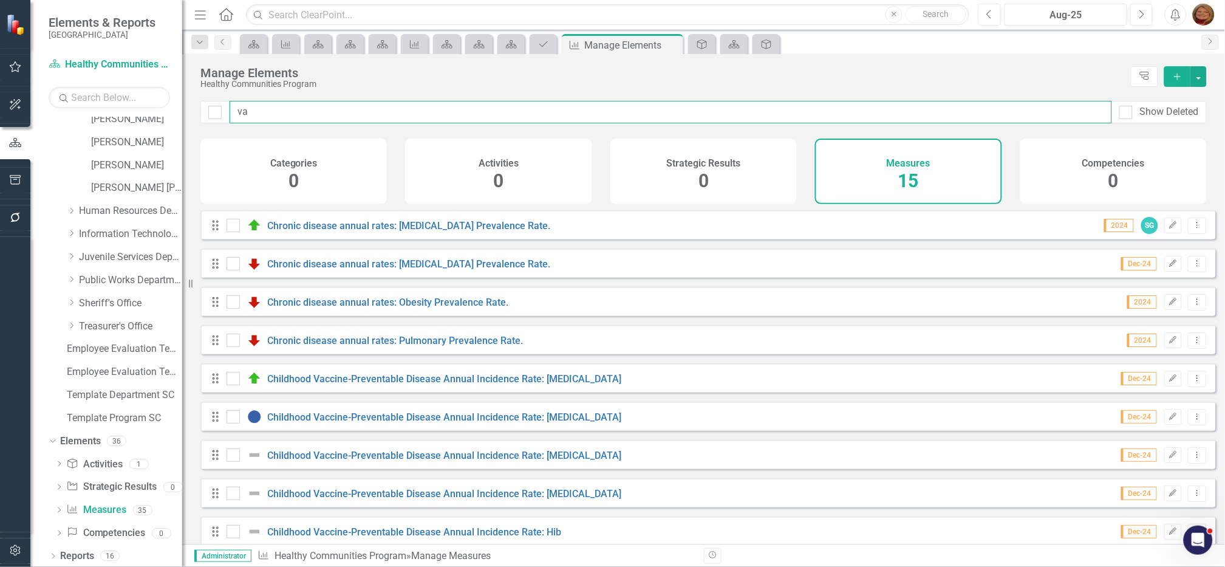
type input "vac"
checkbox input "false"
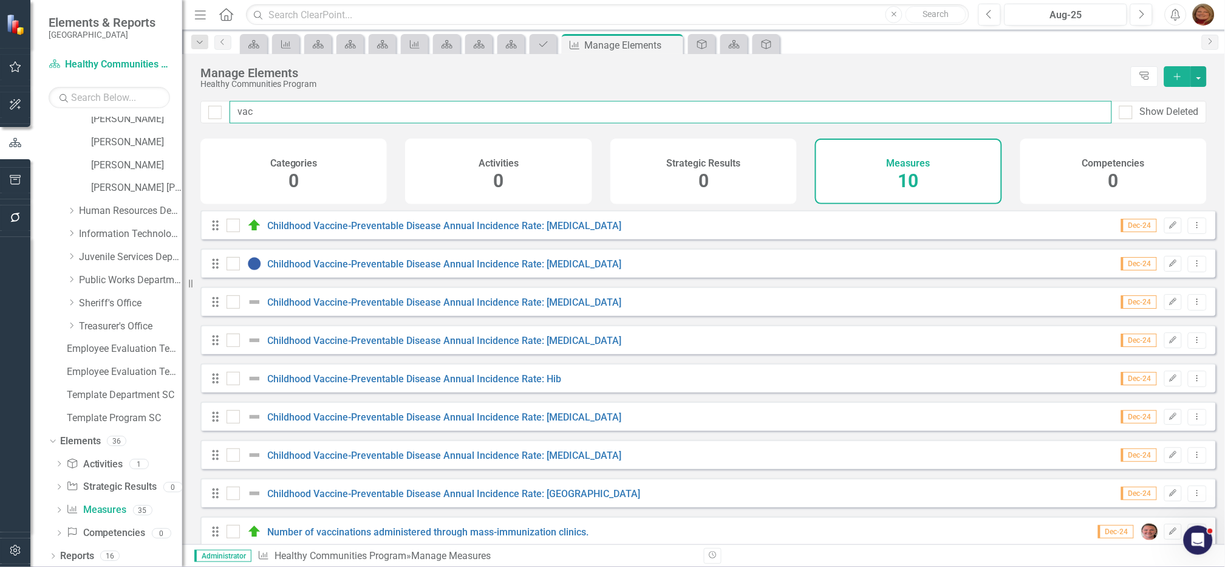
type input "vacc"
checkbox input "false"
type input "vacci"
checkbox input "false"
type input "vaccin"
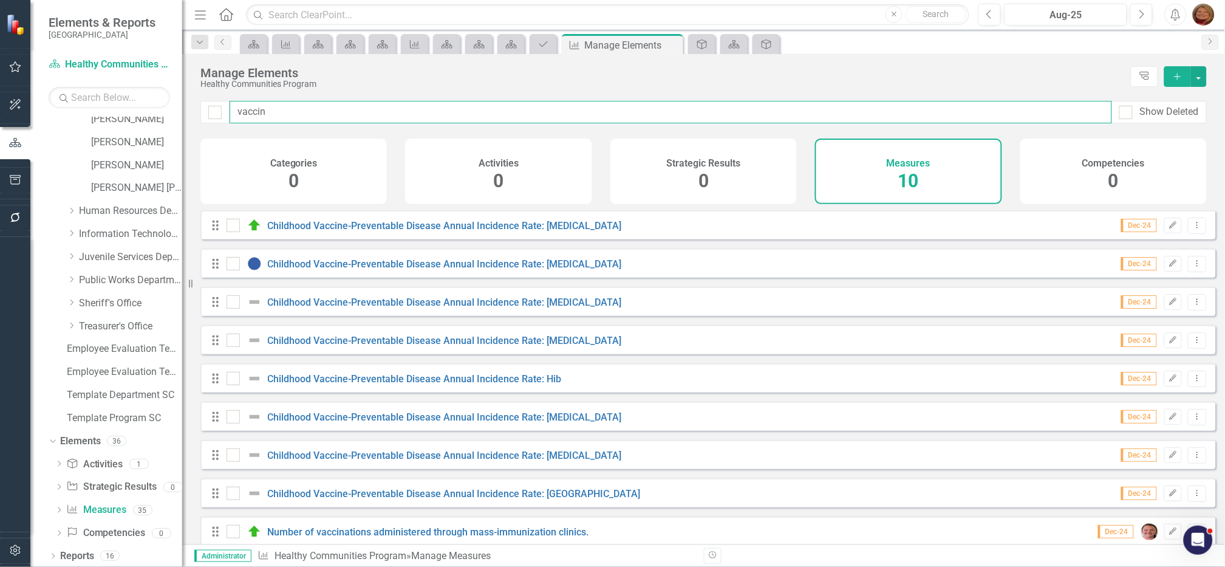
checkbox input "false"
type input "vaccina"
checkbox input "false"
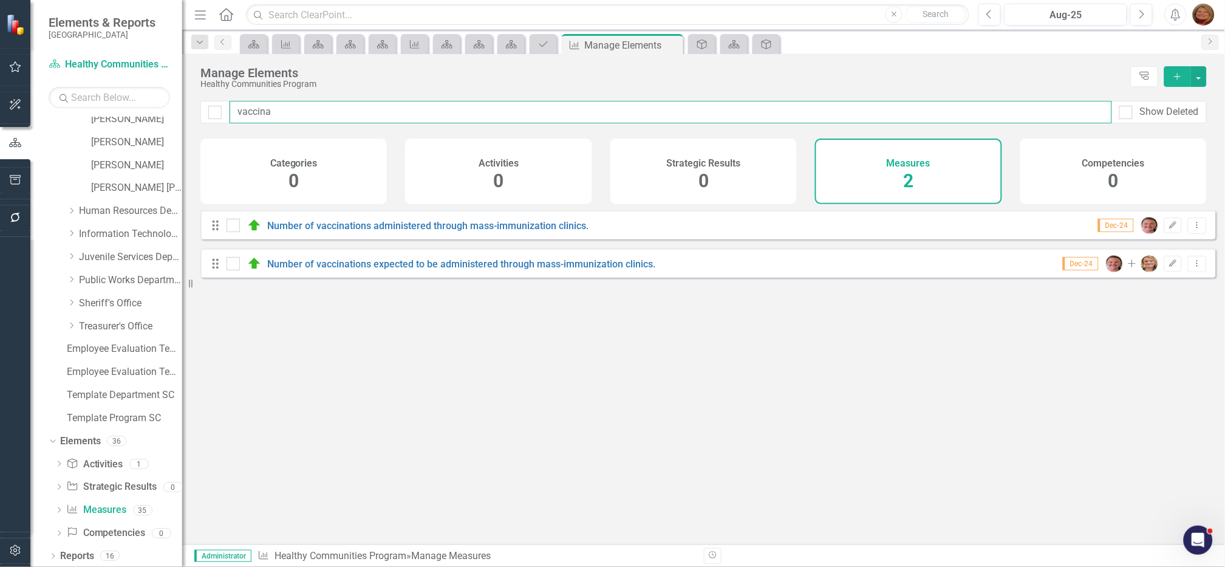
drag, startPoint x: 208, startPoint y: 101, endPoint x: 168, endPoint y: 89, distance: 42.1
click at [176, 97] on div "Elements & Reports Gunnison County Scorecard Healthy Communities Program Search…" at bounding box center [612, 283] width 1225 height 567
type input "k"
checkbox input "false"
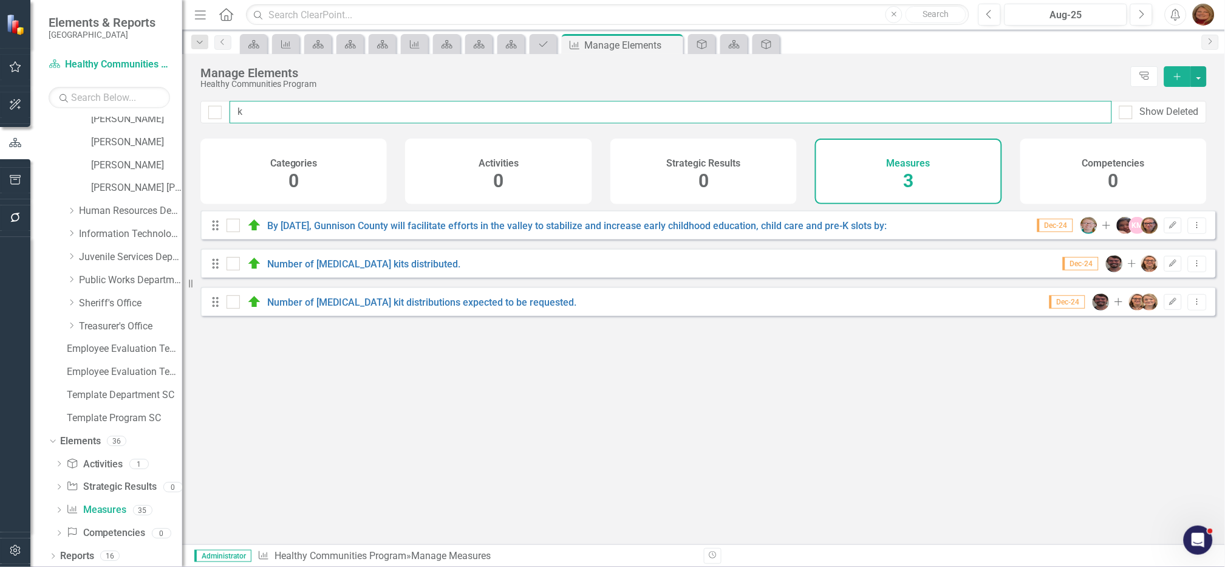
type input "ki"
checkbox input "false"
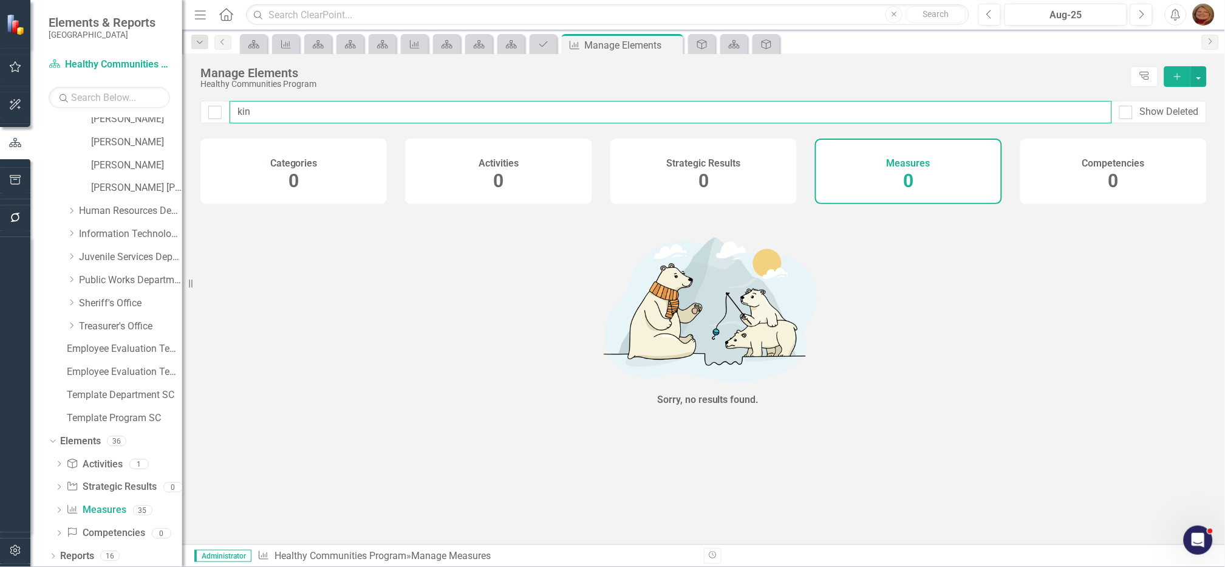
type input "ki"
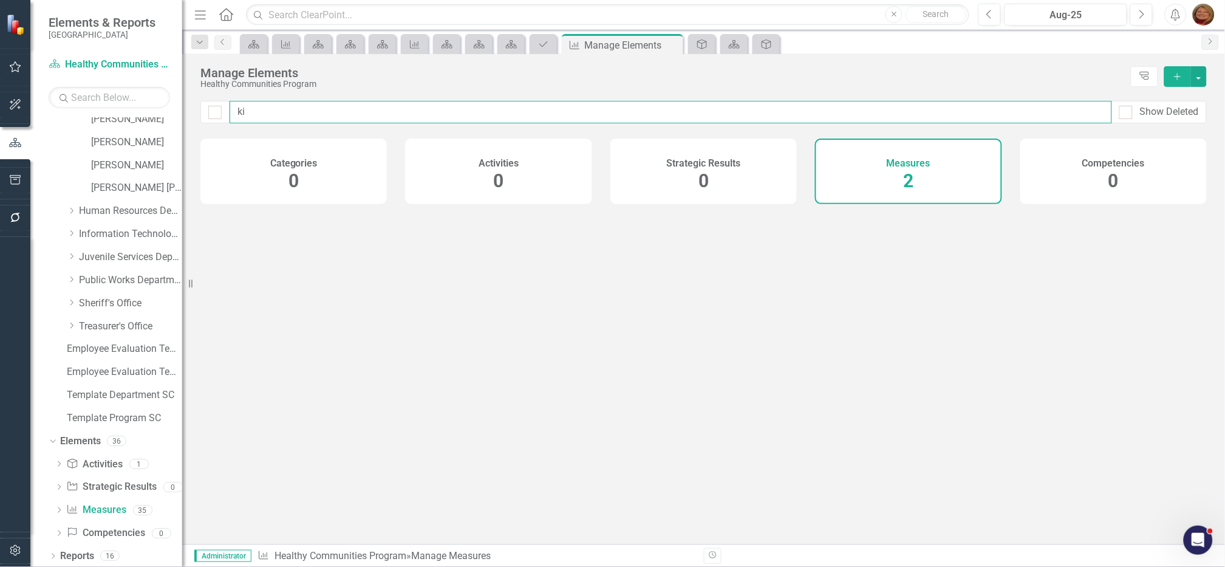
checkbox input "false"
type input "k"
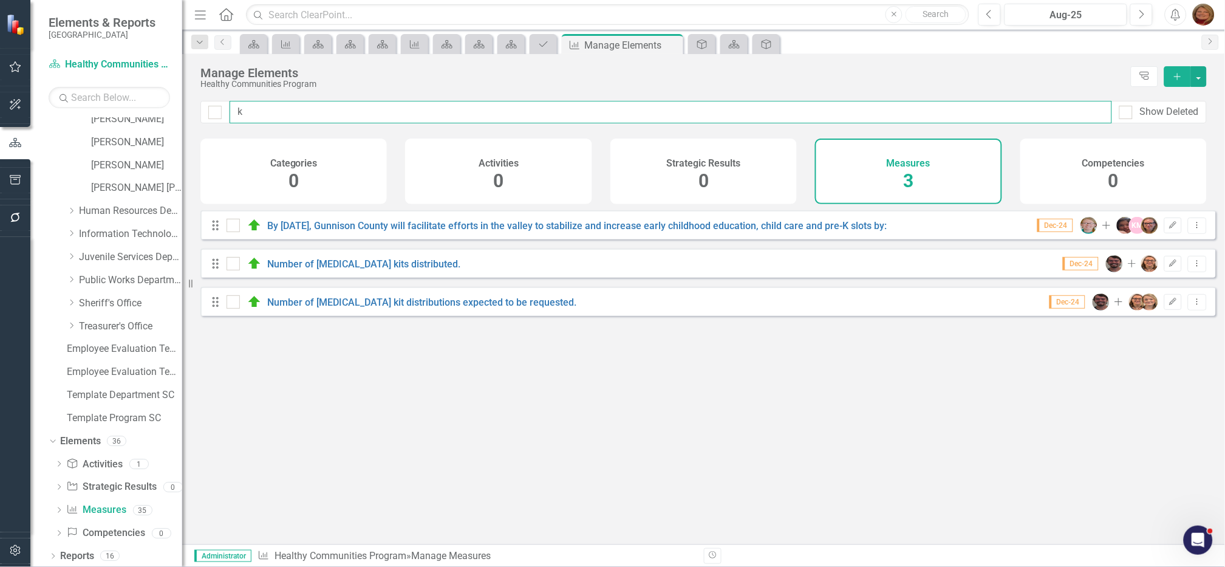
checkbox input "false"
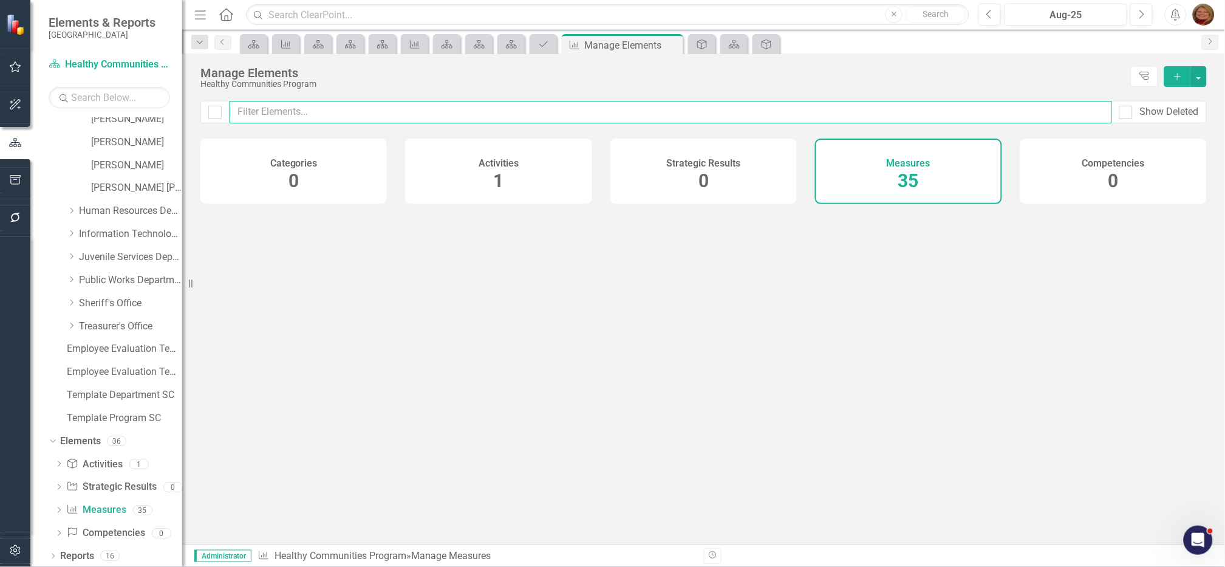
checkbox input "false"
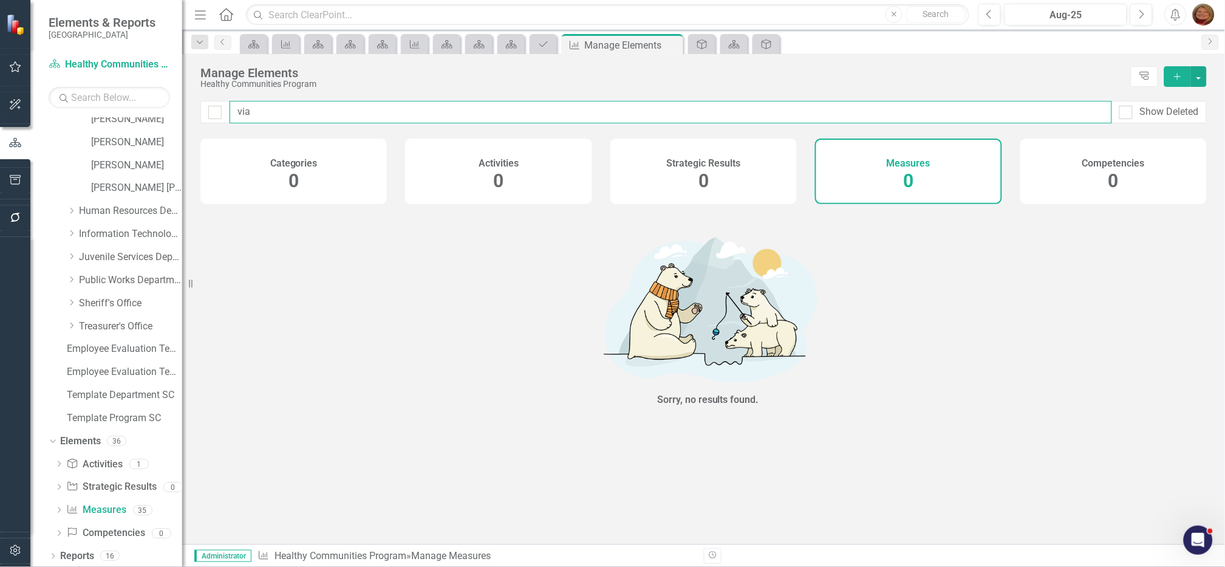
type input "vi"
checkbox input "false"
type input "v"
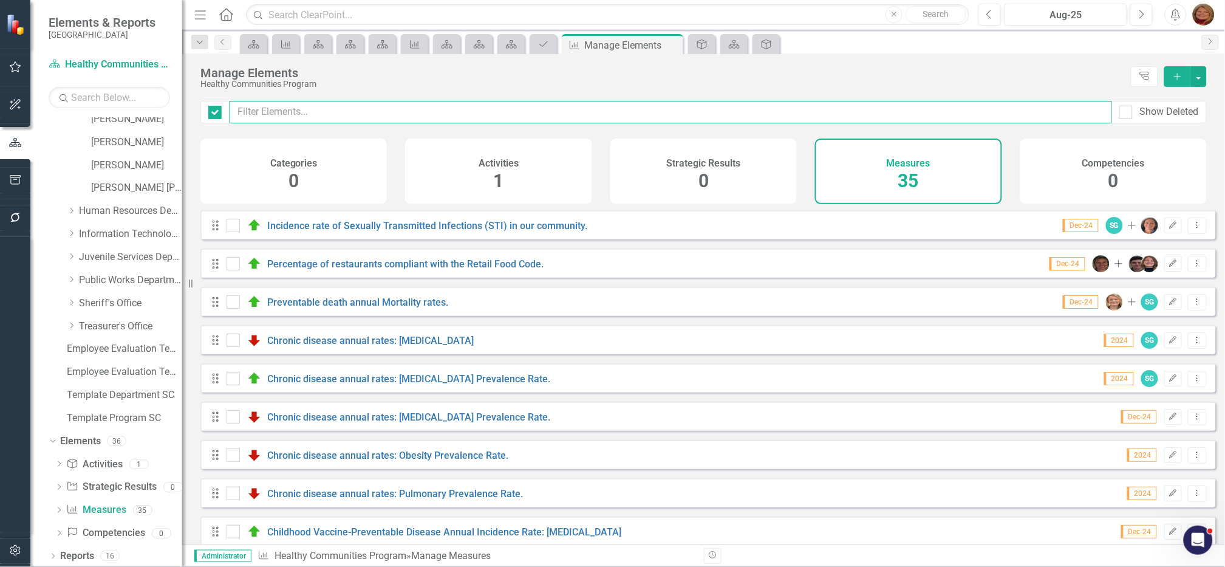
checkbox input "false"
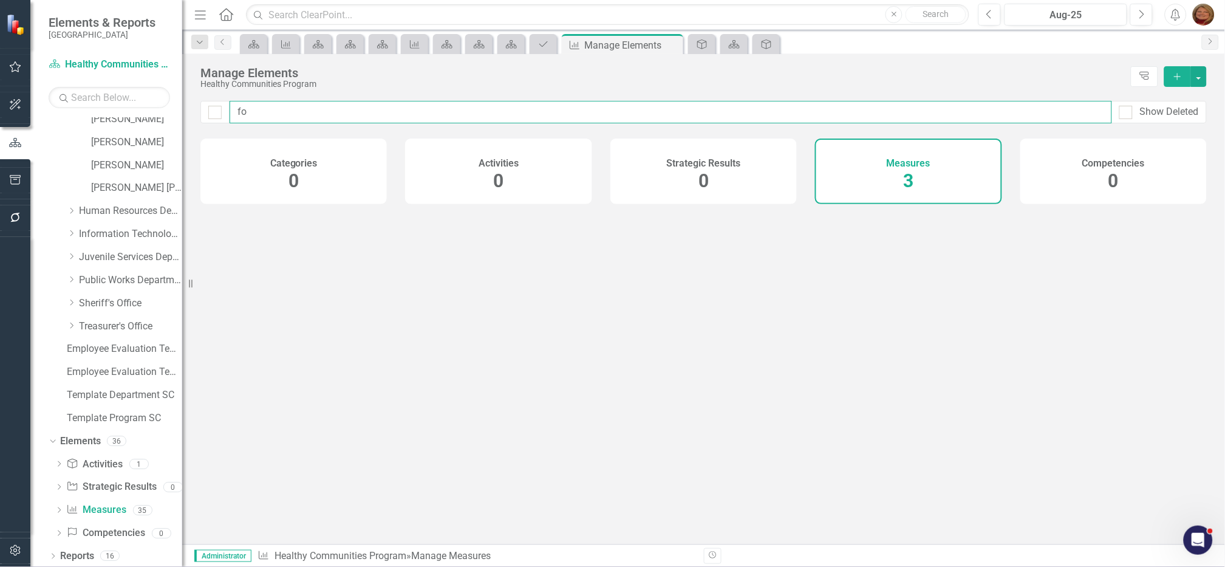
type input "foo"
checkbox input "false"
type input "food"
checkbox input "false"
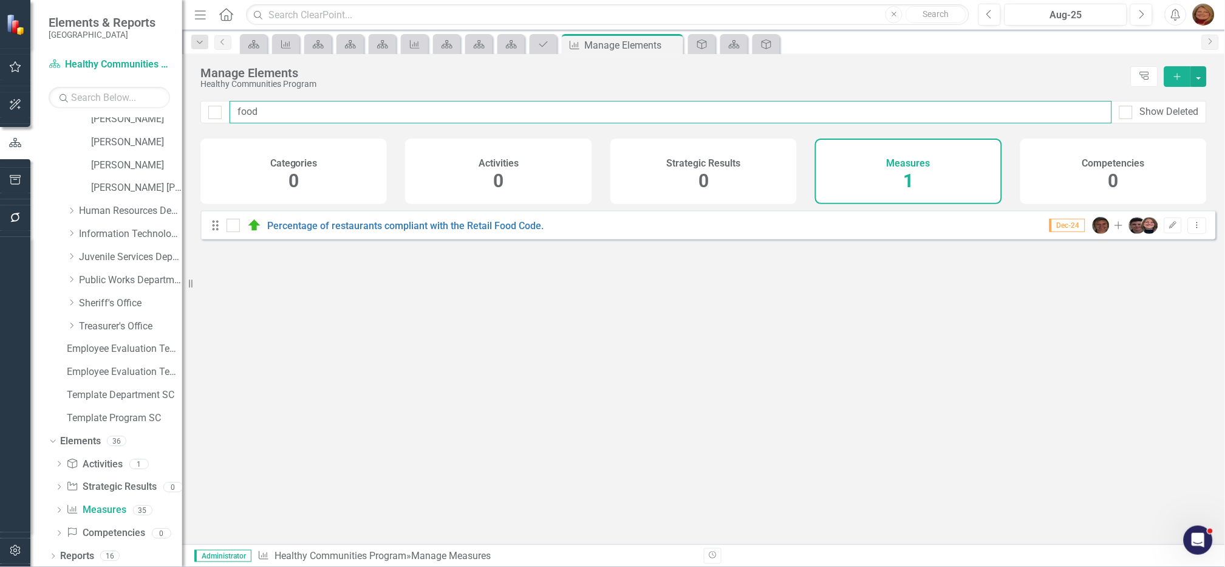
type input "foo"
checkbox input "false"
type input "fo"
checkbox input "false"
type input "f"
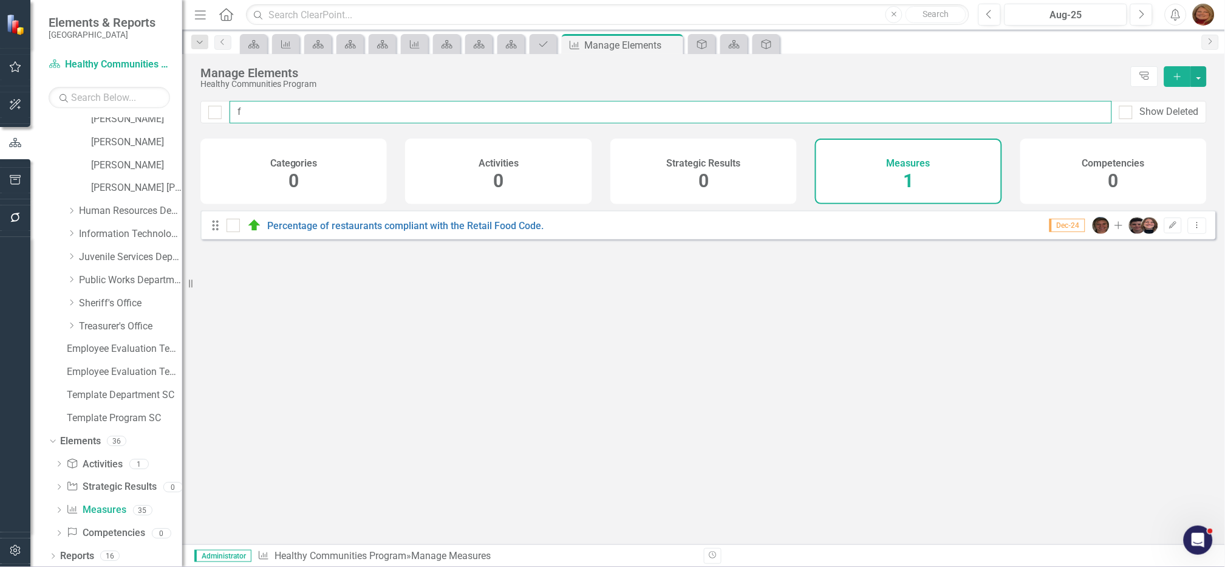
checkbox input "false"
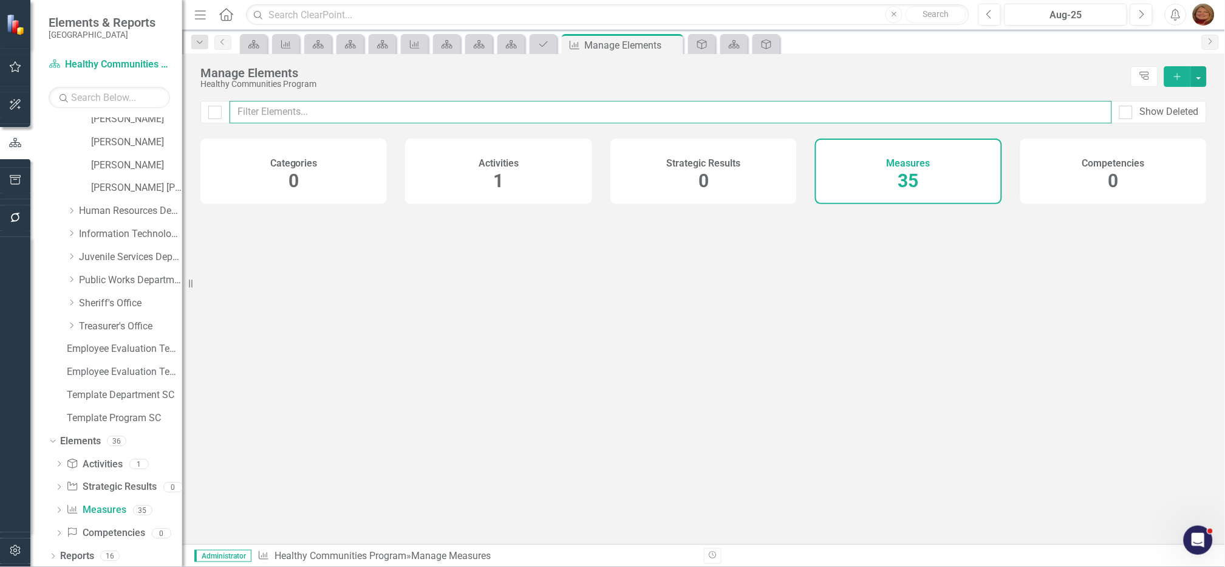
checkbox input "false"
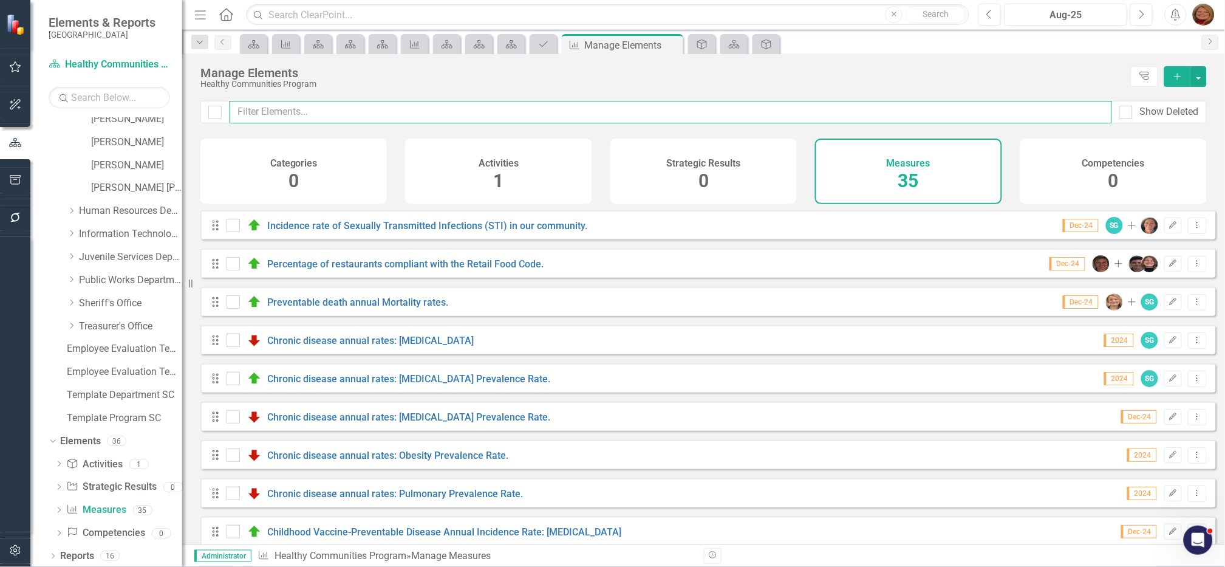
type input "a"
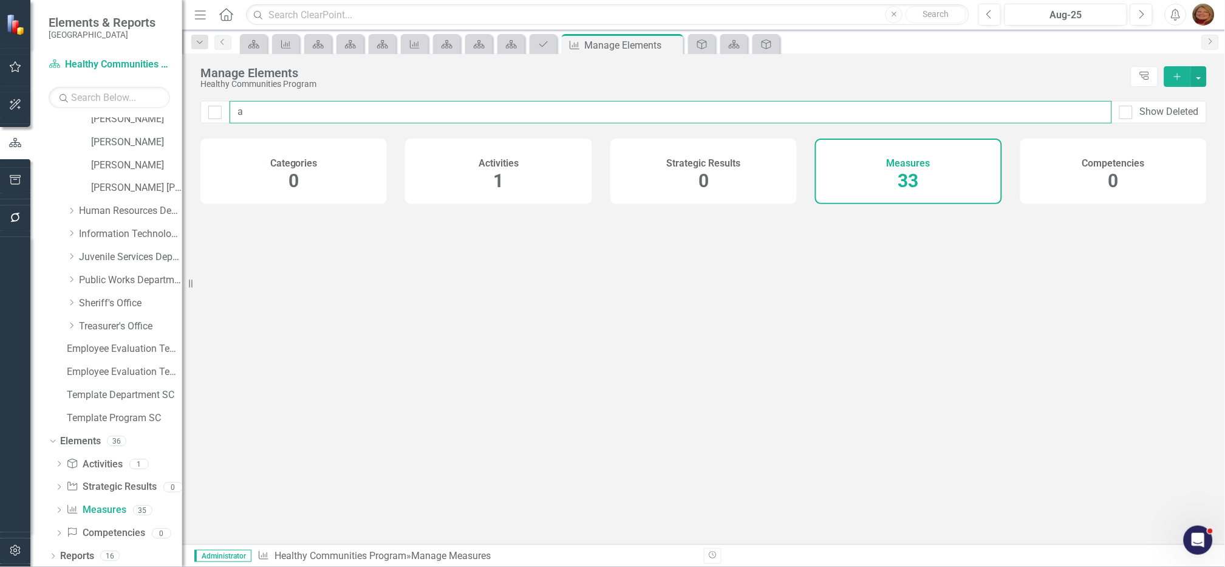
checkbox input "false"
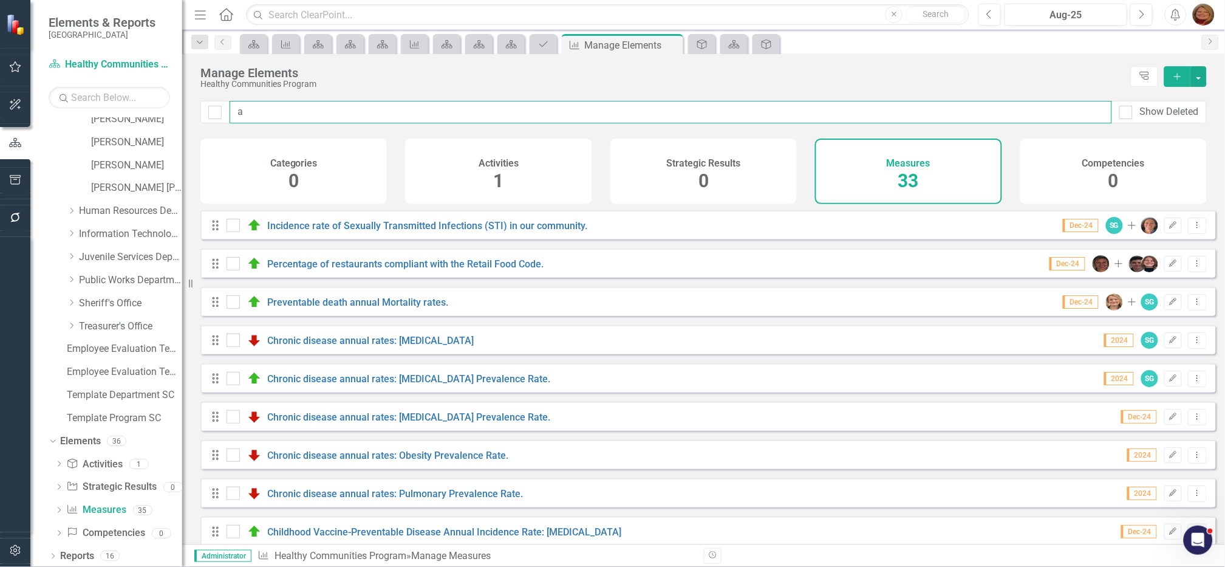
type input "ad"
checkbox input "false"
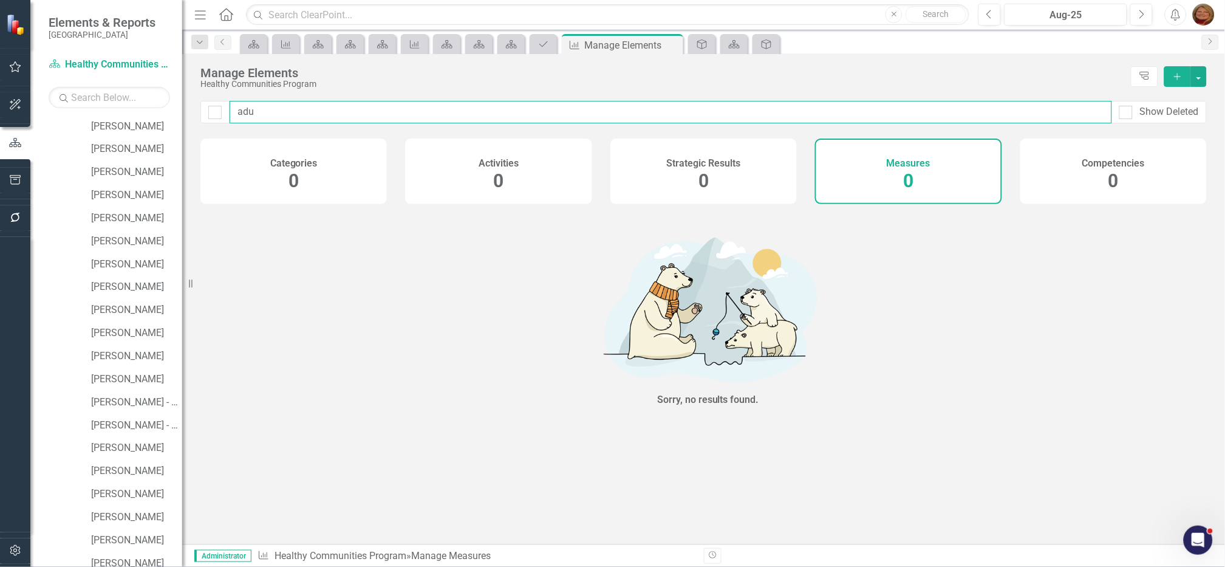
scroll to position [349, 0]
type input "adu"
click at [106, 187] on link "Leadership Program" at bounding box center [136, 192] width 91 height 14
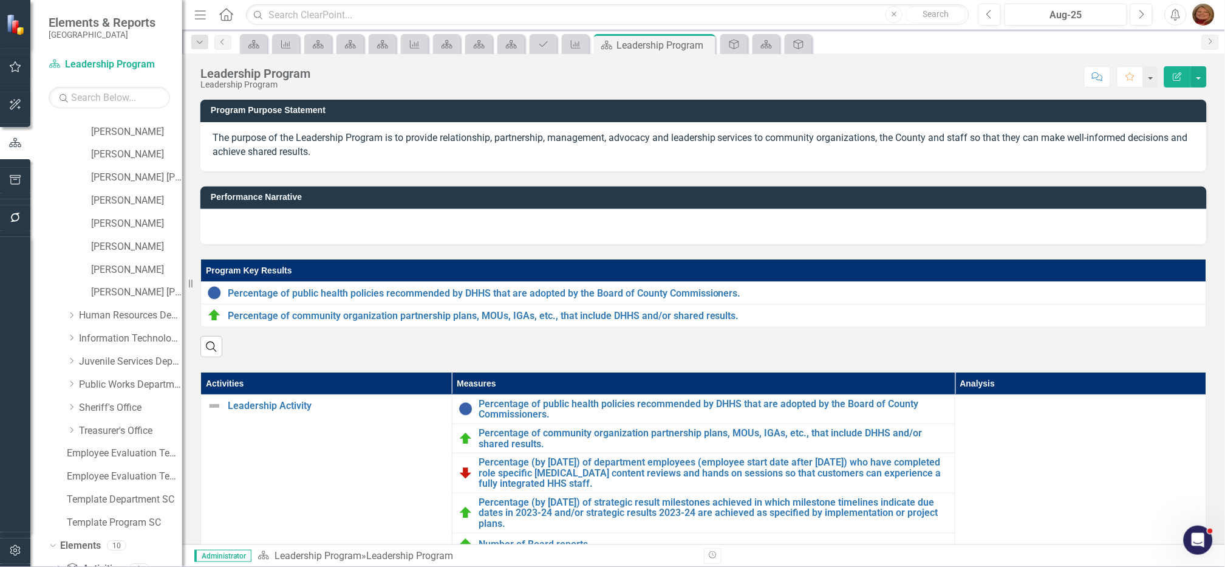
scroll to position [1640, 0]
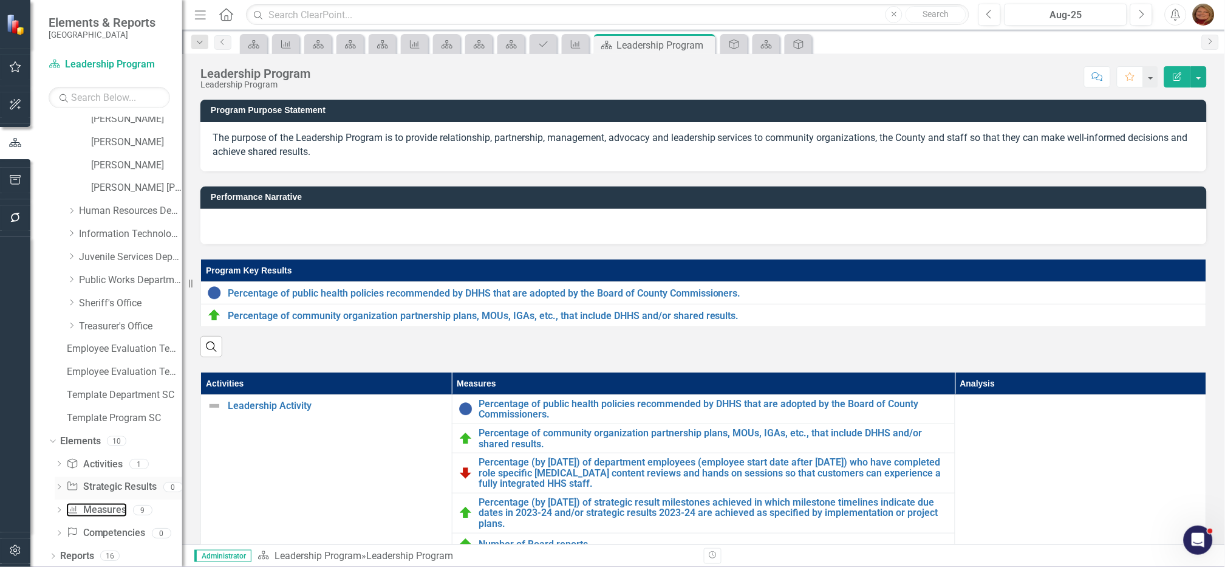
drag, startPoint x: 116, startPoint y: 505, endPoint x: 129, endPoint y: 496, distance: 15.3
click at [116, 504] on link "Measure Measures" at bounding box center [96, 510] width 60 height 14
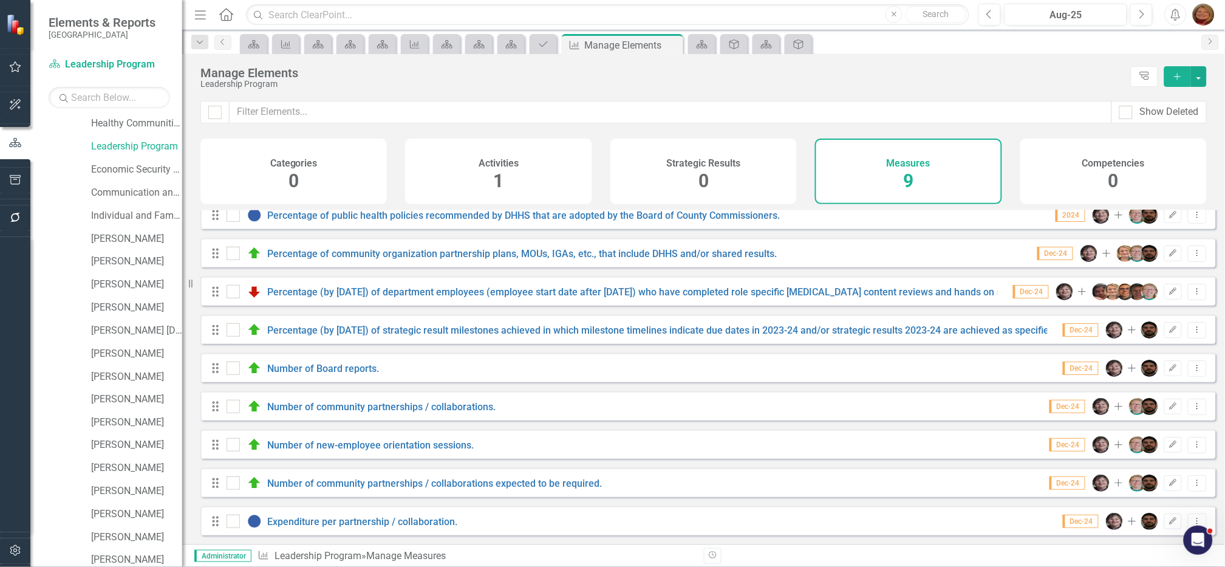
scroll to position [197, 0]
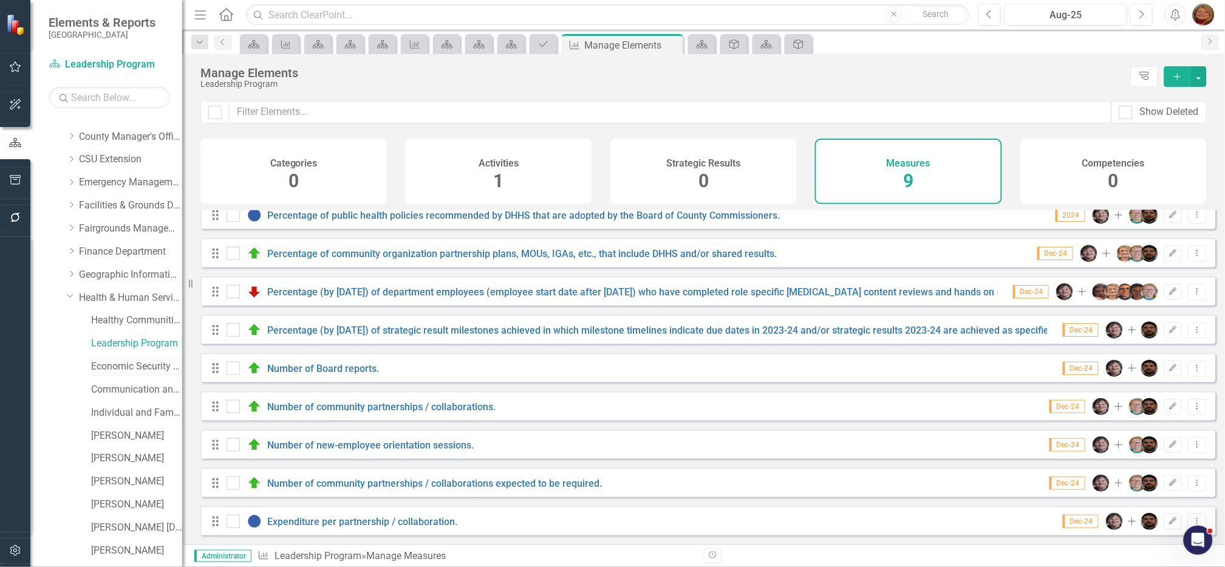
click at [142, 369] on link "Economic Security Program" at bounding box center [136, 367] width 91 height 14
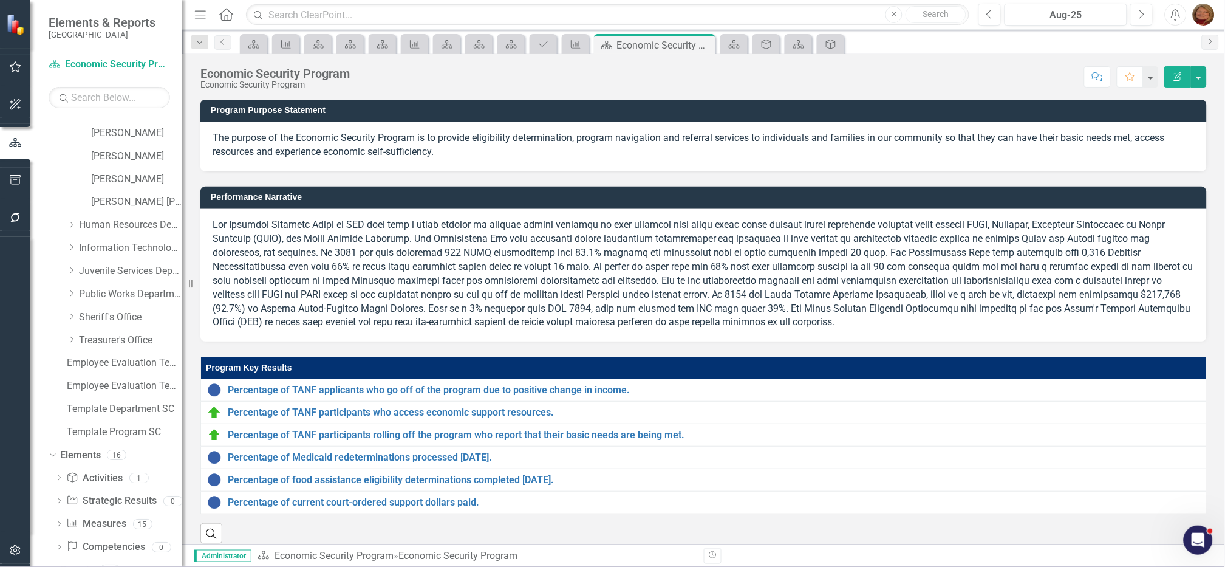
scroll to position [1640, 0]
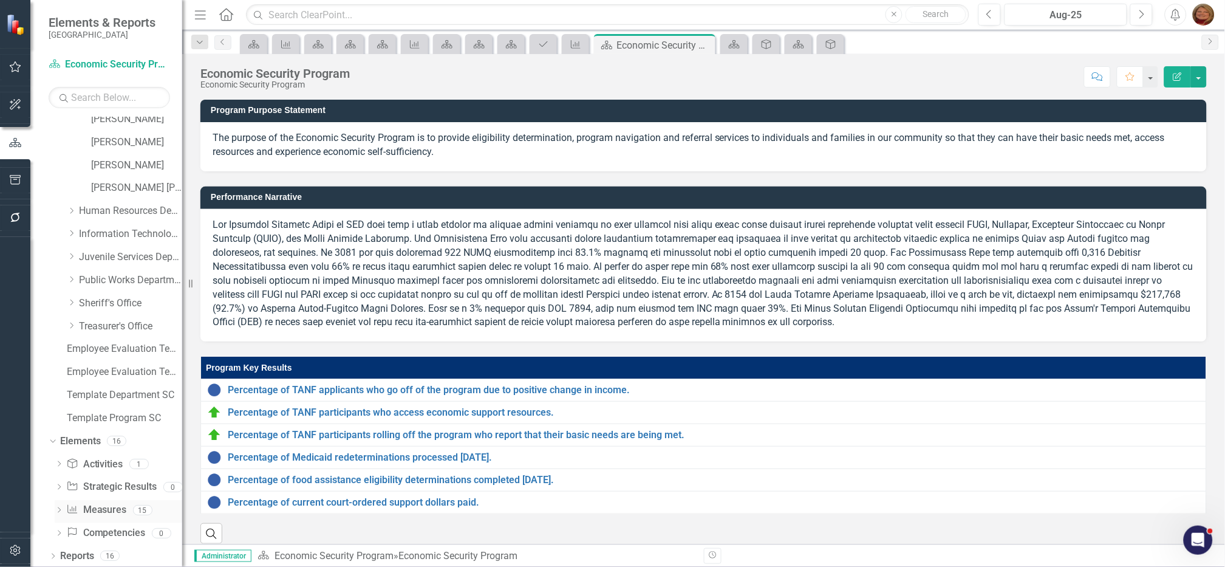
click at [108, 512] on link "Measure Measures" at bounding box center [96, 510] width 60 height 14
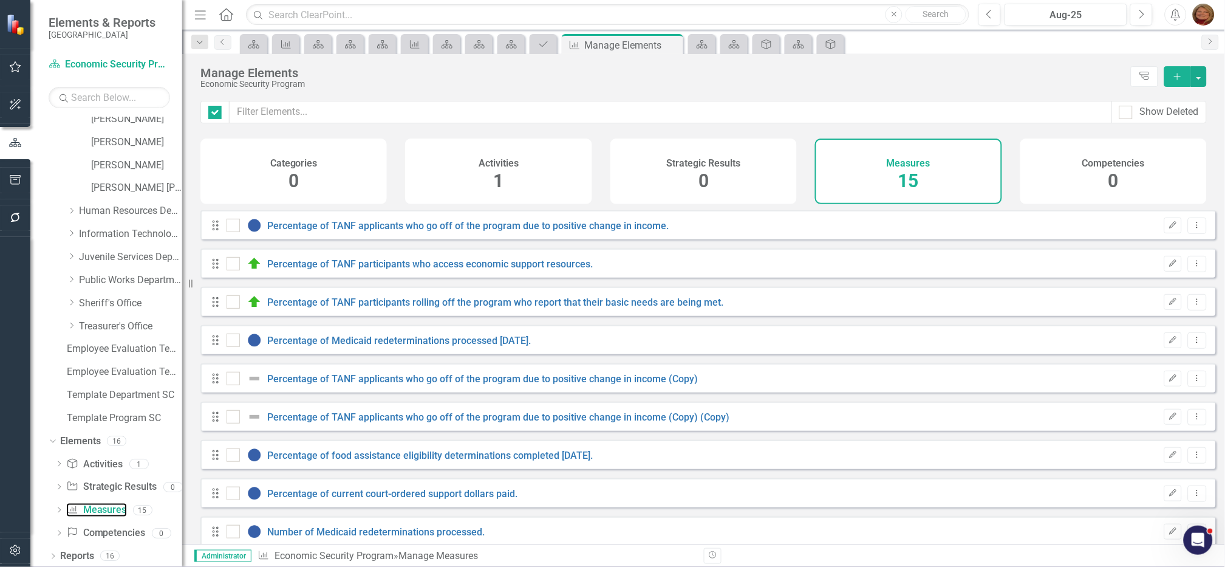
checkbox input "false"
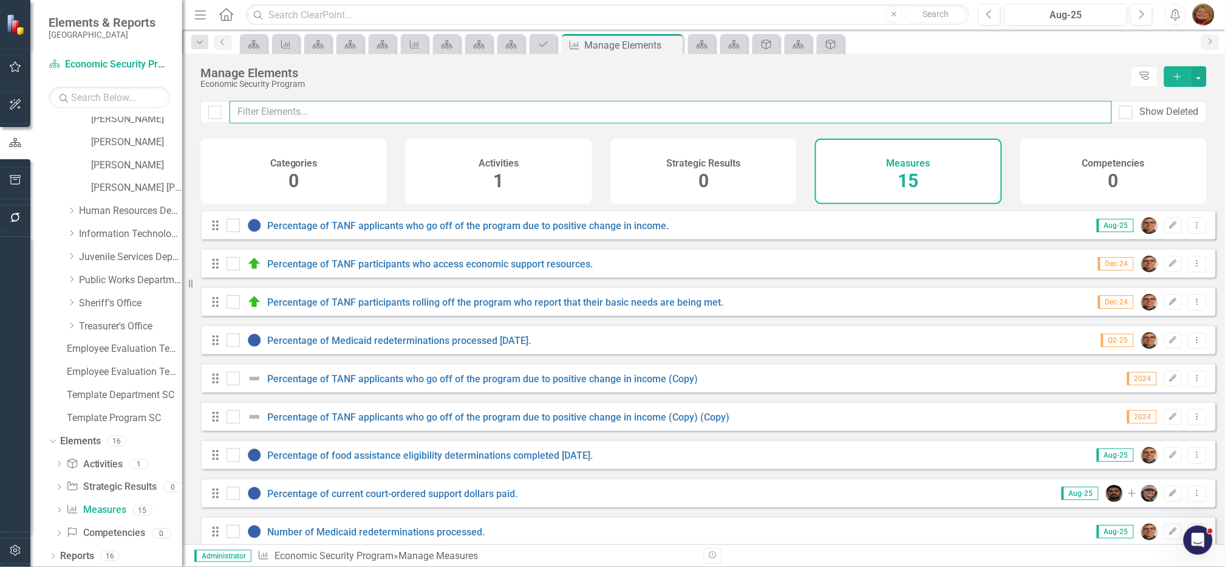
click at [328, 112] on input "text" at bounding box center [671, 112] width 883 height 22
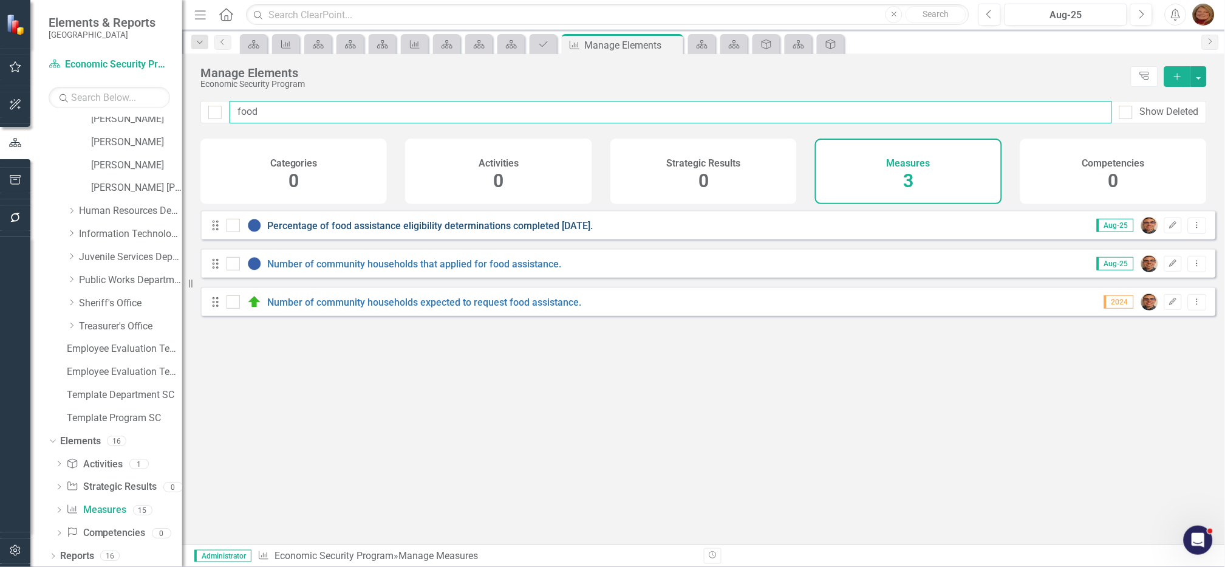
type input "food"
click at [499, 231] on link "Percentage of food assistance eligibility determinations completed [DATE]." at bounding box center [431, 226] width 326 height 12
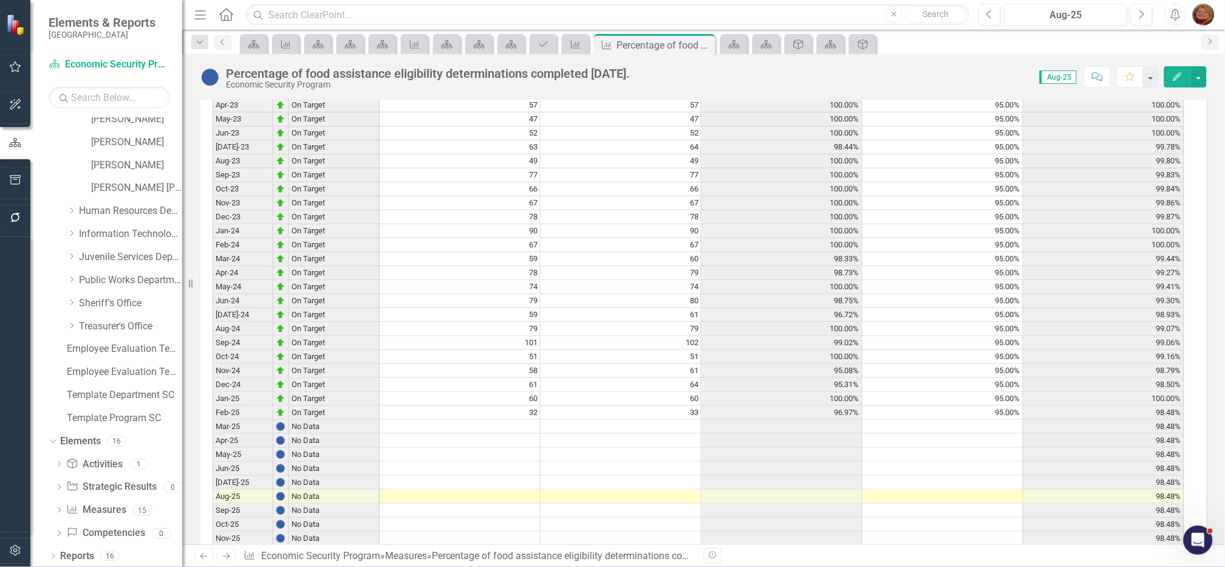
scroll to position [2711, 0]
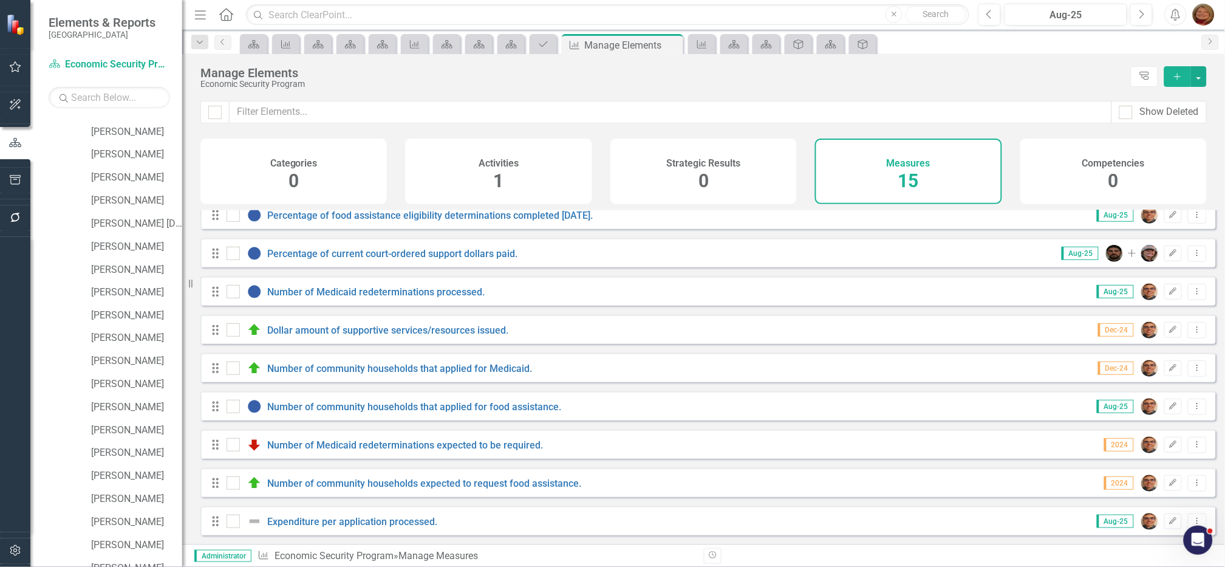
scroll to position [197, 0]
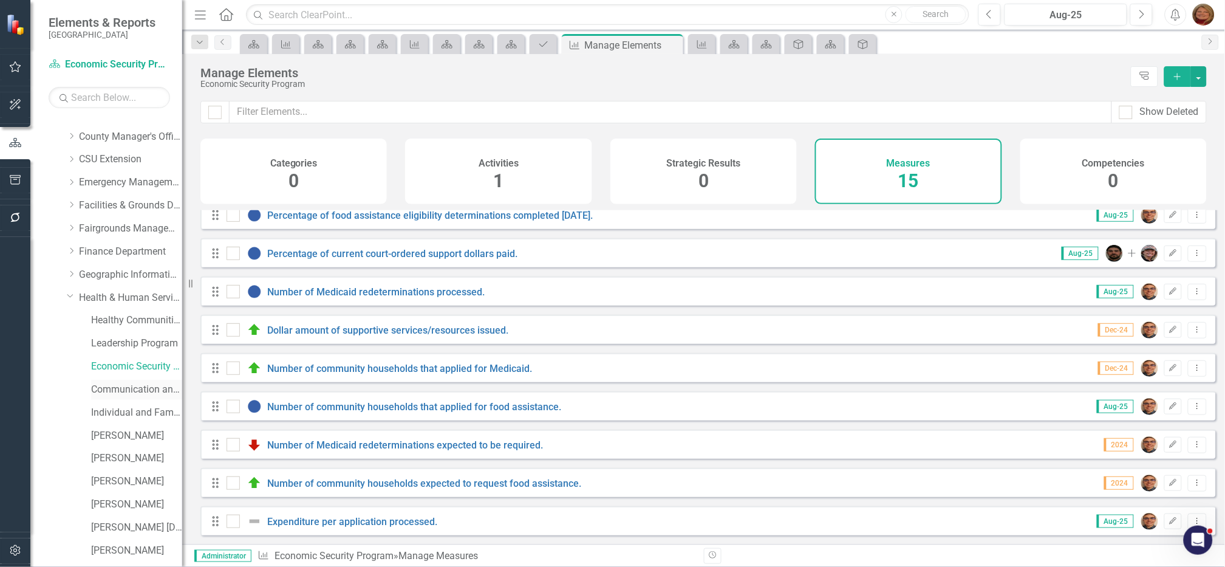
click at [135, 386] on link "Communication and Coordination Program" at bounding box center [136, 390] width 91 height 14
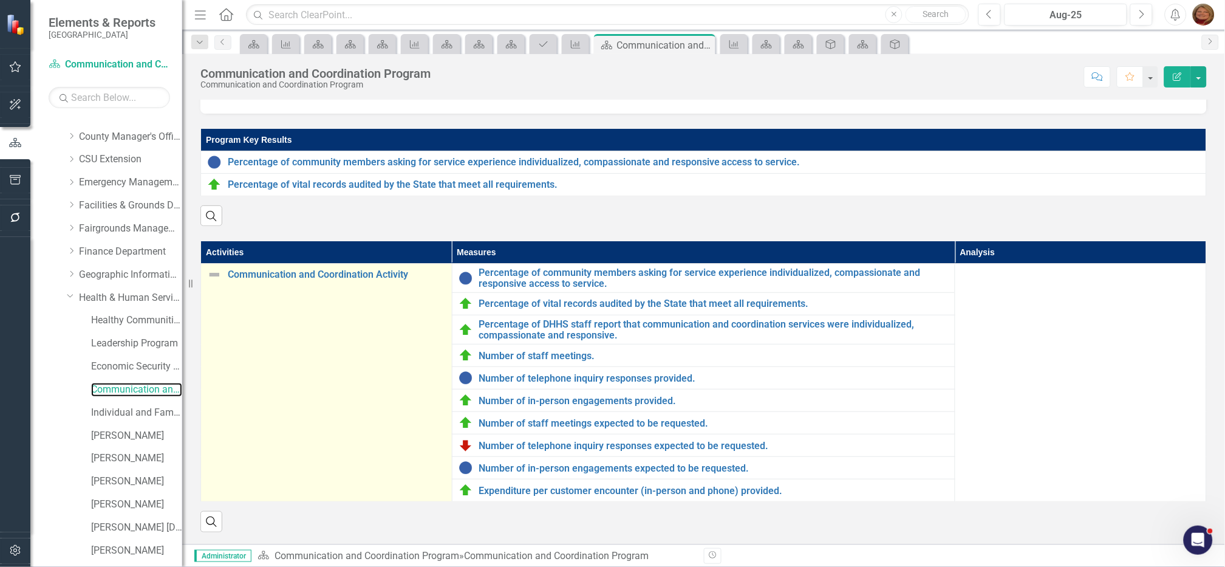
scroll to position [180, 0]
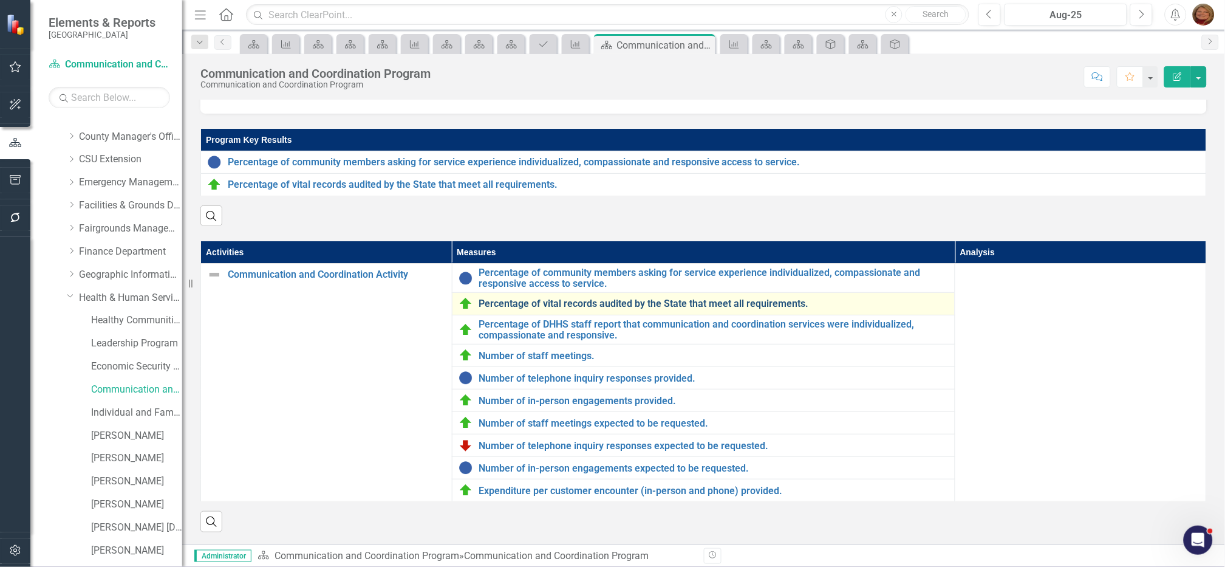
click at [560, 302] on link "Percentage of vital records audited by the State that meet all requirements." at bounding box center [714, 303] width 470 height 11
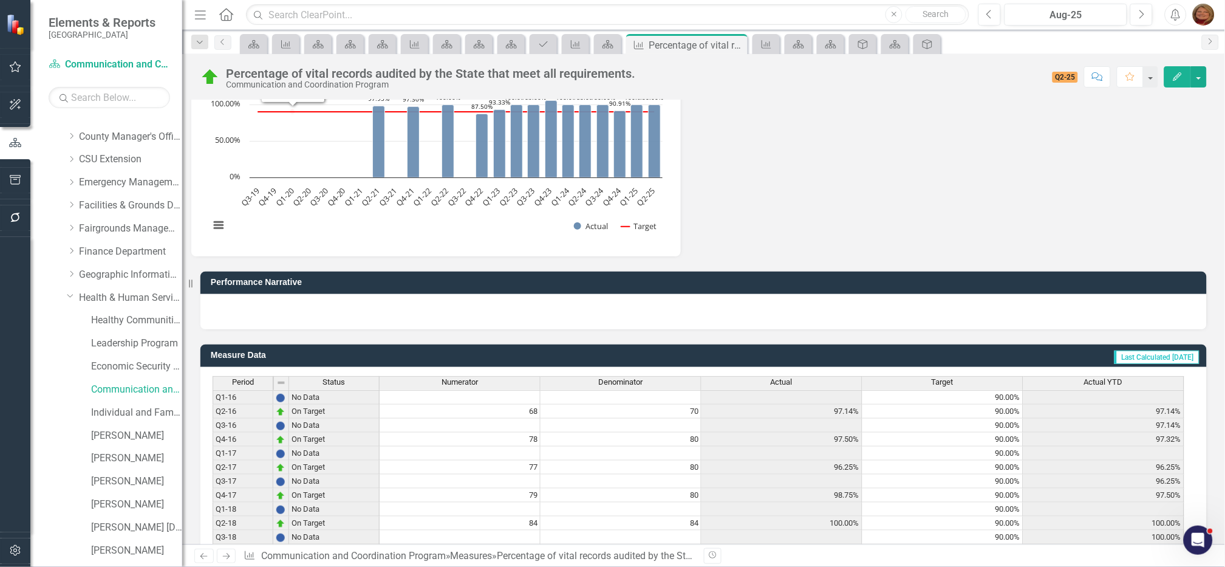
scroll to position [642, 0]
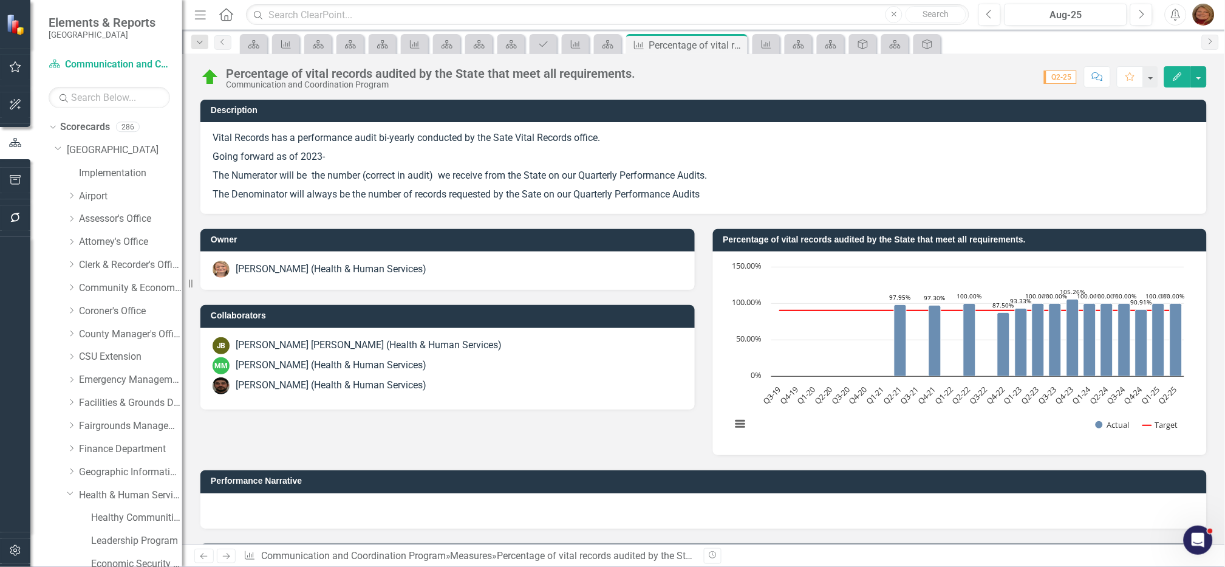
scroll to position [642, 0]
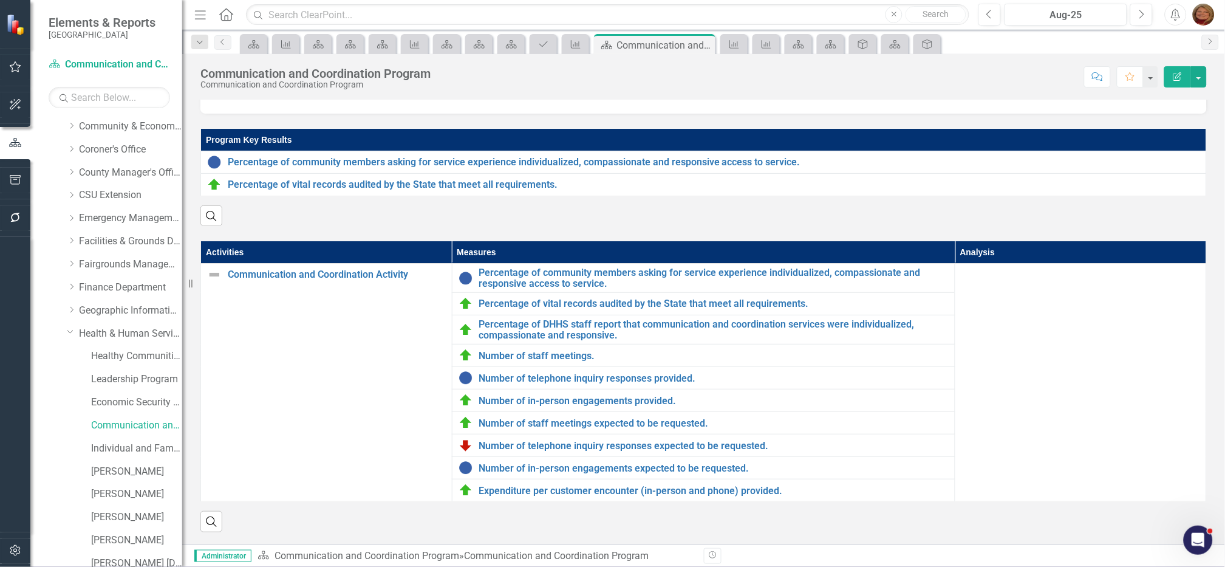
scroll to position [227, 0]
click at [130, 381] on link "Individual and Family Health Program" at bounding box center [136, 383] width 91 height 14
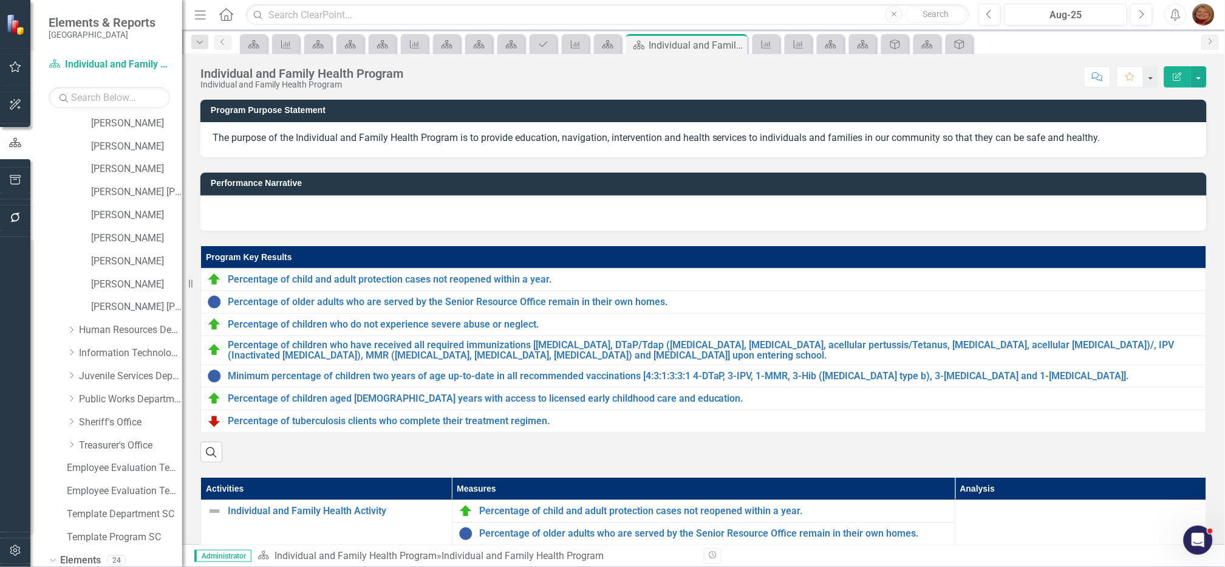
scroll to position [1640, 0]
click at [117, 500] on div "Measure Measures" at bounding box center [96, 510] width 60 height 20
click at [104, 504] on link "Measure Measures" at bounding box center [96, 510] width 60 height 14
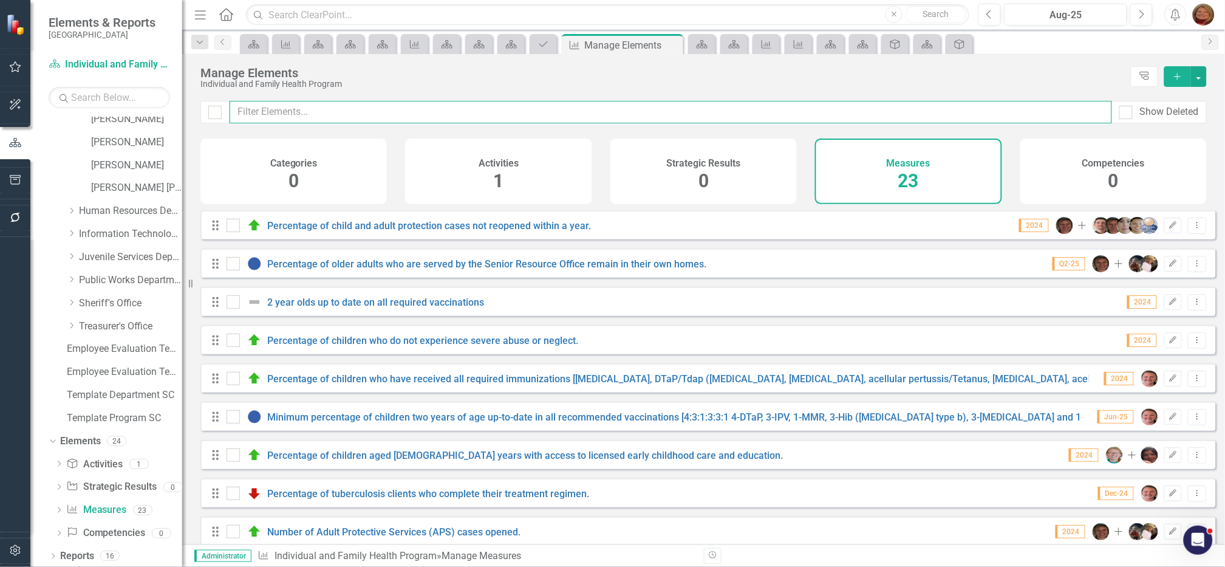
click at [326, 114] on input "text" at bounding box center [671, 112] width 883 height 22
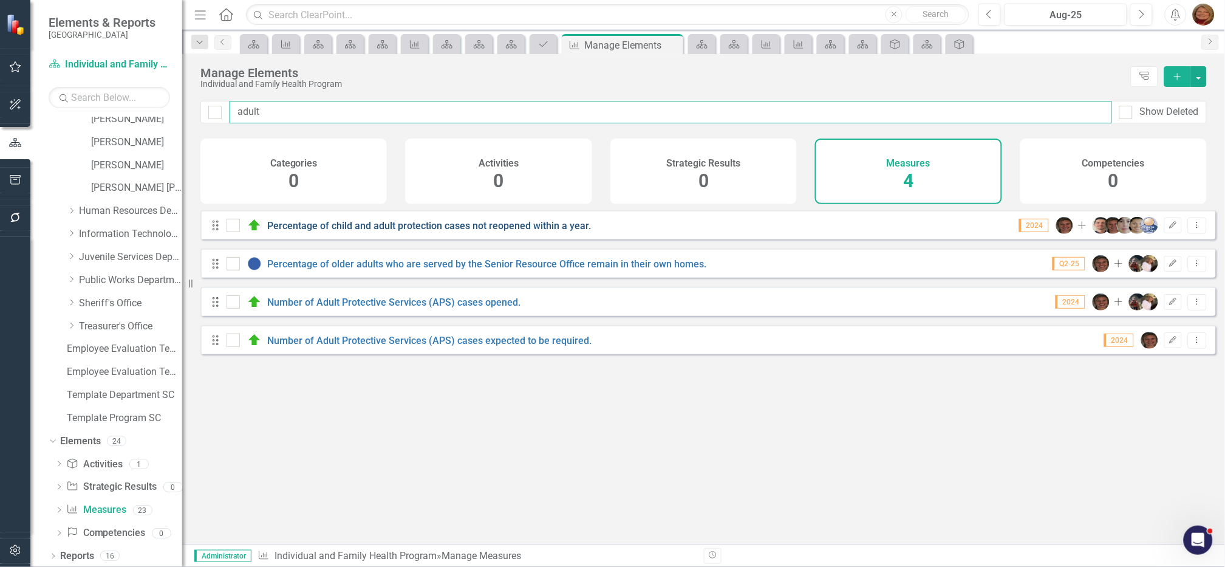
type input "adult"
click at [491, 231] on link "Percentage of child and adult protection cases not reopened within a year." at bounding box center [430, 226] width 324 height 12
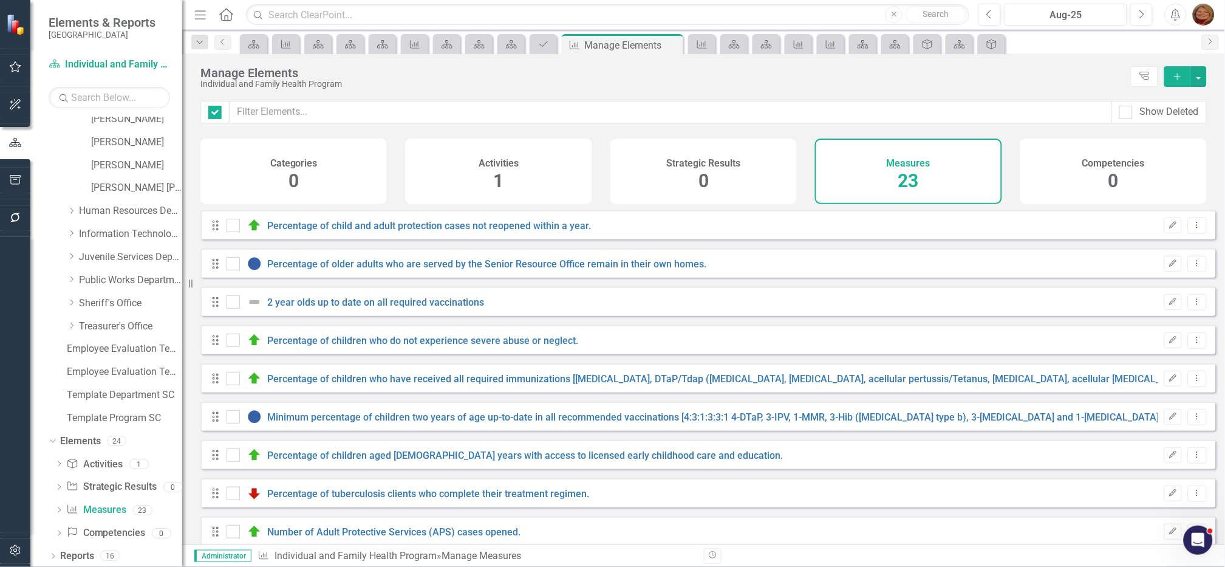
checkbox input "false"
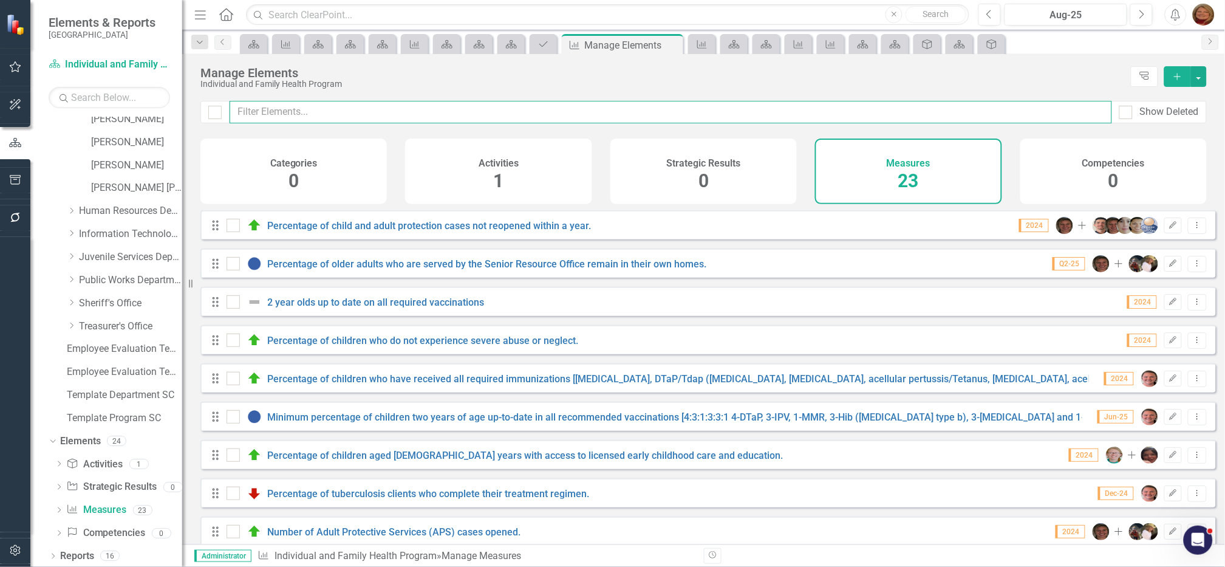
click at [345, 109] on input "text" at bounding box center [671, 112] width 883 height 22
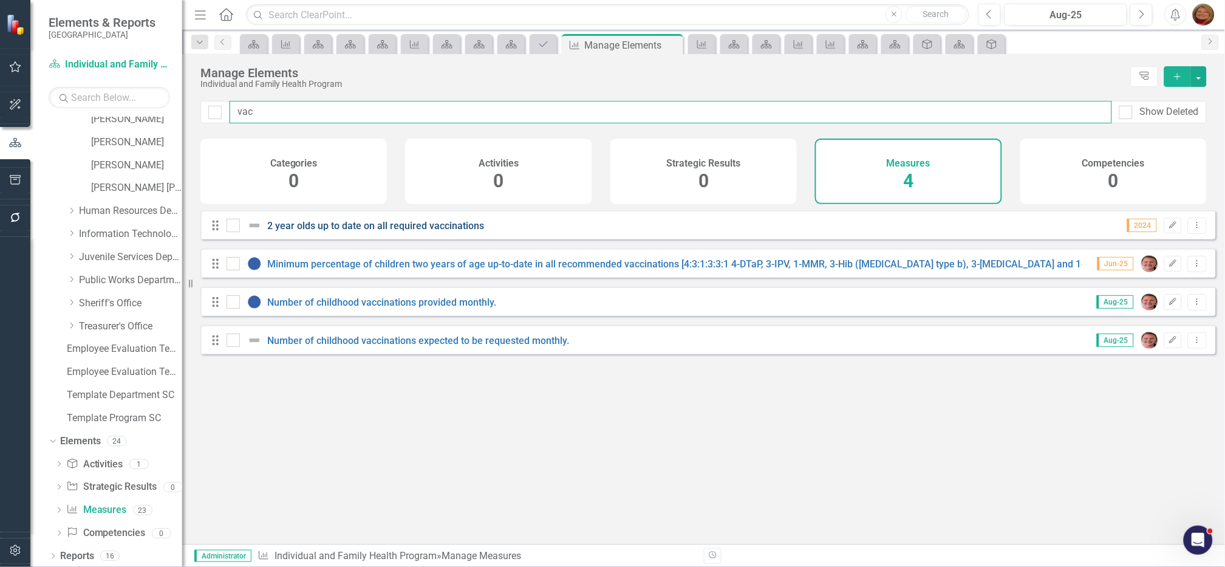
type input "vac"
click at [401, 231] on link "2 year olds up to date on all required vaccinations" at bounding box center [376, 226] width 217 height 12
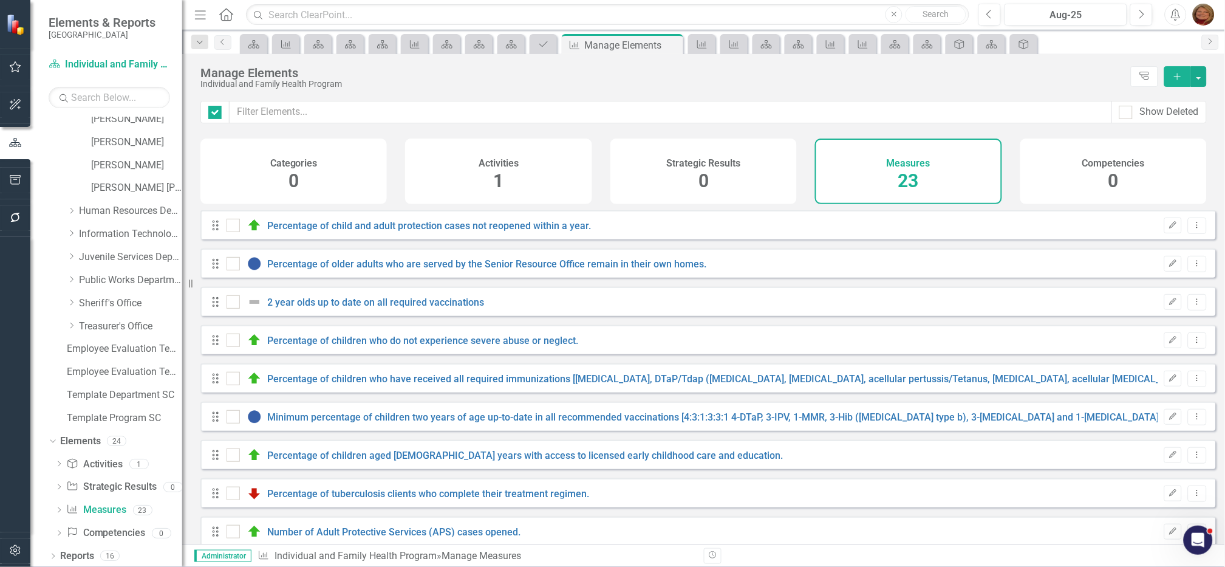
checkbox input "false"
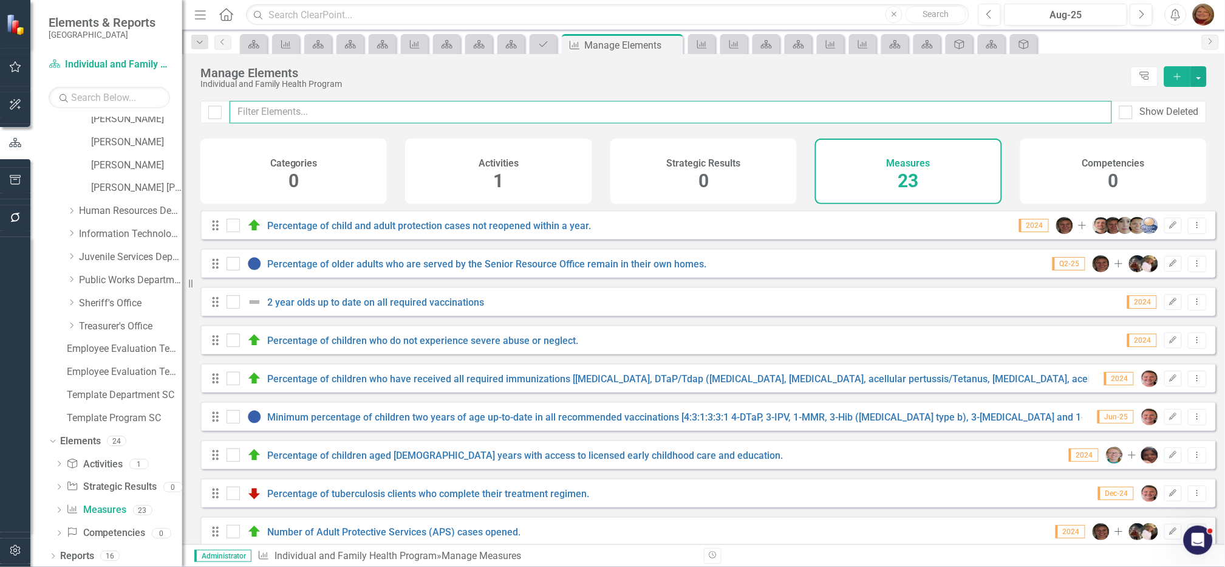
click at [342, 112] on input "text" at bounding box center [671, 112] width 883 height 22
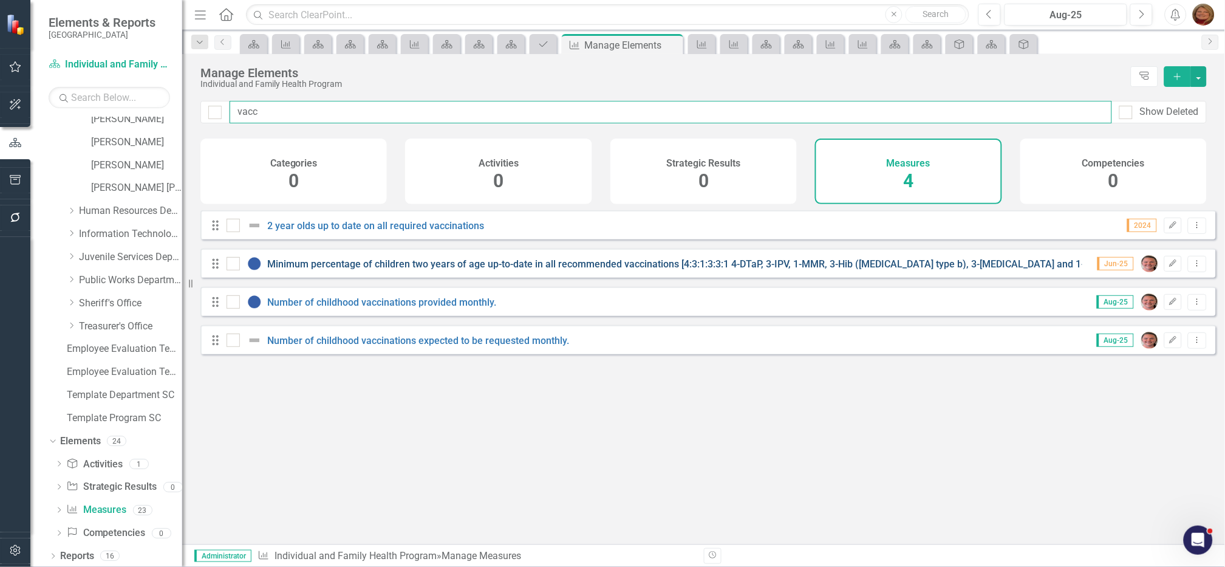
type input "vacc"
click at [498, 270] on link "Minimum percentage of children two years of age up-to-date in all recommended v…" at bounding box center [716, 264] width 897 height 12
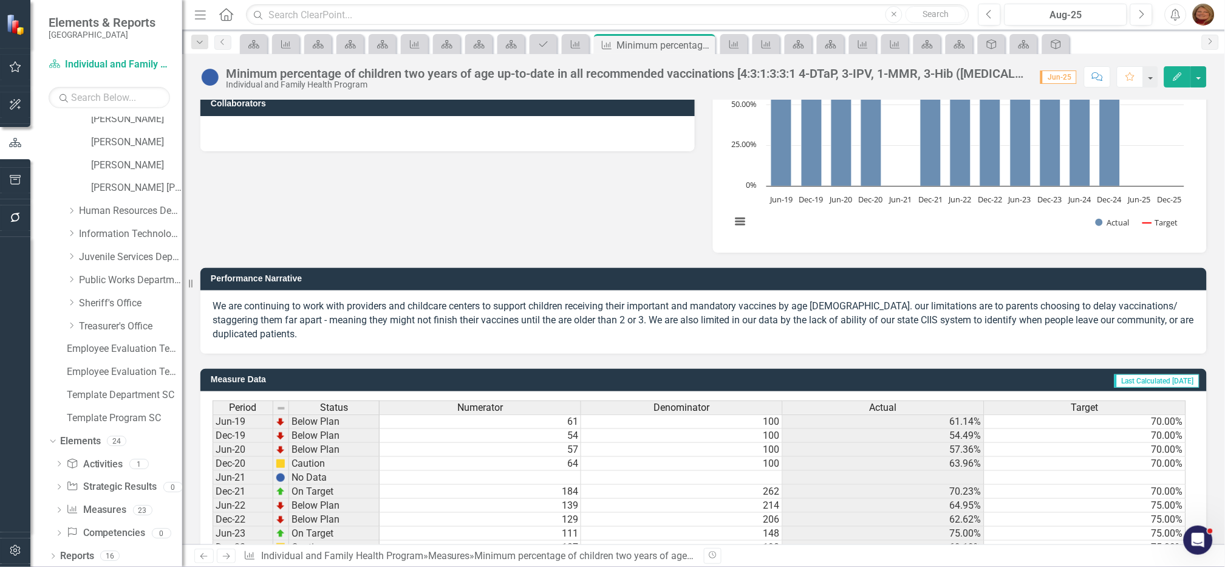
scroll to position [146, 0]
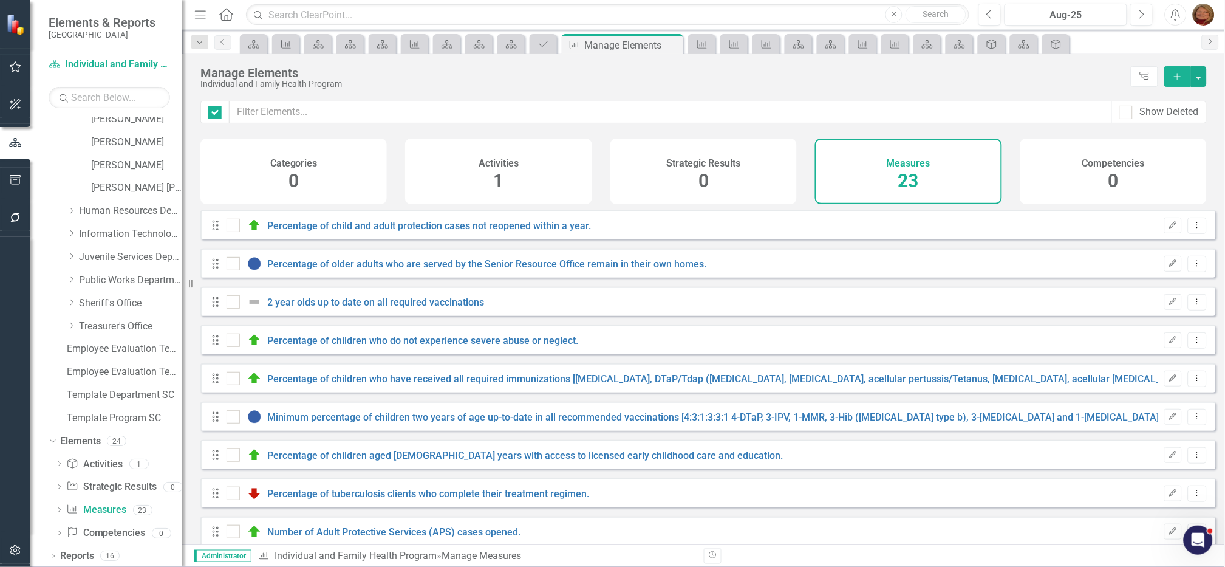
checkbox input "false"
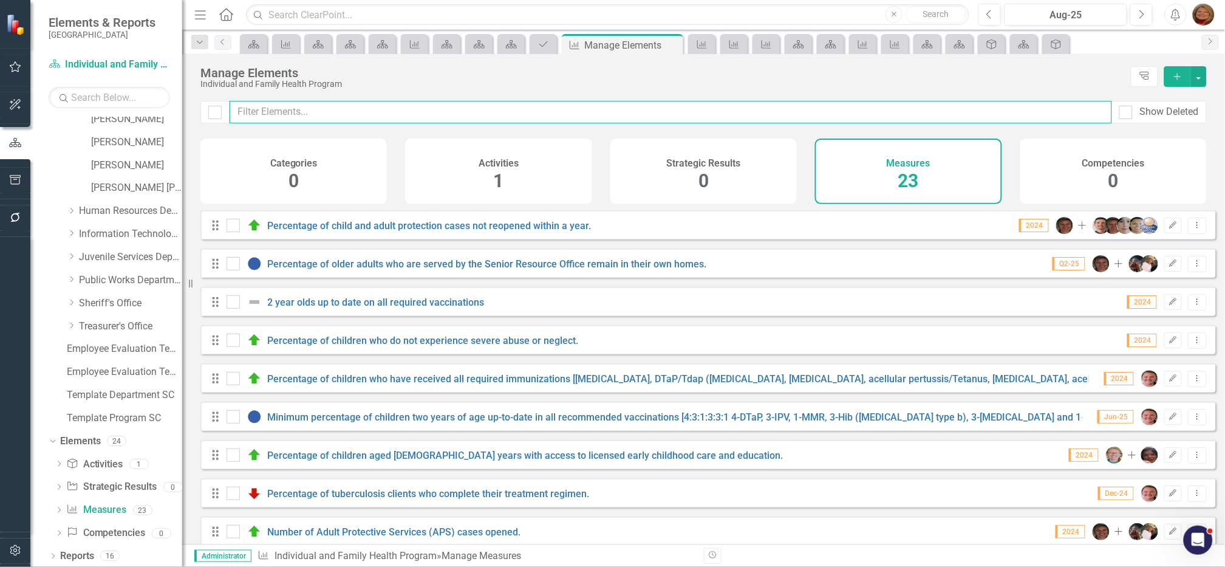
click at [413, 104] on input "text" at bounding box center [671, 112] width 883 height 22
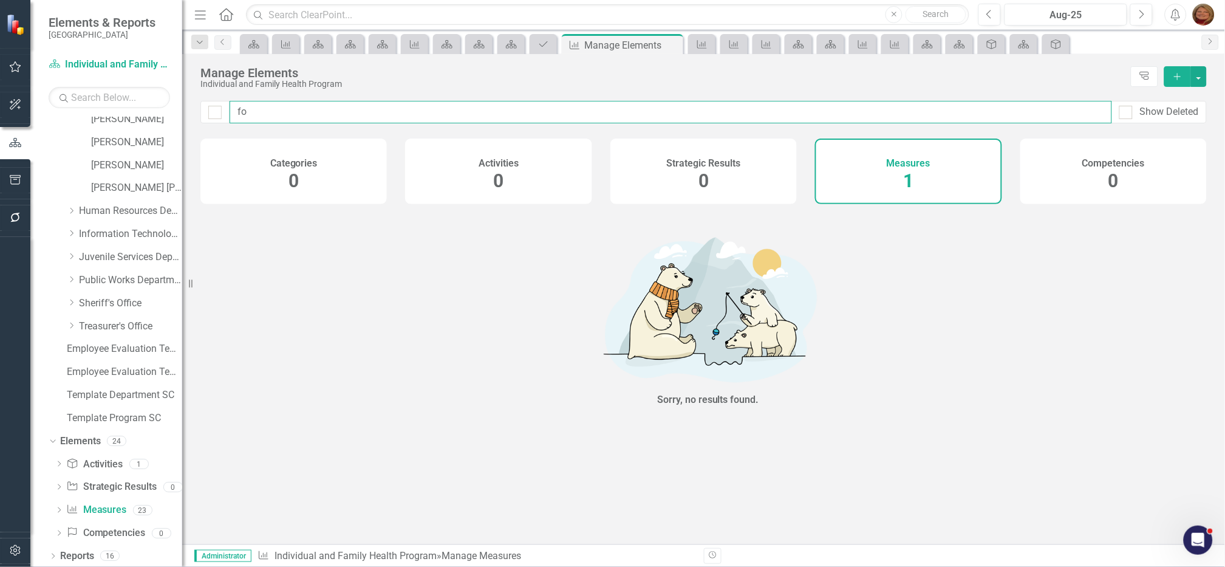
type input "f"
checkbox input "false"
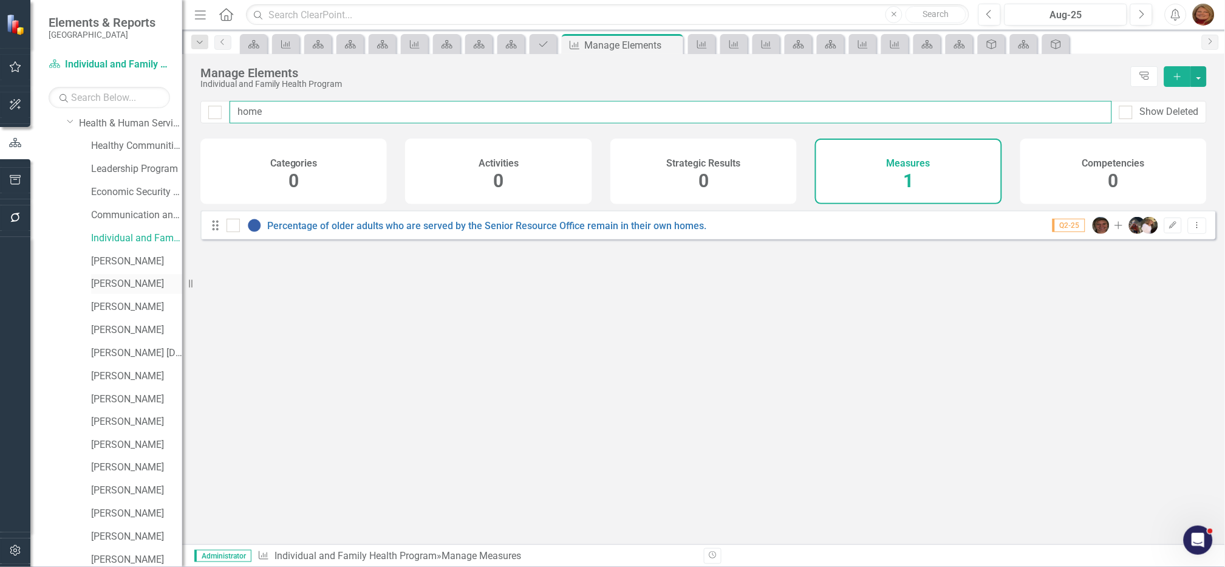
scroll to position [349, 0]
type input "home"
click at [122, 165] on link "Healthy Communities Program" at bounding box center [136, 169] width 91 height 14
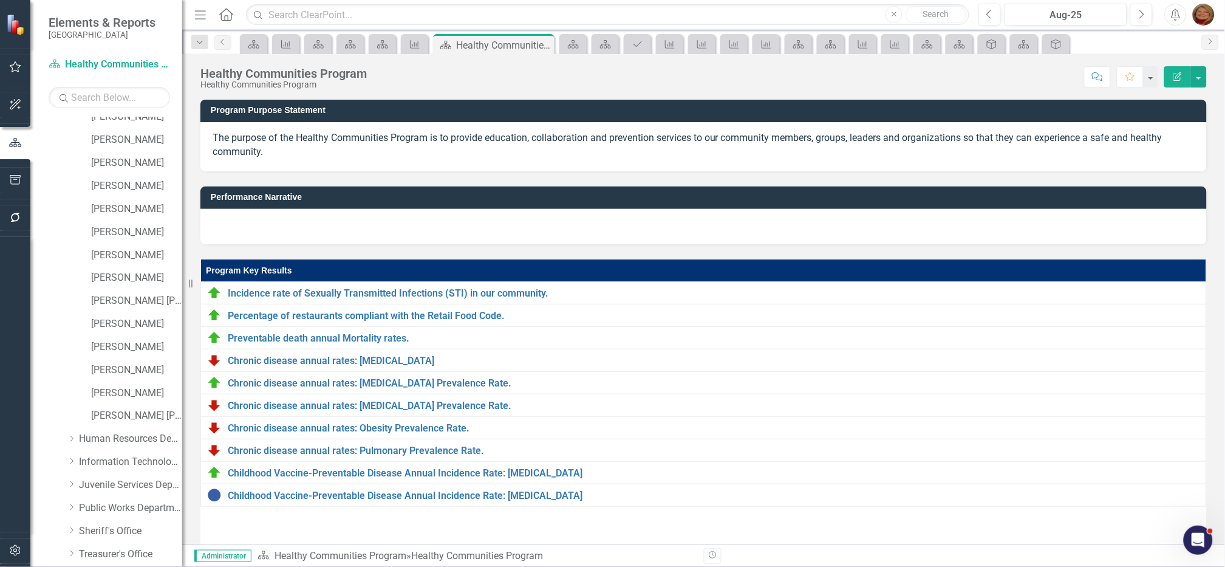
scroll to position [1640, 0]
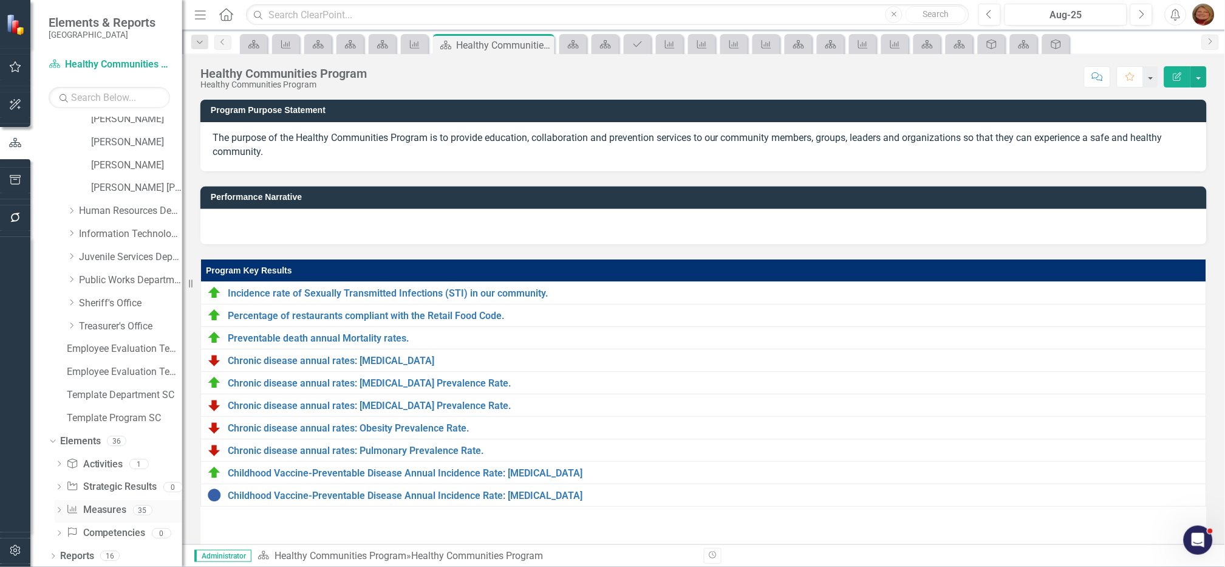
click at [112, 508] on link "Measure Measures" at bounding box center [96, 510] width 60 height 14
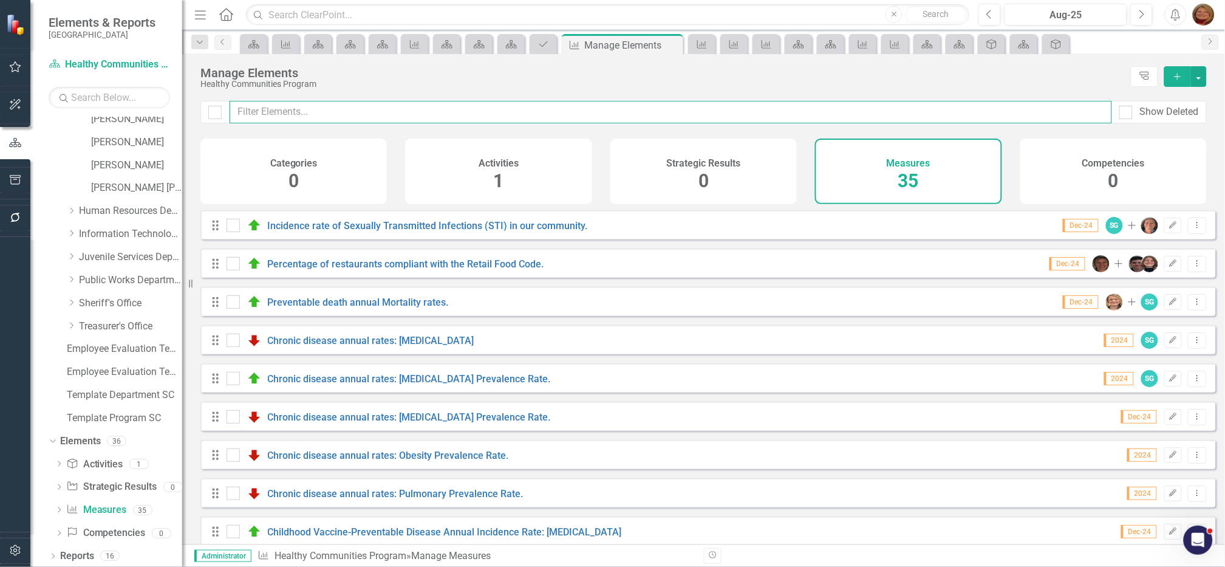
click at [402, 106] on input "text" at bounding box center [671, 112] width 883 height 22
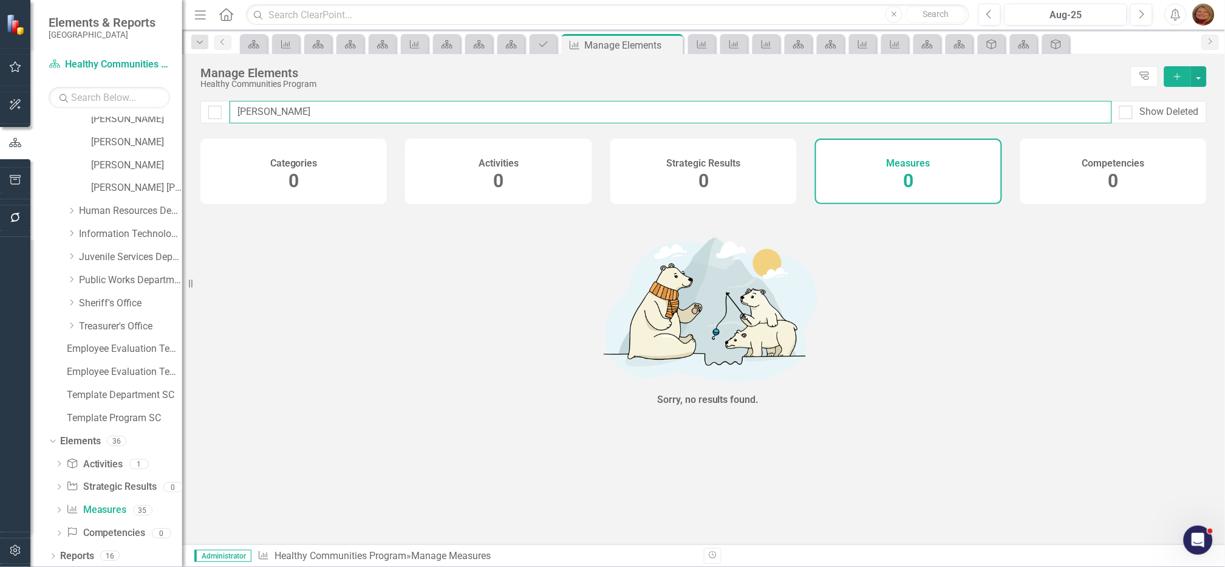
type input "[PERSON_NAME]"
click at [68, 255] on icon "Dropdown" at bounding box center [71, 256] width 9 height 7
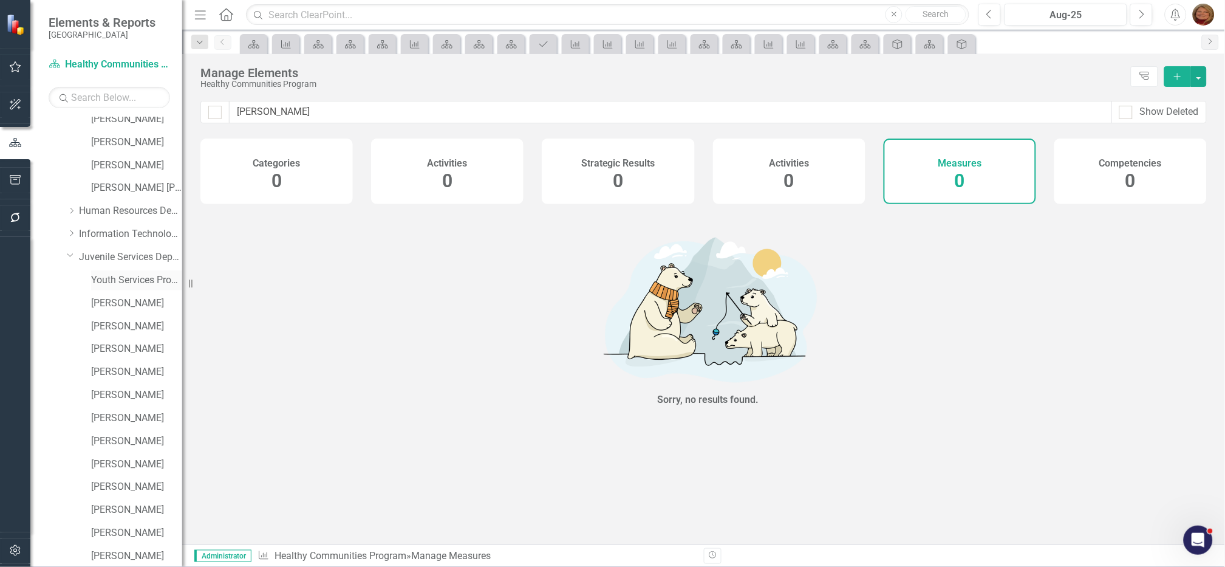
click at [135, 276] on link "Youth Services Program" at bounding box center [136, 280] width 91 height 14
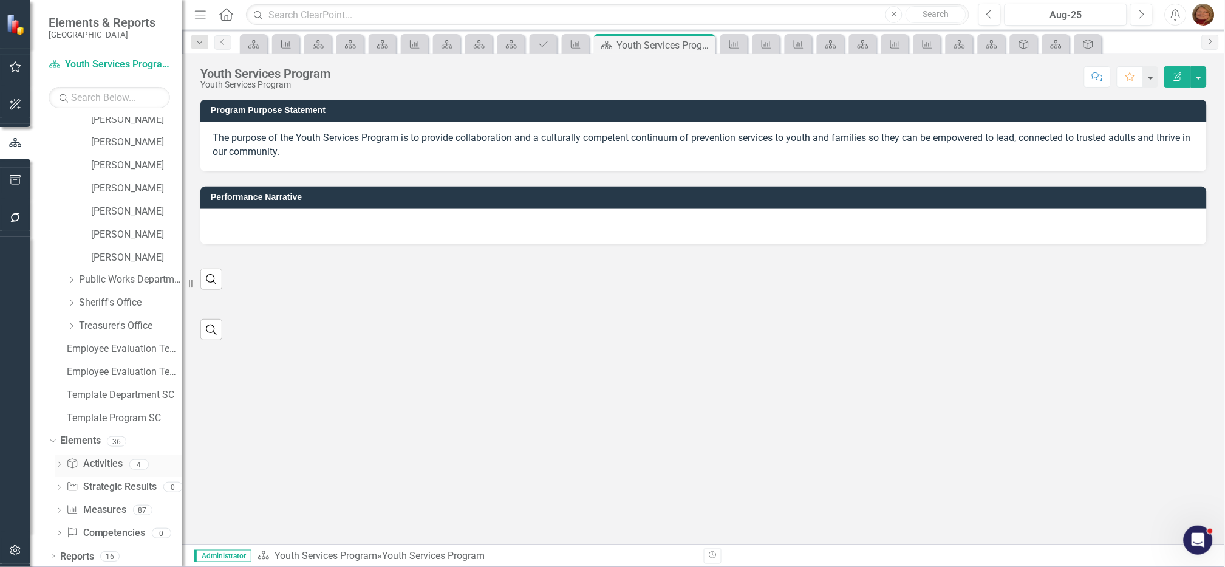
scroll to position [1985, 0]
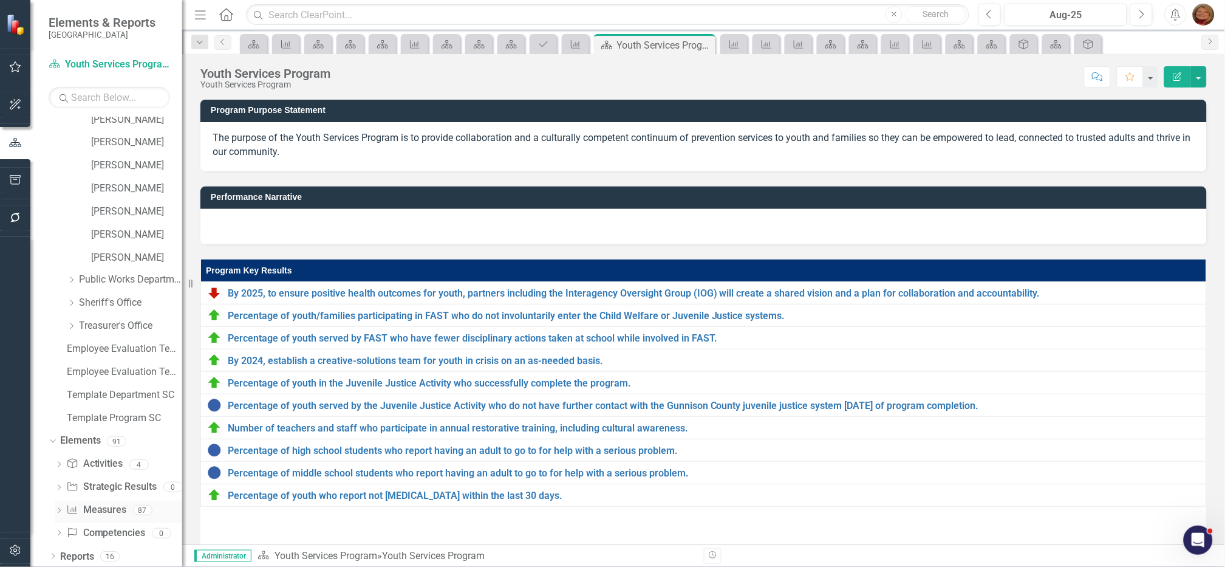
click at [99, 508] on link "Measure Measures" at bounding box center [96, 511] width 60 height 14
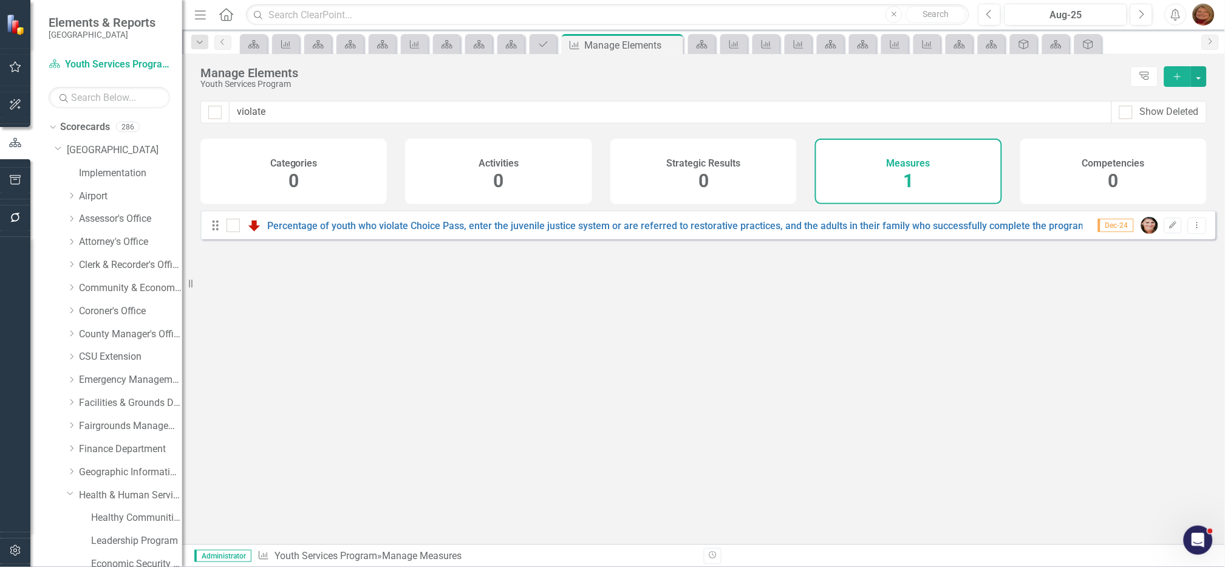
scroll to position [1985, 0]
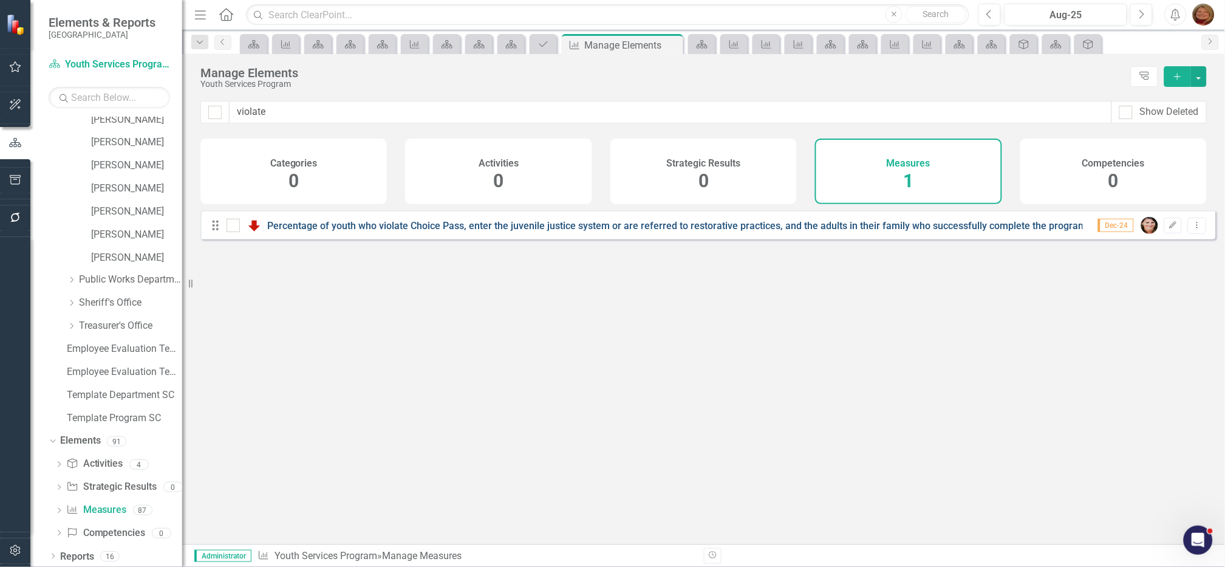
type input "violate"
click at [617, 231] on link "Percentage of youth who violate Choice Pass, enter the juvenile justice system …" at bounding box center [679, 226] width 822 height 12
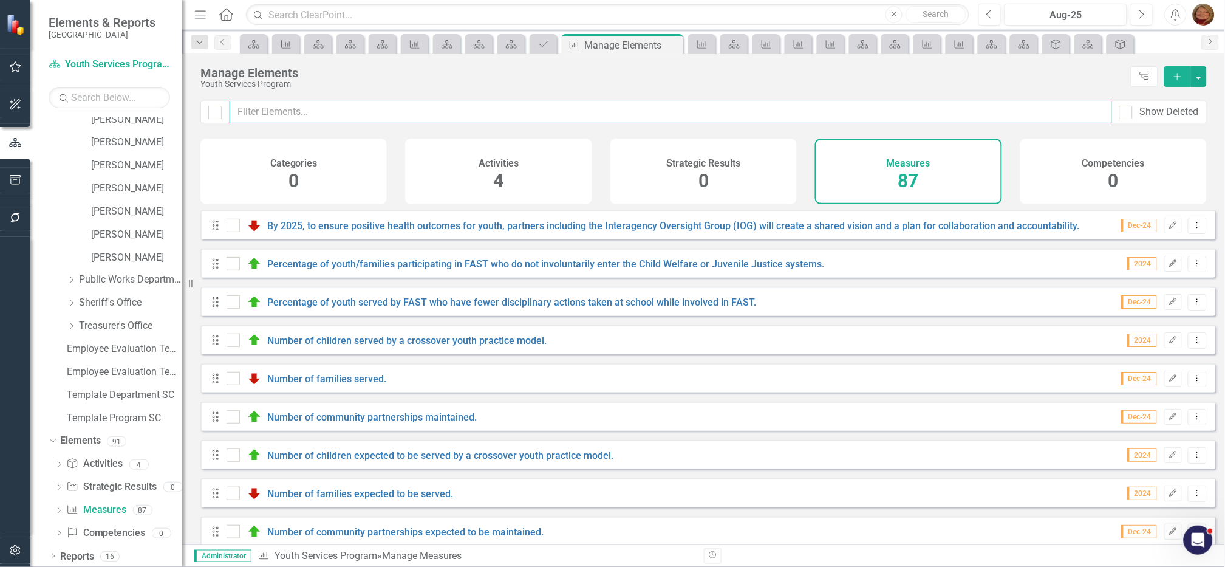
click at [329, 112] on input "text" at bounding box center [671, 112] width 883 height 22
type input "6"
checkbox input "false"
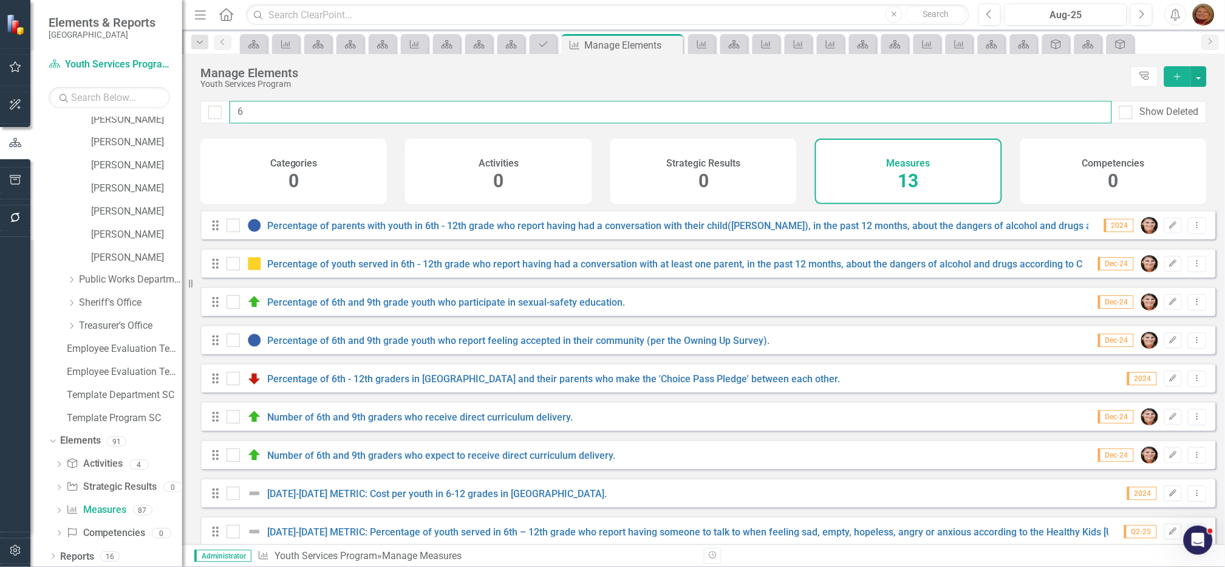
type input "6t"
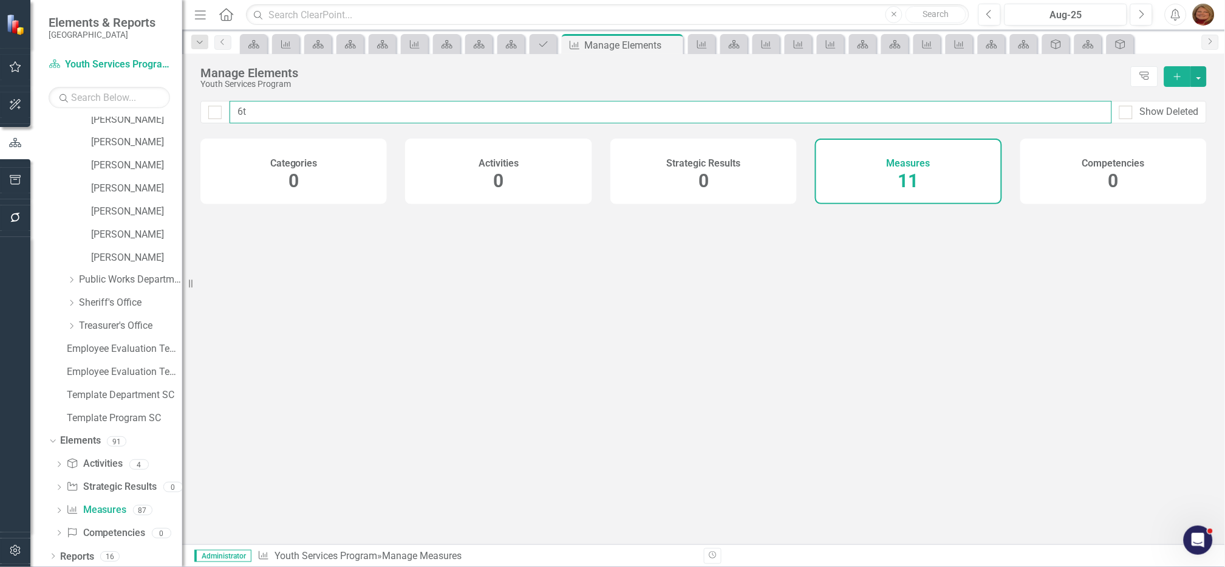
checkbox input "false"
type input "6th"
checkbox input "false"
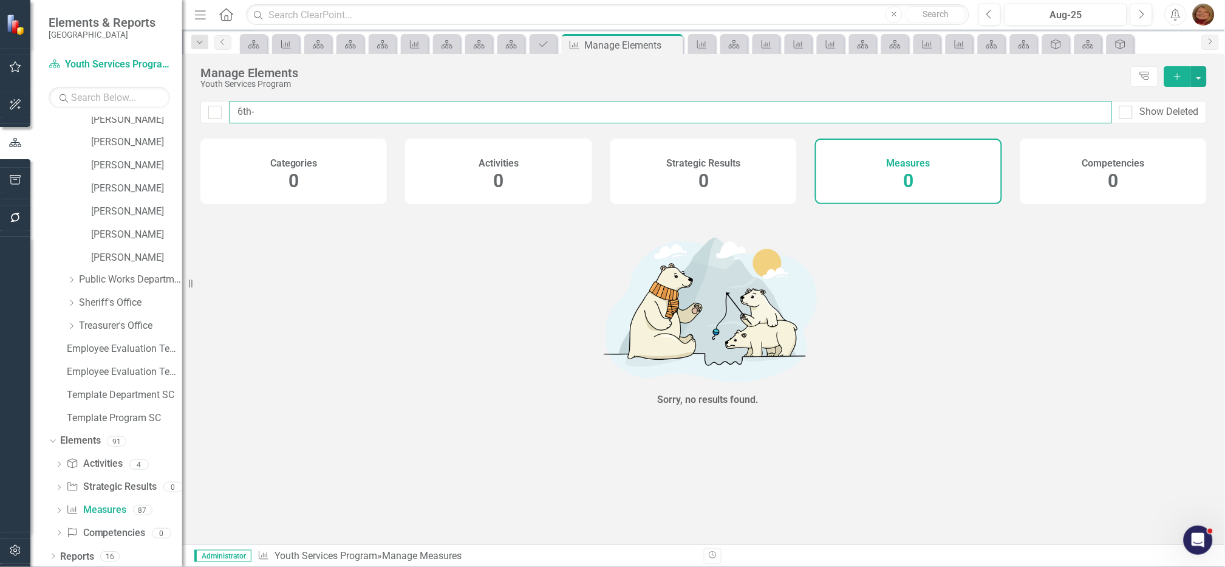
type input "6th"
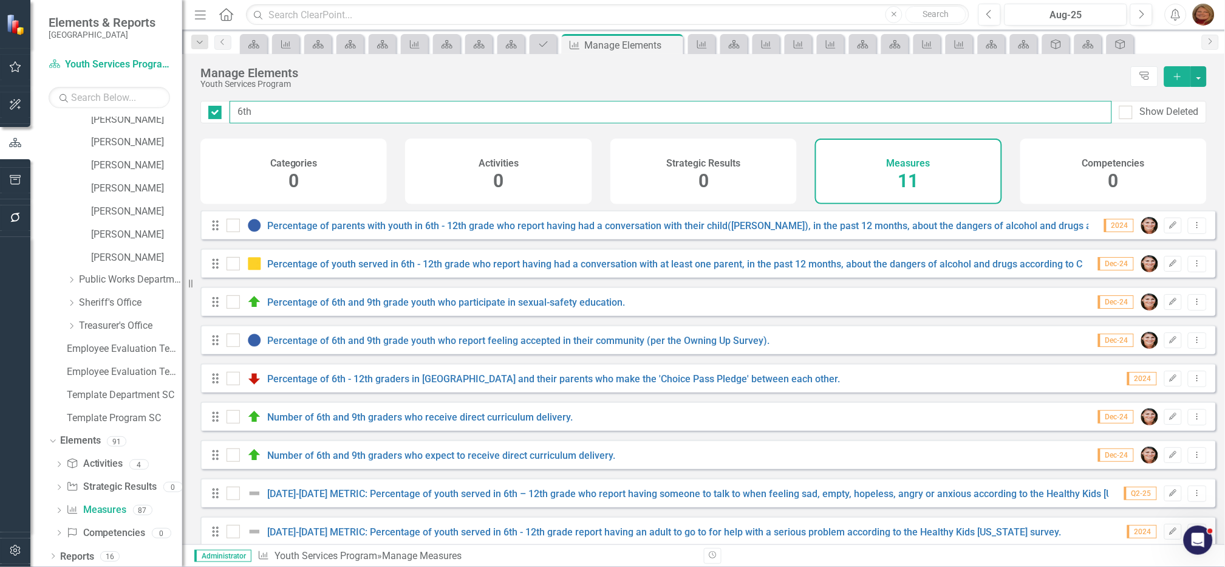
checkbox input "false"
drag, startPoint x: 242, startPoint y: 106, endPoint x: 132, endPoint y: 94, distance: 111.2
click at [132, 94] on div "Elements & Reports Gunnison County Scorecard Youth Services Program Search Drop…" at bounding box center [612, 283] width 1225 height 567
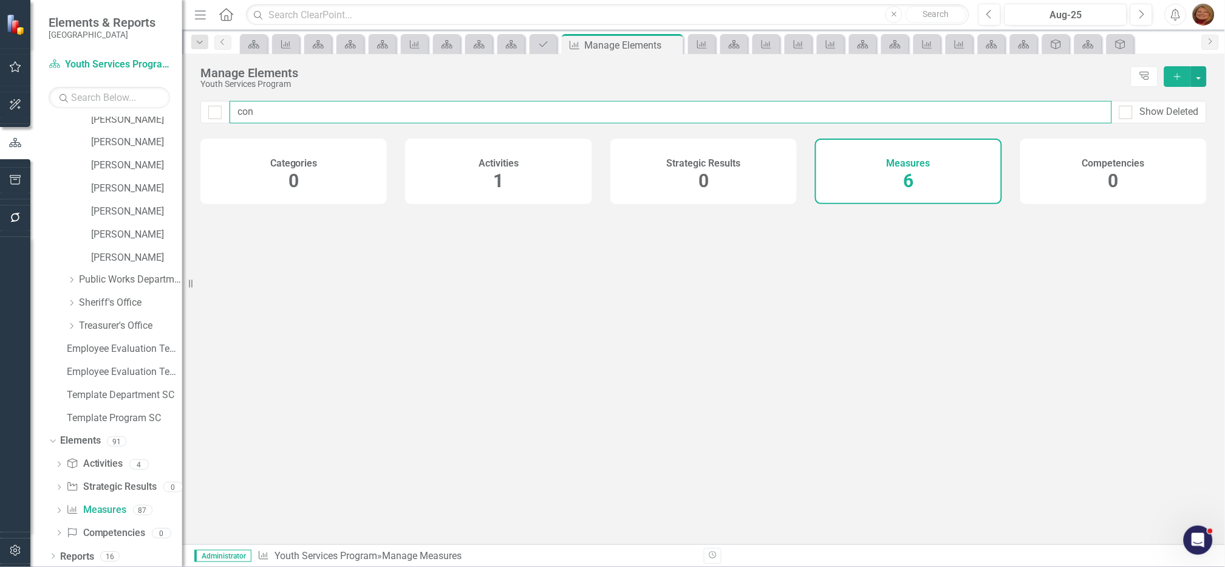
type input "conv"
checkbox input "false"
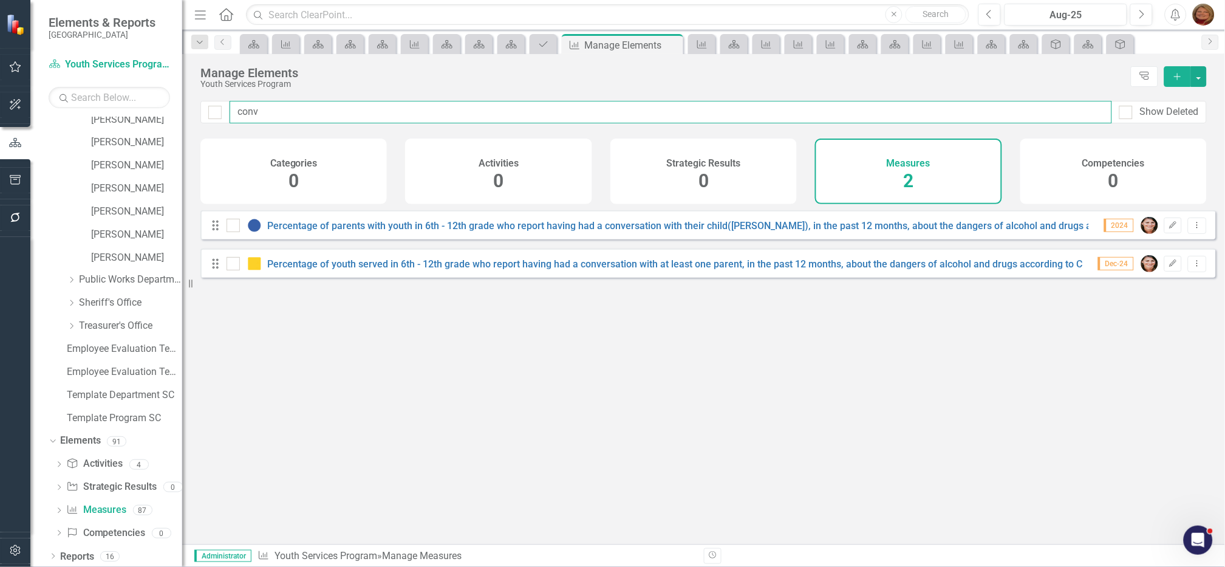
type input "conve"
checkbox input "false"
type input "conver"
checkbox input "false"
type input "conver"
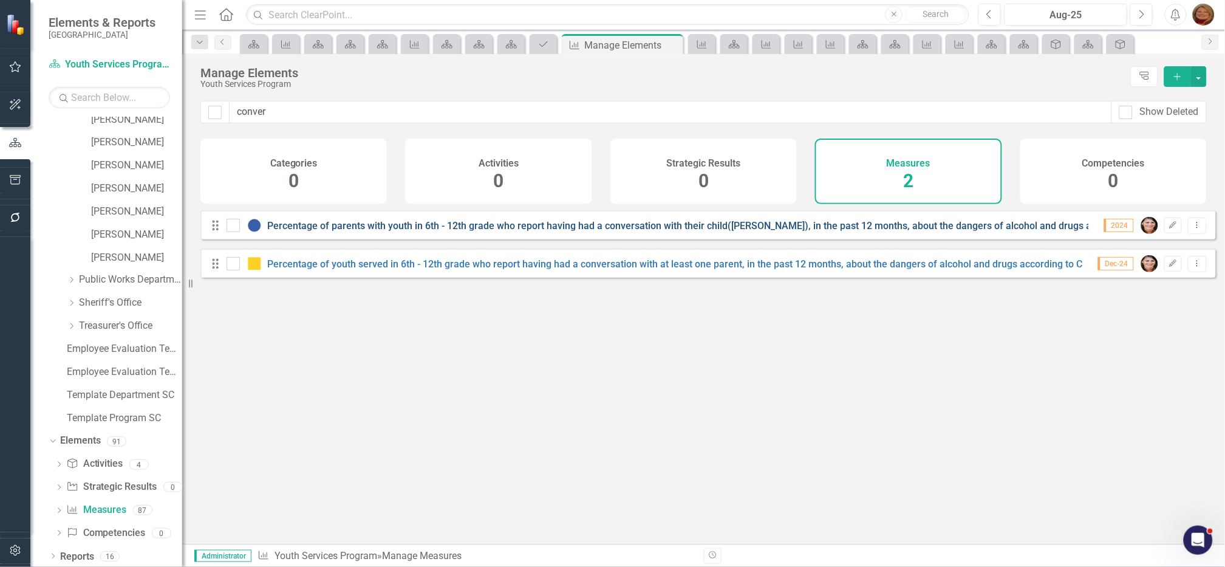
click at [366, 231] on link "Percentage of parents with youth in 6th - 12th grade who report having had a co…" at bounding box center [821, 226] width 1106 height 12
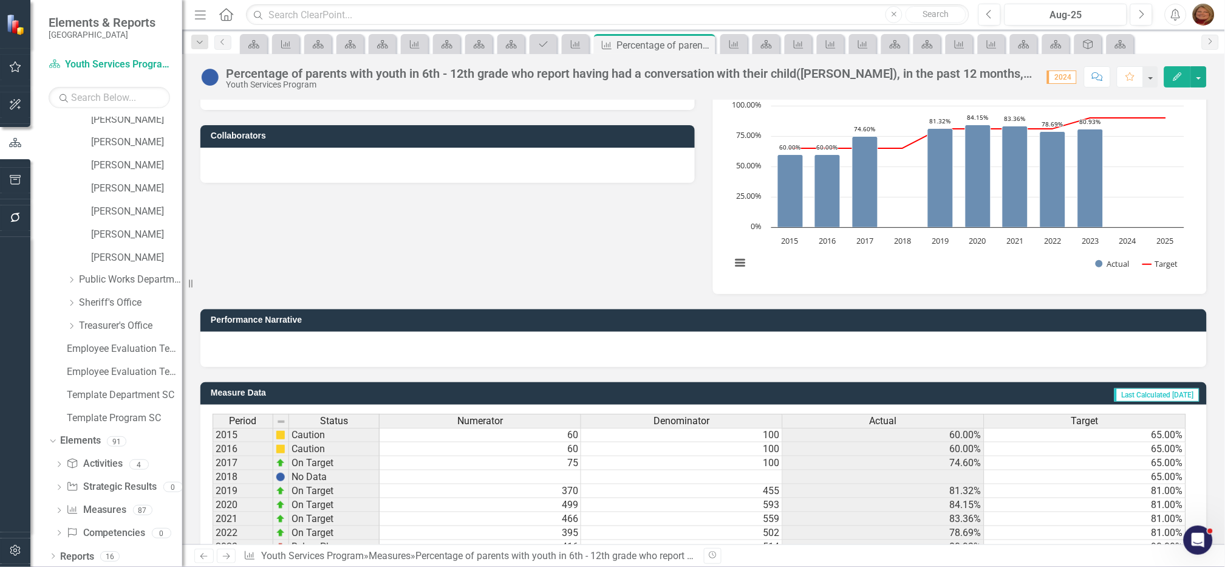
scroll to position [191, 0]
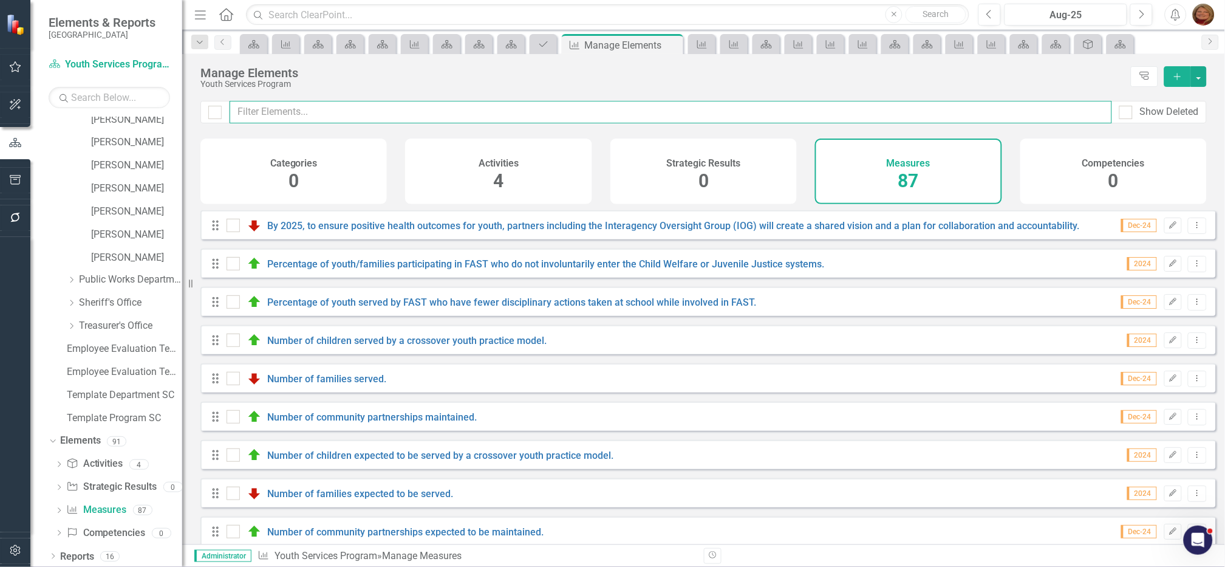
click at [363, 107] on input "text" at bounding box center [671, 112] width 883 height 22
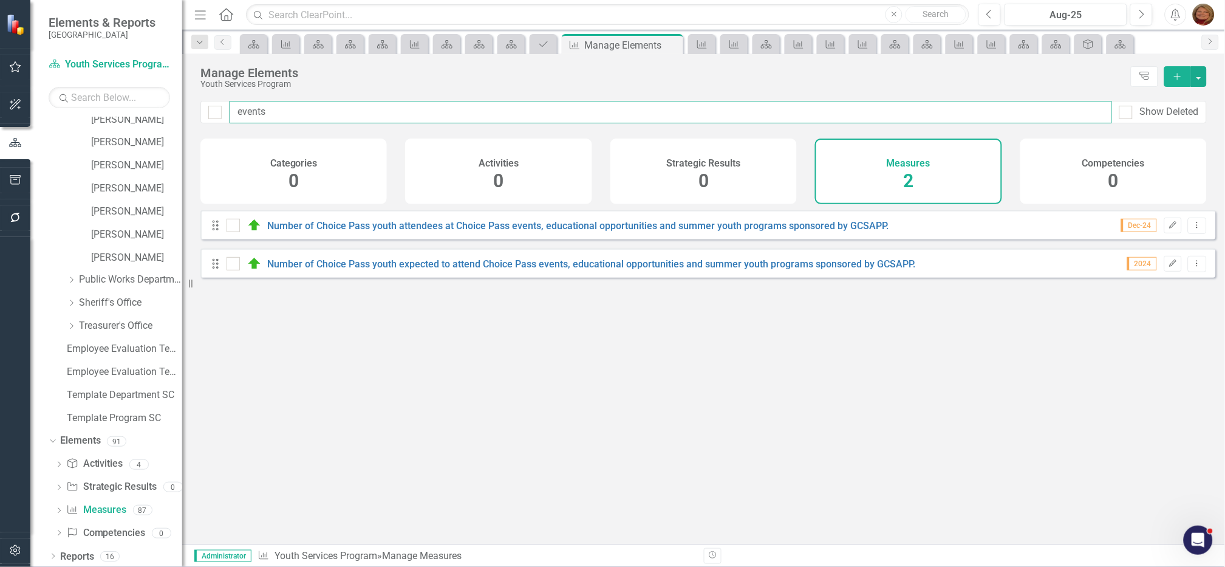
drag, startPoint x: 219, startPoint y: 98, endPoint x: 168, endPoint y: 83, distance: 53.1
click at [172, 86] on div "Elements & Reports Gunnison County Scorecard Youth Services Program Search Drop…" at bounding box center [612, 283] width 1225 height 567
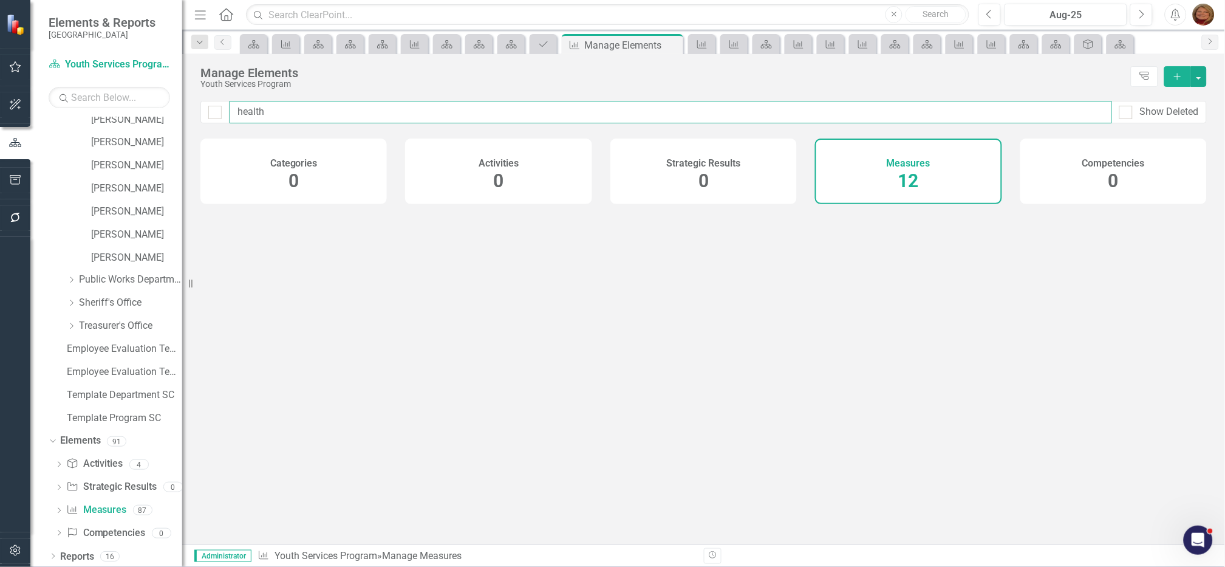
type input "healthy"
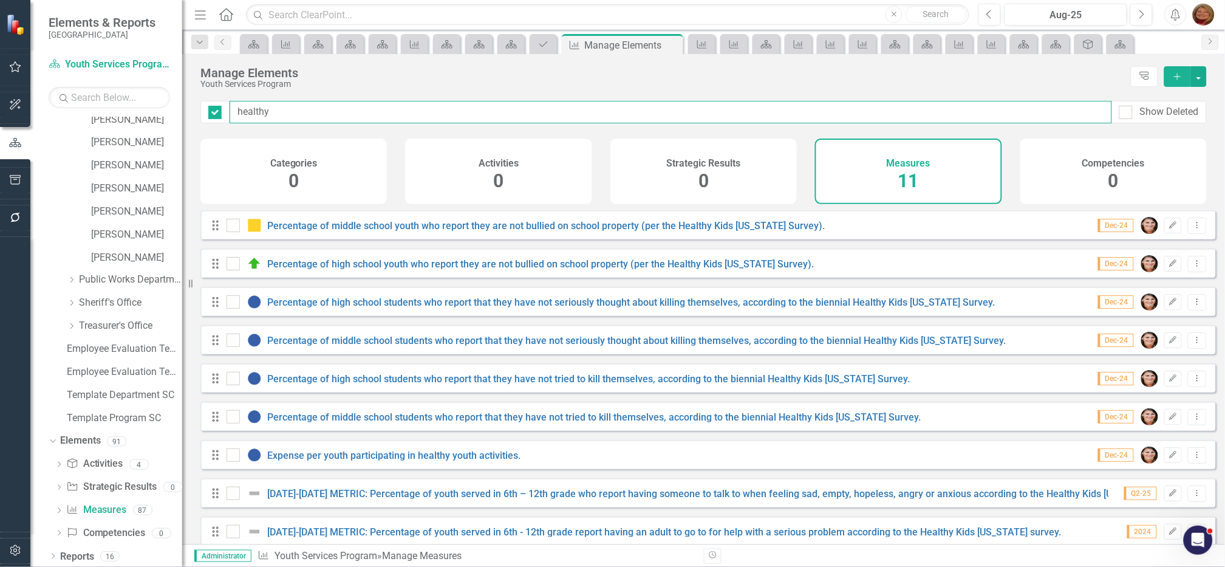
checkbox input "false"
type input "healthy"
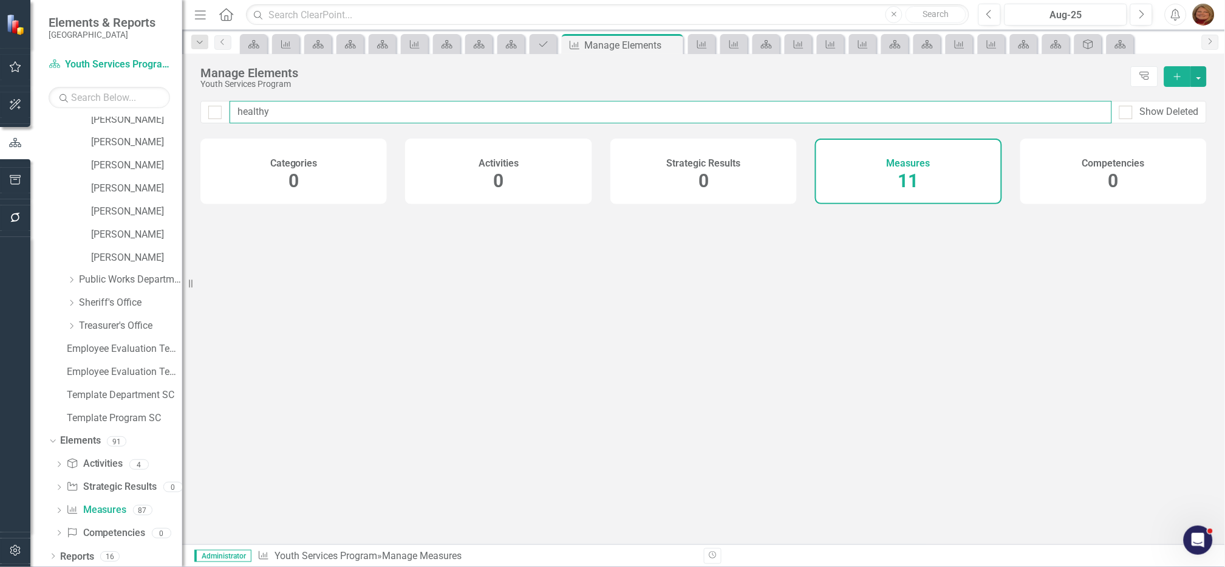
checkbox input "false"
type input "healthy k"
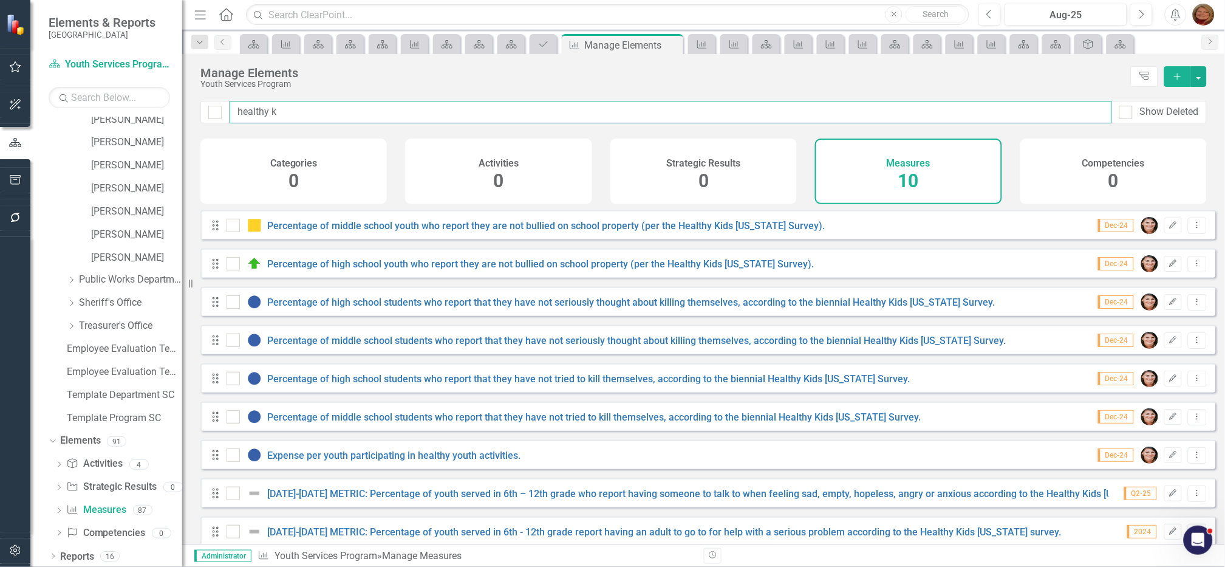
checkbox input "false"
type input "healthy ki"
checkbox input "false"
type input "healthy kid"
checkbox input "false"
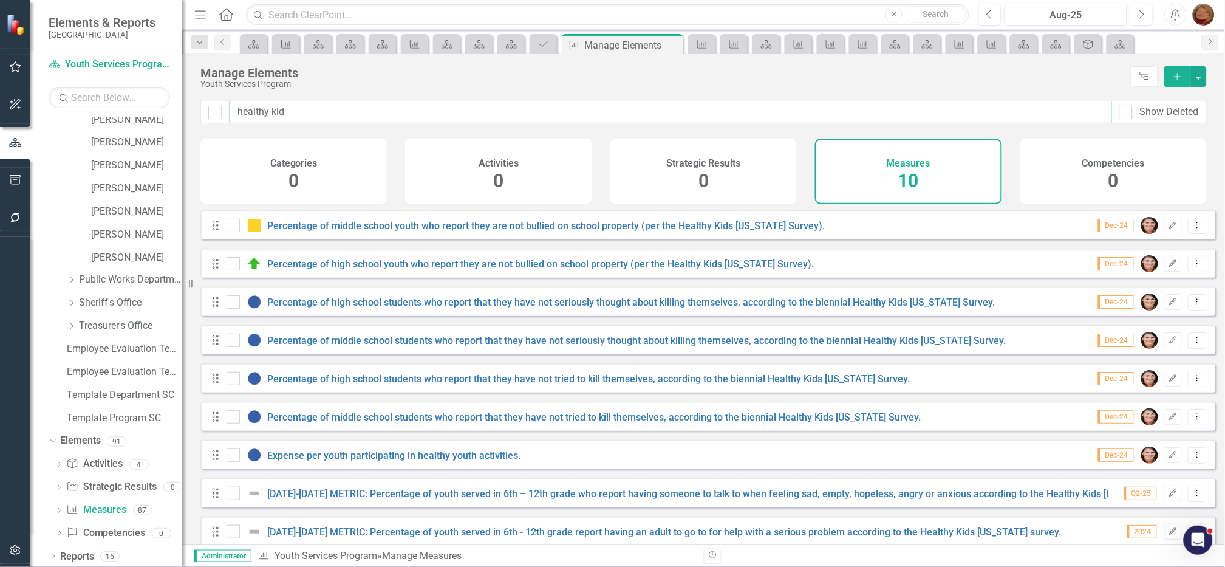
type input "healthy kids"
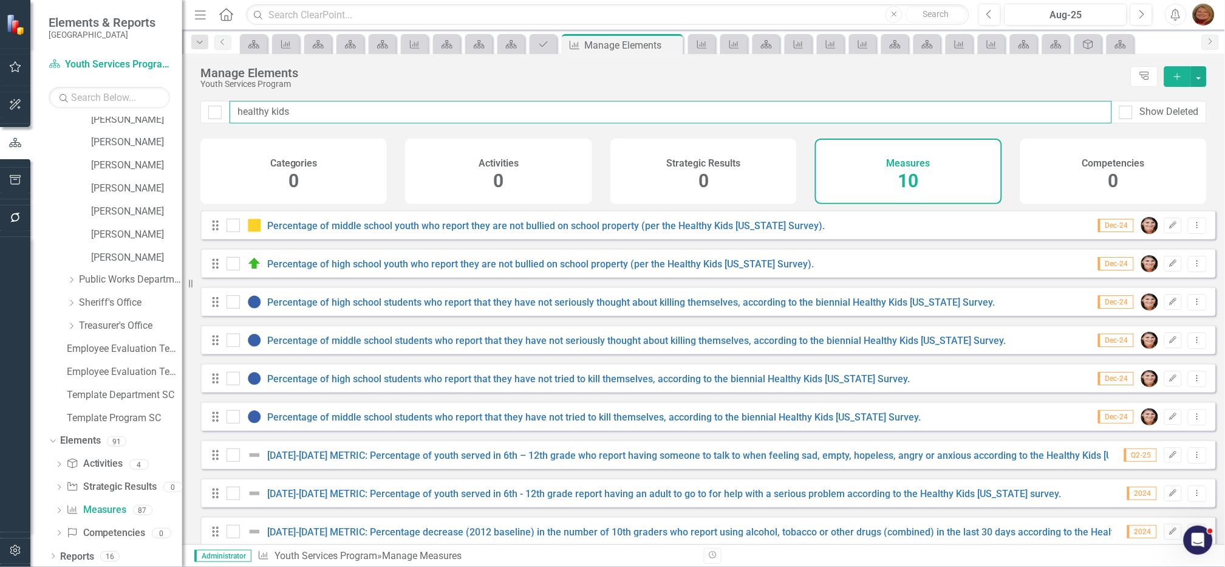
checkbox input "false"
type input "healthy kids"
checkbox input "false"
type input "healthy kids col"
checkbox input "false"
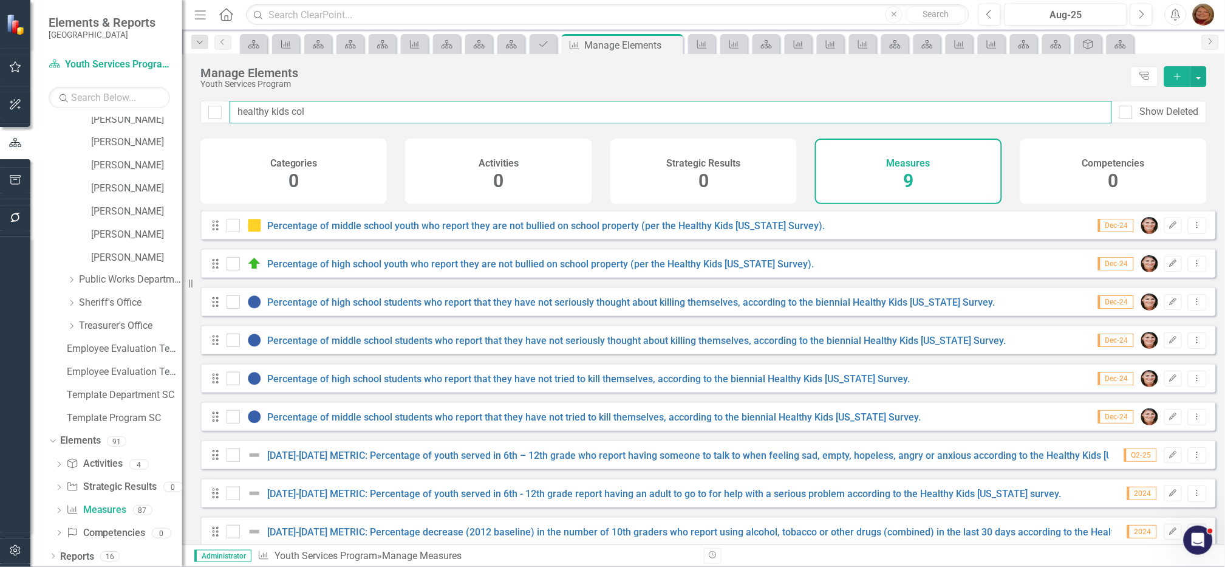
type input "healthy kids colo"
checkbox input "false"
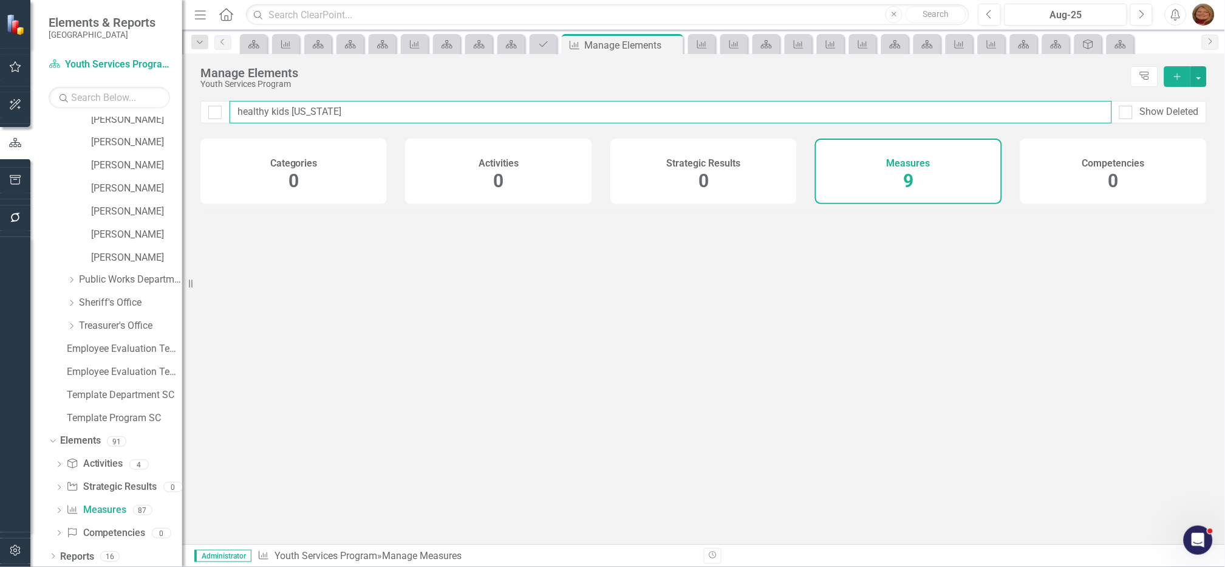
type input "healthy kids [US_STATE]"
checkbox input "false"
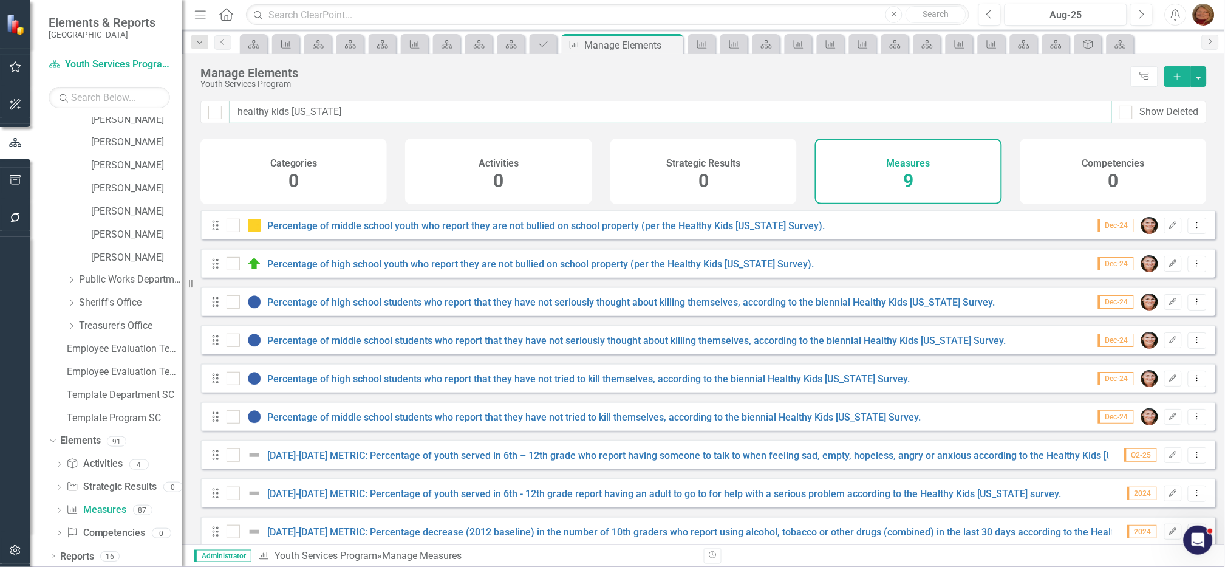
drag, startPoint x: 318, startPoint y: 105, endPoint x: 44, endPoint y: 72, distance: 275.4
click at [44, 72] on div "Elements & Reports Gunnison County Scorecard Youth Services Program Search Drop…" at bounding box center [612, 283] width 1225 height 567
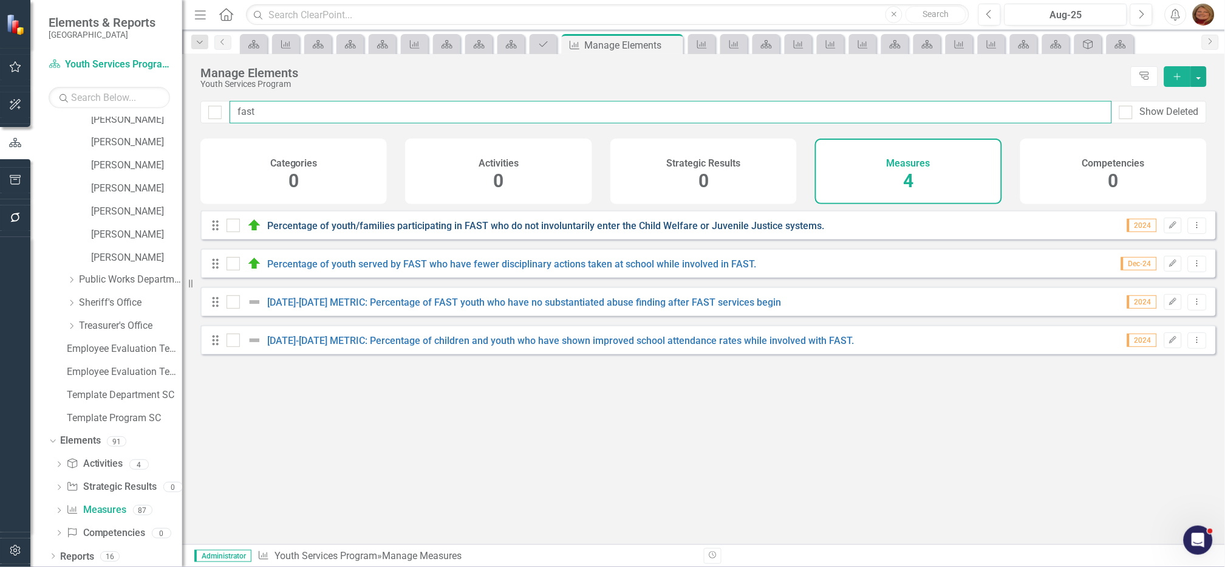
type input "fast"
click at [397, 231] on link "Percentage of youth/families participating in FAST who do not involuntarily ent…" at bounding box center [546, 226] width 557 height 12
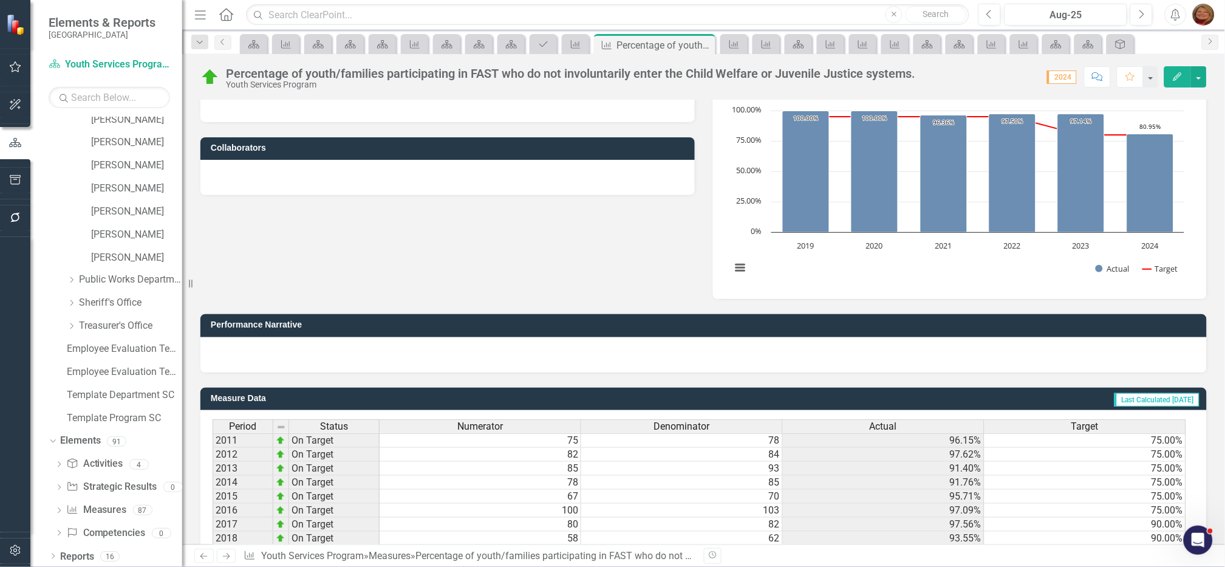
scroll to position [247, 0]
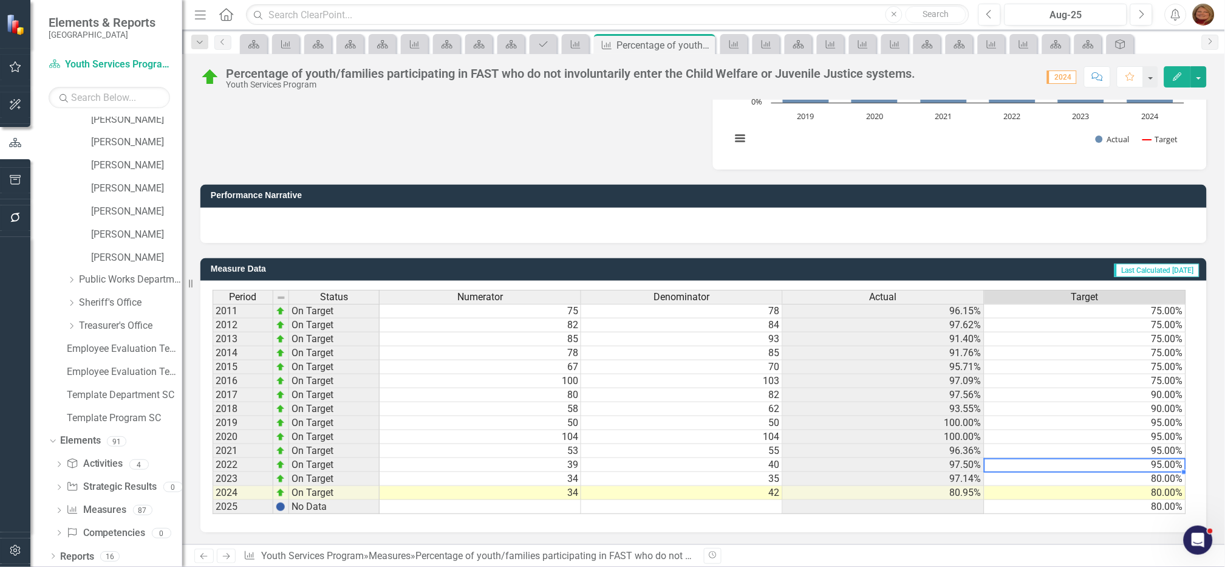
click at [1158, 458] on td "95.00%" at bounding box center [1086, 465] width 202 height 14
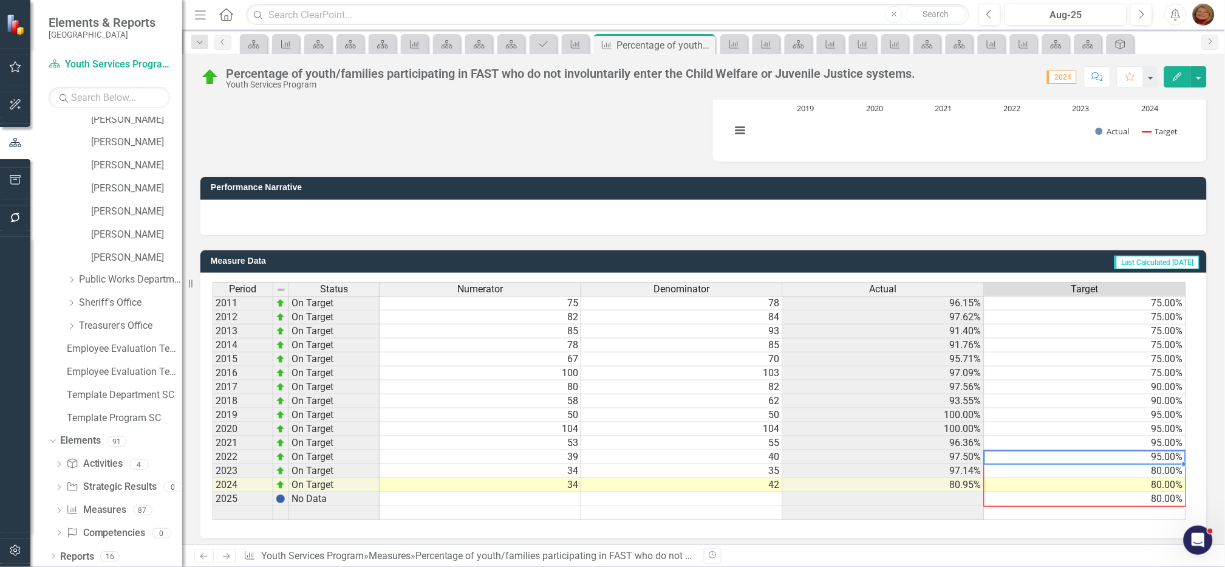
drag, startPoint x: 1175, startPoint y: 465, endPoint x: 1176, endPoint y: 499, distance: 34.6
click at [213, 499] on div "Period Status Numerator Denominator Actual Target 2011 On Target 75 78 96.15% 7…" at bounding box center [213, 401] width 0 height 238
type textarea "95"
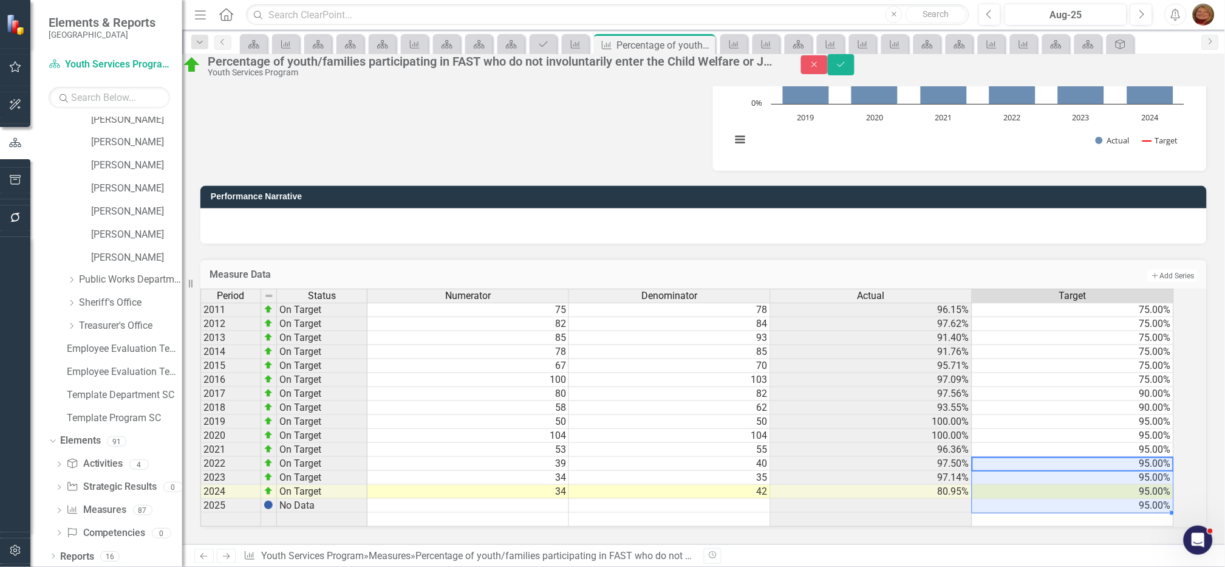
scroll to position [0, 0]
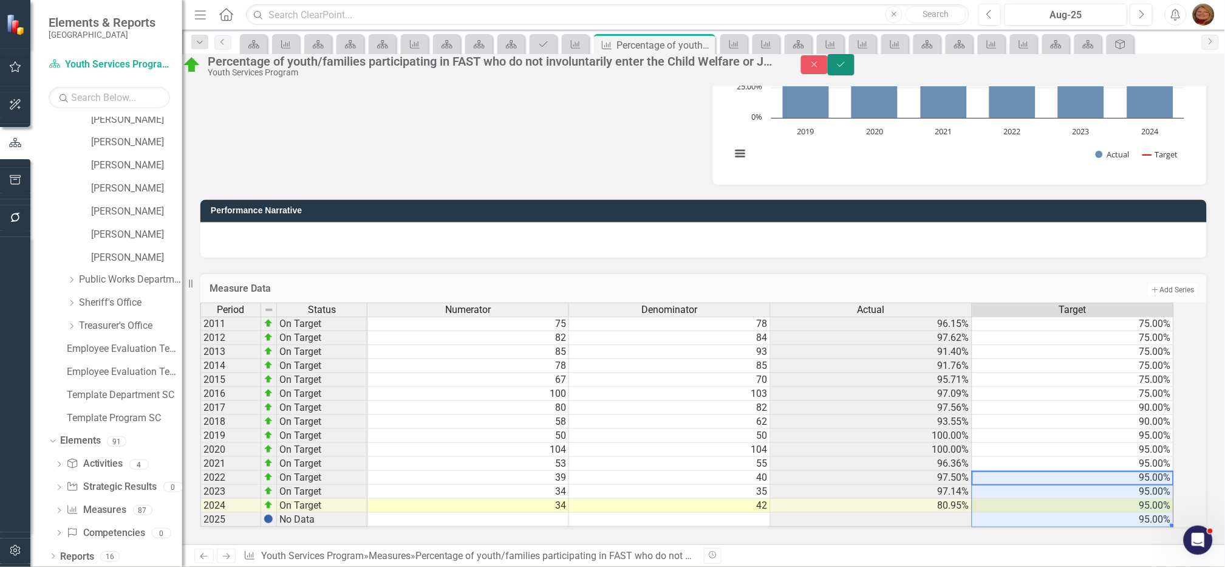
click at [855, 61] on button "Save" at bounding box center [841, 64] width 27 height 21
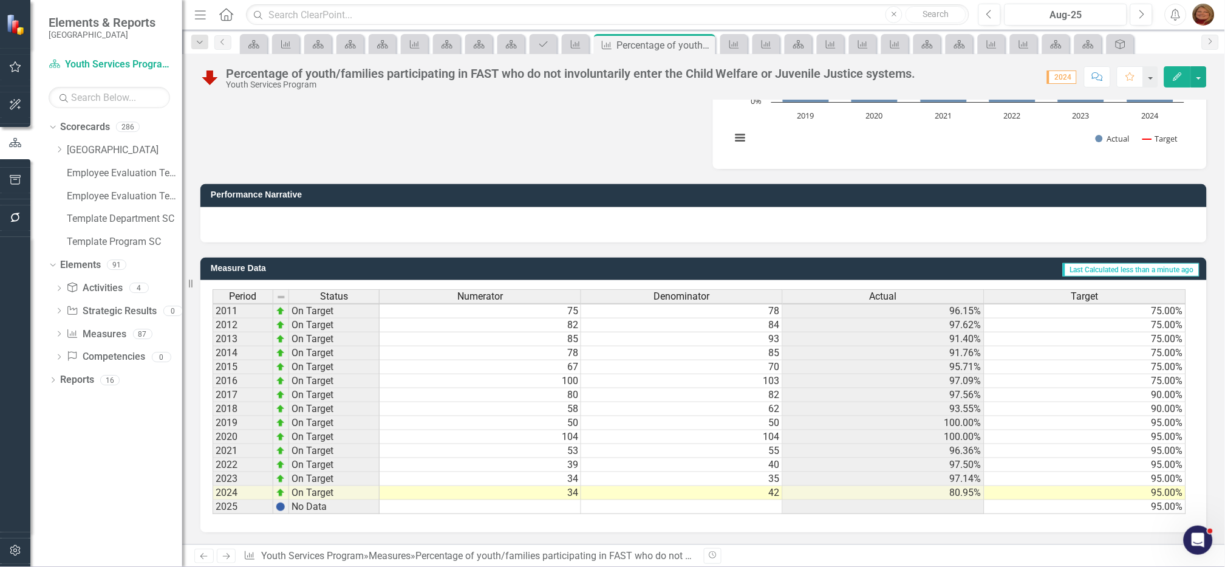
scroll to position [1, 0]
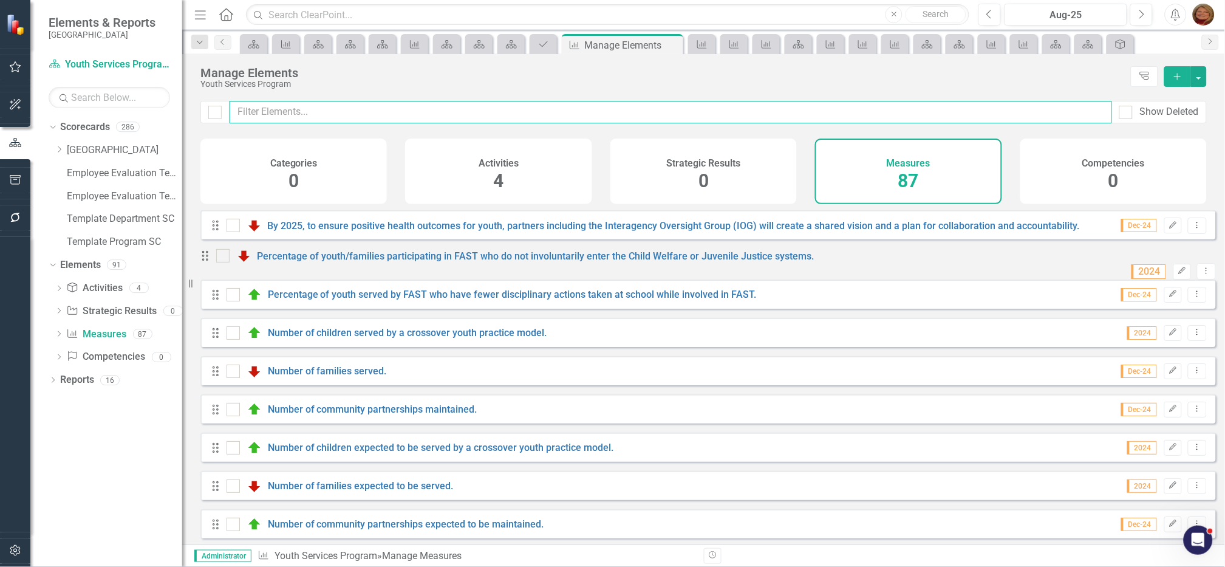
click at [326, 109] on input "text" at bounding box center [671, 112] width 883 height 22
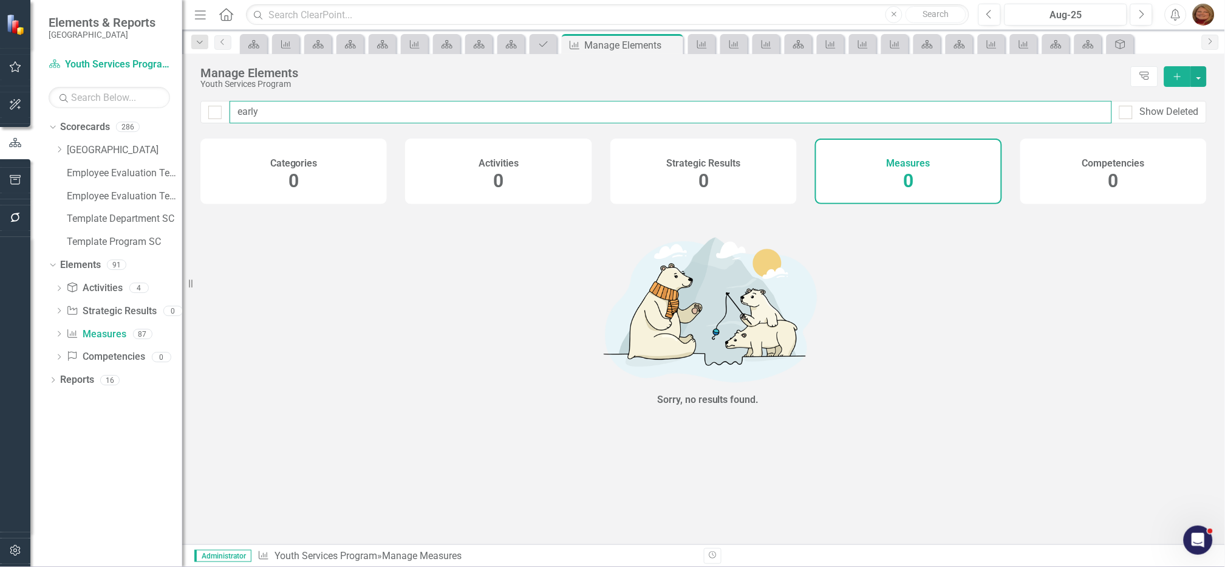
type input "early"
